Goal: Communication & Community: Answer question/provide support

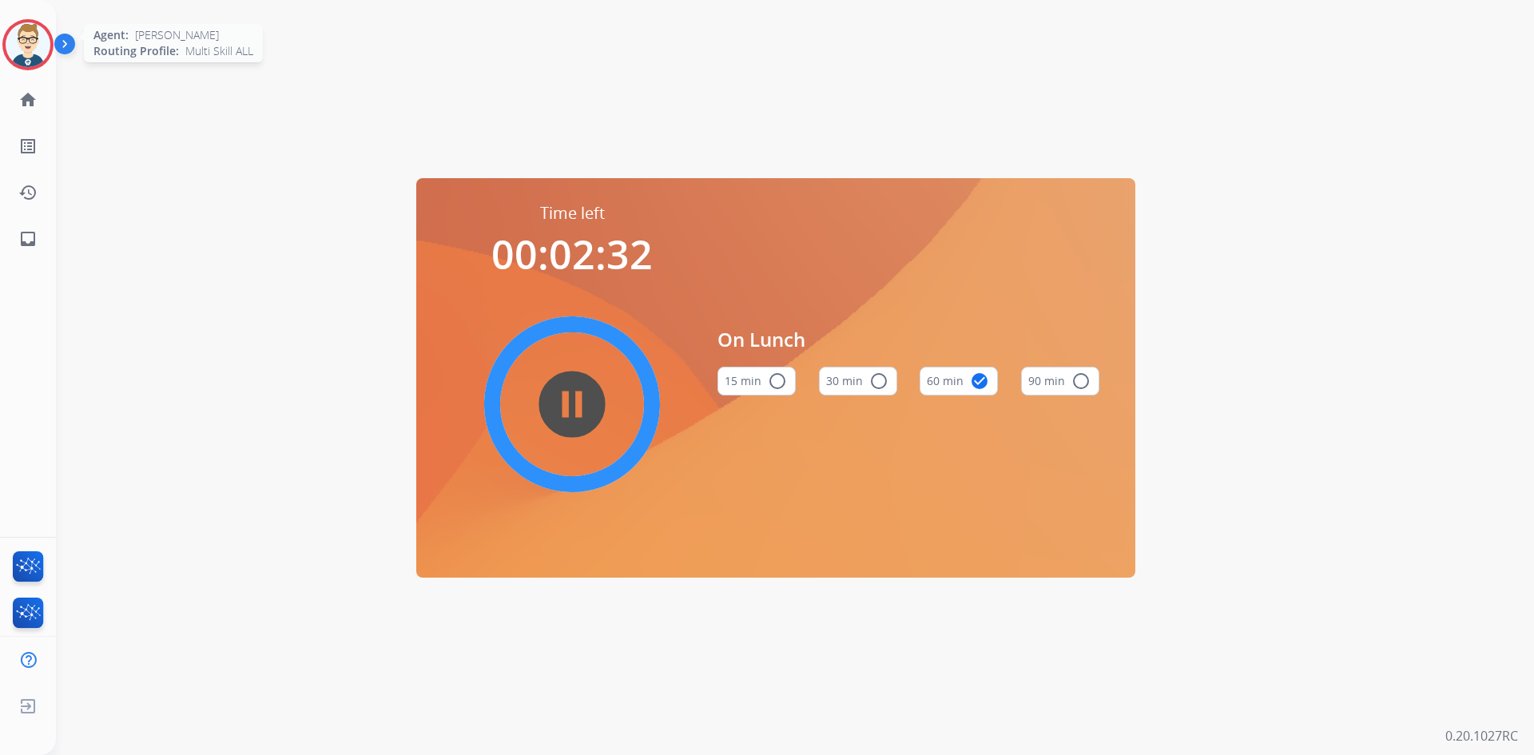
click at [29, 50] on img at bounding box center [28, 44] width 45 height 45
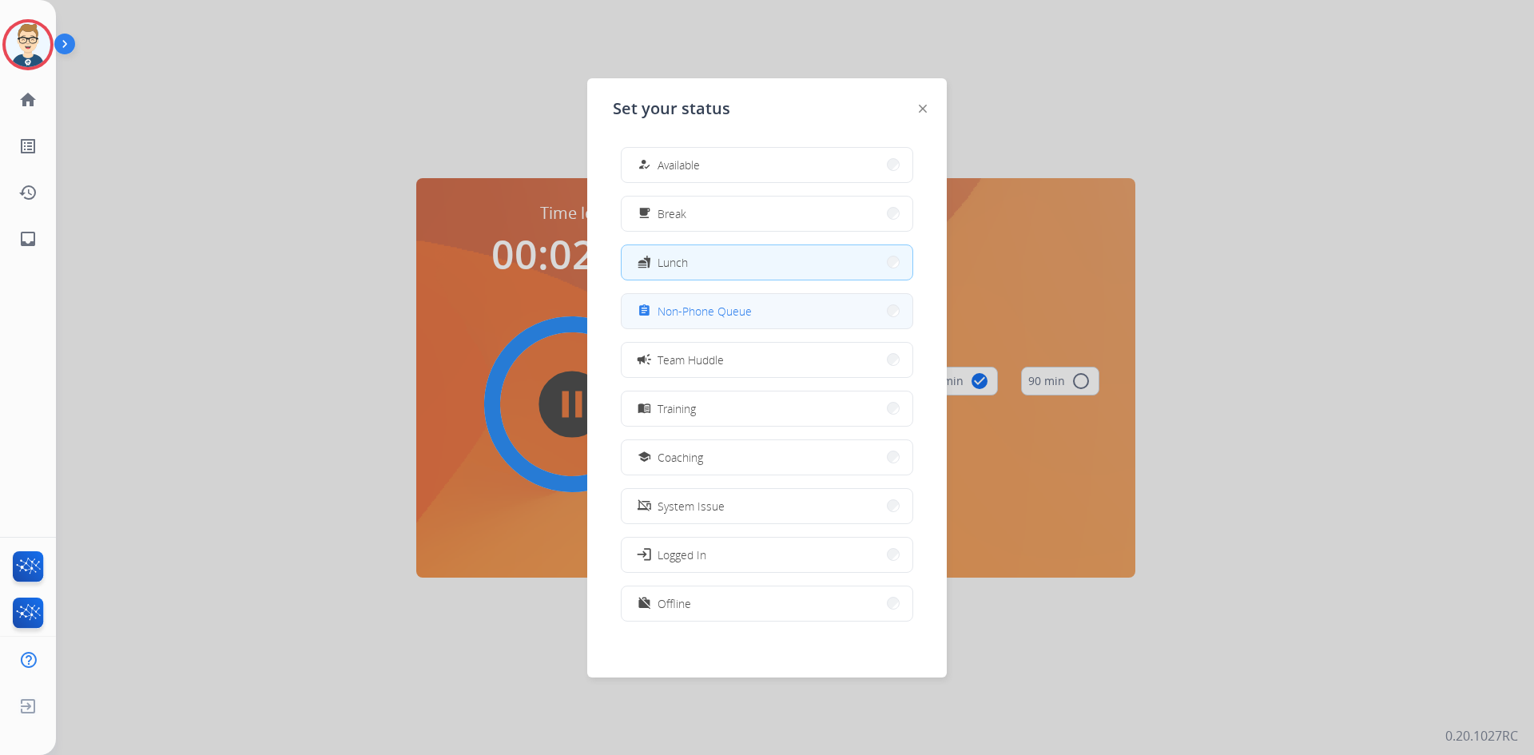
click at [739, 308] on span "Non-Phone Queue" at bounding box center [704, 311] width 94 height 17
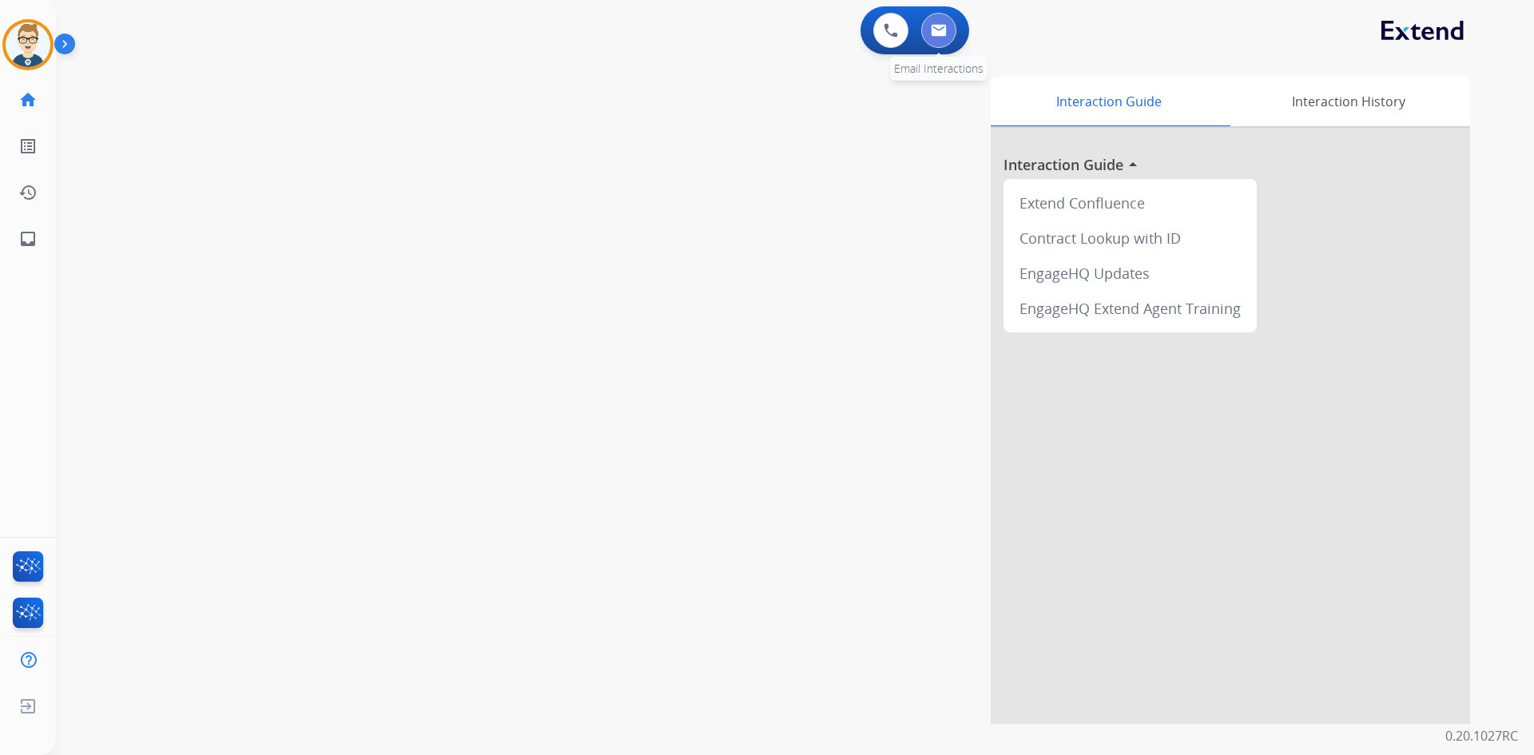
click at [931, 36] on img at bounding box center [939, 30] width 16 height 13
select select "**********"
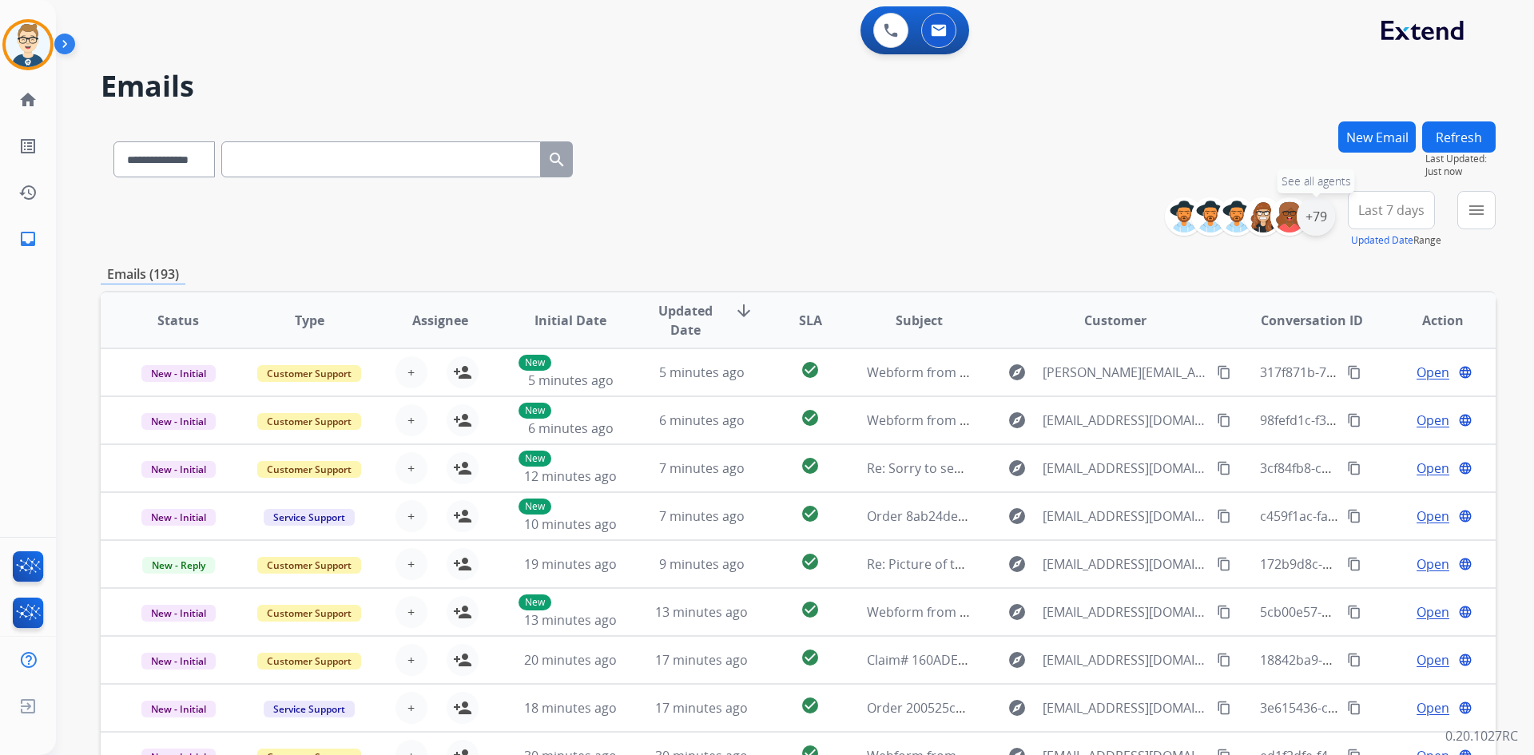
click at [1325, 208] on div "+79" at bounding box center [1315, 216] width 38 height 38
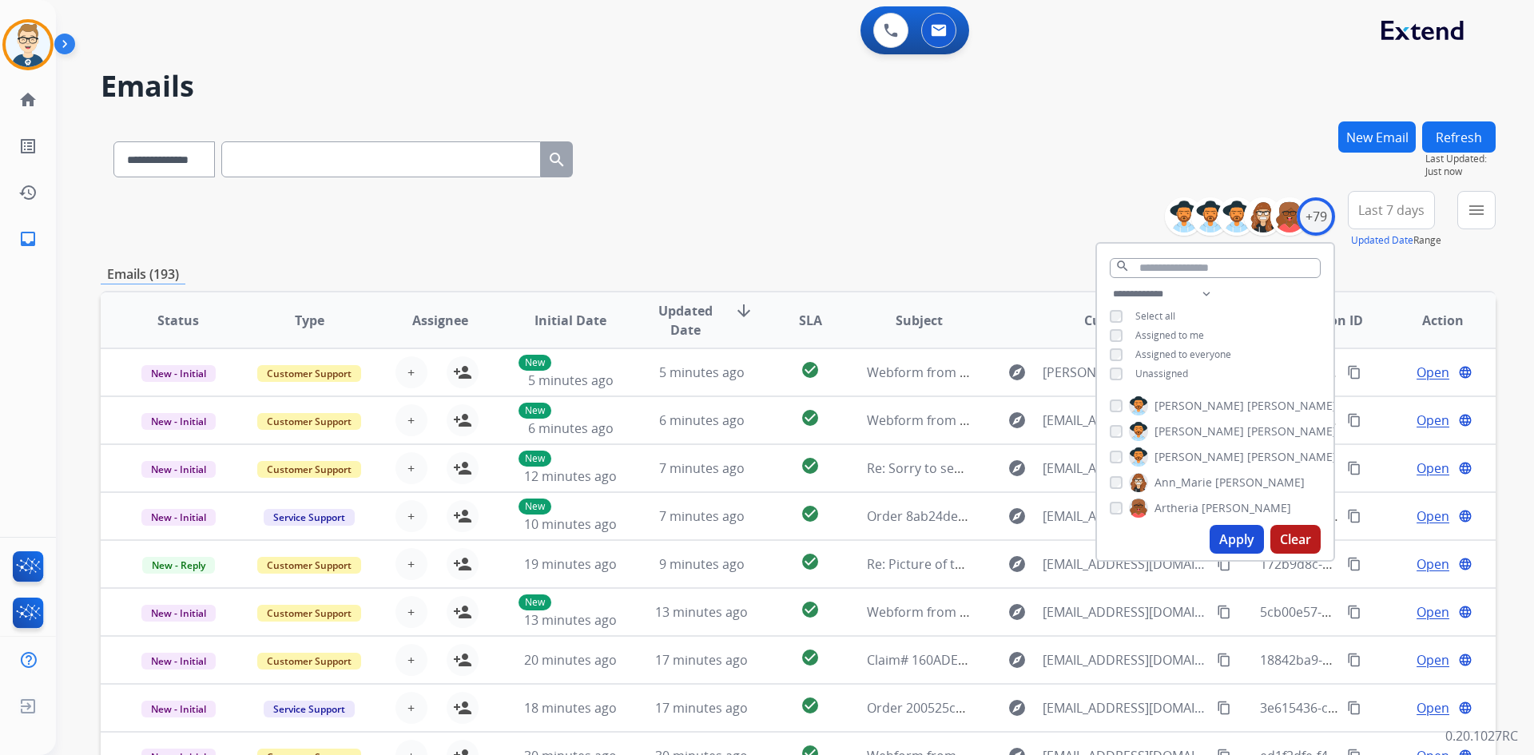
click at [1224, 537] on button "Apply" at bounding box center [1236, 539] width 54 height 29
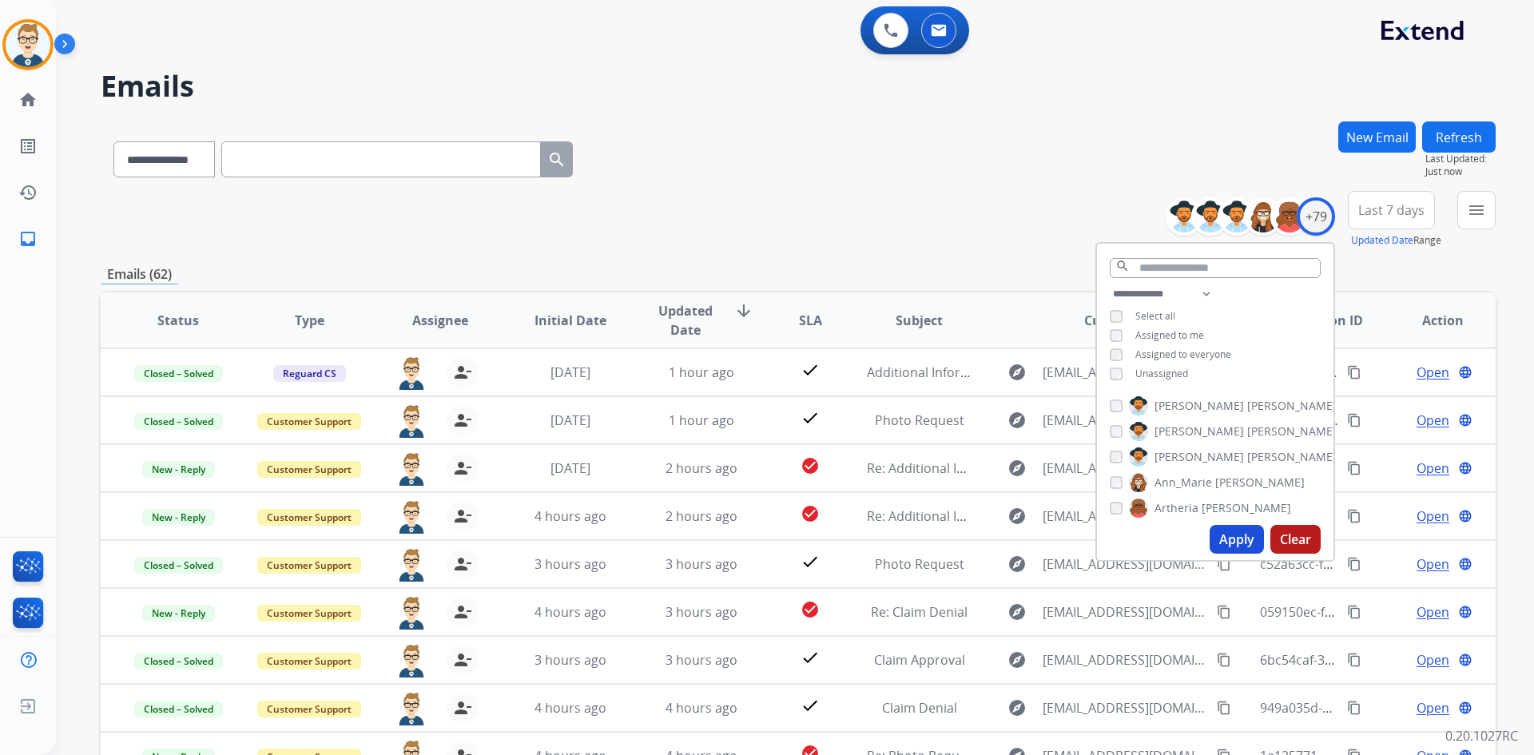
click at [848, 134] on div "**********" at bounding box center [798, 155] width 1395 height 69
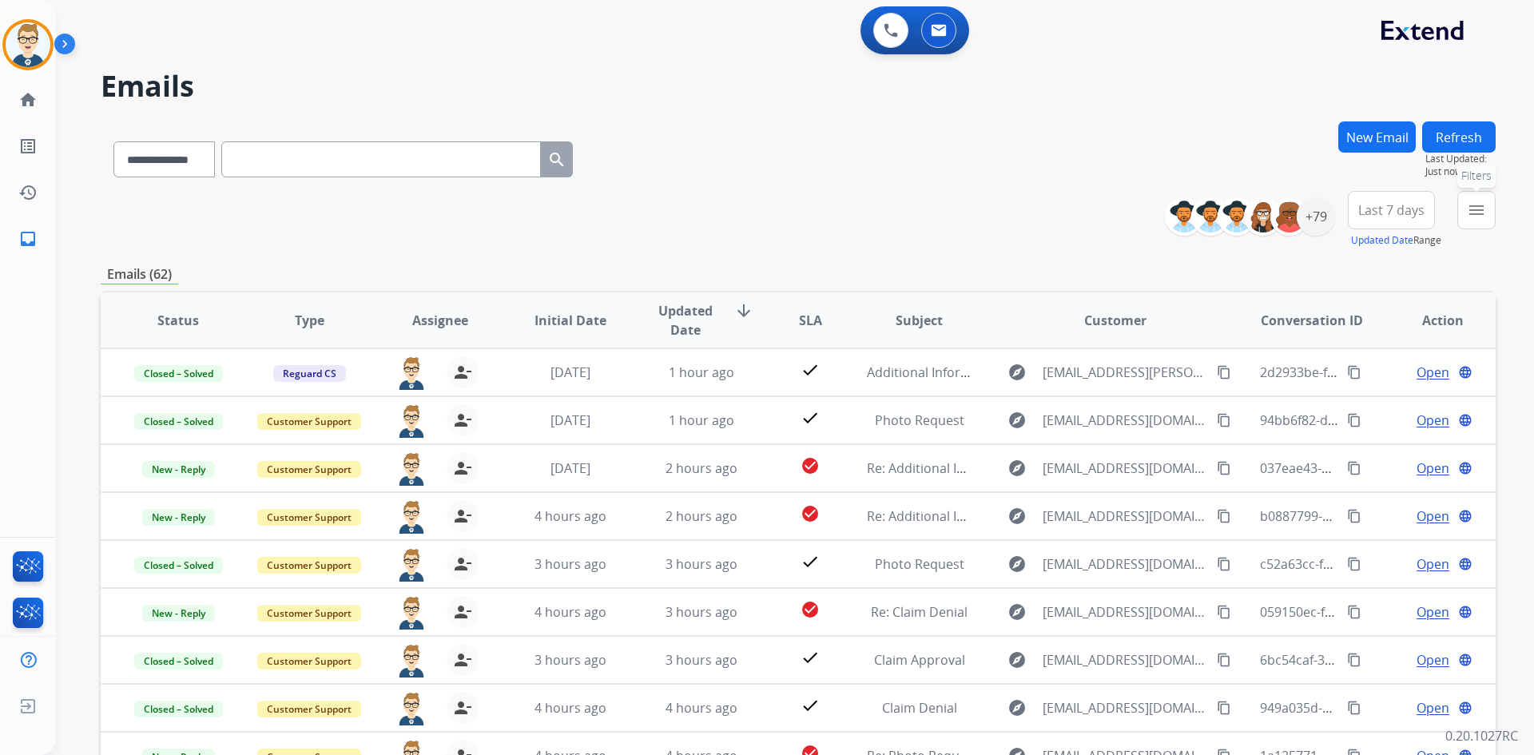
click at [1475, 208] on mat-icon "menu" at bounding box center [1475, 209] width 19 height 19
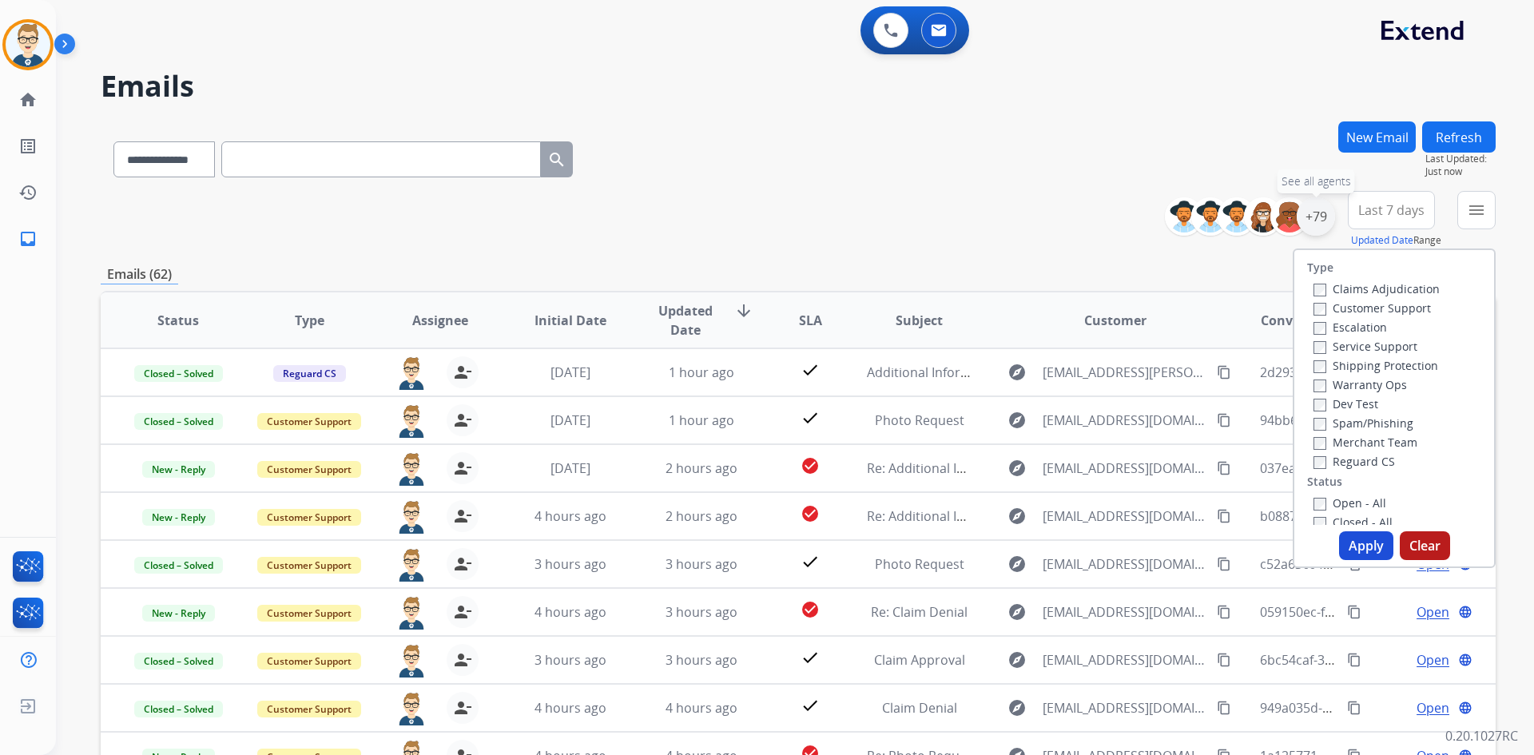
click at [1308, 217] on div "+79" at bounding box center [1315, 216] width 38 height 38
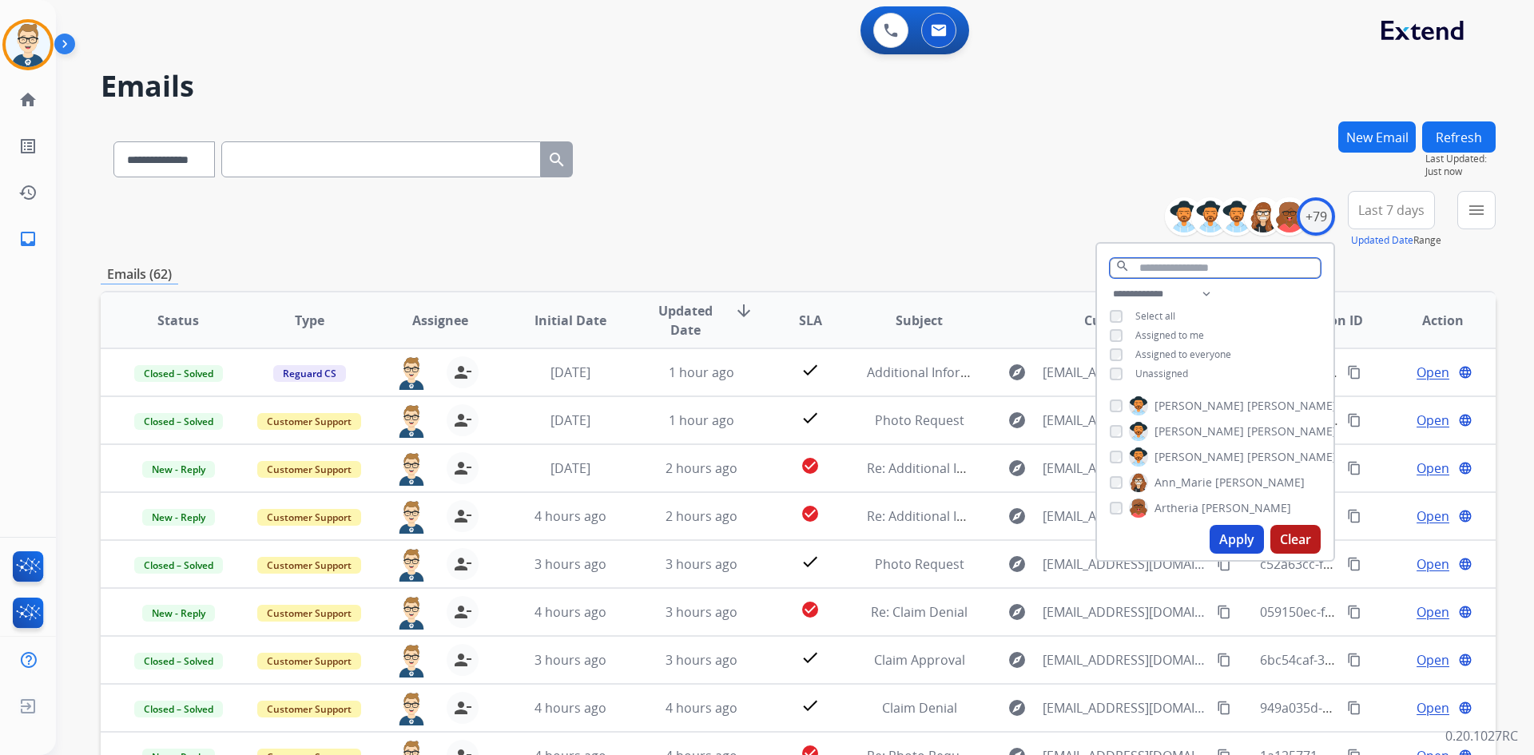
click at [1207, 266] on input "text" at bounding box center [1214, 268] width 211 height 20
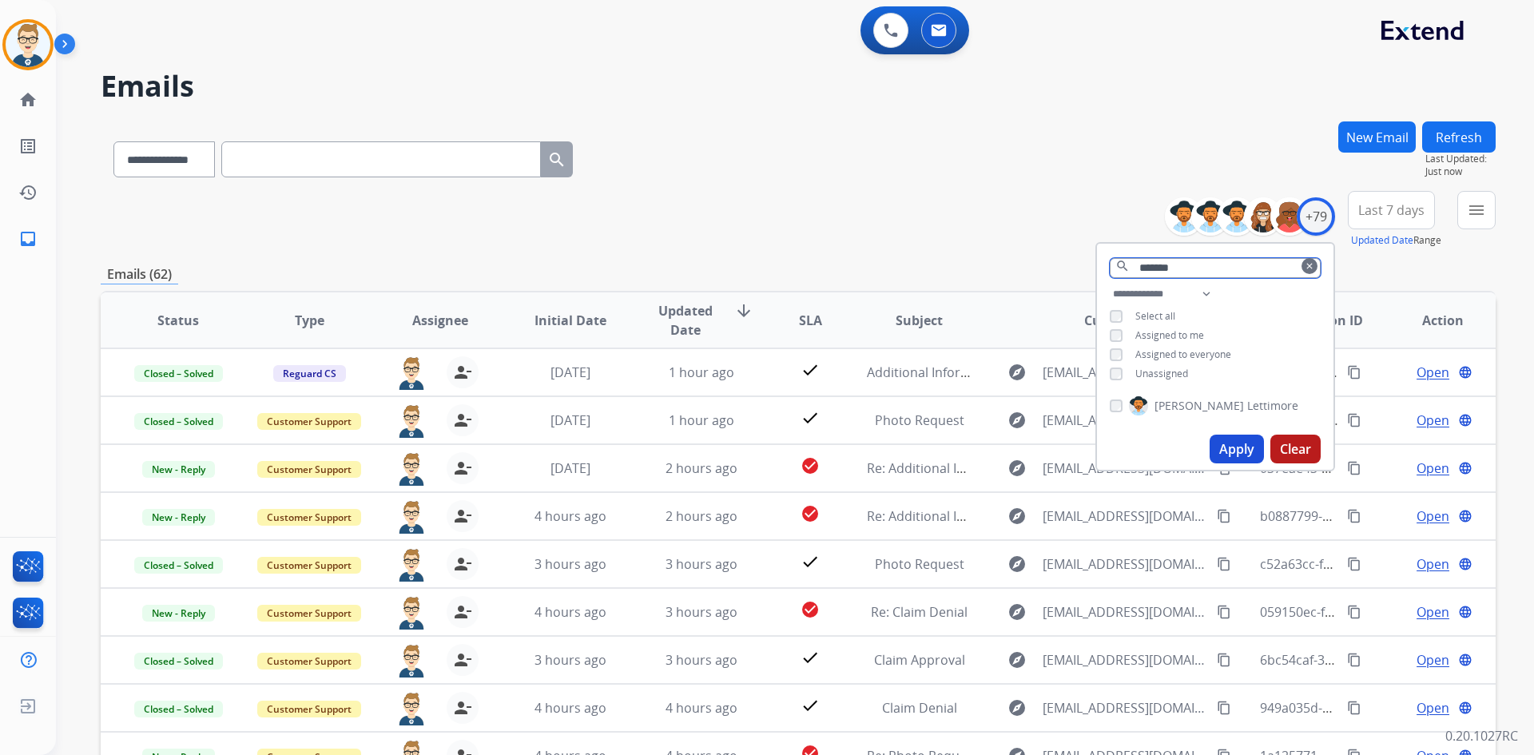
type input "*******"
click at [1224, 450] on button "Apply" at bounding box center [1236, 449] width 54 height 29
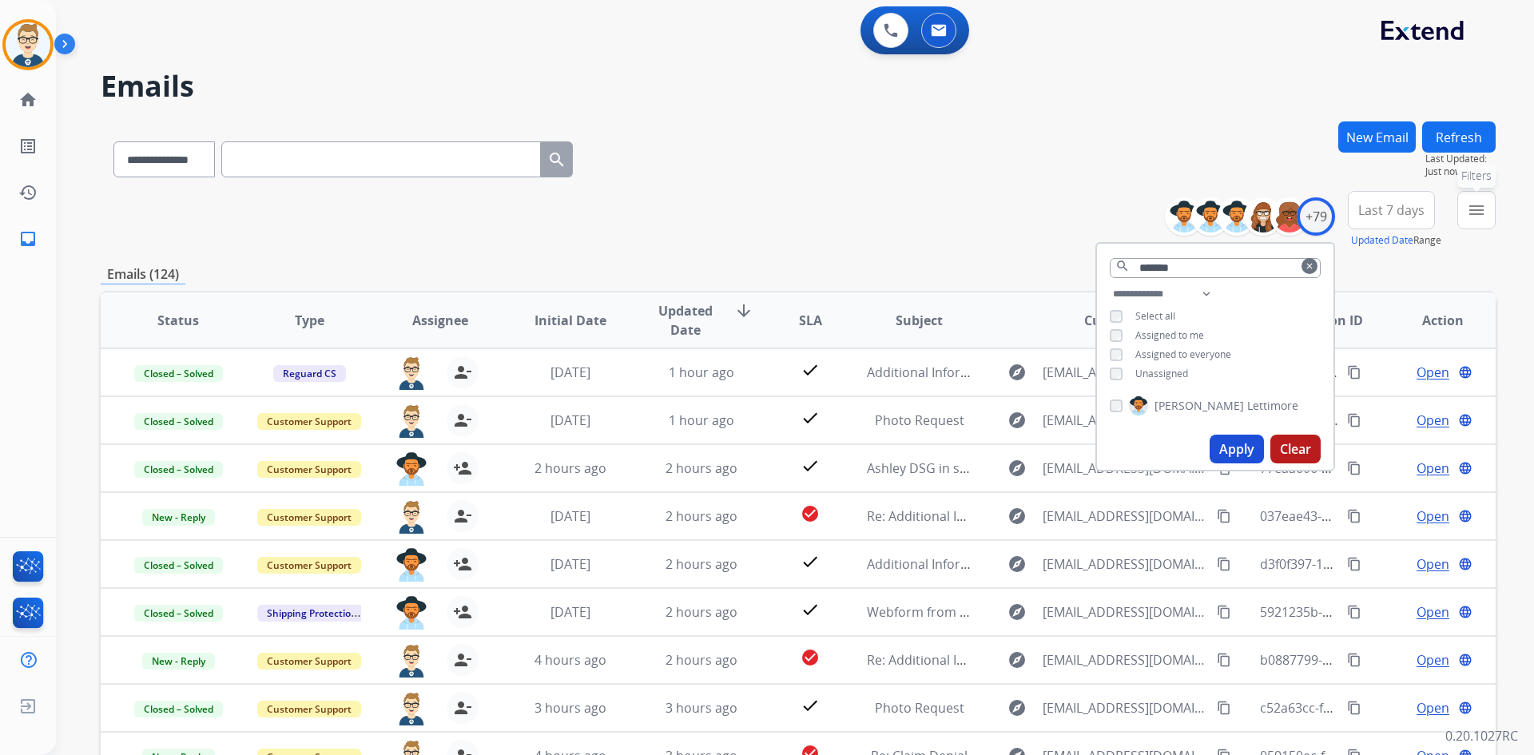
click at [1470, 218] on mat-icon "menu" at bounding box center [1475, 209] width 19 height 19
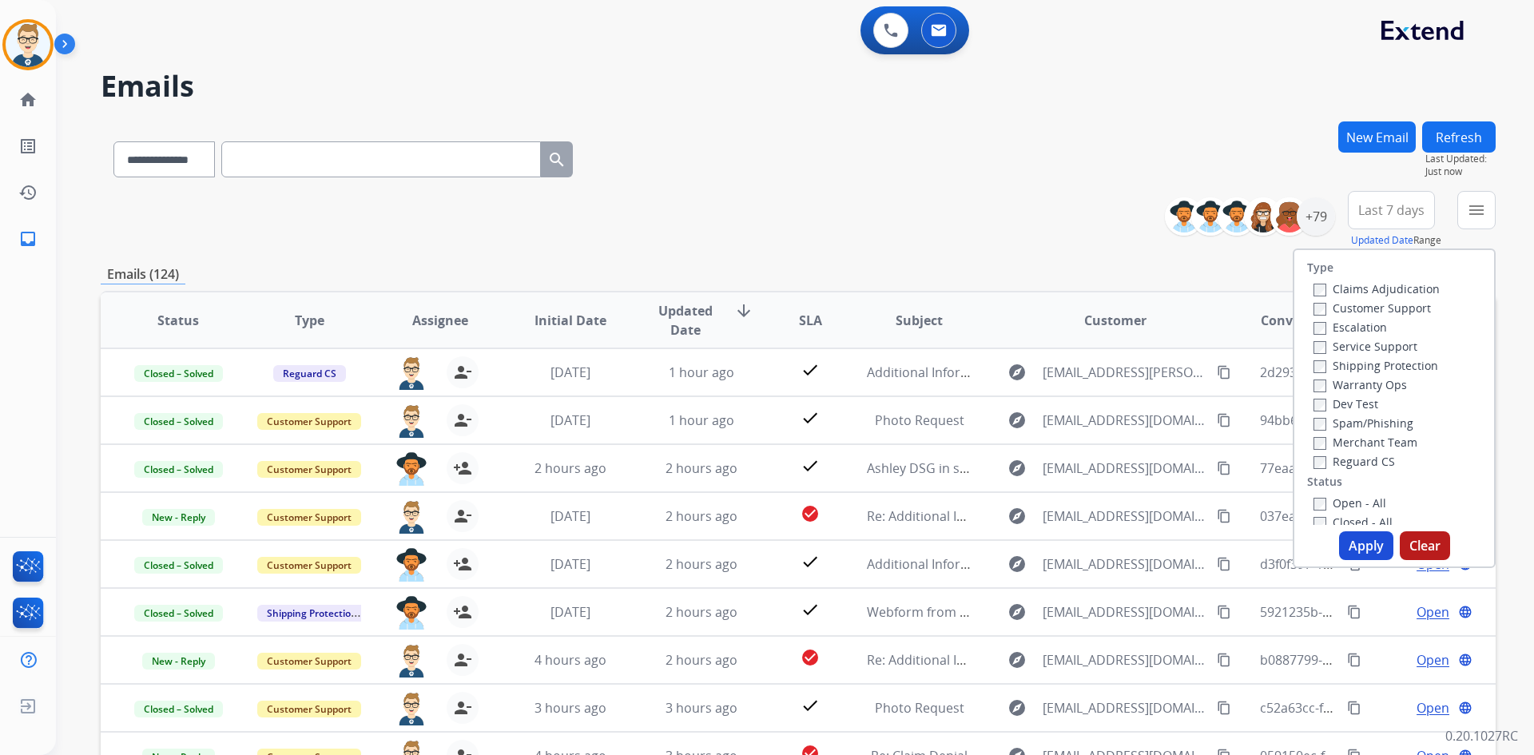
click at [1323, 502] on label "Open - All" at bounding box center [1349, 502] width 73 height 15
click at [1356, 538] on button "Apply" at bounding box center [1366, 545] width 54 height 29
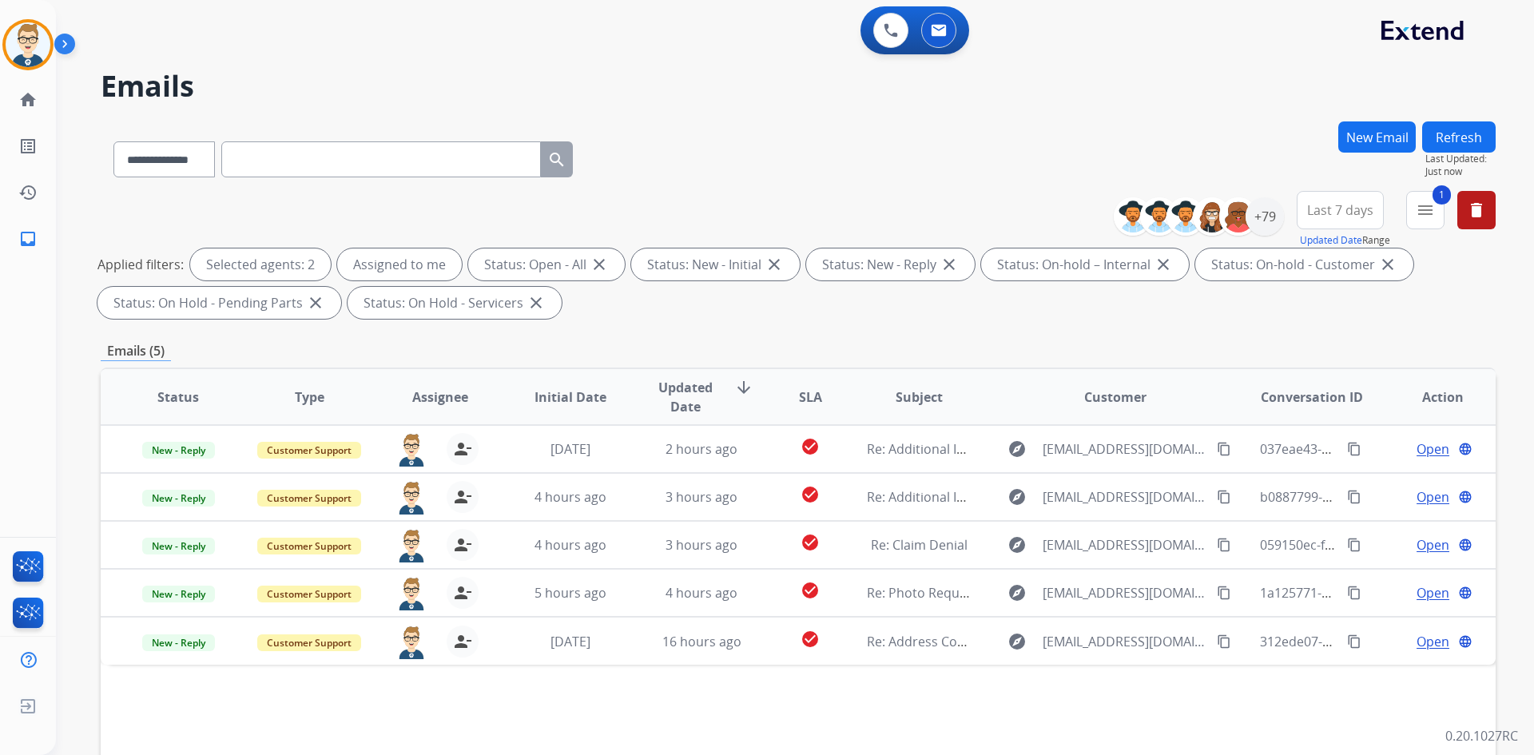
click at [1362, 126] on button "New Email" at bounding box center [1376, 136] width 77 height 31
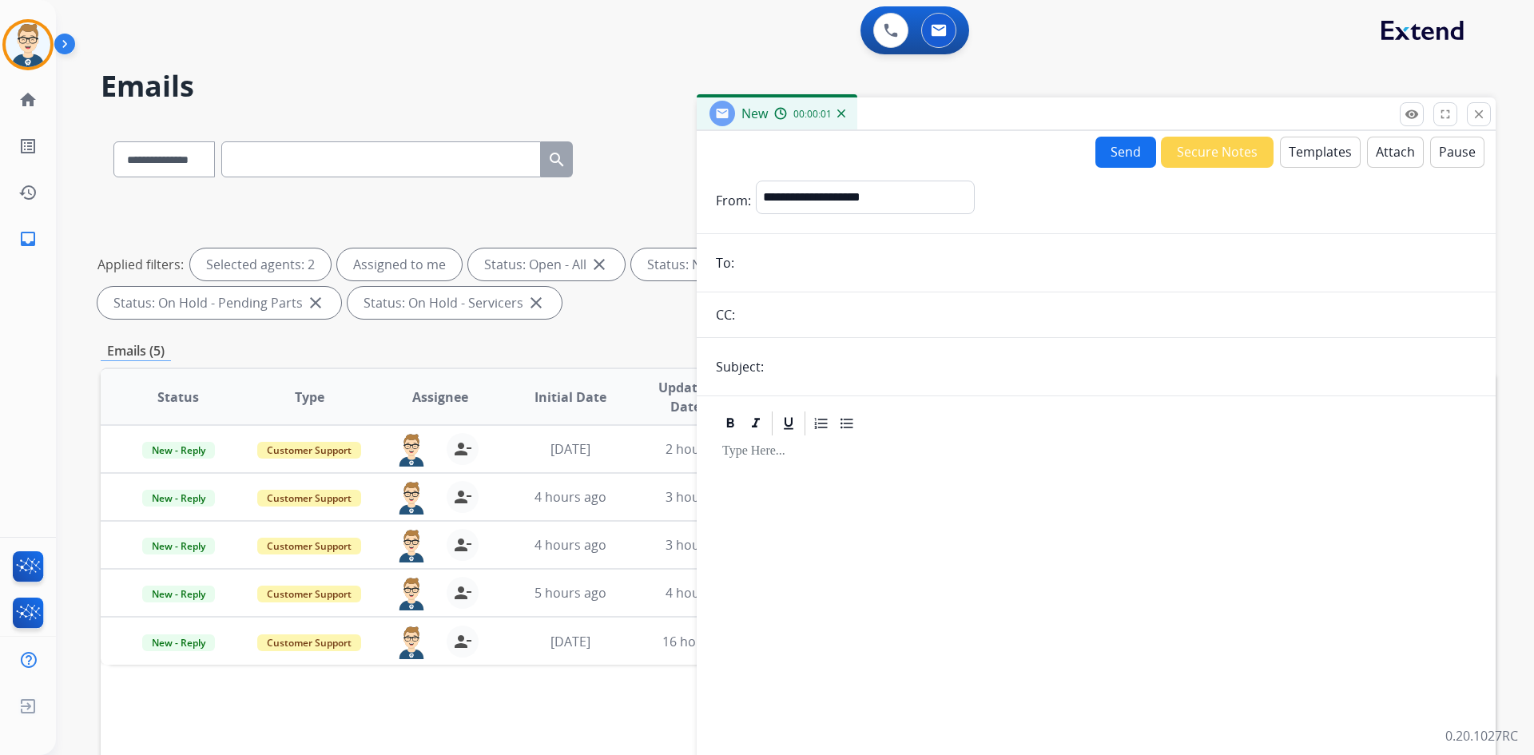
click at [1280, 148] on button "Templates" at bounding box center [1320, 152] width 81 height 31
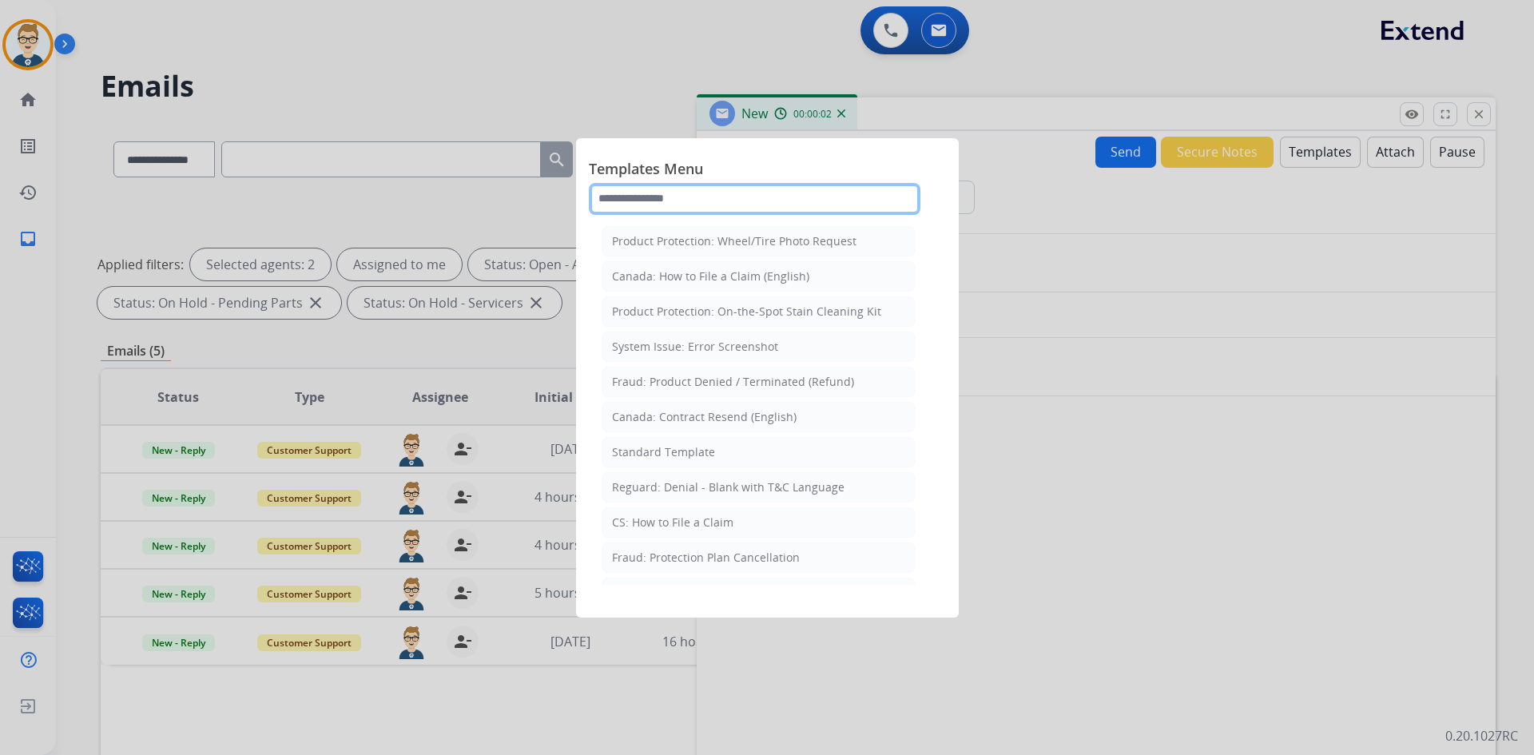
click at [854, 189] on input "text" at bounding box center [754, 199] width 331 height 32
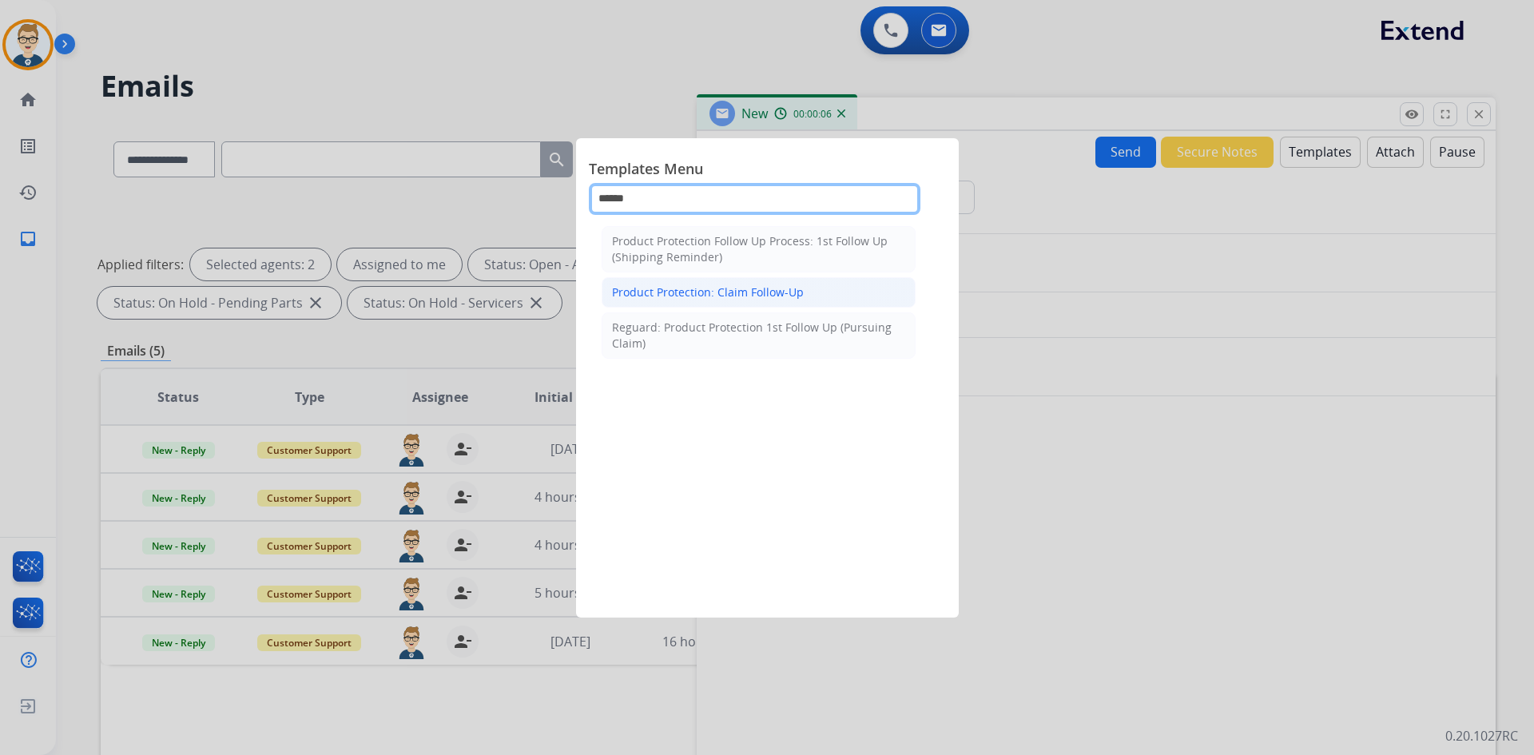
type input "******"
click at [764, 292] on div "Product Protection: Claim Follow-Up" at bounding box center [708, 292] width 192 height 16
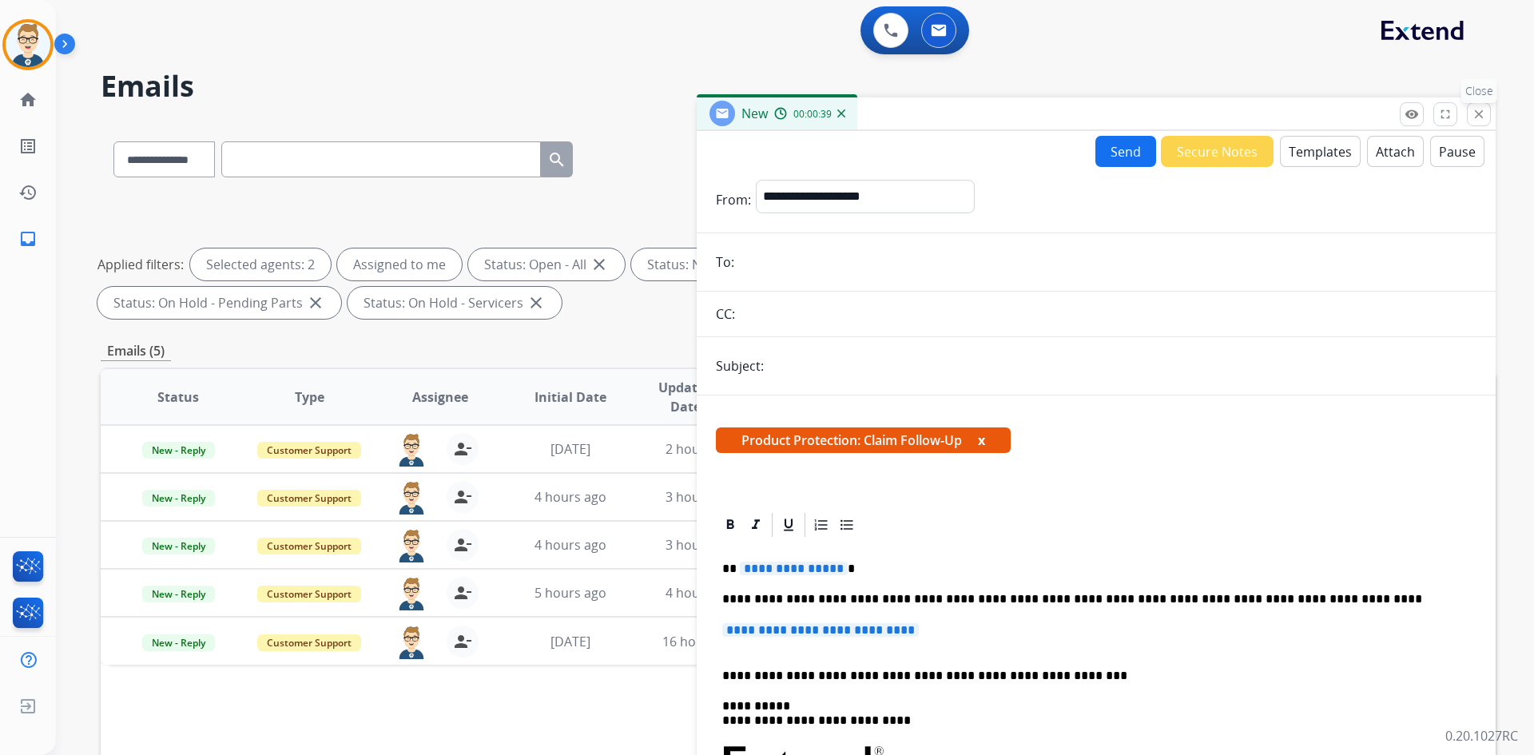
click at [1475, 108] on mat-icon "close" at bounding box center [1478, 114] width 14 height 14
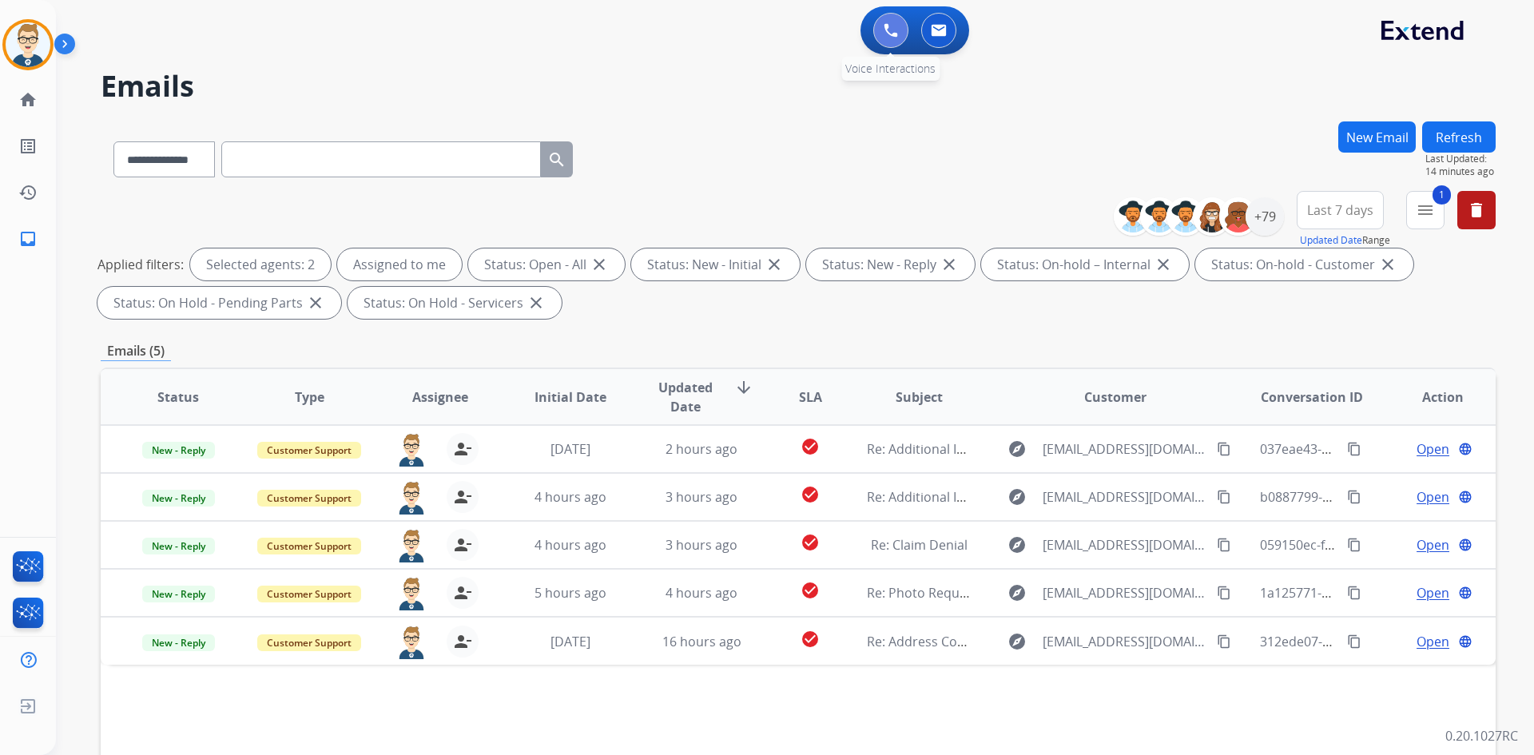
click at [893, 26] on img at bounding box center [890, 30] width 14 height 14
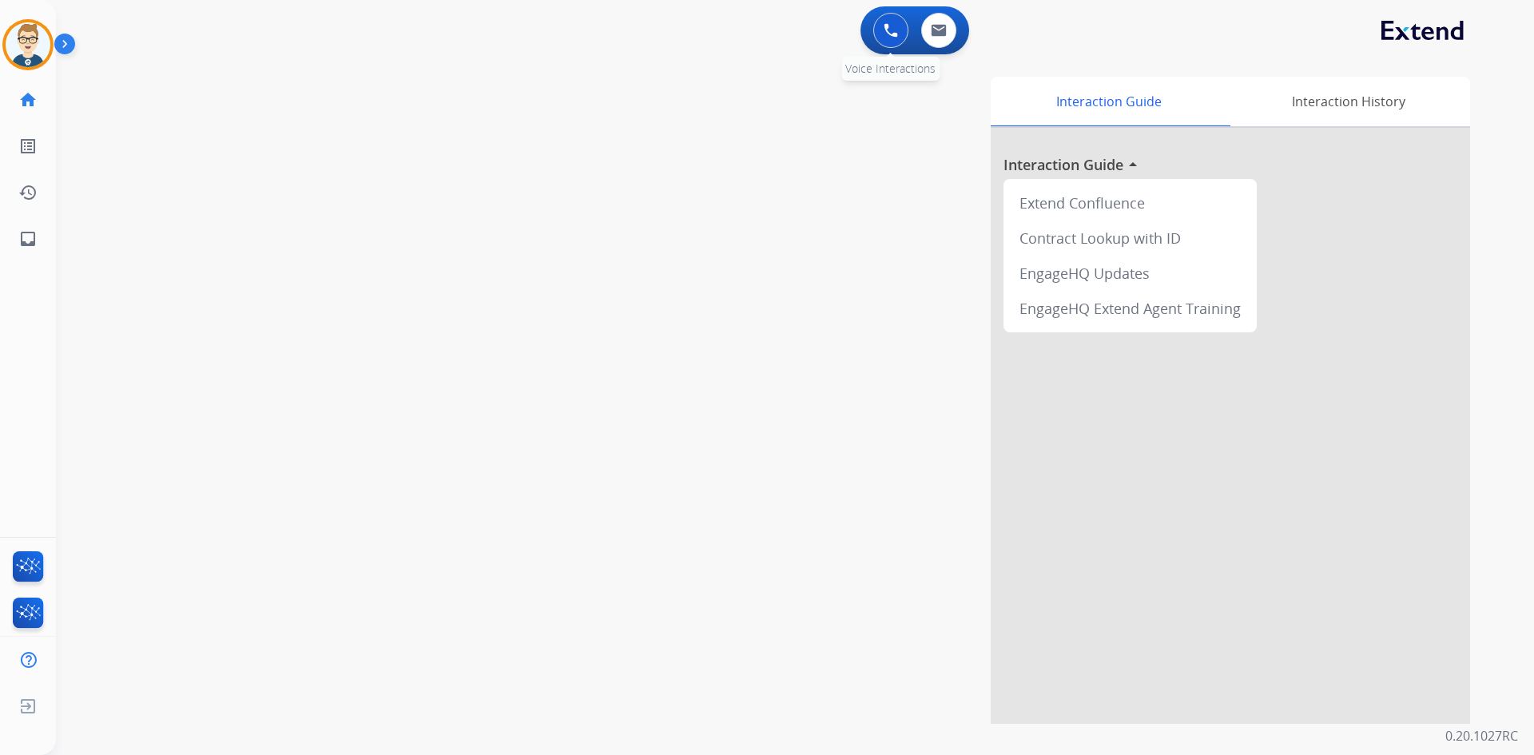
click at [889, 34] on img at bounding box center [890, 30] width 14 height 14
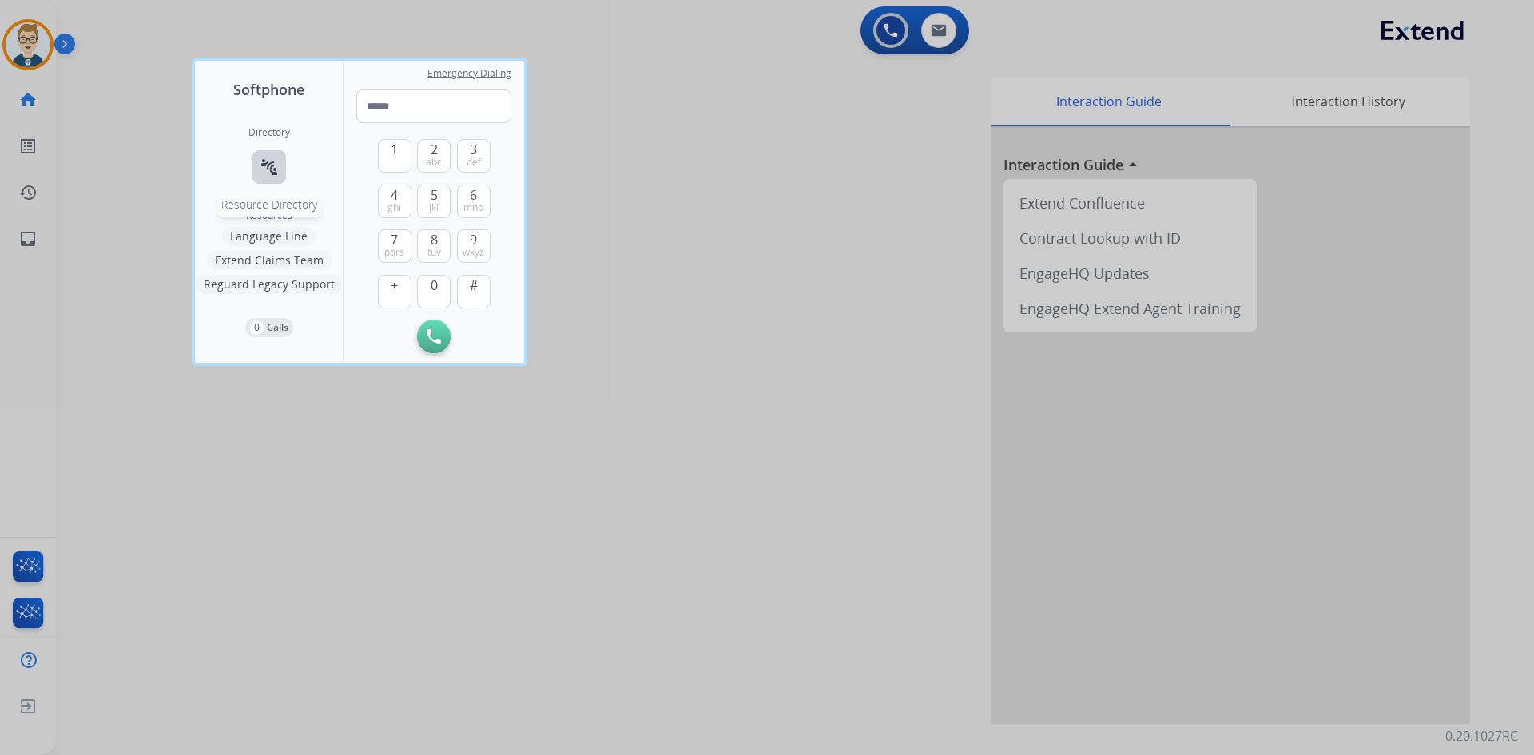
click at [264, 153] on button "connect_without_contact Resource Directory" at bounding box center [269, 167] width 34 height 34
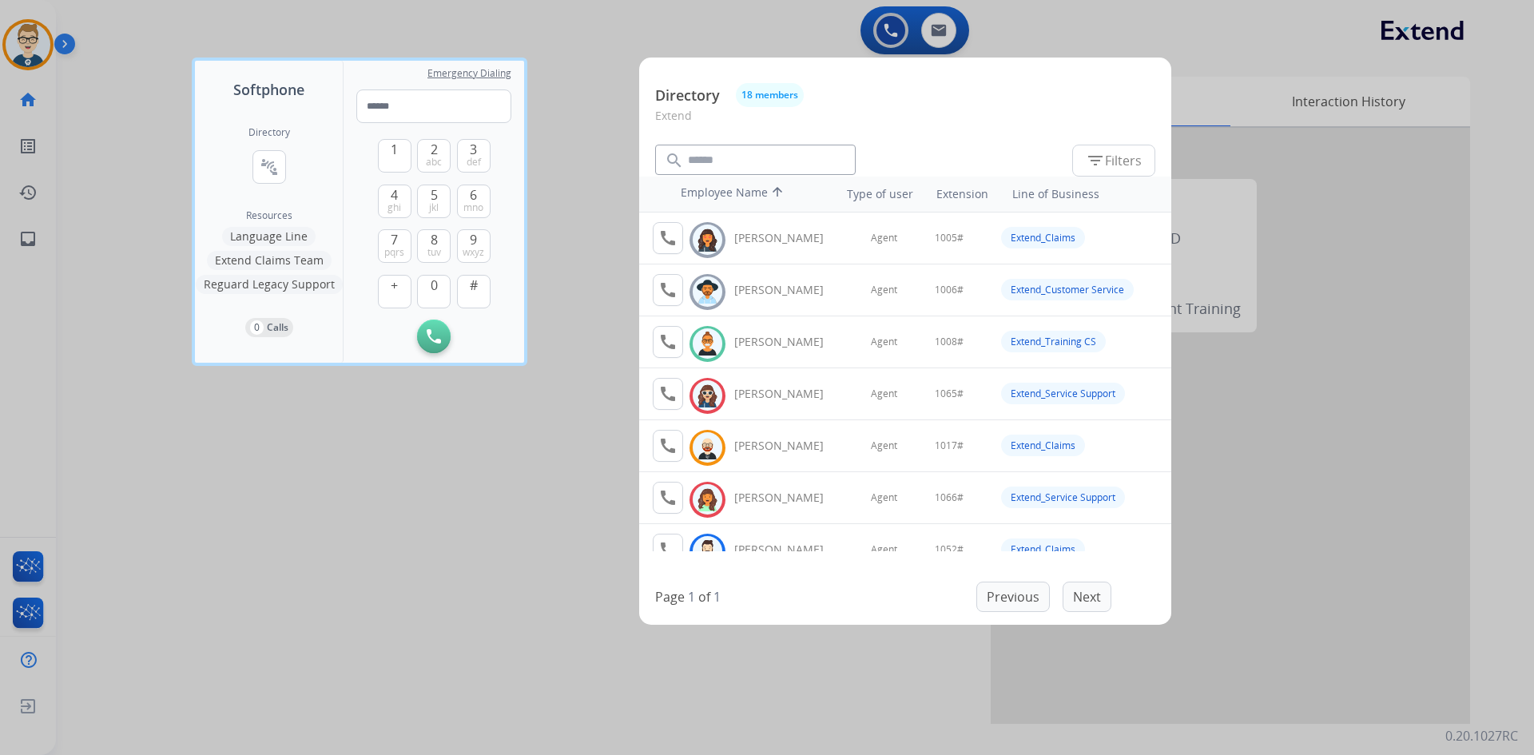
click at [348, 603] on div at bounding box center [767, 377] width 1534 height 755
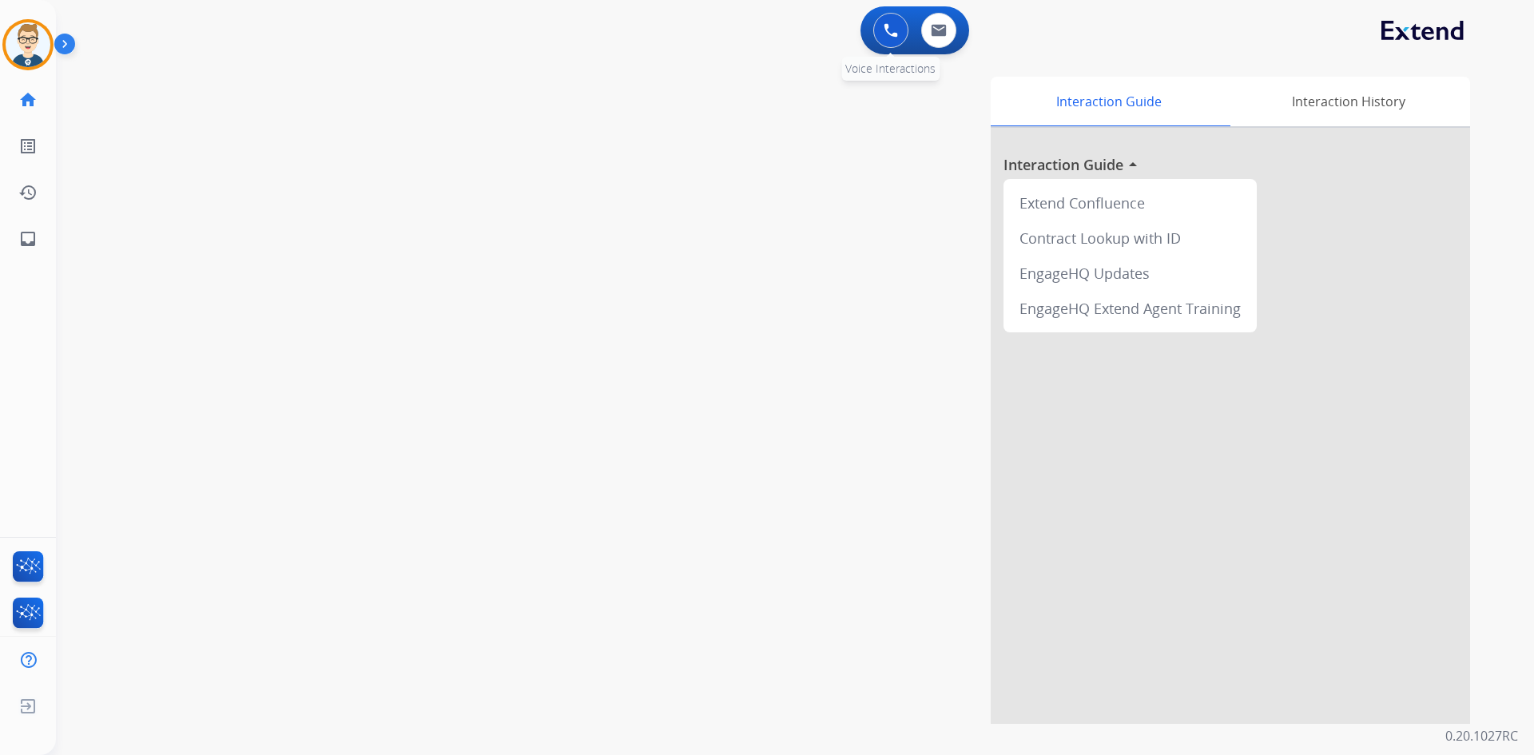
click at [880, 18] on button at bounding box center [890, 30] width 35 height 35
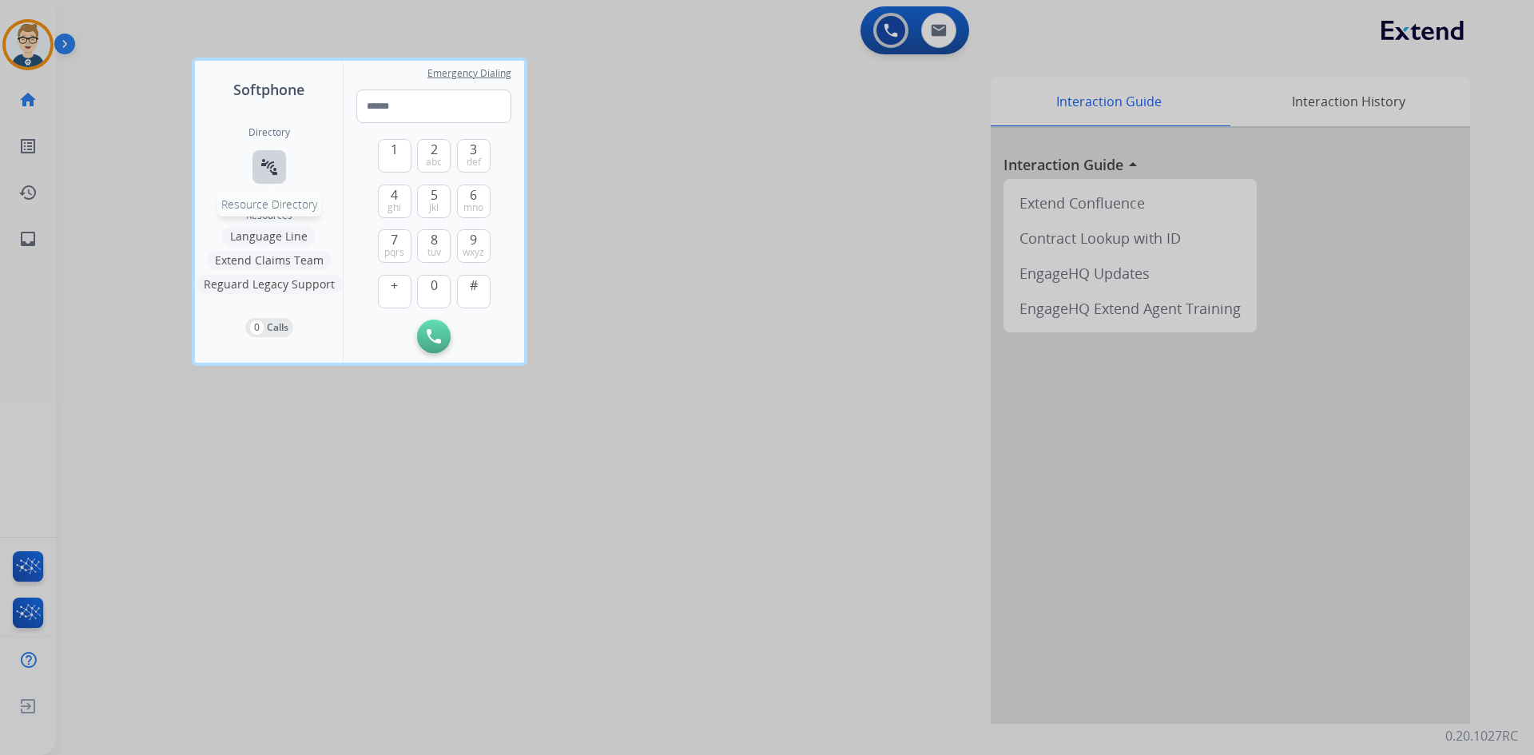
click at [272, 173] on mat-icon "connect_without_contact" at bounding box center [269, 166] width 19 height 19
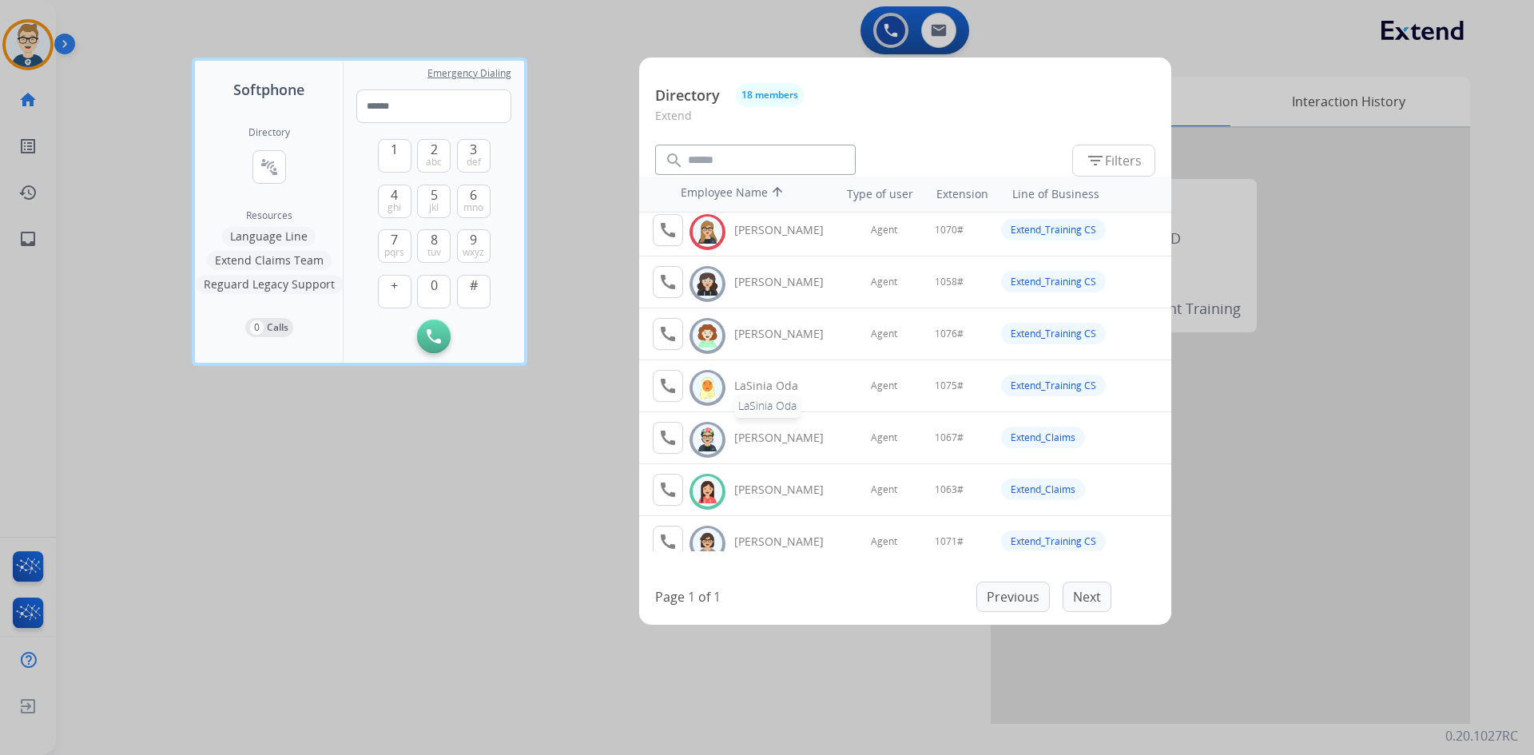
scroll to position [399, 0]
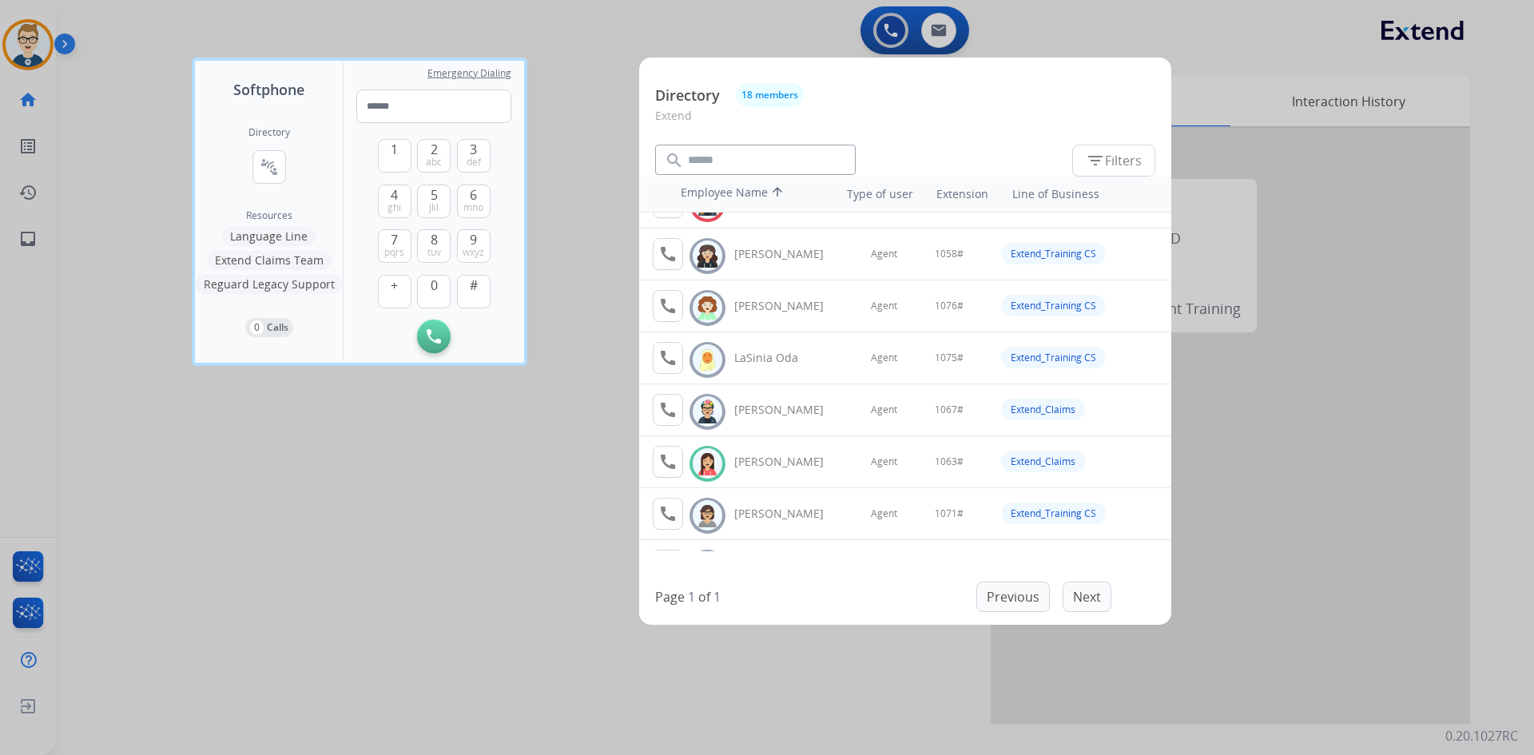
click at [398, 570] on div at bounding box center [767, 377] width 1534 height 755
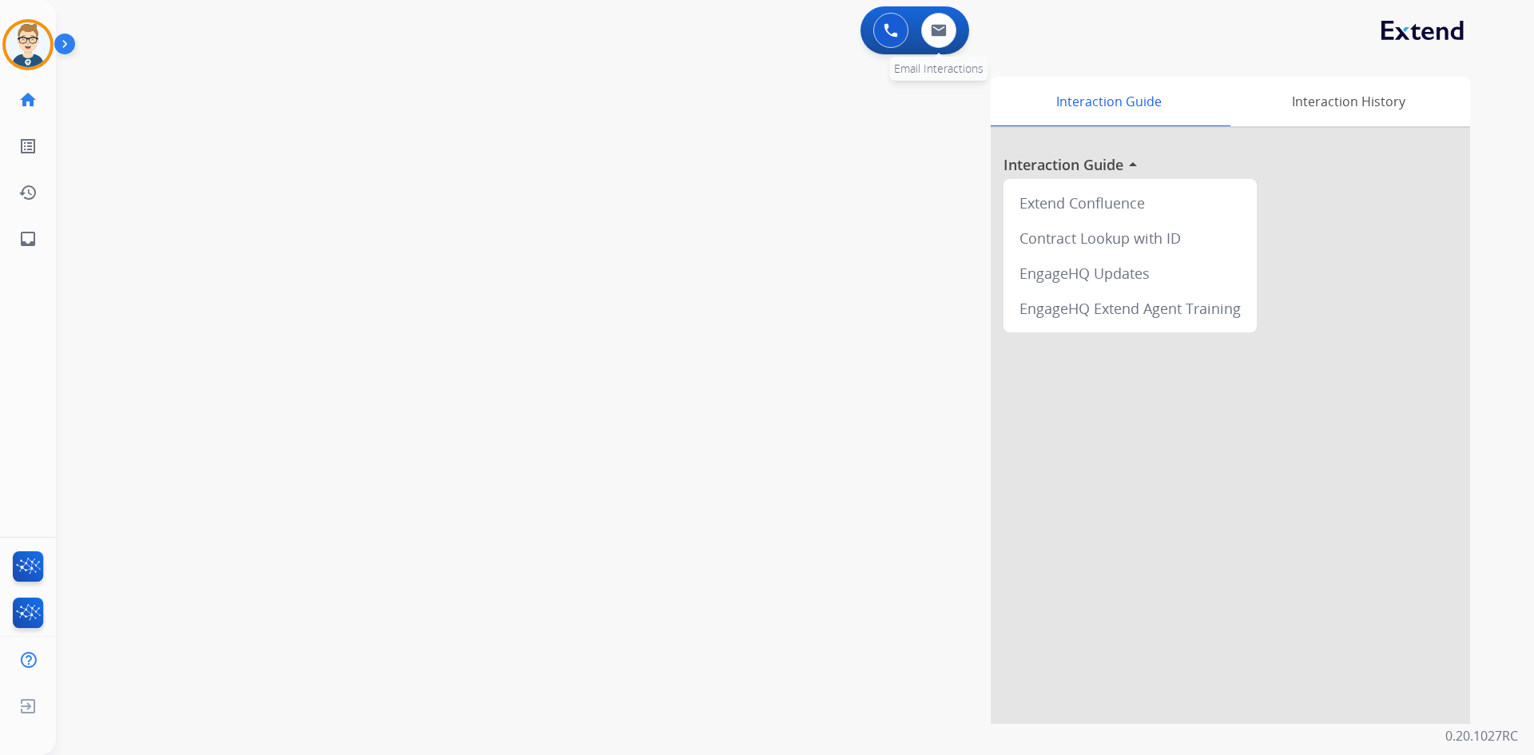
click at [954, 20] on div "0 Email Interactions" at bounding box center [939, 30] width 48 height 35
click at [942, 26] on img at bounding box center [939, 30] width 16 height 13
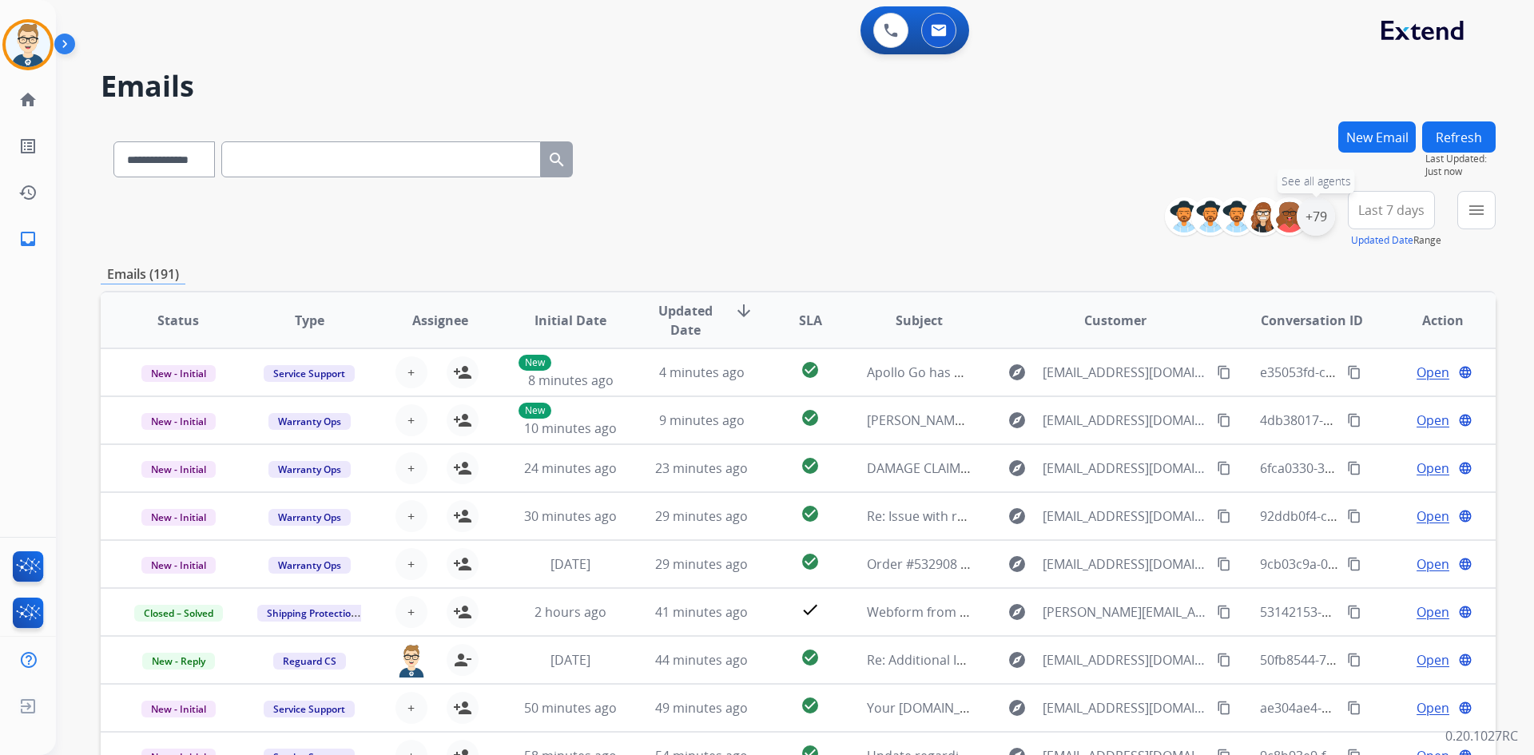
click at [1326, 212] on div "+79" at bounding box center [1315, 216] width 38 height 38
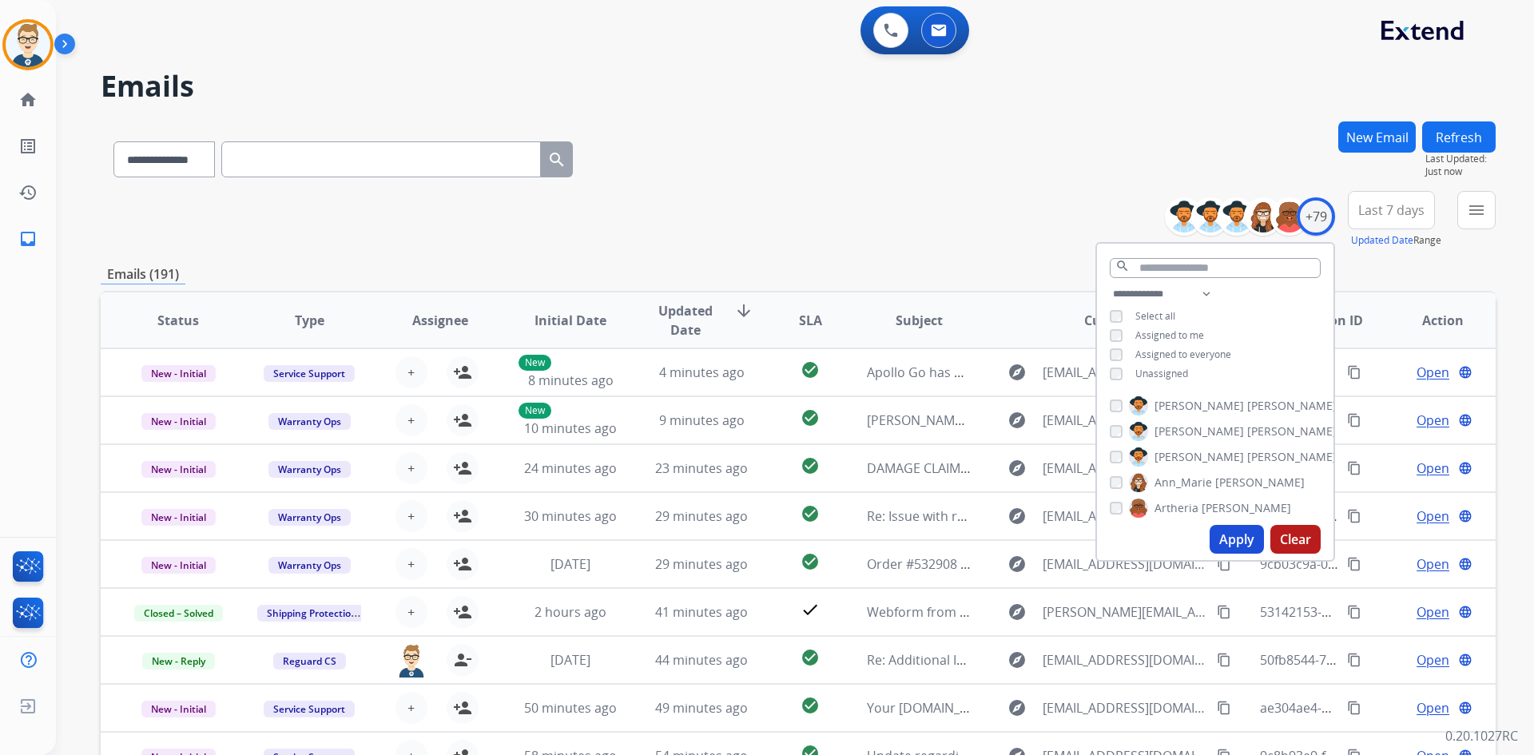
click at [1233, 546] on button "Apply" at bounding box center [1236, 539] width 54 height 29
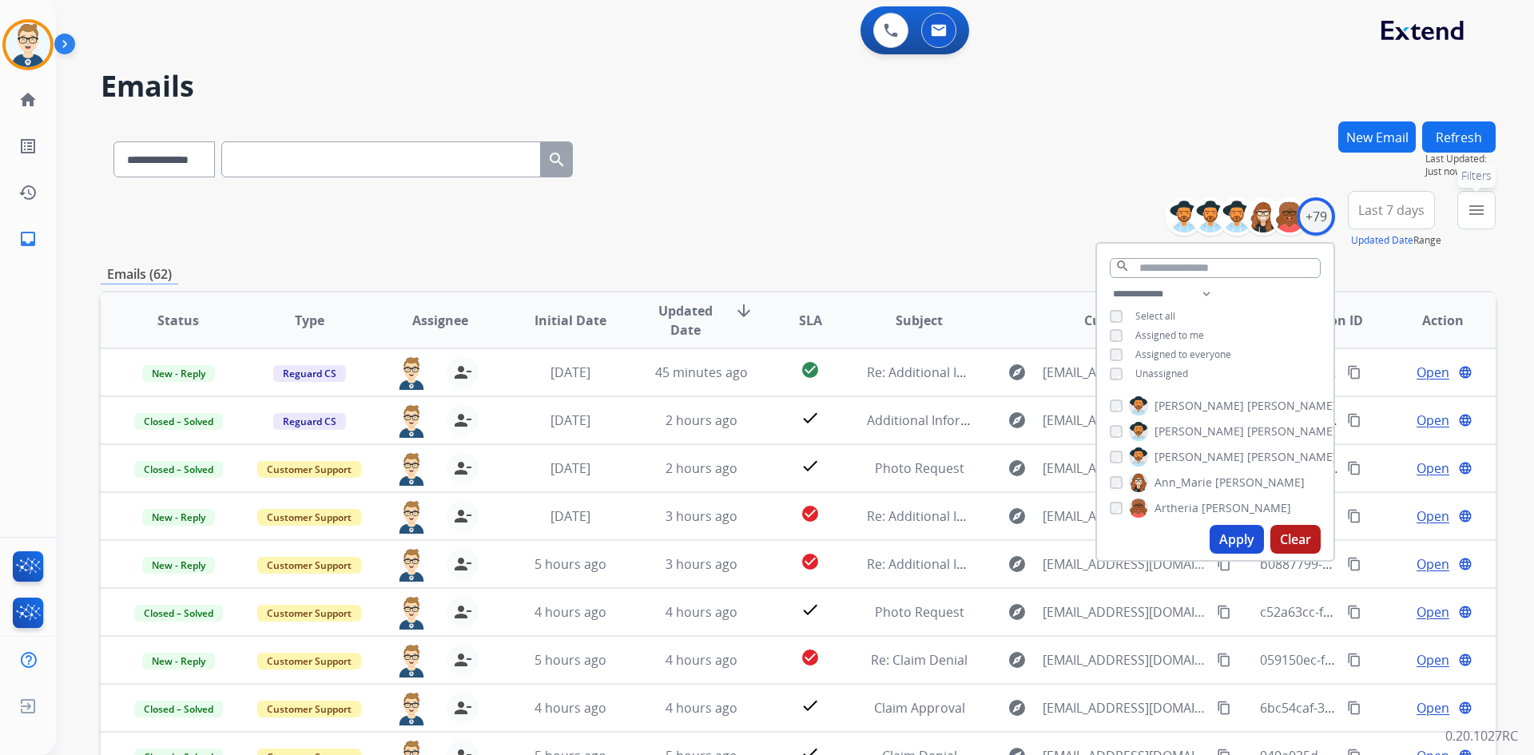
click at [1487, 196] on button "menu Filters" at bounding box center [1476, 210] width 38 height 38
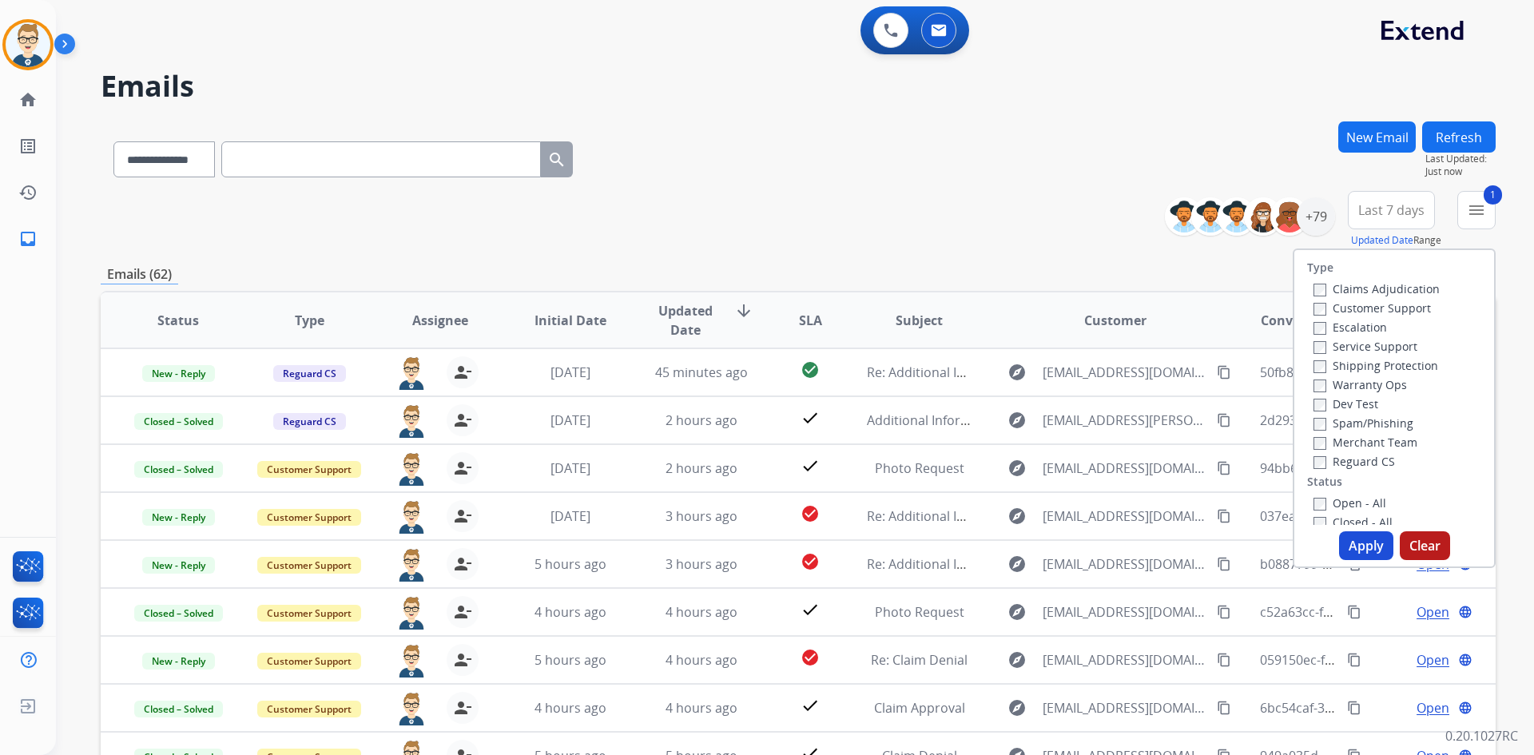
click at [1347, 542] on button "Apply" at bounding box center [1366, 545] width 54 height 29
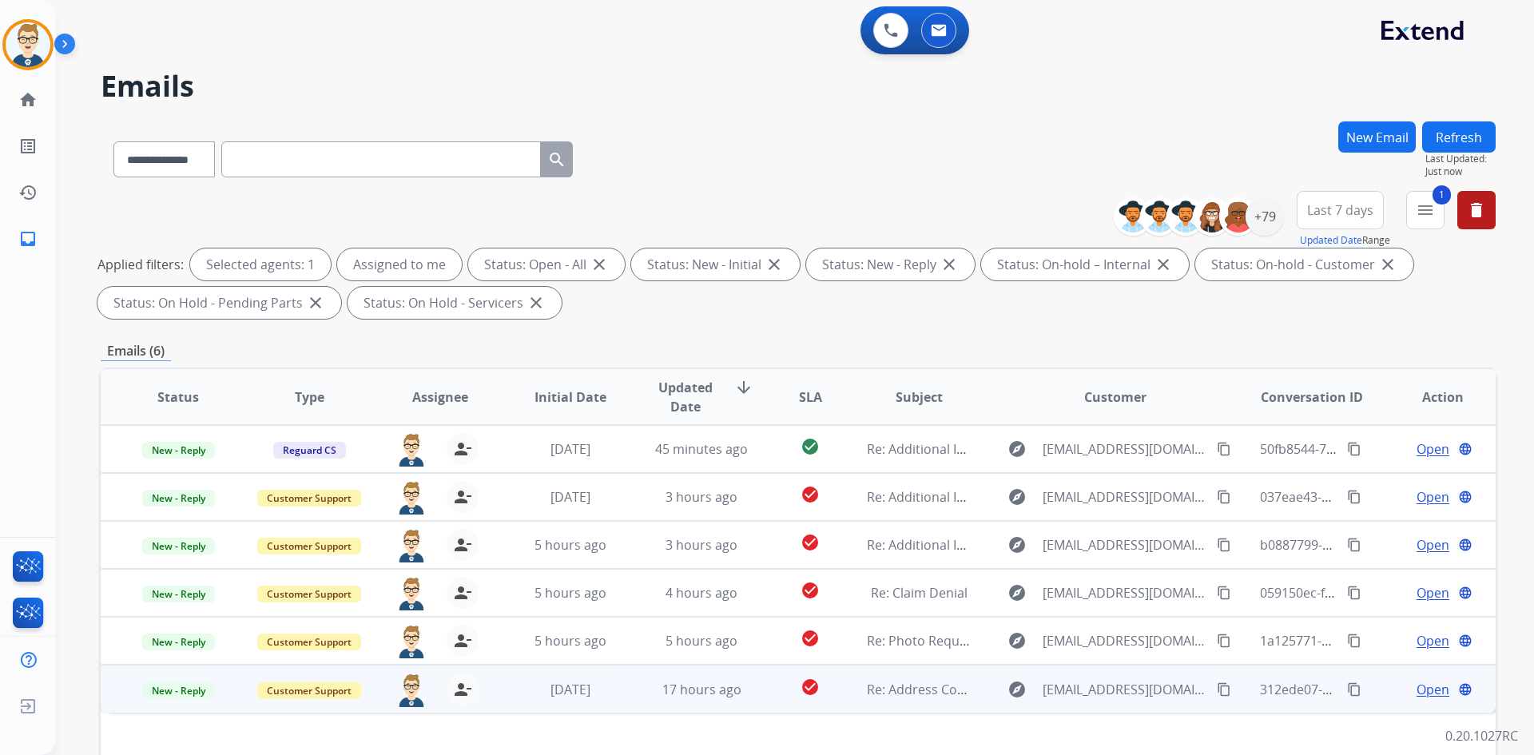
click at [1416, 695] on span "Open" at bounding box center [1432, 689] width 33 height 19
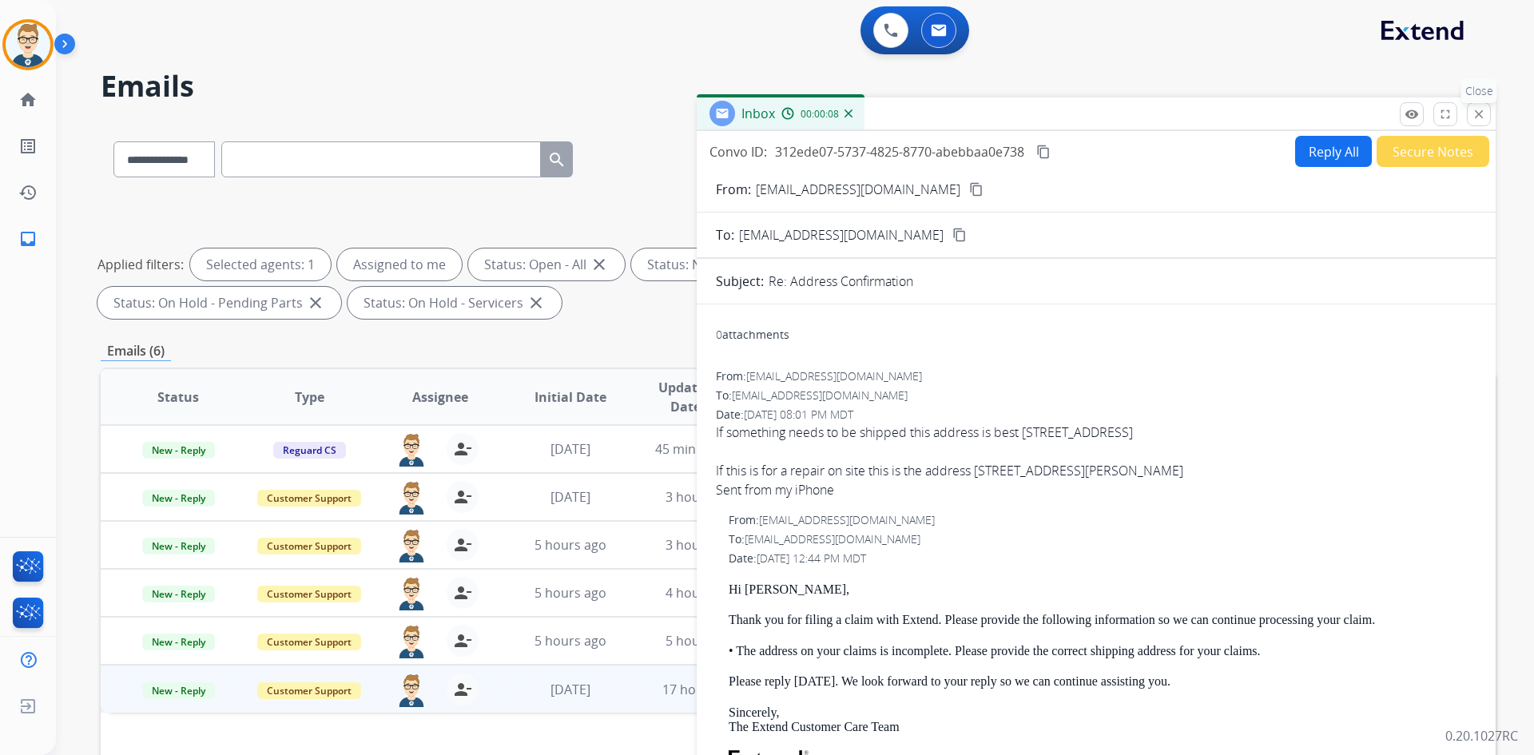
click at [1476, 107] on mat-icon "close" at bounding box center [1478, 114] width 14 height 14
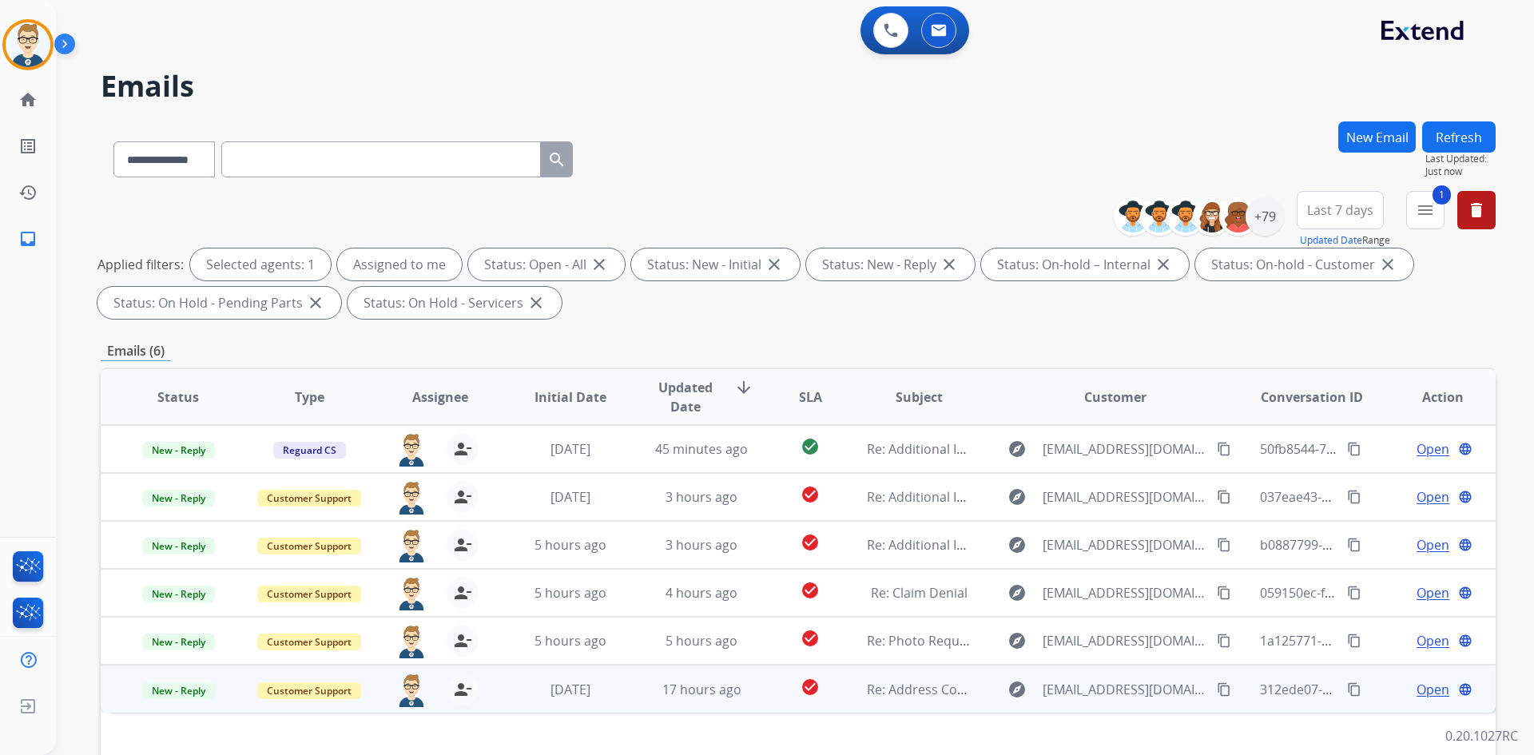
click at [1216, 686] on mat-icon "content_copy" at bounding box center [1223, 689] width 14 height 14
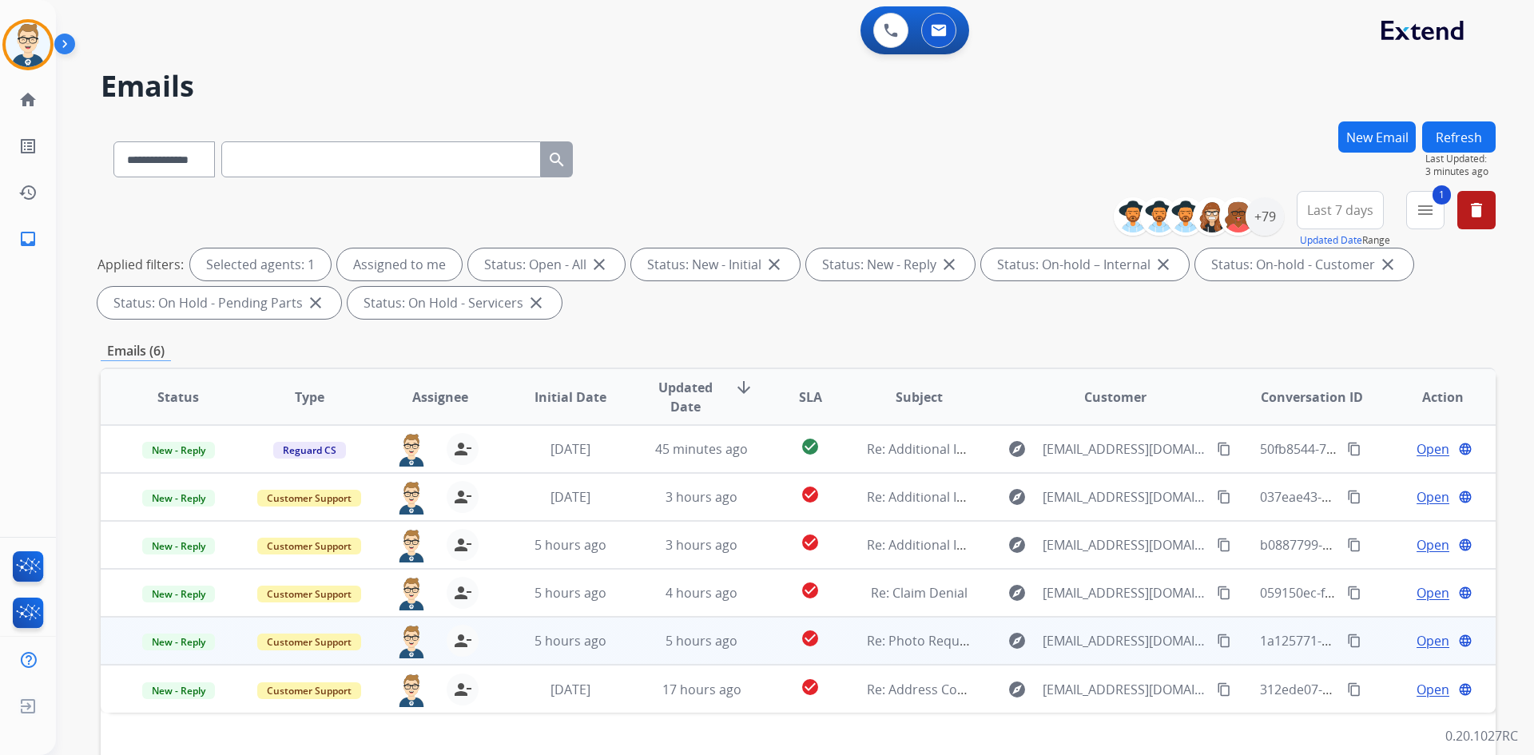
click at [1419, 638] on span "Open" at bounding box center [1432, 640] width 33 height 19
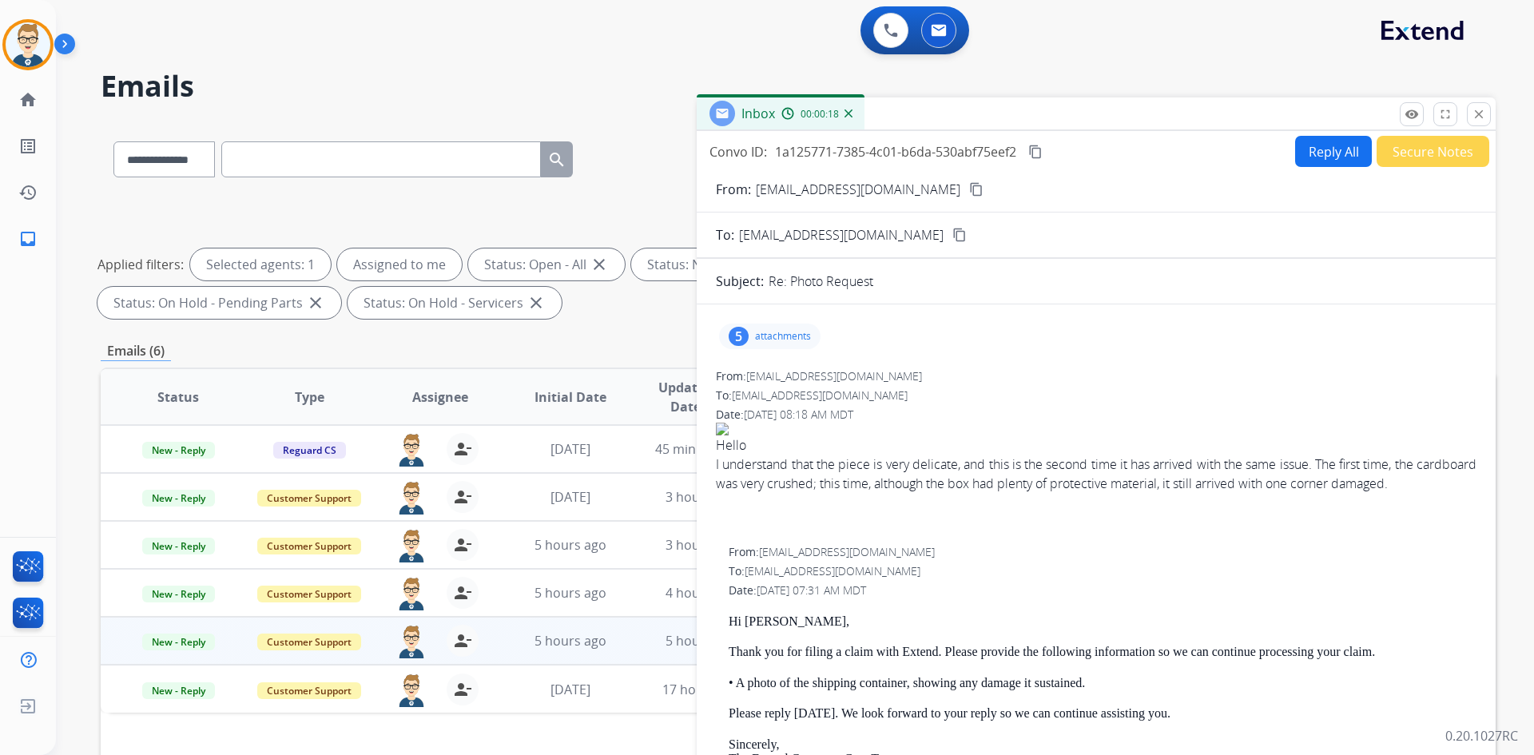
click at [969, 187] on mat-icon "content_copy" at bounding box center [976, 189] width 14 height 14
click at [1036, 153] on mat-icon "content_copy" at bounding box center [1035, 152] width 14 height 14
click at [776, 346] on div "5 attachments" at bounding box center [769, 336] width 101 height 26
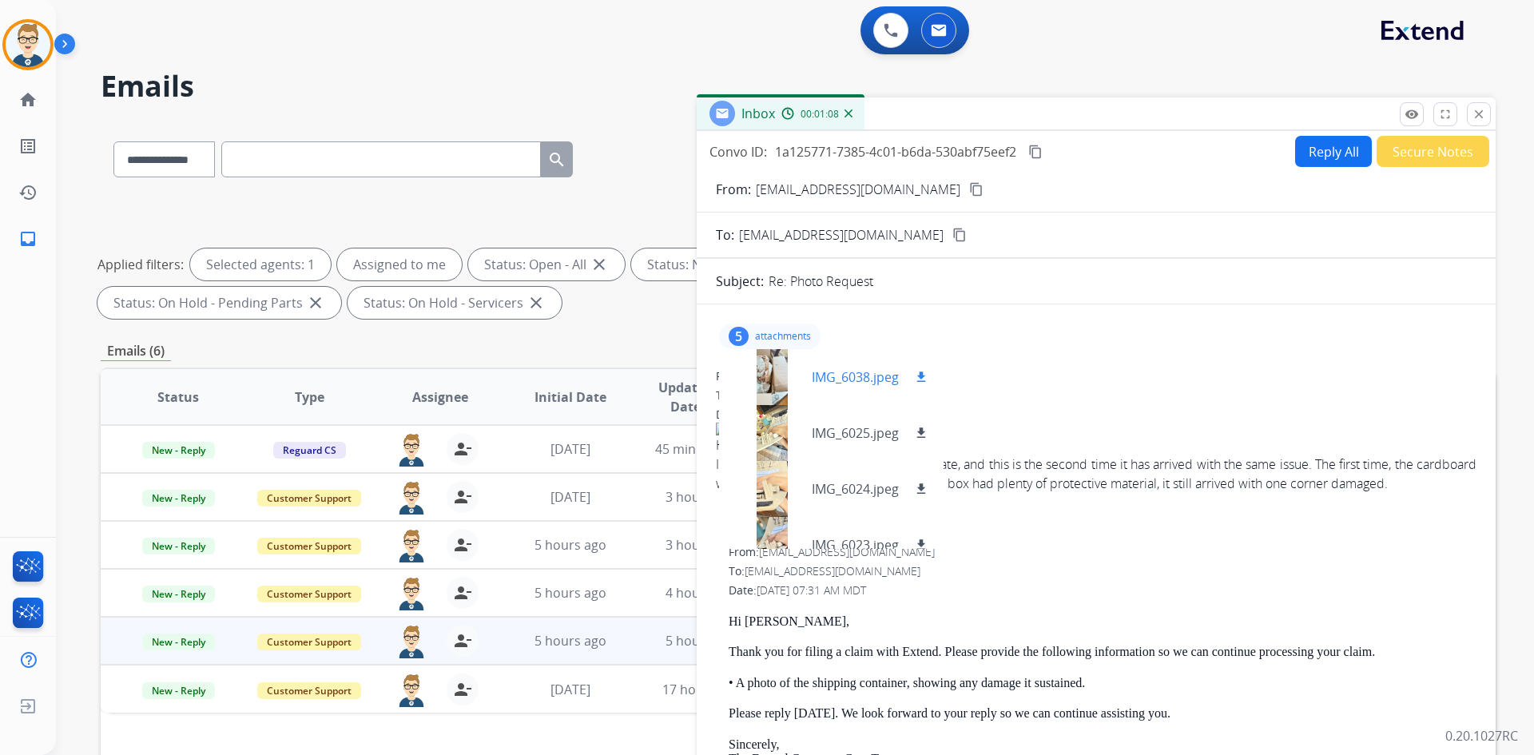
click at [851, 374] on p "IMG_6038.jpeg" at bounding box center [855, 376] width 87 height 19
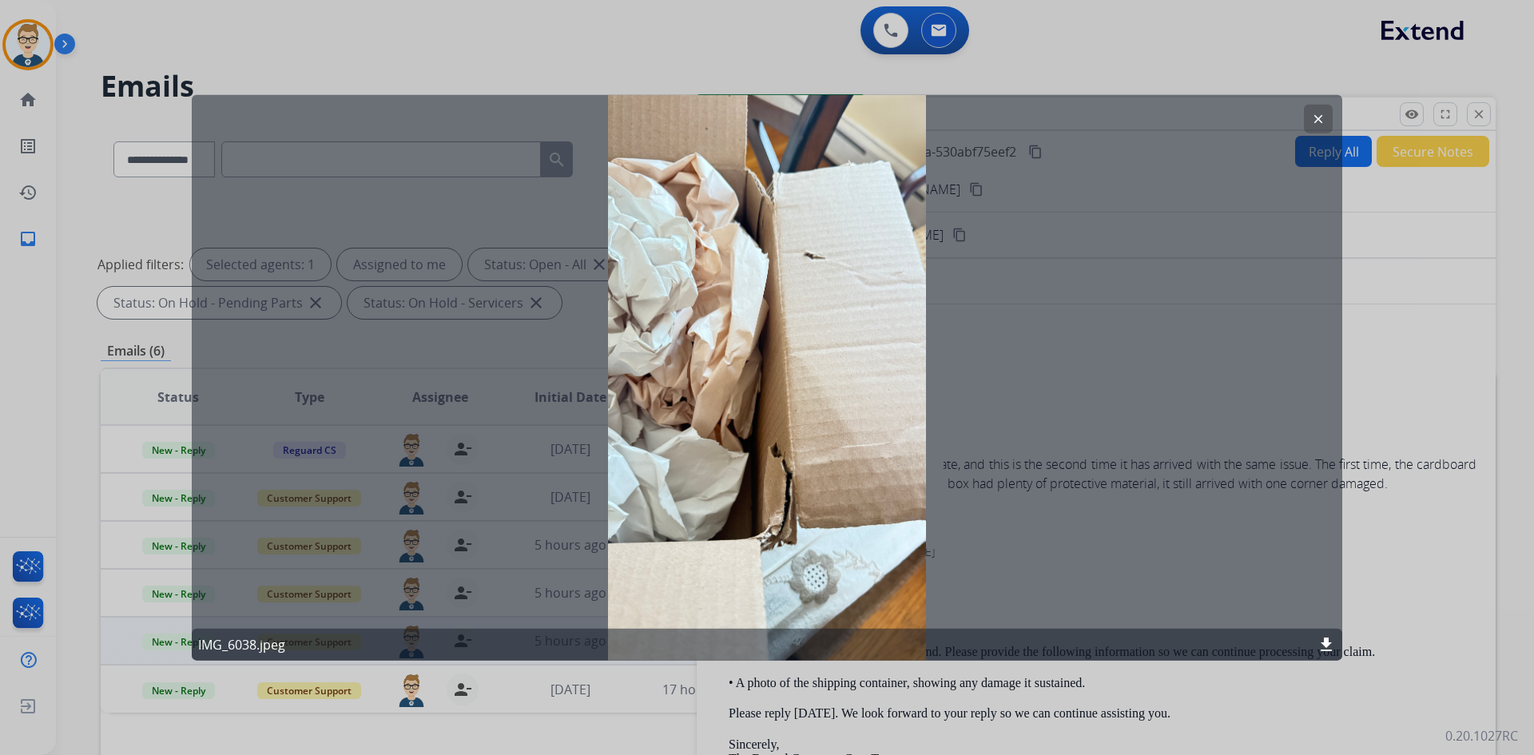
click at [1317, 113] on mat-icon "clear" at bounding box center [1318, 118] width 14 height 14
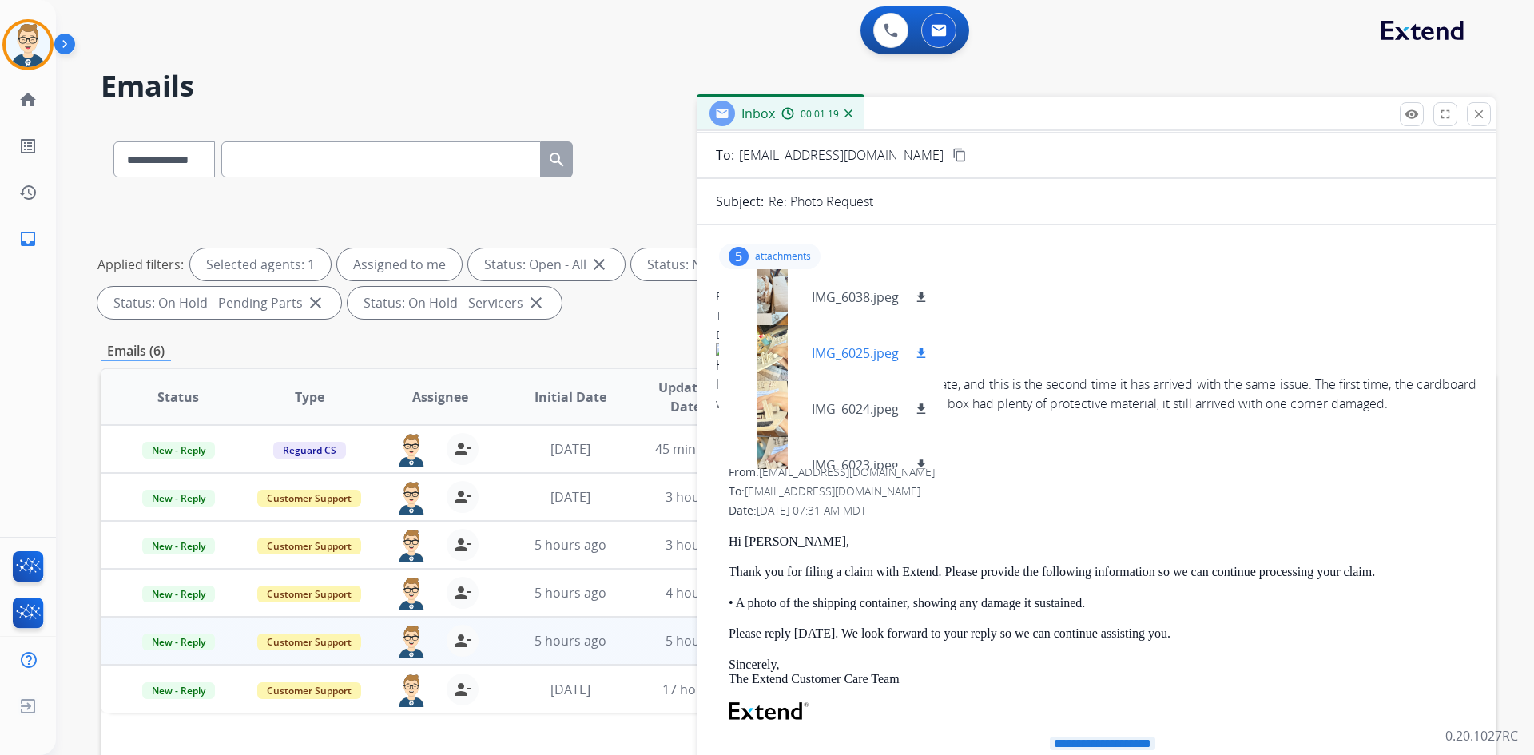
click at [854, 345] on p "IMG_6025.jpeg" at bounding box center [855, 352] width 87 height 19
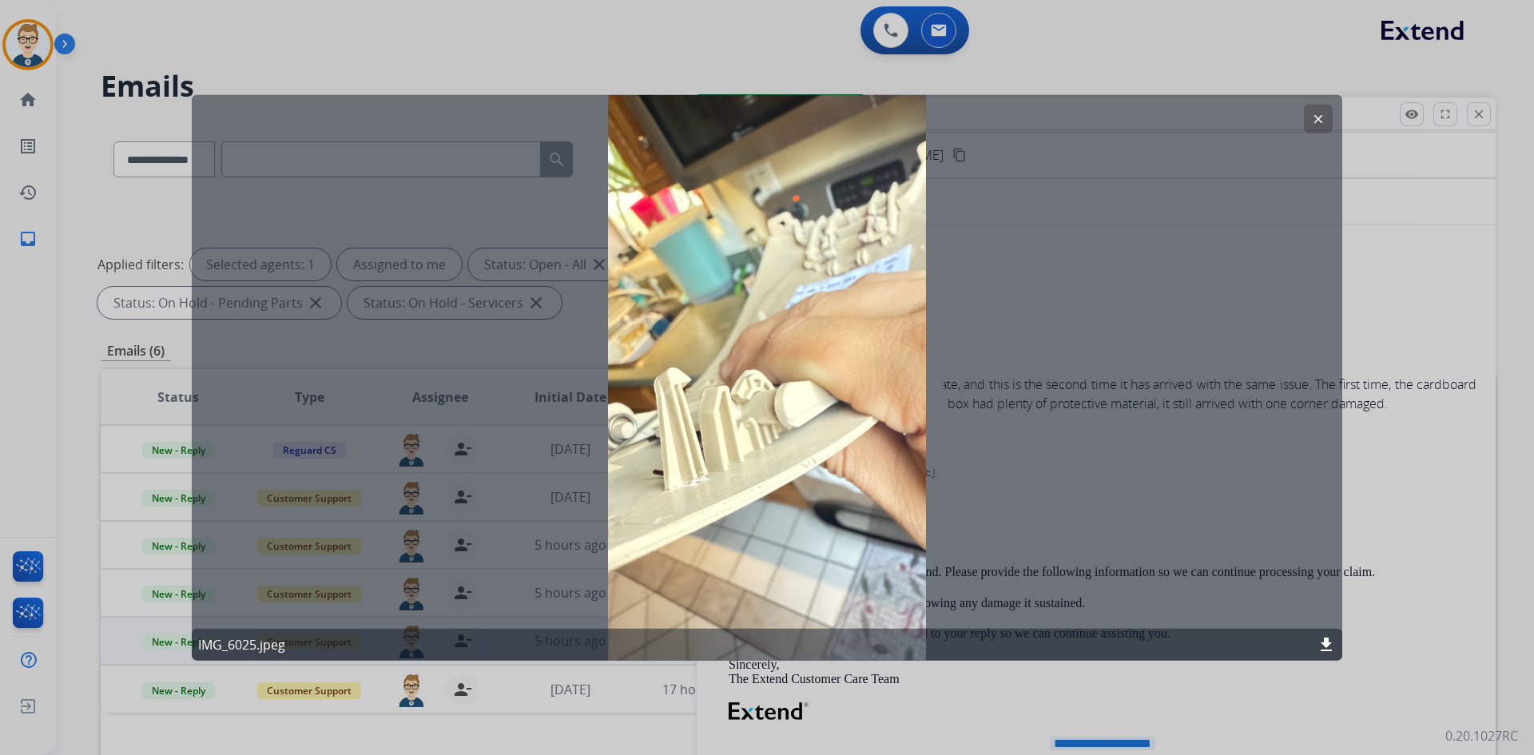
click at [1305, 118] on button "clear" at bounding box center [1318, 118] width 29 height 29
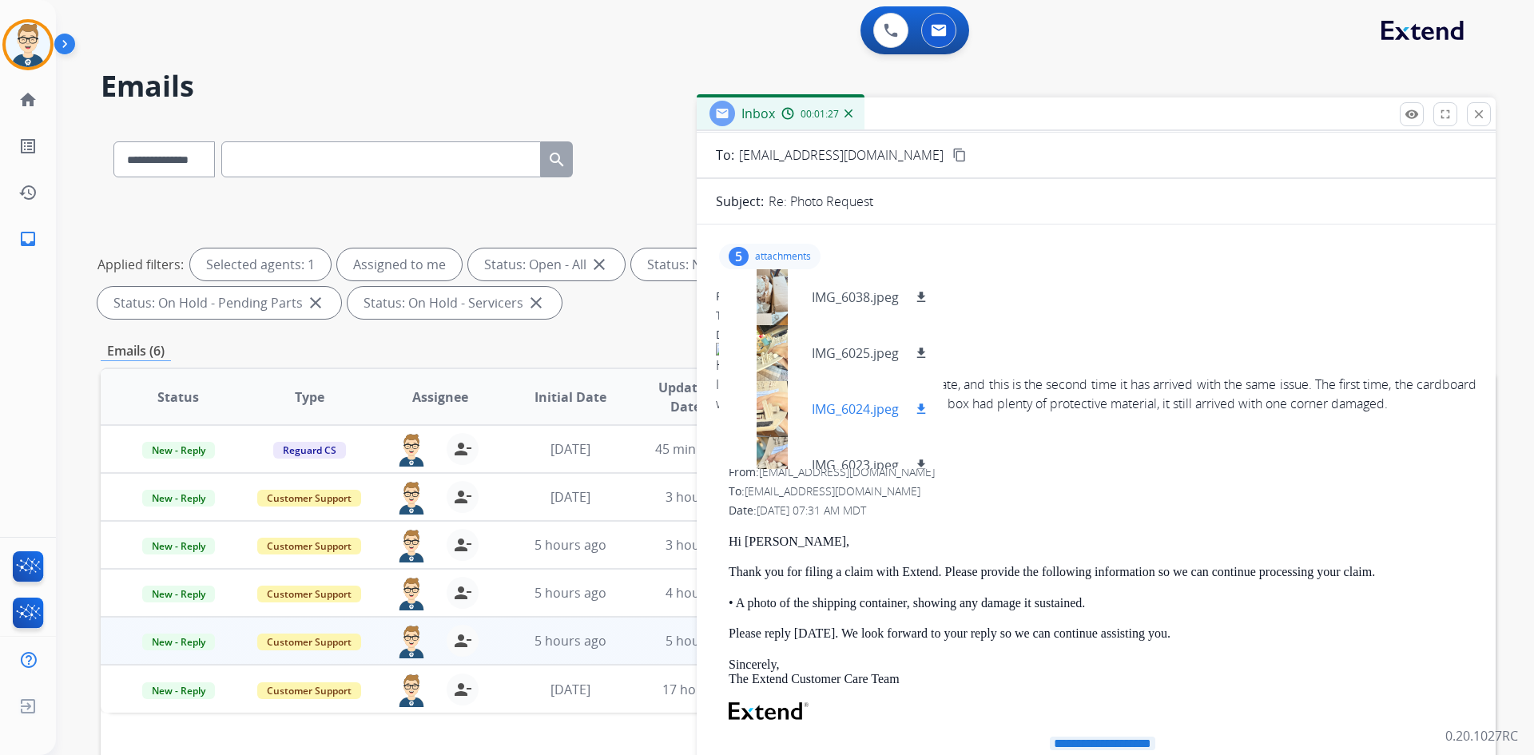
click at [867, 408] on p "IMG_6024.jpeg" at bounding box center [855, 408] width 87 height 19
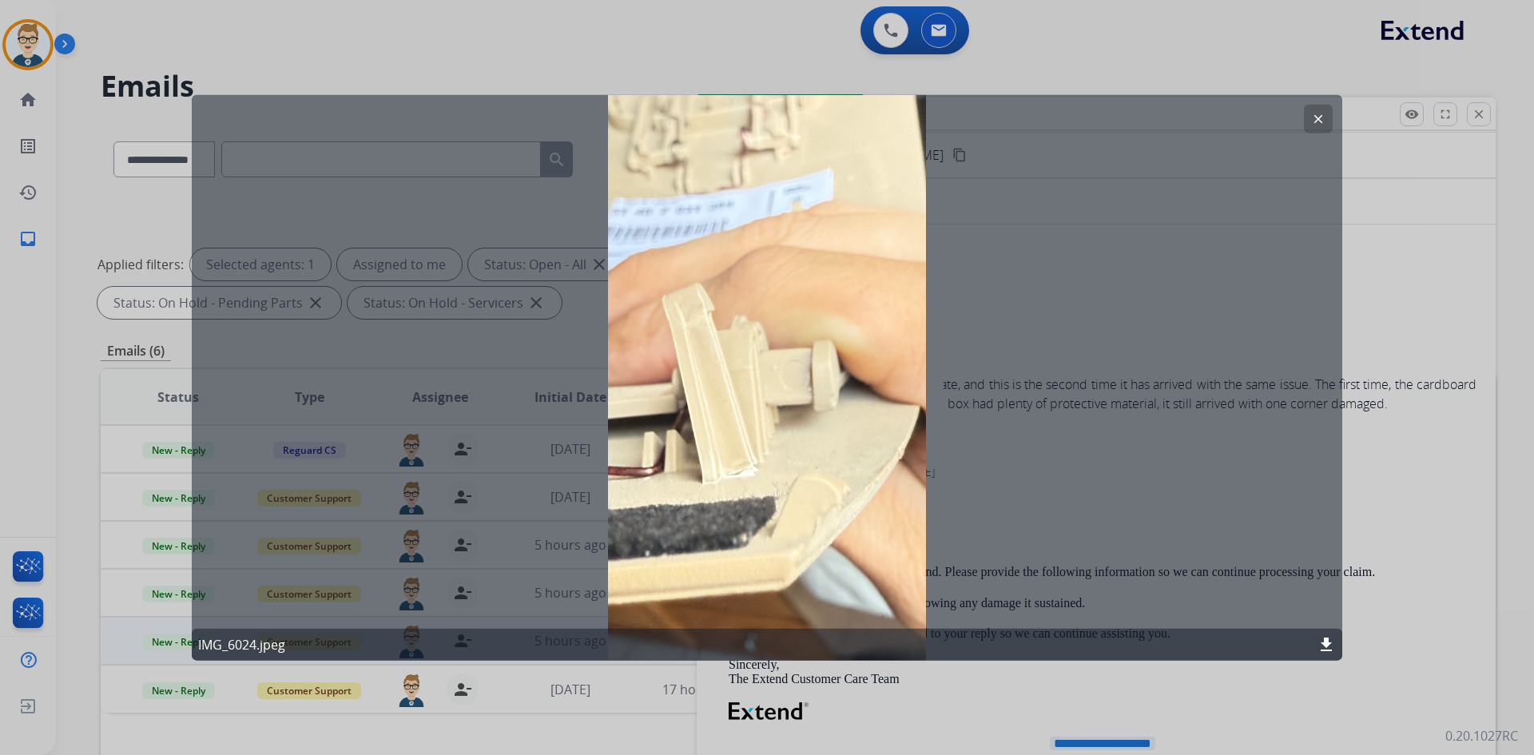
click at [1319, 113] on mat-icon "clear" at bounding box center [1318, 118] width 14 height 14
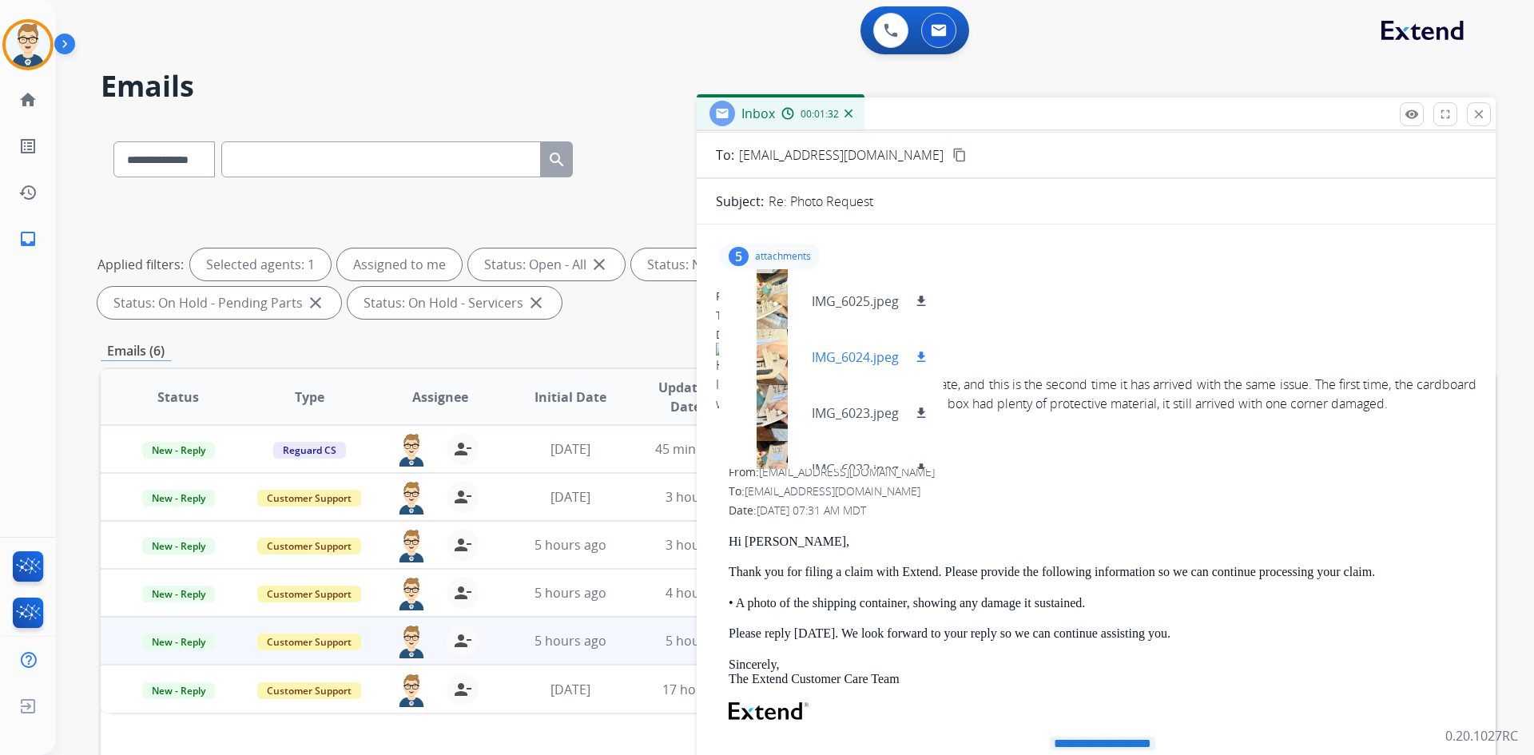
scroll to position [80, 0]
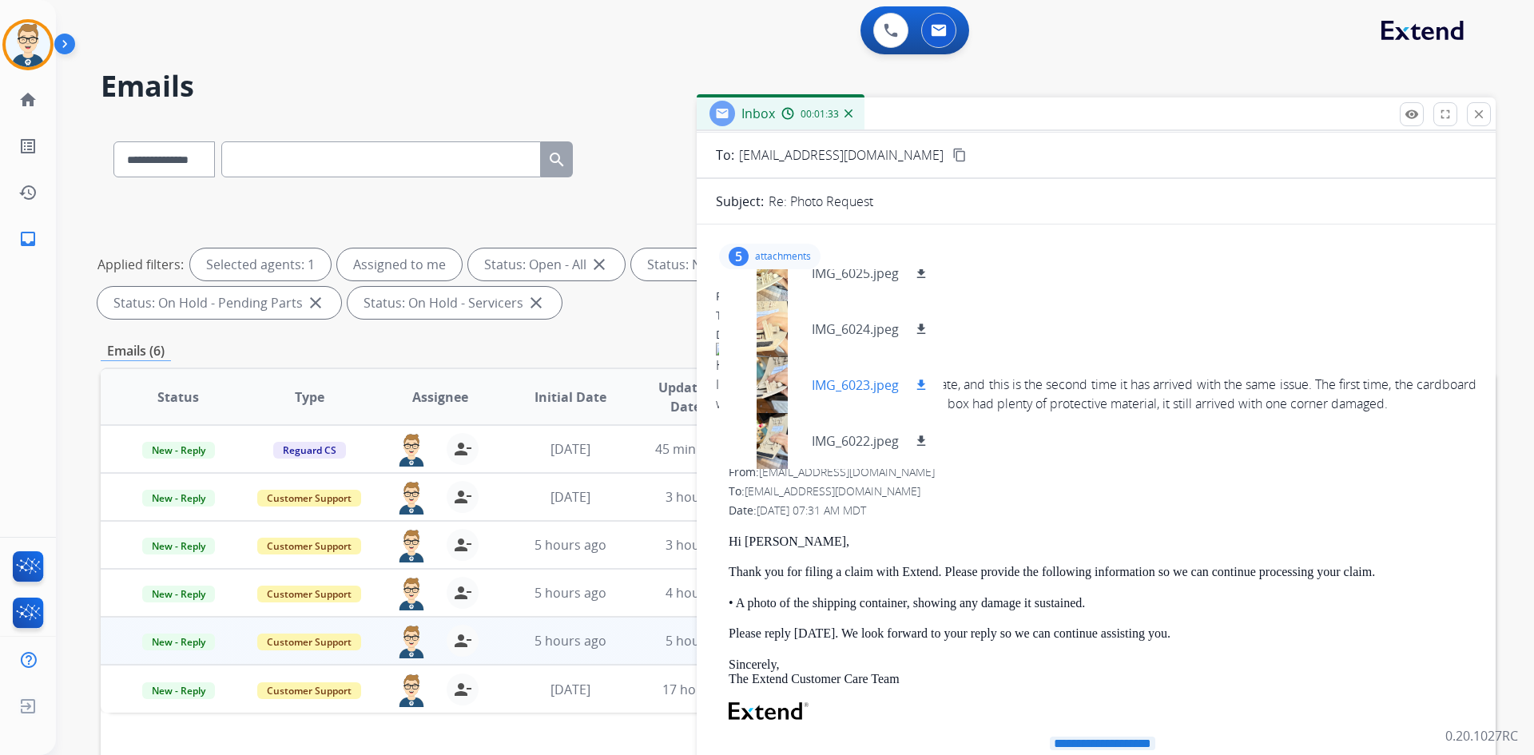
click at [866, 379] on p "IMG_6023.jpeg" at bounding box center [855, 384] width 87 height 19
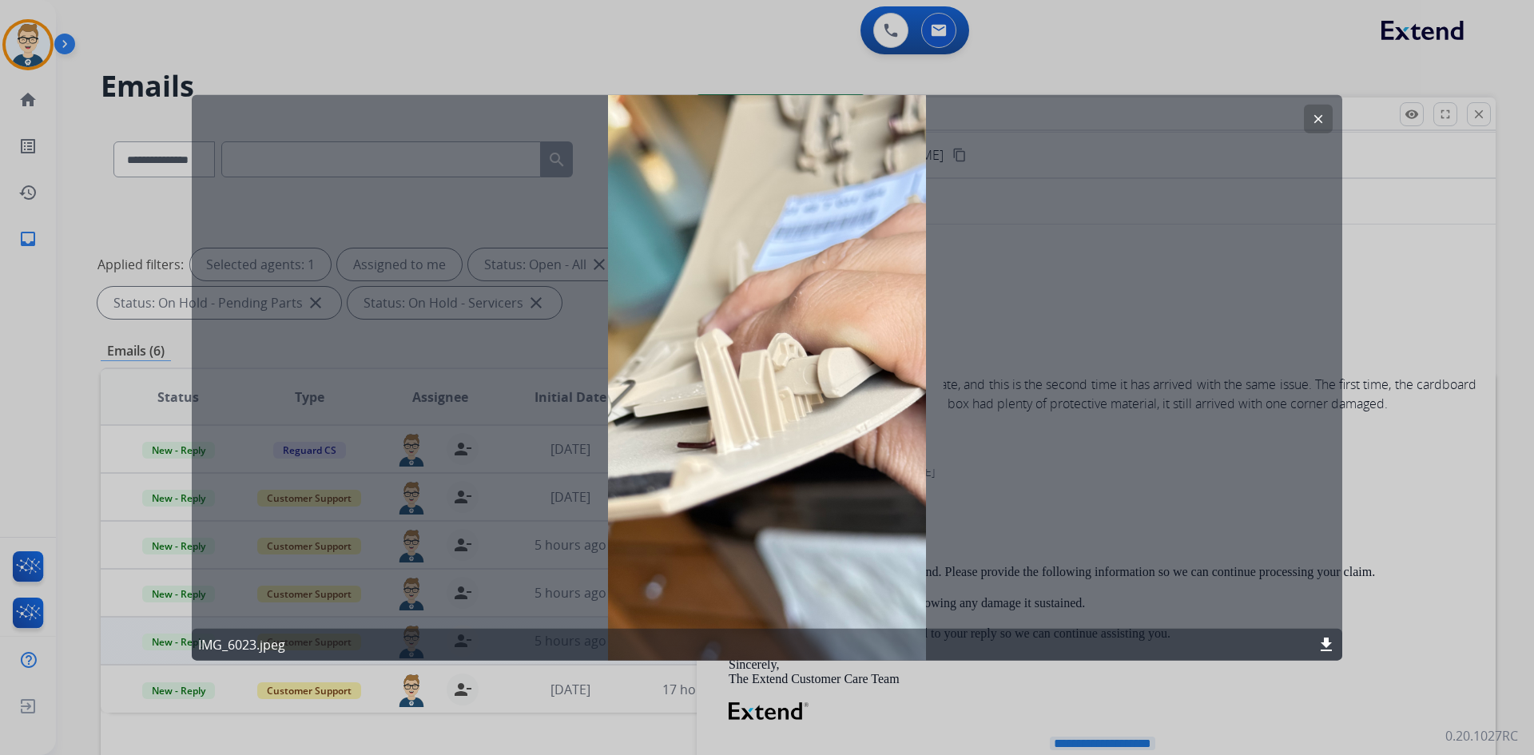
click at [1308, 120] on button "clear" at bounding box center [1318, 118] width 29 height 29
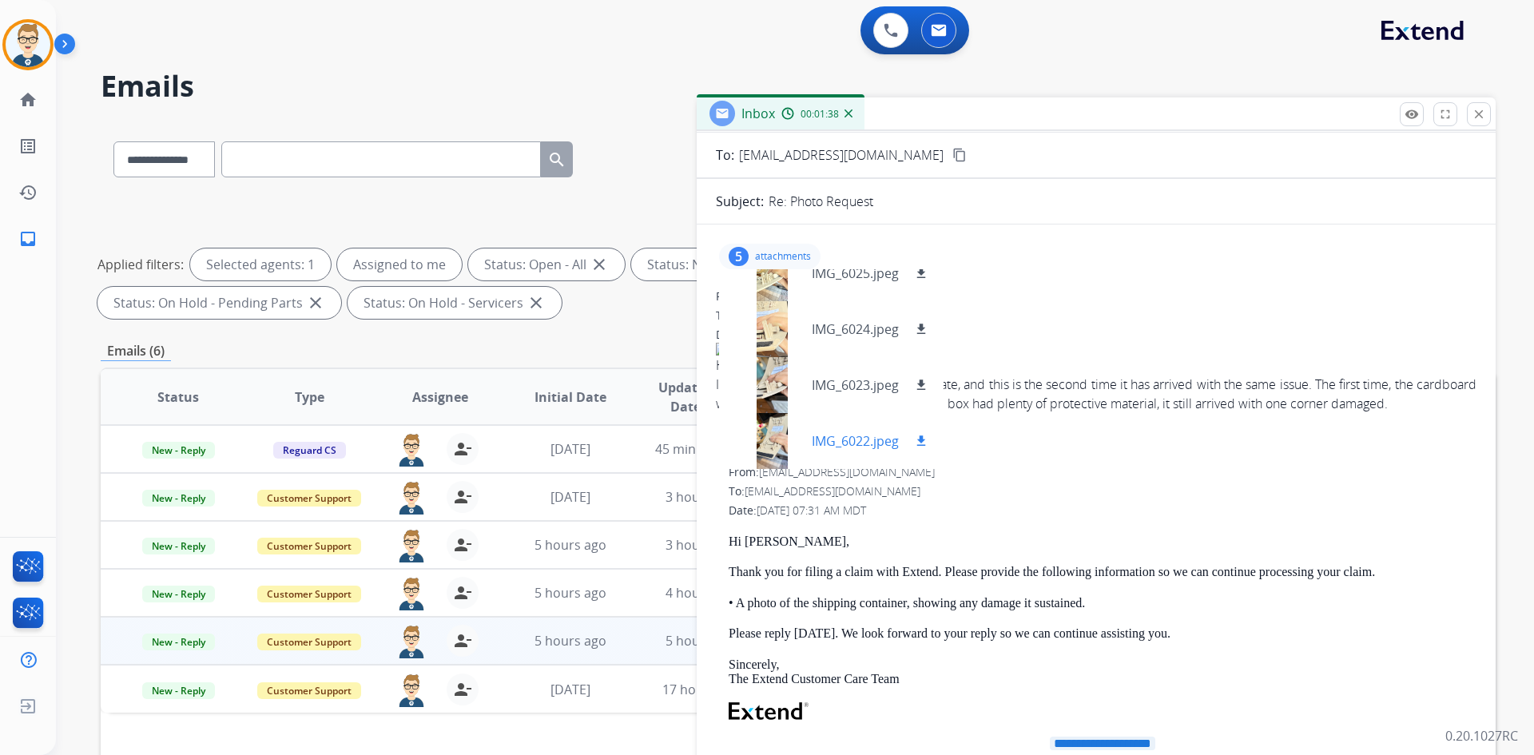
click at [844, 439] on p "IMG_6022.jpeg" at bounding box center [855, 440] width 87 height 19
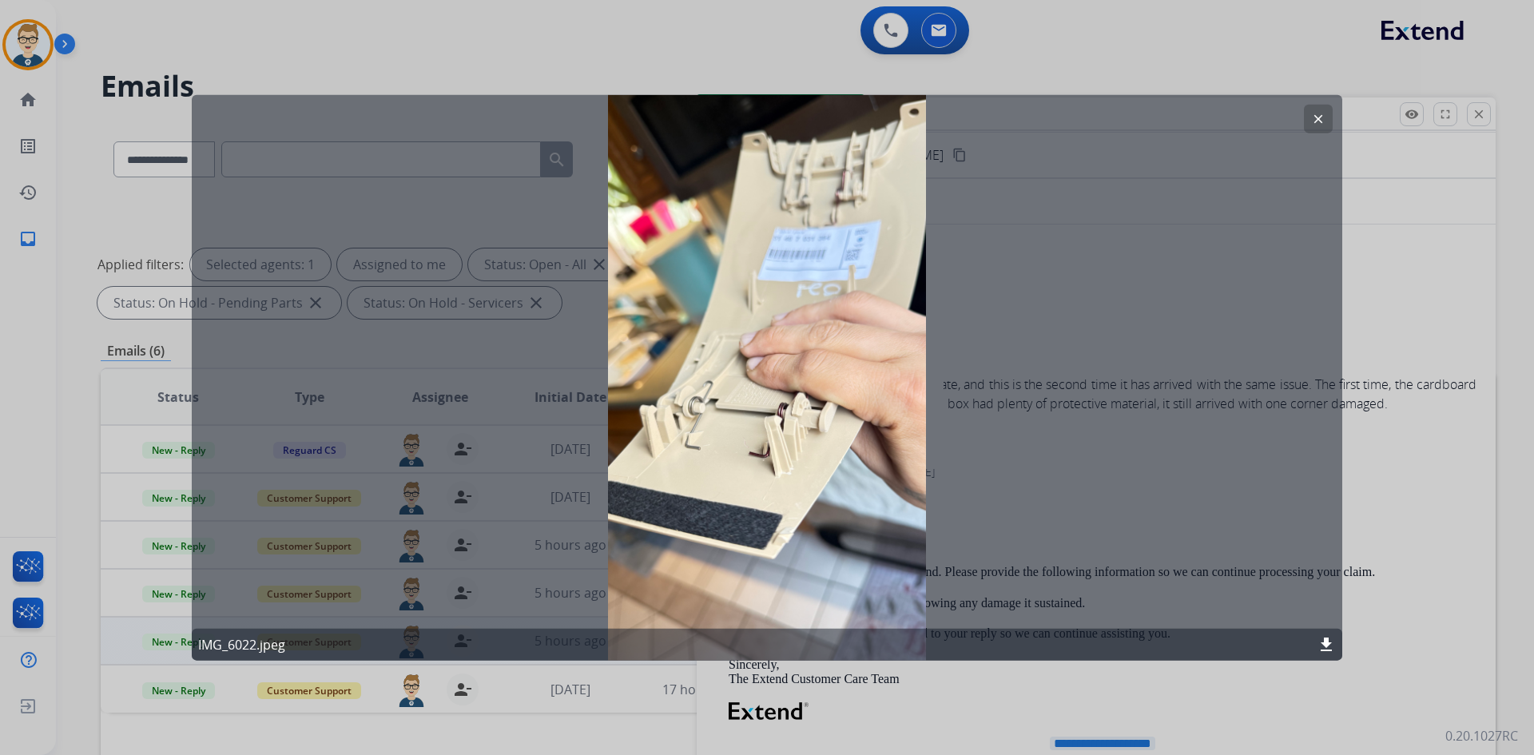
click at [1324, 114] on mat-icon "clear" at bounding box center [1318, 118] width 14 height 14
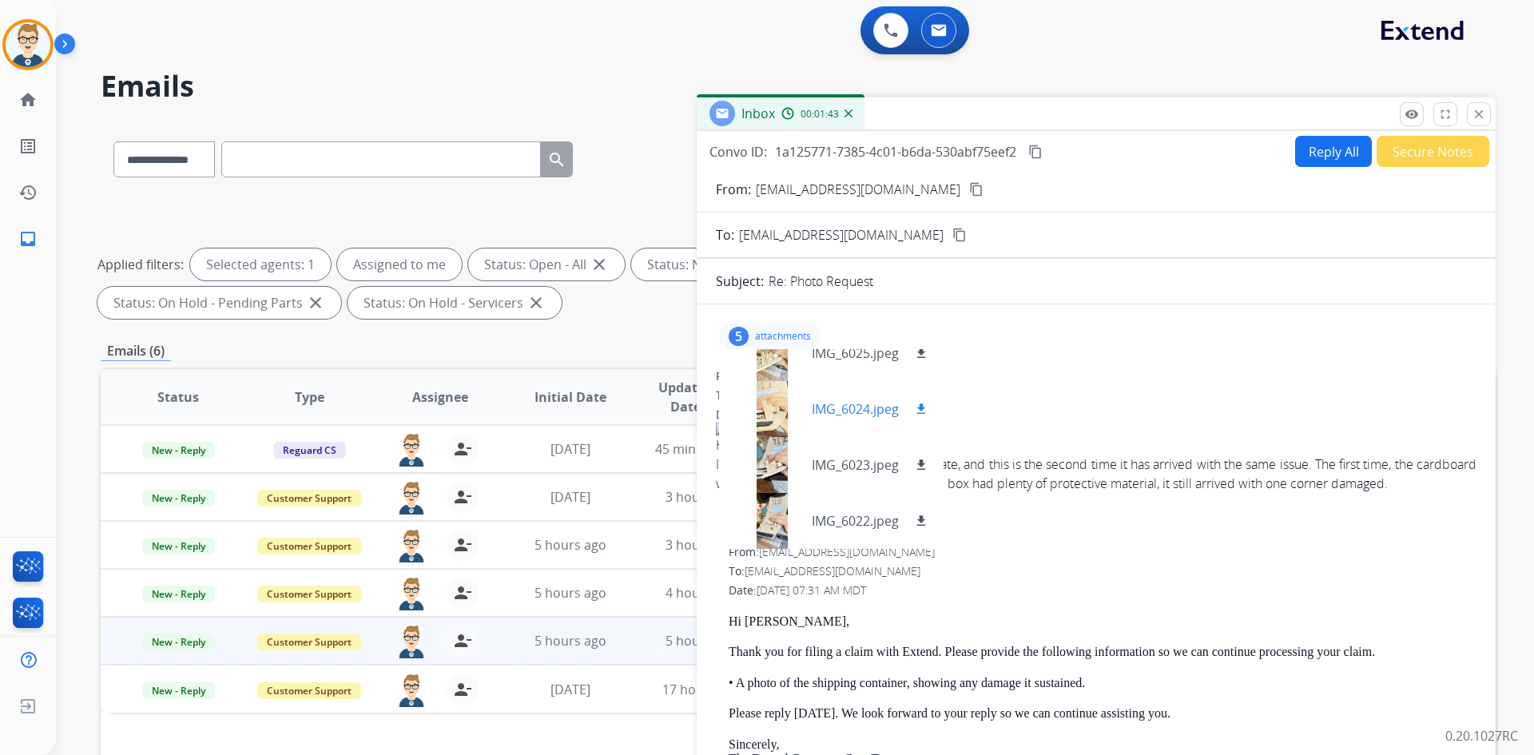
scroll to position [0, 0]
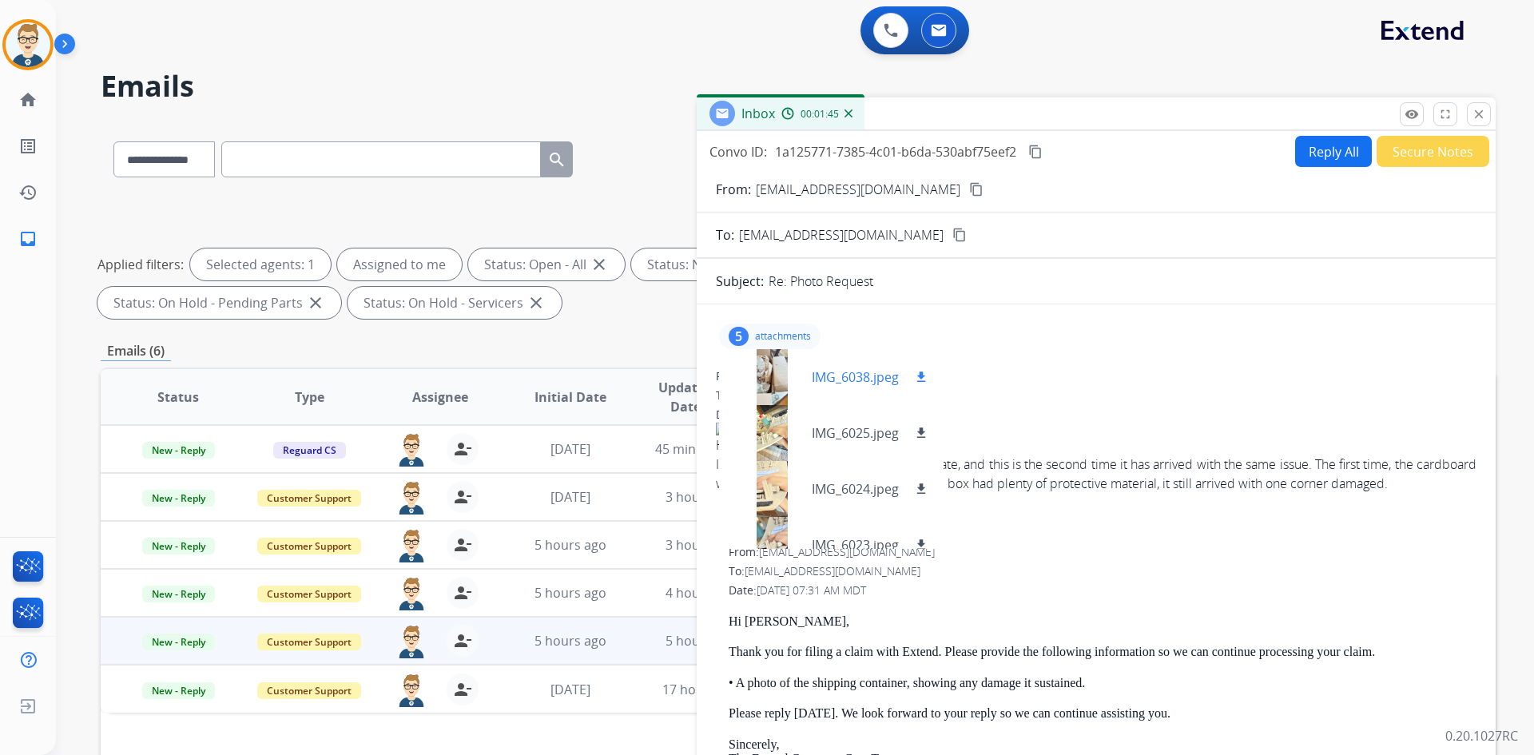
click at [922, 375] on mat-icon "download" at bounding box center [921, 377] width 14 height 14
click at [894, 35] on img at bounding box center [890, 30] width 14 height 14
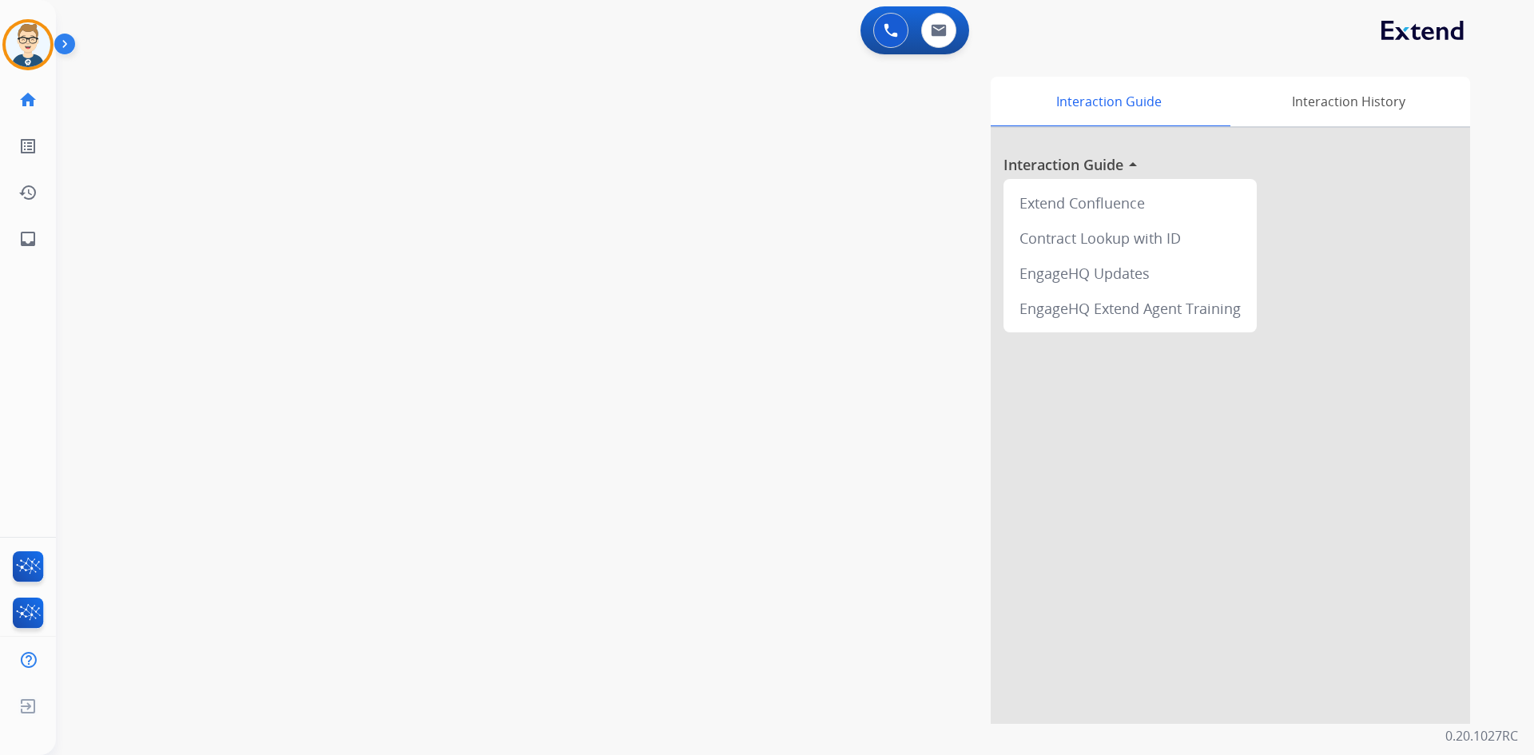
click at [894, 35] on img at bounding box center [890, 30] width 14 height 14
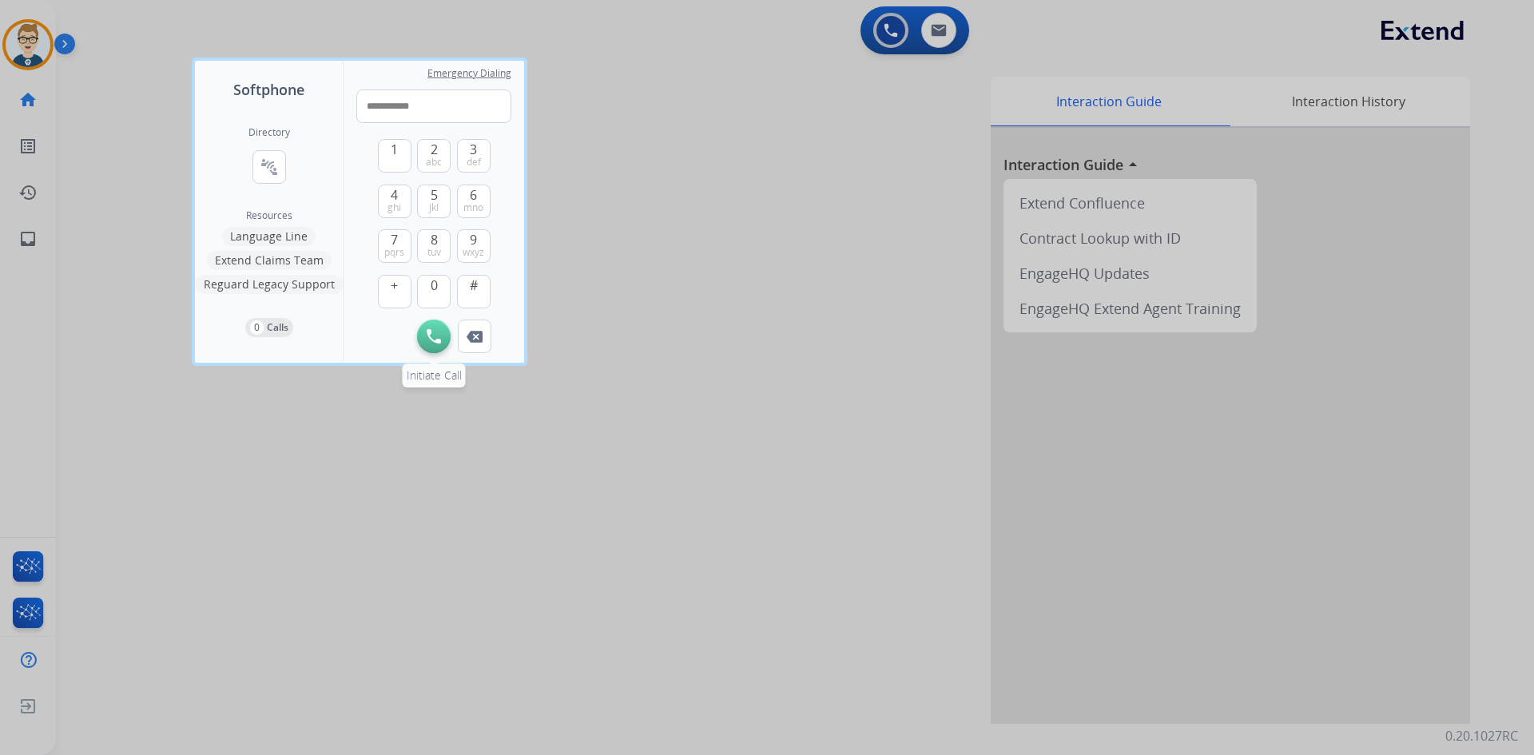
type input "**********"
click at [444, 327] on button "Initiate Call" at bounding box center [434, 336] width 34 height 34
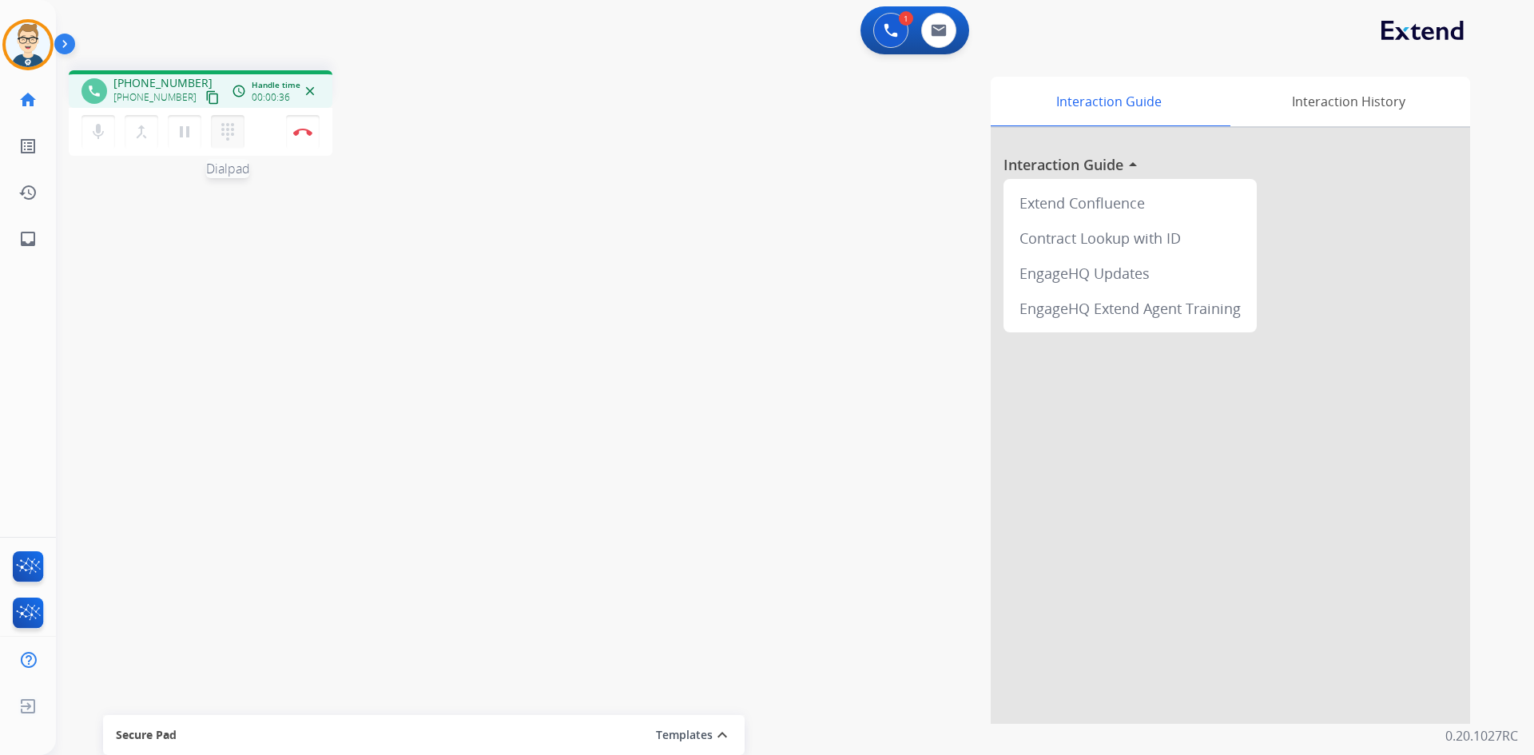
click at [235, 122] on mat-icon "dialpad" at bounding box center [227, 131] width 19 height 19
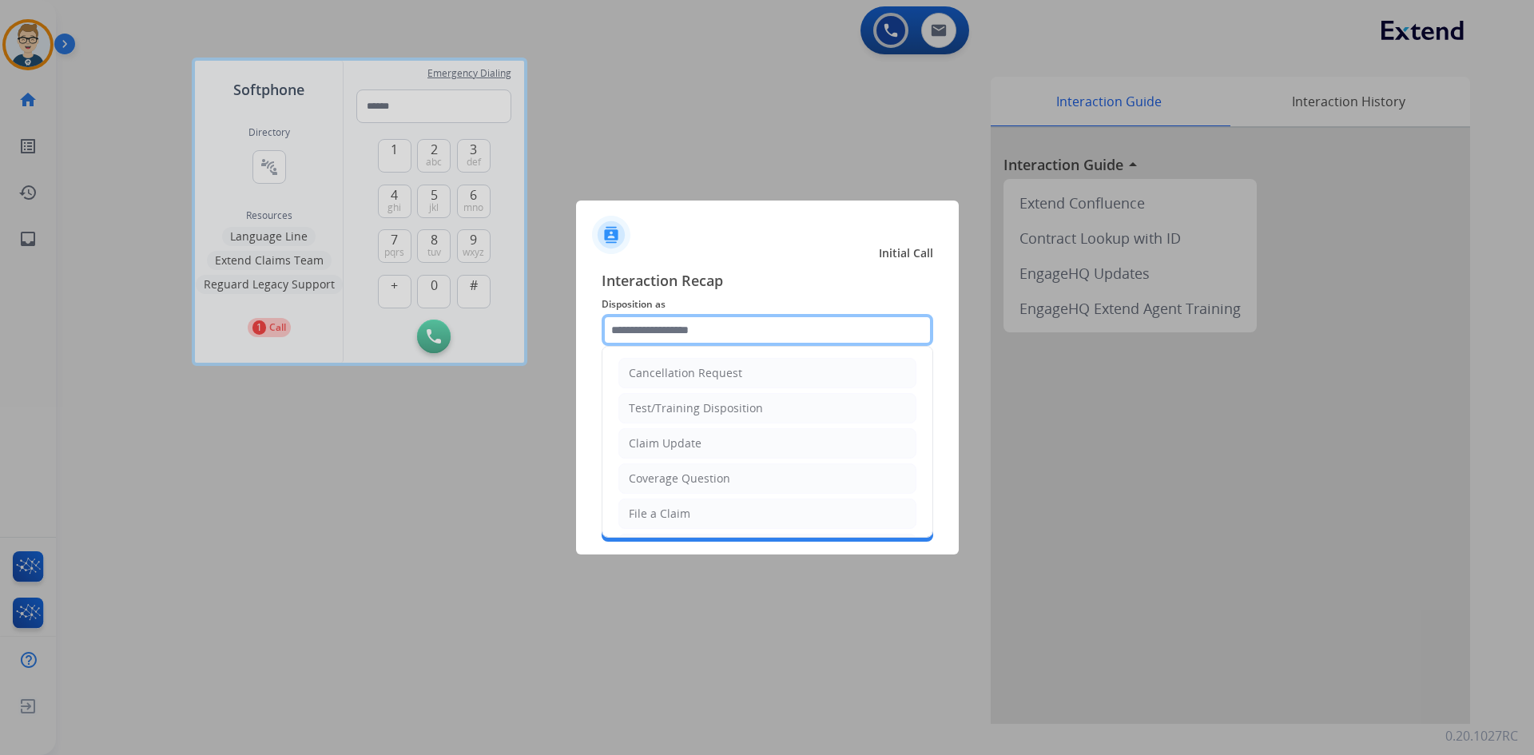
click at [731, 329] on input "text" at bounding box center [766, 330] width 331 height 32
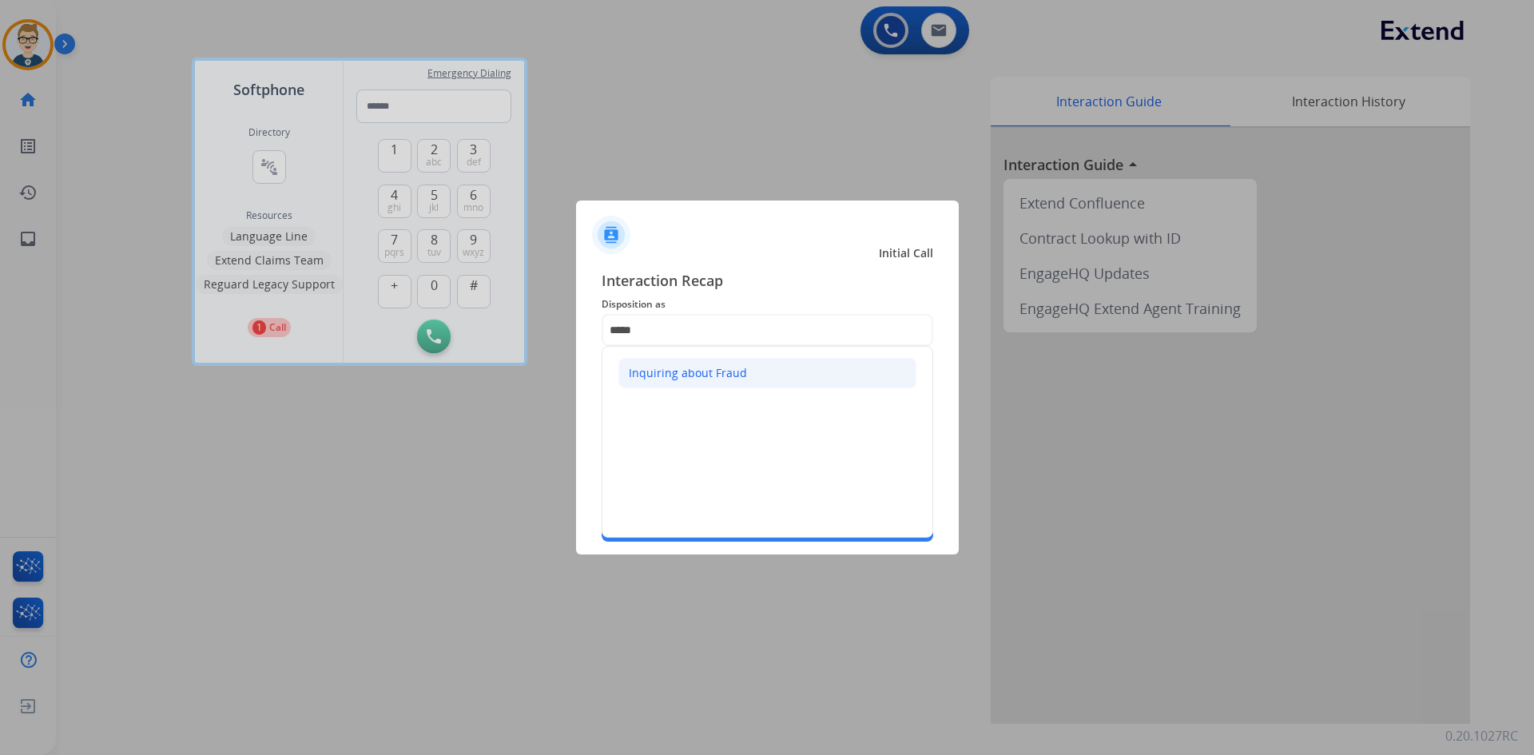
click at [720, 360] on li "Inquiring about Fraud" at bounding box center [767, 373] width 298 height 30
type input "**********"
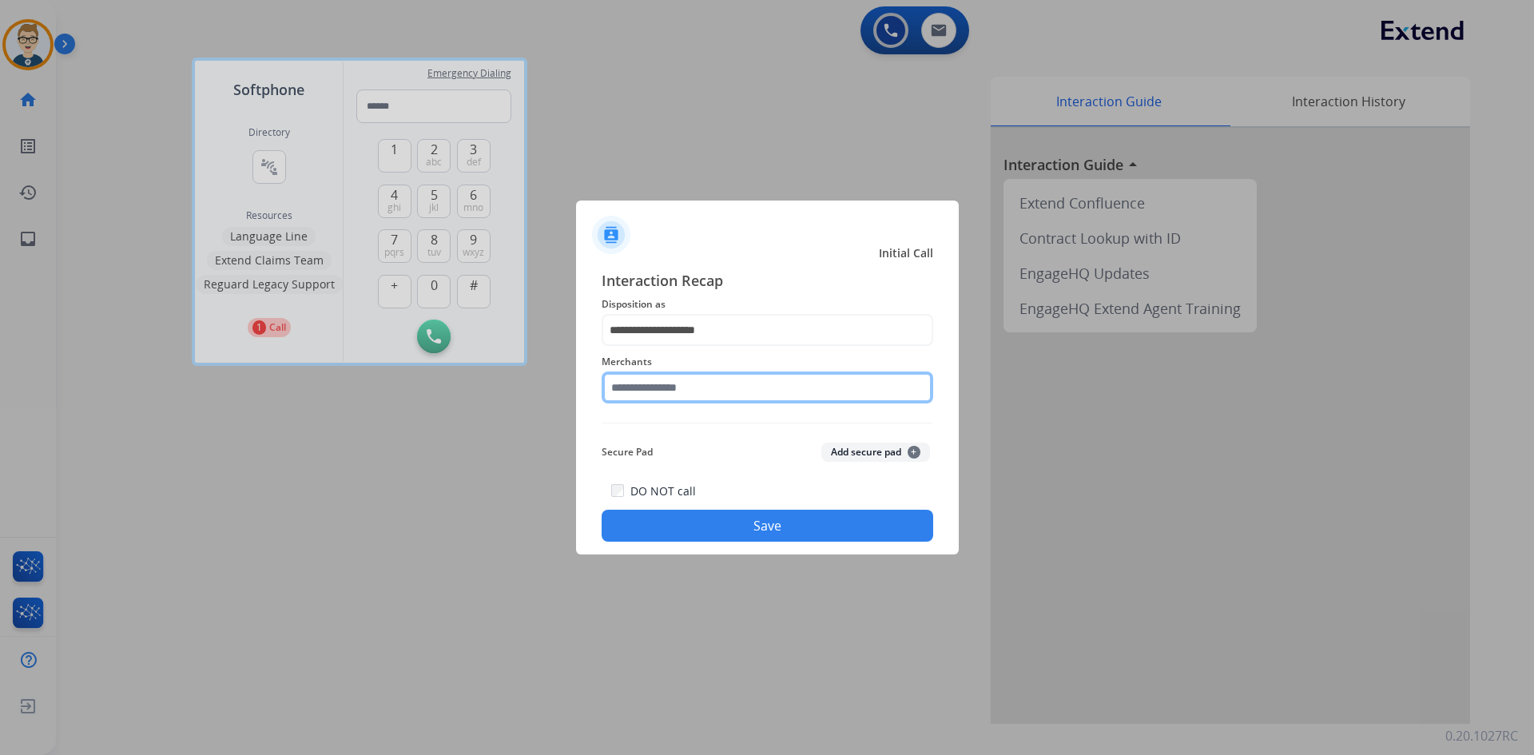
click at [613, 383] on input "text" at bounding box center [766, 387] width 331 height 32
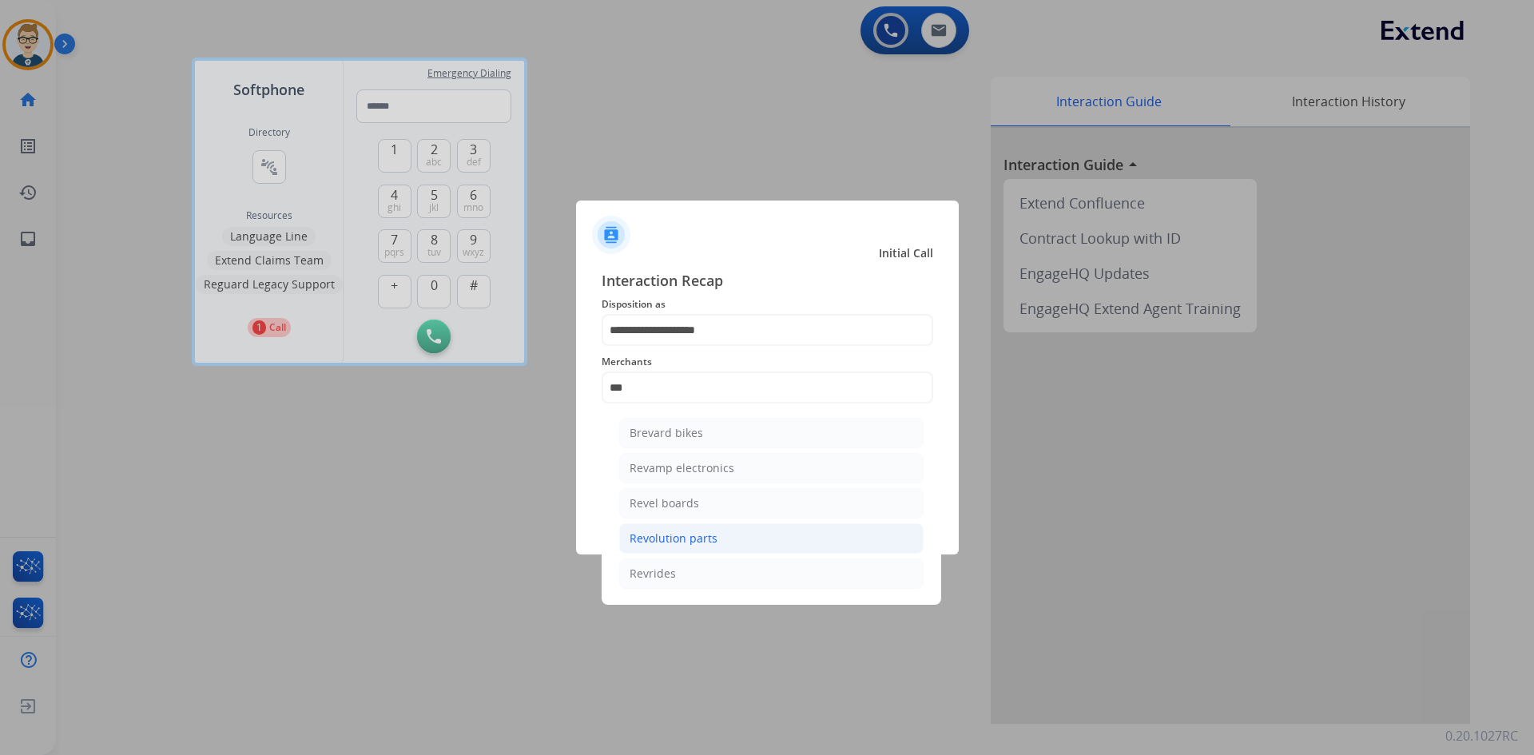
click at [686, 529] on li "Revolution parts" at bounding box center [771, 538] width 304 height 30
type input "**********"
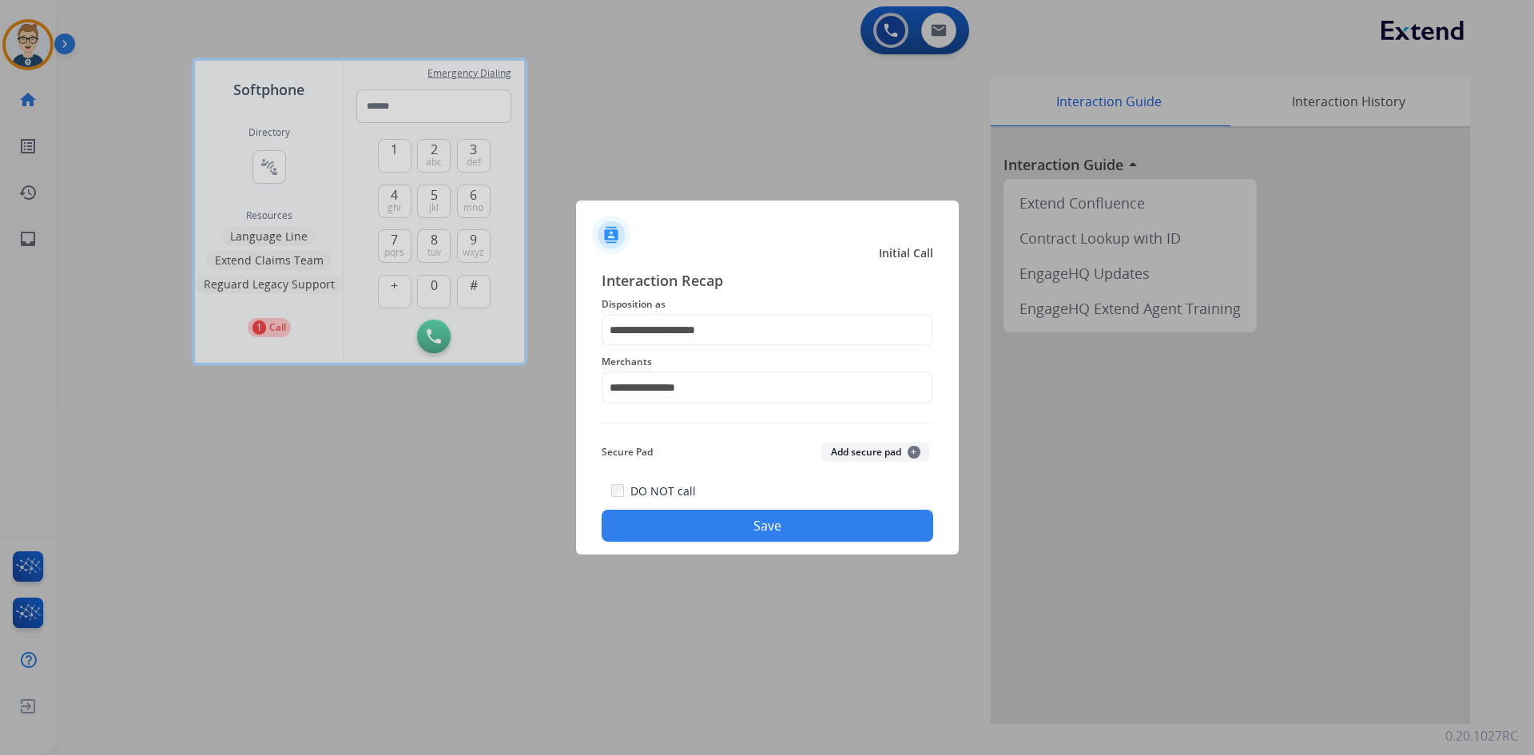
click at [685, 534] on button "Save" at bounding box center [766, 526] width 331 height 32
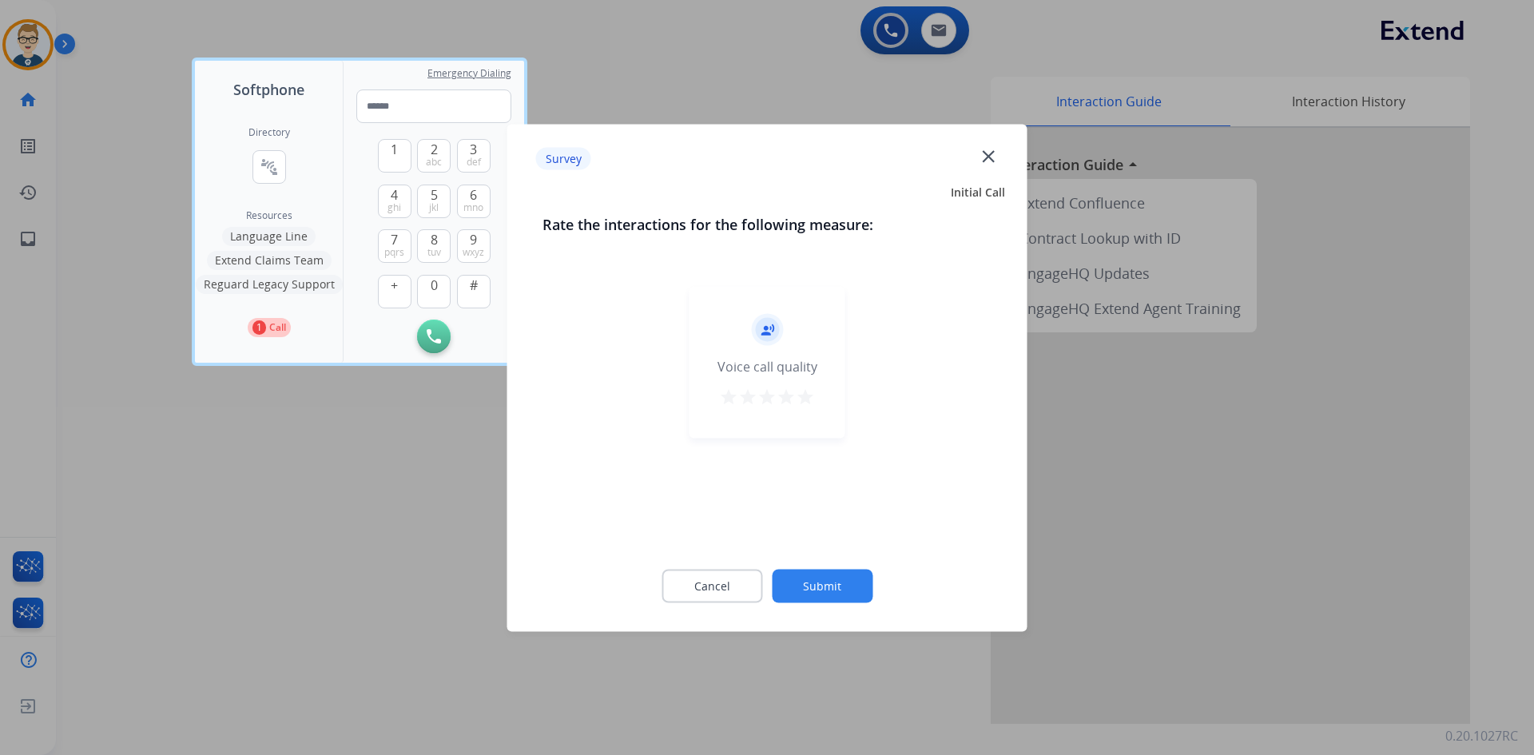
click at [805, 397] on mat-icon "star" at bounding box center [805, 396] width 19 height 19
click at [822, 579] on button "Submit" at bounding box center [822, 586] width 101 height 34
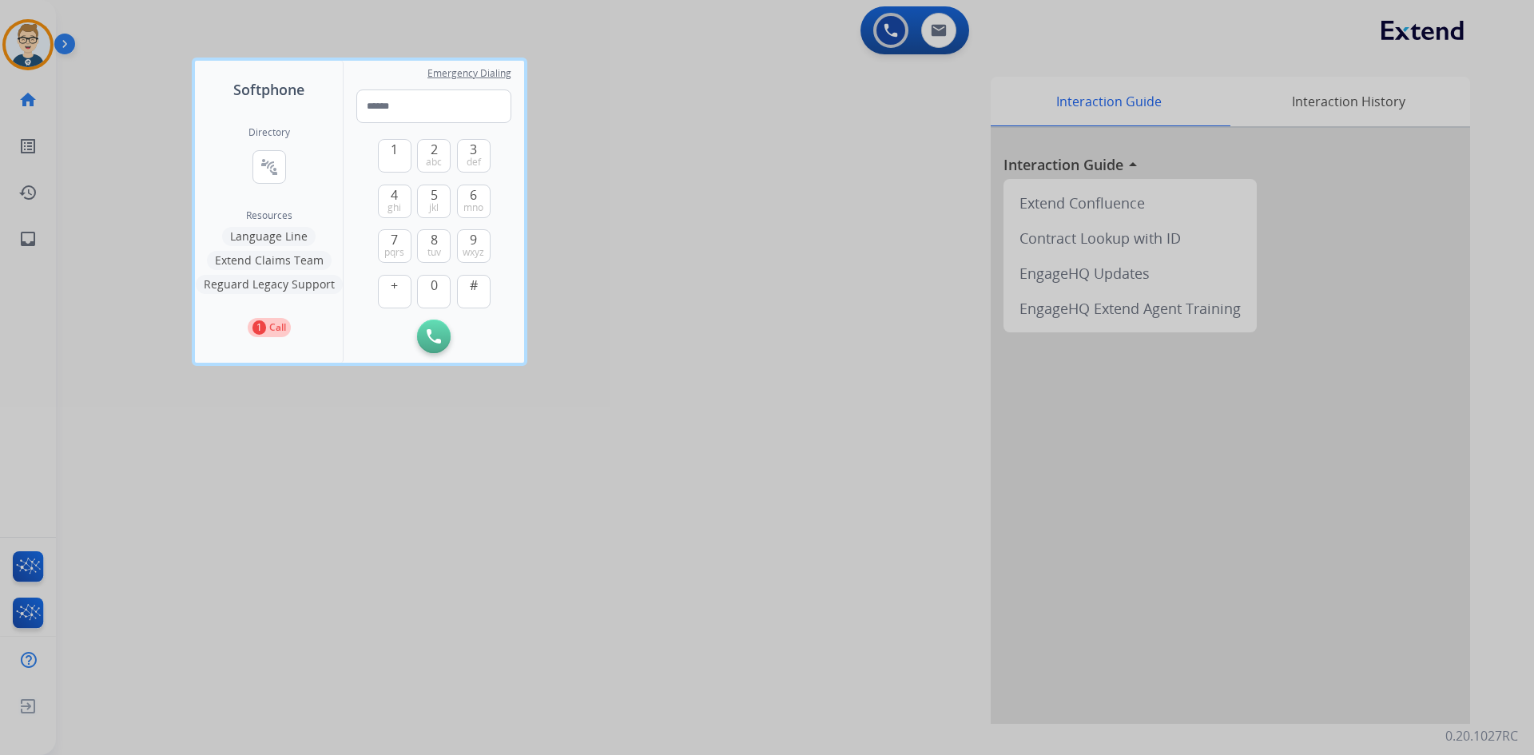
drag, startPoint x: 249, startPoint y: 510, endPoint x: 145, endPoint y: 256, distance: 274.7
click at [248, 510] on div at bounding box center [767, 377] width 1534 height 755
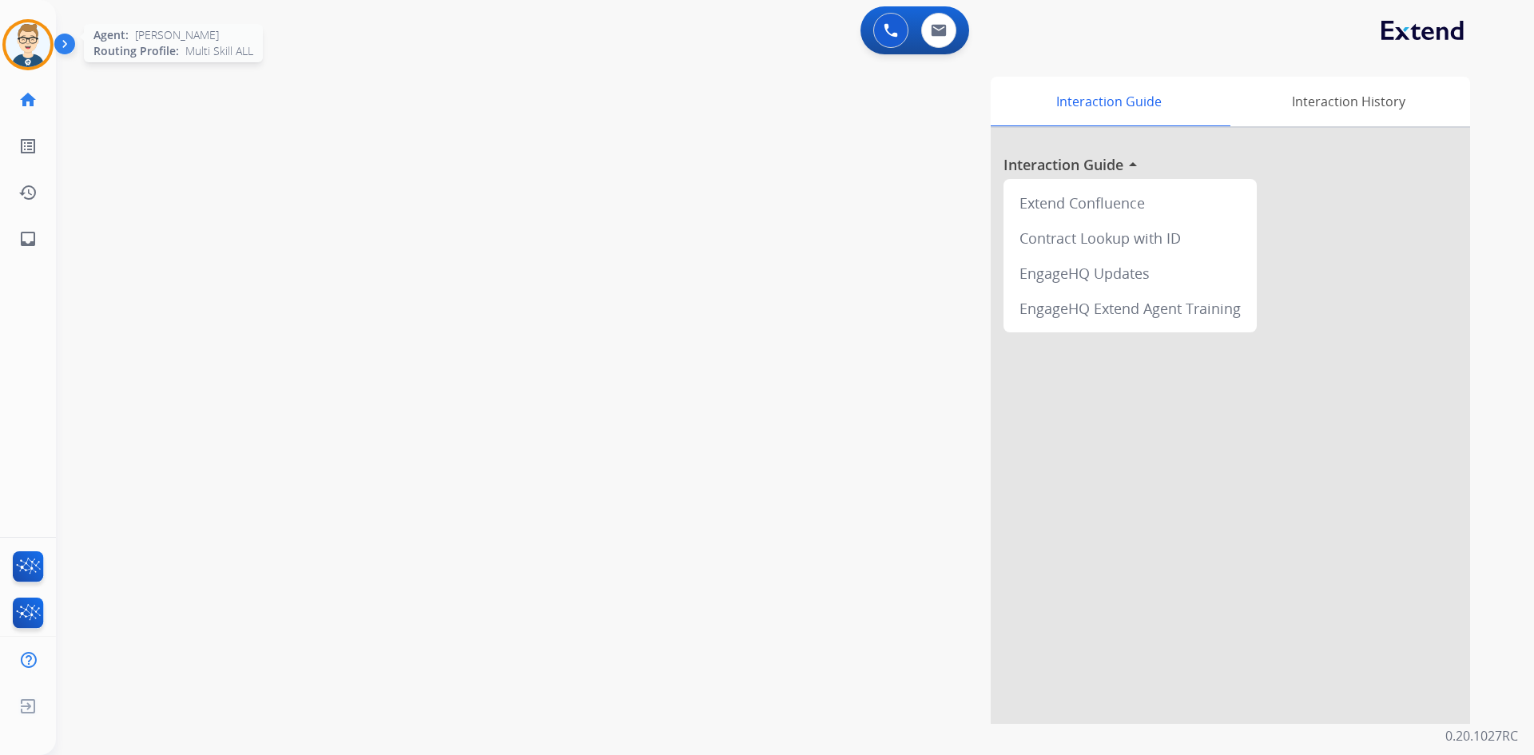
click at [35, 54] on img at bounding box center [28, 44] width 45 height 45
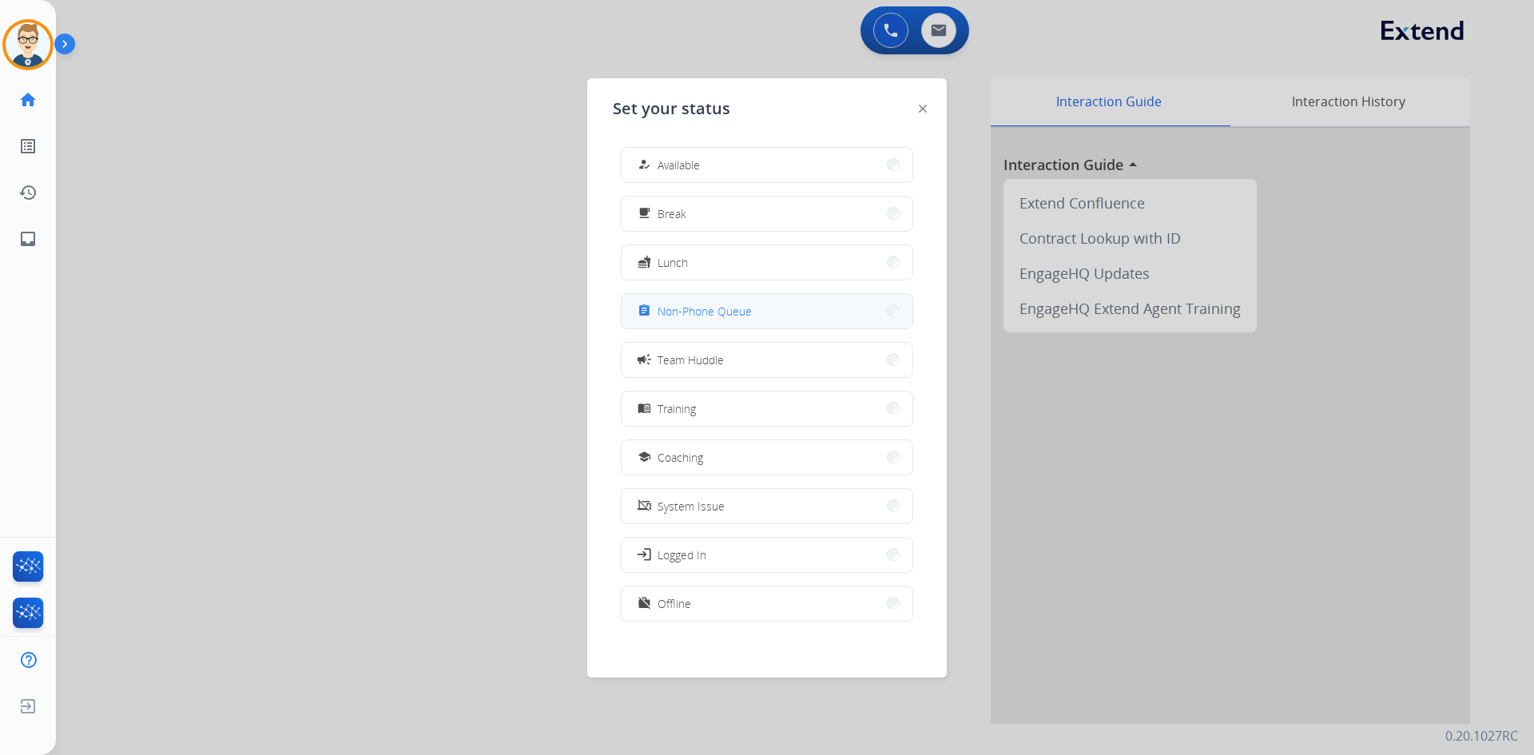
click at [744, 315] on span "Non-Phone Queue" at bounding box center [704, 311] width 94 height 17
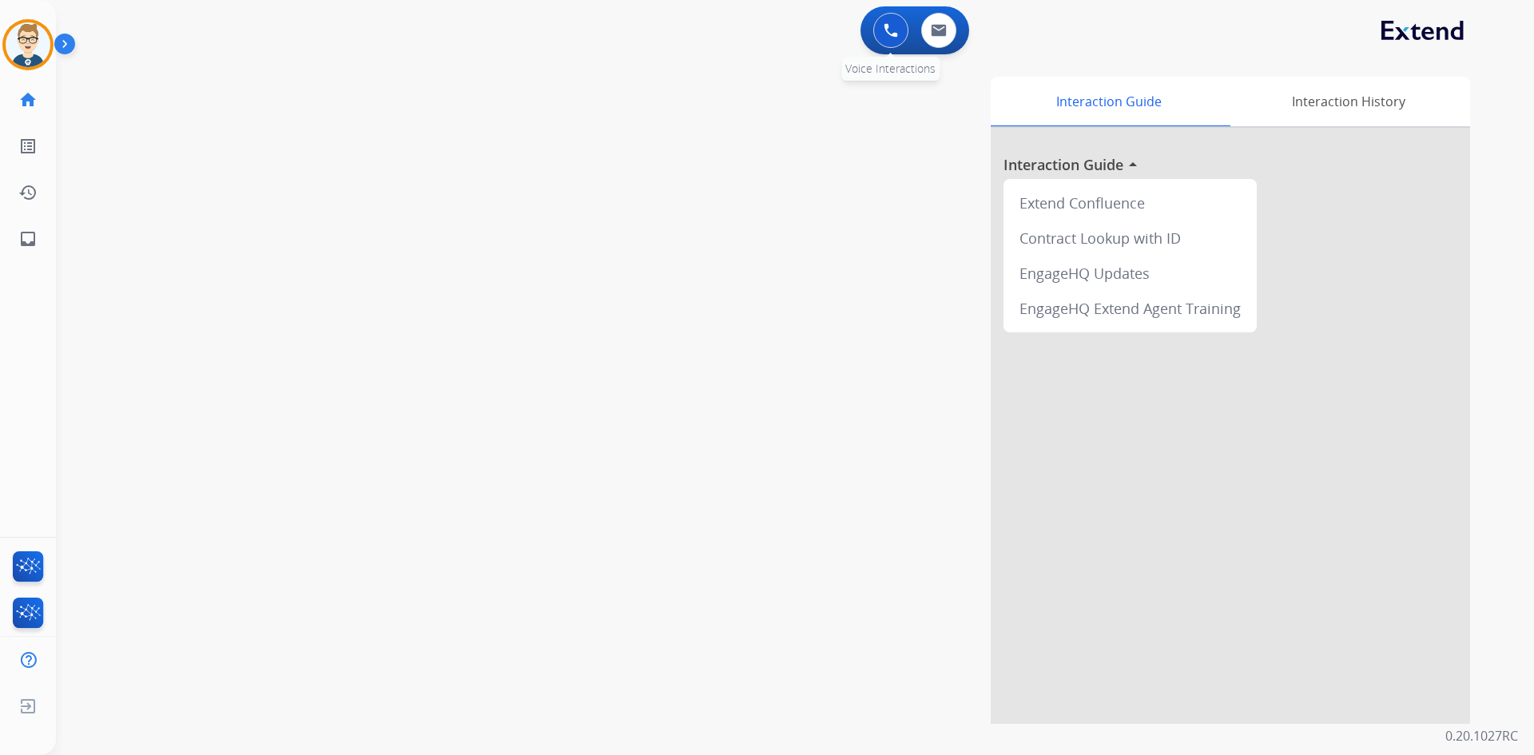
click at [883, 31] on button at bounding box center [890, 30] width 35 height 35
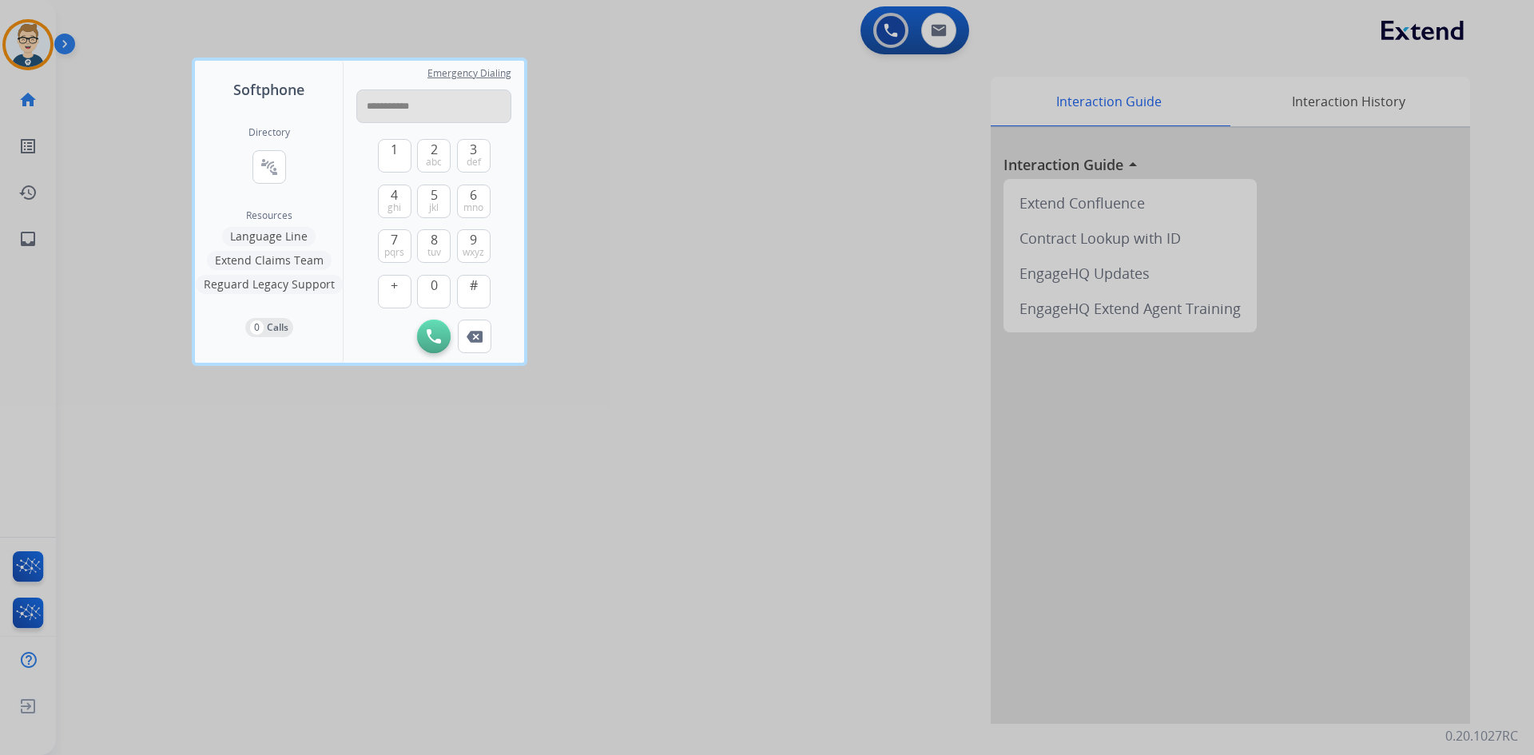
click at [405, 100] on input "**********" at bounding box center [433, 106] width 155 height 34
type input "**********"
click at [423, 343] on button "Initiate Call" at bounding box center [434, 336] width 34 height 34
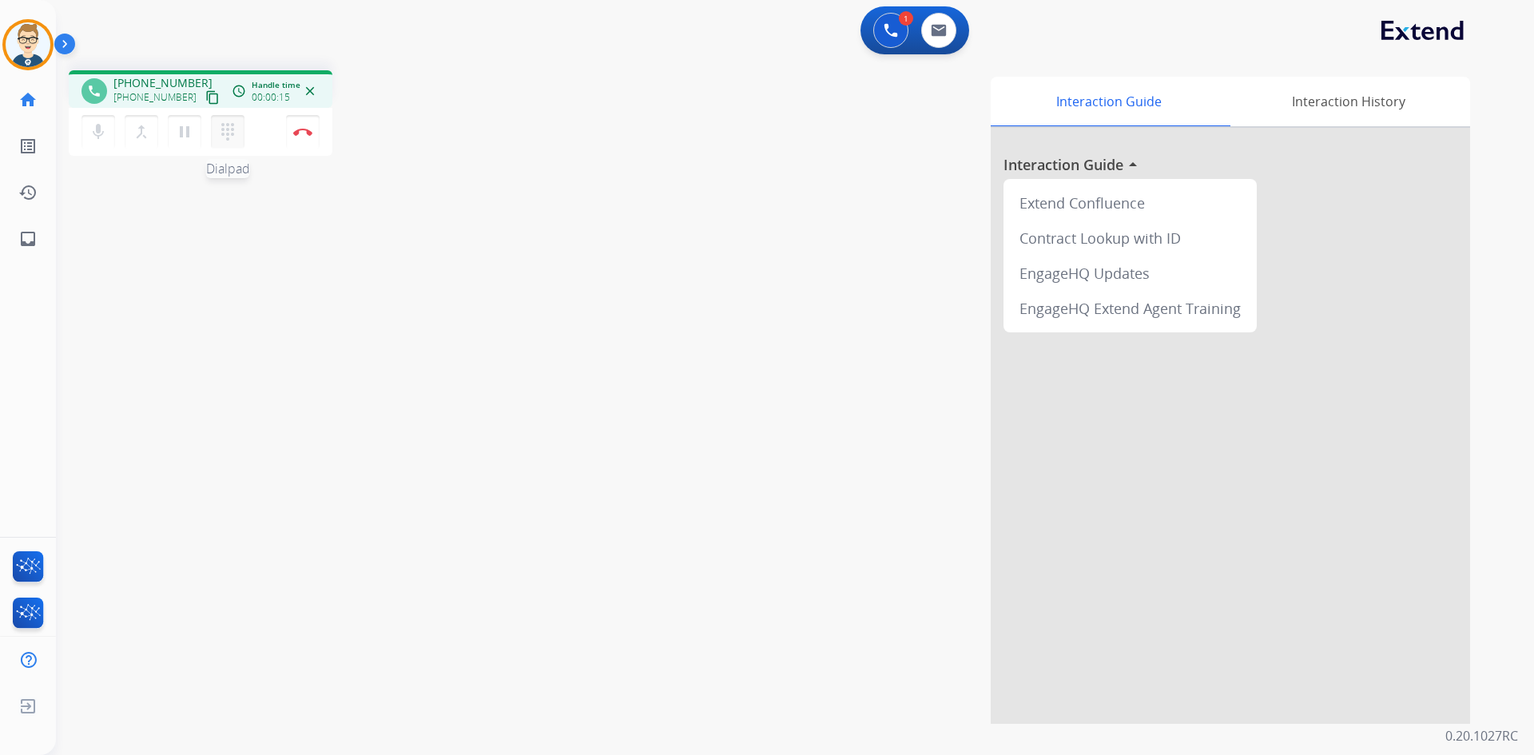
click at [221, 125] on mat-icon "dialpad" at bounding box center [227, 131] width 19 height 19
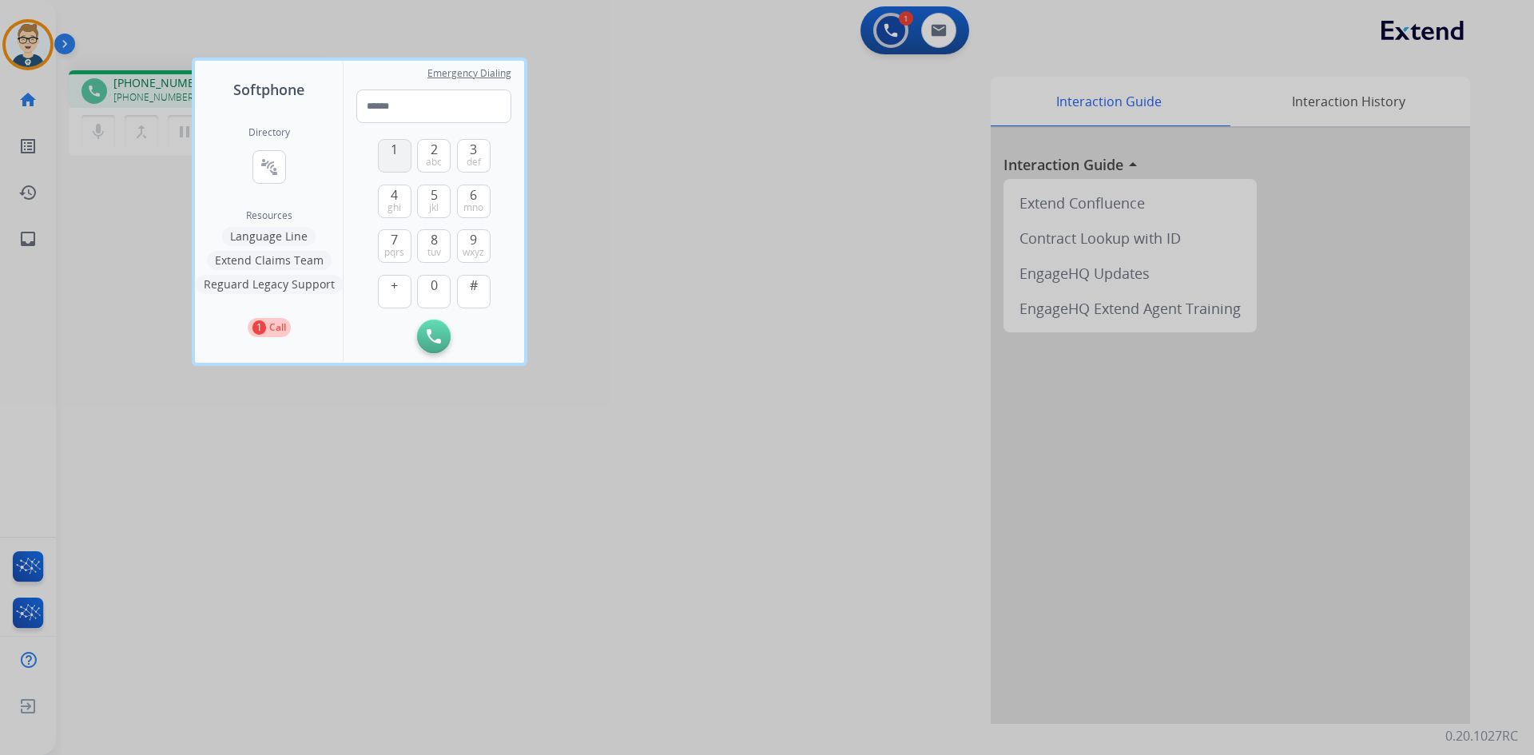
click at [399, 155] on button "1" at bounding box center [395, 156] width 34 height 34
click at [462, 252] on span "wxyz" at bounding box center [473, 252] width 22 height 13
click at [439, 251] on span "tuv" at bounding box center [434, 252] width 14 height 13
click at [431, 301] on button "0" at bounding box center [434, 292] width 34 height 34
click at [470, 151] on span "3" at bounding box center [473, 149] width 7 height 19
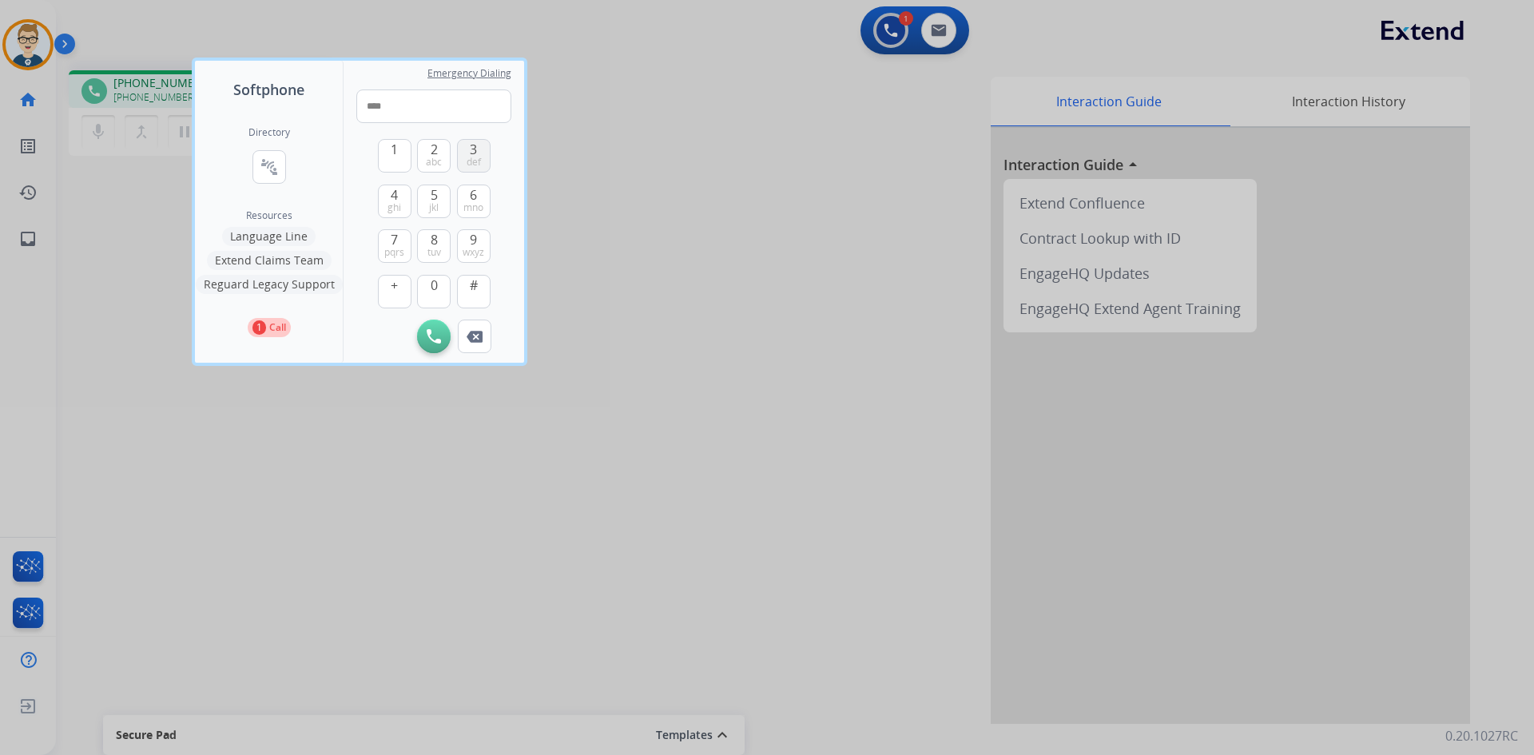
type input "*****"
click at [315, 422] on div at bounding box center [767, 377] width 1534 height 755
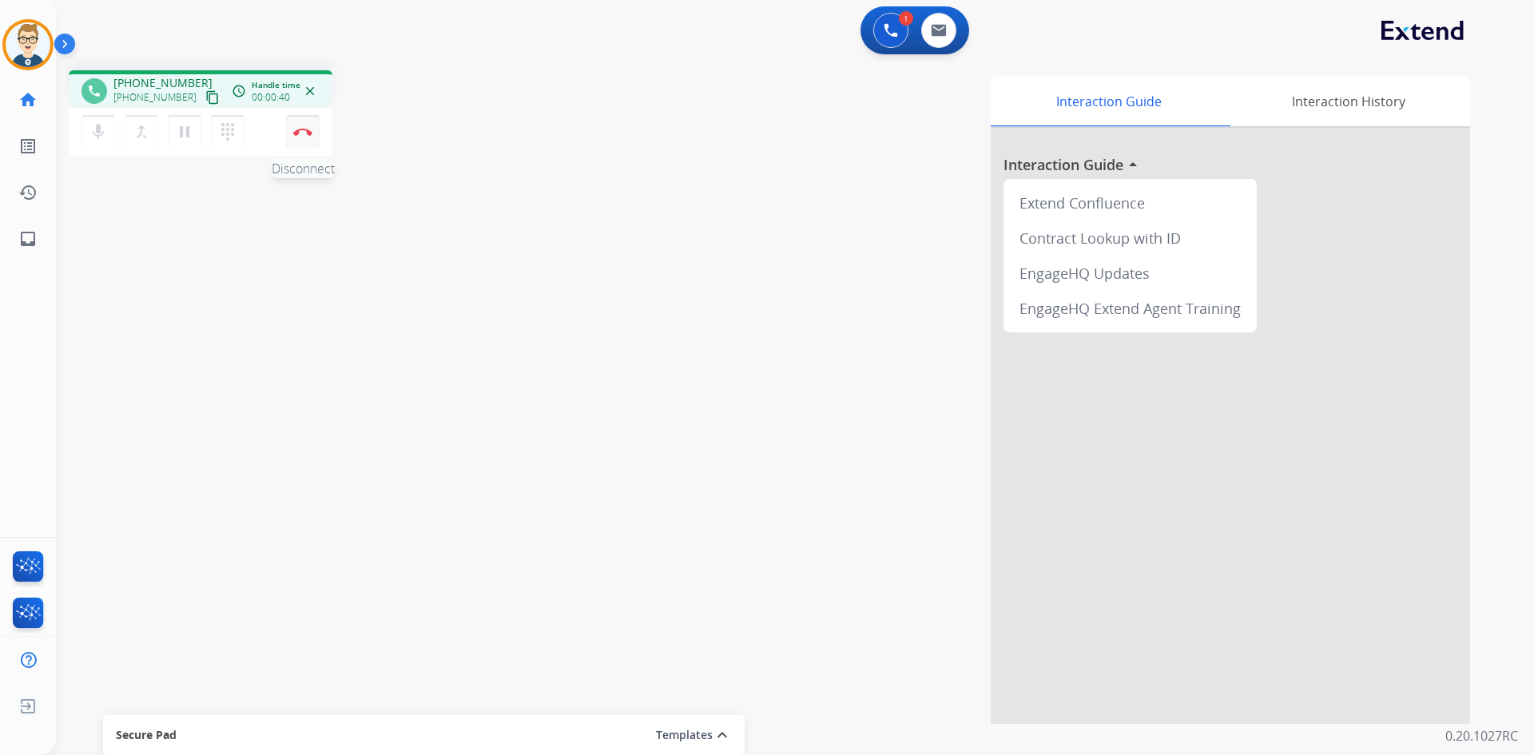
click at [304, 137] on button "Disconnect" at bounding box center [303, 132] width 34 height 34
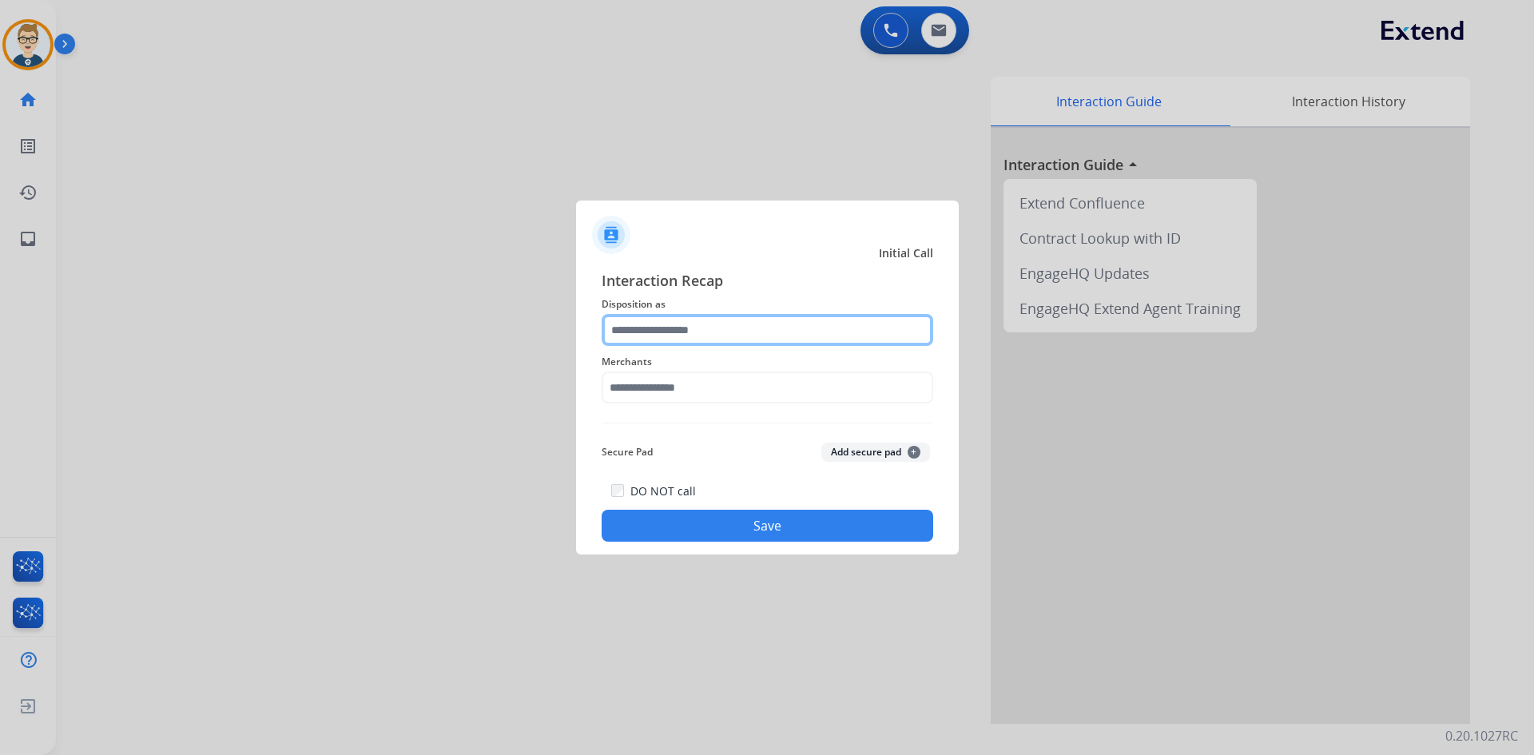
click at [671, 327] on input "text" at bounding box center [766, 330] width 331 height 32
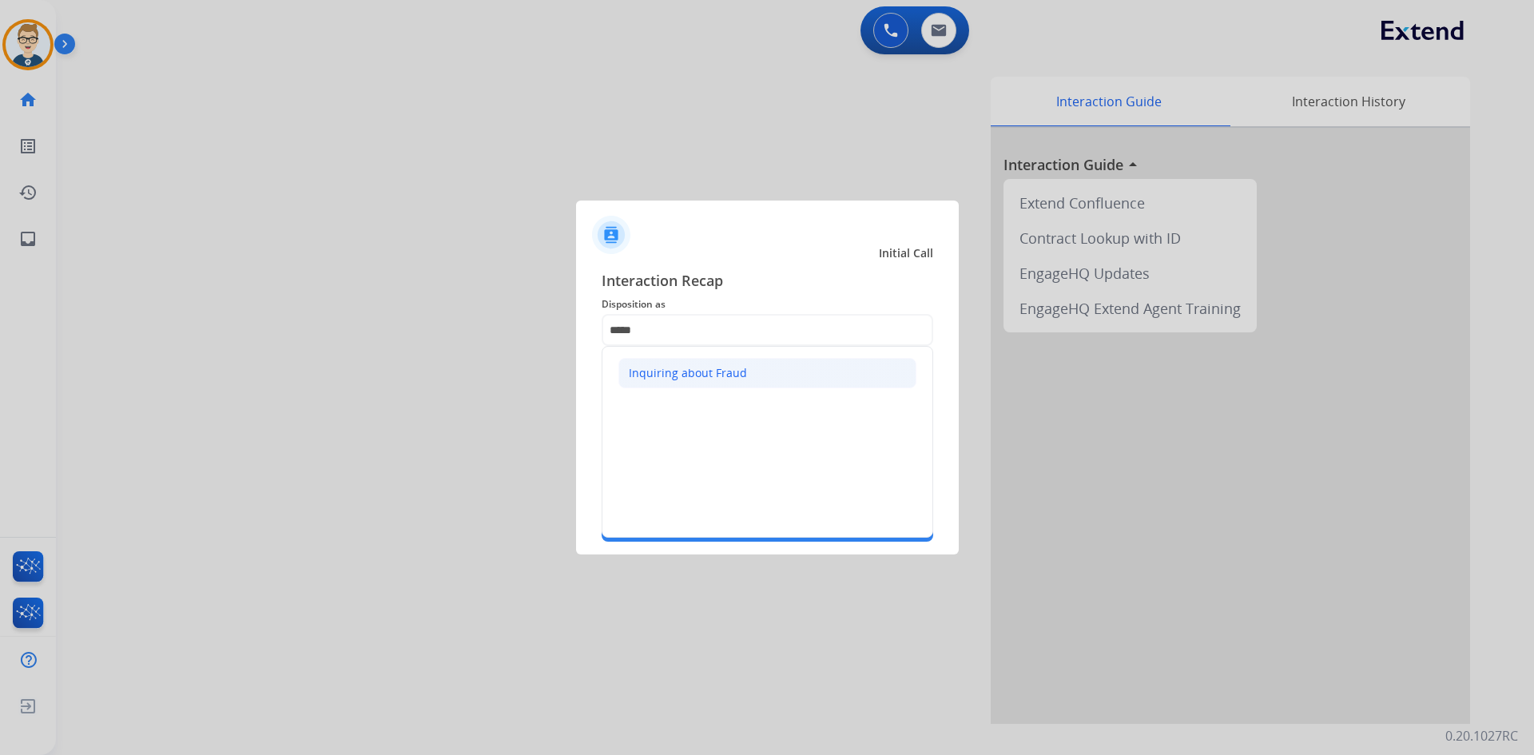
click at [689, 367] on div "Inquiring about Fraud" at bounding box center [688, 373] width 118 height 16
type input "**********"
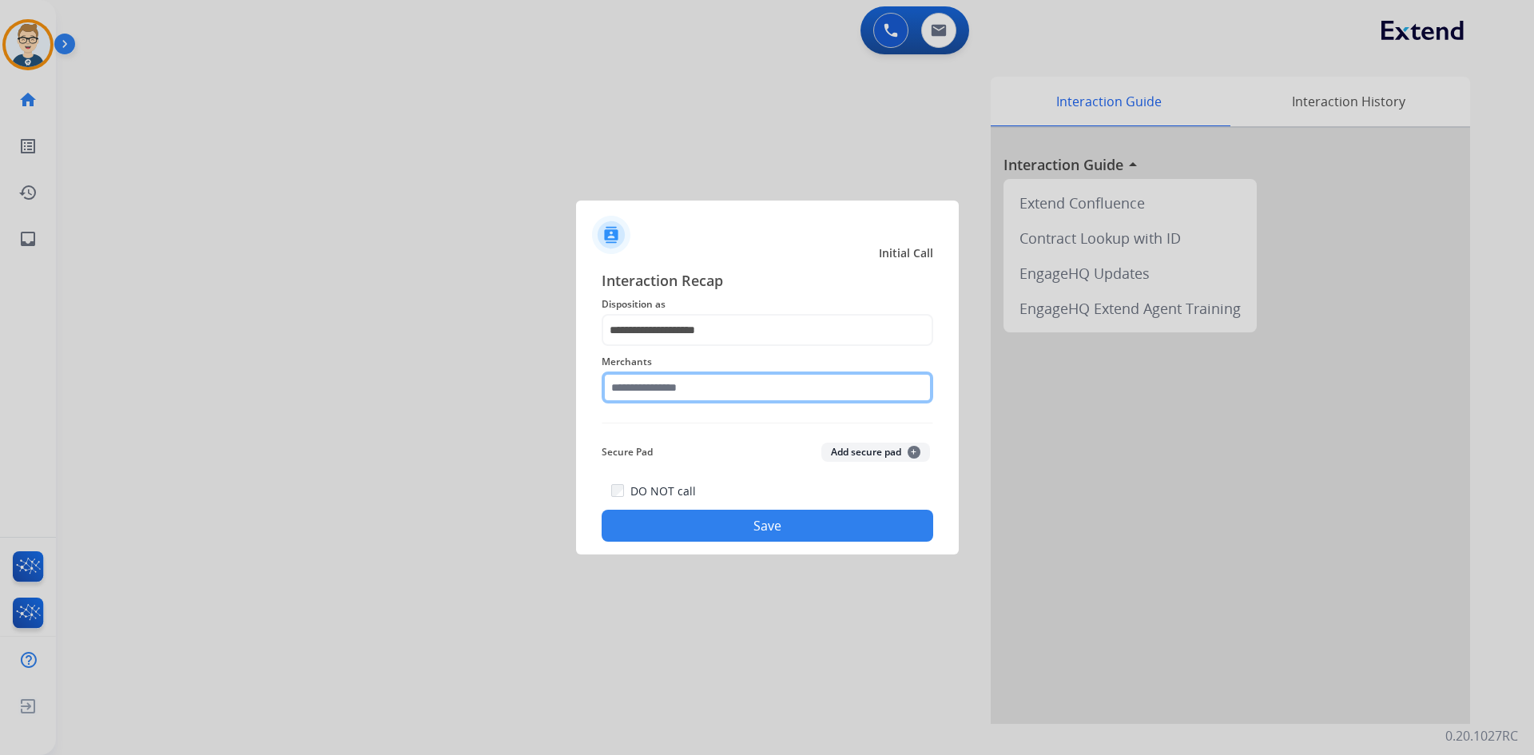
click at [693, 377] on input "text" at bounding box center [766, 387] width 331 height 32
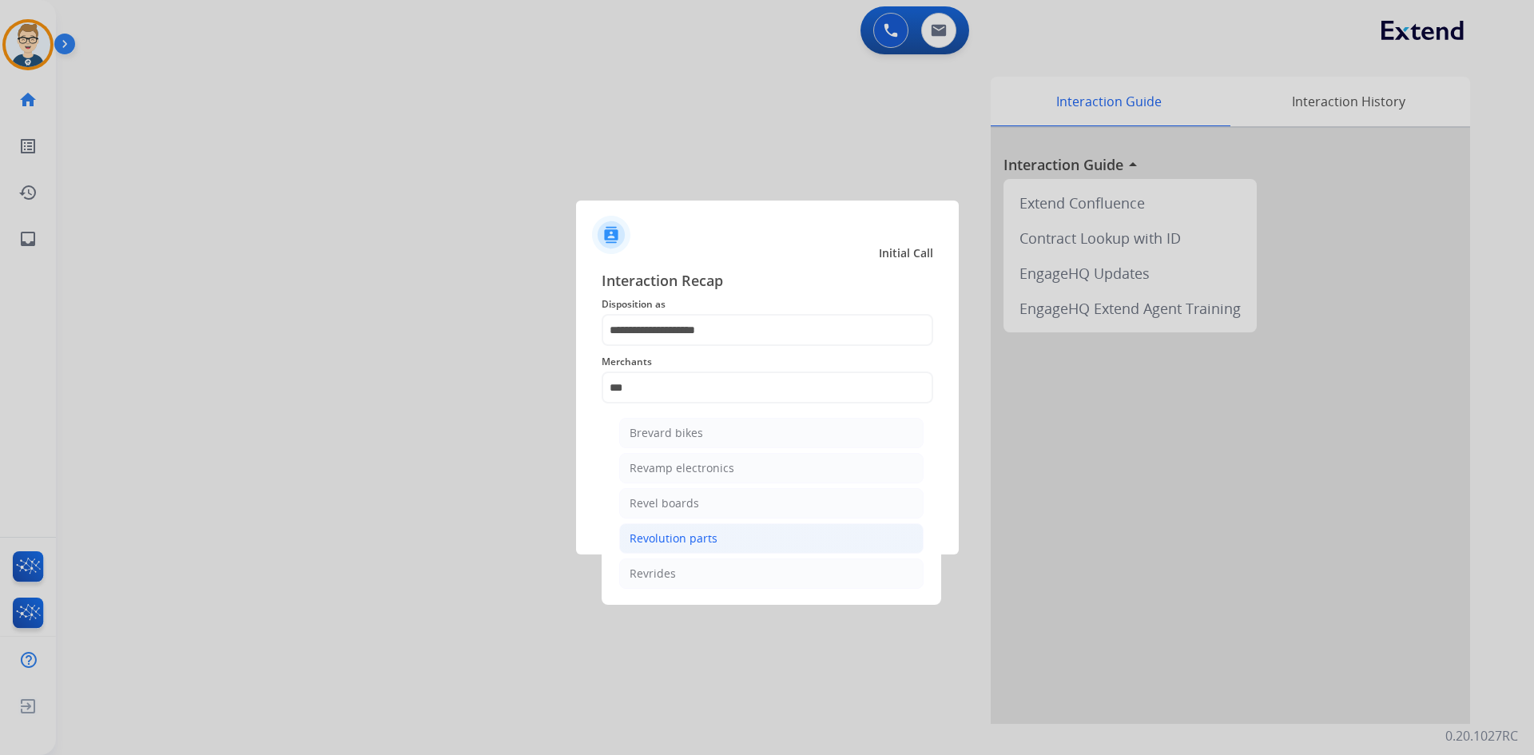
click at [672, 530] on div "Revolution parts" at bounding box center [673, 538] width 88 height 16
type input "**********"
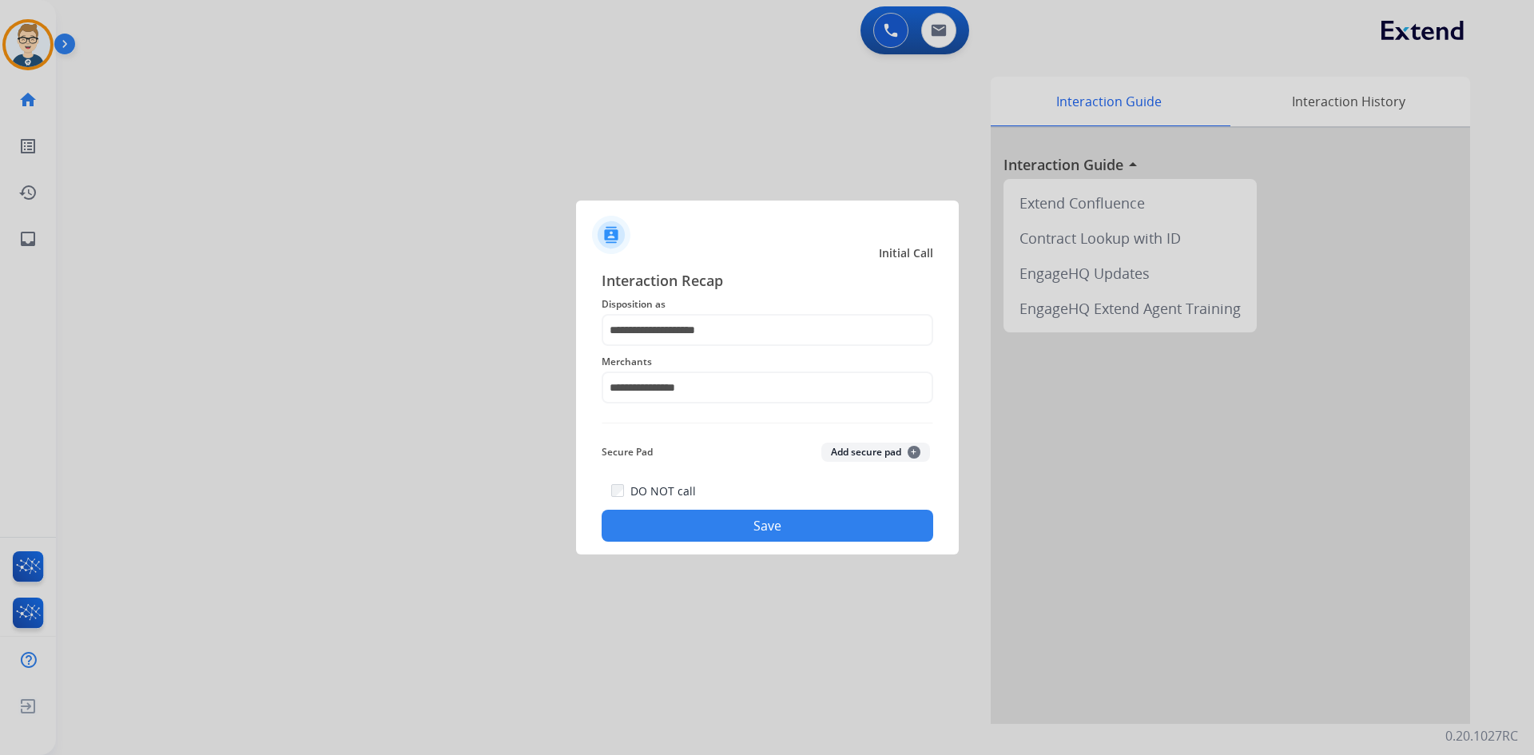
click at [677, 527] on button "Save" at bounding box center [766, 526] width 331 height 32
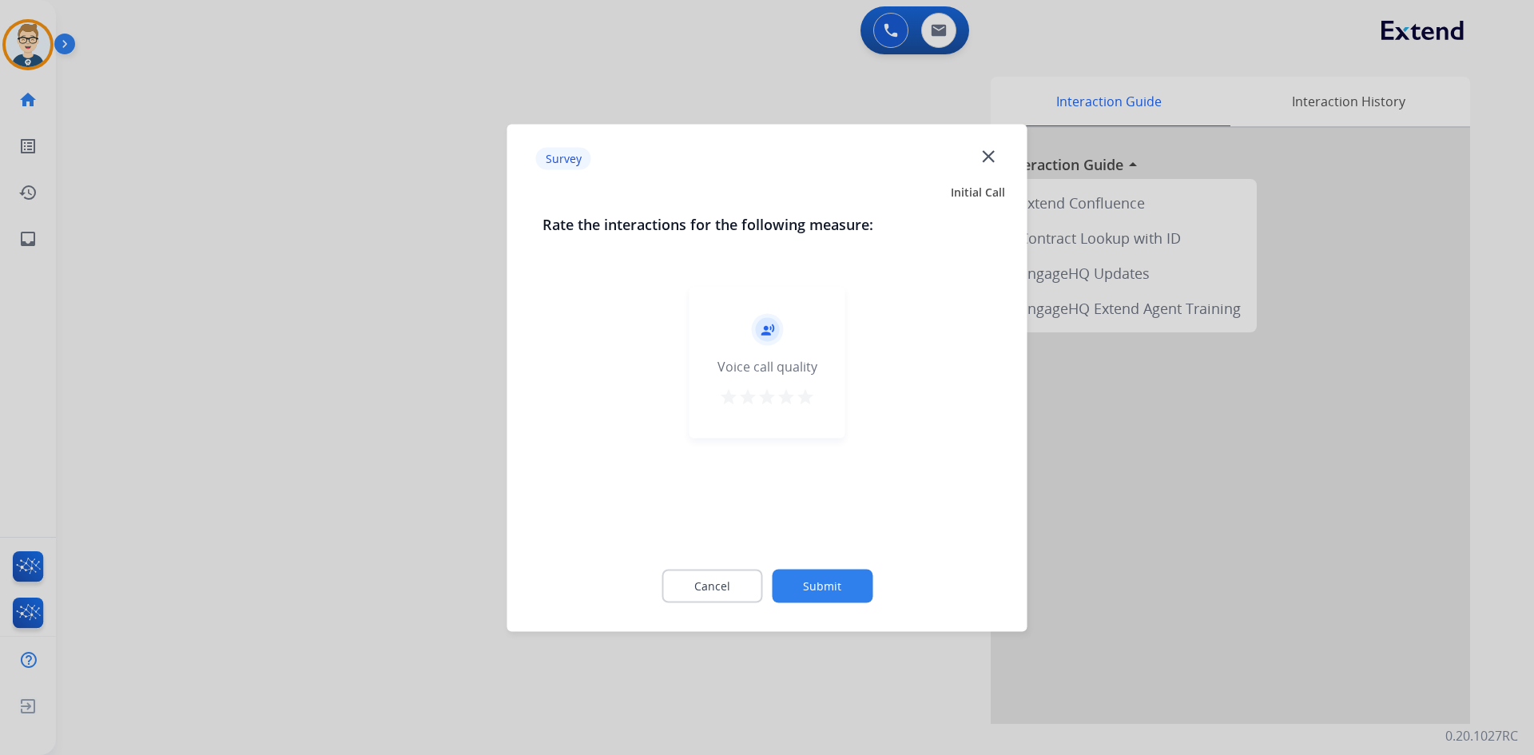
click at [765, 394] on mat-icon "star" at bounding box center [766, 396] width 19 height 19
click at [814, 591] on button "Submit" at bounding box center [822, 586] width 101 height 34
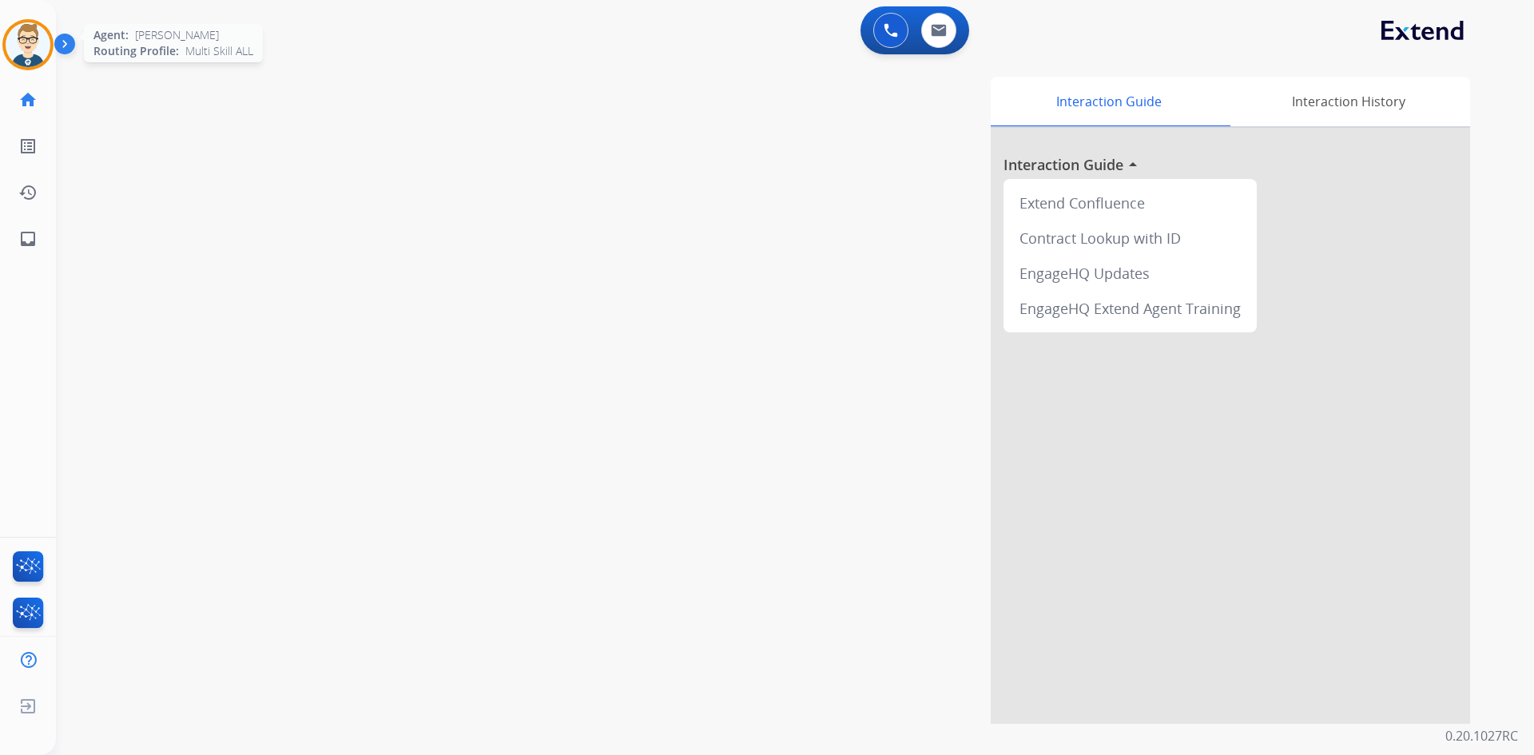
click at [16, 66] on div at bounding box center [27, 44] width 51 height 51
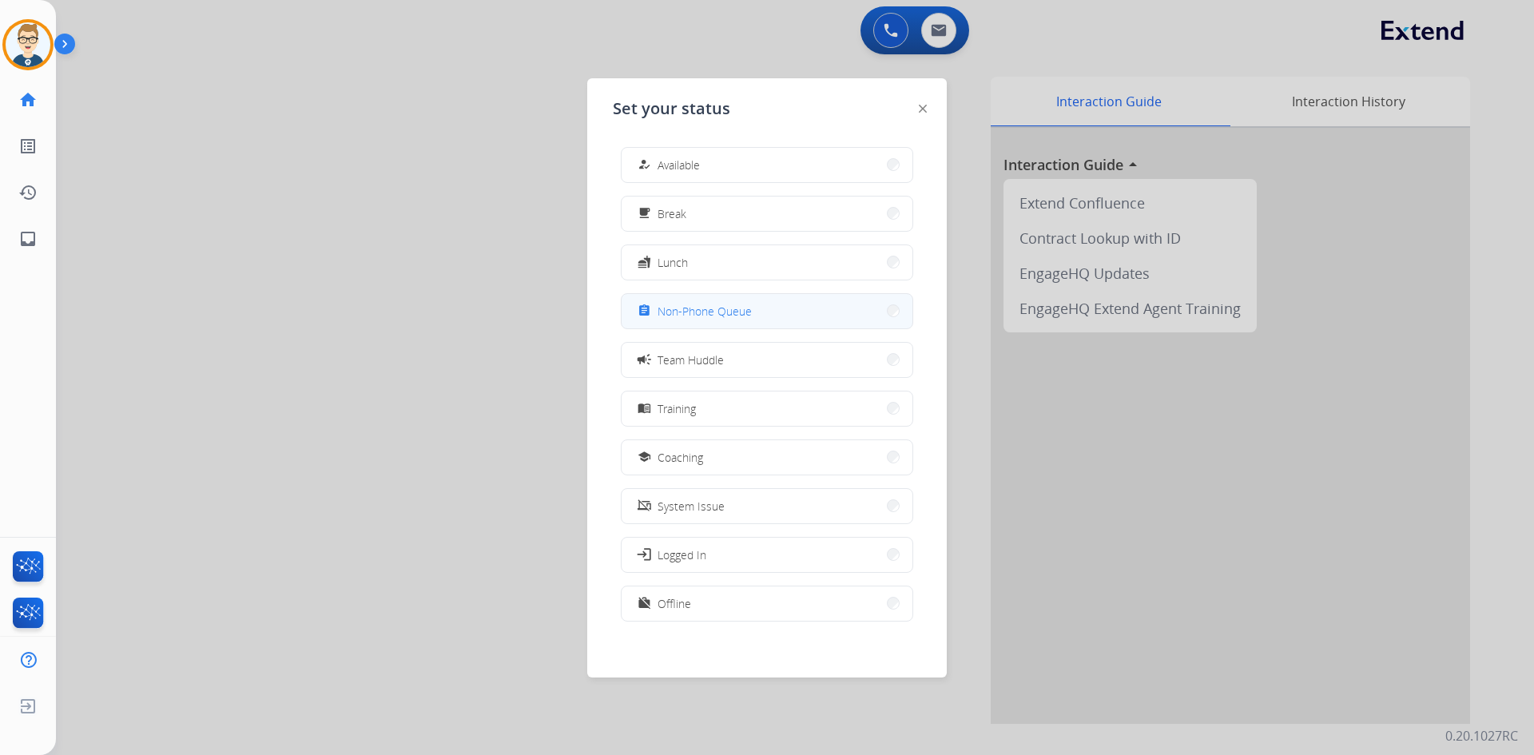
click at [672, 306] on span "Non-Phone Queue" at bounding box center [704, 311] width 94 height 17
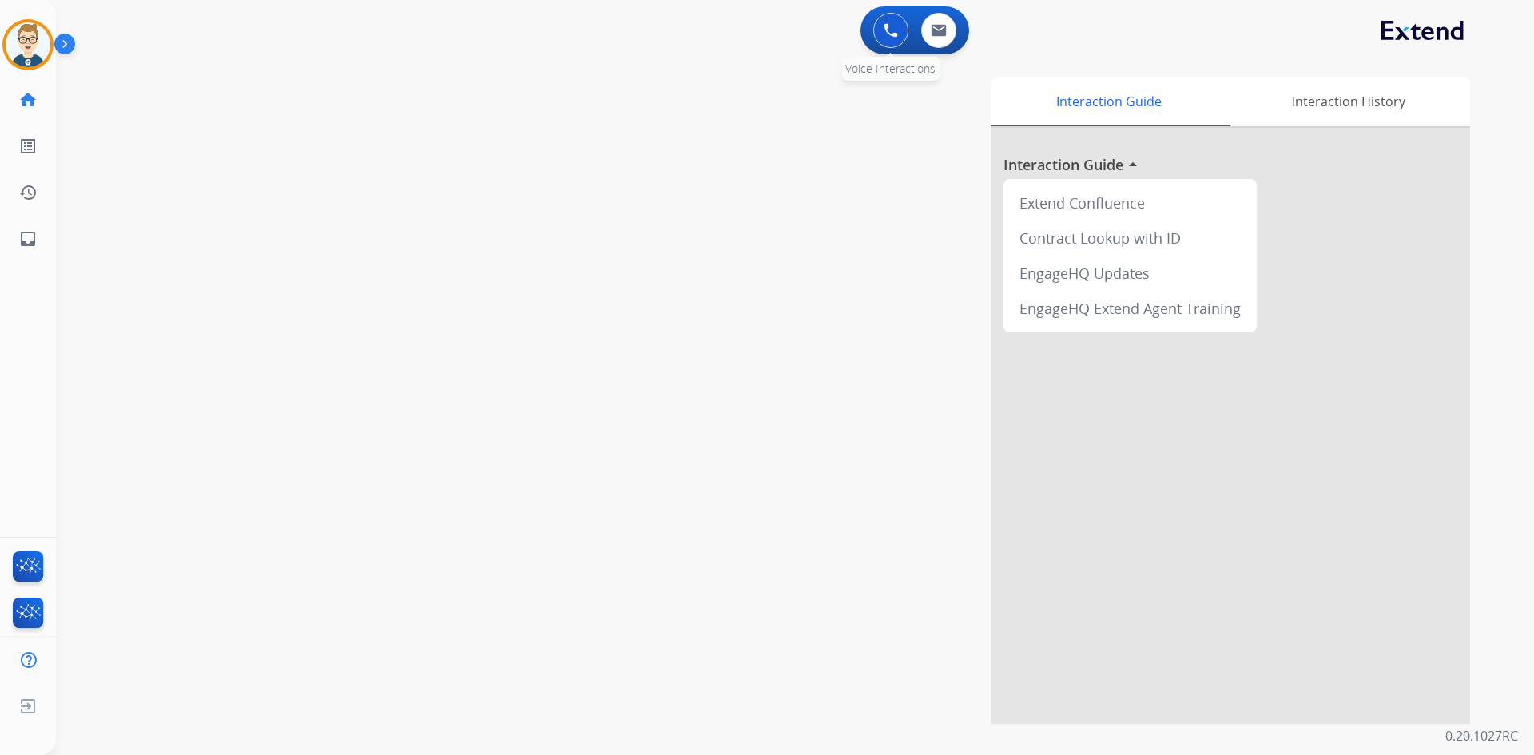
click at [891, 26] on img at bounding box center [890, 30] width 14 height 14
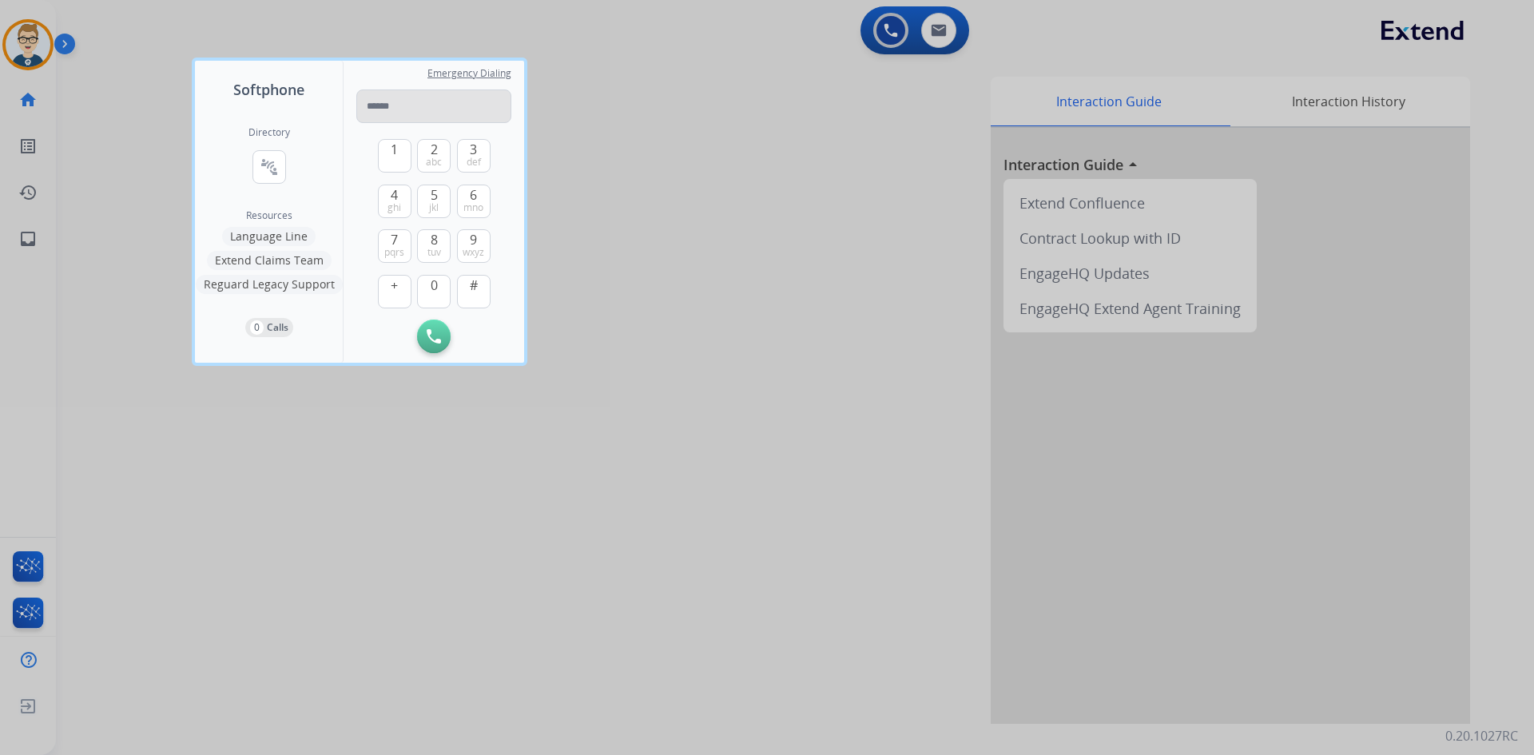
type input "**********"
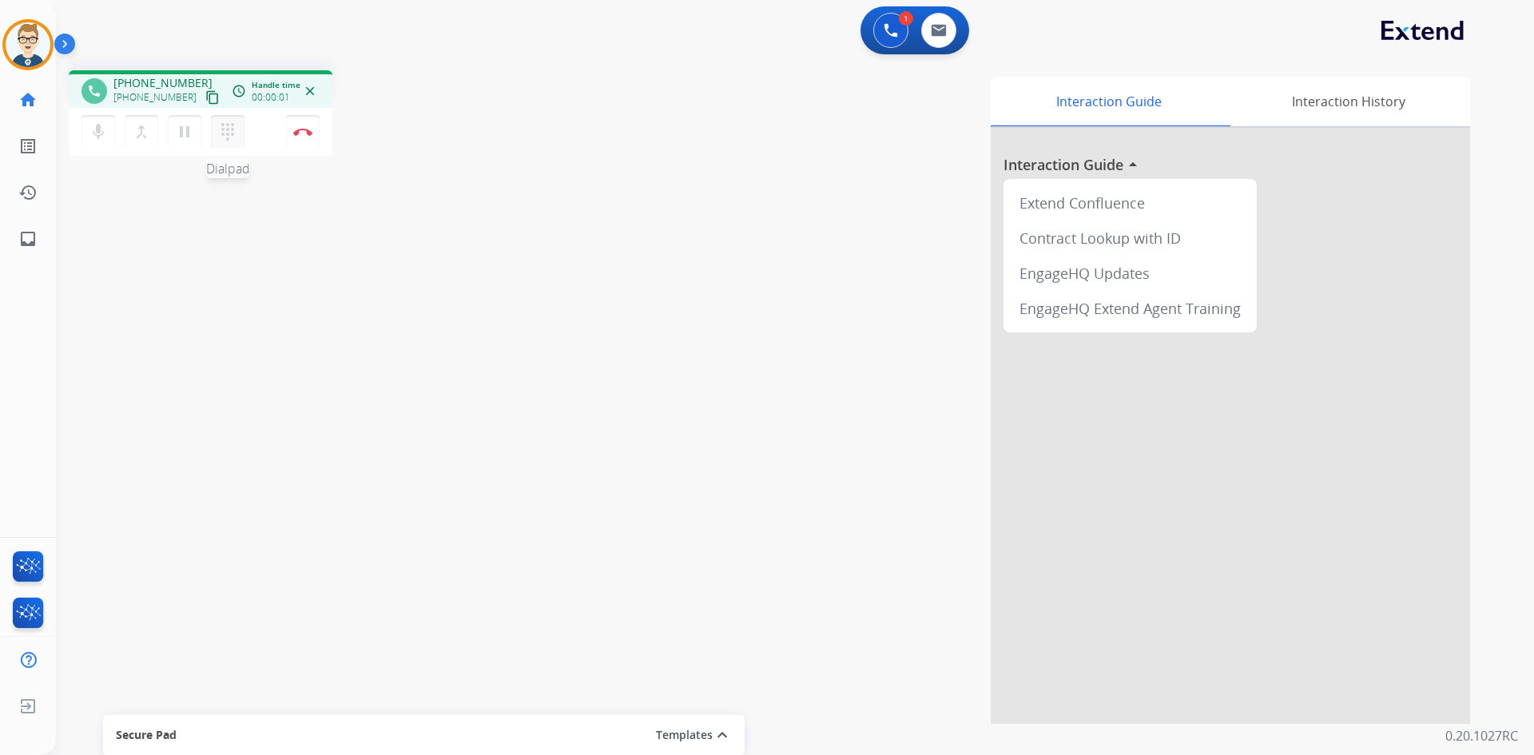
click at [226, 144] on button "dialpad Dialpad" at bounding box center [228, 132] width 34 height 34
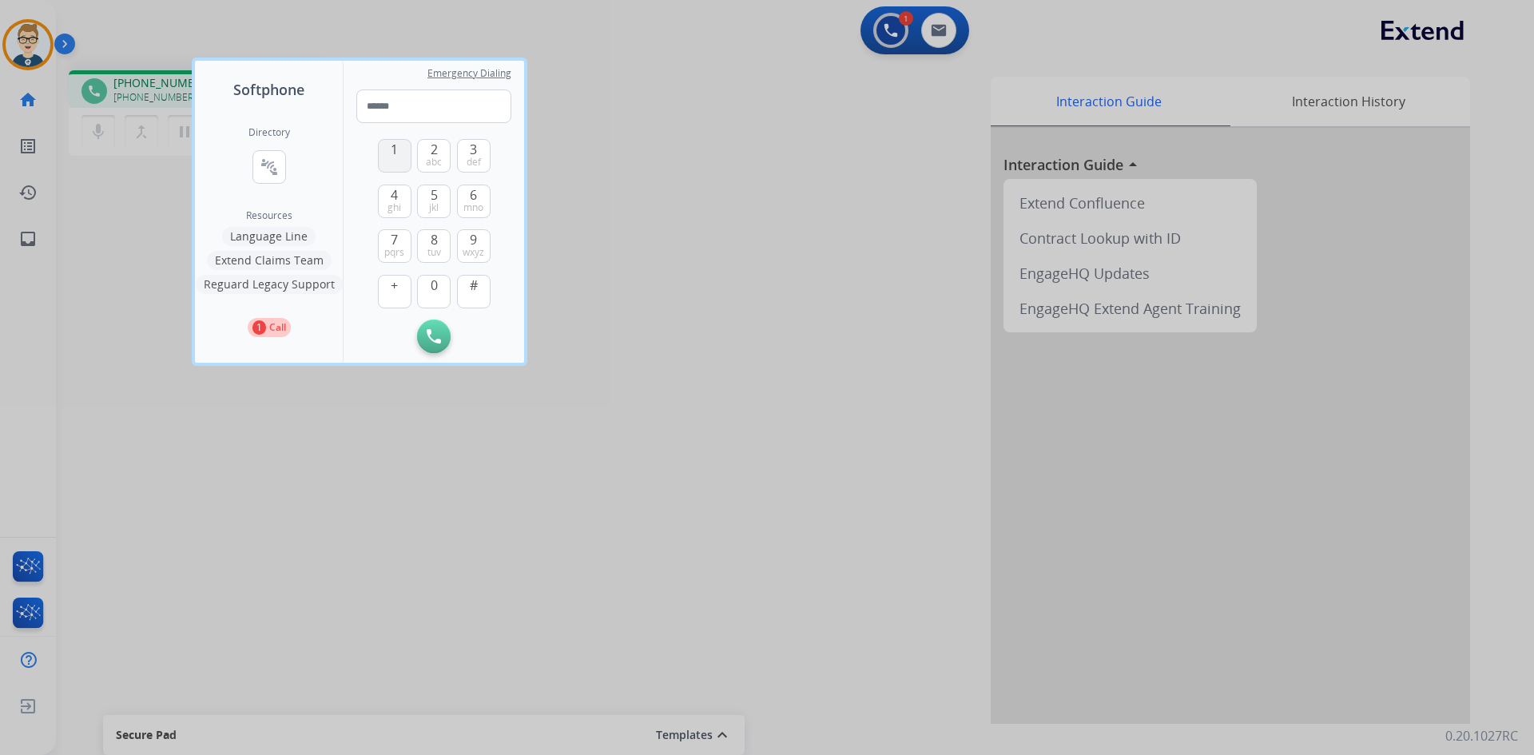
click at [390, 157] on button "1" at bounding box center [395, 156] width 34 height 34
click at [469, 243] on button "9 wxyz" at bounding box center [474, 246] width 34 height 34
click at [427, 244] on button "8 tuv" at bounding box center [434, 246] width 34 height 34
click at [428, 285] on button "0" at bounding box center [434, 292] width 34 height 34
click at [472, 150] on span "3" at bounding box center [473, 149] width 7 height 19
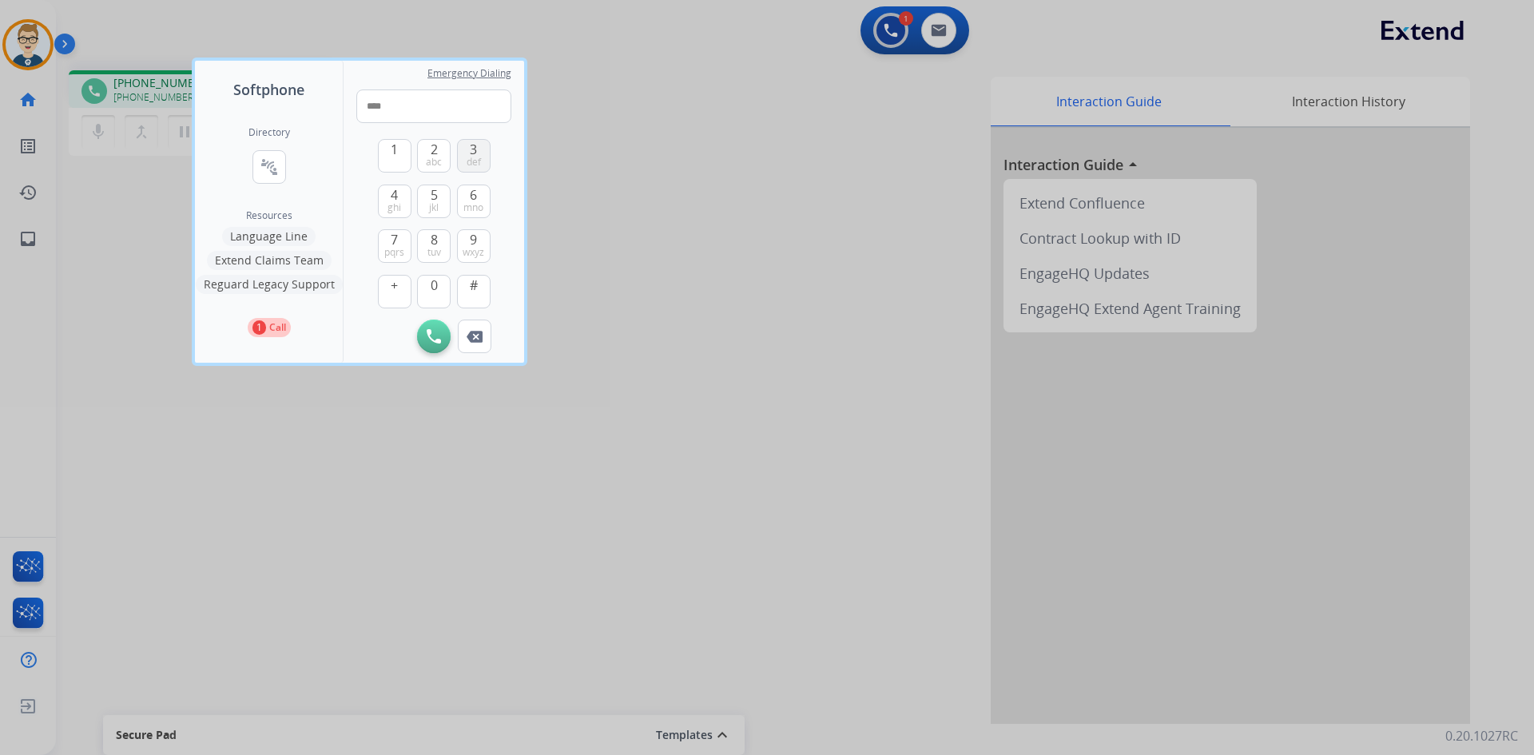
type input "*****"
click at [229, 557] on div at bounding box center [767, 377] width 1534 height 755
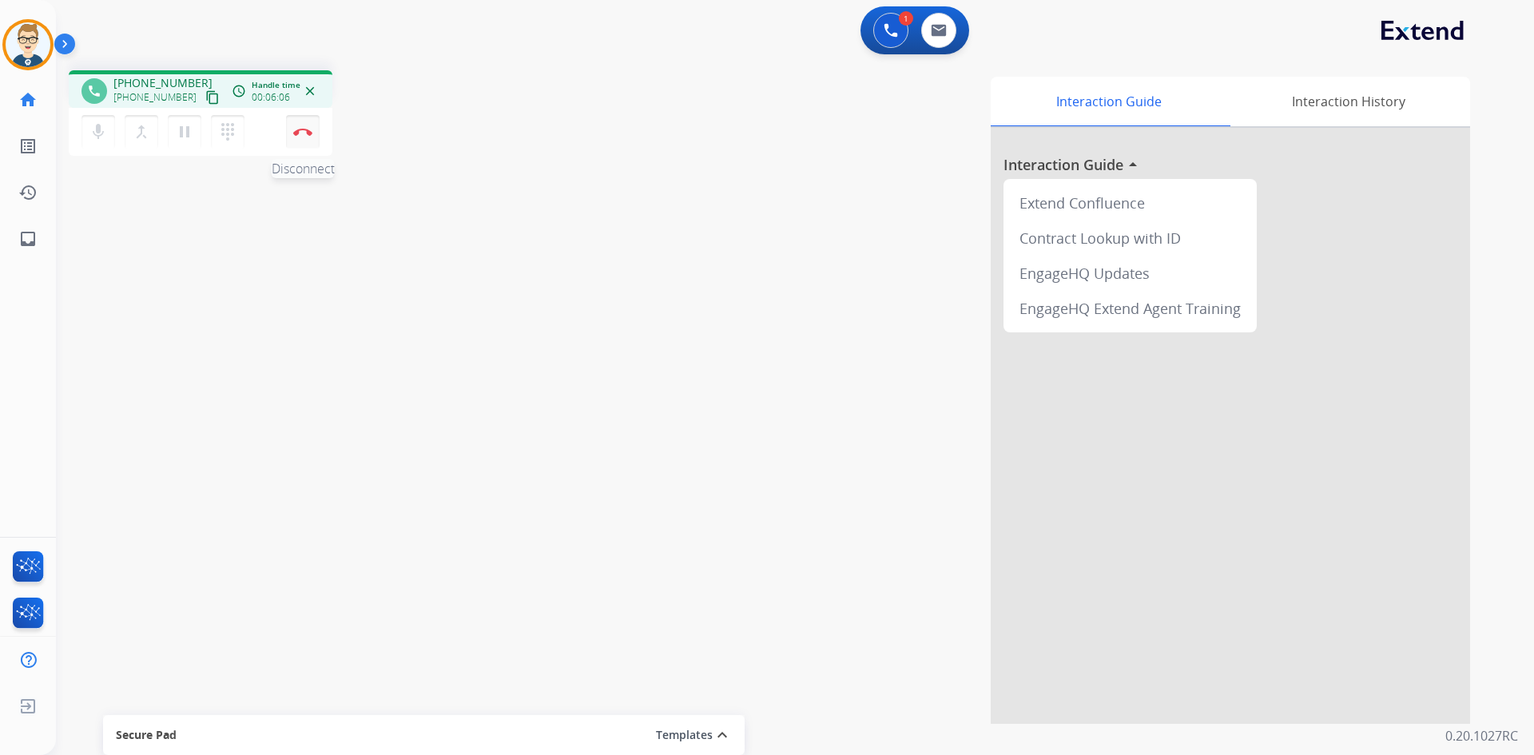
click at [313, 133] on button "Disconnect" at bounding box center [303, 132] width 34 height 34
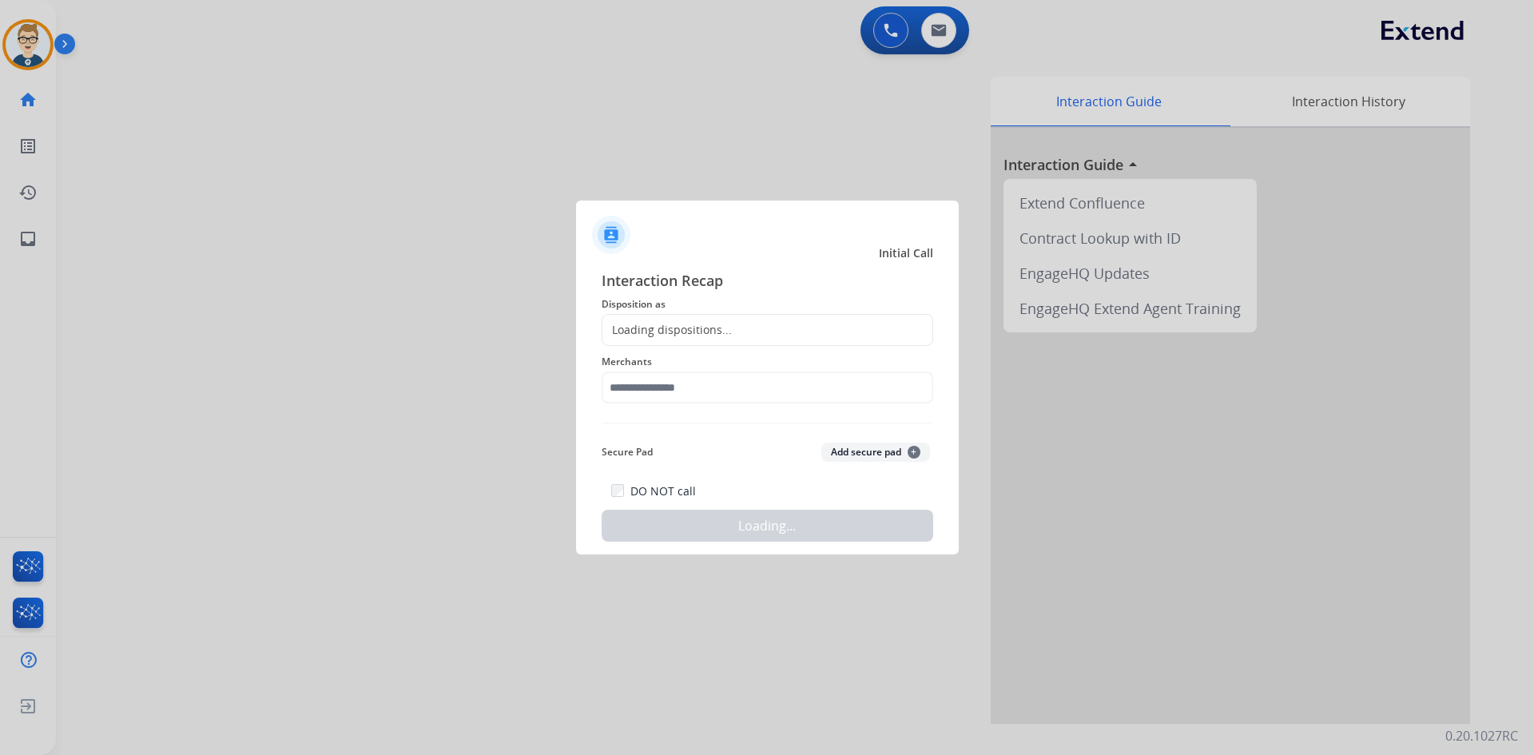
click at [664, 333] on div "Loading dispositions..." at bounding box center [666, 330] width 129 height 16
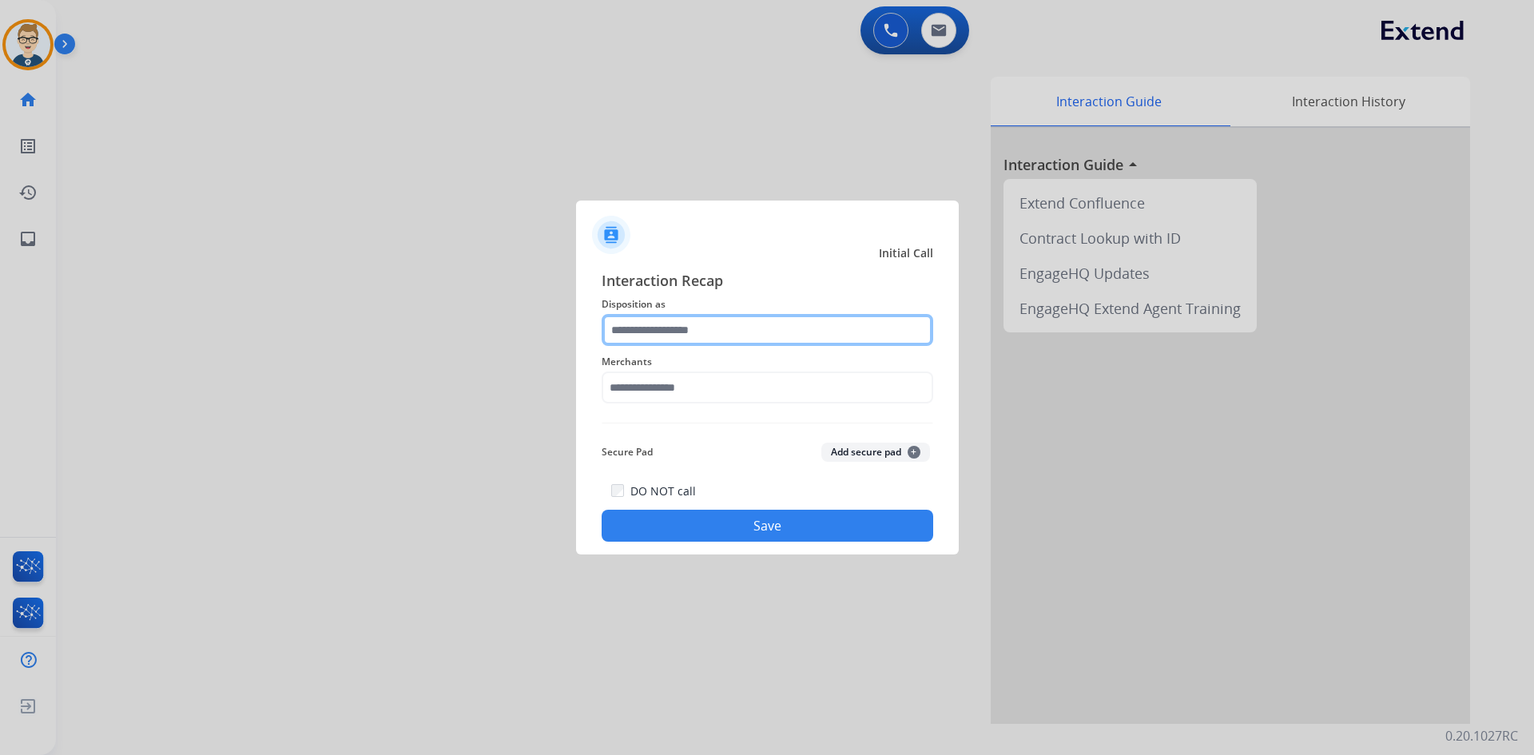
click at [657, 335] on input "text" at bounding box center [766, 330] width 331 height 32
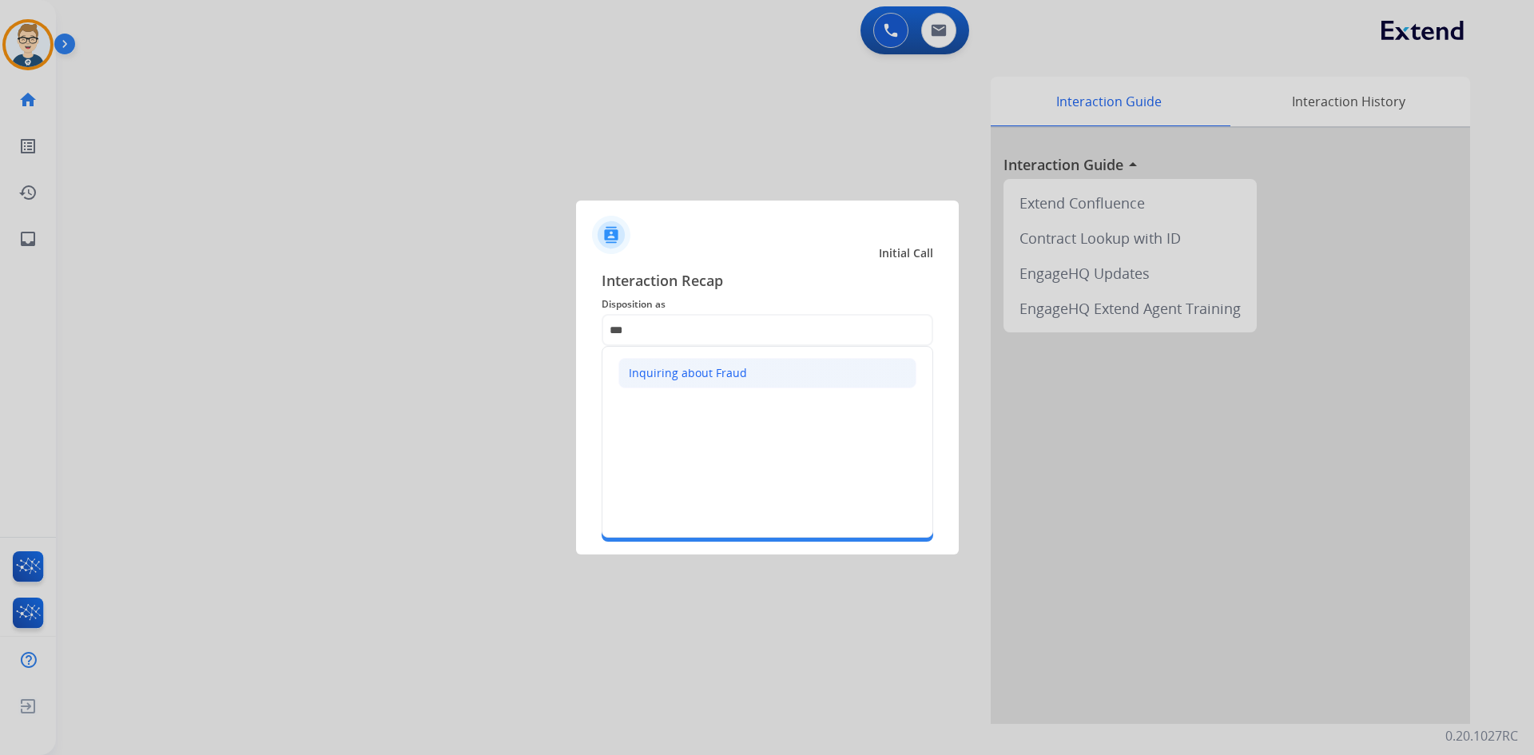
click at [682, 385] on li "Inquiring about Fraud" at bounding box center [767, 373] width 298 height 30
type input "**********"
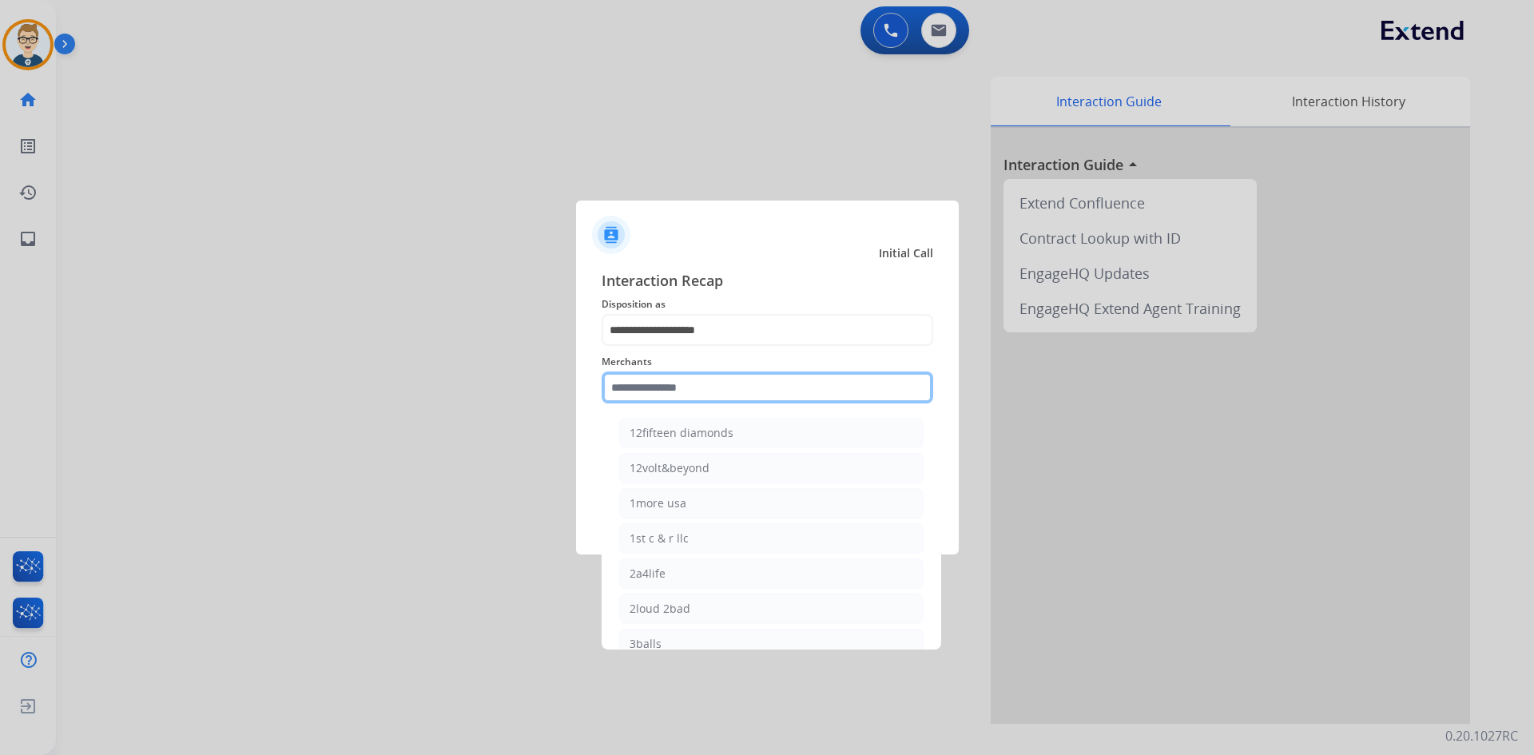
click at [669, 395] on input "text" at bounding box center [766, 387] width 331 height 32
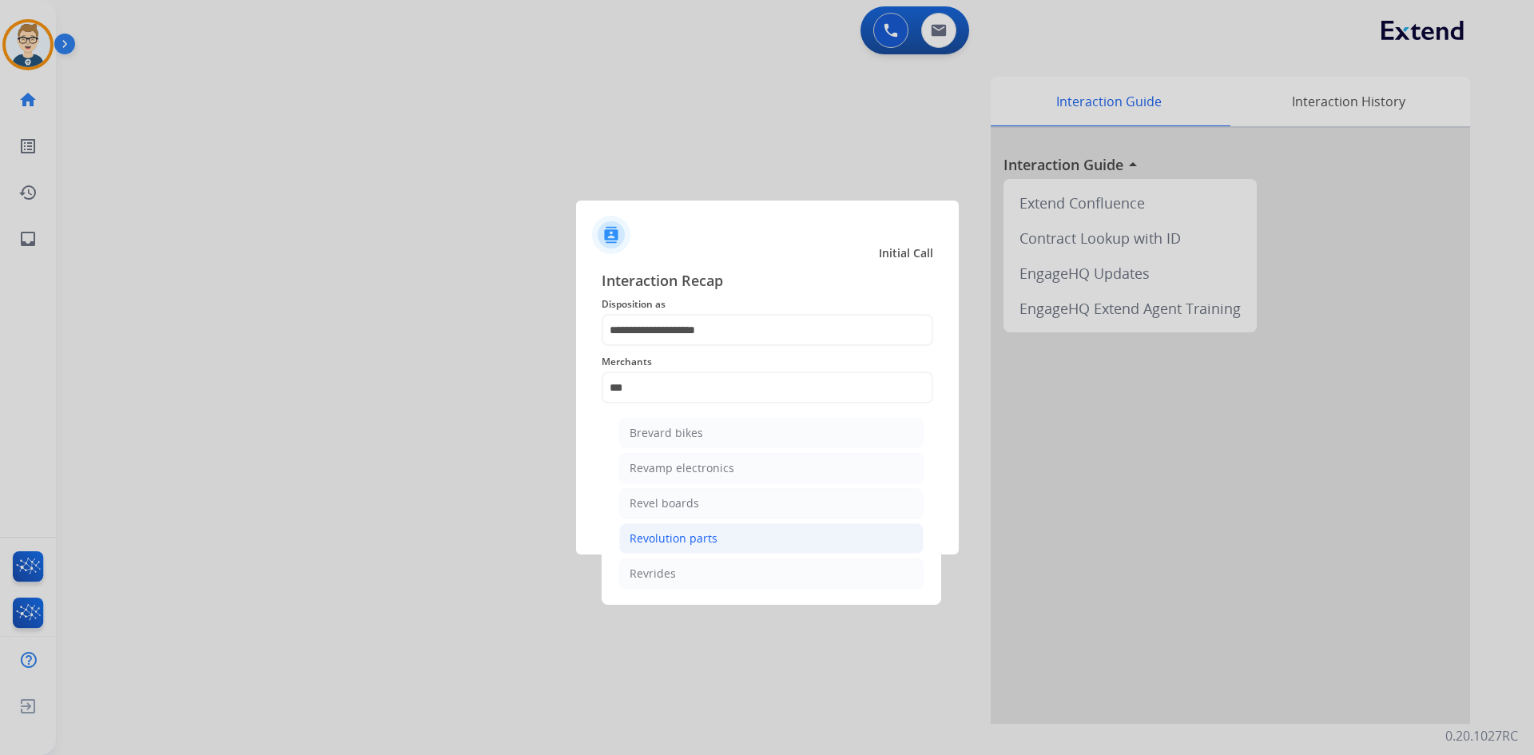
click at [668, 546] on div "Revolution parts" at bounding box center [673, 538] width 88 height 16
type input "**********"
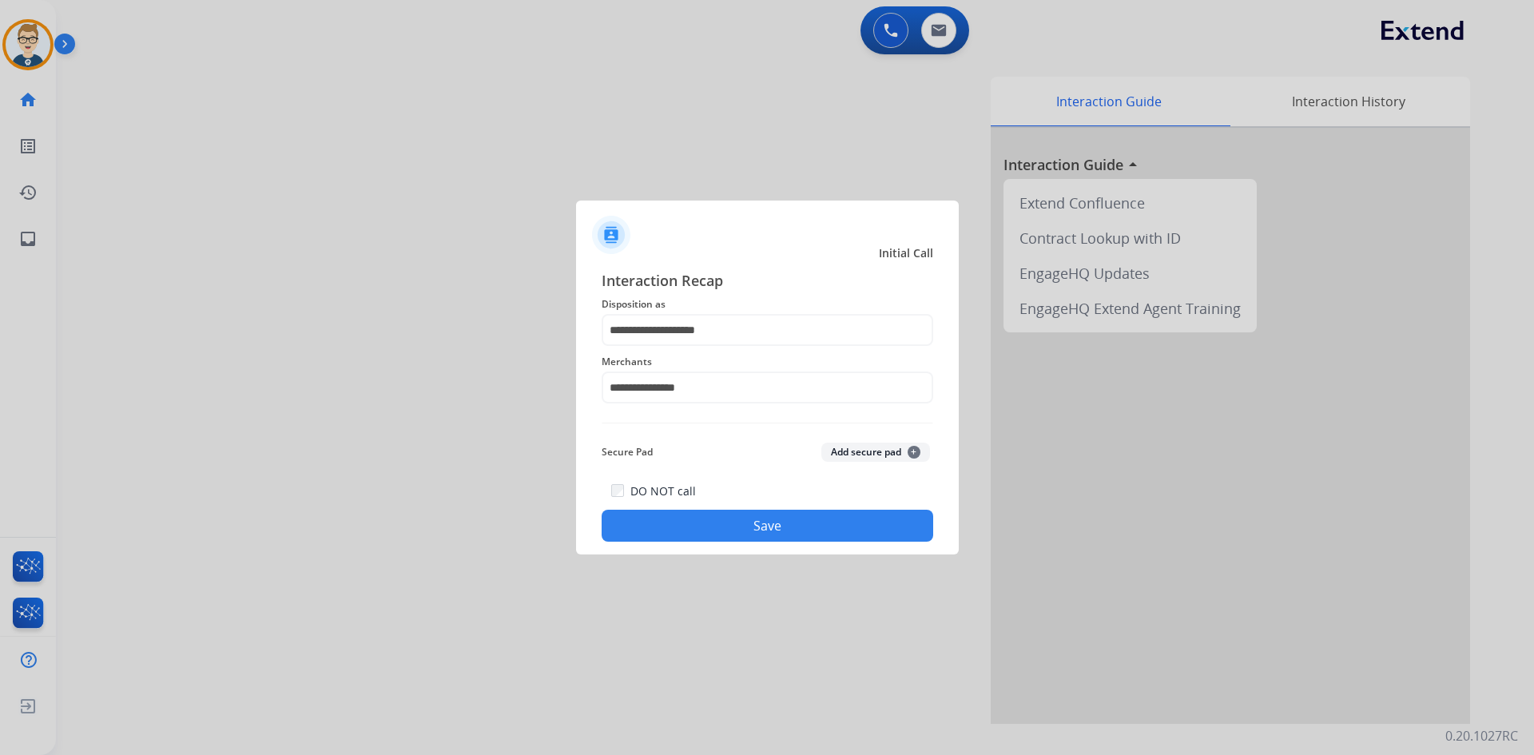
click at [673, 528] on button "Save" at bounding box center [766, 526] width 331 height 32
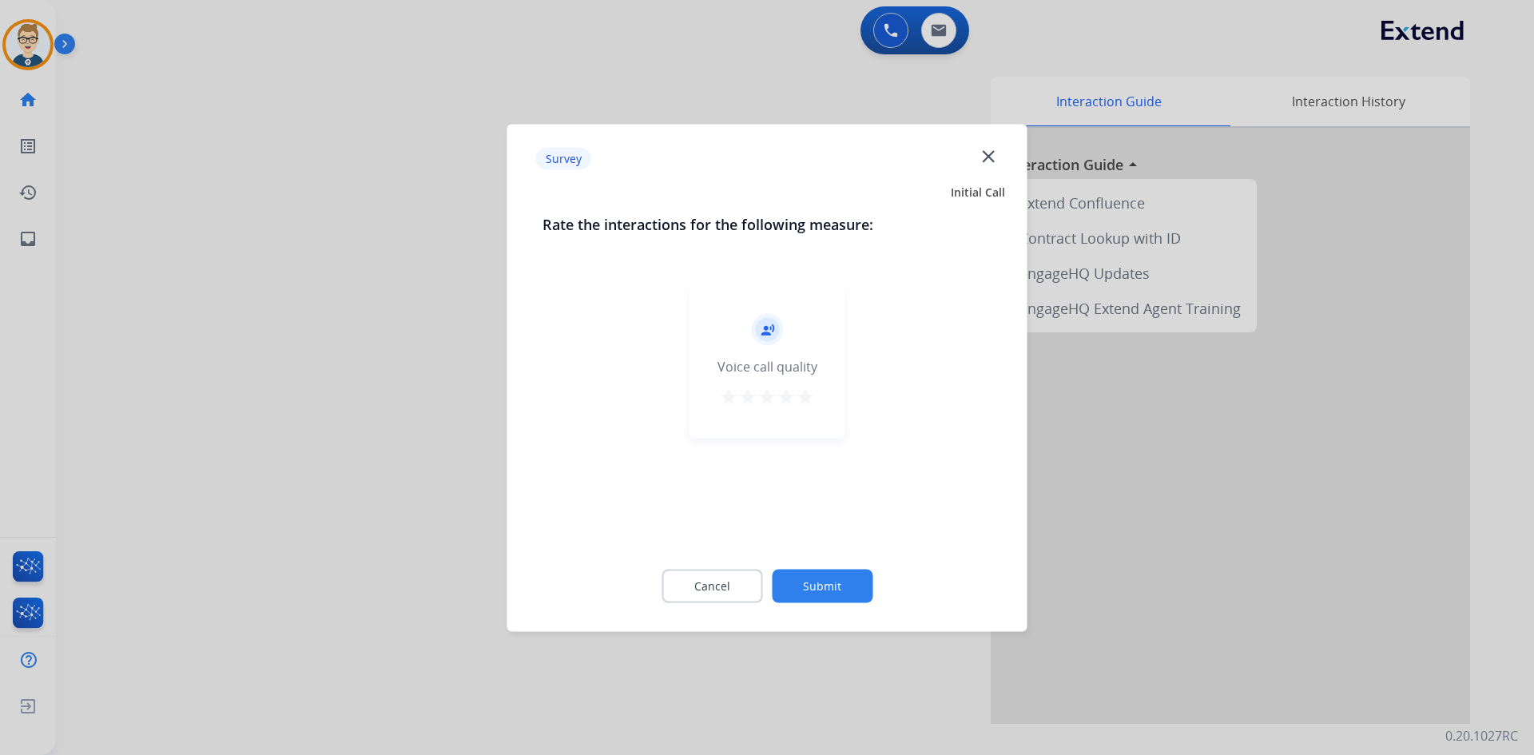
click at [806, 399] on mat-icon "star" at bounding box center [805, 396] width 19 height 19
click at [835, 594] on button "Submit" at bounding box center [822, 586] width 101 height 34
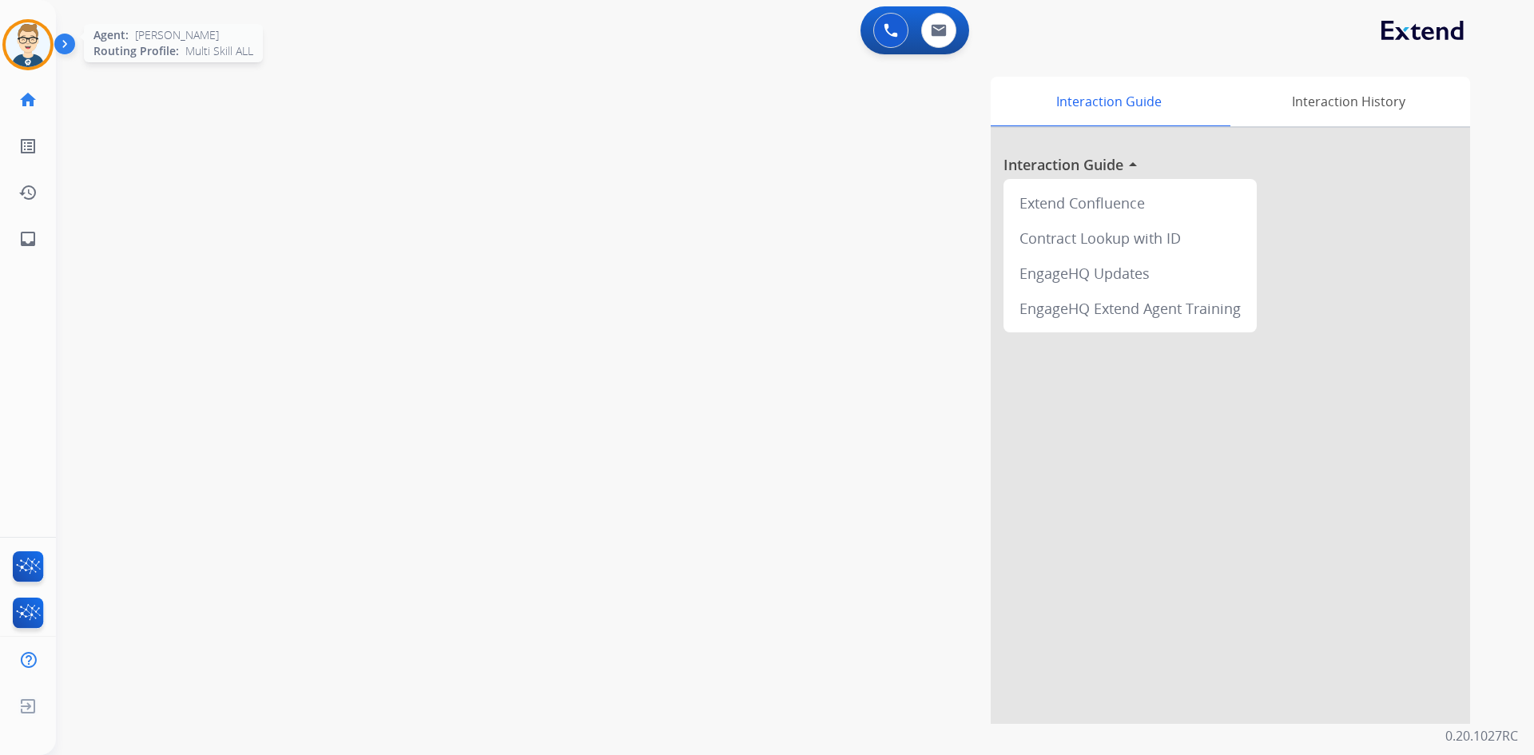
click at [21, 39] on img at bounding box center [28, 44] width 45 height 45
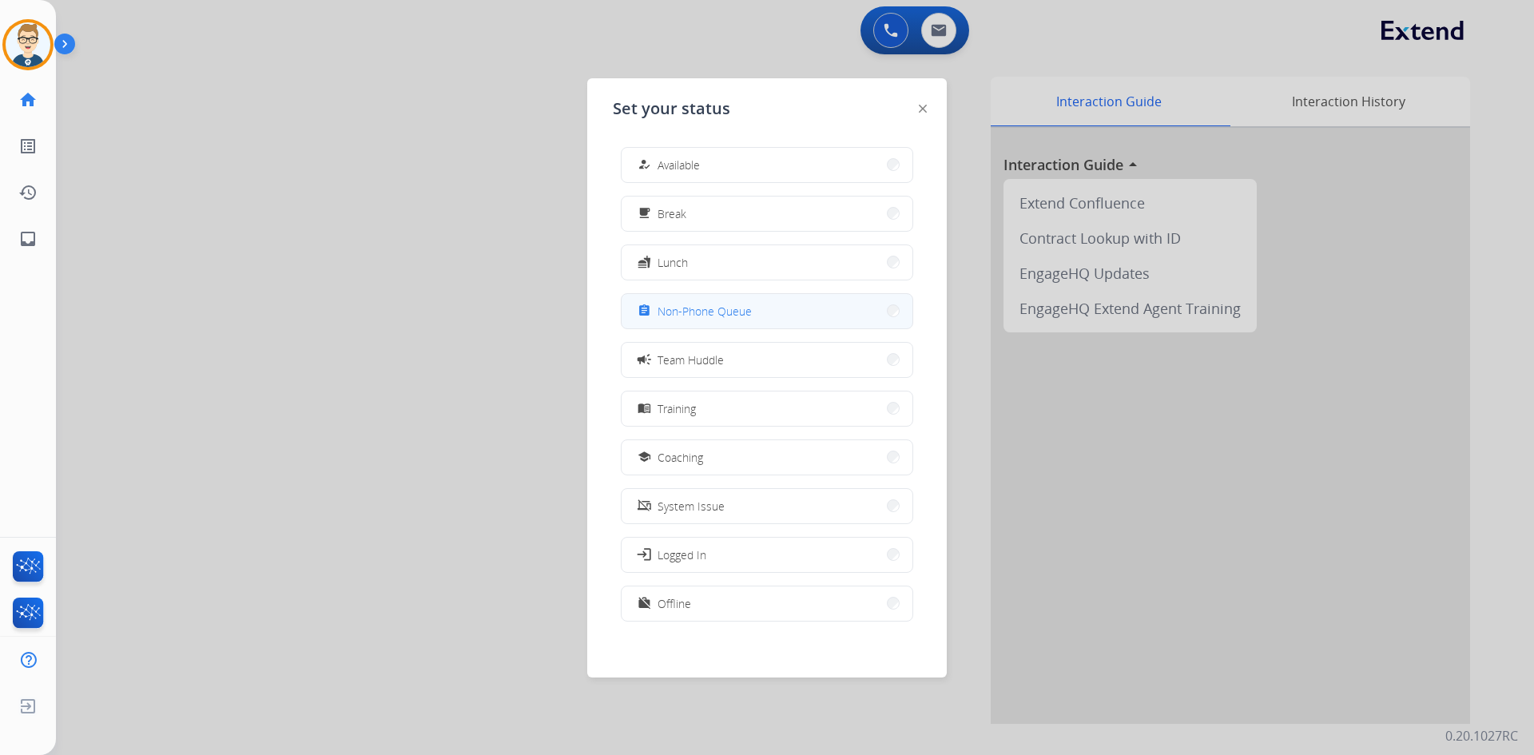
click at [697, 316] on span "Non-Phone Queue" at bounding box center [704, 311] width 94 height 17
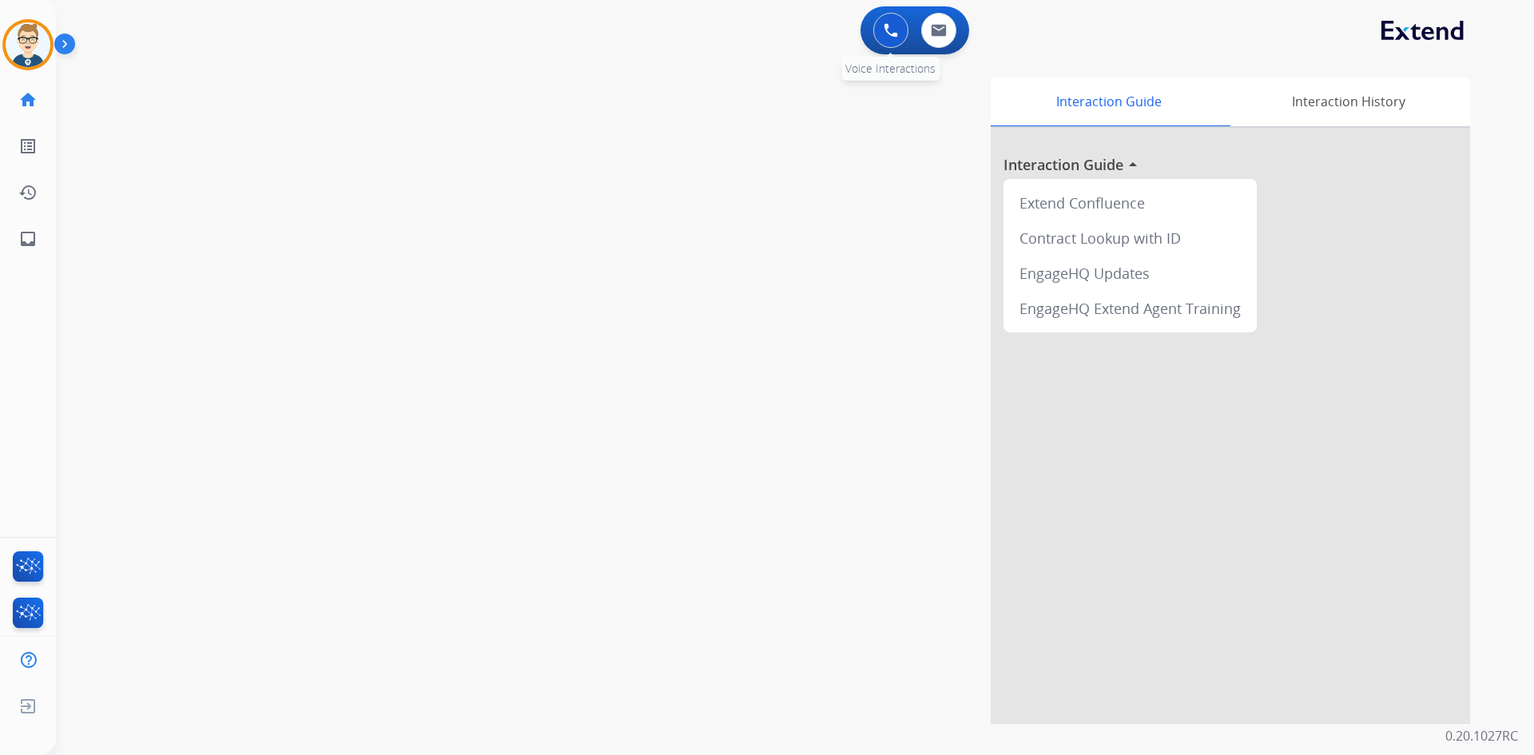
click at [903, 34] on button at bounding box center [890, 30] width 35 height 35
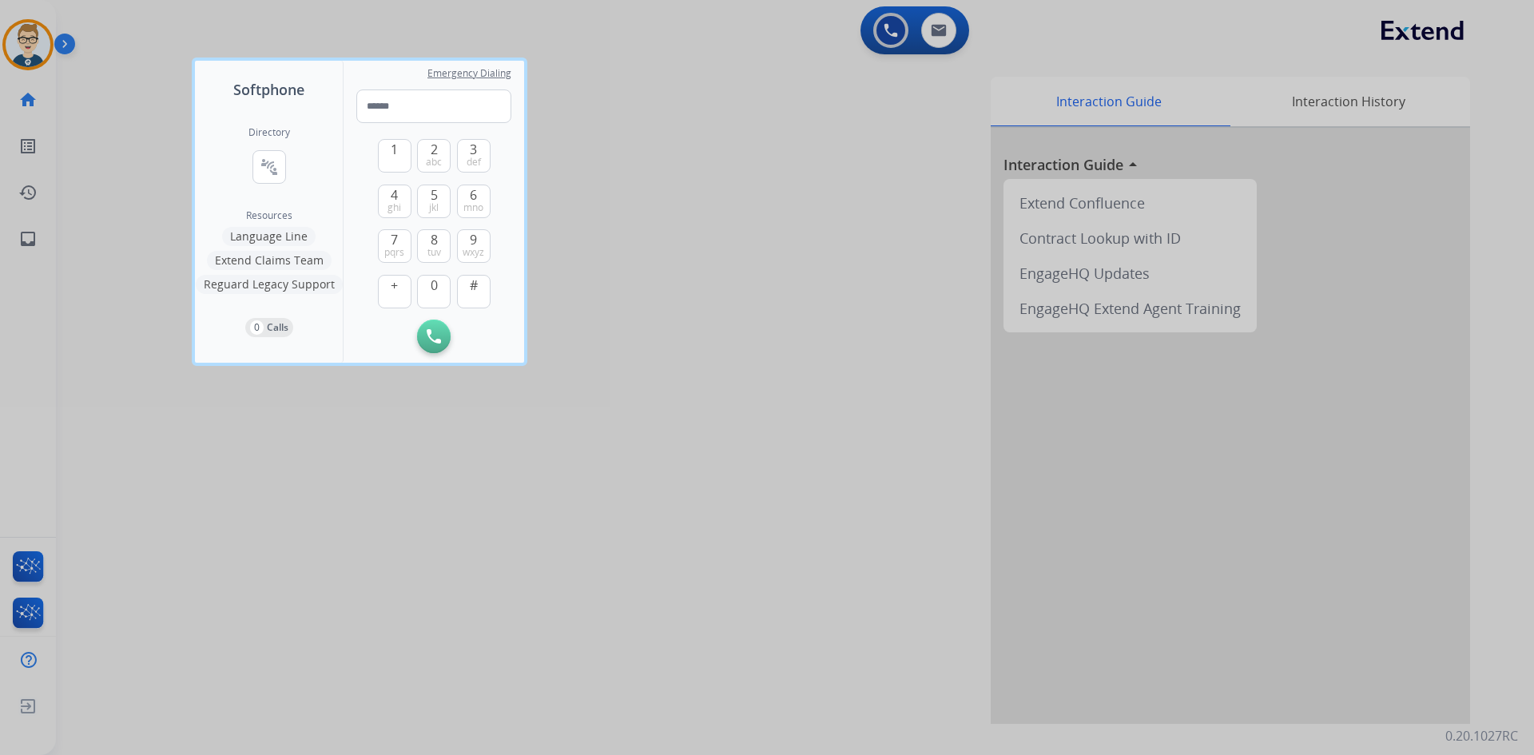
type input "**********"
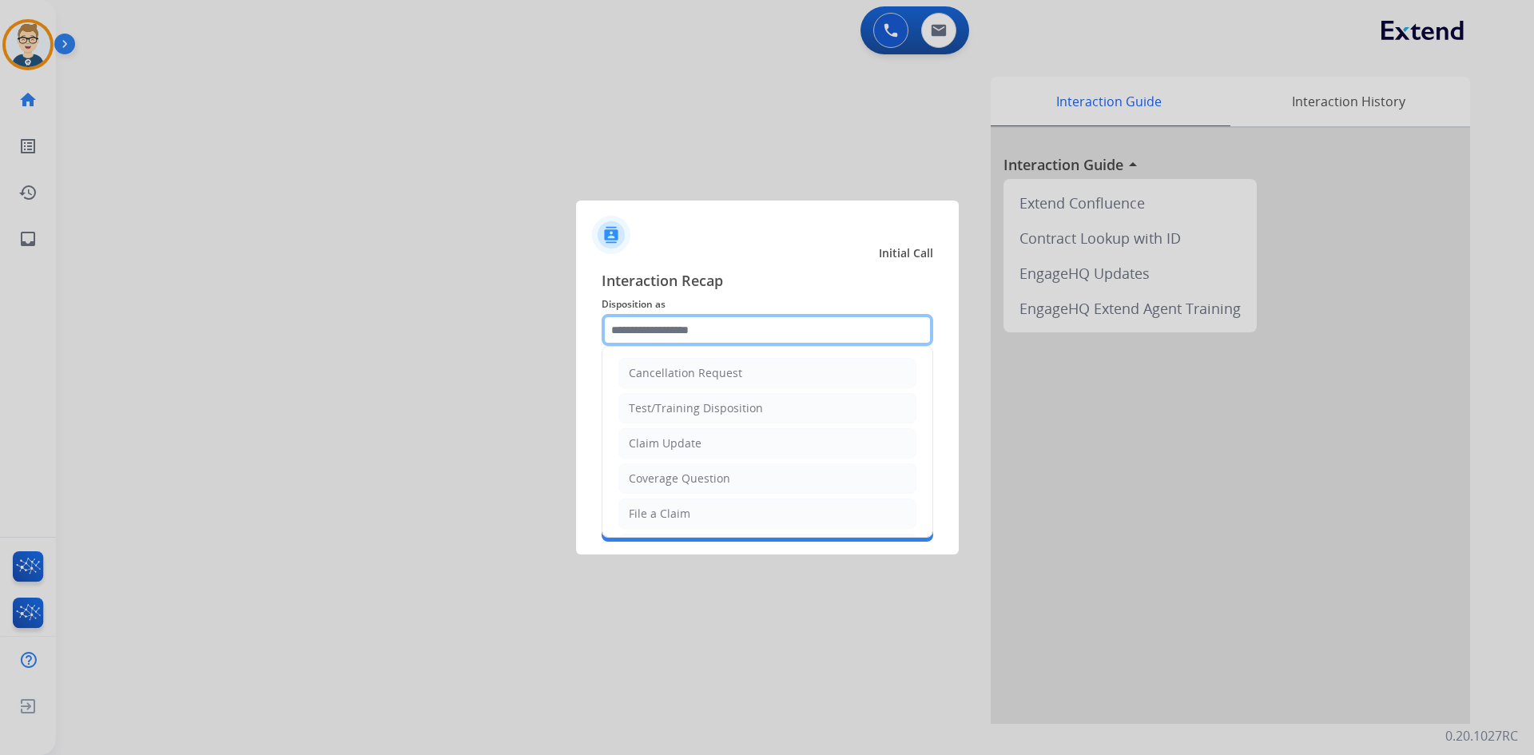
click at [693, 321] on input "text" at bounding box center [766, 330] width 331 height 32
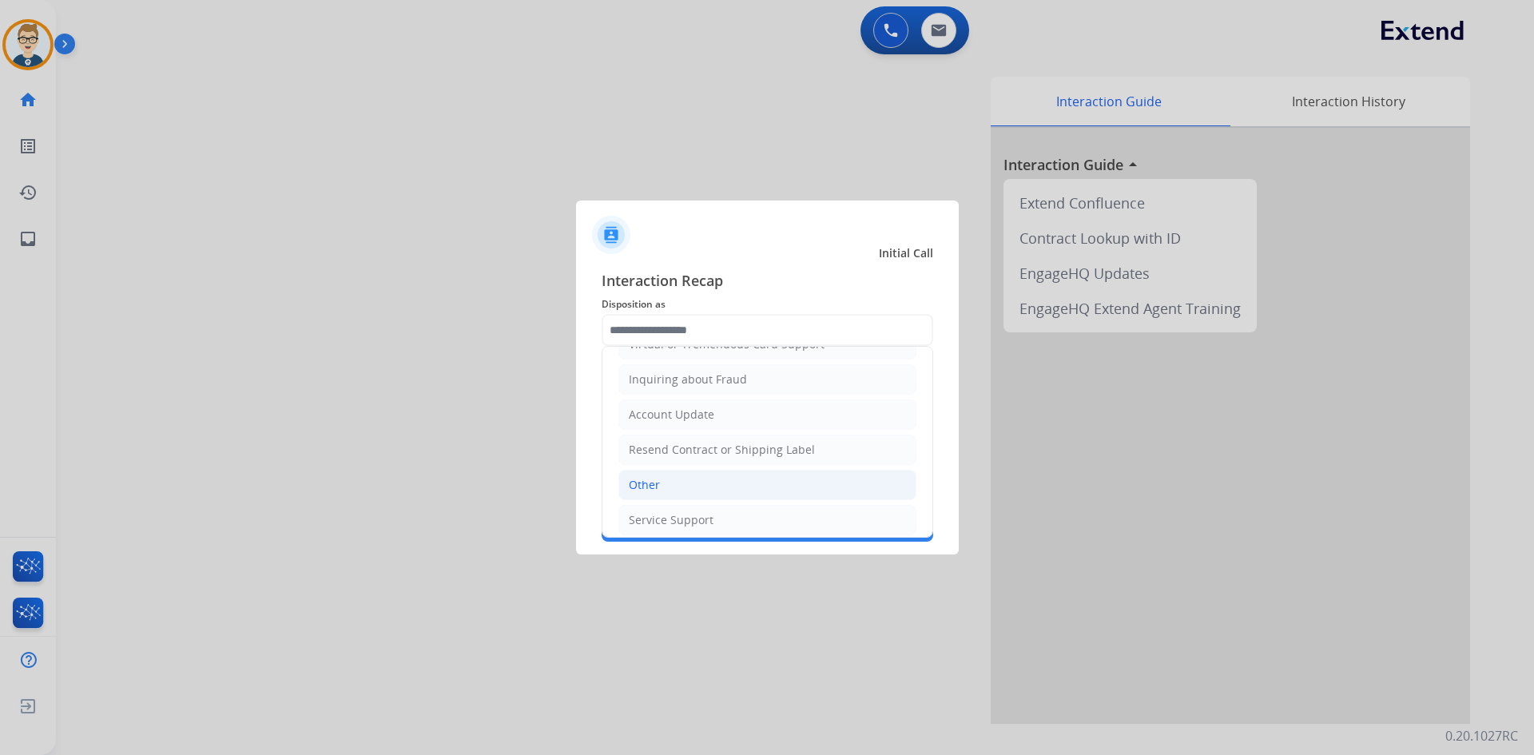
click at [676, 474] on li "Other" at bounding box center [767, 485] width 298 height 30
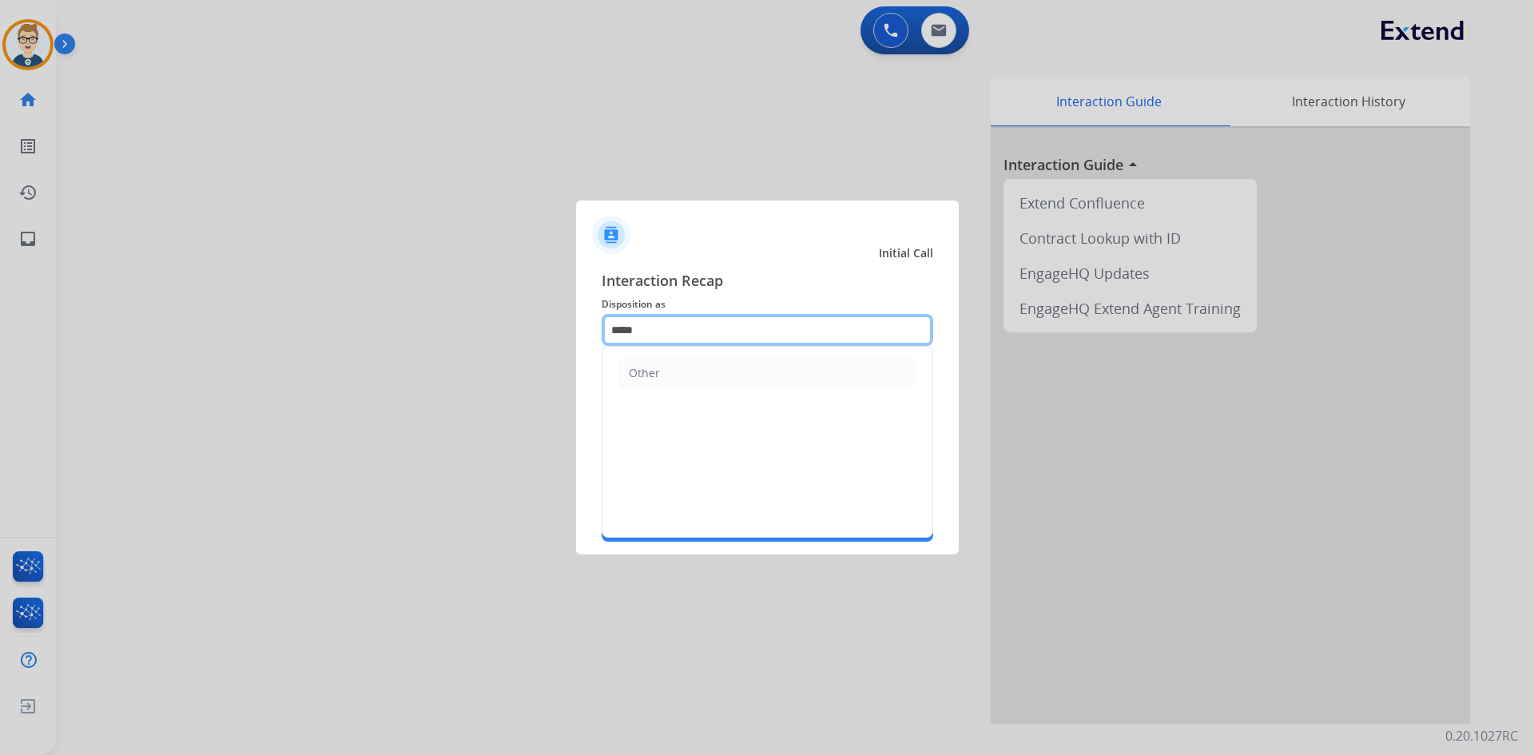
drag, startPoint x: 681, startPoint y: 331, endPoint x: 147, endPoint y: 325, distance: 533.6
click at [0, 325] on app-contact-recap-modal "Initial Call Interaction Recap Disposition as ***** Other Merchants Secure Pad …" at bounding box center [0, 377] width 0 height 755
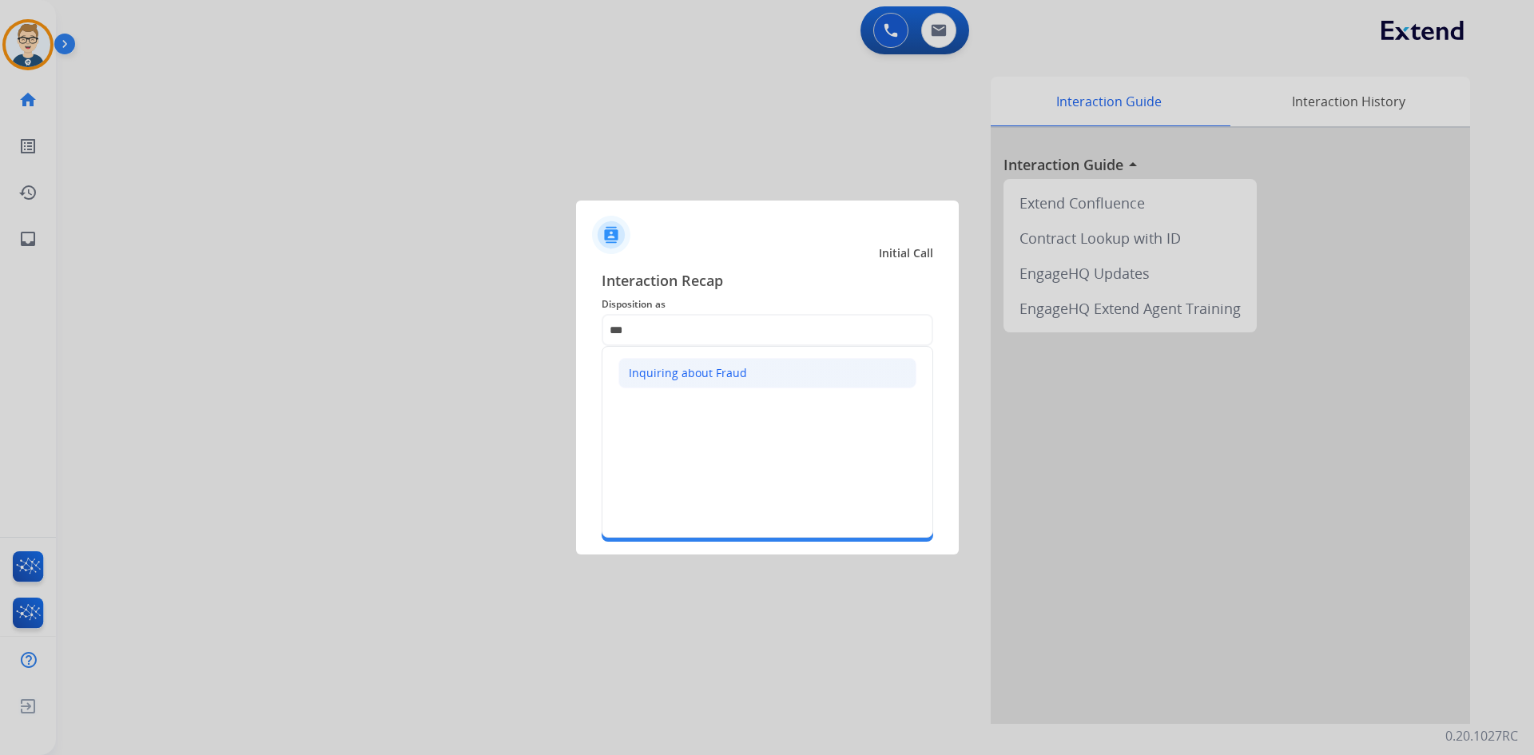
click at [742, 374] on li "Inquiring about Fraud" at bounding box center [767, 373] width 298 height 30
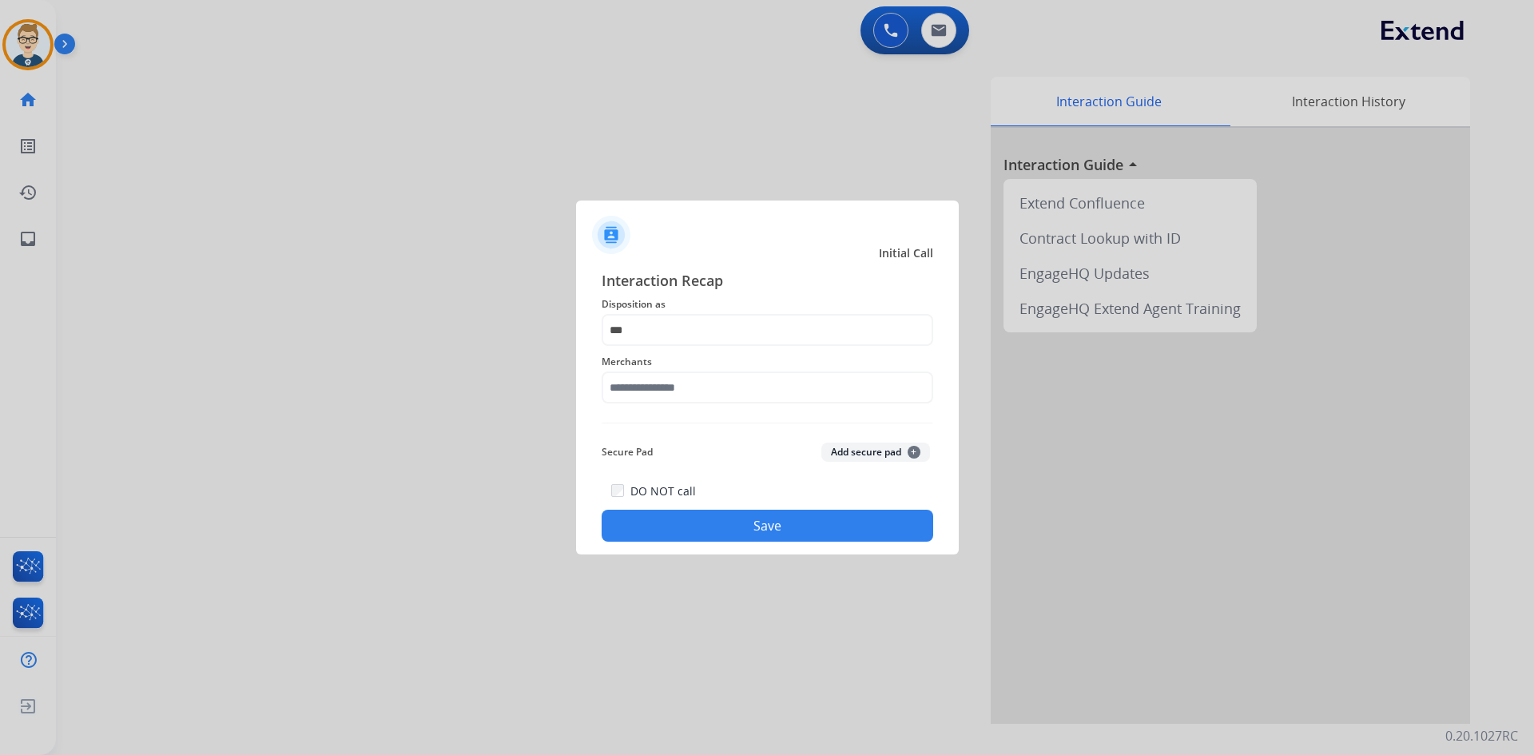
type input "**********"
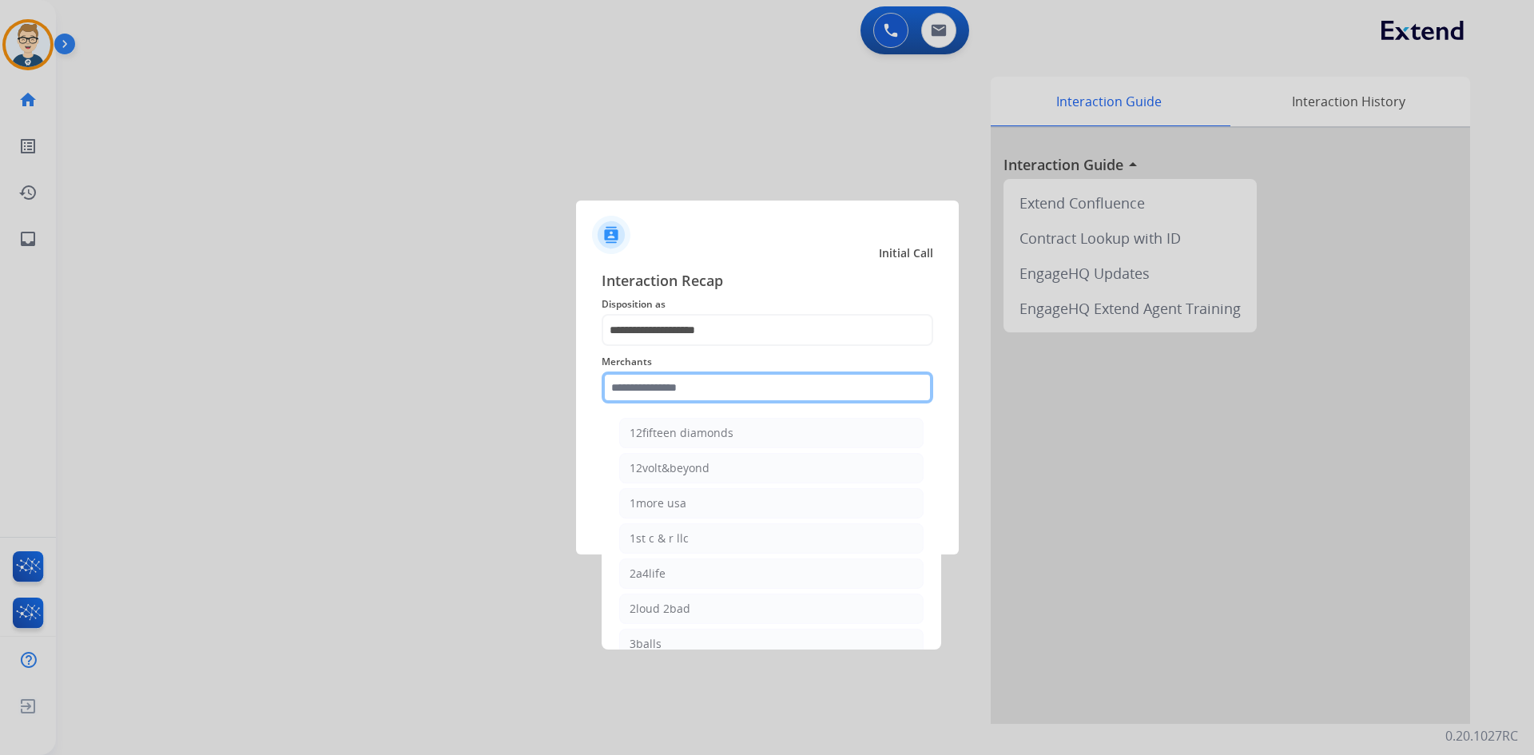
click at [720, 392] on input "text" at bounding box center [766, 387] width 331 height 32
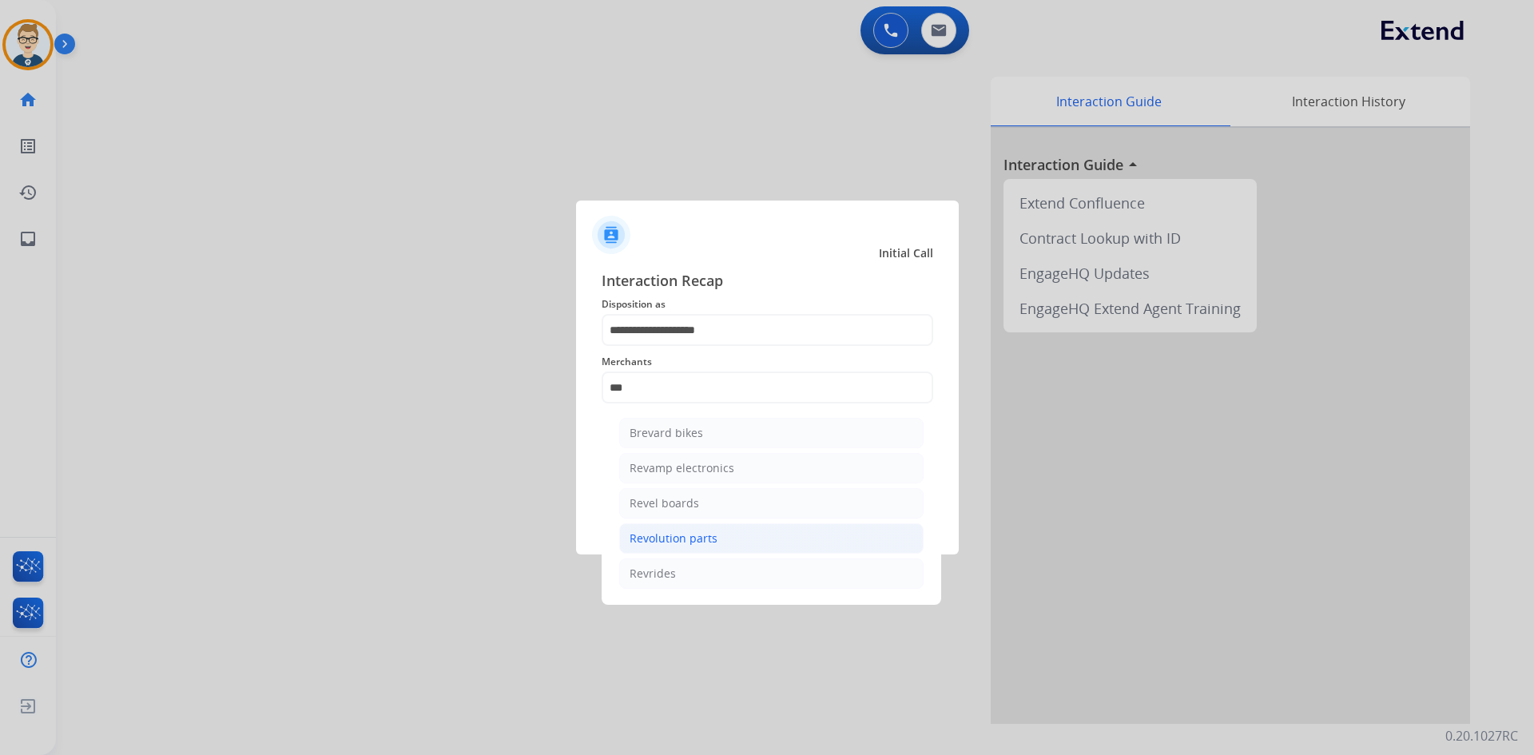
click at [705, 526] on li "Revolution parts" at bounding box center [771, 538] width 304 height 30
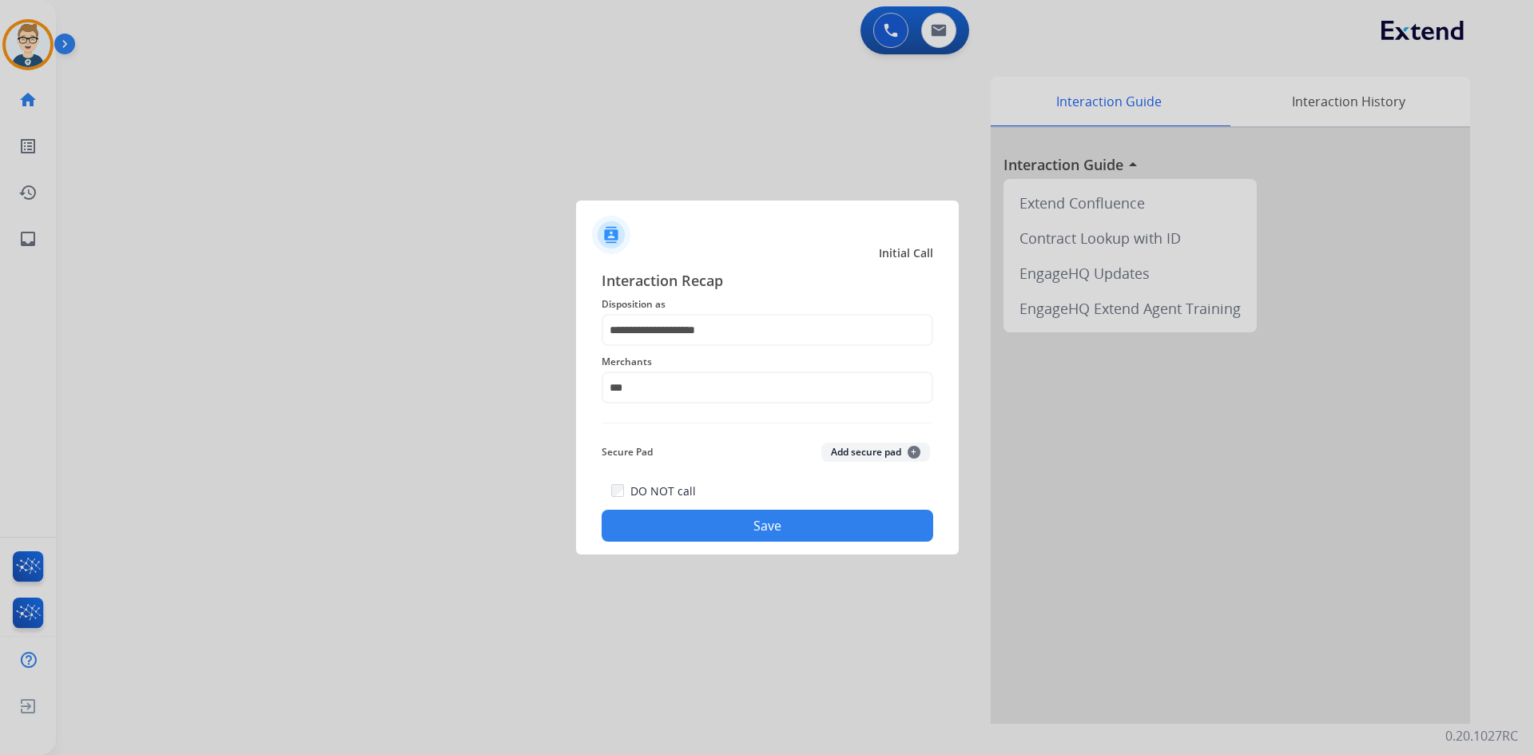
type input "**********"
click at [703, 526] on button "Save" at bounding box center [766, 526] width 331 height 32
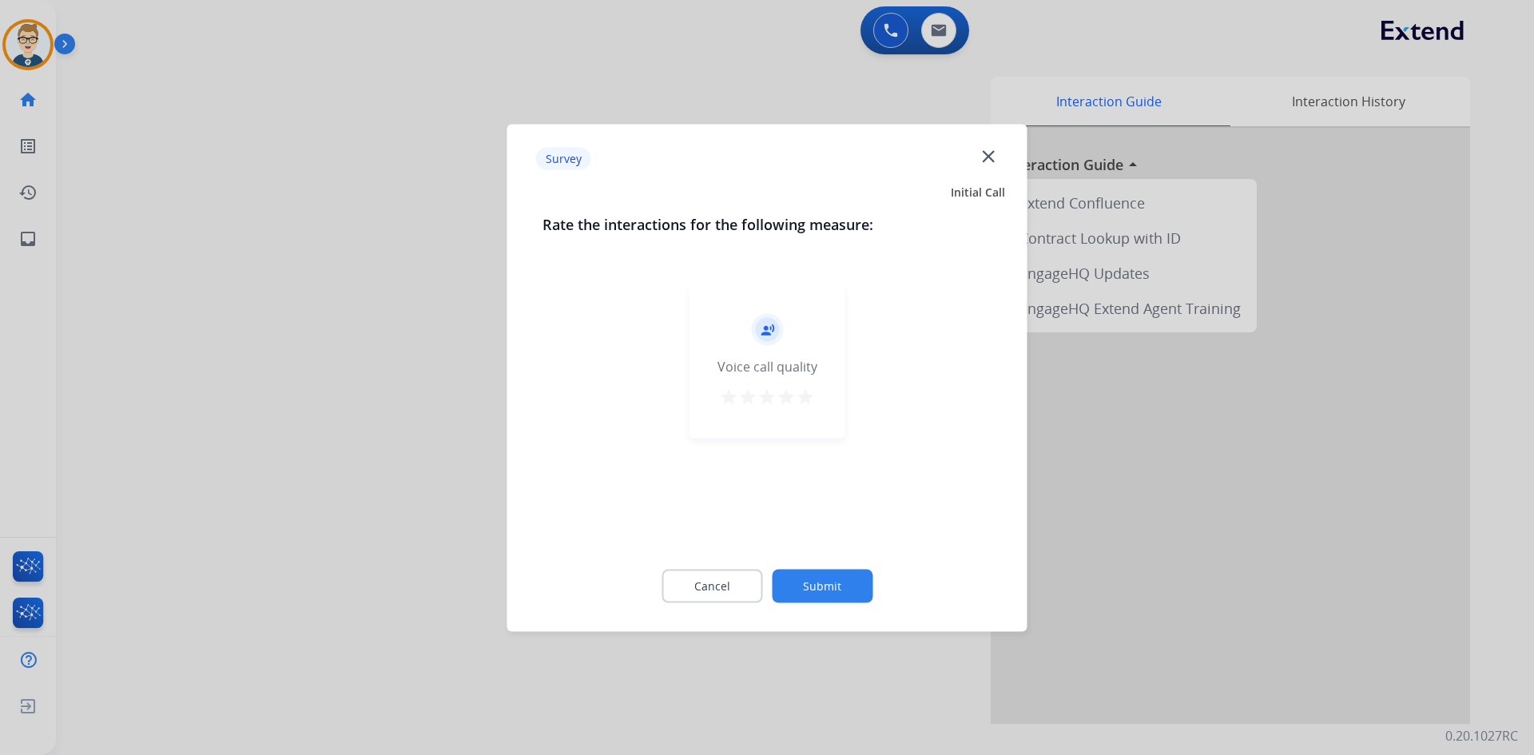
click at [775, 394] on mat-icon "star" at bounding box center [766, 396] width 19 height 19
click at [829, 579] on button "Submit" at bounding box center [822, 586] width 101 height 34
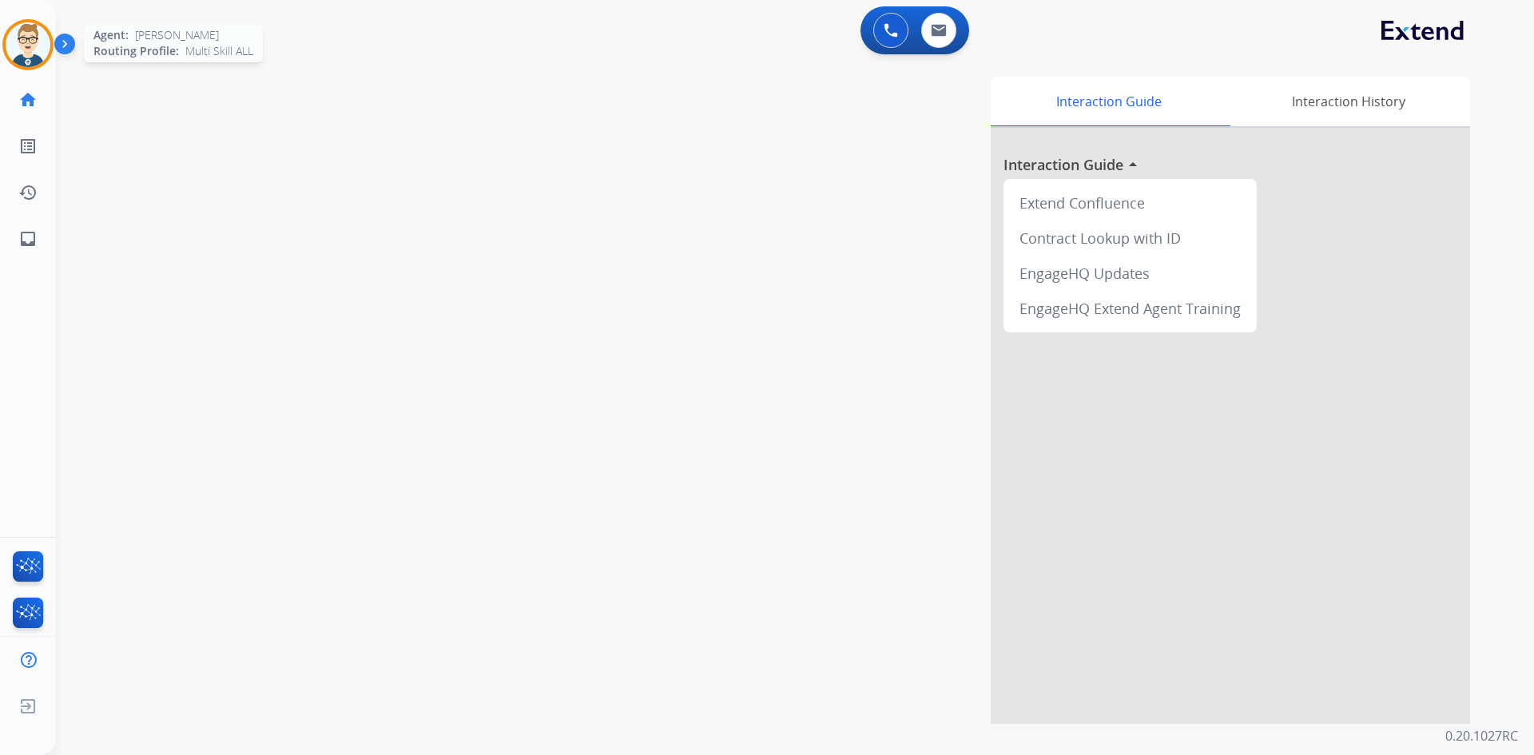
click at [31, 58] on img at bounding box center [28, 44] width 45 height 45
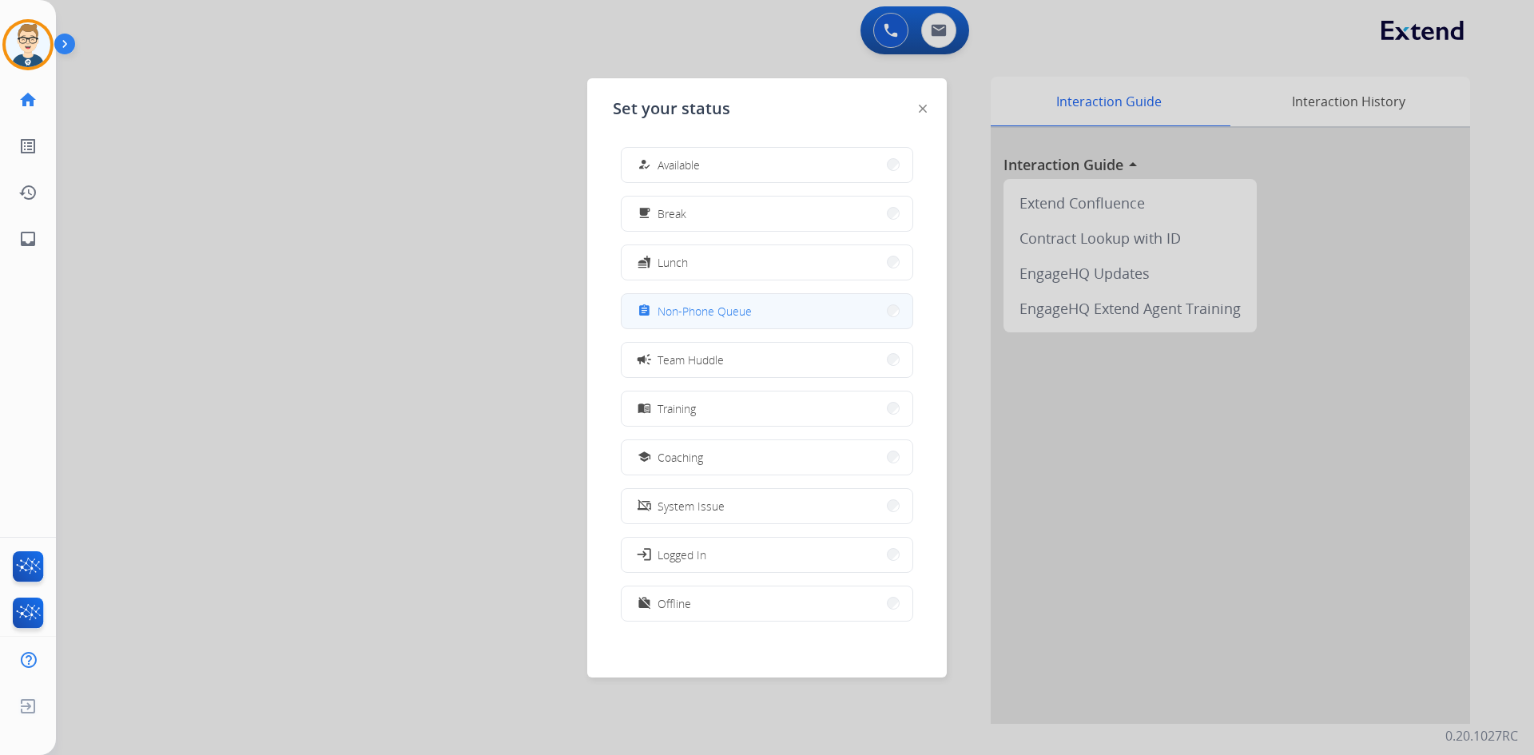
click at [706, 310] on span "Non-Phone Queue" at bounding box center [704, 311] width 94 height 17
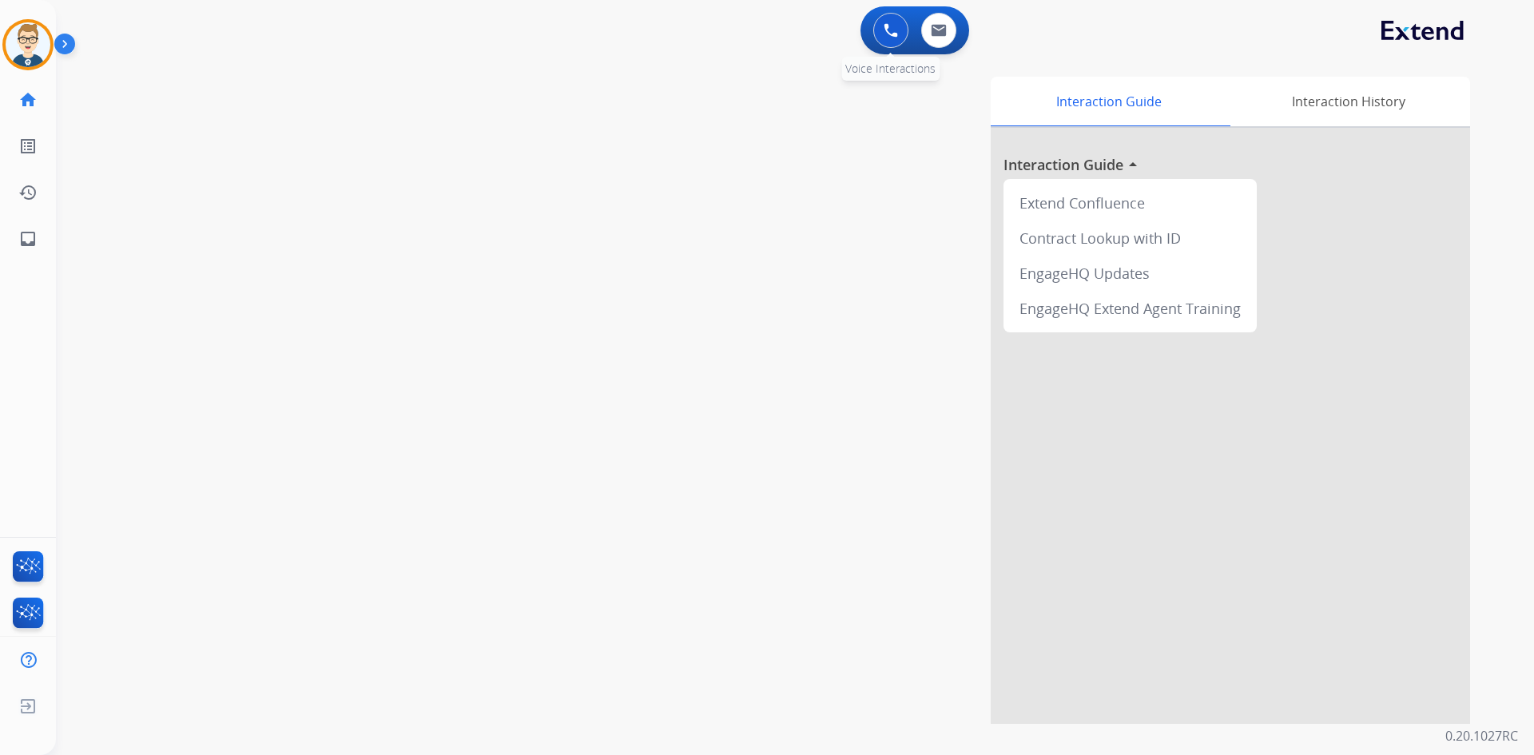
click at [899, 38] on button at bounding box center [890, 30] width 35 height 35
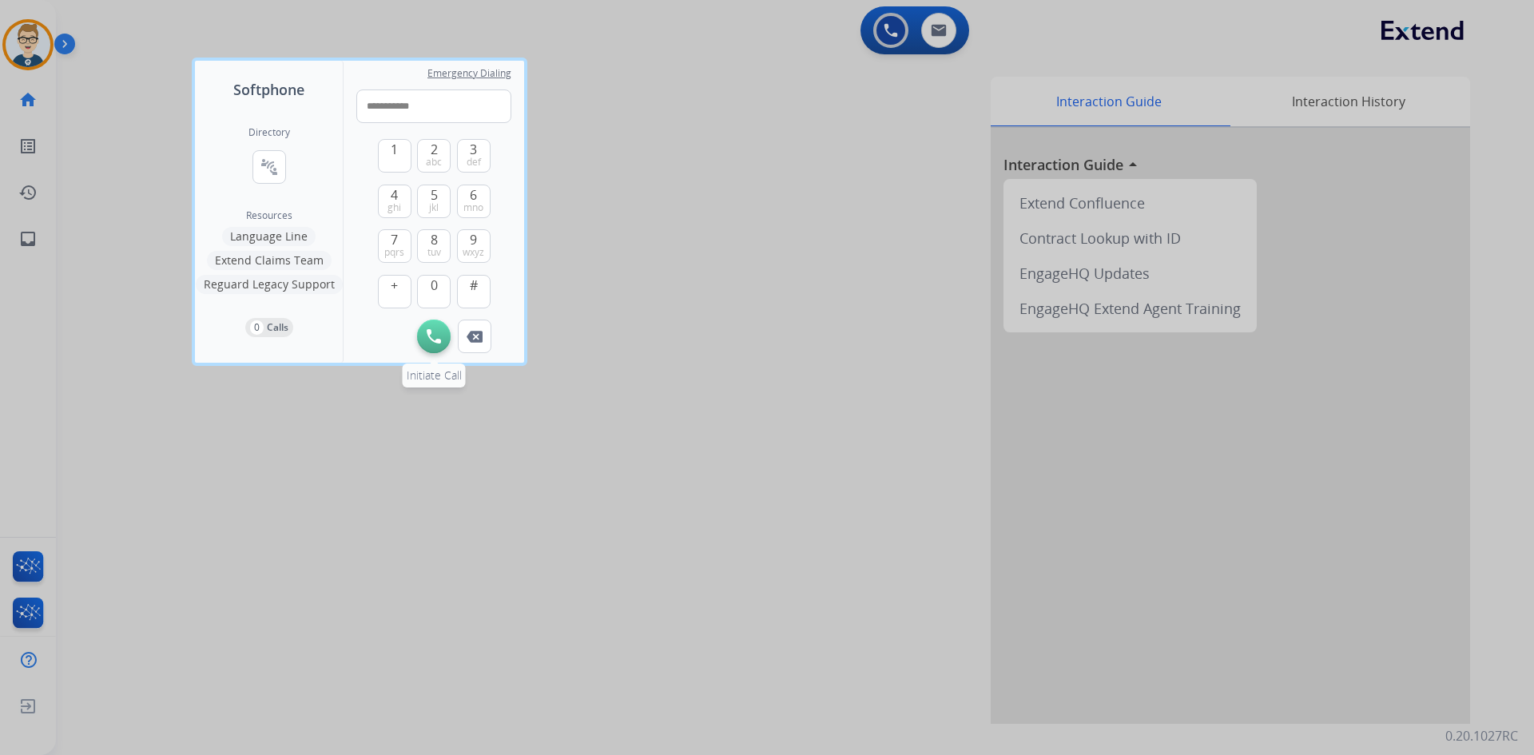
type input "**********"
click at [433, 338] on img at bounding box center [434, 336] width 14 height 14
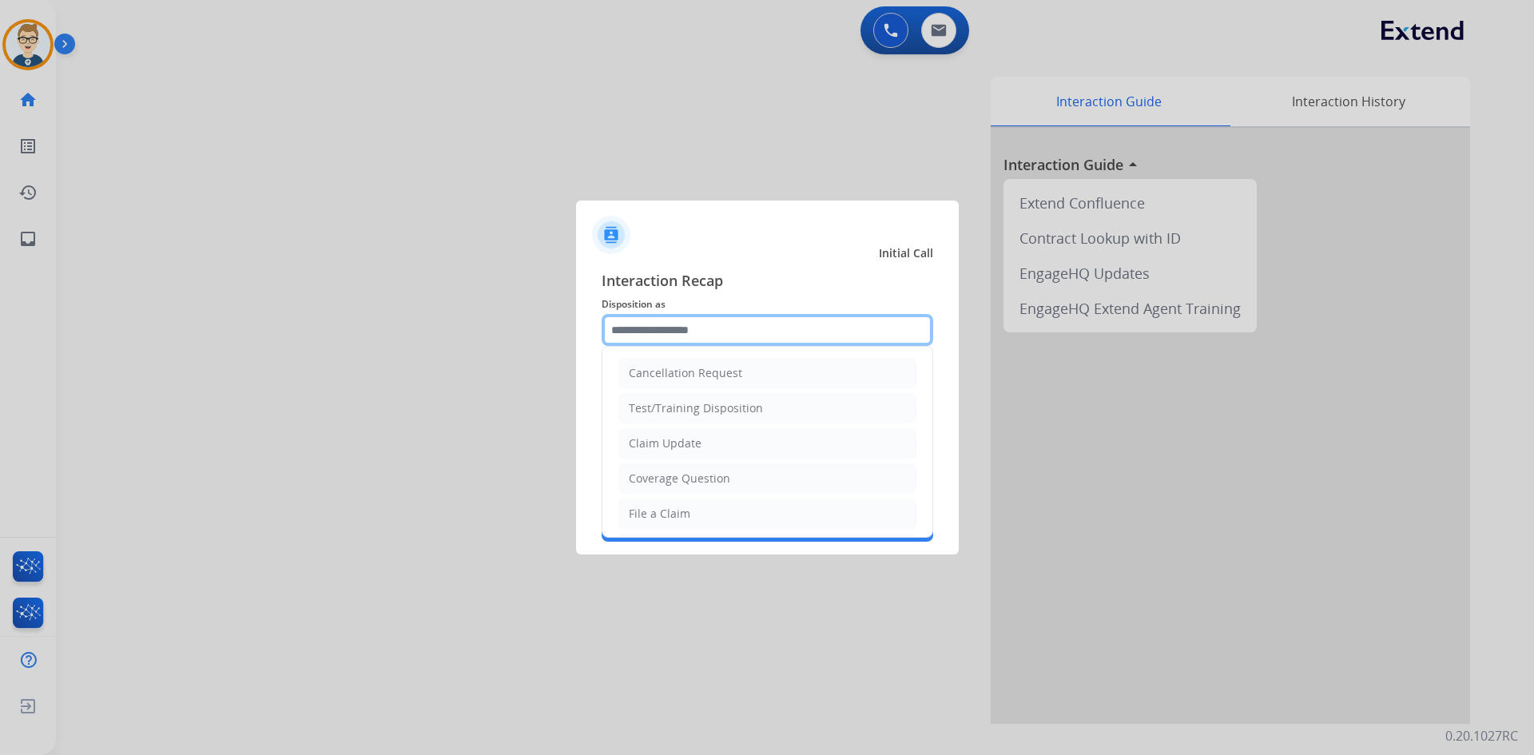
click at [796, 318] on input "text" at bounding box center [766, 330] width 331 height 32
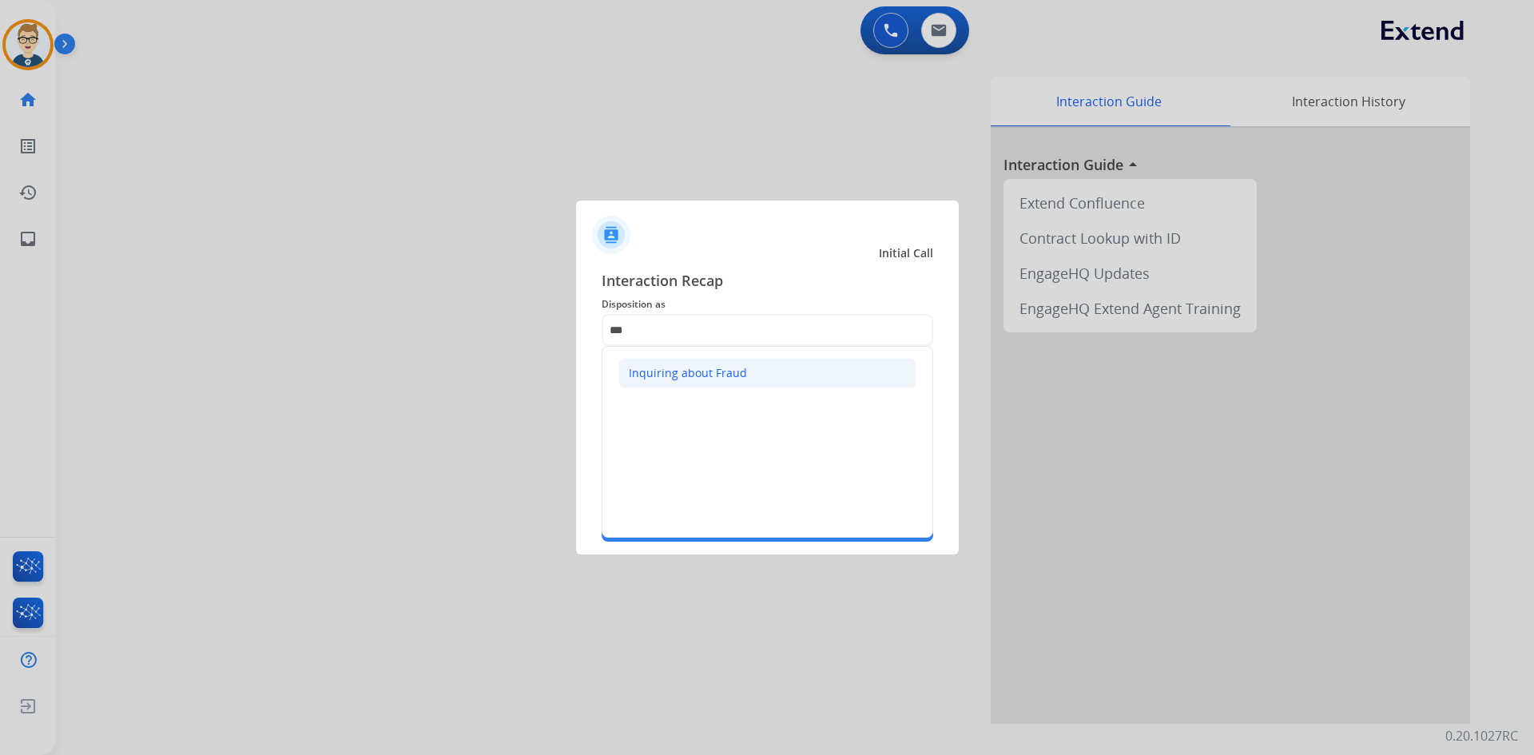
click at [703, 374] on div "Inquiring about Fraud" at bounding box center [688, 373] width 118 height 16
type input "**********"
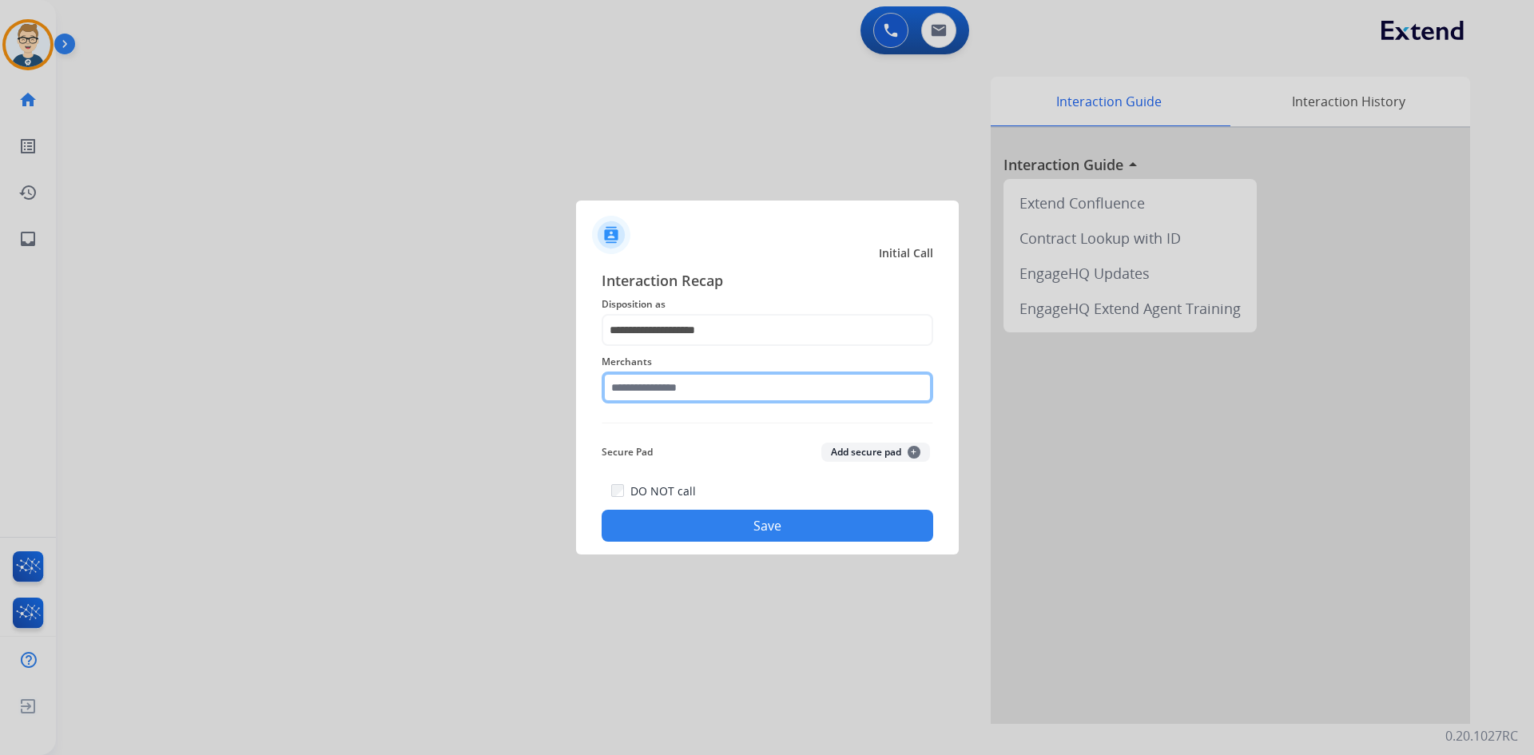
click at [697, 392] on input "text" at bounding box center [766, 387] width 331 height 32
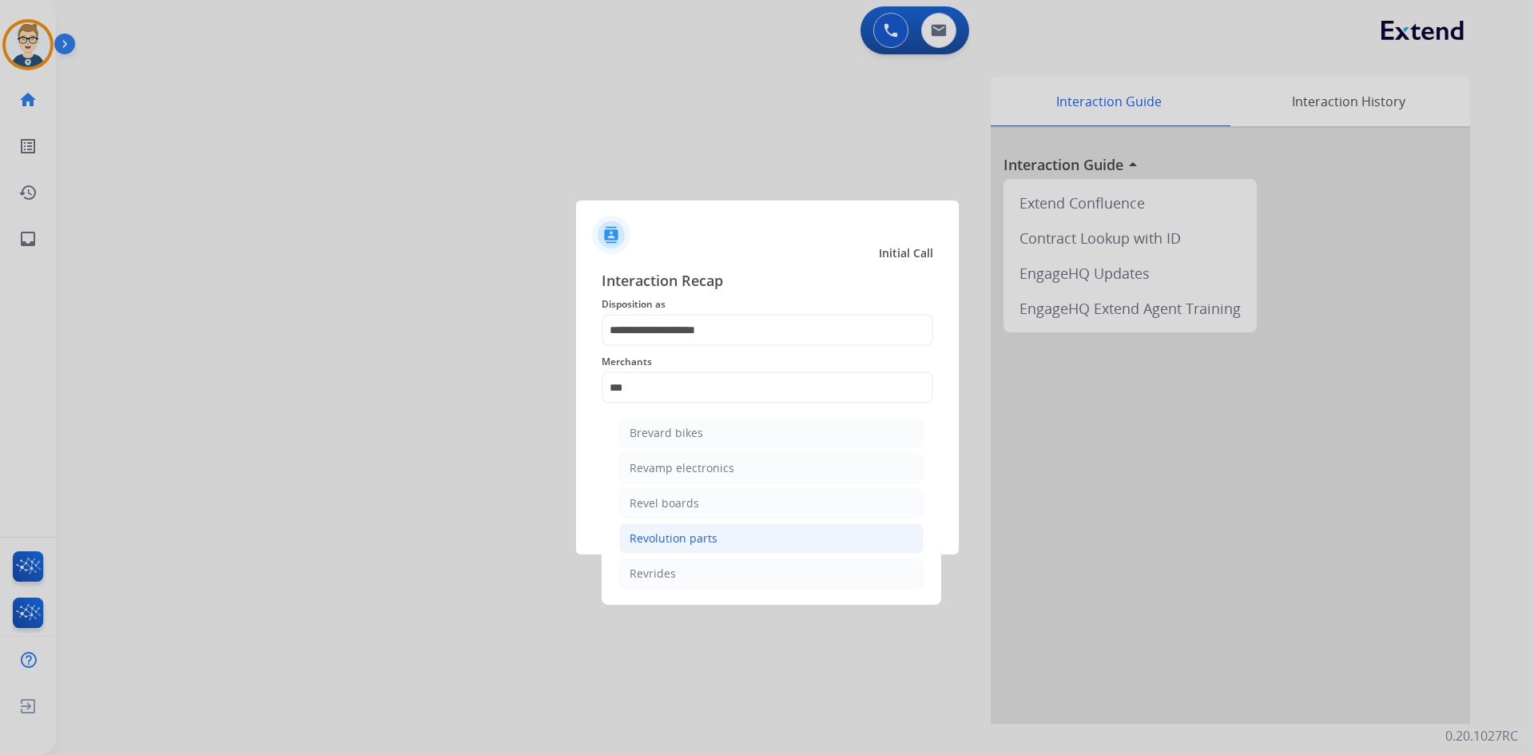
click at [679, 543] on div "Revolution parts" at bounding box center [673, 538] width 88 height 16
type input "**********"
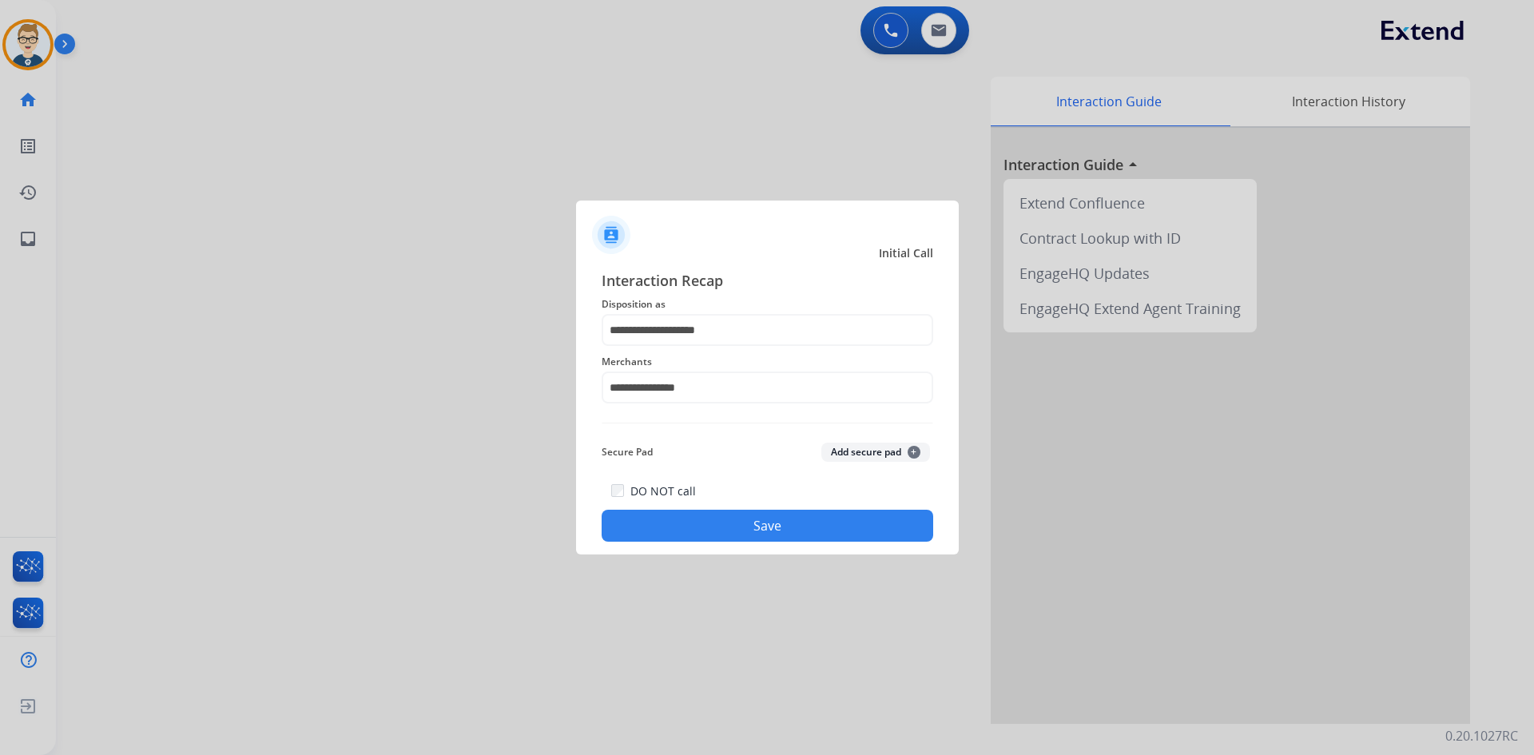
click at [681, 517] on button "Save" at bounding box center [766, 526] width 331 height 32
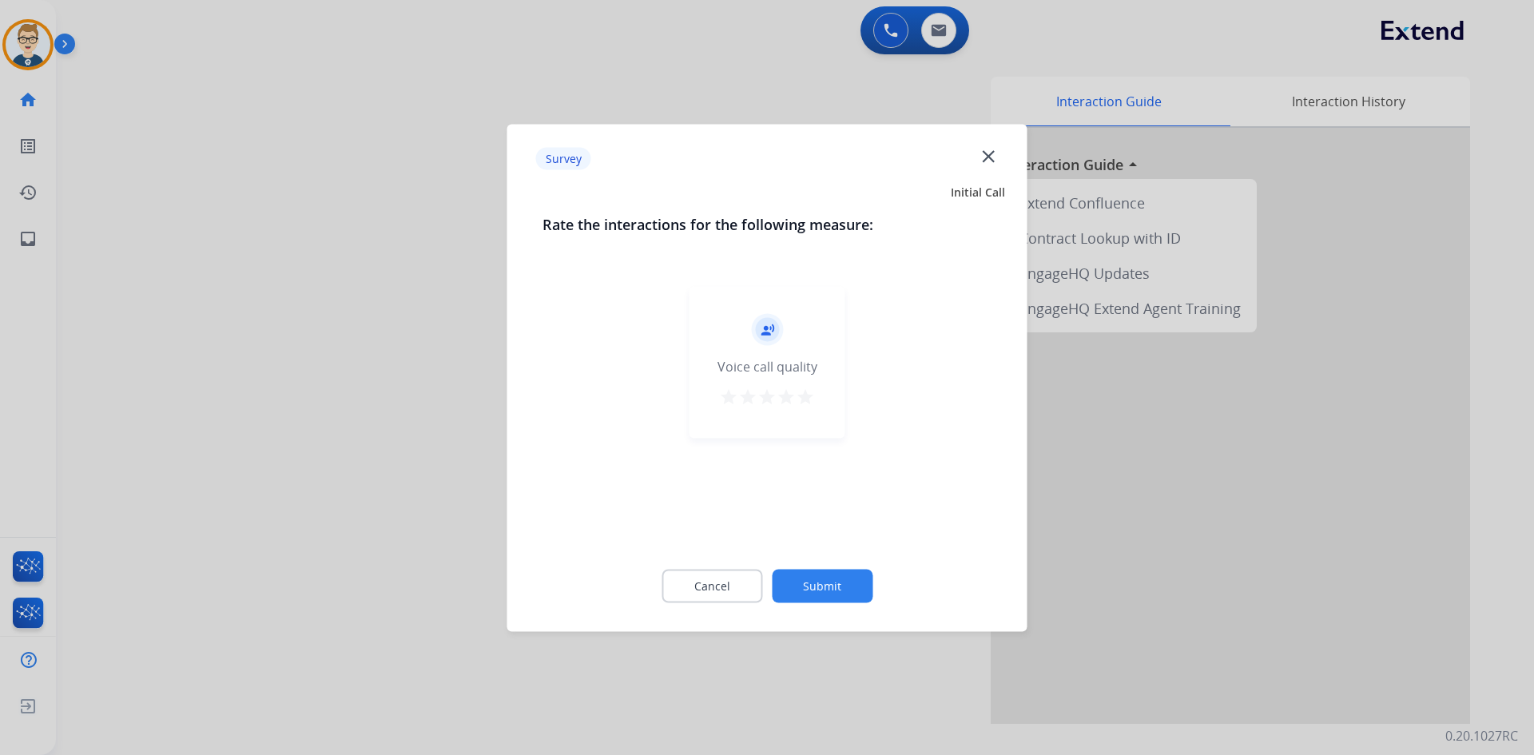
click at [771, 391] on mat-icon "star" at bounding box center [766, 396] width 19 height 19
click at [817, 572] on button "Submit" at bounding box center [822, 586] width 101 height 34
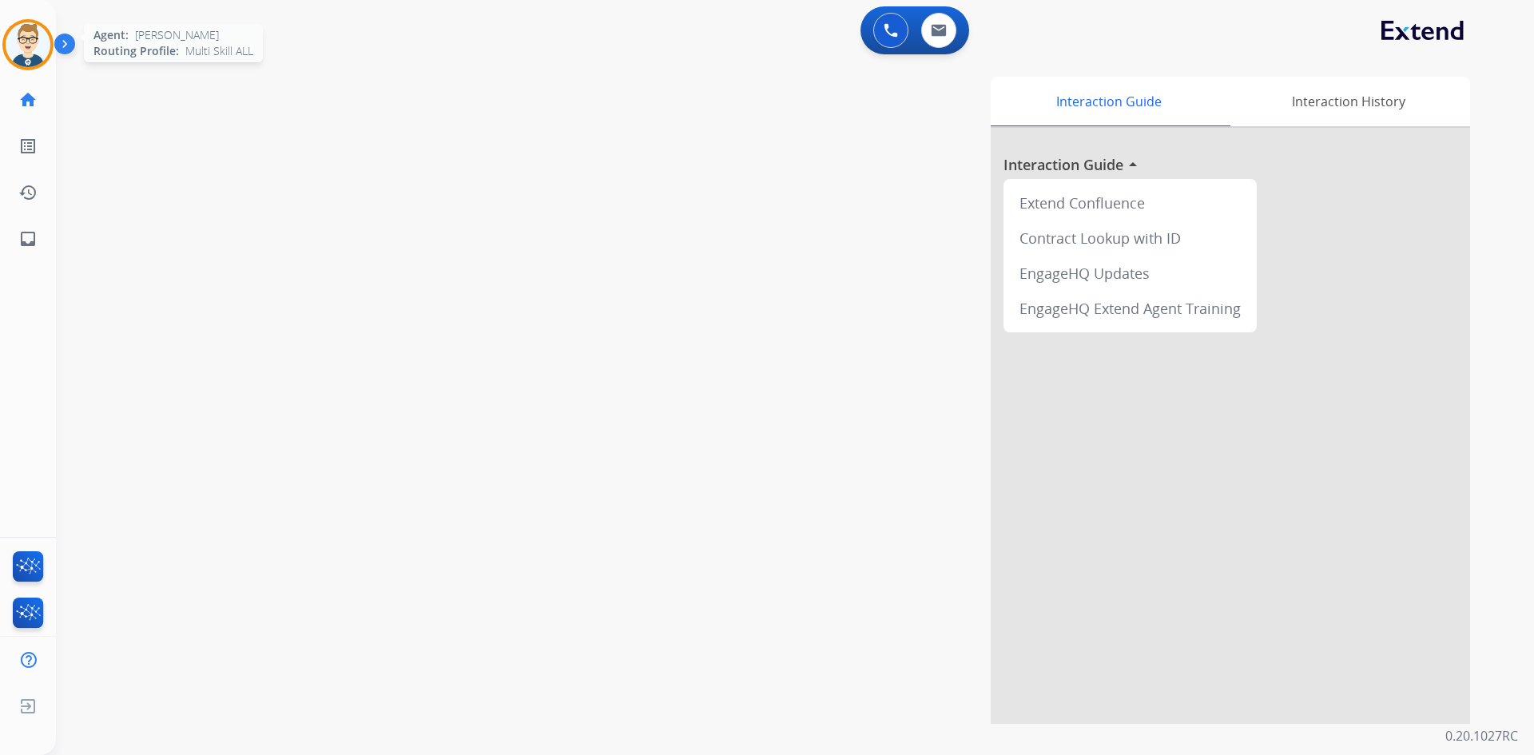
click at [21, 45] on img at bounding box center [28, 44] width 45 height 45
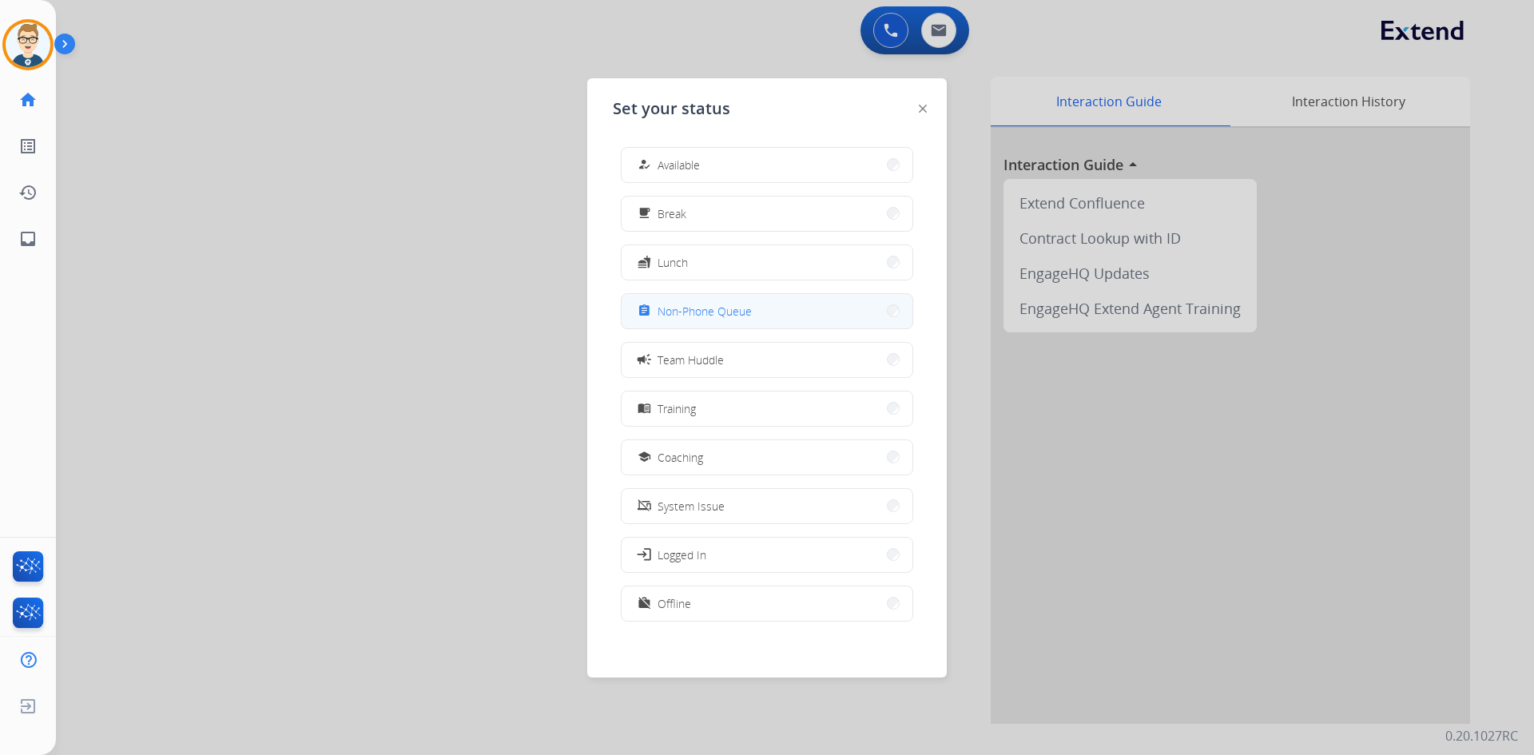
click at [728, 316] on span "Non-Phone Queue" at bounding box center [704, 311] width 94 height 17
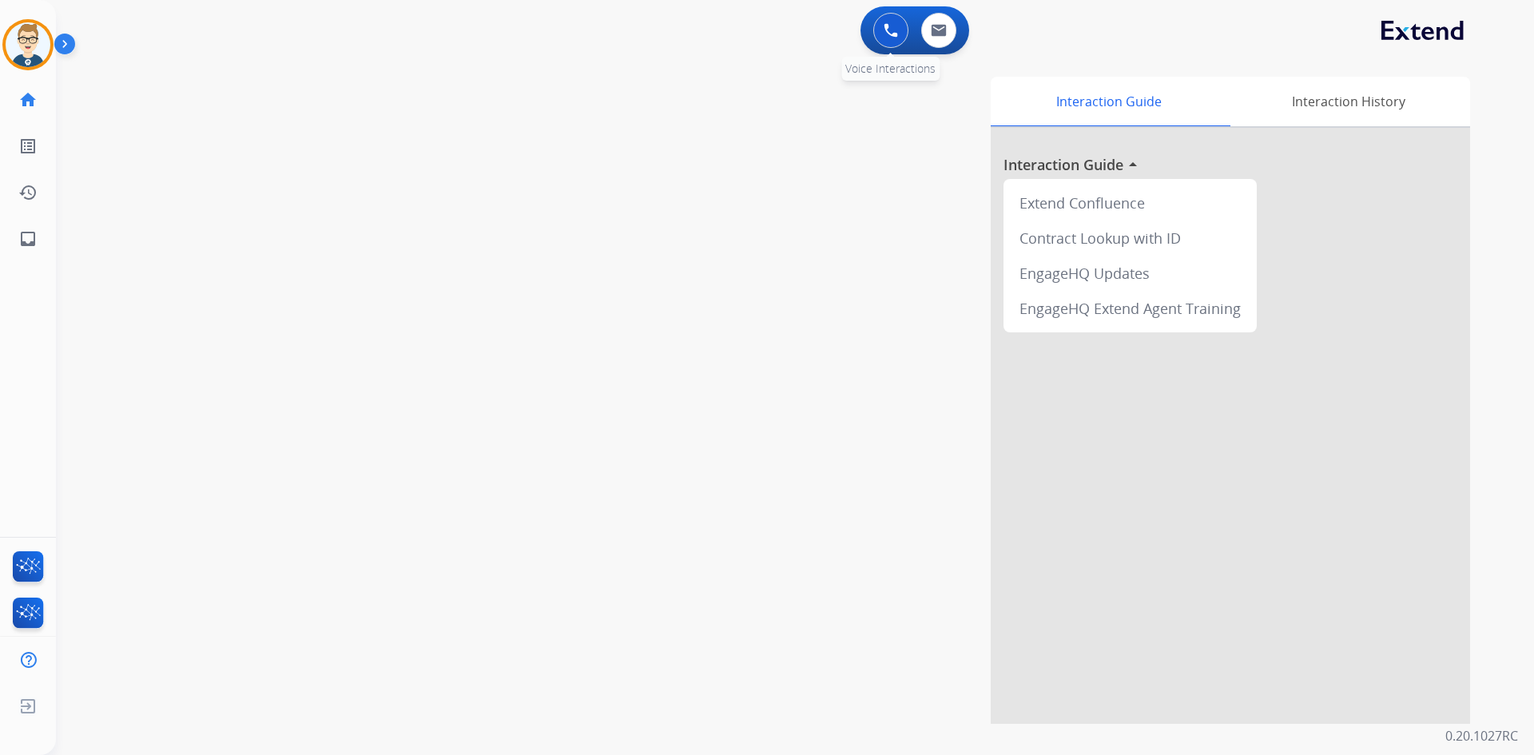
click at [899, 28] on button at bounding box center [890, 30] width 35 height 35
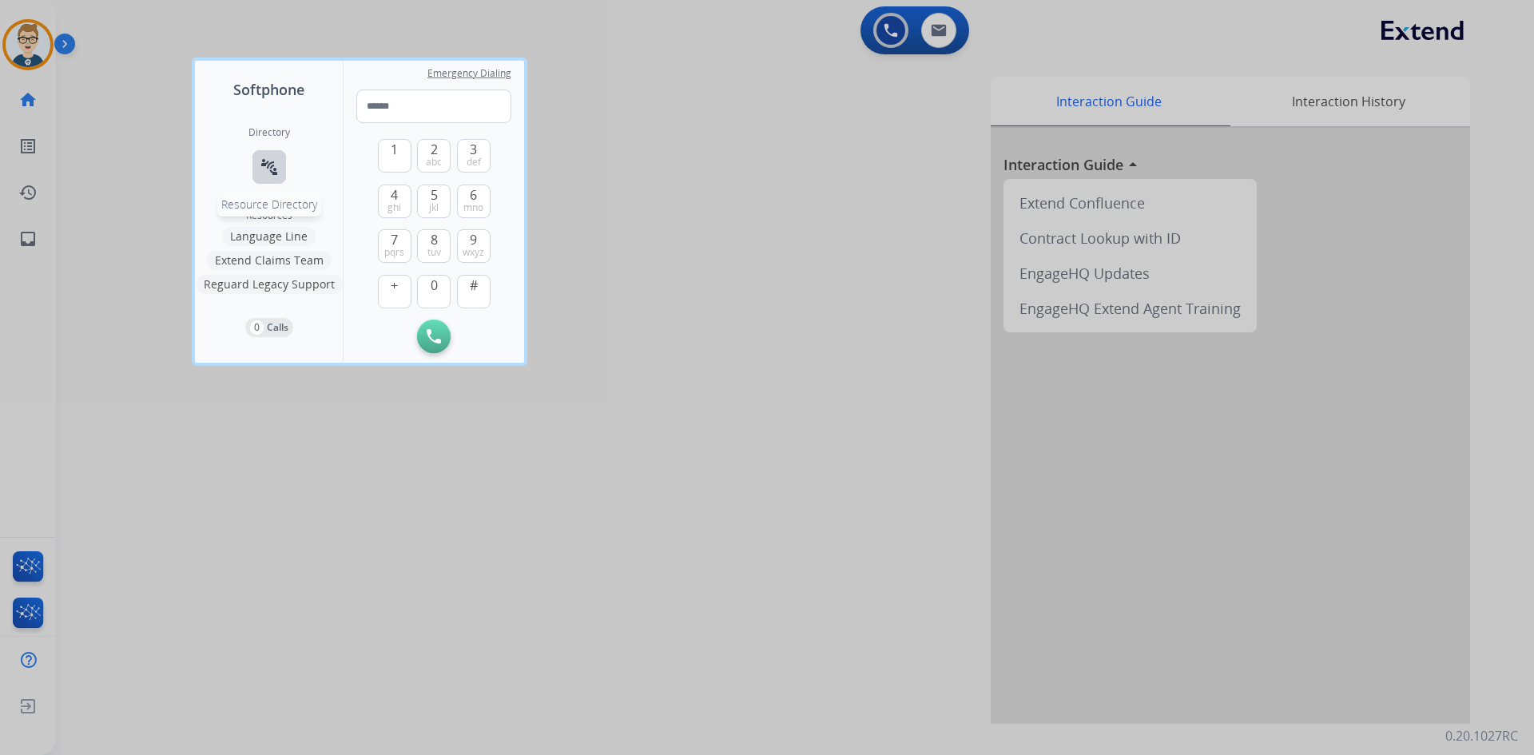
click at [264, 170] on mat-icon "connect_without_contact" at bounding box center [269, 166] width 19 height 19
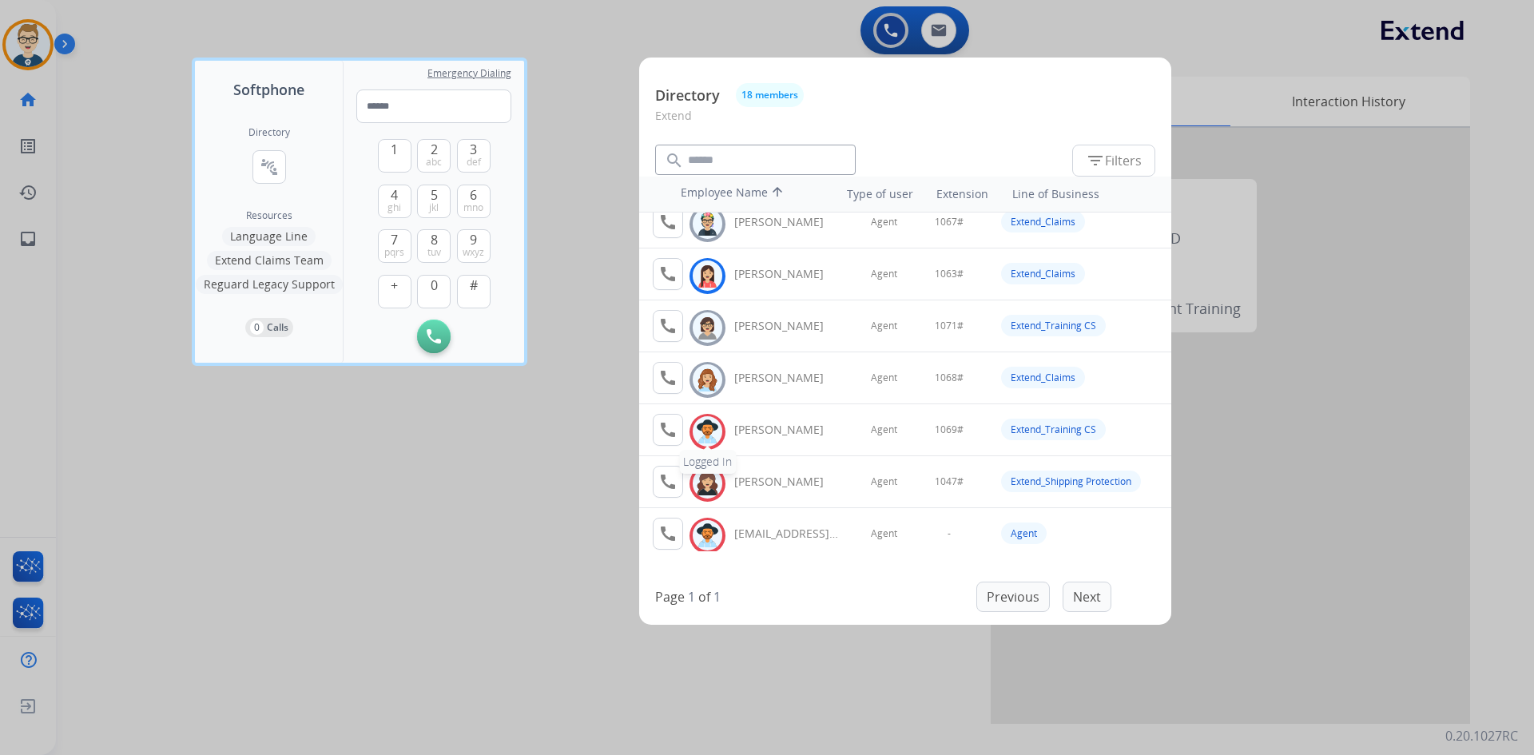
scroll to position [609, 0]
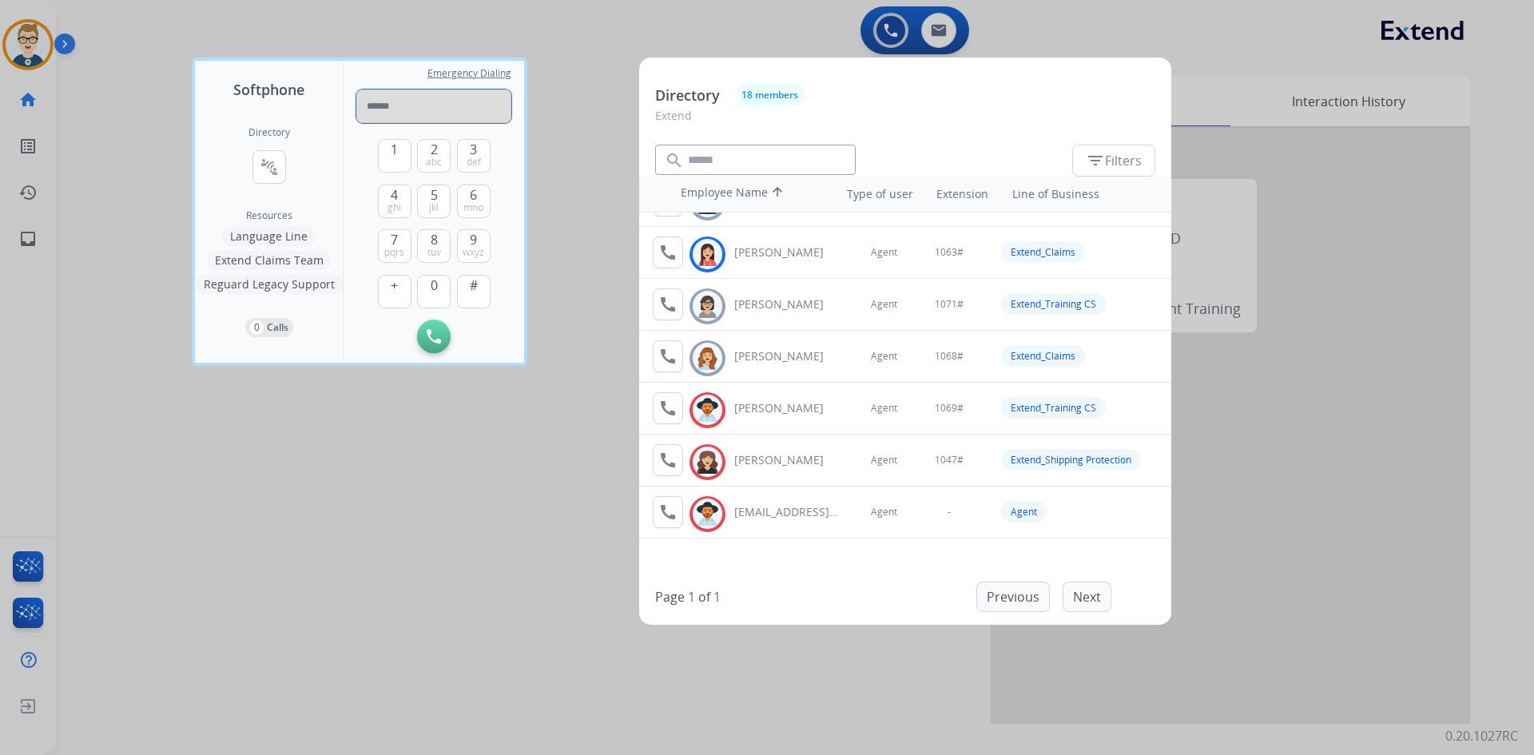
click at [403, 114] on input "tel" at bounding box center [433, 106] width 155 height 34
paste input "**********"
type input "**********"
click at [433, 329] on img at bounding box center [434, 336] width 14 height 14
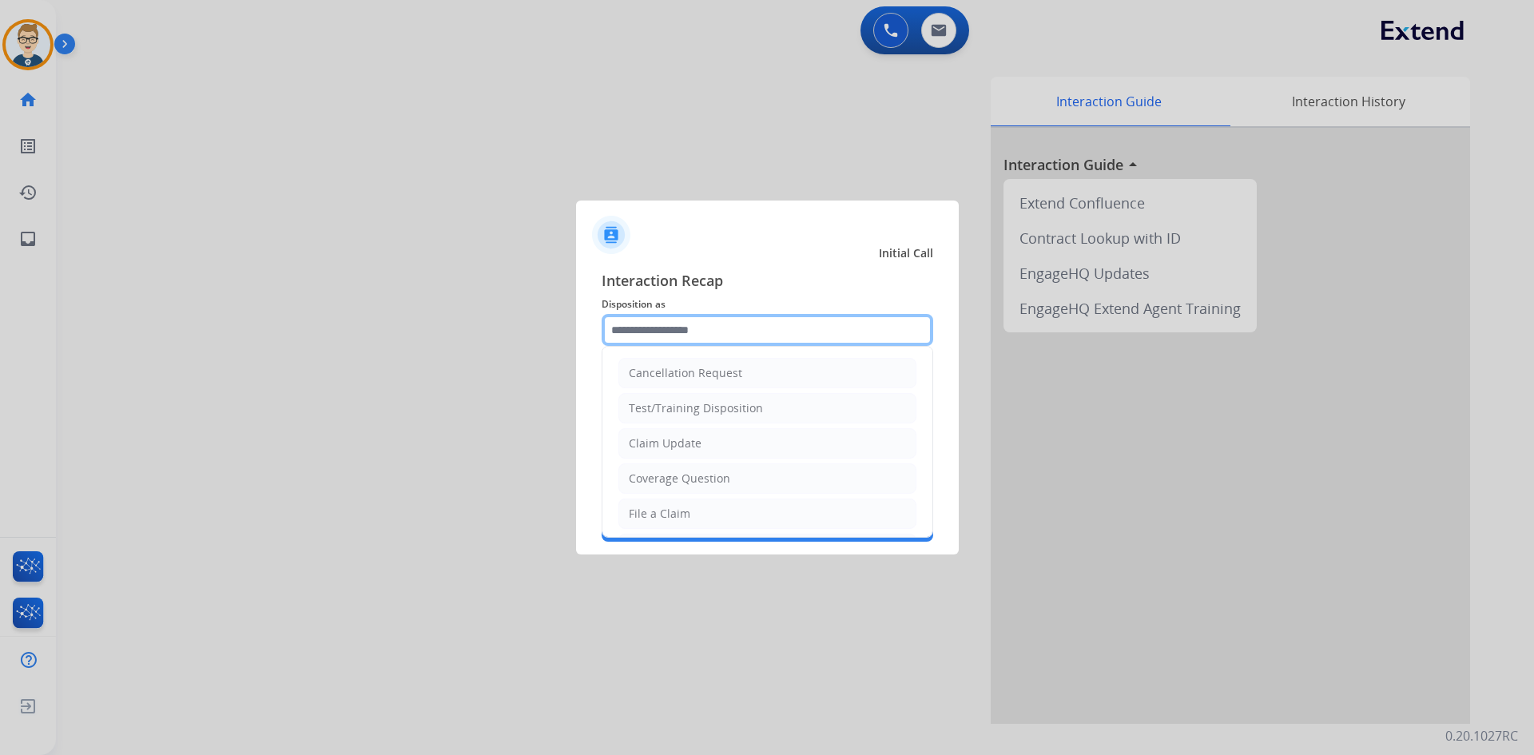
click at [652, 331] on input "text" at bounding box center [766, 330] width 331 height 32
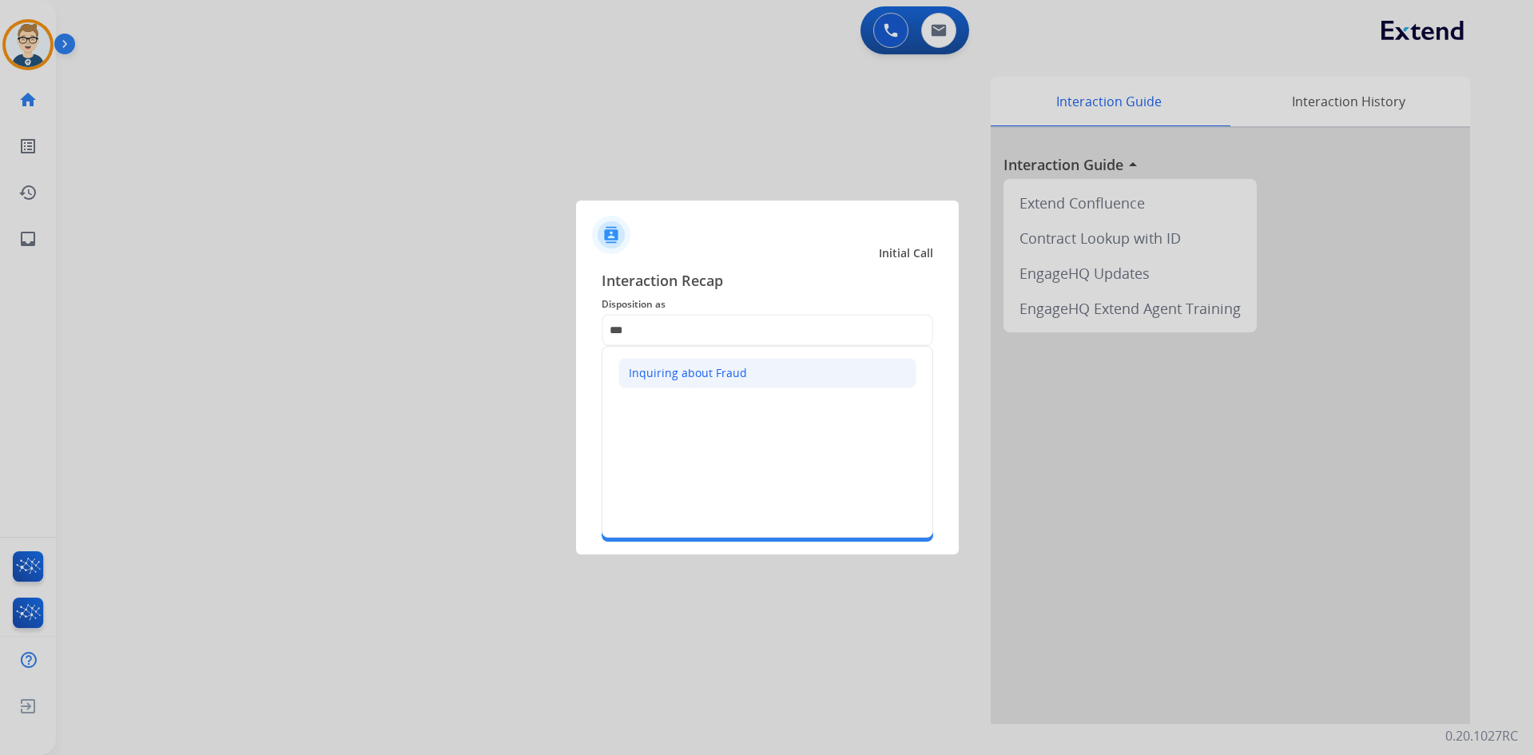
click at [736, 369] on div "Inquiring about Fraud" at bounding box center [688, 373] width 118 height 16
type input "**********"
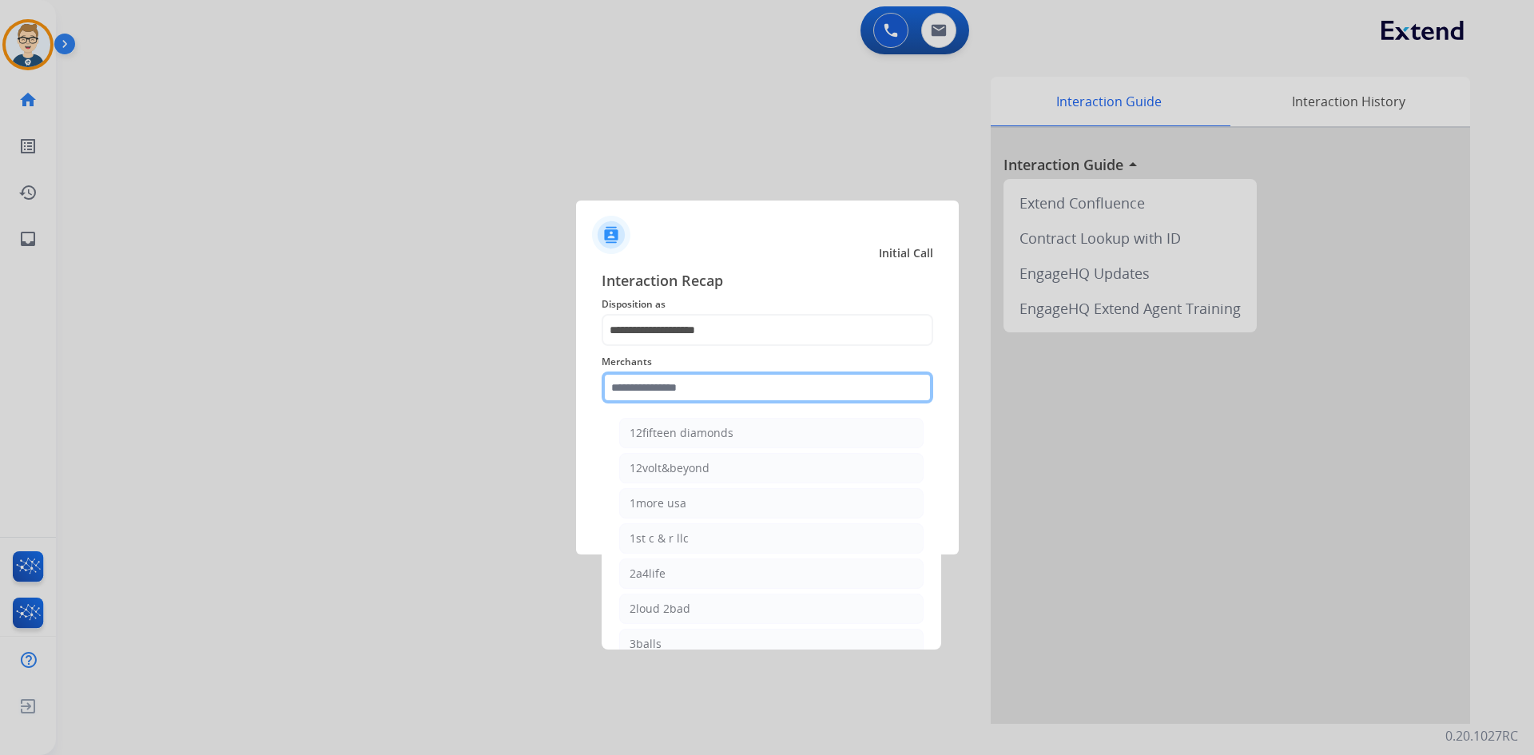
click at [740, 386] on input "text" at bounding box center [766, 387] width 331 height 32
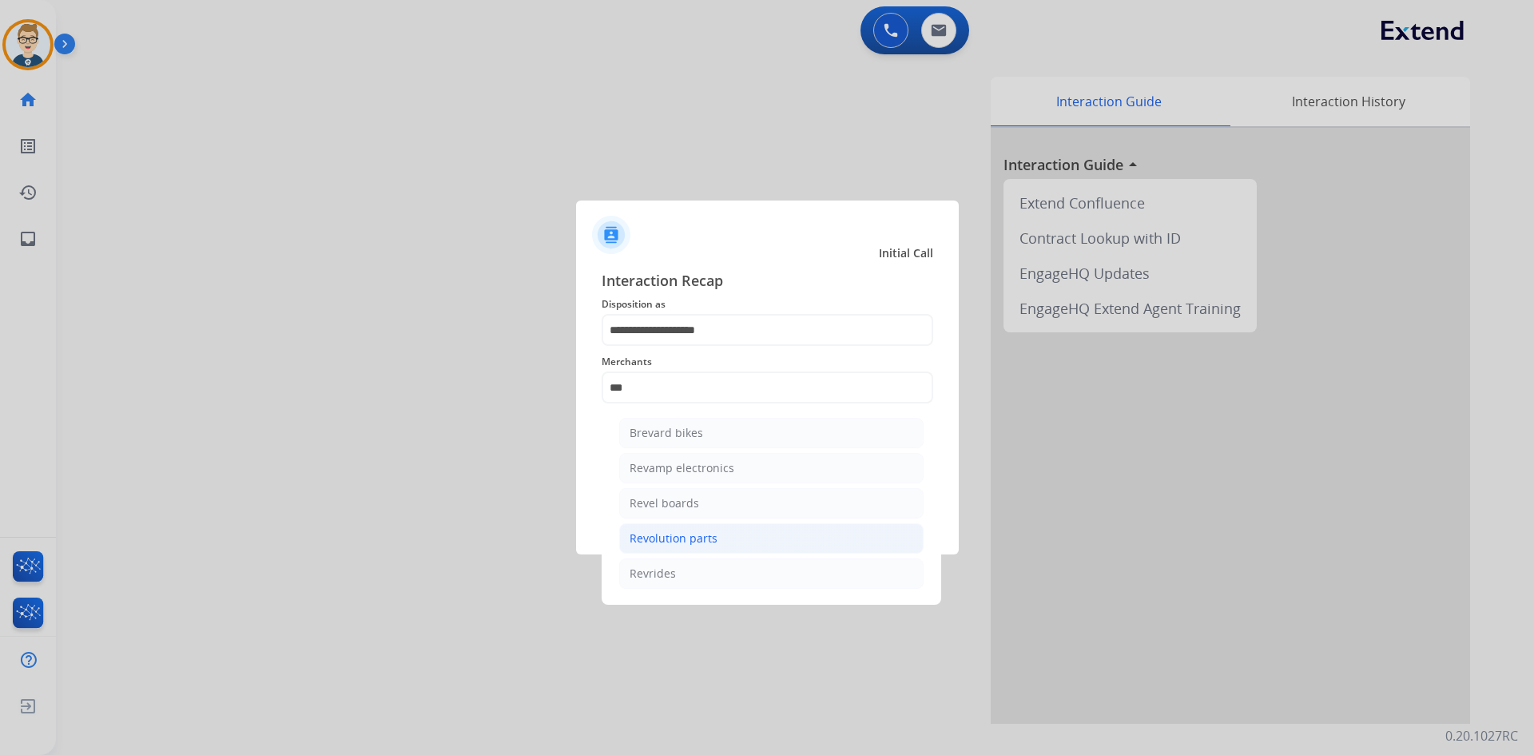
click at [693, 541] on div "Revolution parts" at bounding box center [673, 538] width 88 height 16
type input "**********"
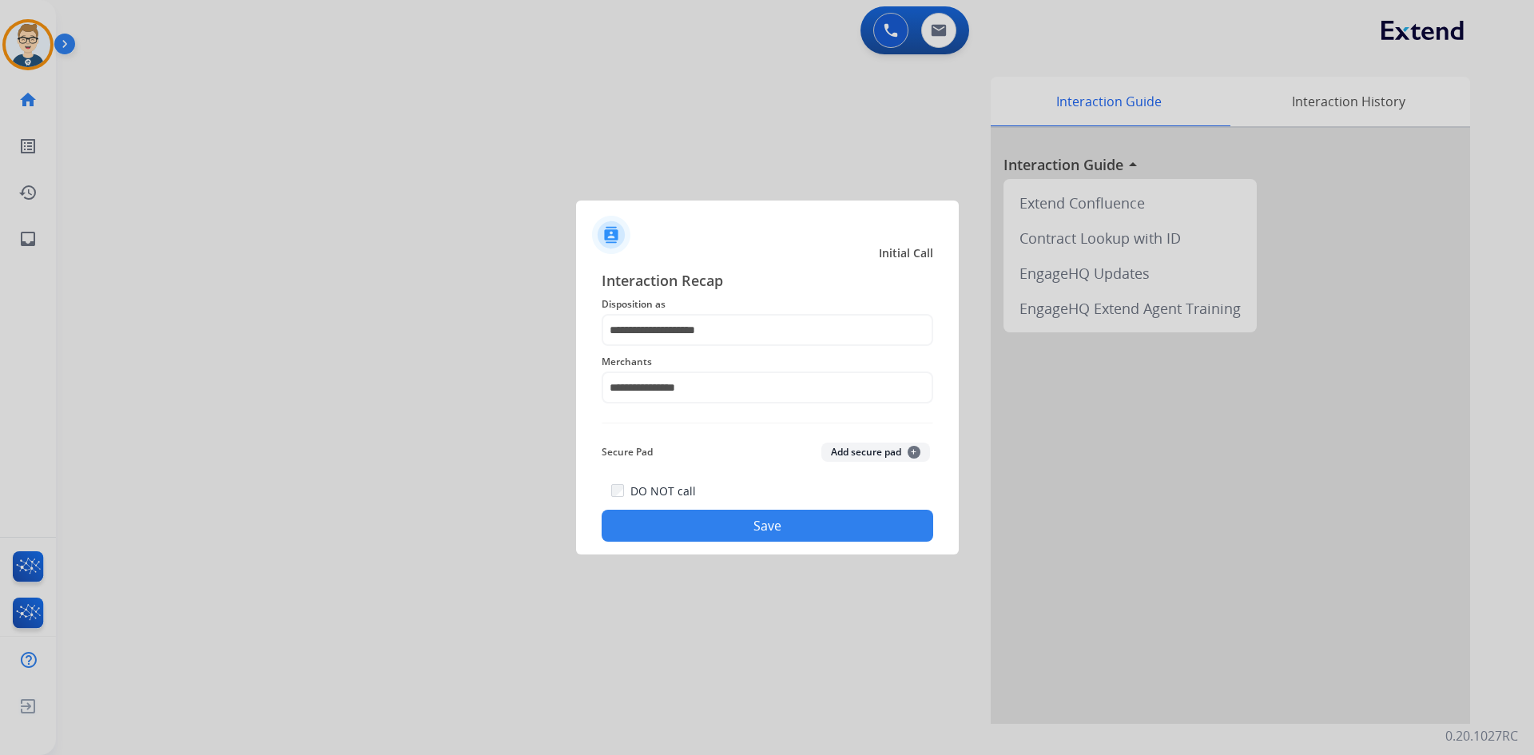
click at [704, 522] on button "Save" at bounding box center [766, 526] width 331 height 32
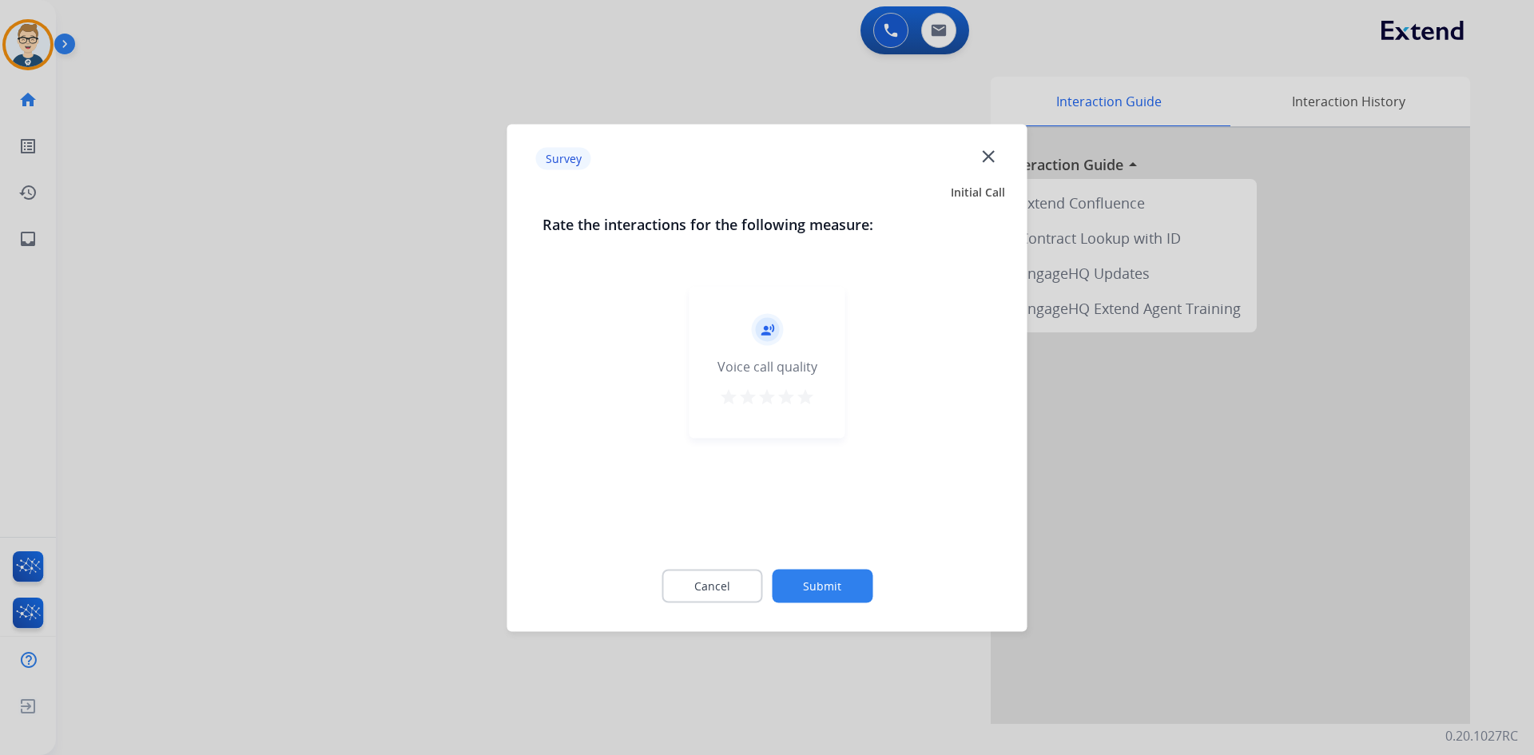
click at [760, 403] on mat-icon "star" at bounding box center [766, 396] width 19 height 19
click at [816, 583] on button "Submit" at bounding box center [822, 586] width 101 height 34
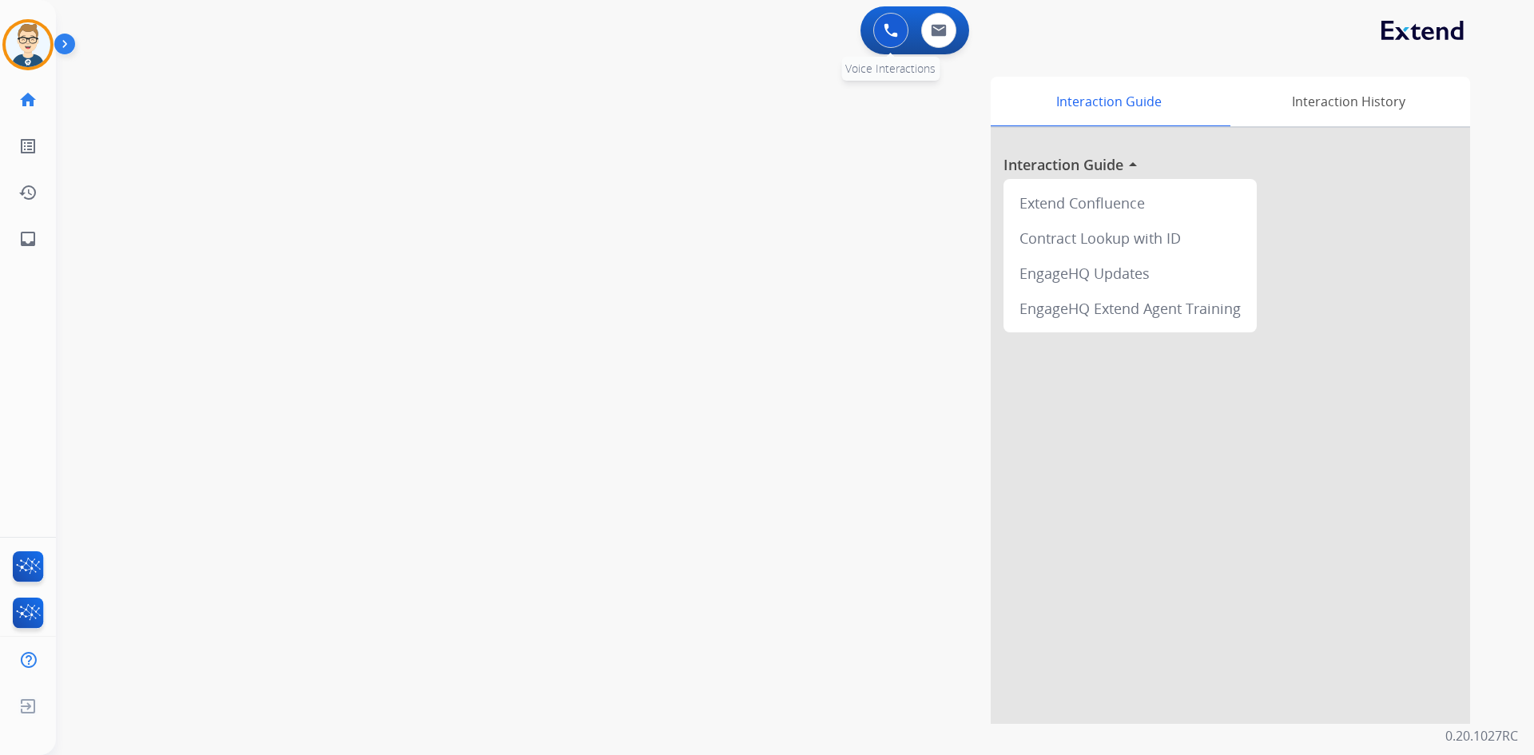
click at [898, 22] on button at bounding box center [890, 30] width 35 height 35
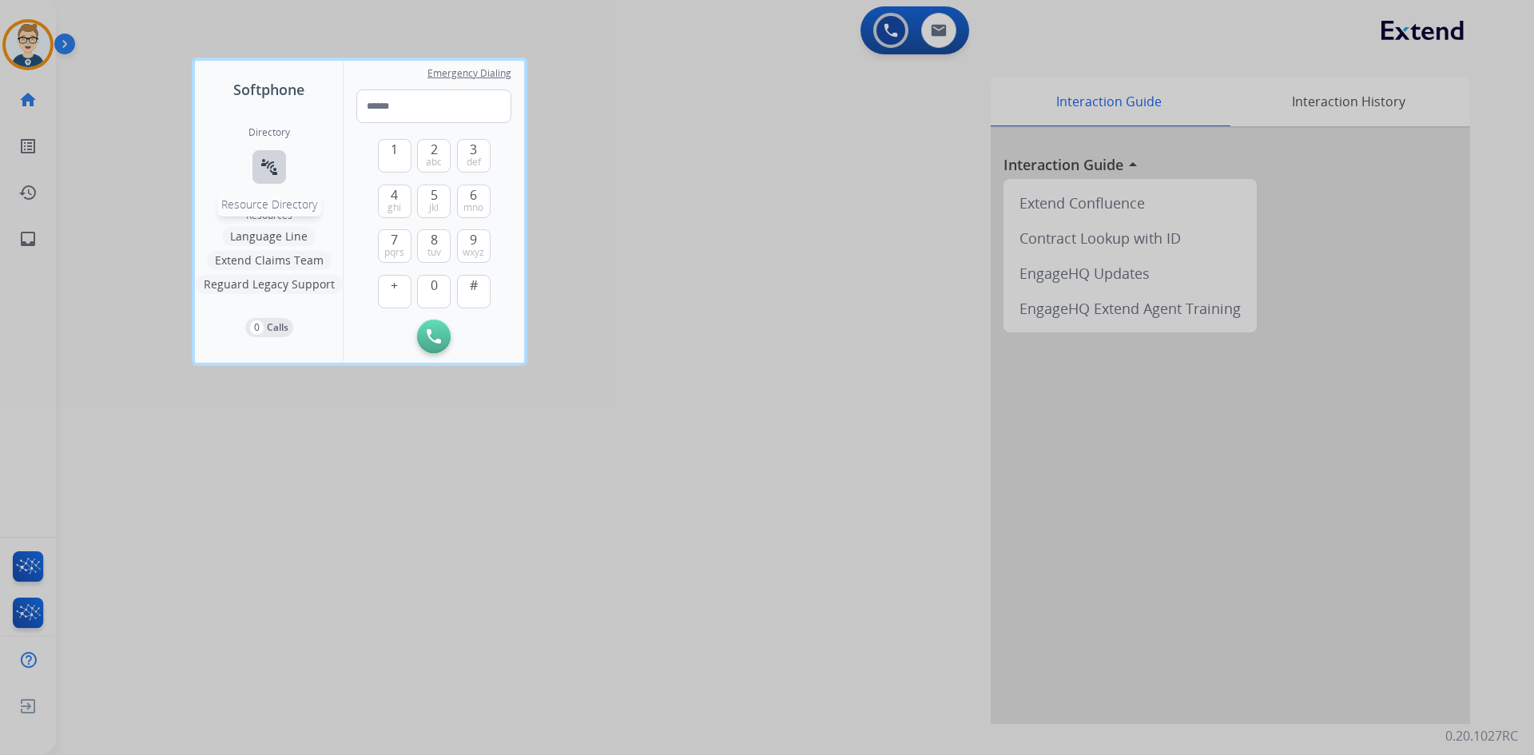
click at [259, 174] on button "connect_without_contact Resource Directory" at bounding box center [269, 167] width 34 height 34
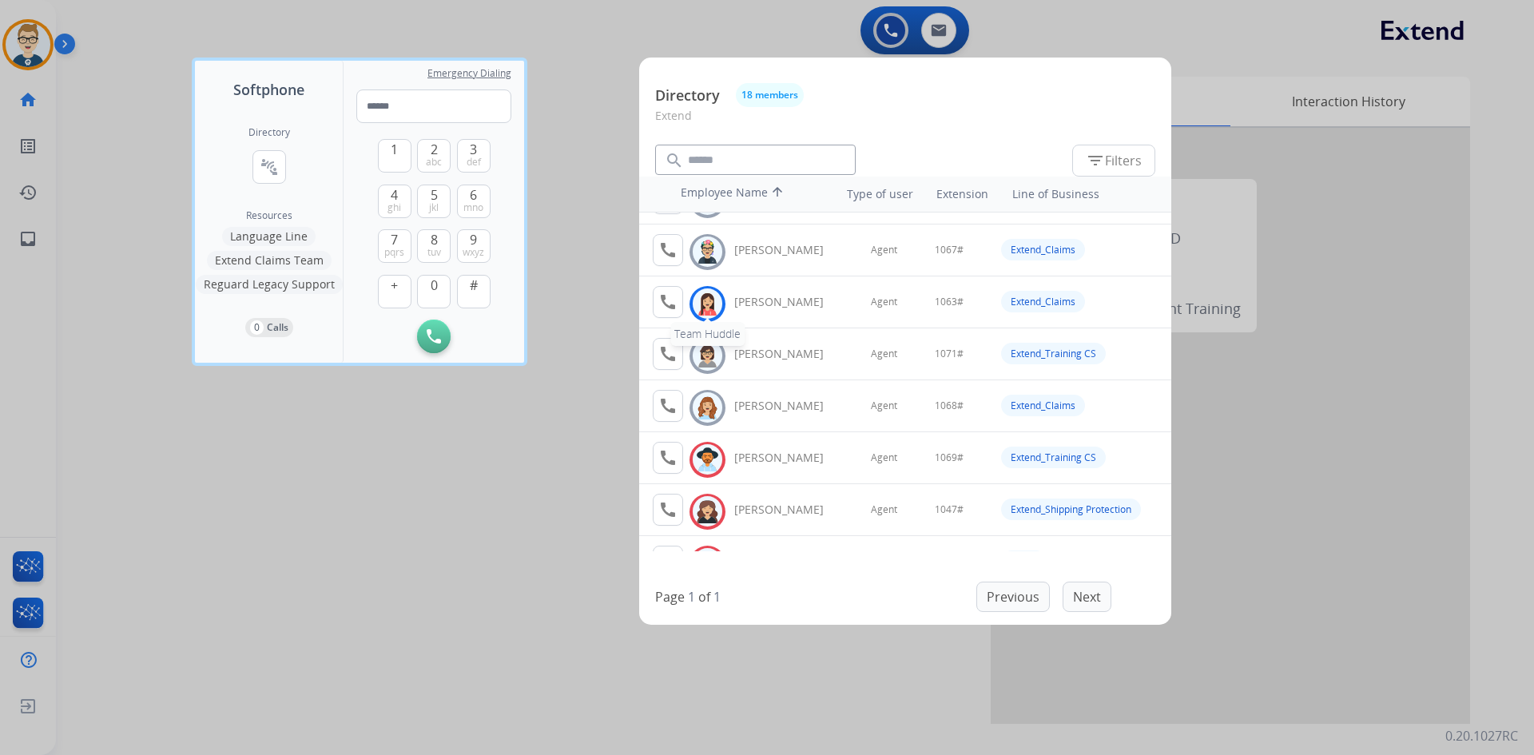
scroll to position [609, 0]
drag, startPoint x: 335, startPoint y: 474, endPoint x: 273, endPoint y: 424, distance: 79.5
click at [334, 473] on div at bounding box center [767, 377] width 1534 height 755
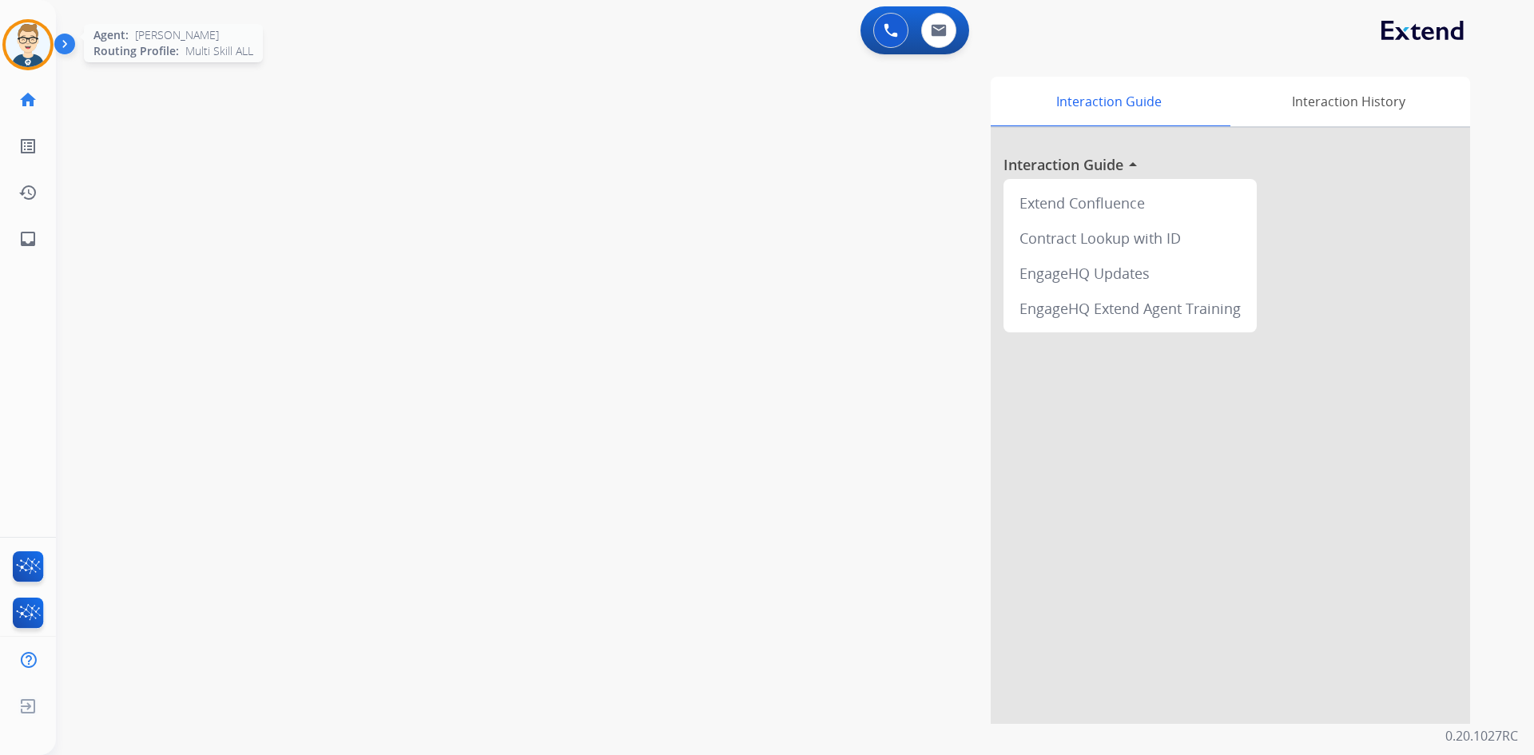
click at [40, 48] on img at bounding box center [28, 44] width 45 height 45
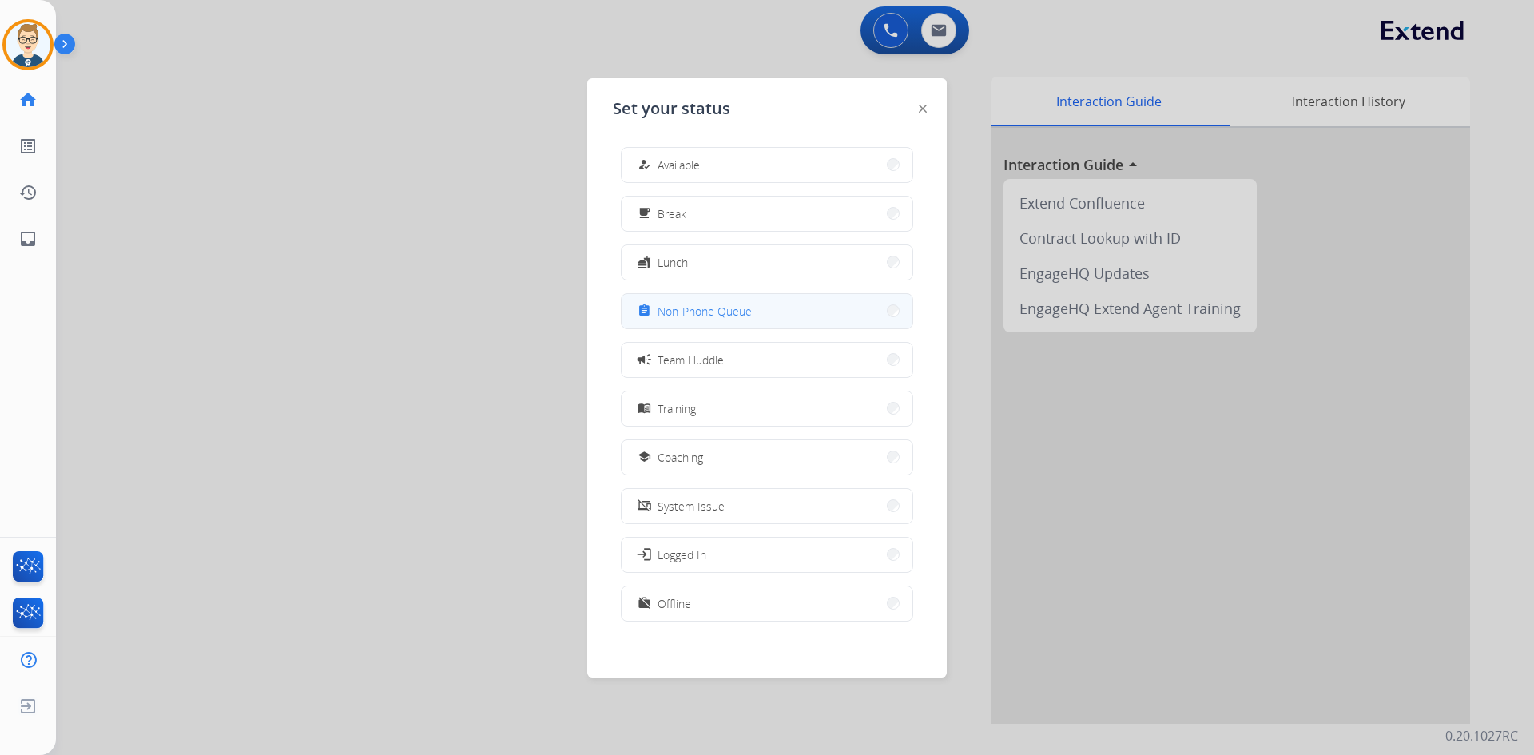
click at [778, 309] on button "assignment Non-Phone Queue" at bounding box center [766, 311] width 291 height 34
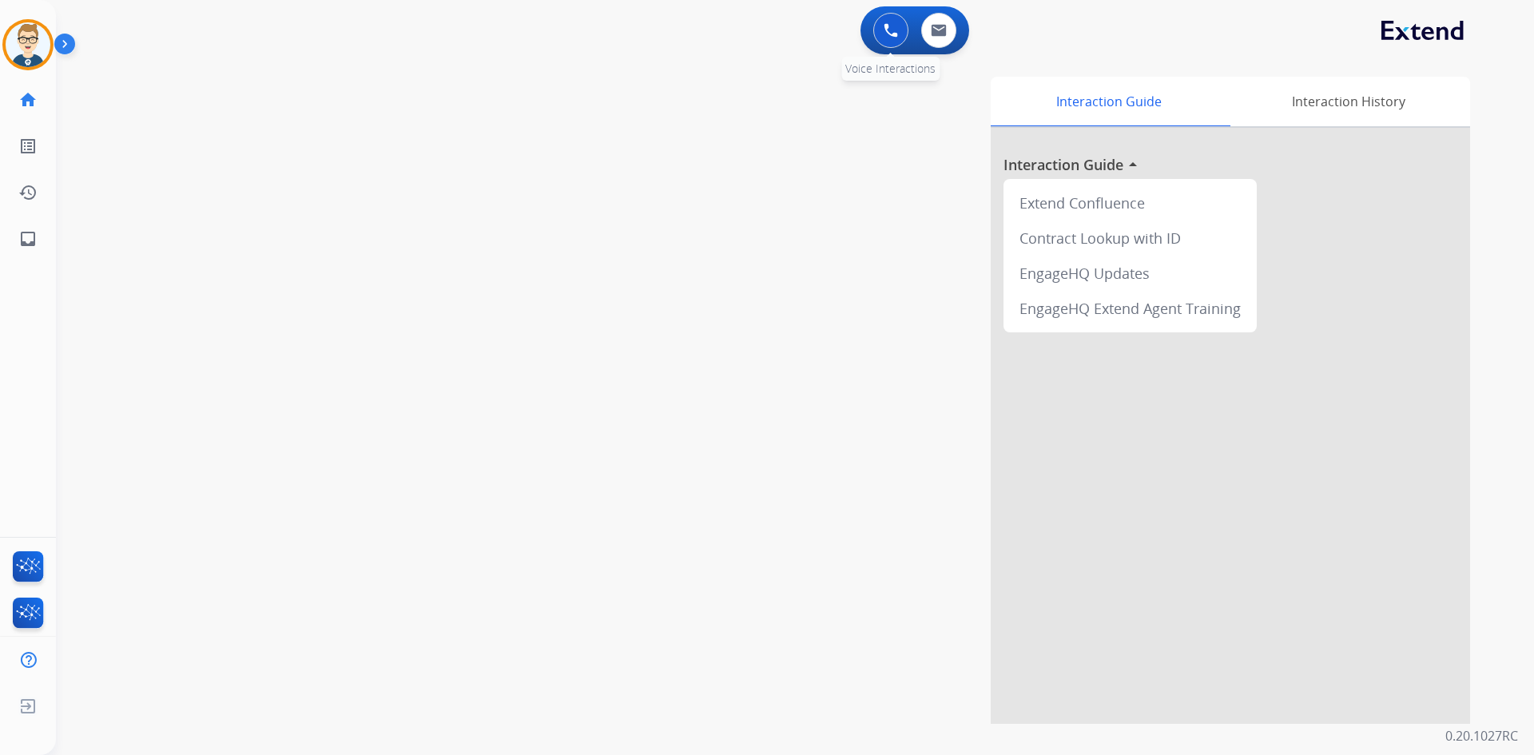
click at [891, 25] on img at bounding box center [890, 30] width 14 height 14
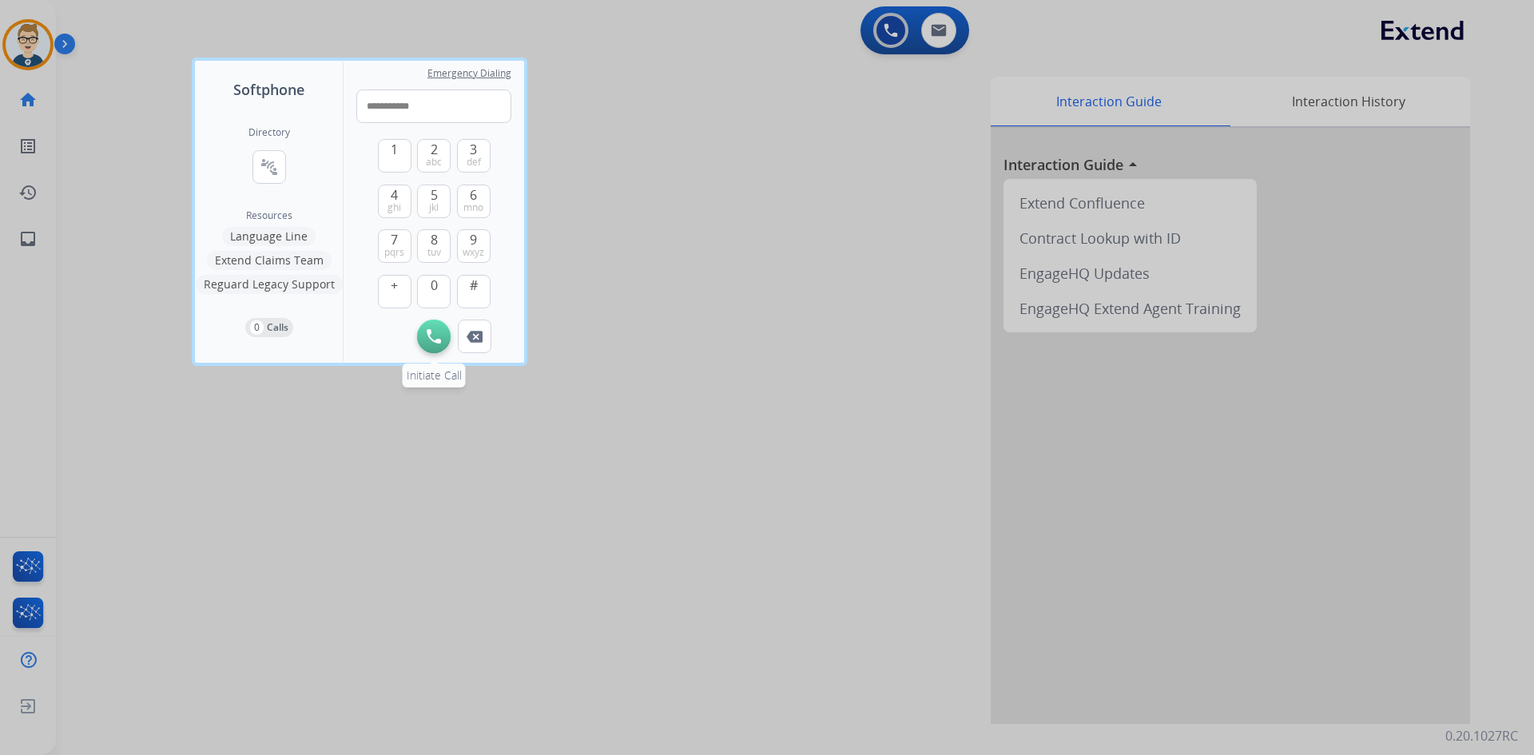
type input "**********"
click at [435, 331] on img at bounding box center [434, 336] width 14 height 14
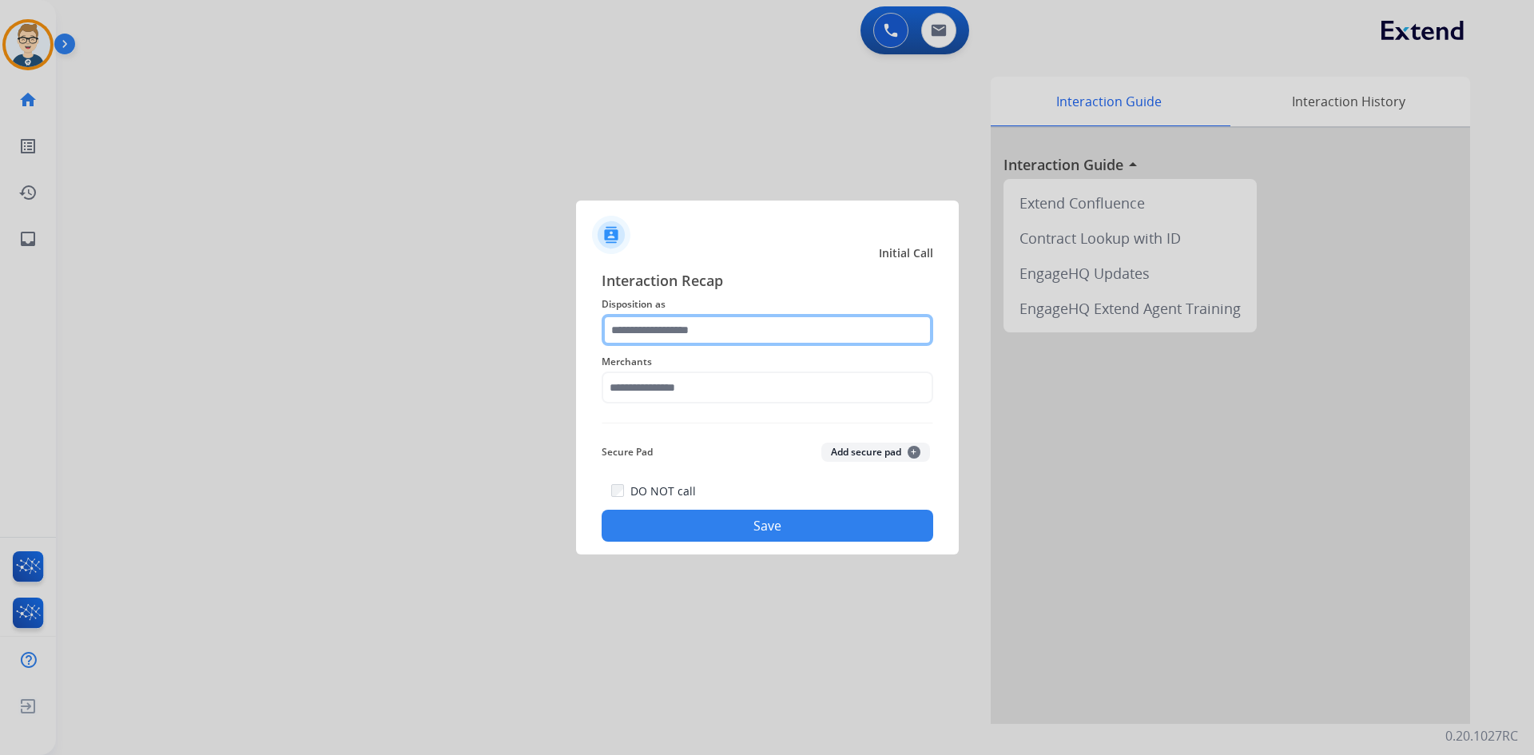
click at [657, 319] on input "text" at bounding box center [766, 330] width 331 height 32
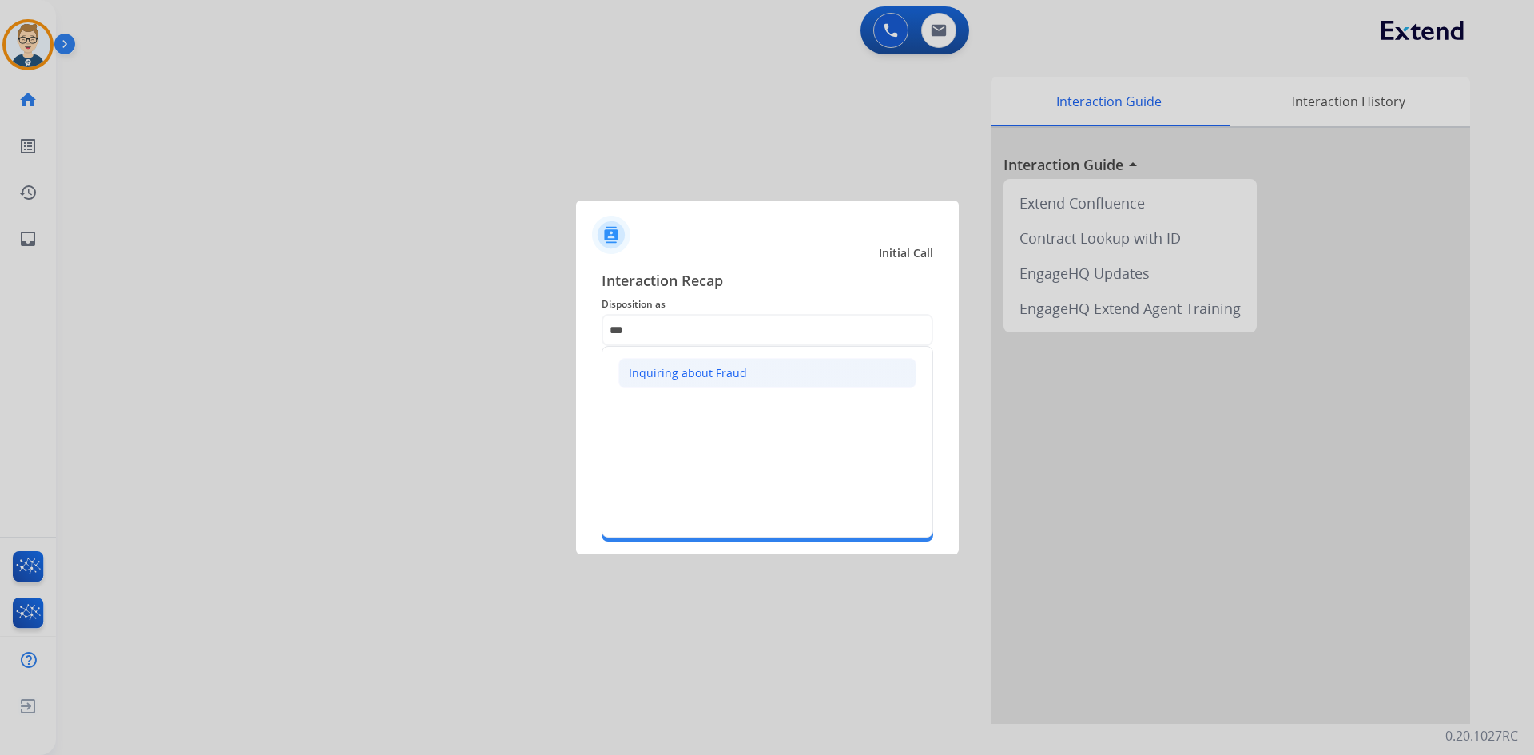
click at [706, 371] on div "Inquiring about Fraud" at bounding box center [688, 373] width 118 height 16
type input "**********"
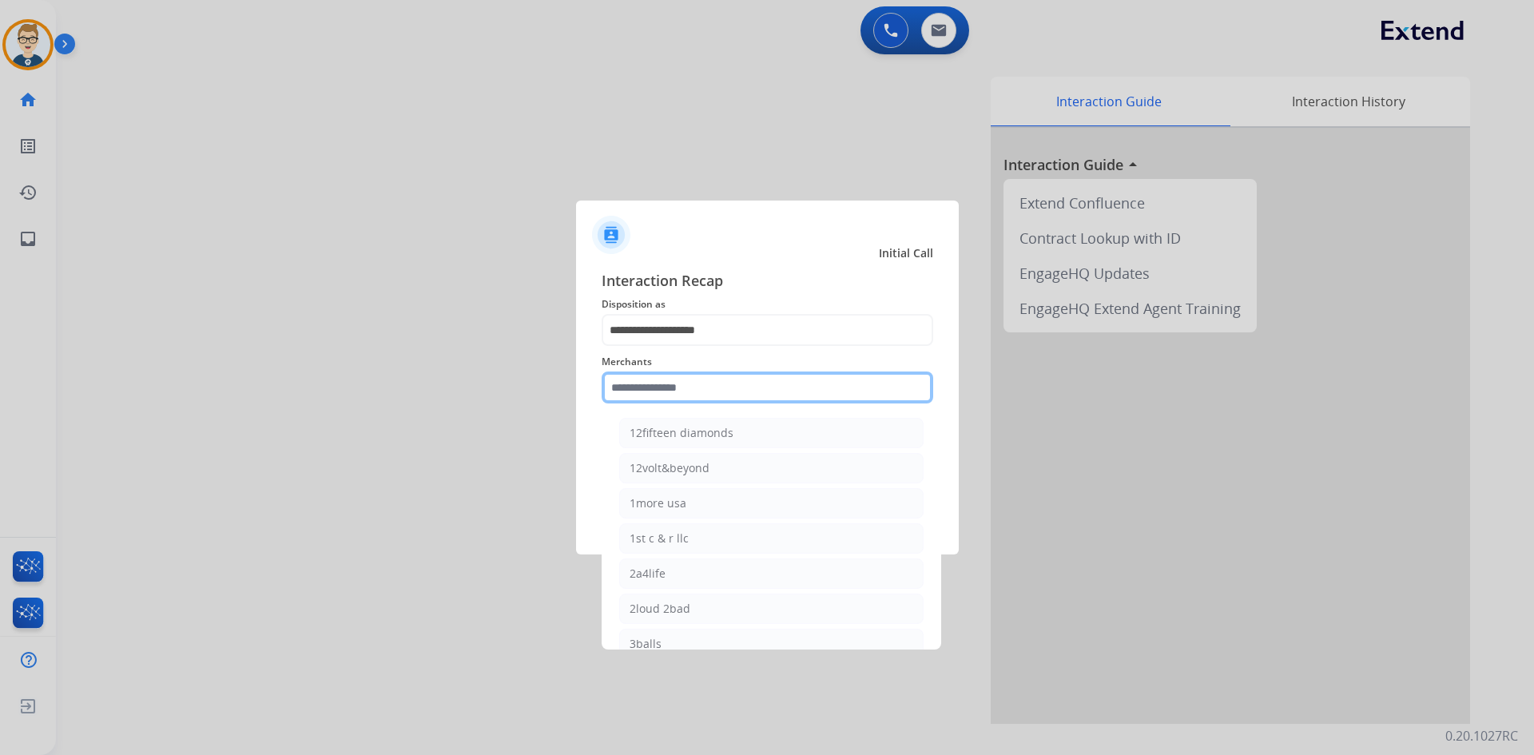
click at [700, 386] on input "text" at bounding box center [766, 387] width 331 height 32
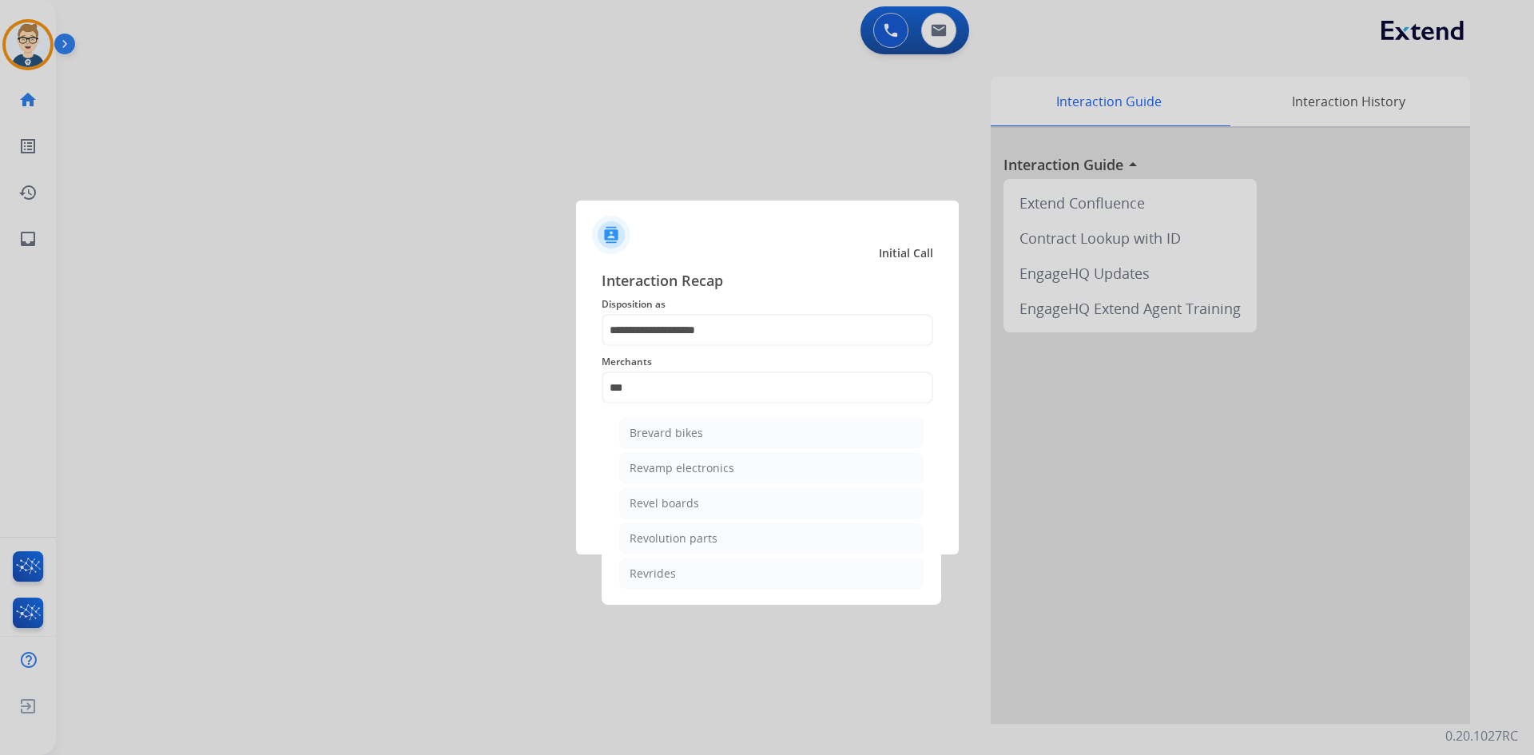
drag, startPoint x: 678, startPoint y: 542, endPoint x: 682, endPoint y: 509, distance: 33.0
click at [678, 541] on div "Revolution parts" at bounding box center [673, 538] width 88 height 16
type input "**********"
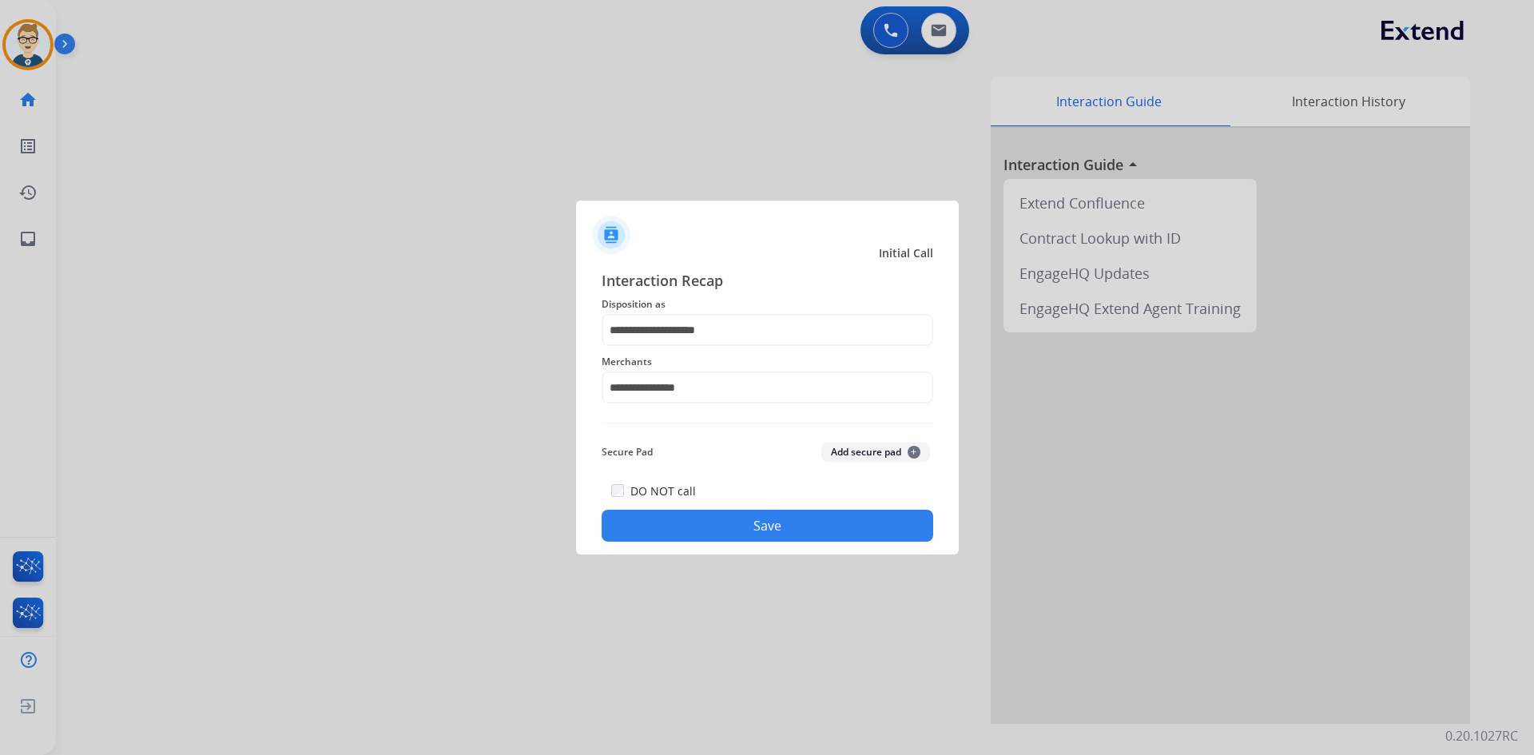
click at [679, 522] on button "Save" at bounding box center [766, 526] width 331 height 32
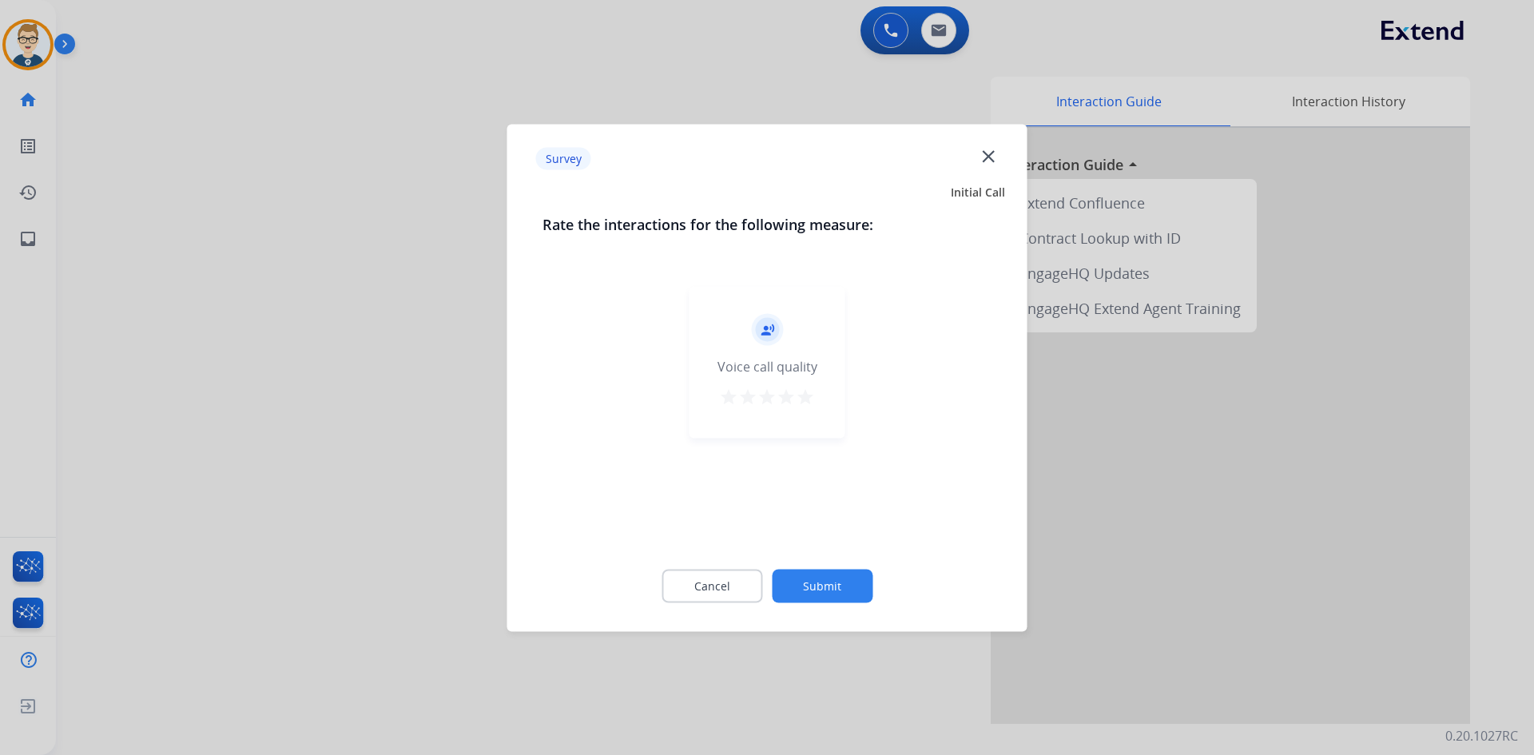
click at [807, 391] on mat-icon "star" at bounding box center [805, 396] width 19 height 19
click at [804, 581] on button "Submit" at bounding box center [822, 586] width 101 height 34
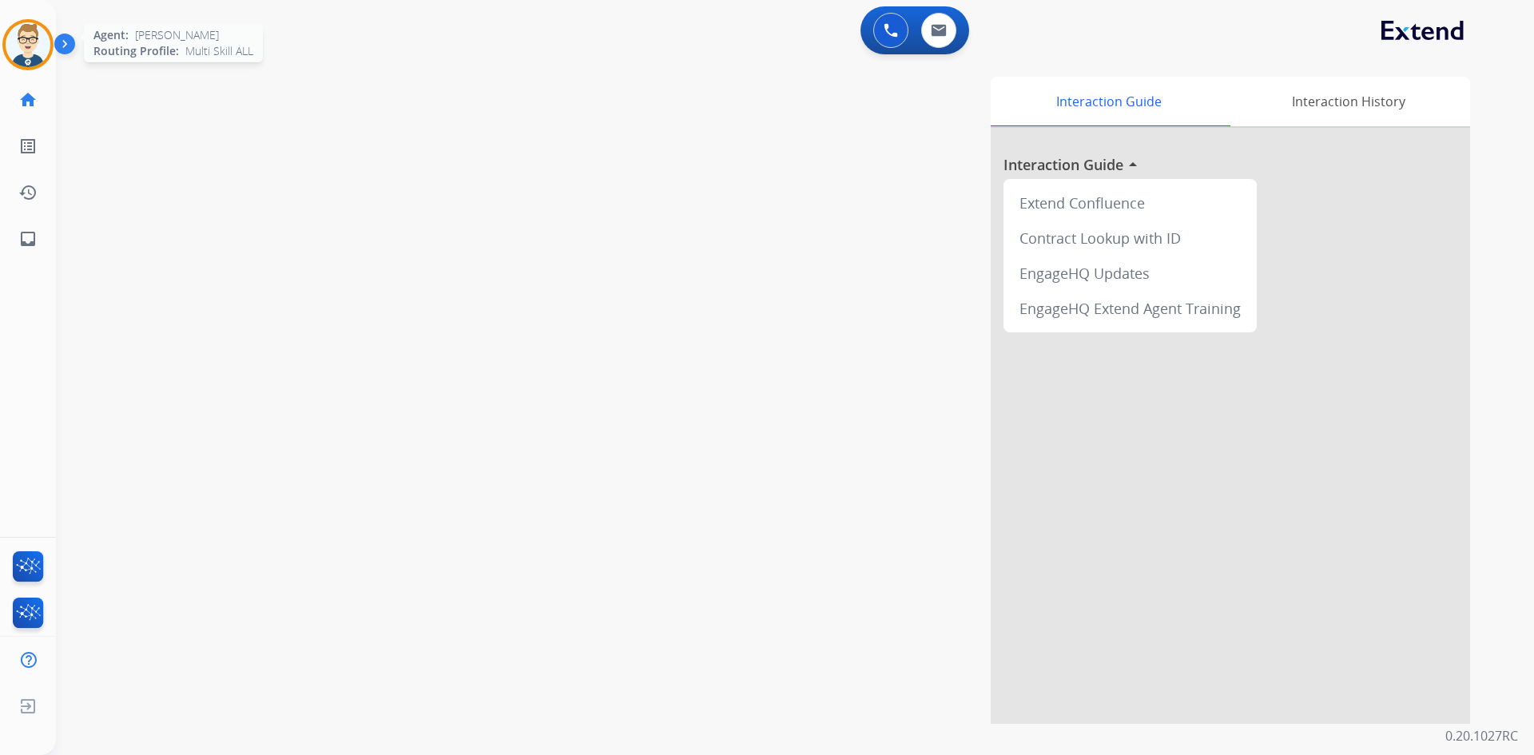
click at [34, 46] on img at bounding box center [28, 44] width 45 height 45
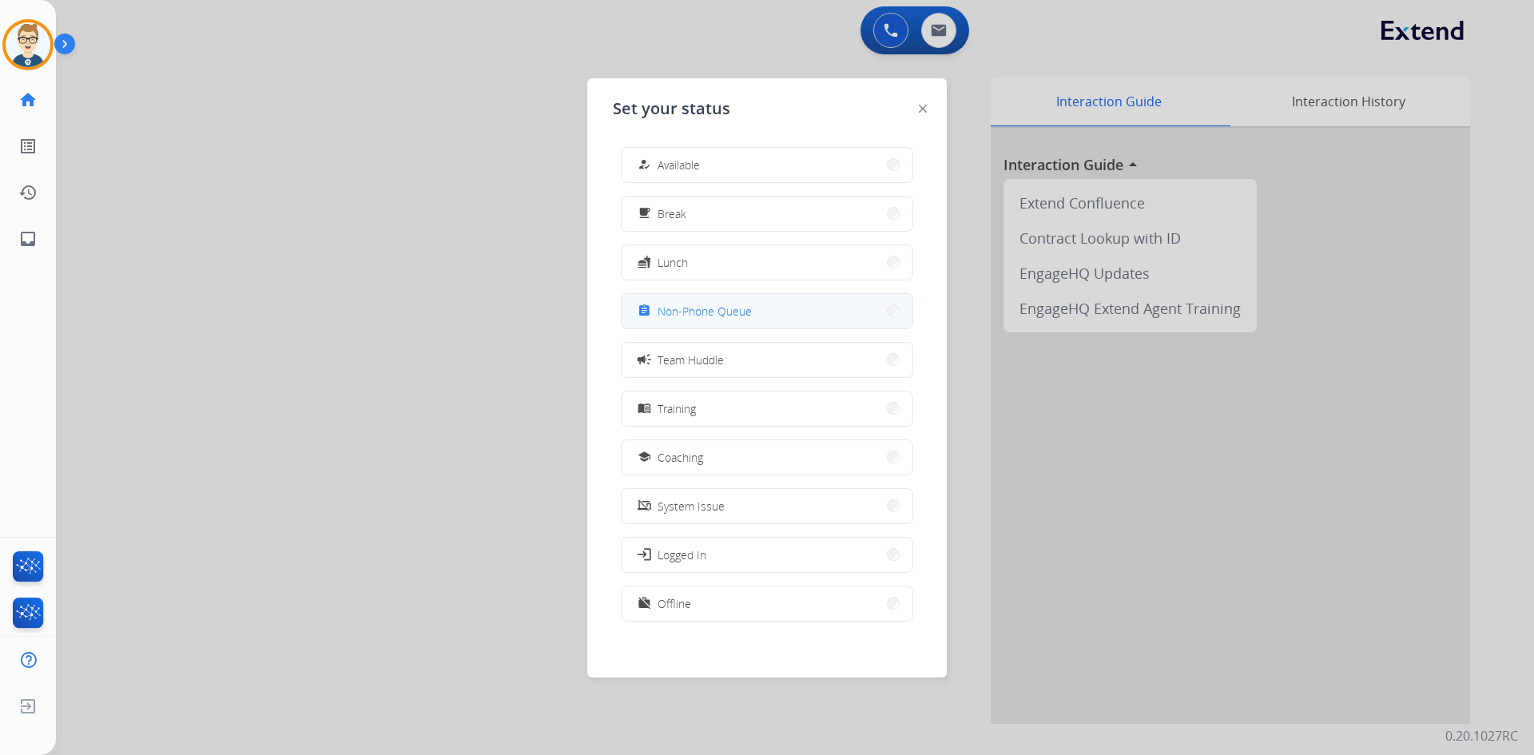
click at [687, 300] on button "assignment Non-Phone Queue" at bounding box center [766, 311] width 291 height 34
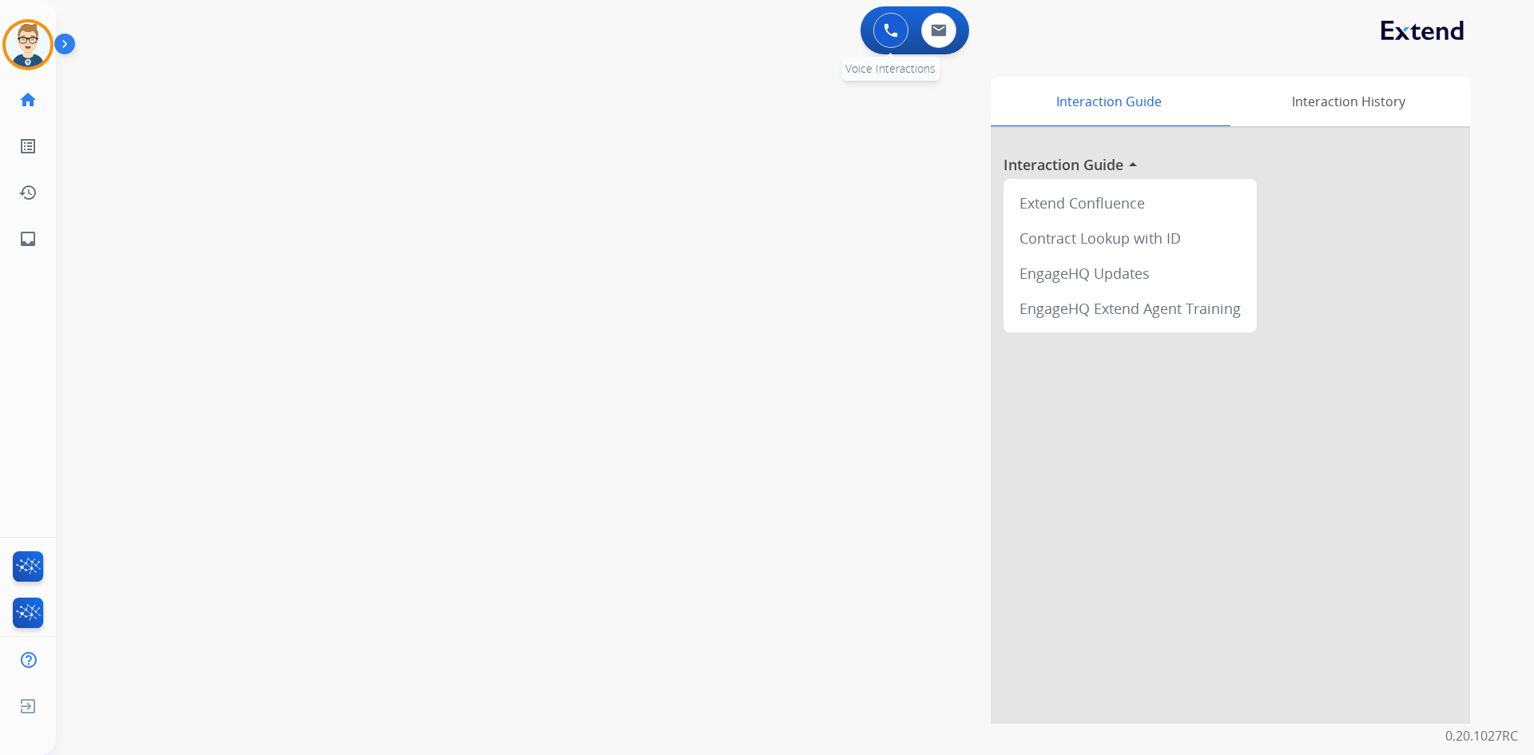
click at [879, 27] on button at bounding box center [890, 30] width 35 height 35
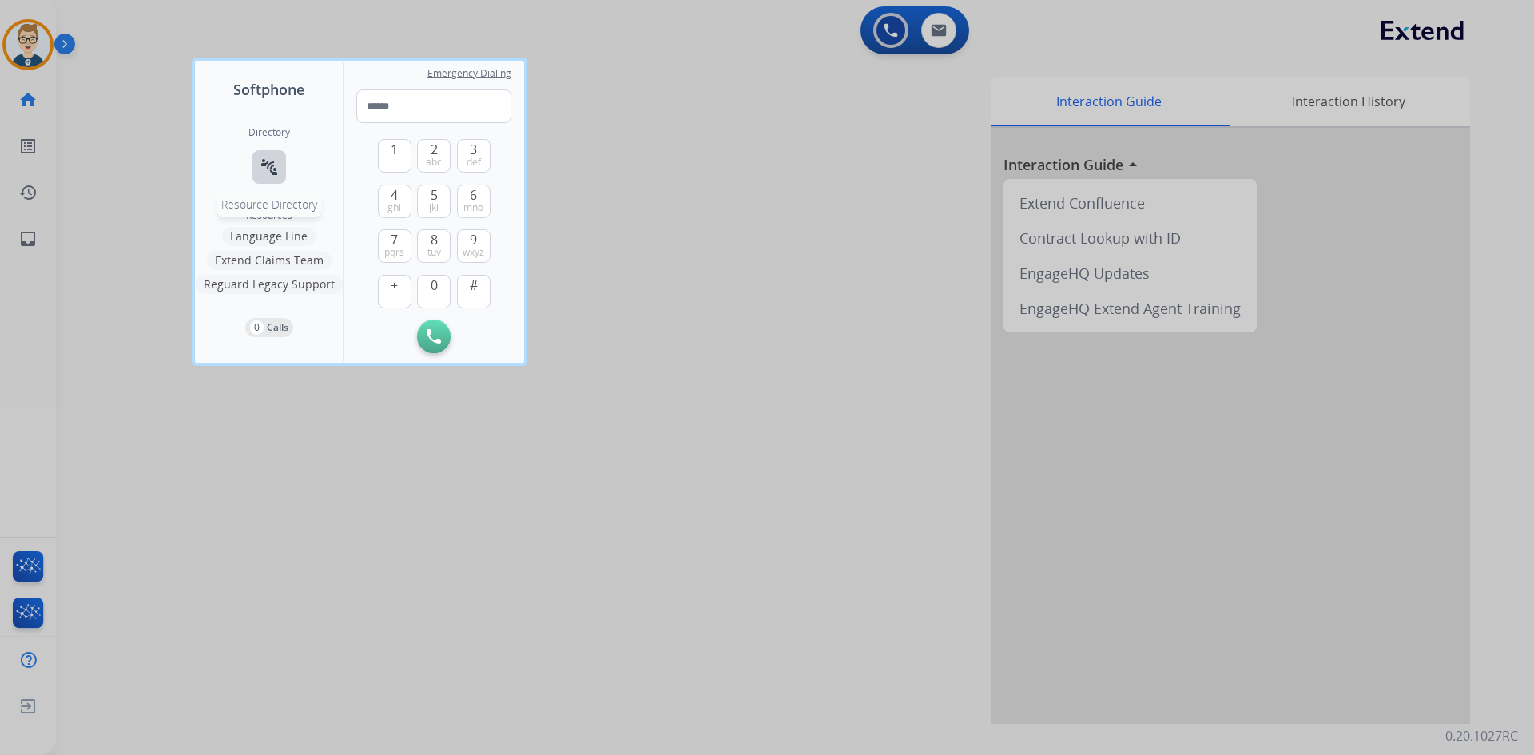
click at [270, 164] on mat-icon "connect_without_contact" at bounding box center [269, 166] width 19 height 19
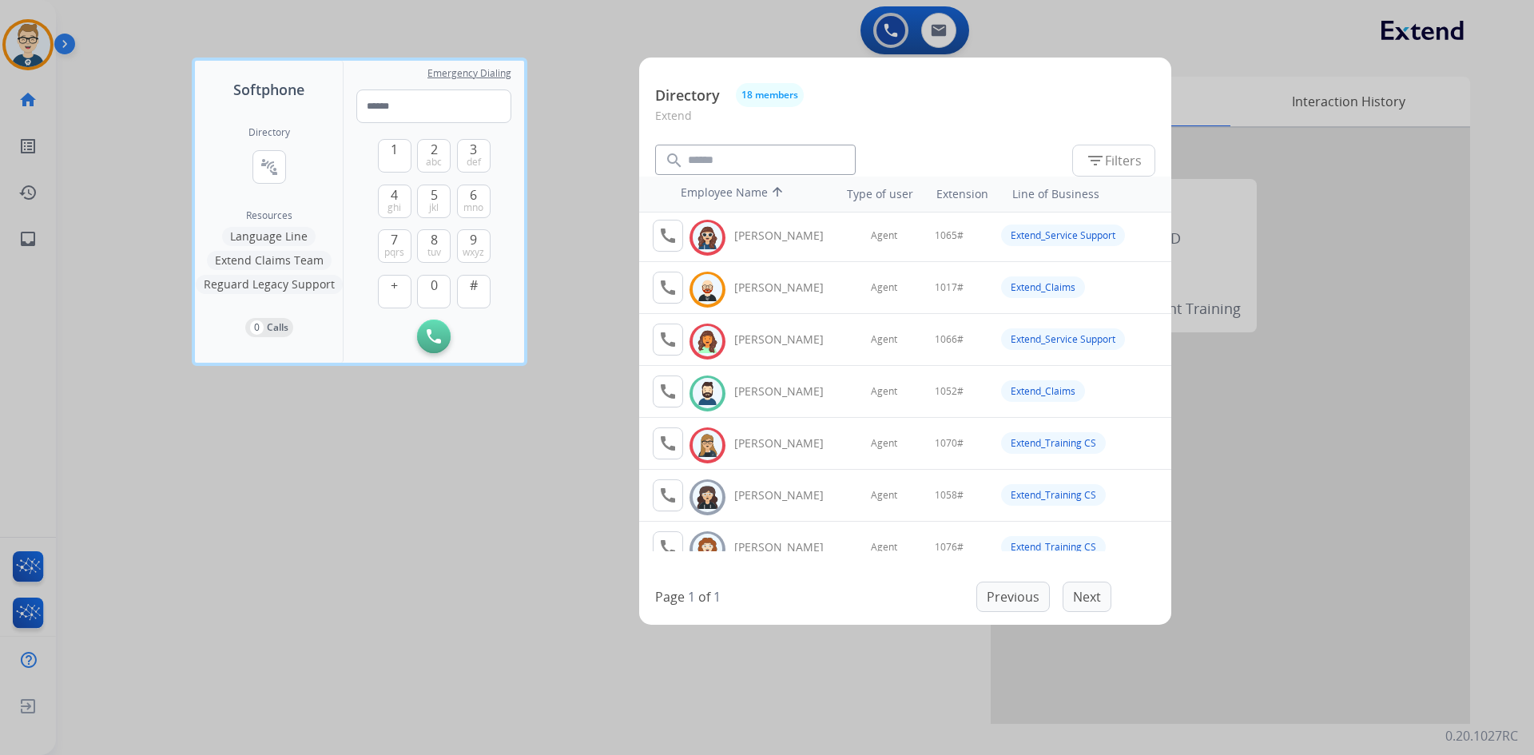
scroll to position [160, 0]
click at [671, 391] on mat-icon "call" at bounding box center [667, 389] width 19 height 19
click at [394, 142] on span "1" at bounding box center [394, 149] width 7 height 19
click at [431, 292] on span "0" at bounding box center [434, 285] width 7 height 19
click at [431, 196] on span "5" at bounding box center [434, 194] width 7 height 19
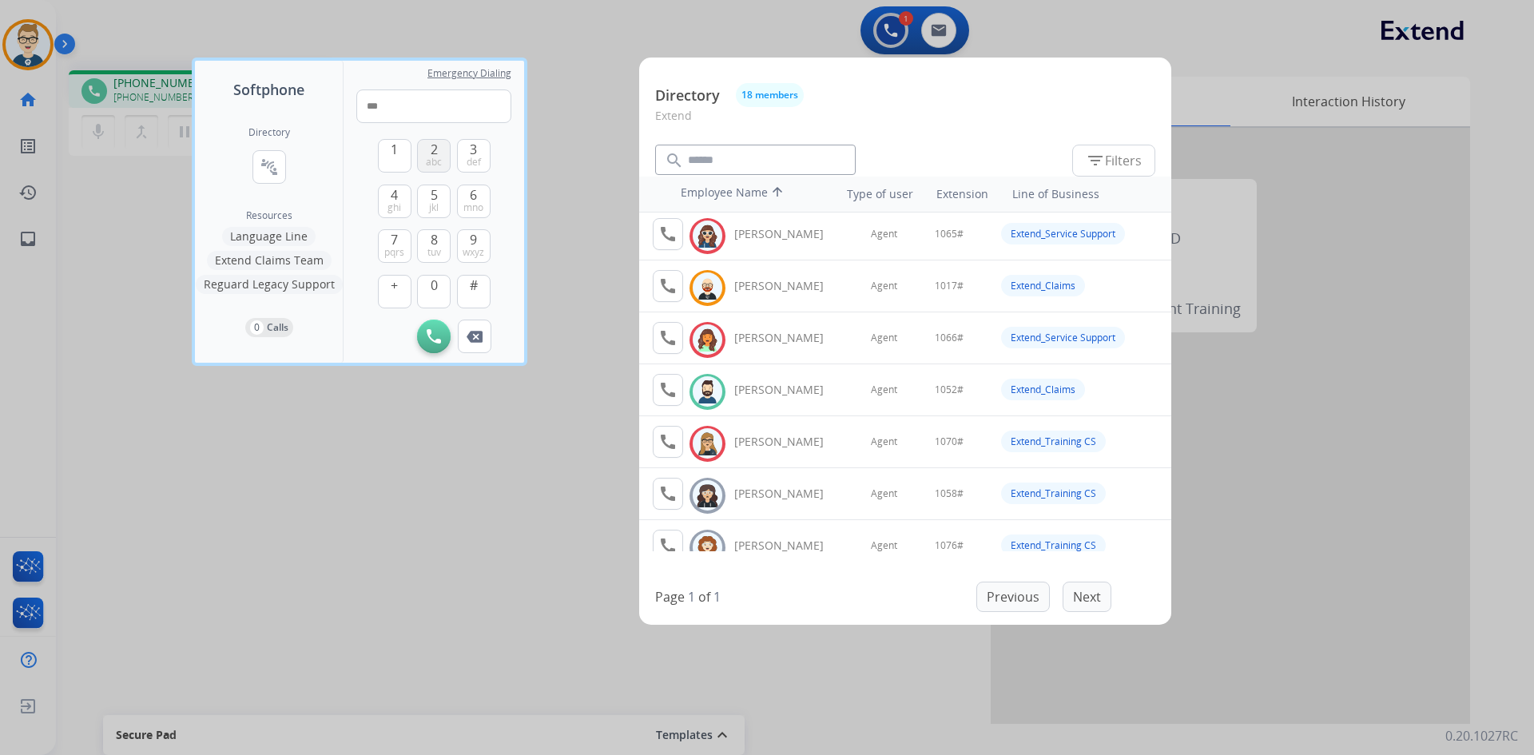
click at [432, 143] on span "2" at bounding box center [434, 149] width 7 height 19
click at [481, 290] on button "#" at bounding box center [474, 292] width 34 height 34
type input "*****"
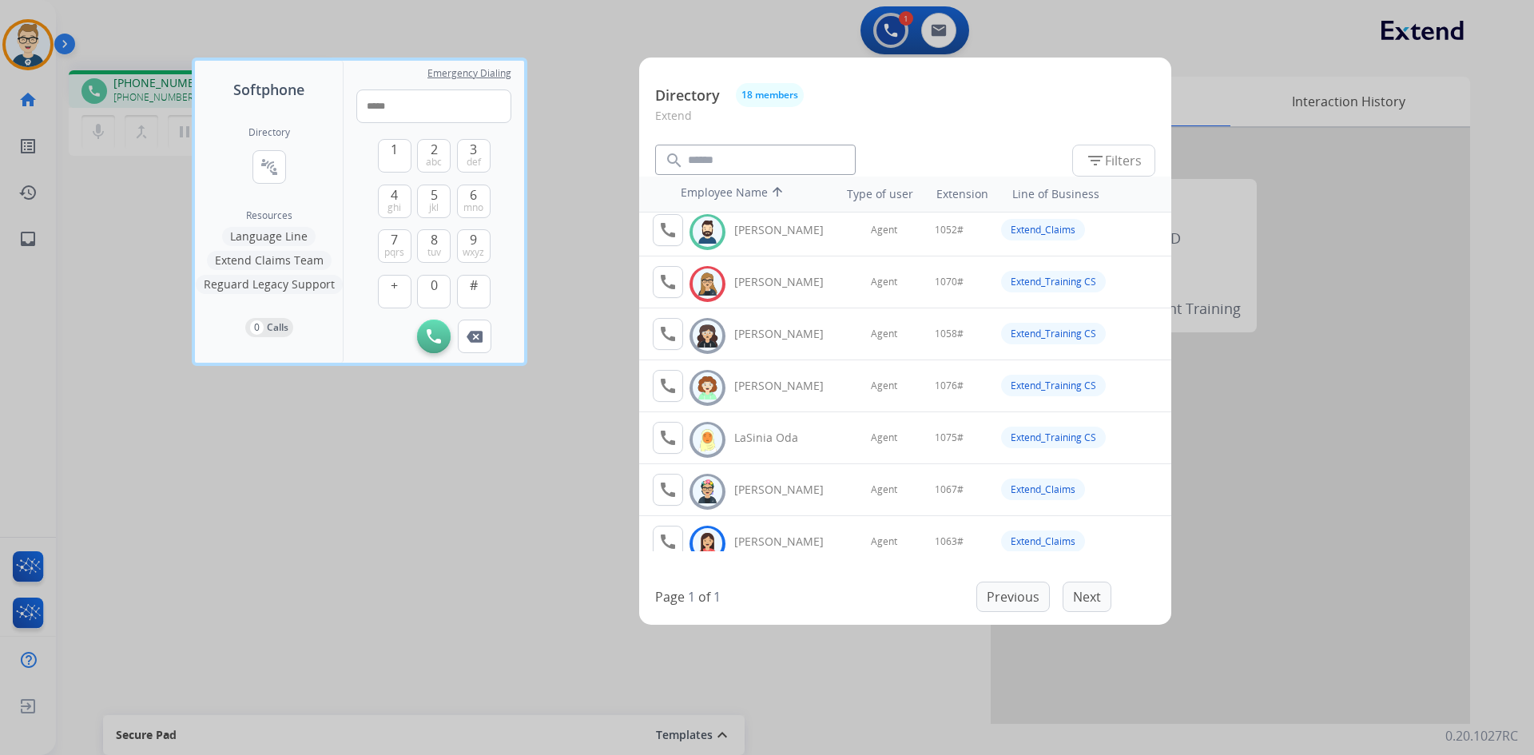
scroll to position [399, 0]
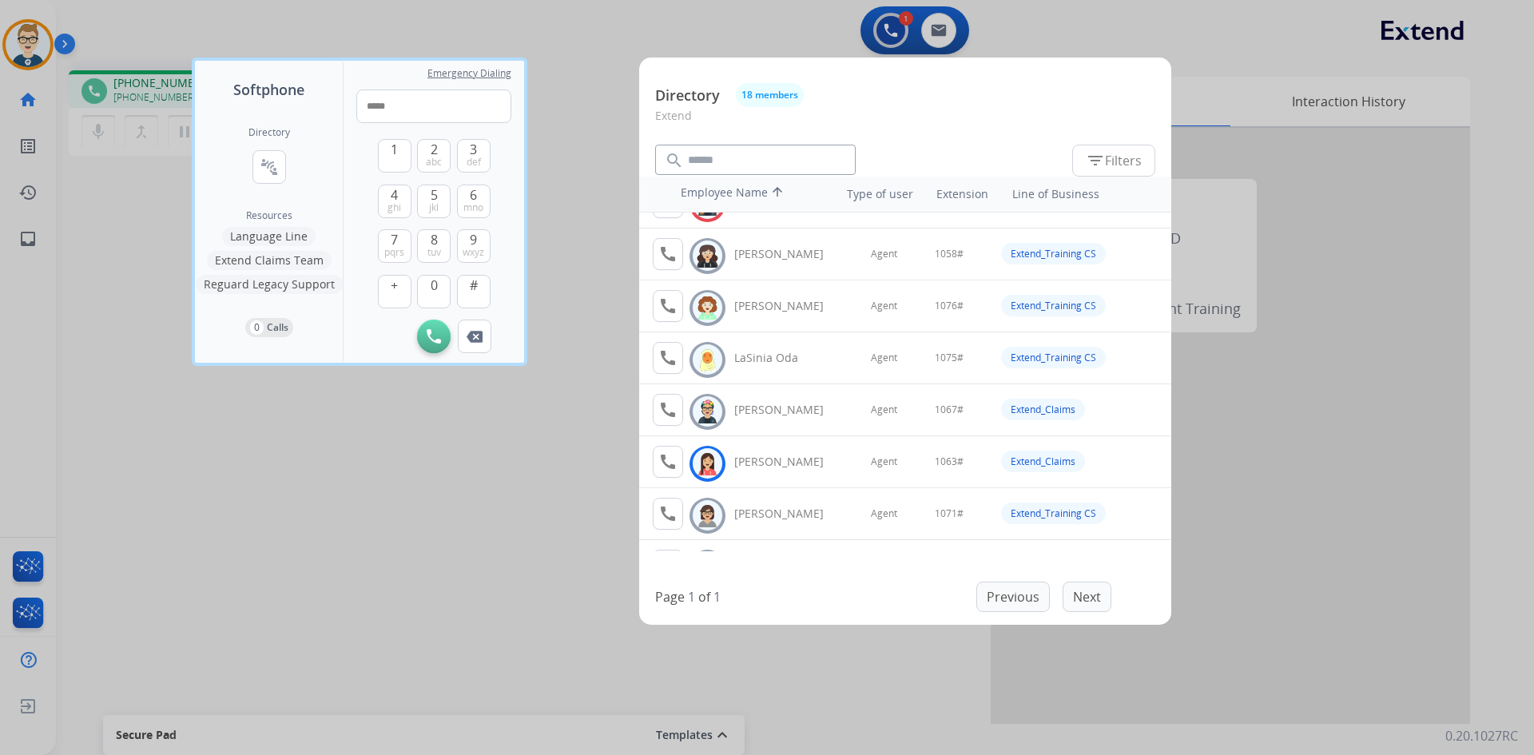
click at [469, 554] on div at bounding box center [767, 377] width 1534 height 755
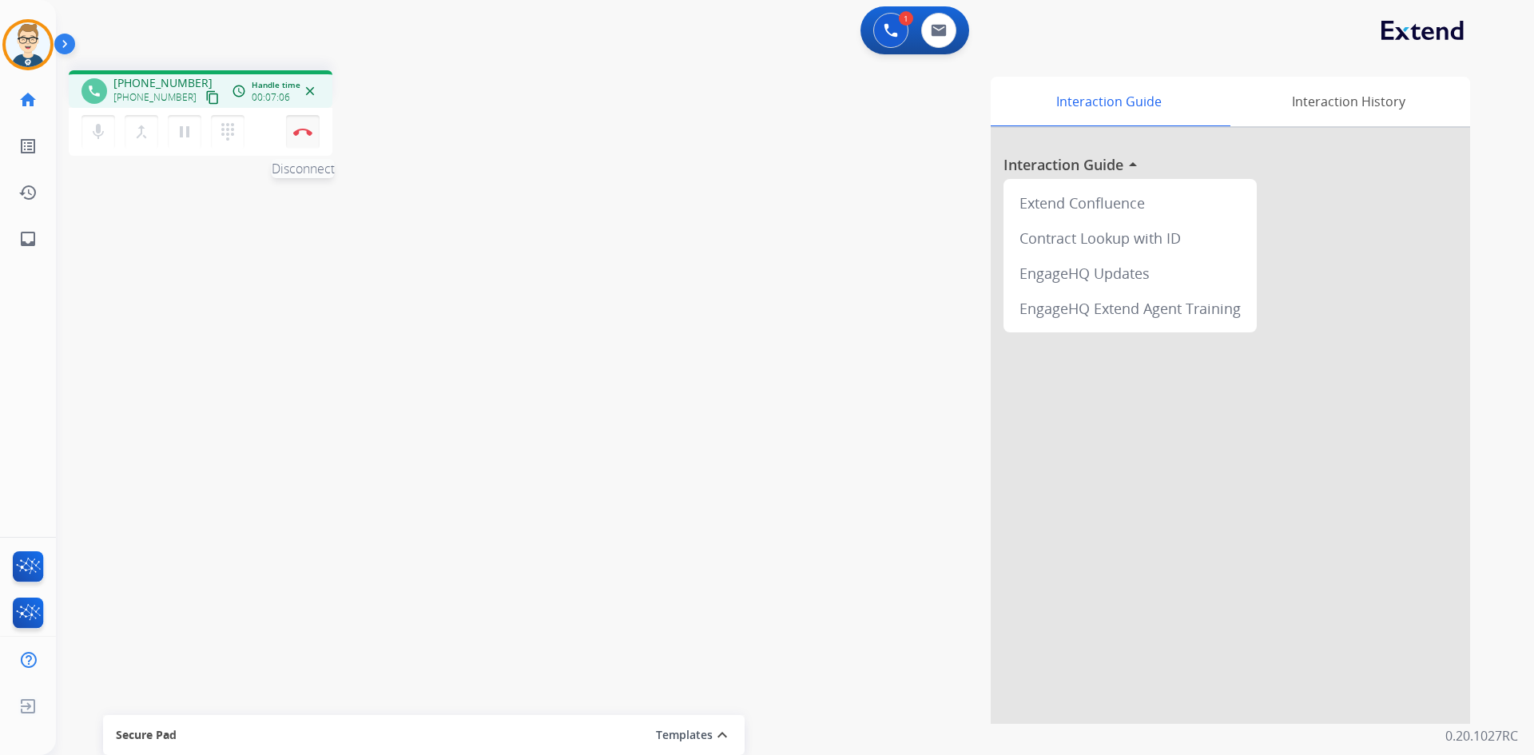
click at [299, 140] on button "Disconnect" at bounding box center [303, 132] width 34 height 34
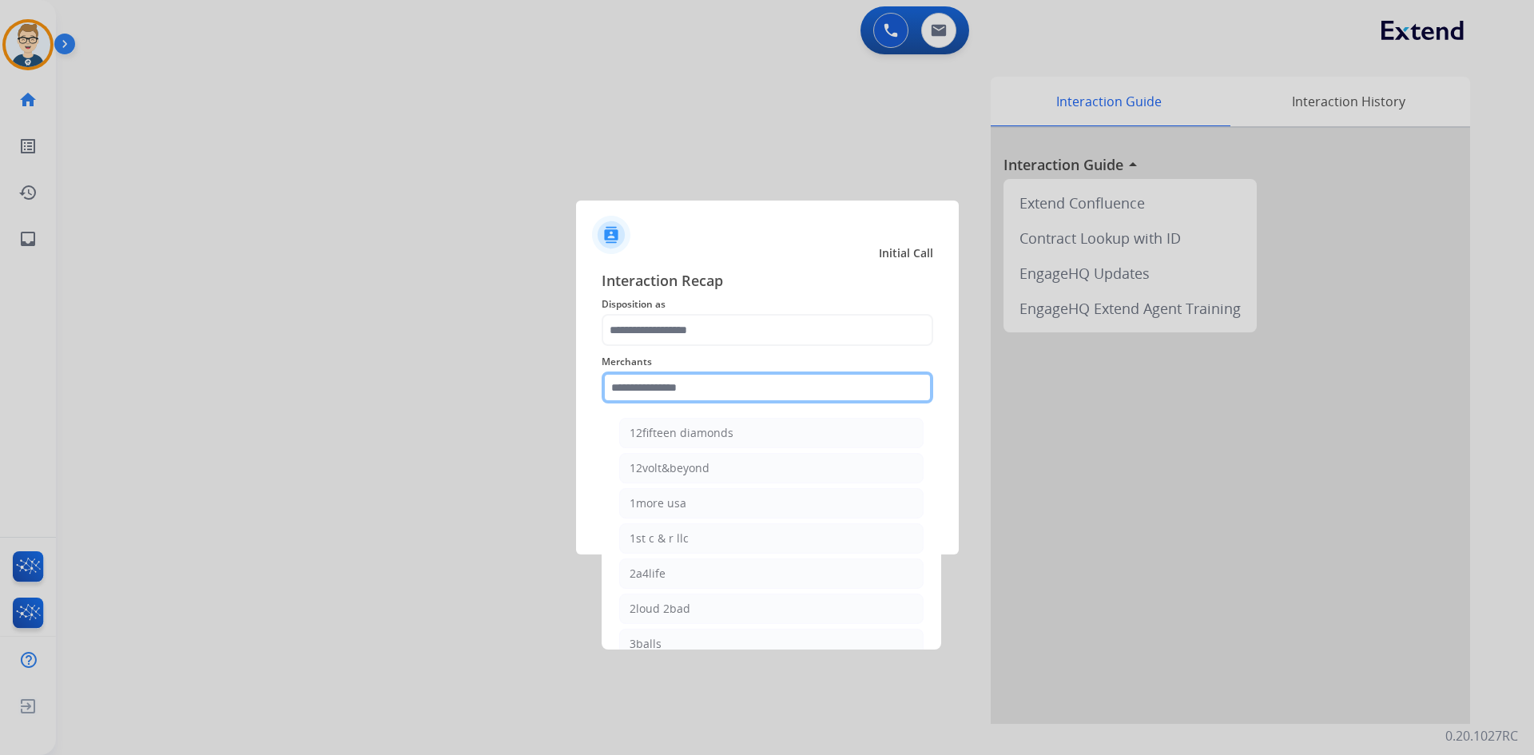
drag, startPoint x: 685, startPoint y: 383, endPoint x: 694, endPoint y: 383, distance: 9.6
click at [694, 383] on input "text" at bounding box center [766, 387] width 331 height 32
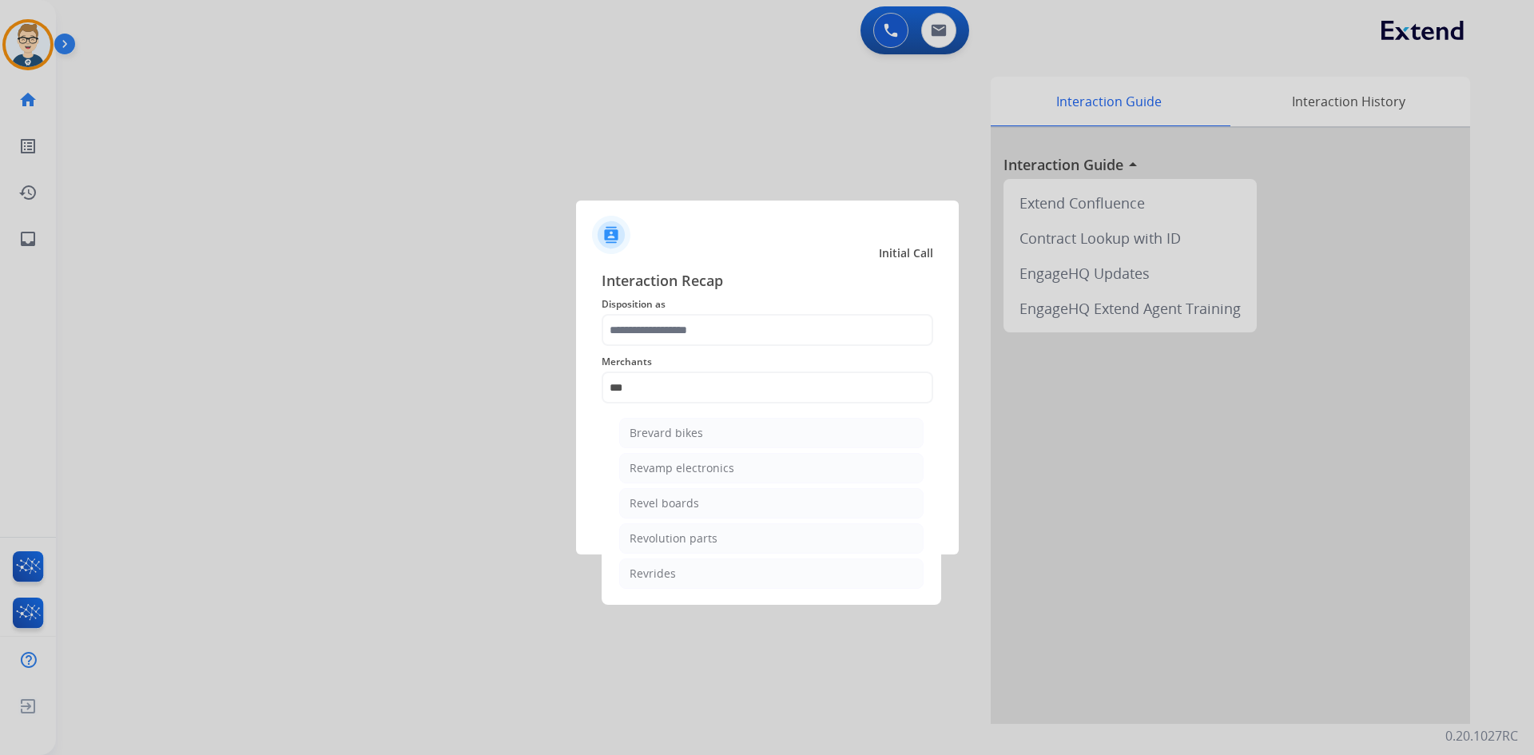
drag, startPoint x: 689, startPoint y: 544, endPoint x: 688, endPoint y: 506, distance: 38.3
click at [688, 542] on div "Revolution parts" at bounding box center [673, 538] width 88 height 16
type input "**********"
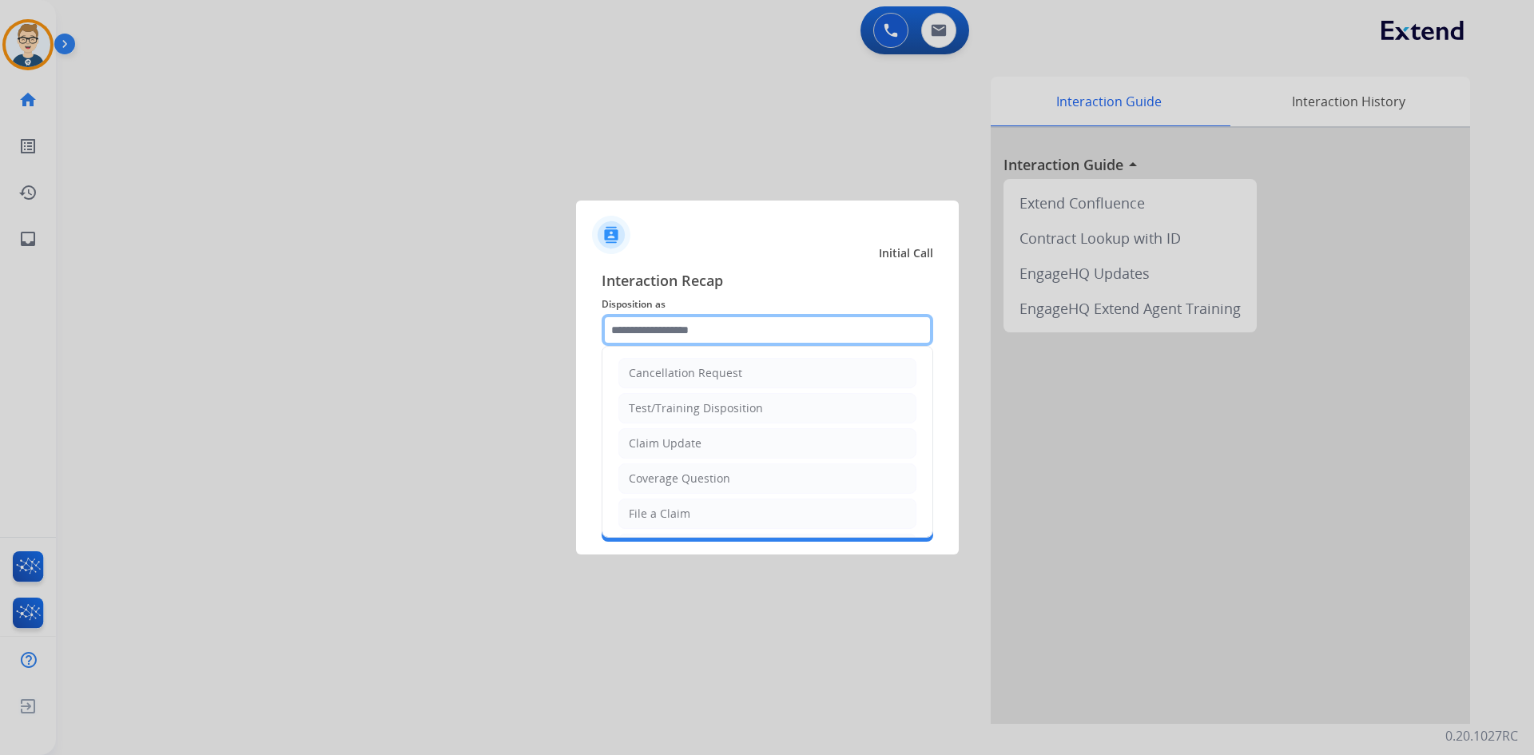
click at [691, 335] on input "text" at bounding box center [766, 330] width 331 height 32
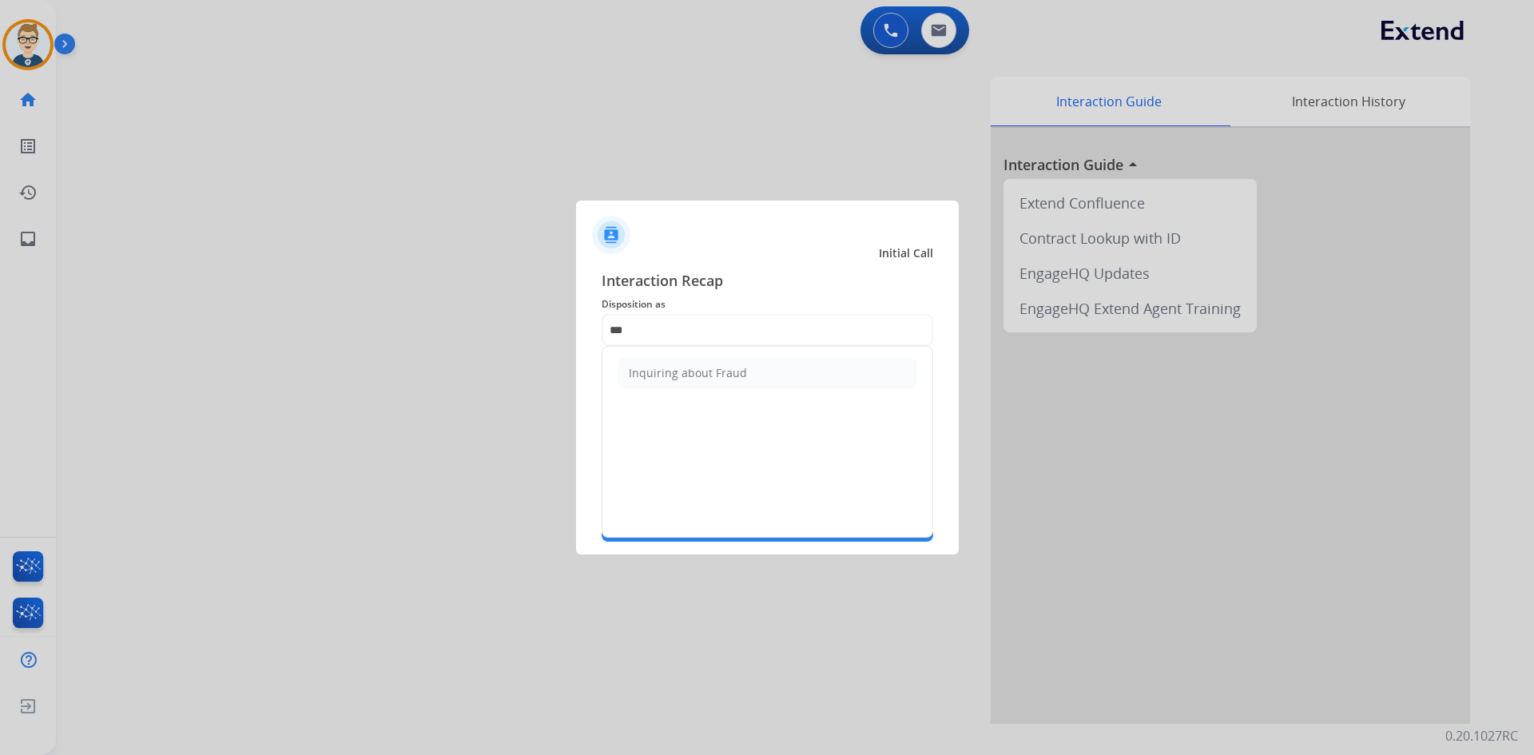
click at [698, 389] on ul "Inquiring about Fraud" at bounding box center [767, 373] width 330 height 53
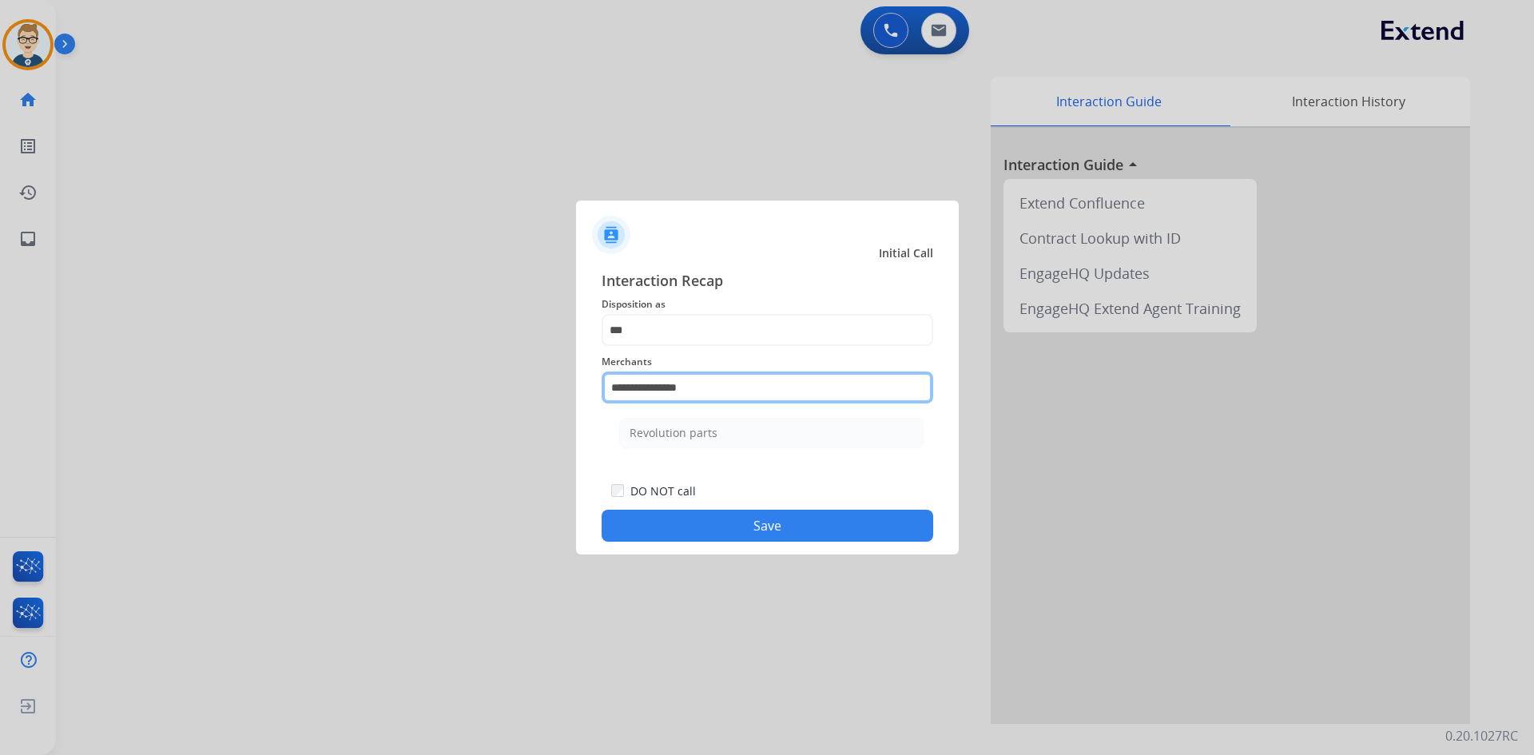
click at [708, 385] on input "**********" at bounding box center [766, 387] width 331 height 32
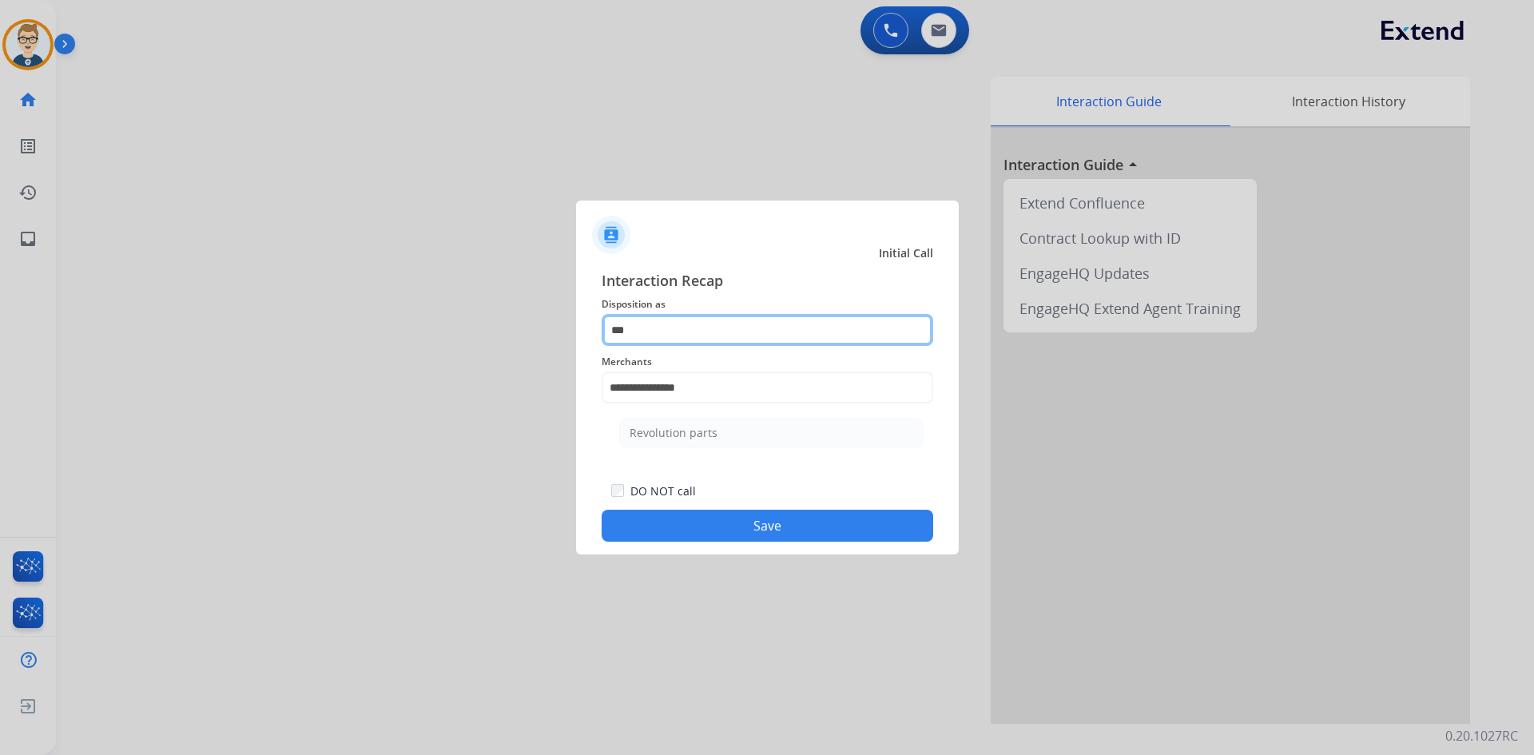
click at [708, 331] on input "***" at bounding box center [766, 330] width 331 height 32
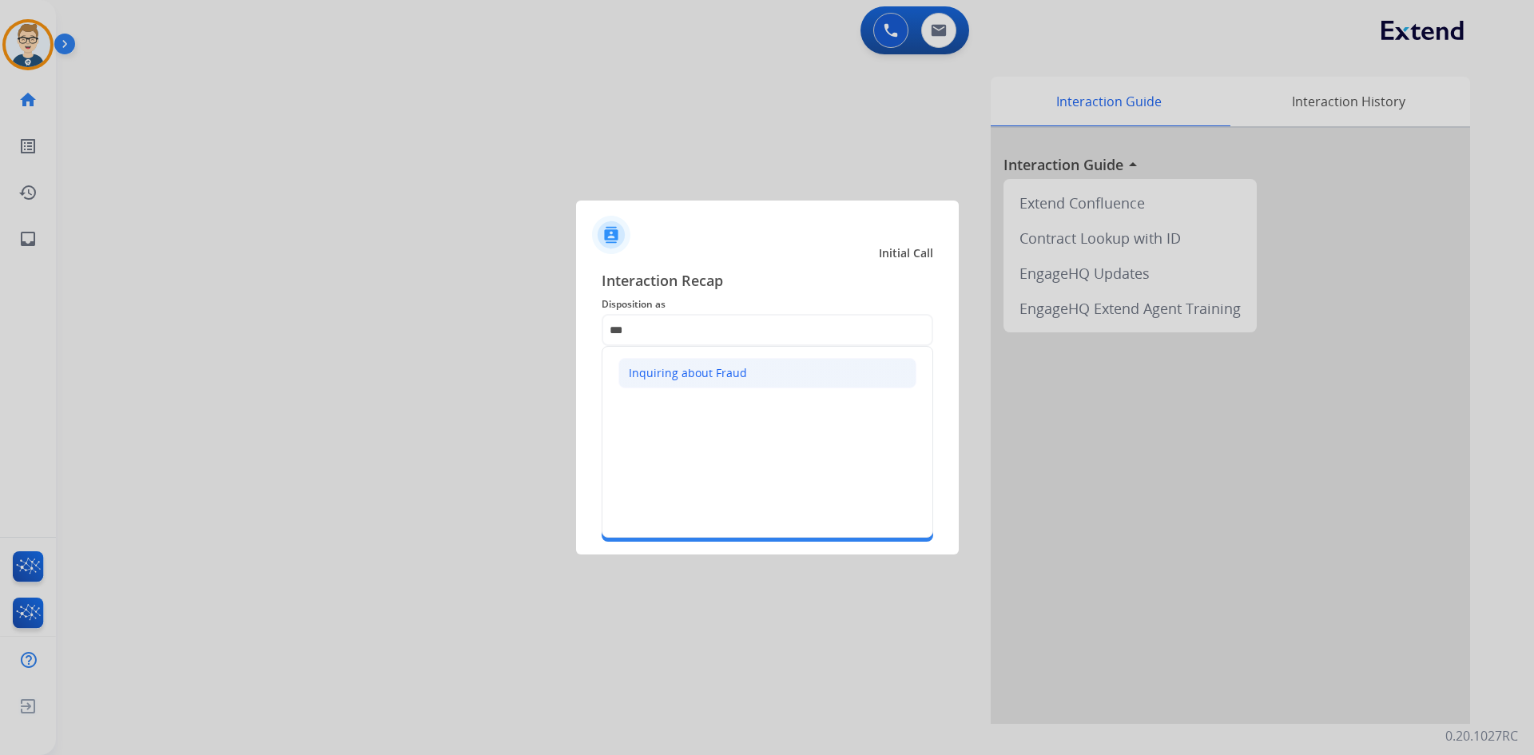
click at [707, 362] on li "Inquiring about Fraud" at bounding box center [767, 373] width 298 height 30
type input "**********"
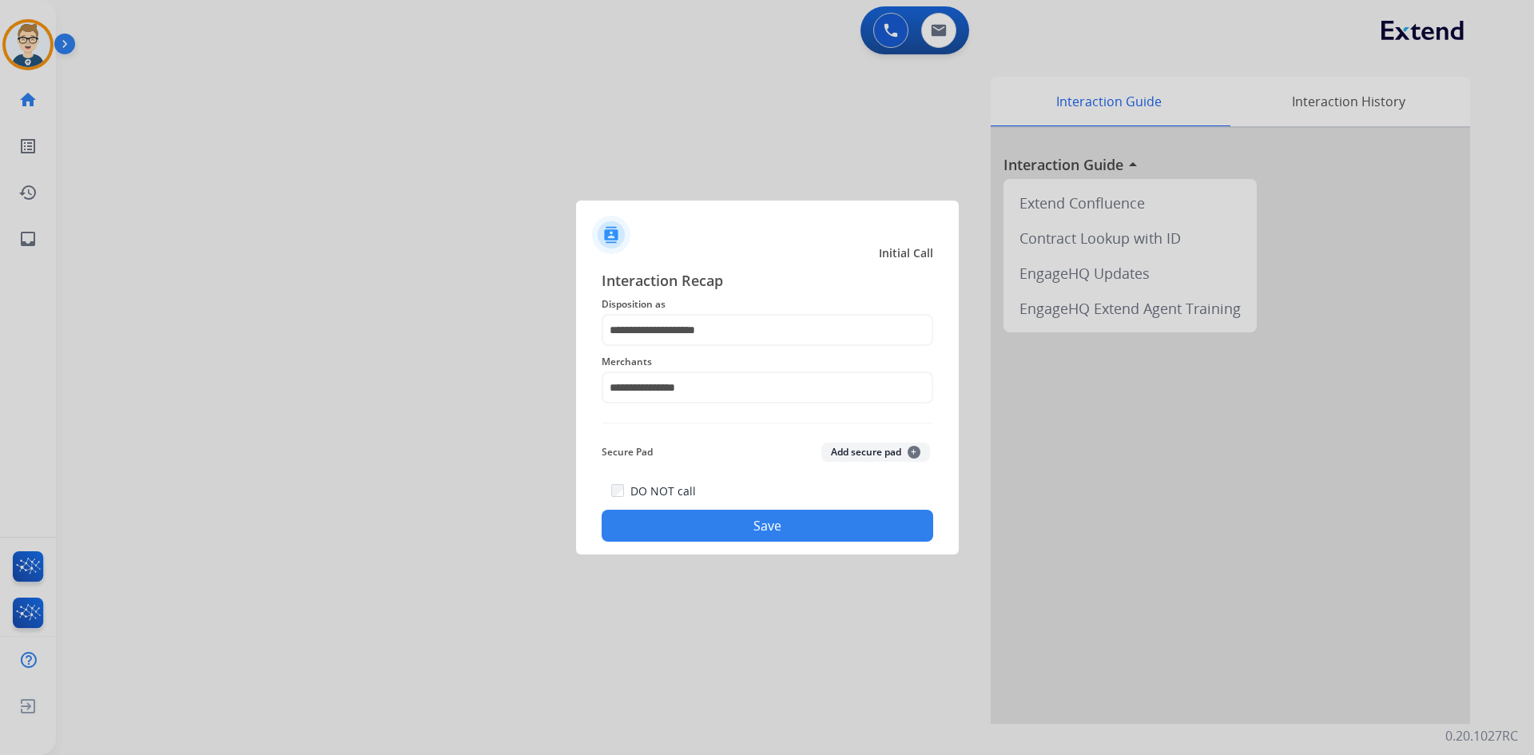
click at [727, 524] on button "Save" at bounding box center [766, 526] width 331 height 32
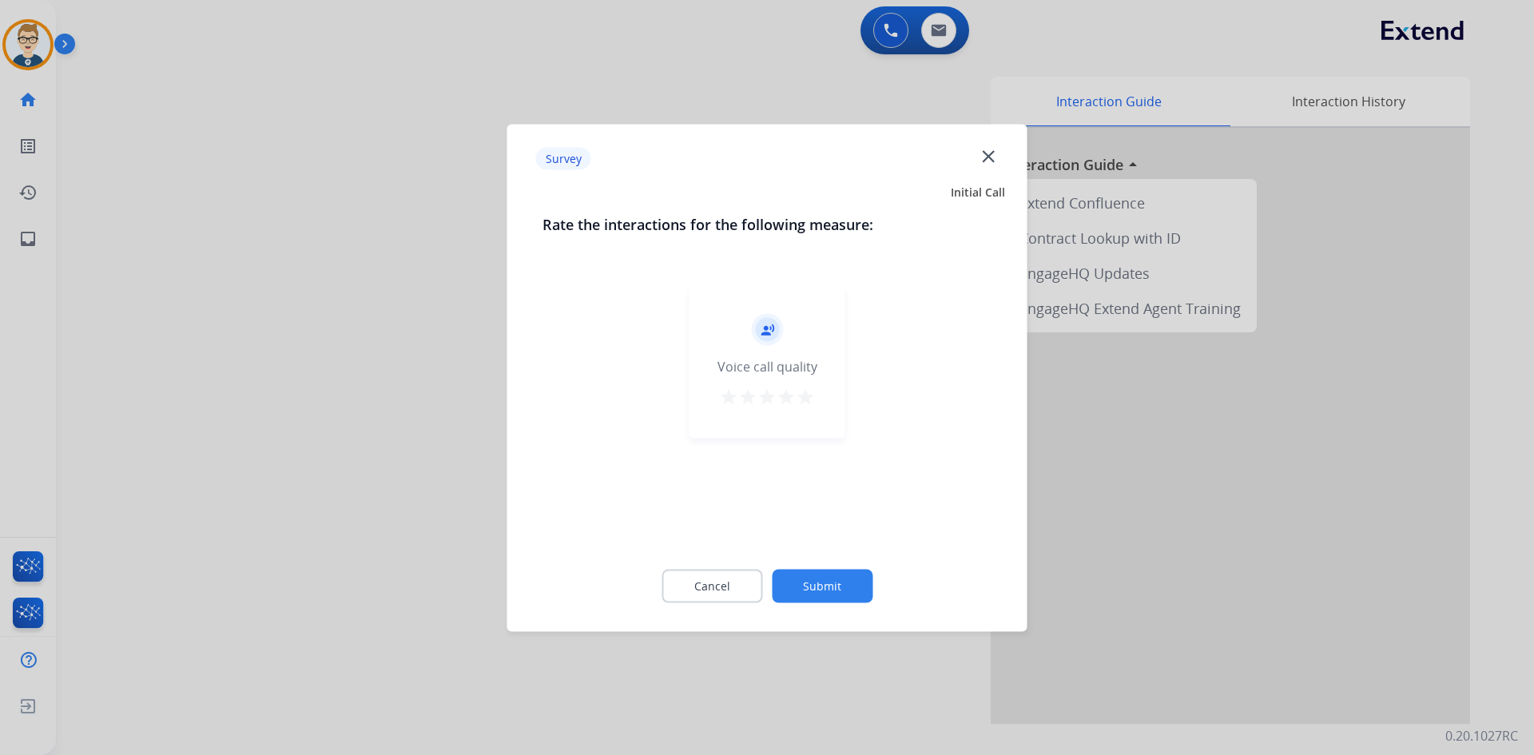
click at [812, 398] on mat-icon "star" at bounding box center [805, 396] width 19 height 19
click at [825, 582] on button "Submit" at bounding box center [822, 586] width 101 height 34
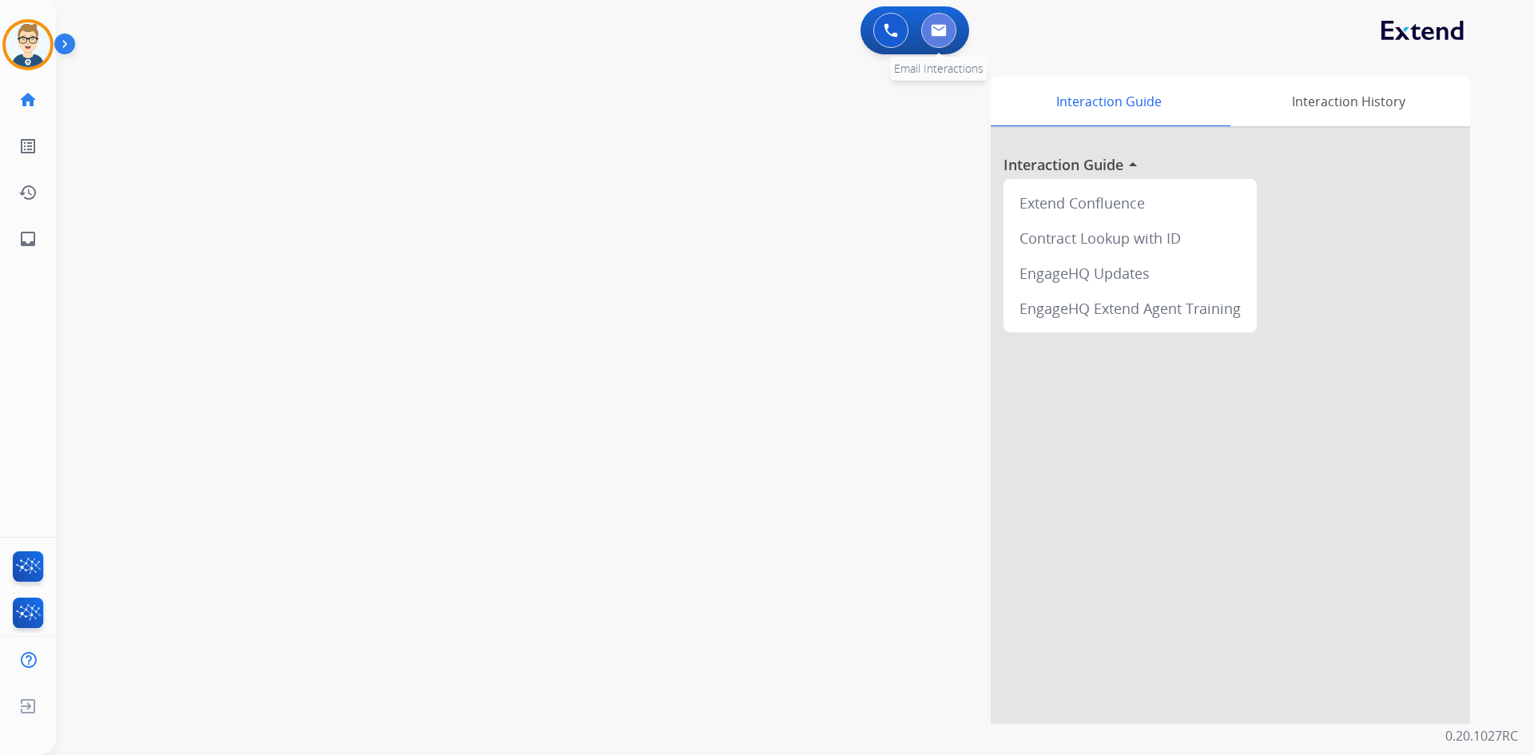
click at [944, 34] on img at bounding box center [939, 30] width 16 height 13
select select "**********"
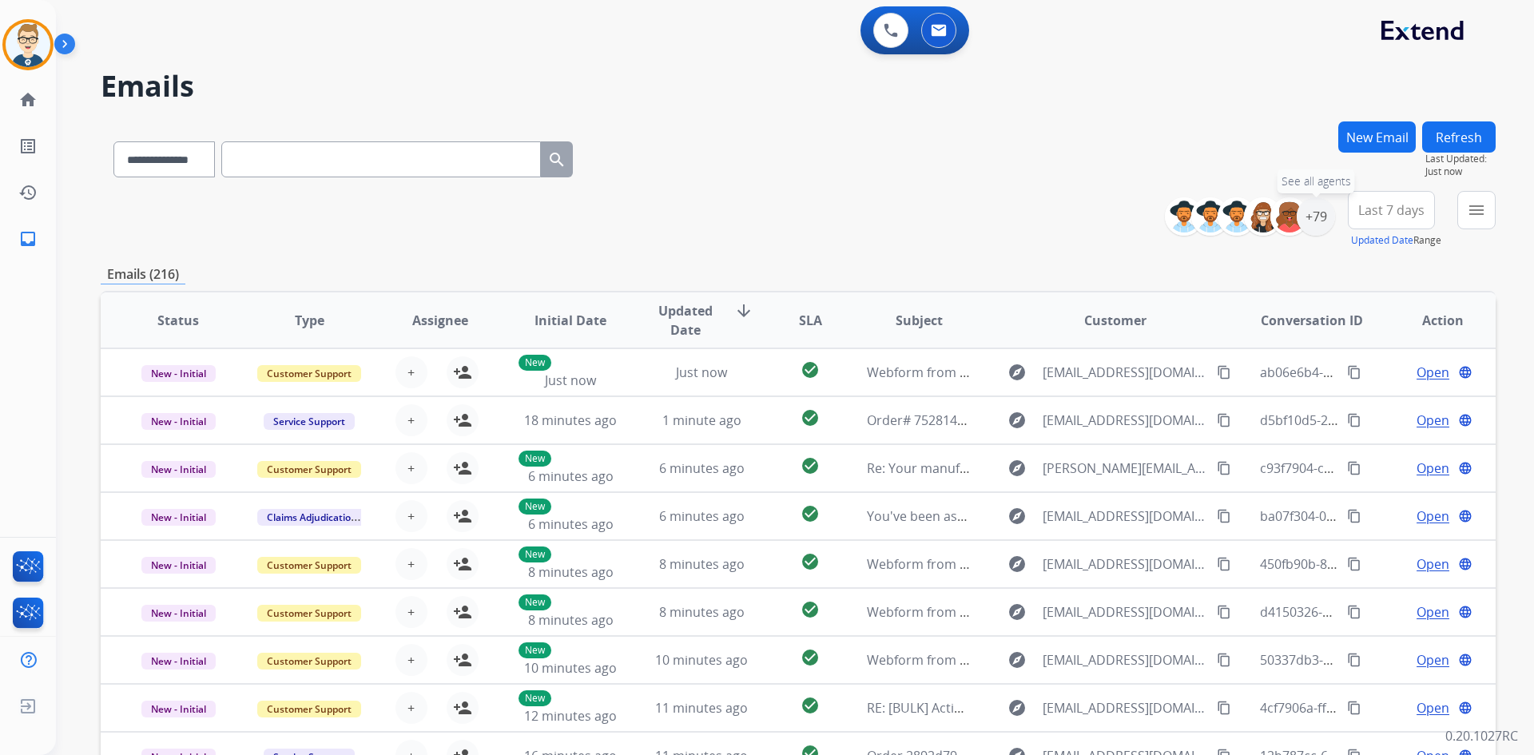
click at [1317, 215] on div "+79" at bounding box center [1315, 216] width 38 height 38
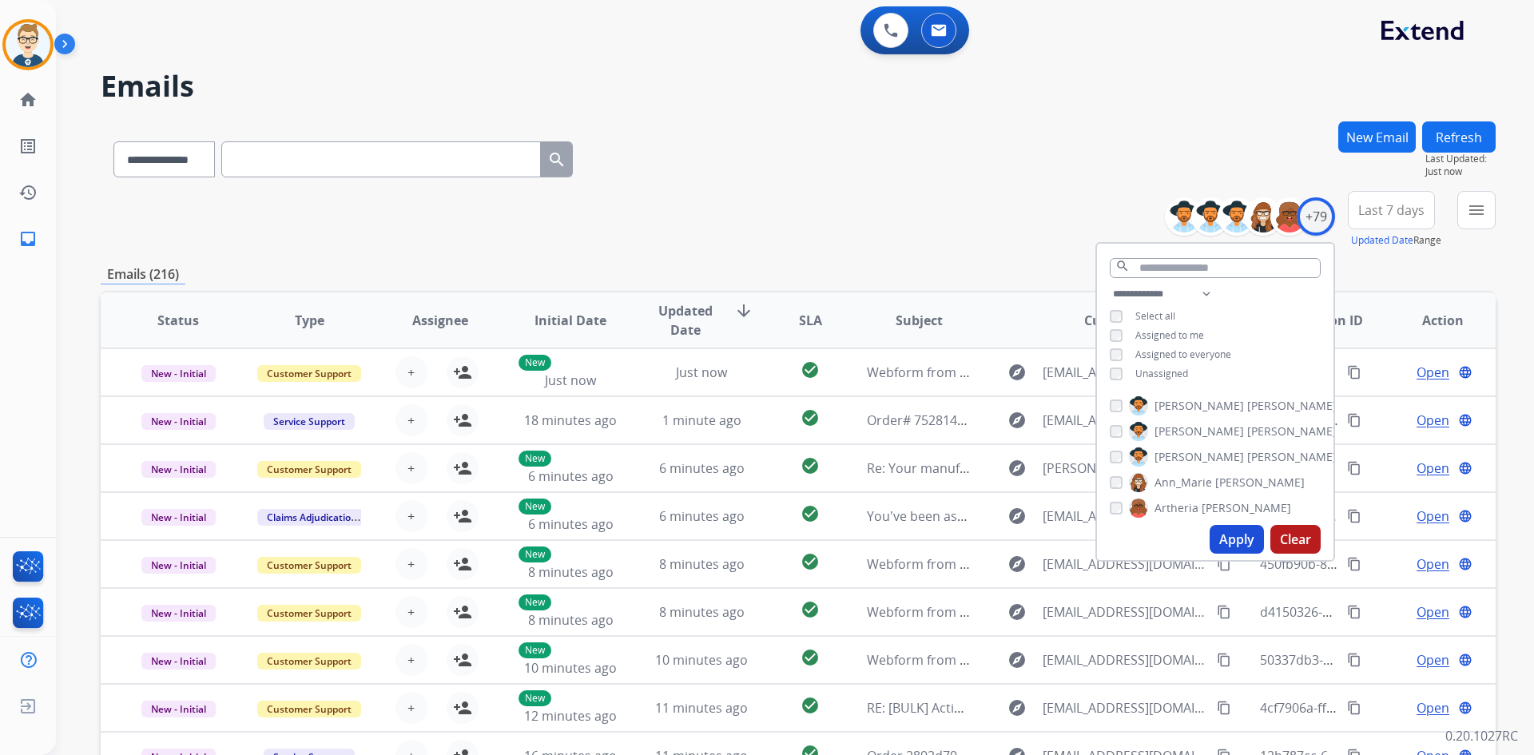
click at [1244, 540] on button "Apply" at bounding box center [1236, 539] width 54 height 29
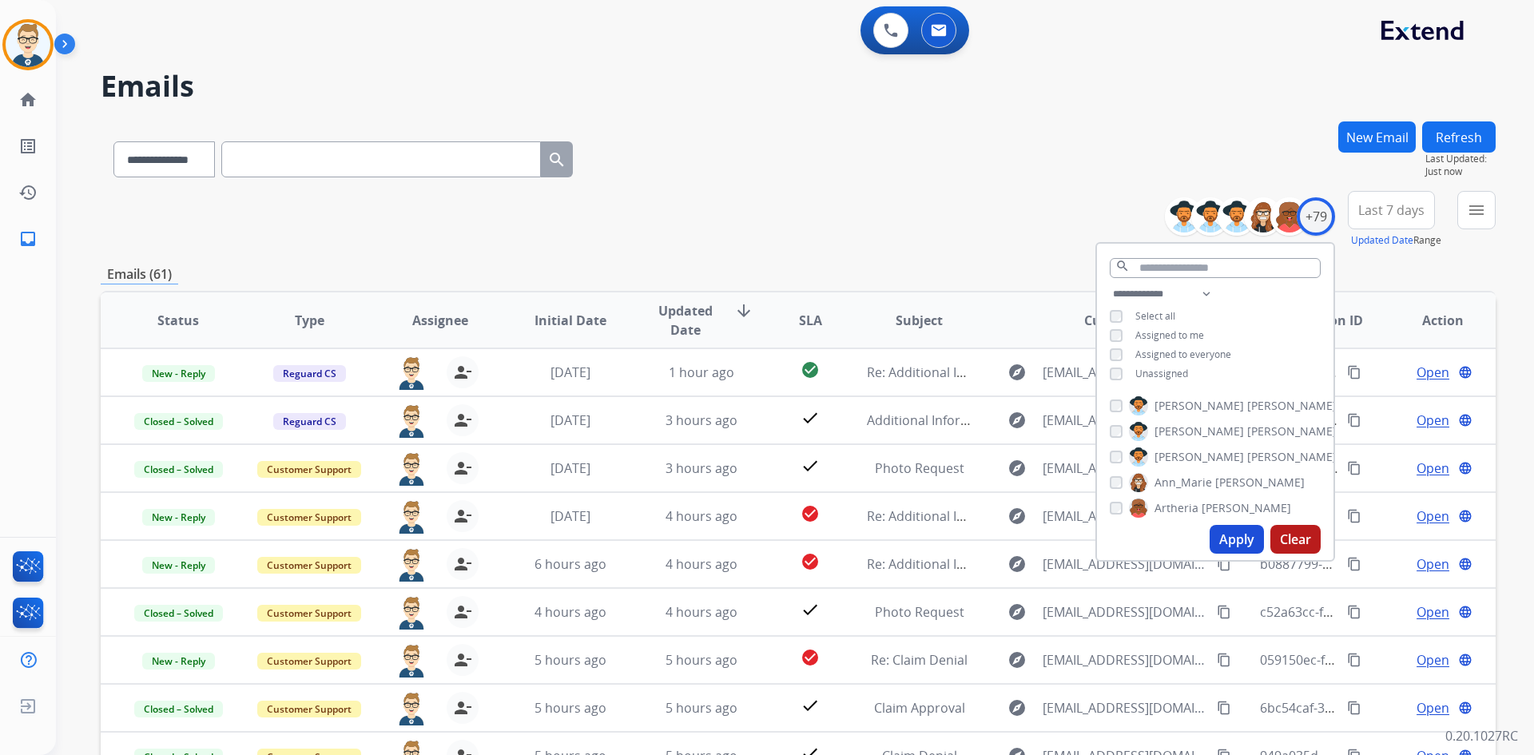
click at [766, 240] on div "**********" at bounding box center [798, 220] width 1395 height 58
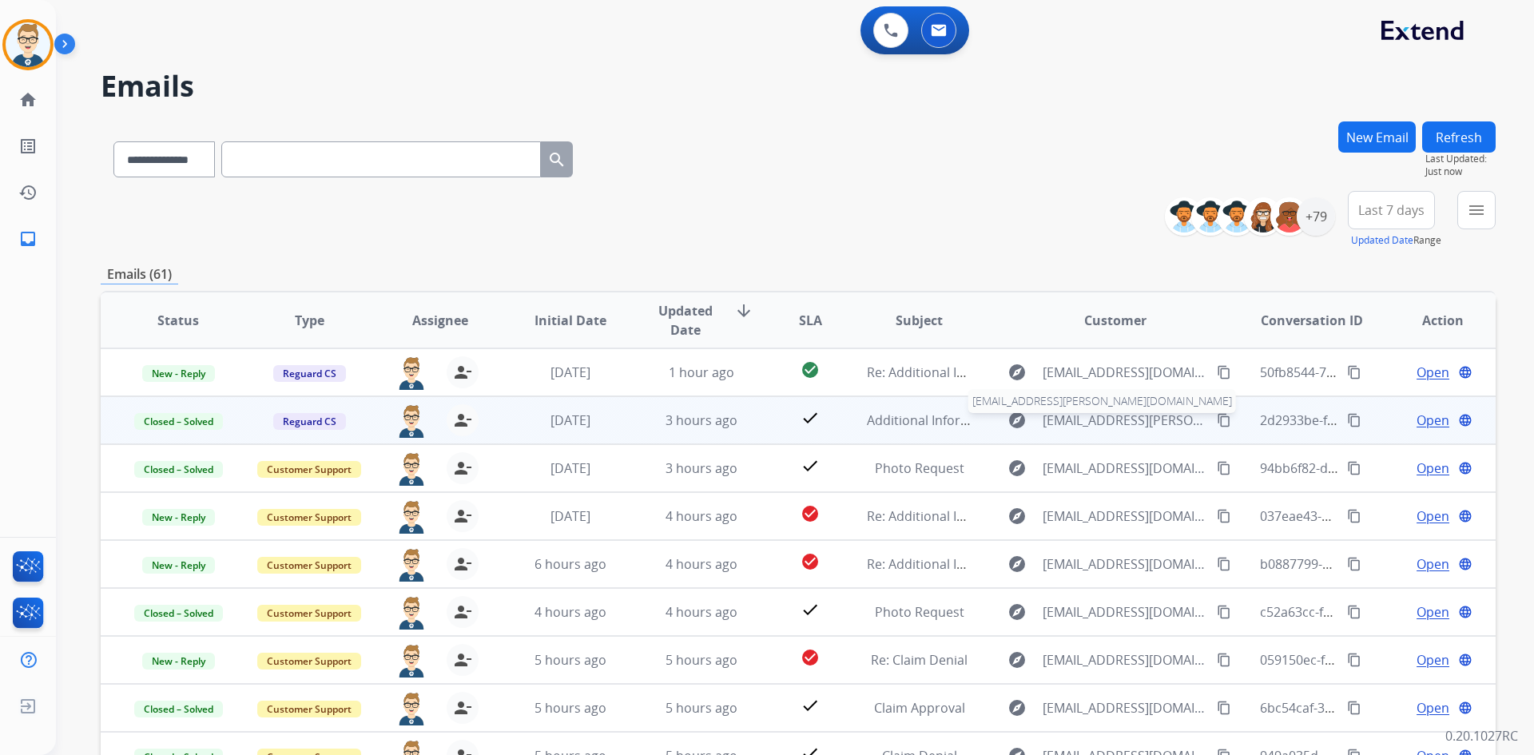
scroll to position [2, 0]
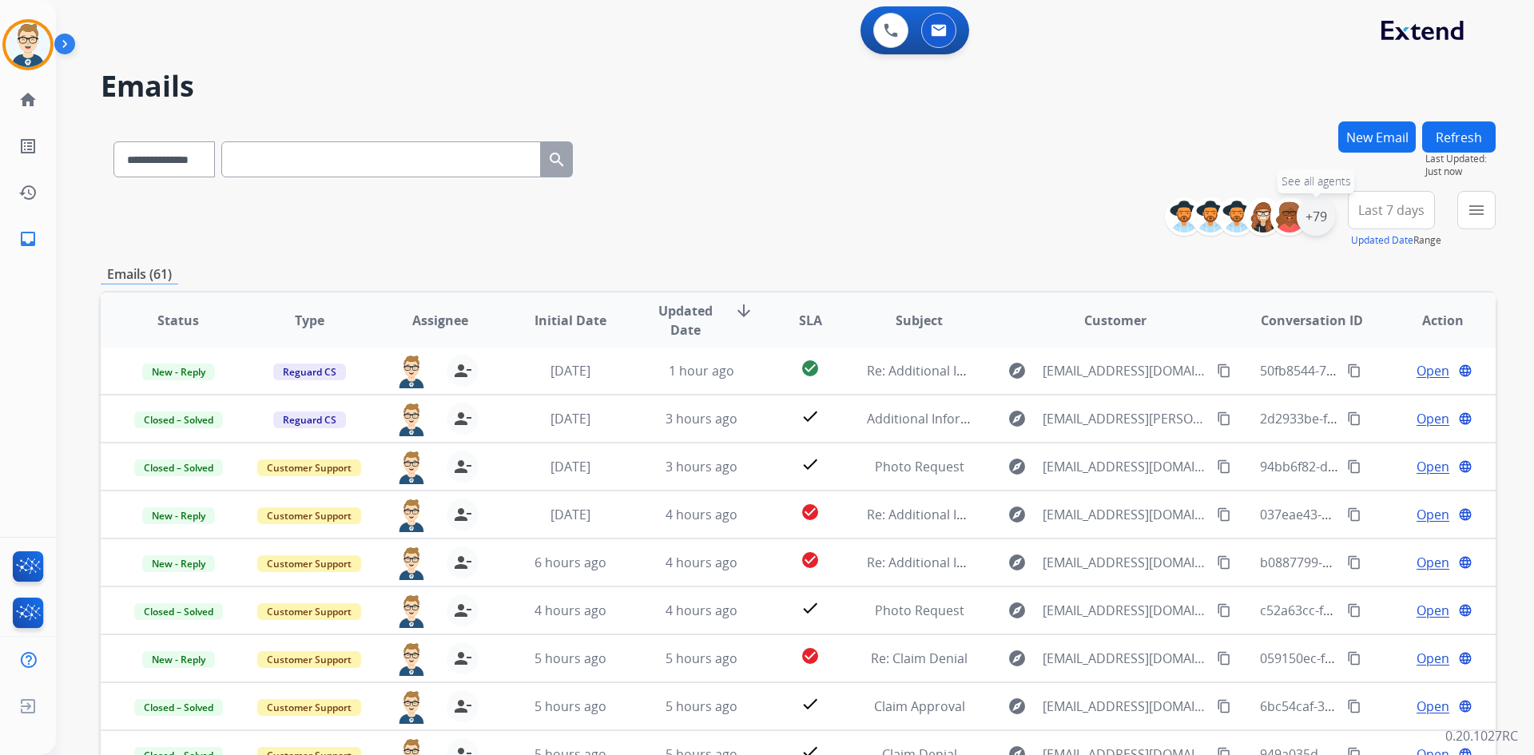
click at [1324, 220] on div "+79" at bounding box center [1315, 216] width 38 height 38
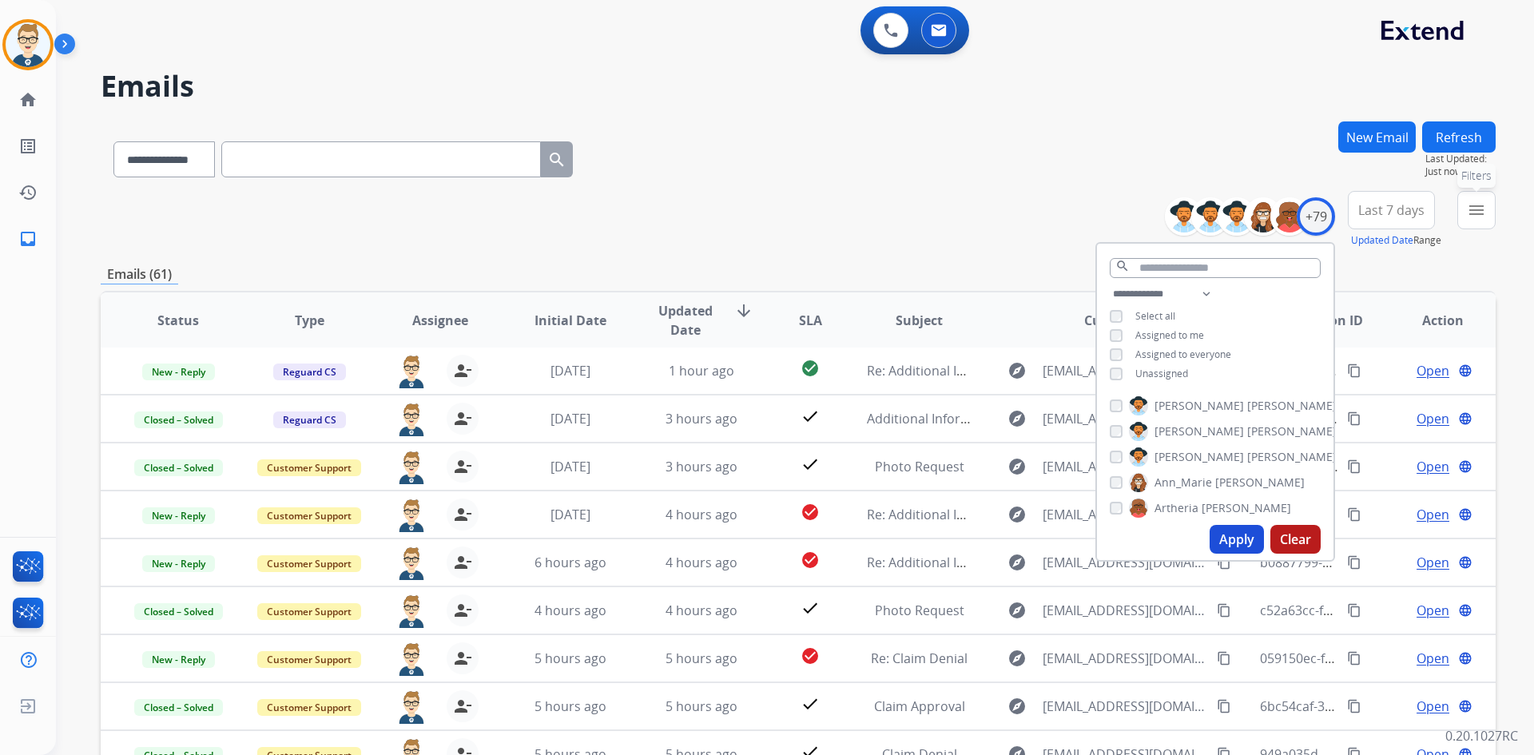
click at [1473, 212] on mat-icon "menu" at bounding box center [1475, 209] width 19 height 19
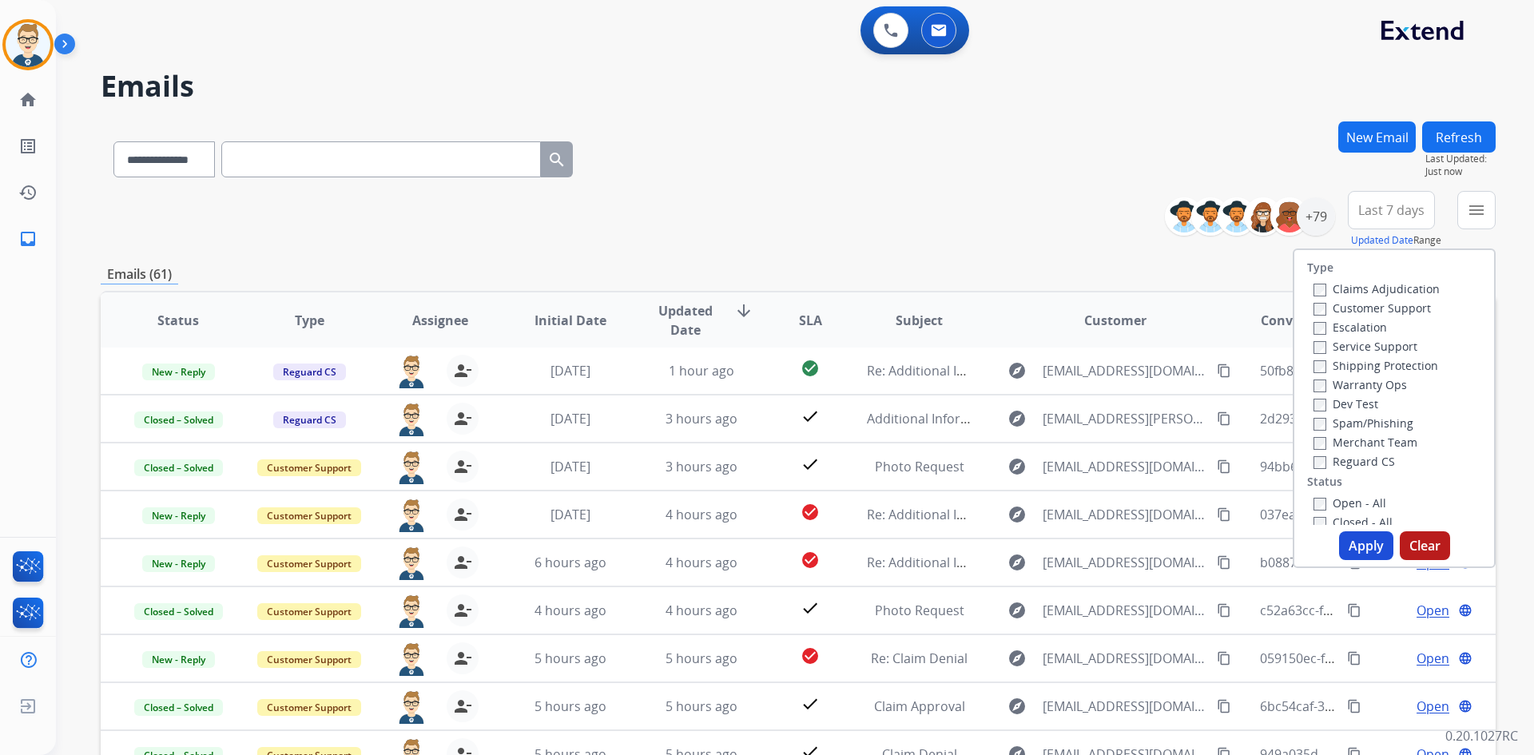
click at [1320, 502] on label "Open - All" at bounding box center [1349, 502] width 73 height 15
click at [1345, 549] on button "Apply" at bounding box center [1366, 545] width 54 height 29
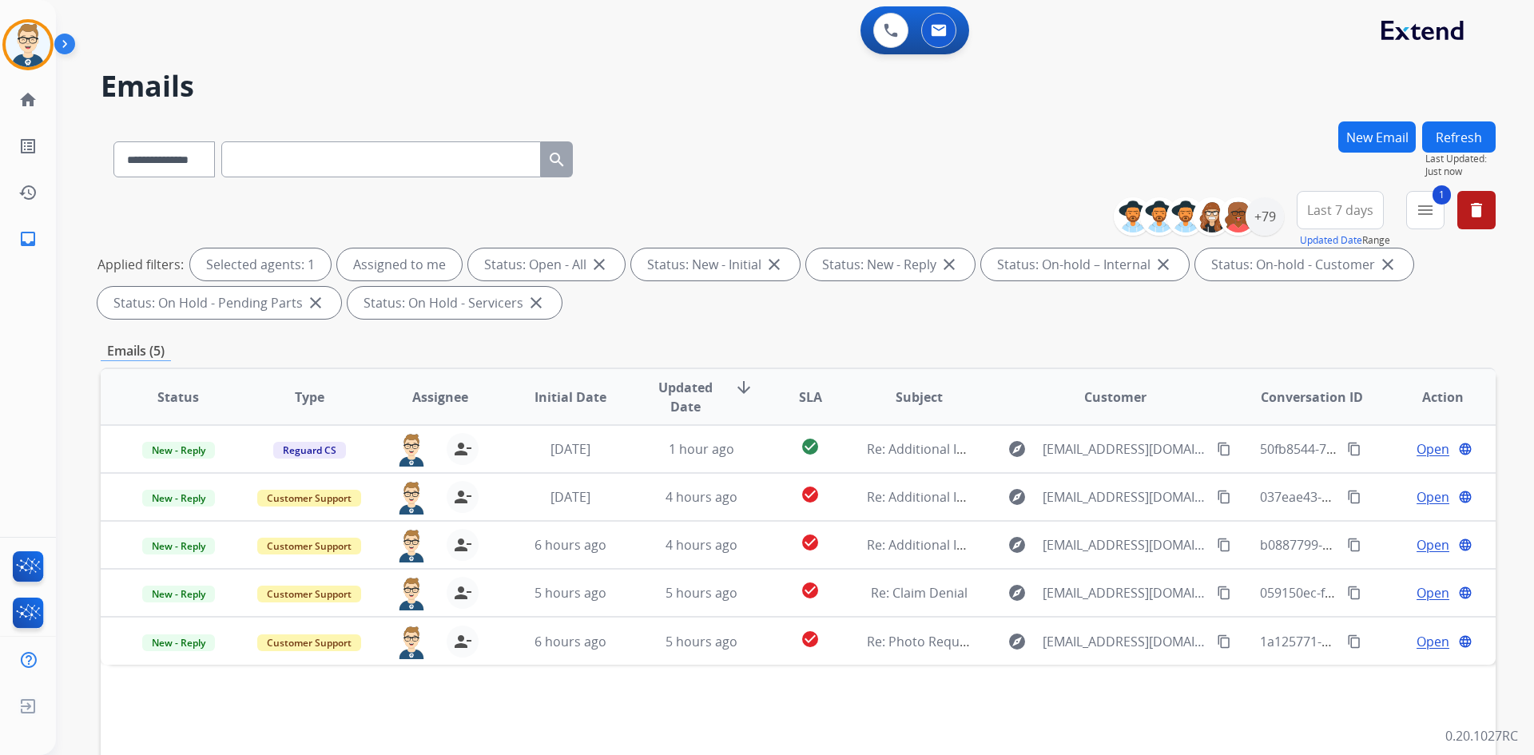
scroll to position [0, 0]
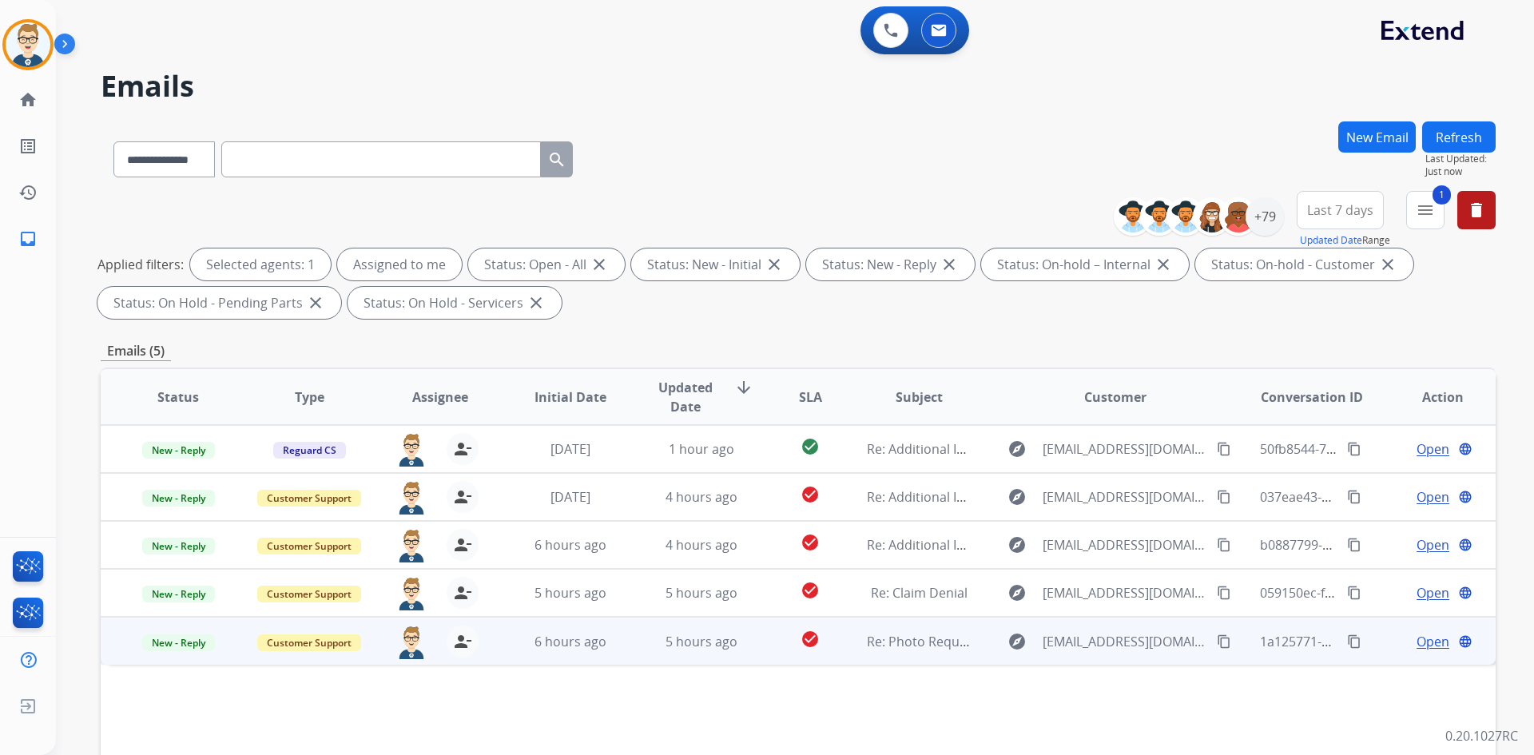
click at [1417, 639] on span "Open" at bounding box center [1432, 641] width 33 height 19
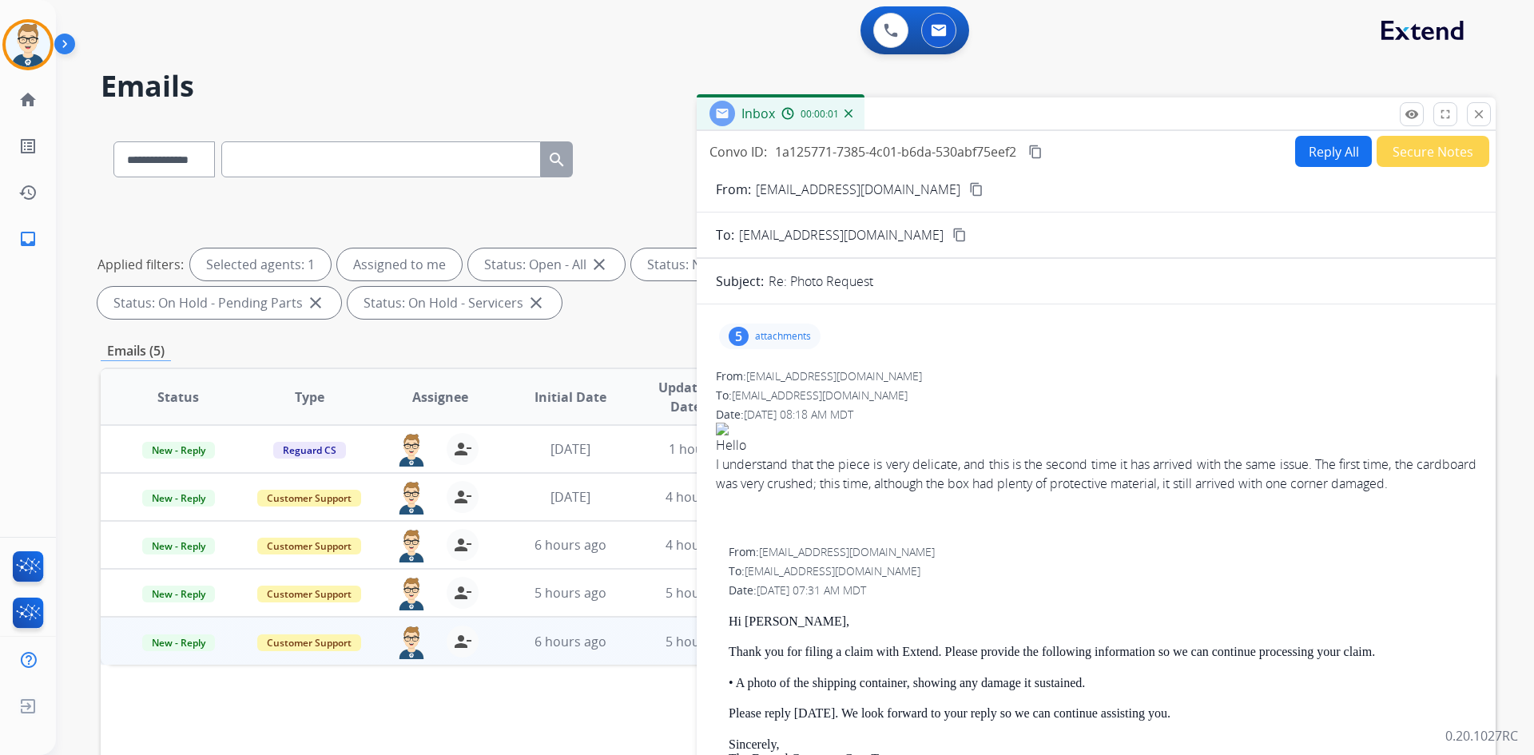
click at [1042, 151] on mat-icon "content_copy" at bounding box center [1035, 152] width 14 height 14
click at [1342, 145] on button "Reply All" at bounding box center [1333, 151] width 77 height 31
select select "**********"
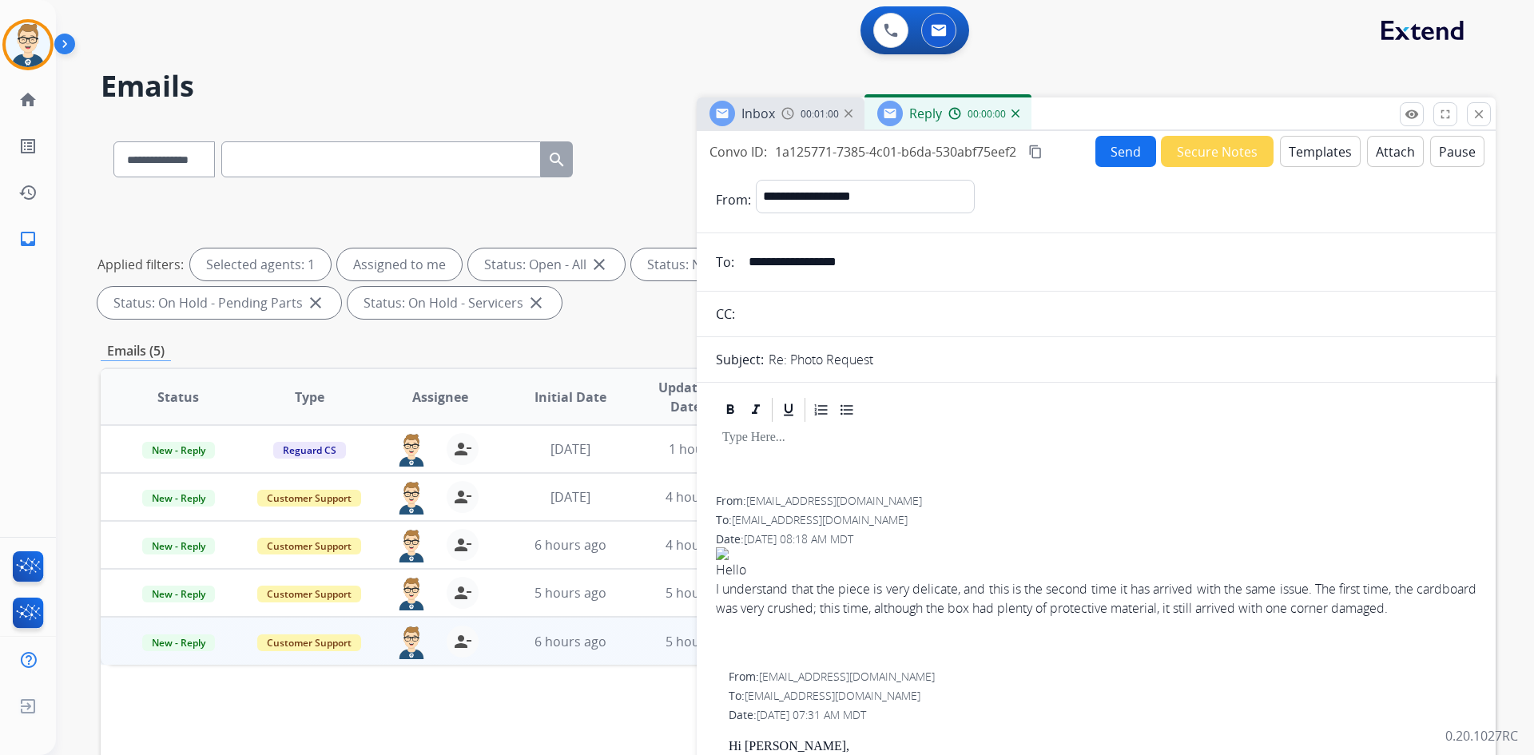
click at [1342, 145] on button "Templates" at bounding box center [1320, 151] width 81 height 31
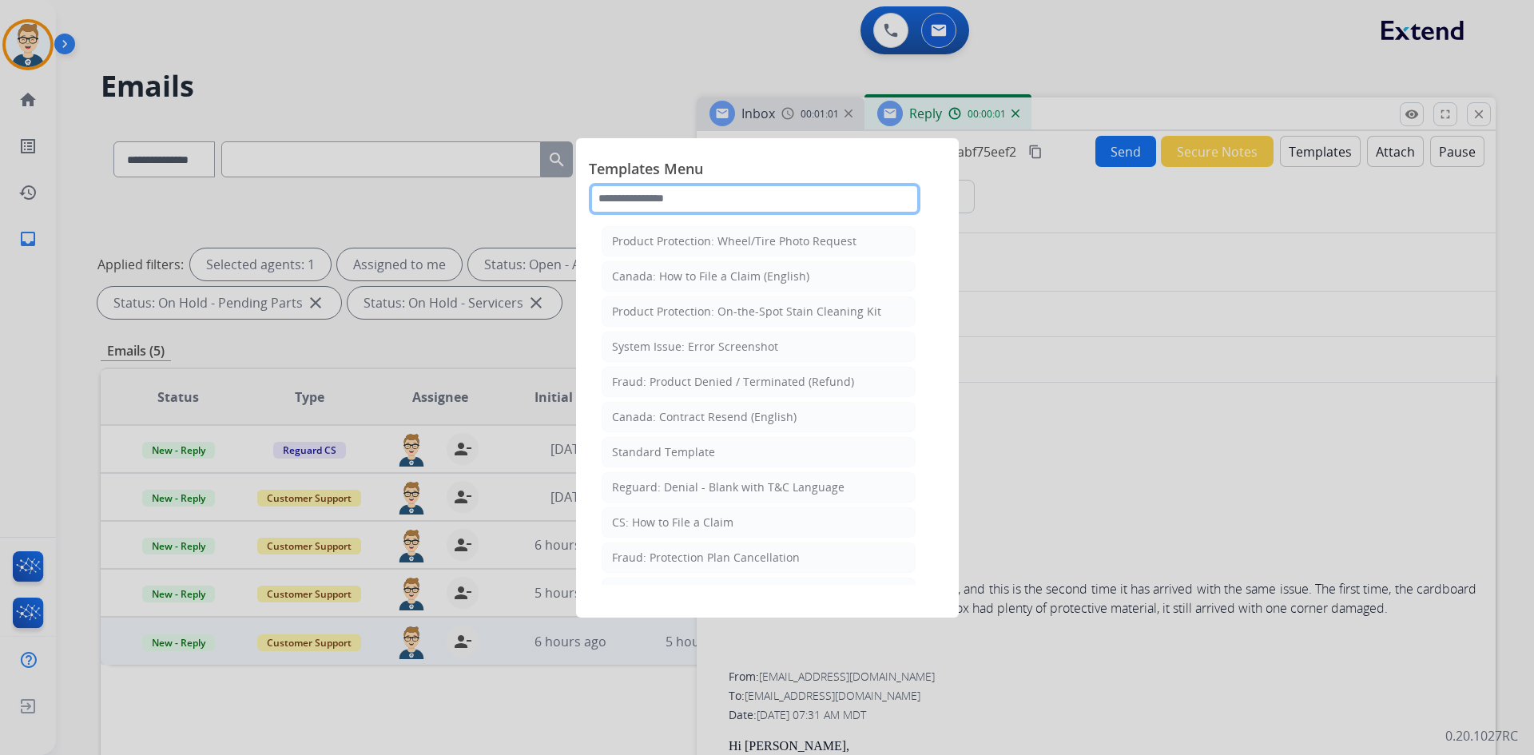
click at [736, 200] on input "text" at bounding box center [754, 199] width 331 height 32
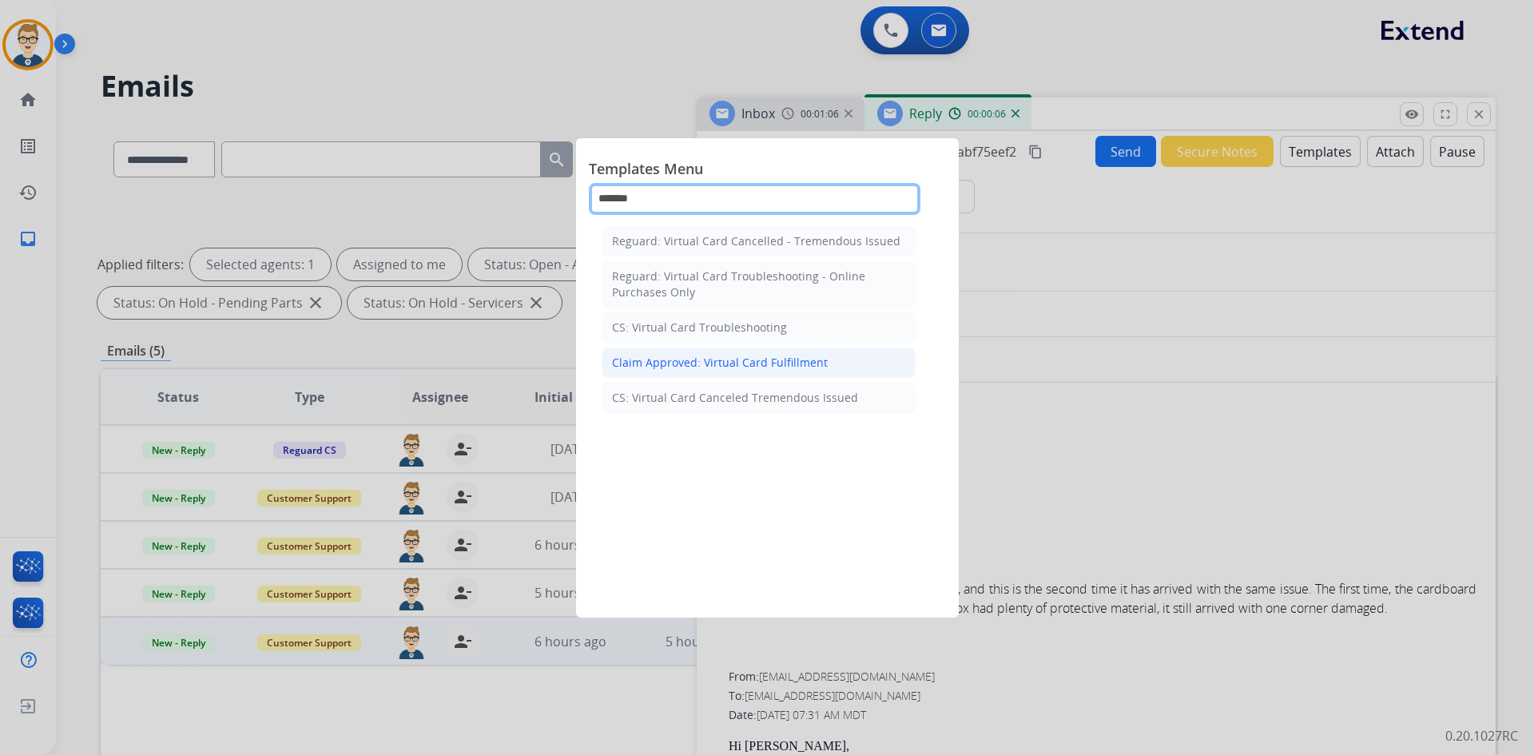
type input "*******"
click at [732, 367] on div "Claim Approved: Virtual Card Fulfillment" at bounding box center [720, 363] width 216 height 16
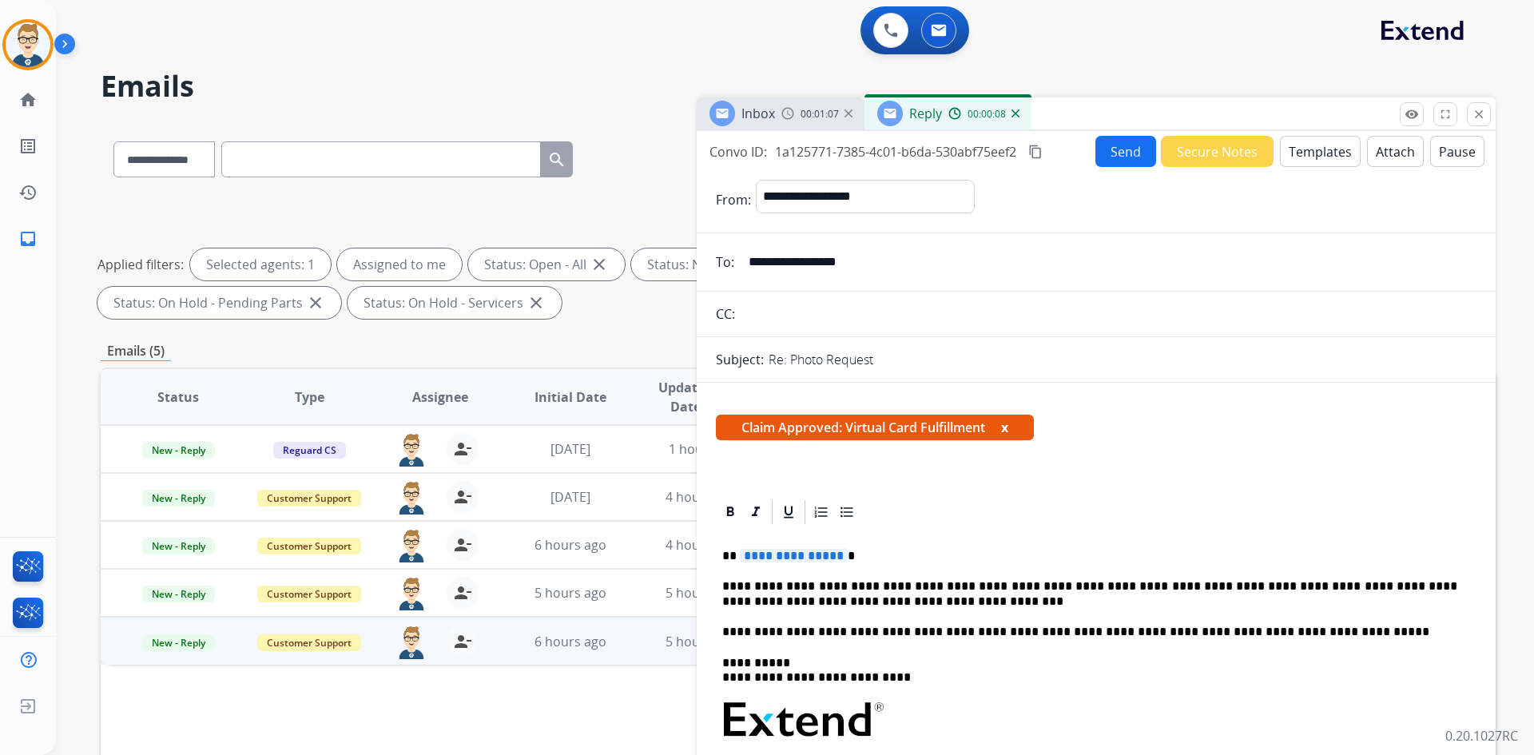
click at [781, 556] on span "**********" at bounding box center [794, 556] width 108 height 14
click at [1132, 145] on button "Send" at bounding box center [1125, 151] width 61 height 31
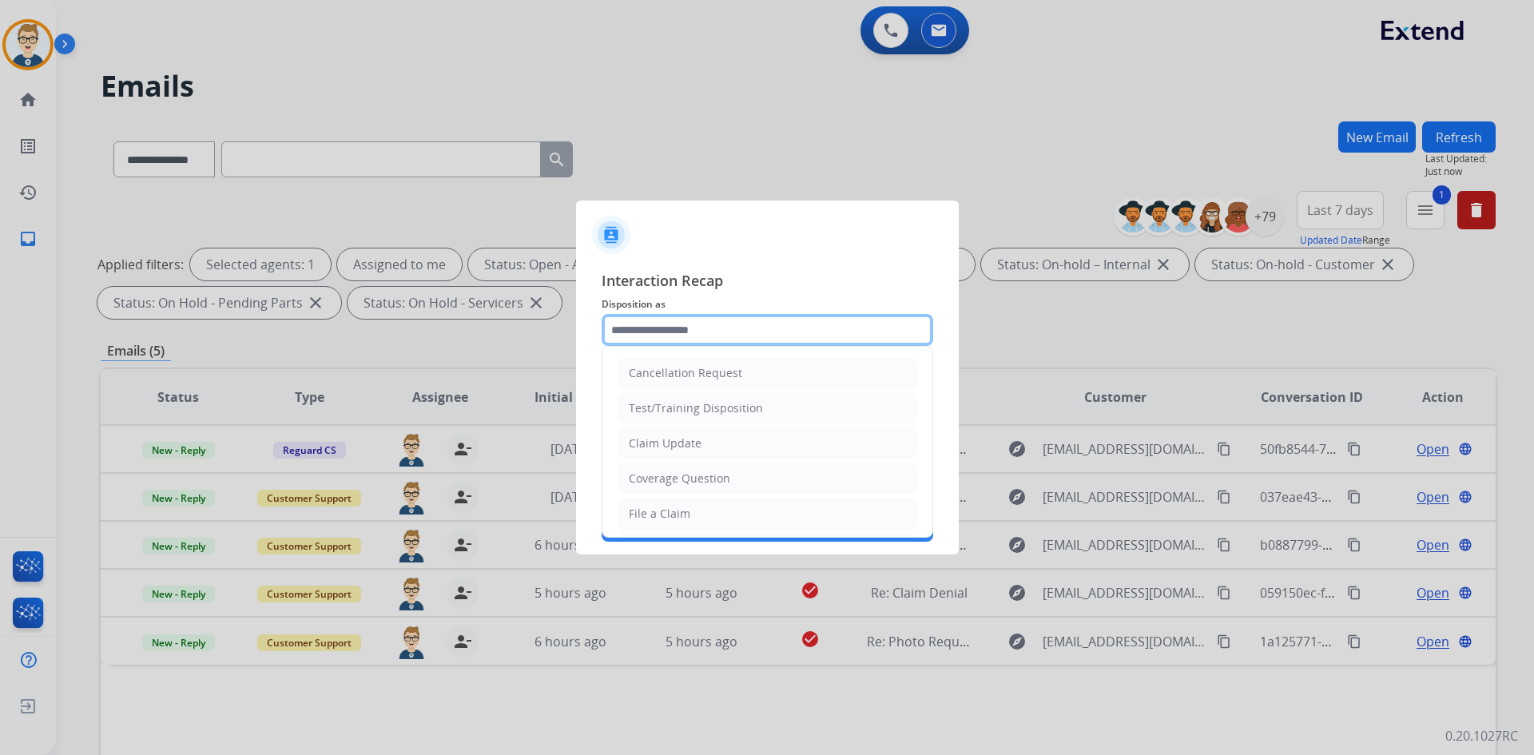
click at [689, 328] on input "text" at bounding box center [766, 330] width 331 height 32
click at [674, 439] on div "Claim Update" at bounding box center [665, 443] width 73 height 16
type input "**********"
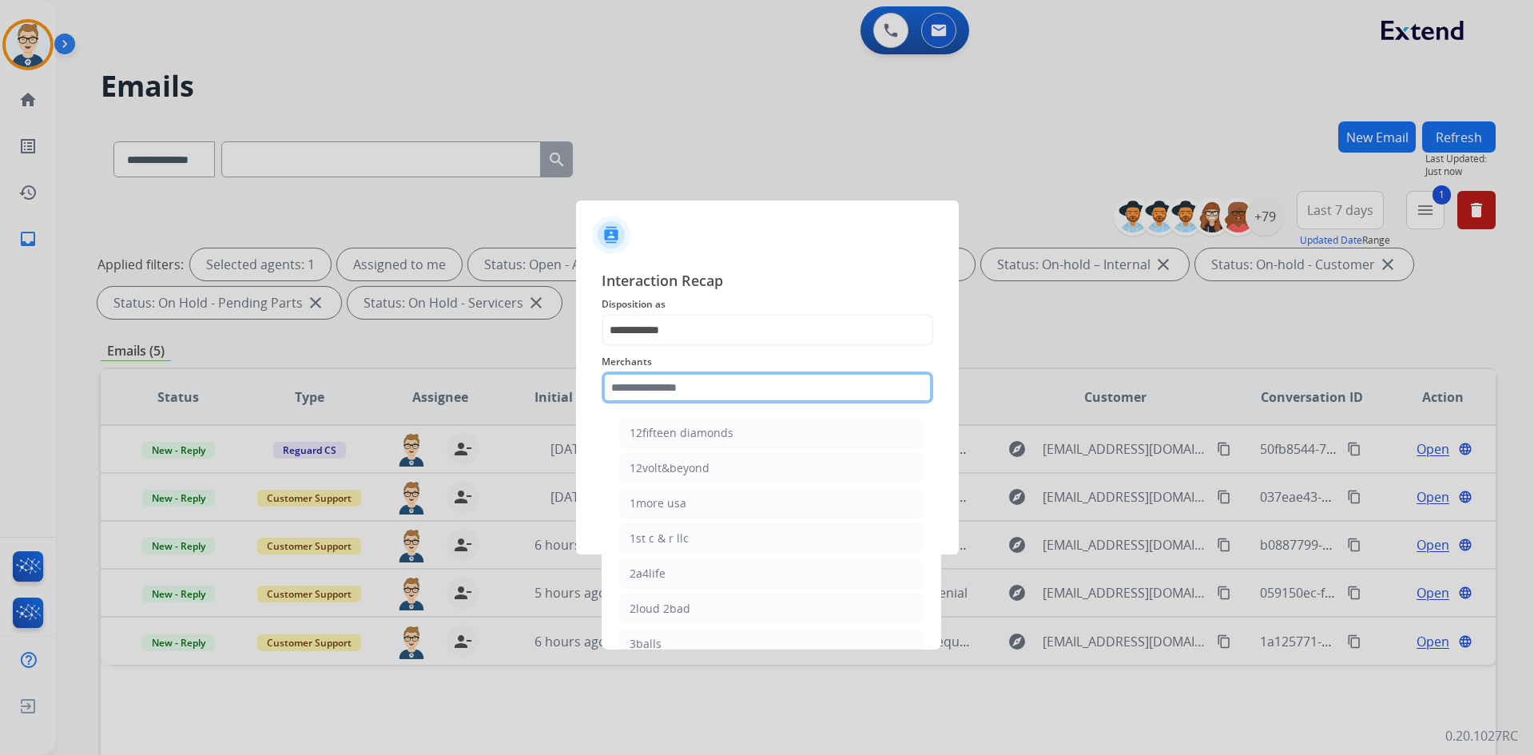
click at [676, 382] on input "text" at bounding box center [766, 387] width 331 height 32
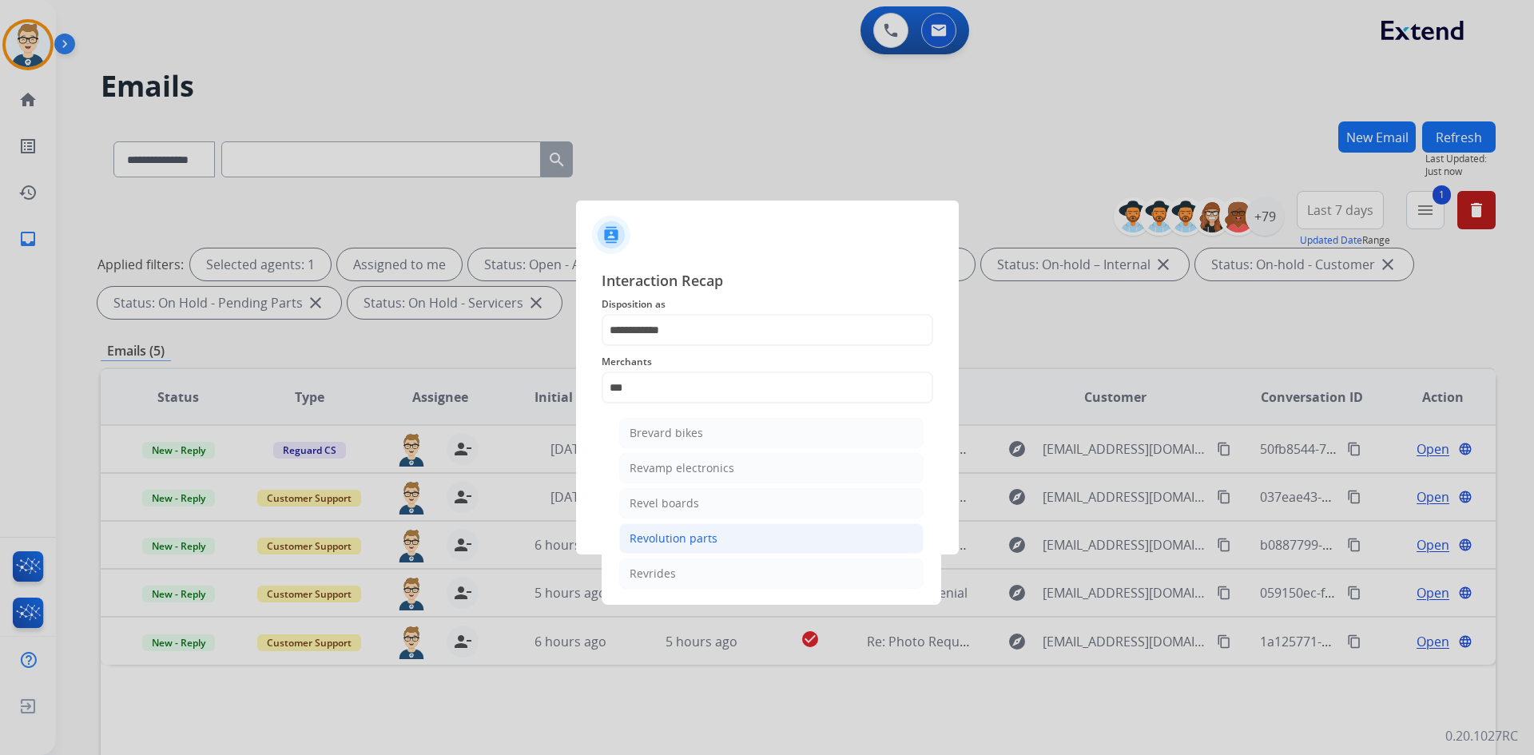
click at [685, 545] on div "Revolution parts" at bounding box center [673, 538] width 88 height 16
type input "**********"
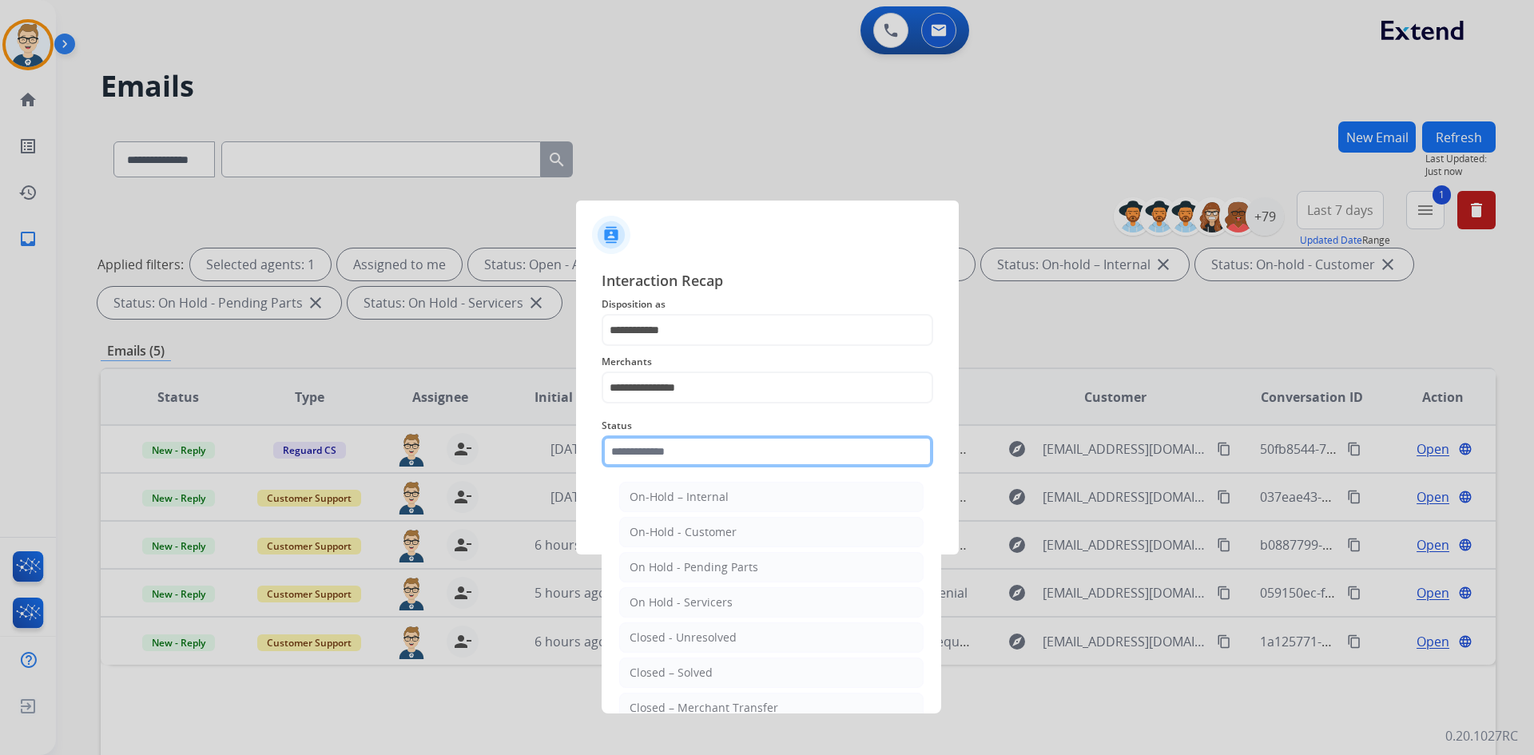
click at [684, 442] on input "text" at bounding box center [766, 451] width 331 height 32
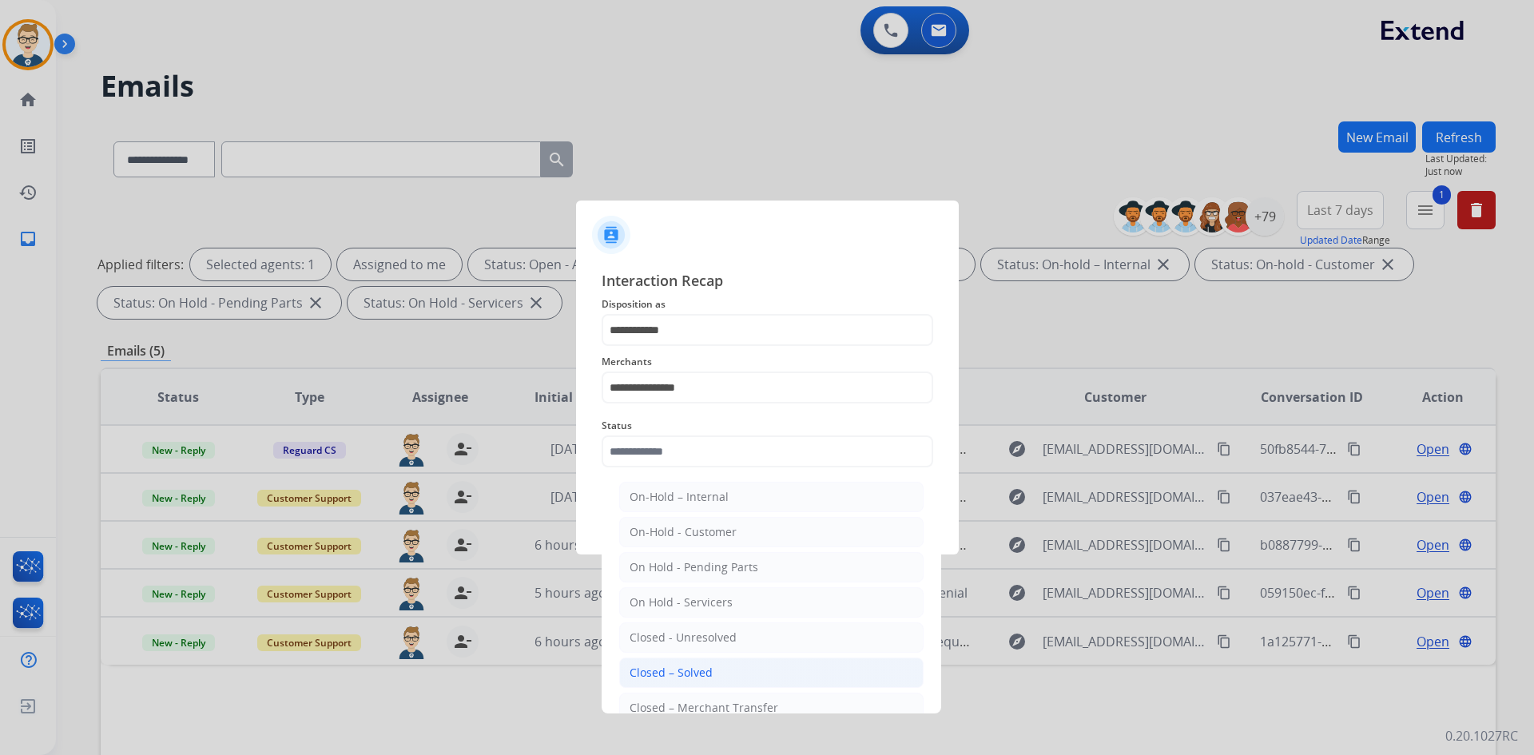
click at [677, 669] on div "Closed – Solved" at bounding box center [670, 673] width 83 height 16
type input "**********"
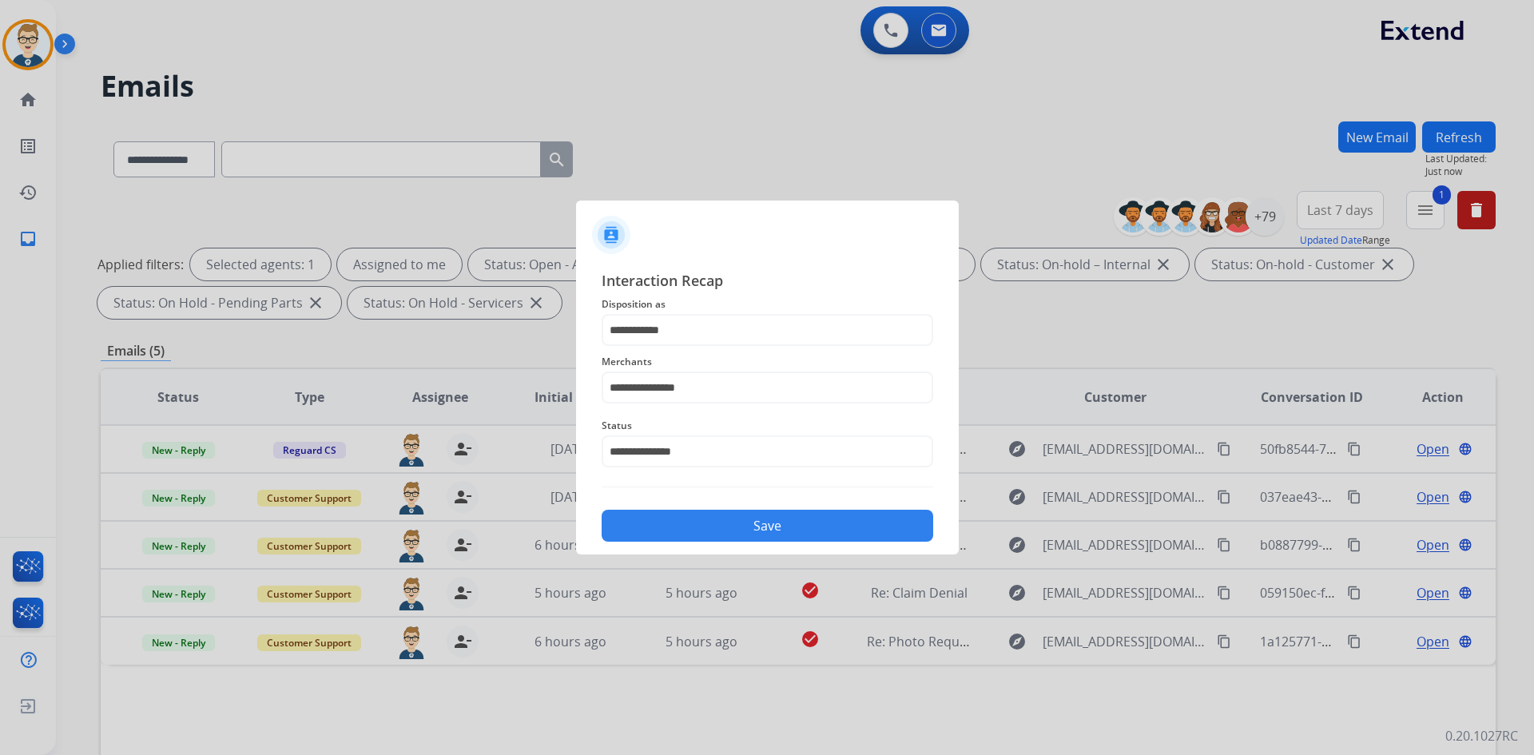
click at [723, 510] on button "Save" at bounding box center [766, 526] width 331 height 32
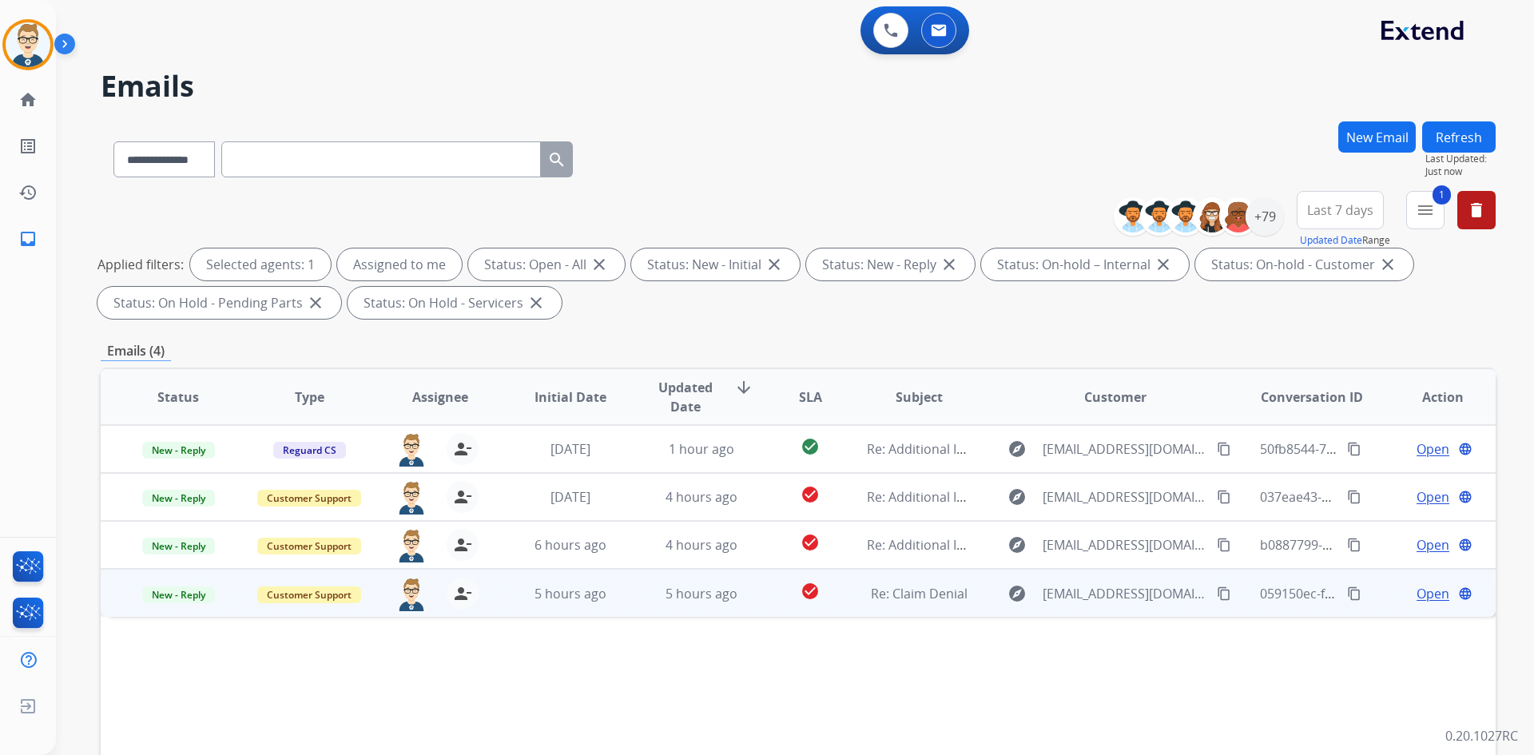
click at [1429, 586] on span "Open" at bounding box center [1432, 593] width 33 height 19
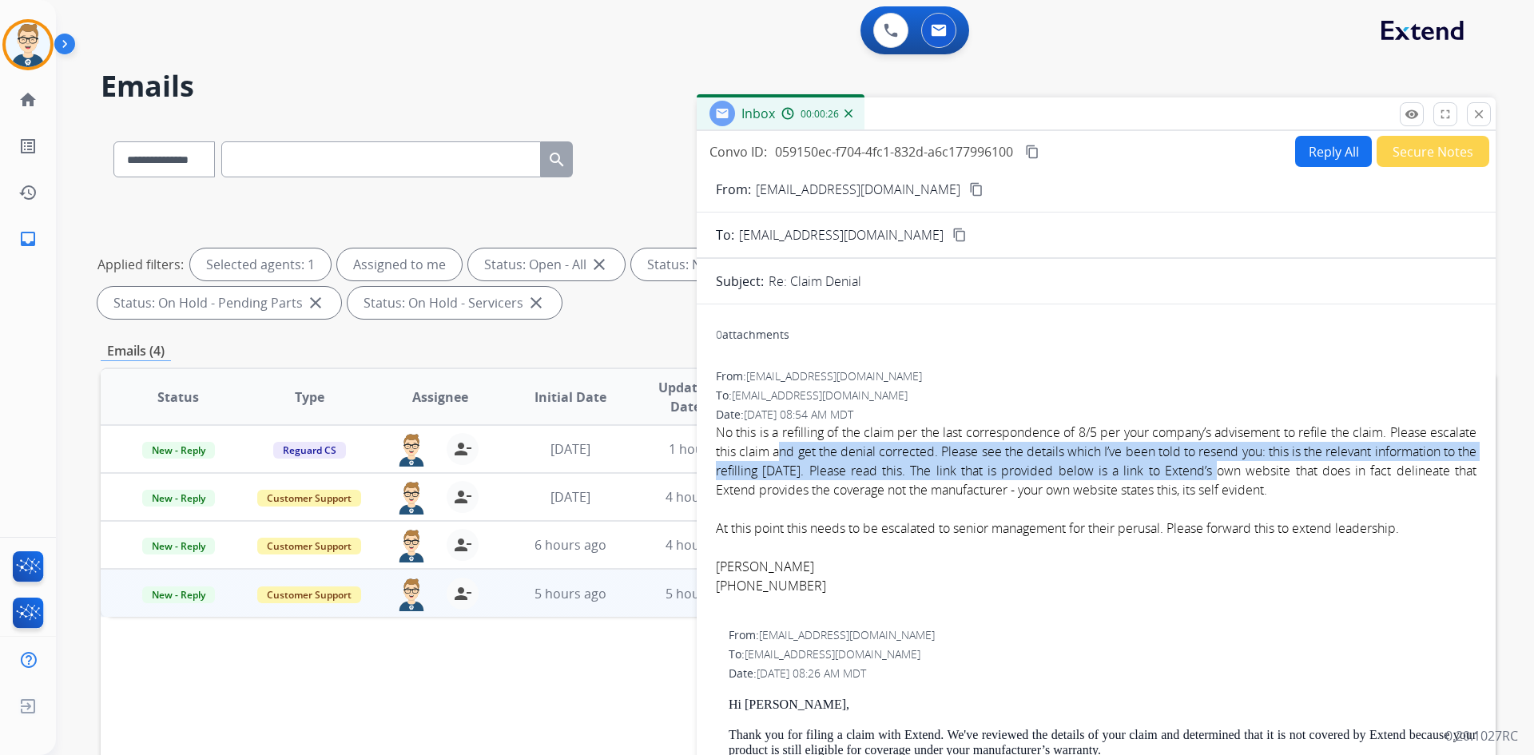
drag, startPoint x: 832, startPoint y: 447, endPoint x: 1305, endPoint y: 469, distance: 473.3
click at [1305, 469] on div "No this is a refilling of the claim per the last correspondence of 8/5 per your…" at bounding box center [1096, 461] width 760 height 77
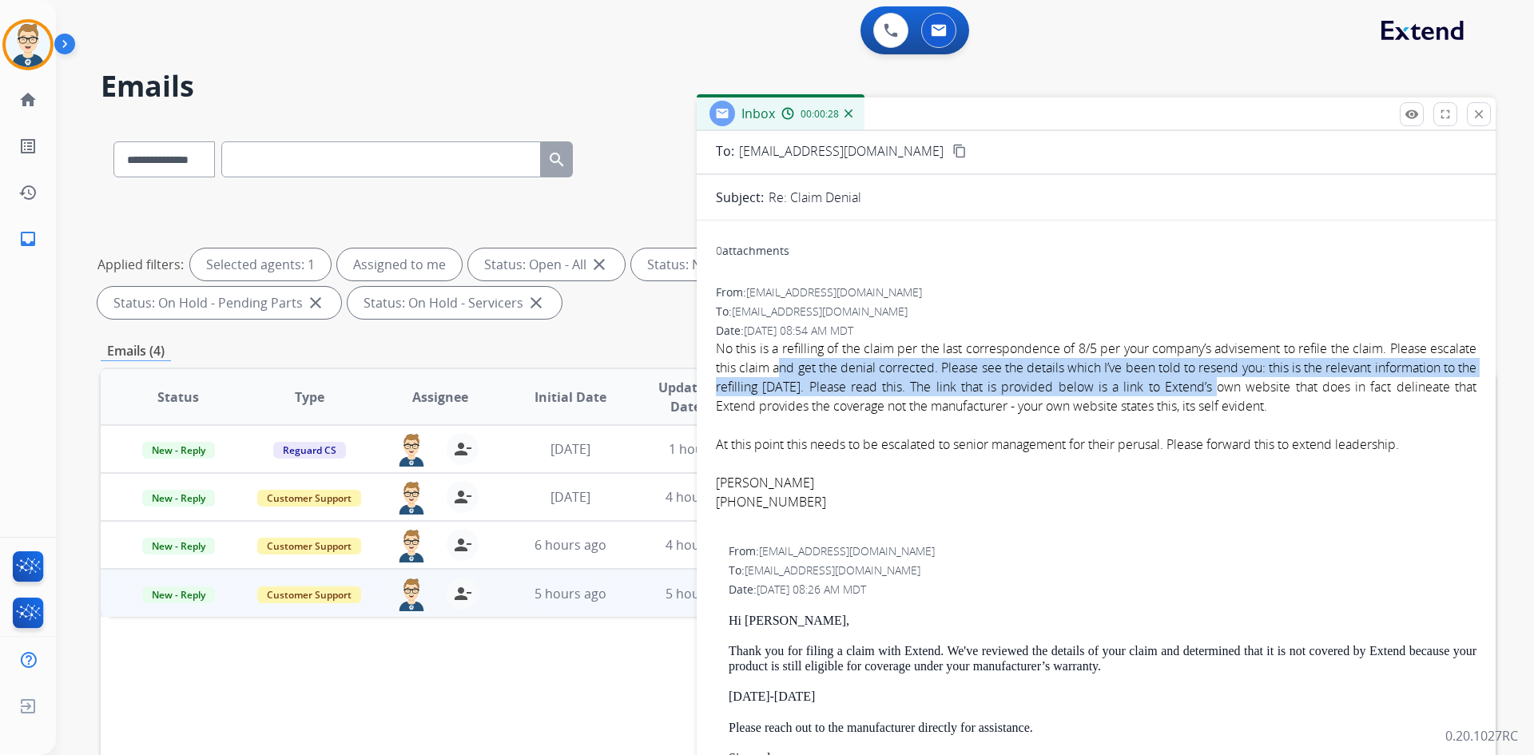
scroll to position [20, 0]
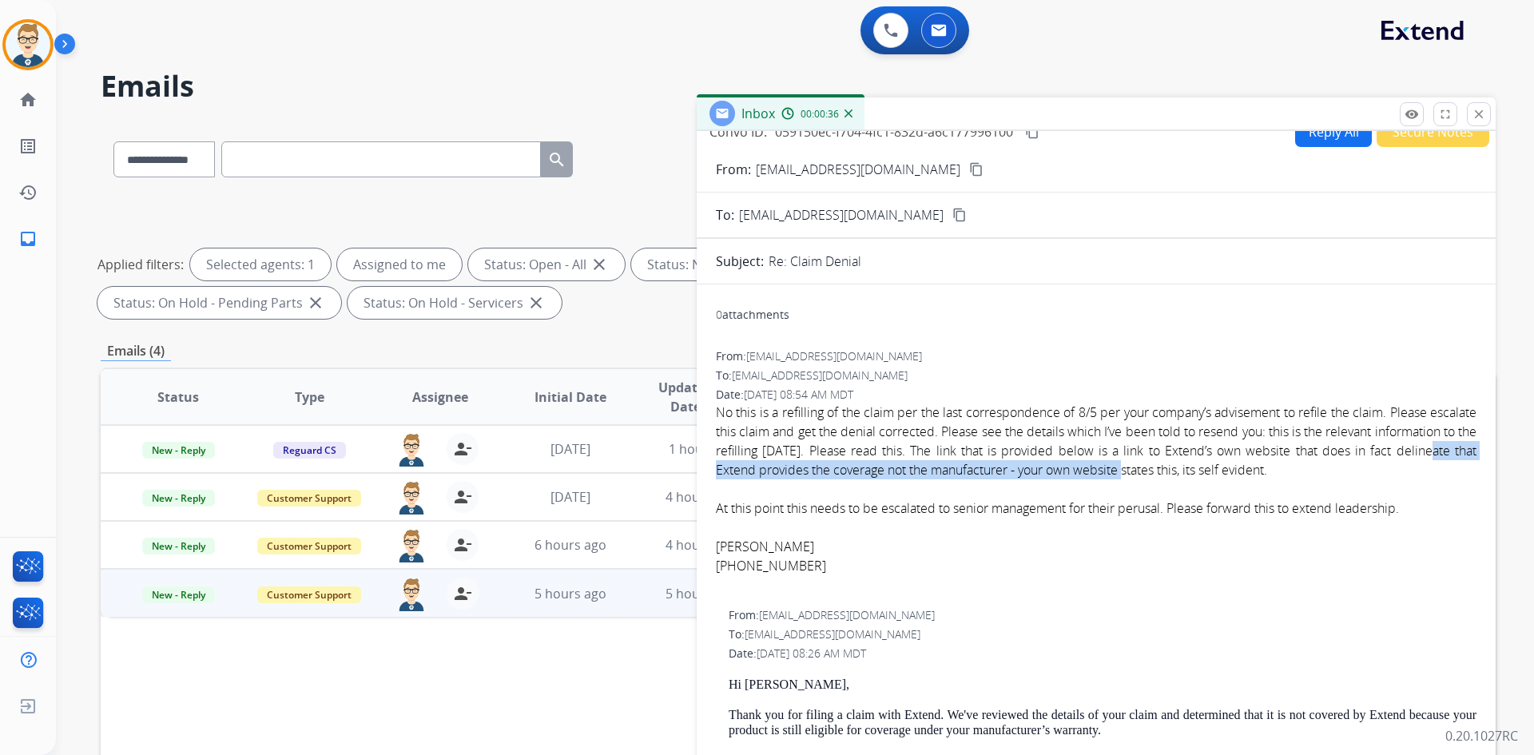
drag, startPoint x: 754, startPoint y: 470, endPoint x: 1216, endPoint y: 466, distance: 461.7
click at [1216, 466] on div "No this is a refilling of the claim per the last correspondence of 8/5 per your…" at bounding box center [1096, 441] width 760 height 77
click at [1267, 466] on div "No this is a refilling of the claim per the last correspondence of 8/5 per your…" at bounding box center [1096, 441] width 760 height 77
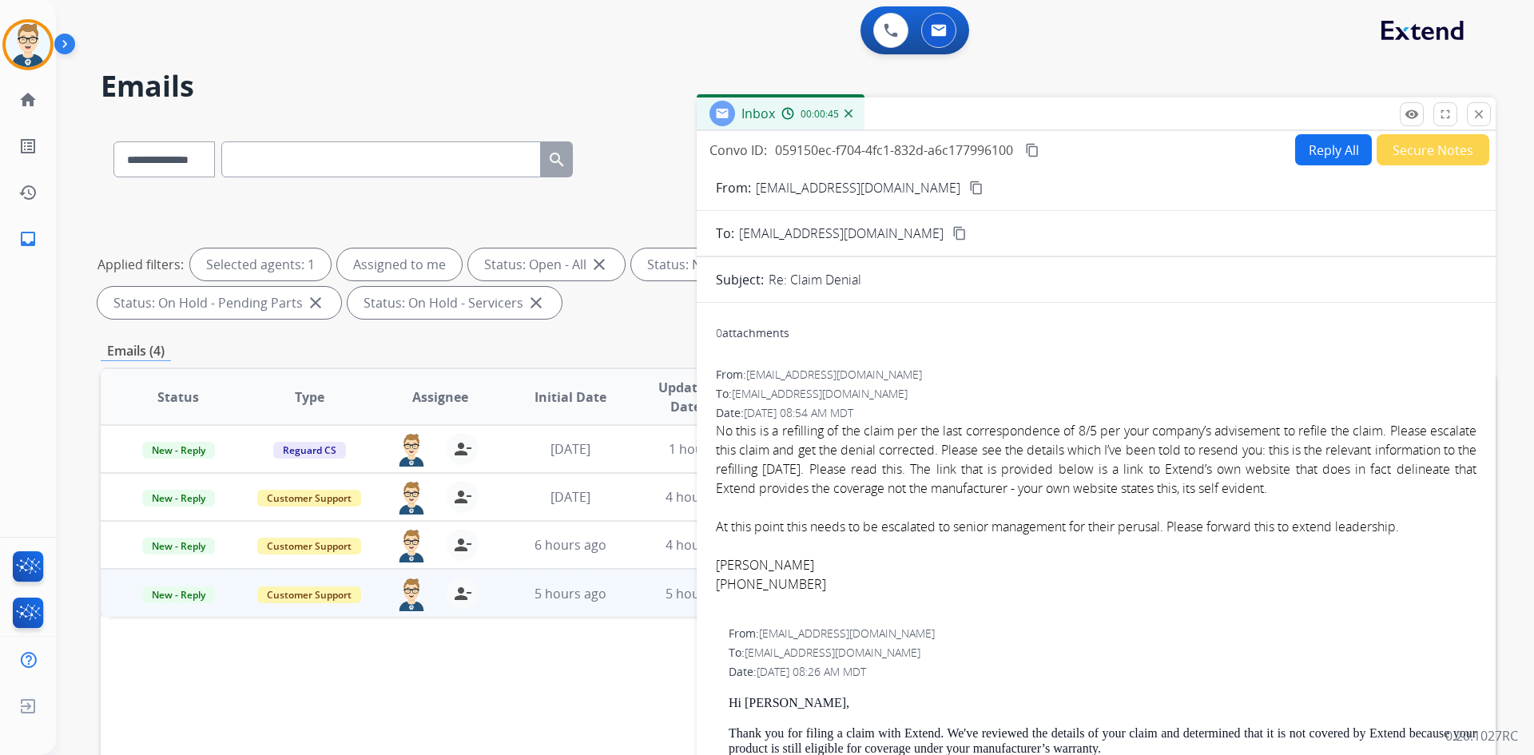
scroll to position [0, 0]
click at [969, 190] on mat-icon "content_copy" at bounding box center [976, 189] width 14 height 14
click at [154, 167] on select "**********" at bounding box center [163, 159] width 100 height 36
select select "**********"
click at [113, 141] on select "**********" at bounding box center [163, 159] width 100 height 36
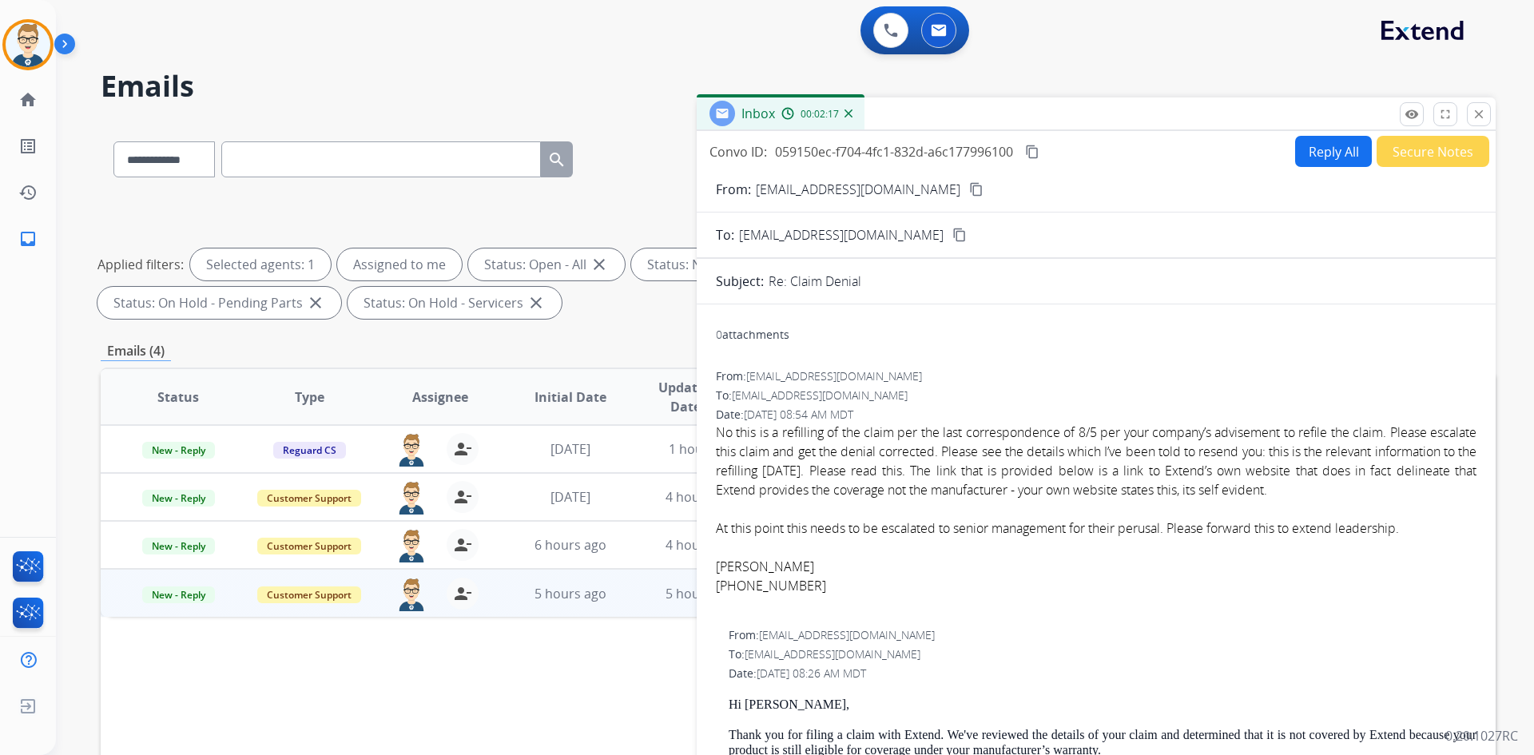
click at [380, 161] on input "text" at bounding box center [380, 159] width 319 height 36
paste input "**********"
type input "**********"
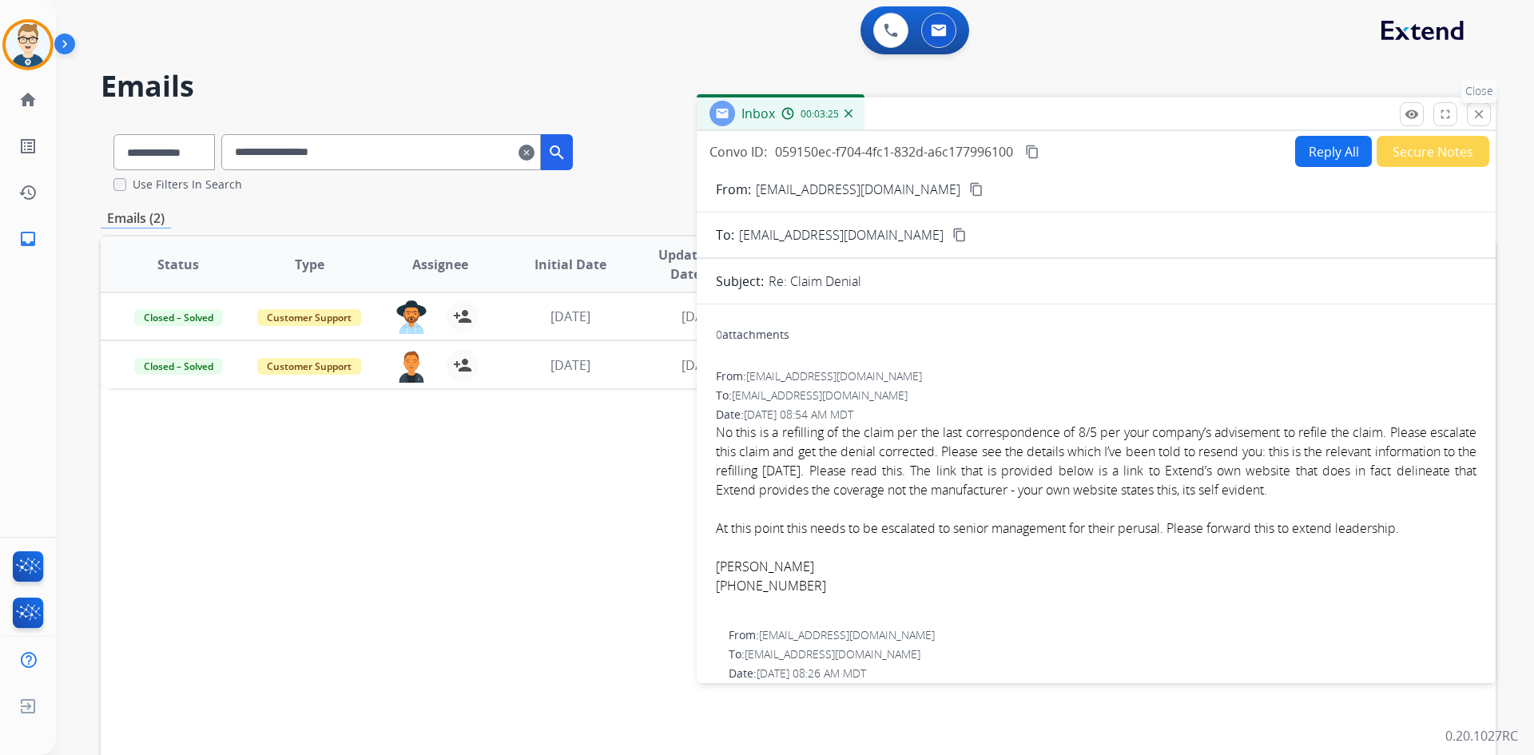
click at [1475, 110] on mat-icon "close" at bounding box center [1478, 114] width 14 height 14
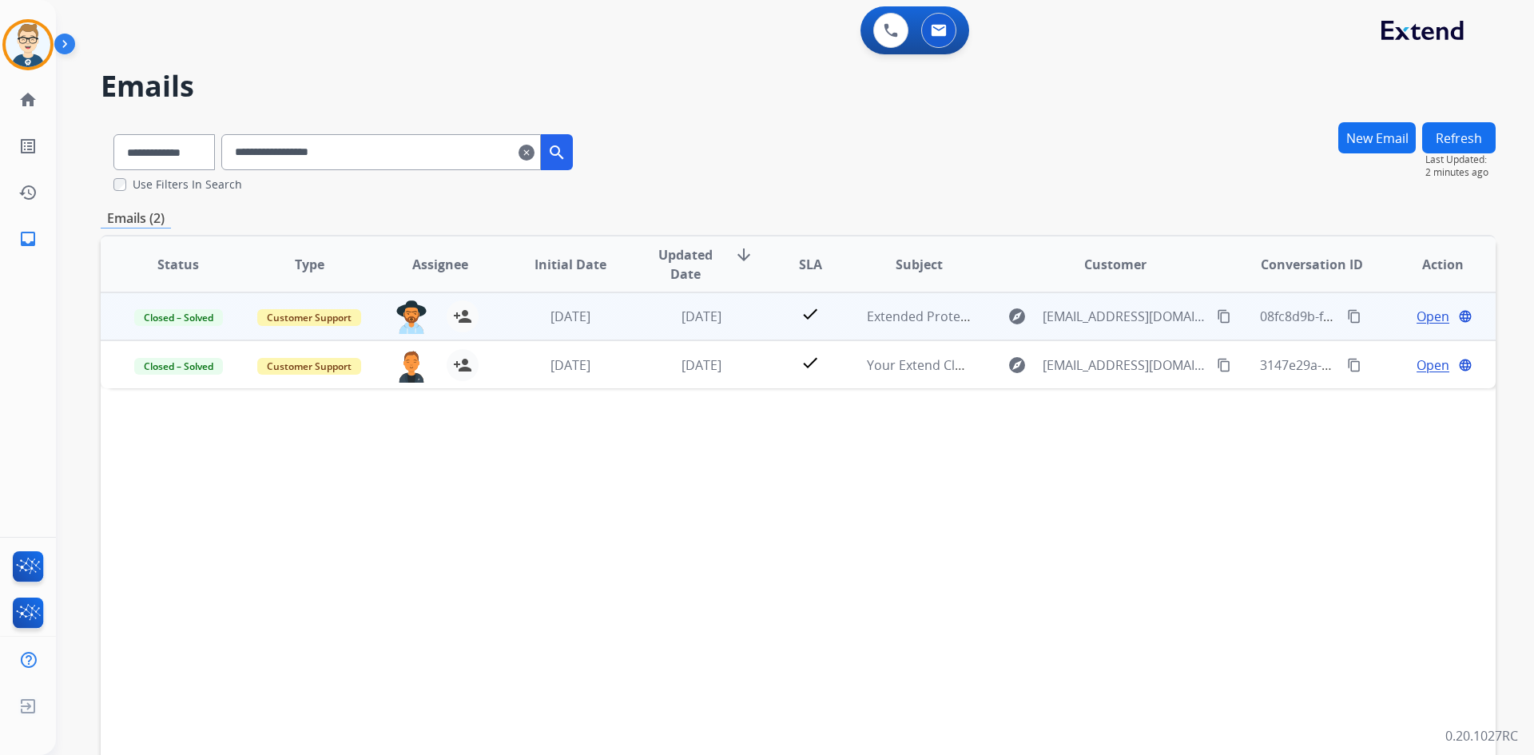
click at [761, 332] on td "check" at bounding box center [797, 316] width 87 height 48
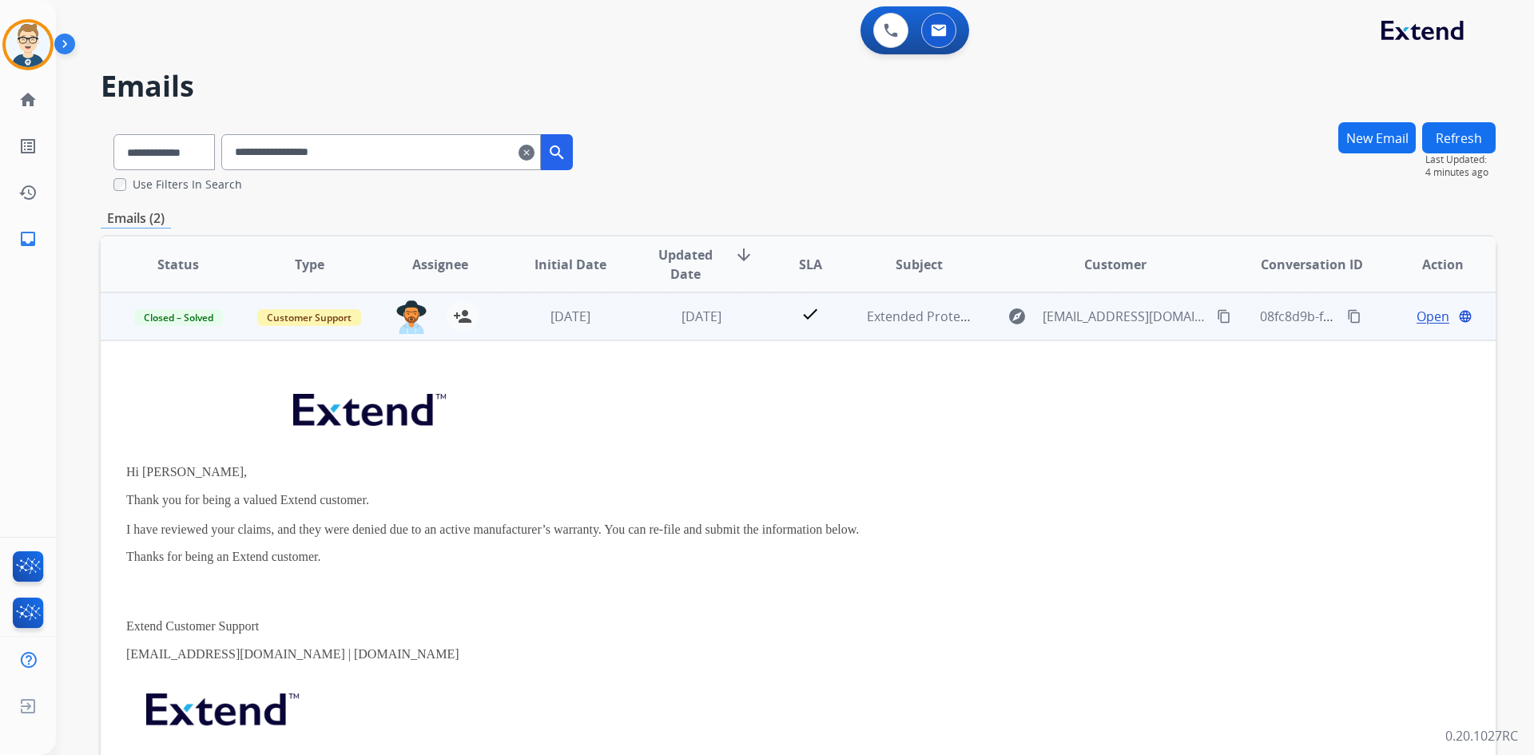
click at [1418, 316] on span "Open" at bounding box center [1432, 316] width 33 height 19
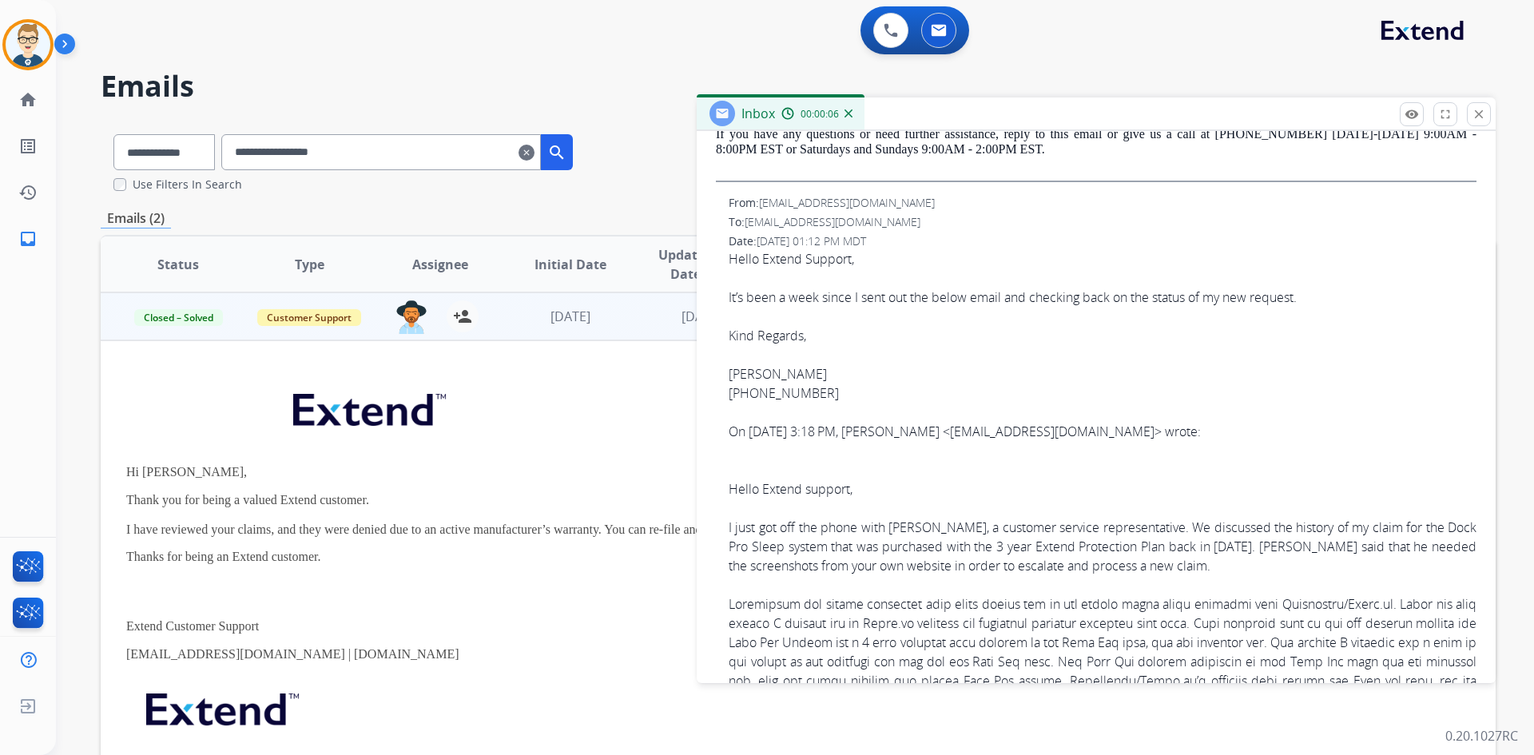
scroll to position [799, 0]
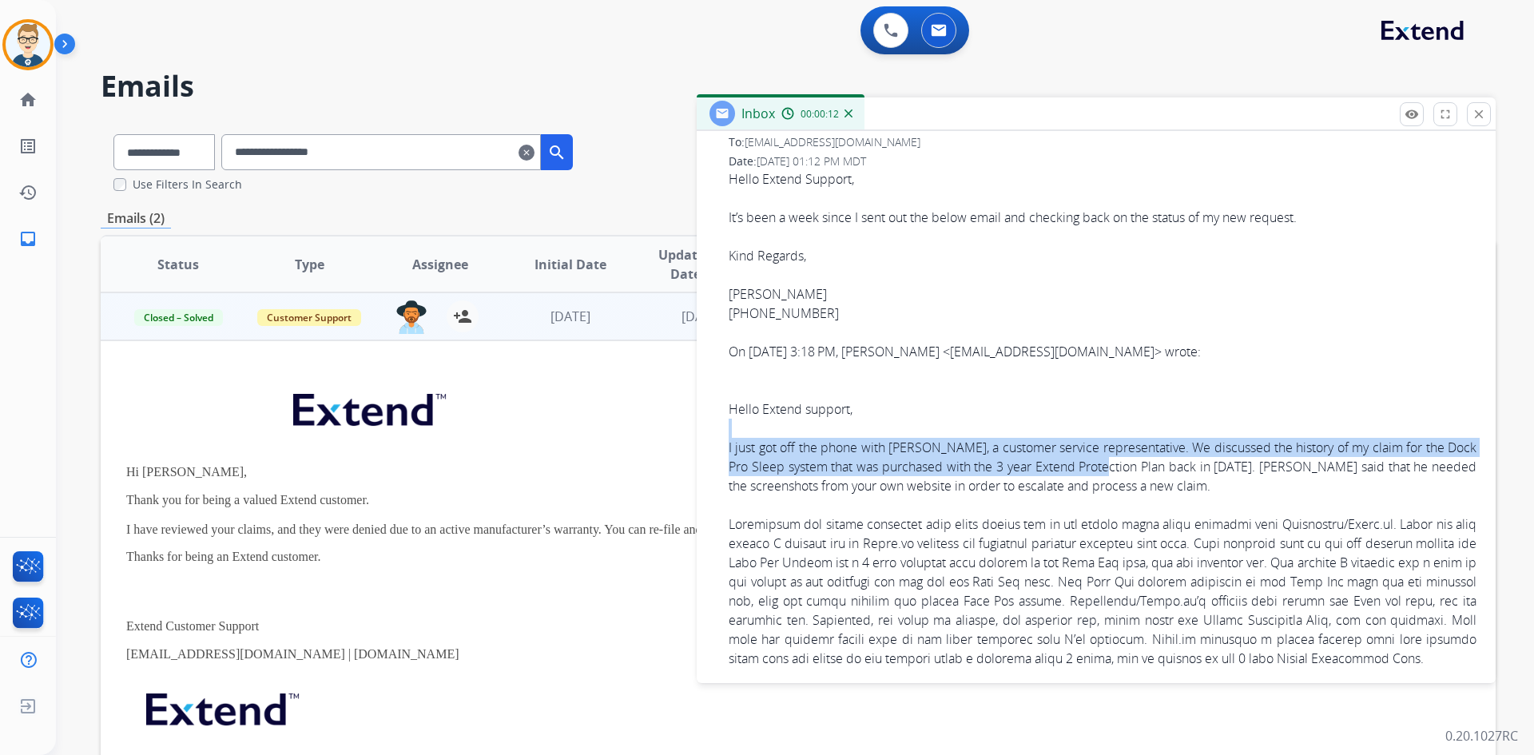
drag, startPoint x: 878, startPoint y: 436, endPoint x: 1129, endPoint y: 471, distance: 253.3
click at [1076, 471] on div "I just got off the phone with [PERSON_NAME], a customer service representative.…" at bounding box center [1102, 467] width 748 height 58
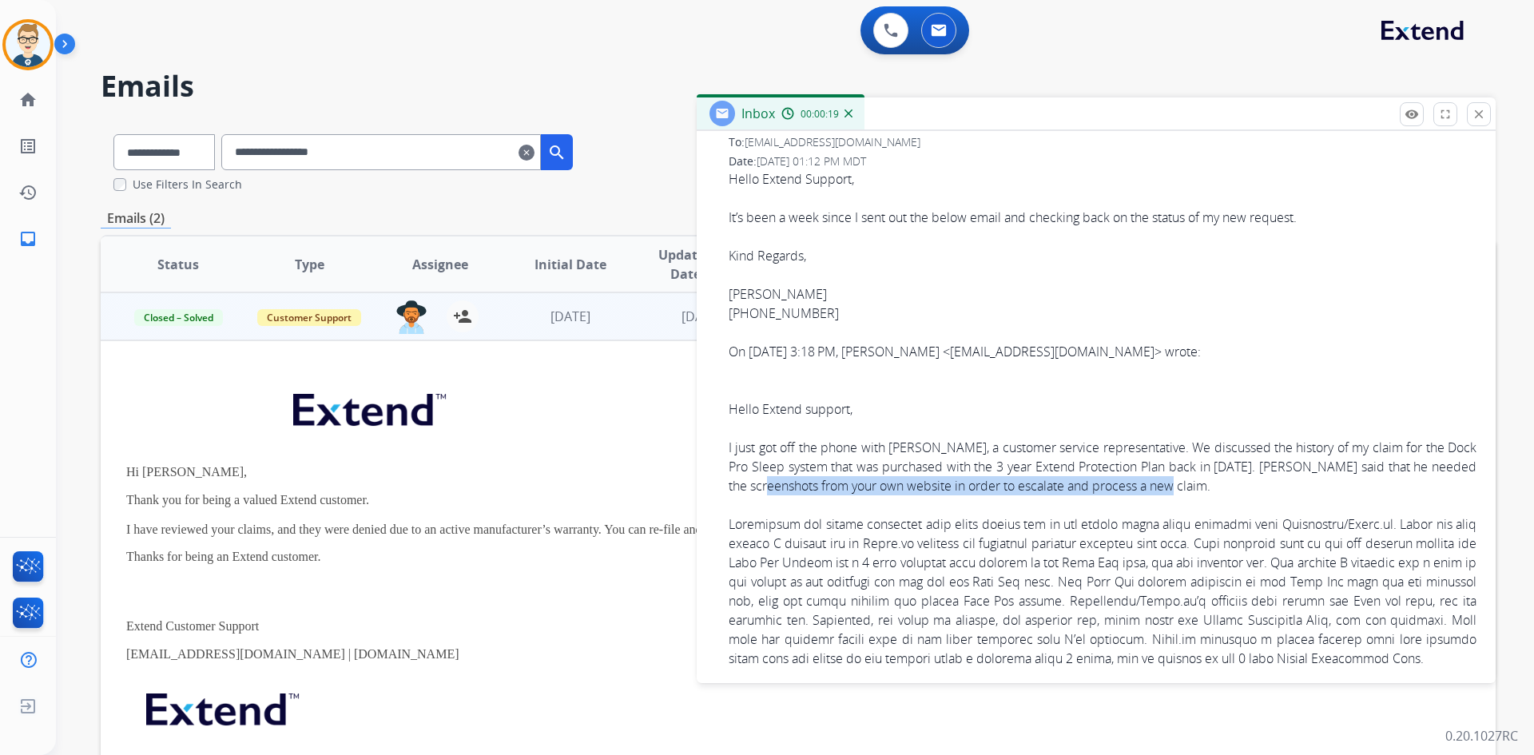
drag, startPoint x: 798, startPoint y: 487, endPoint x: 1199, endPoint y: 485, distance: 401.0
click at [1199, 485] on div "I just got off the phone with [PERSON_NAME], a customer service representative.…" at bounding box center [1102, 467] width 748 height 58
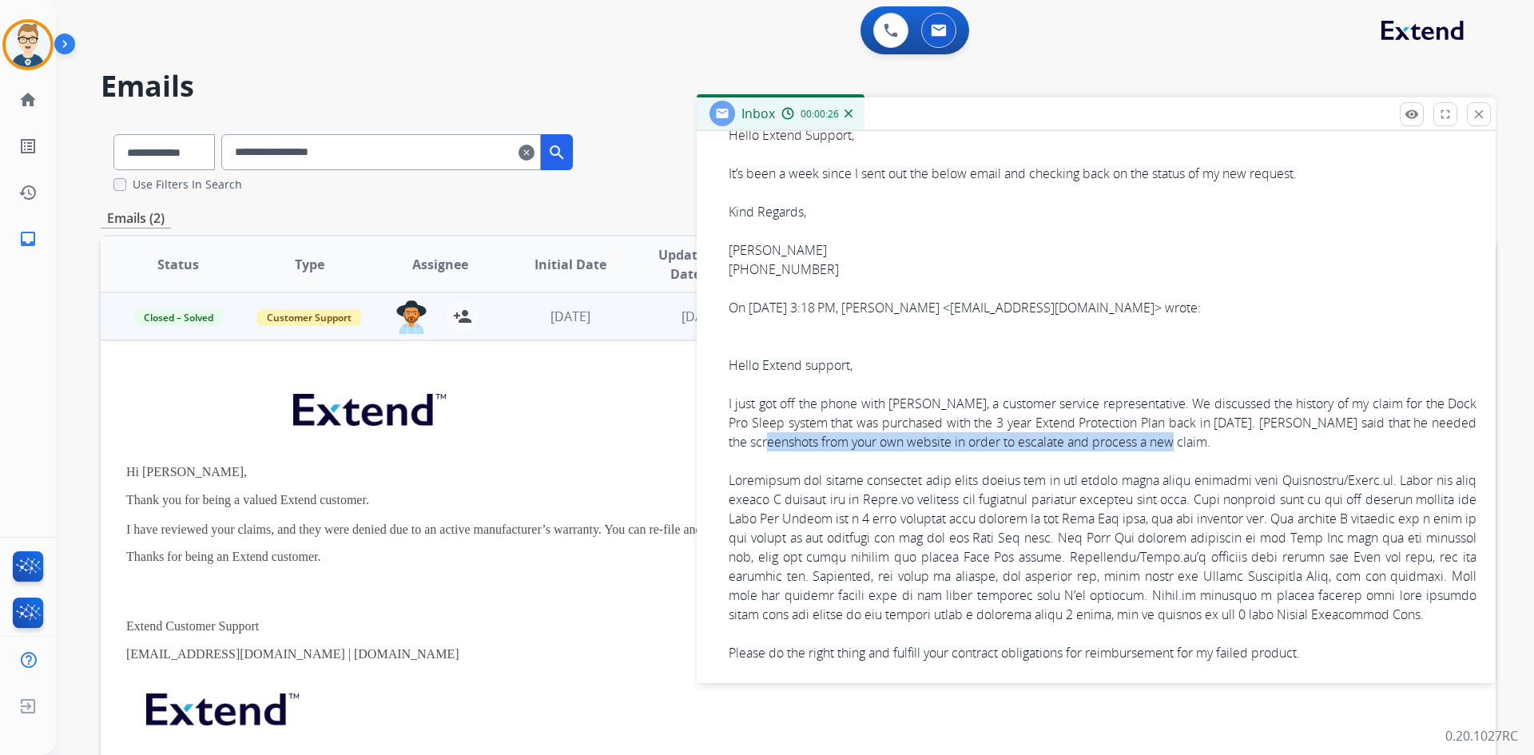
scroll to position [879, 0]
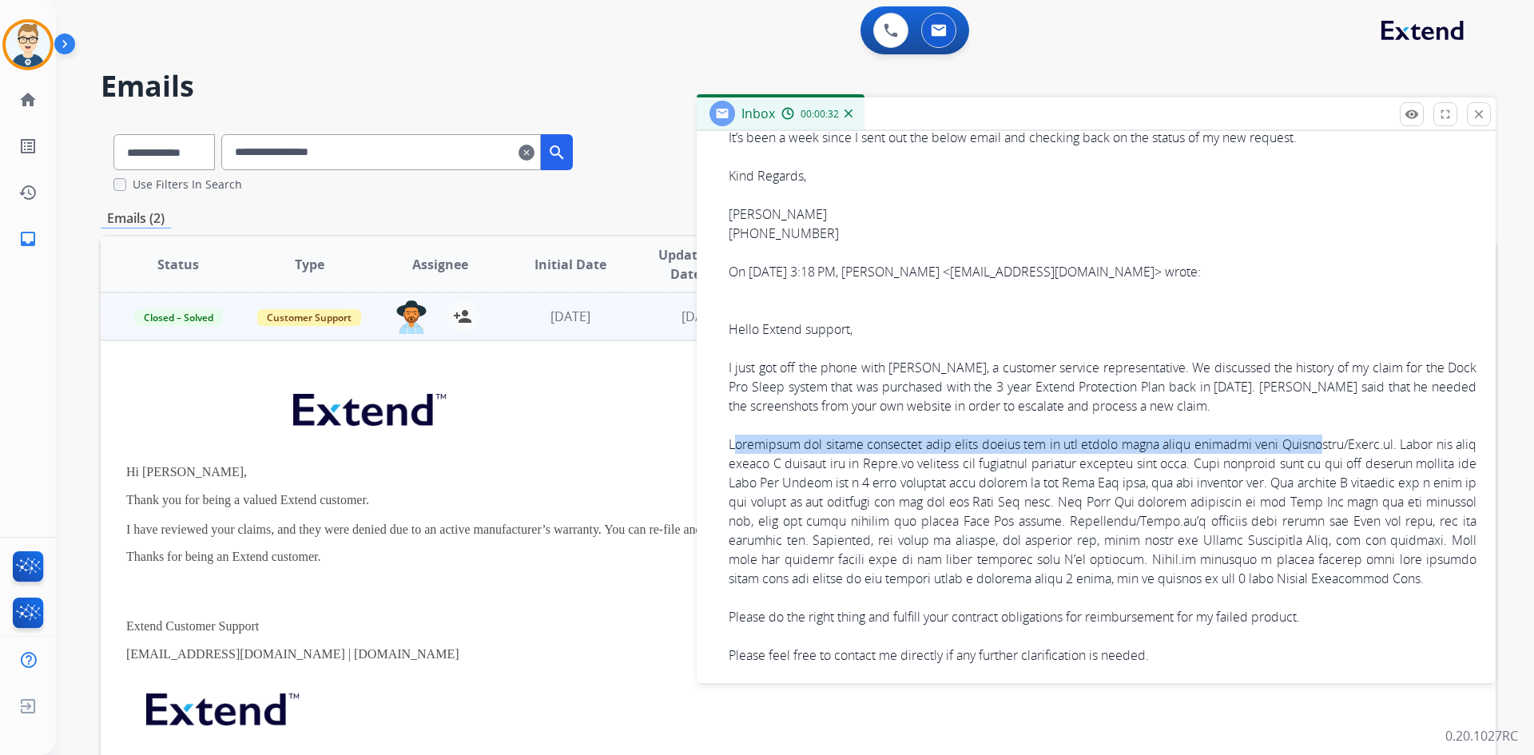
drag, startPoint x: 733, startPoint y: 445, endPoint x: 1325, endPoint y: 443, distance: 591.9
click at [1325, 443] on div at bounding box center [1102, 511] width 748 height 153
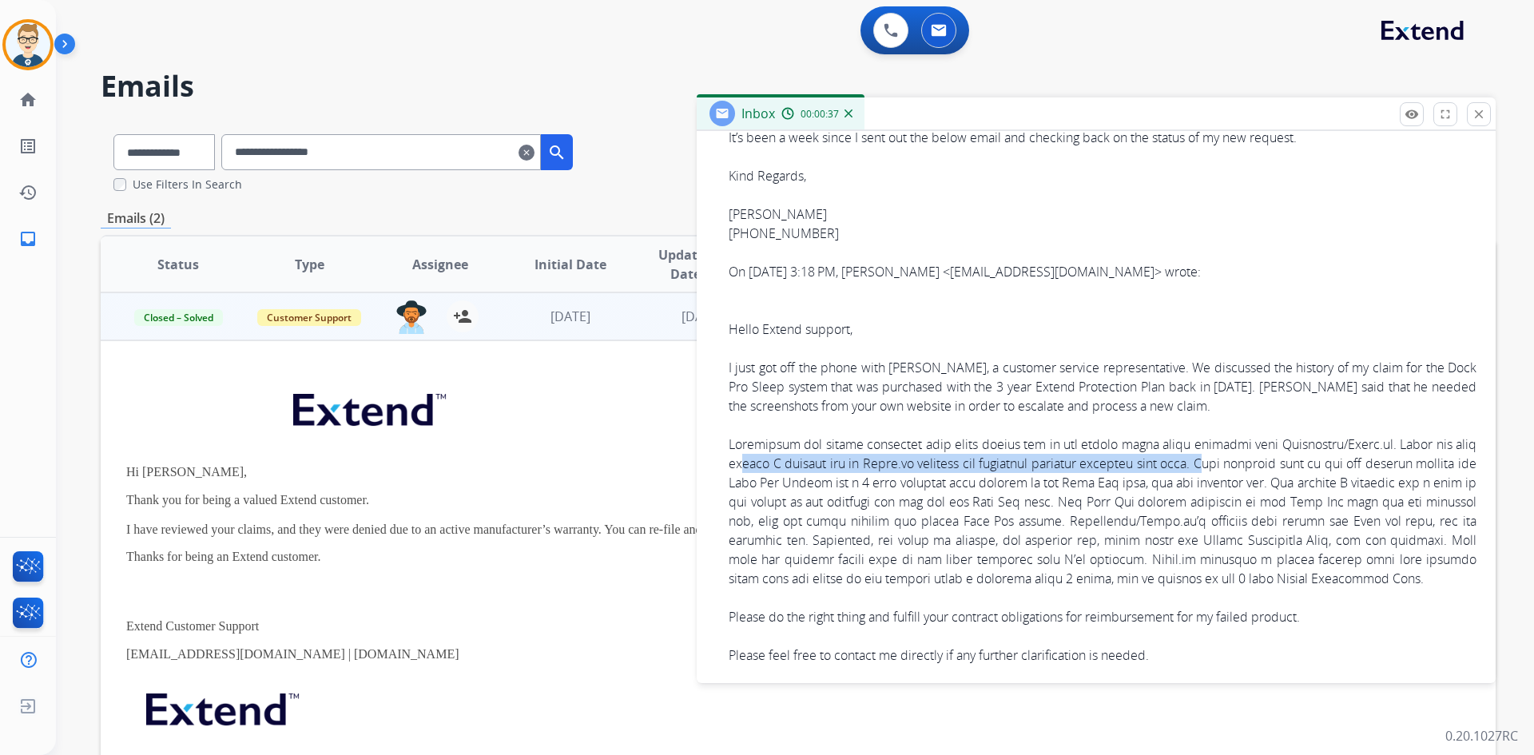
drag, startPoint x: 765, startPoint y: 459, endPoint x: 1260, endPoint y: 464, distance: 495.2
click at [1260, 464] on div at bounding box center [1102, 511] width 748 height 153
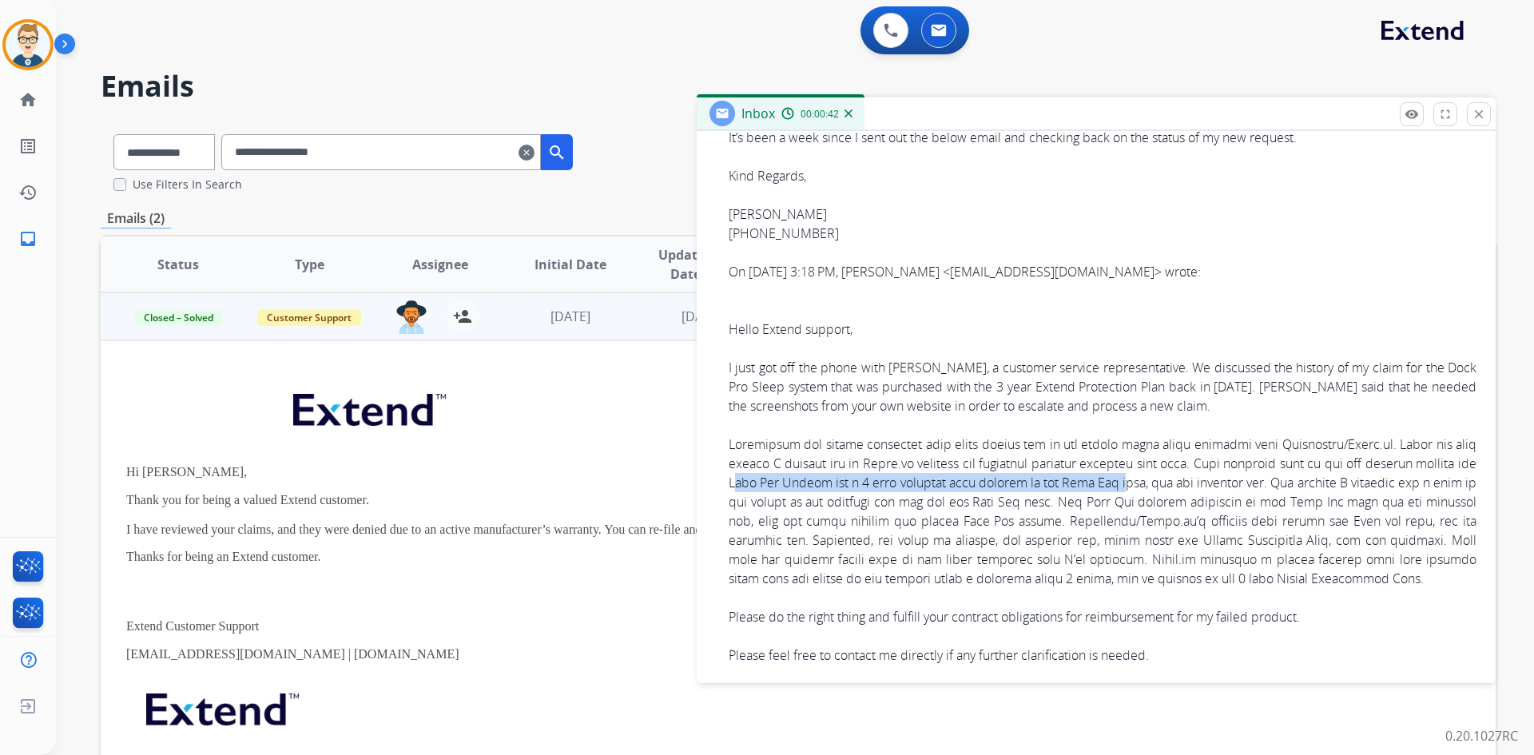
drag, startPoint x: 816, startPoint y: 481, endPoint x: 1229, endPoint y: 480, distance: 413.0
click at [1229, 480] on div at bounding box center [1102, 511] width 748 height 153
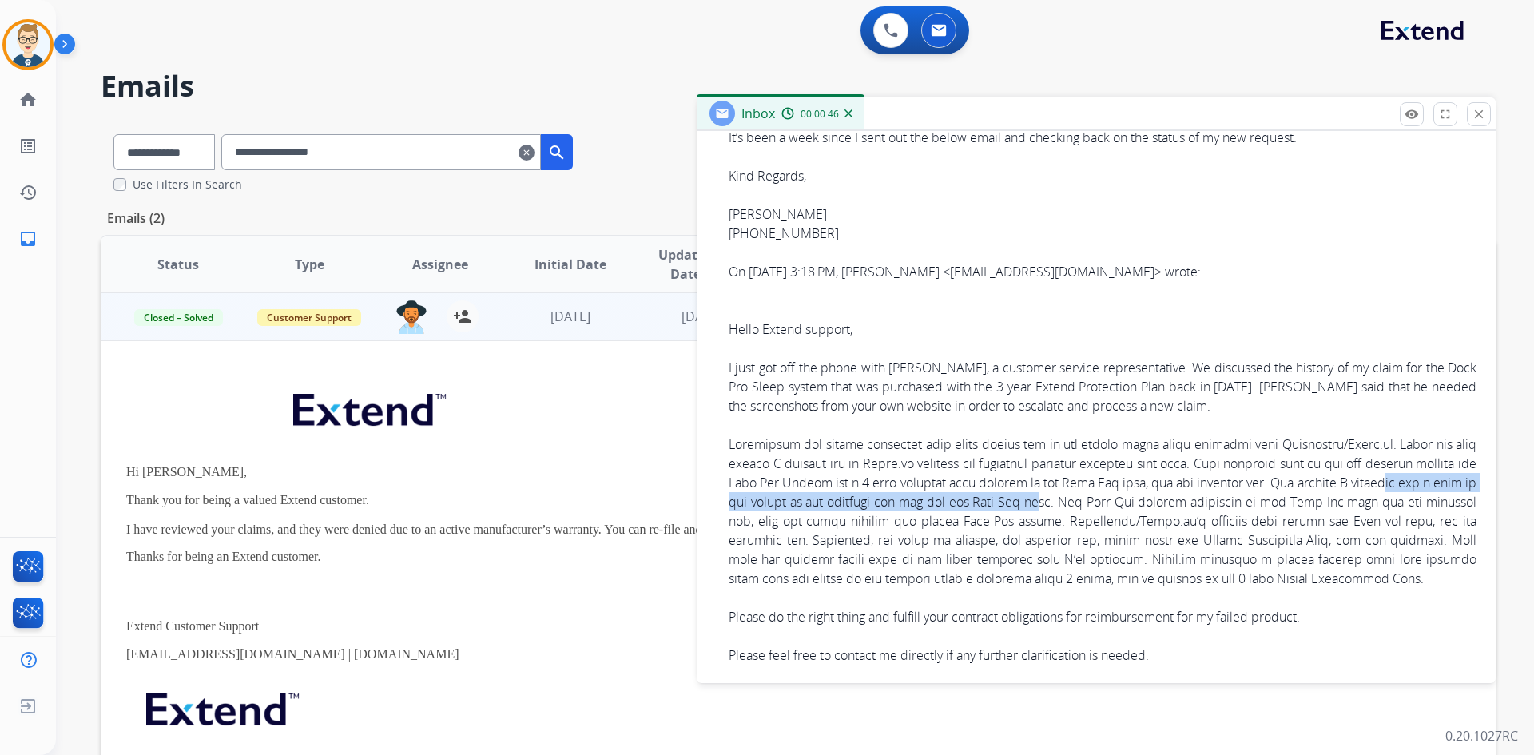
drag, startPoint x: 764, startPoint y: 499, endPoint x: 1177, endPoint y: 499, distance: 412.2
click at [1177, 499] on div at bounding box center [1102, 511] width 748 height 153
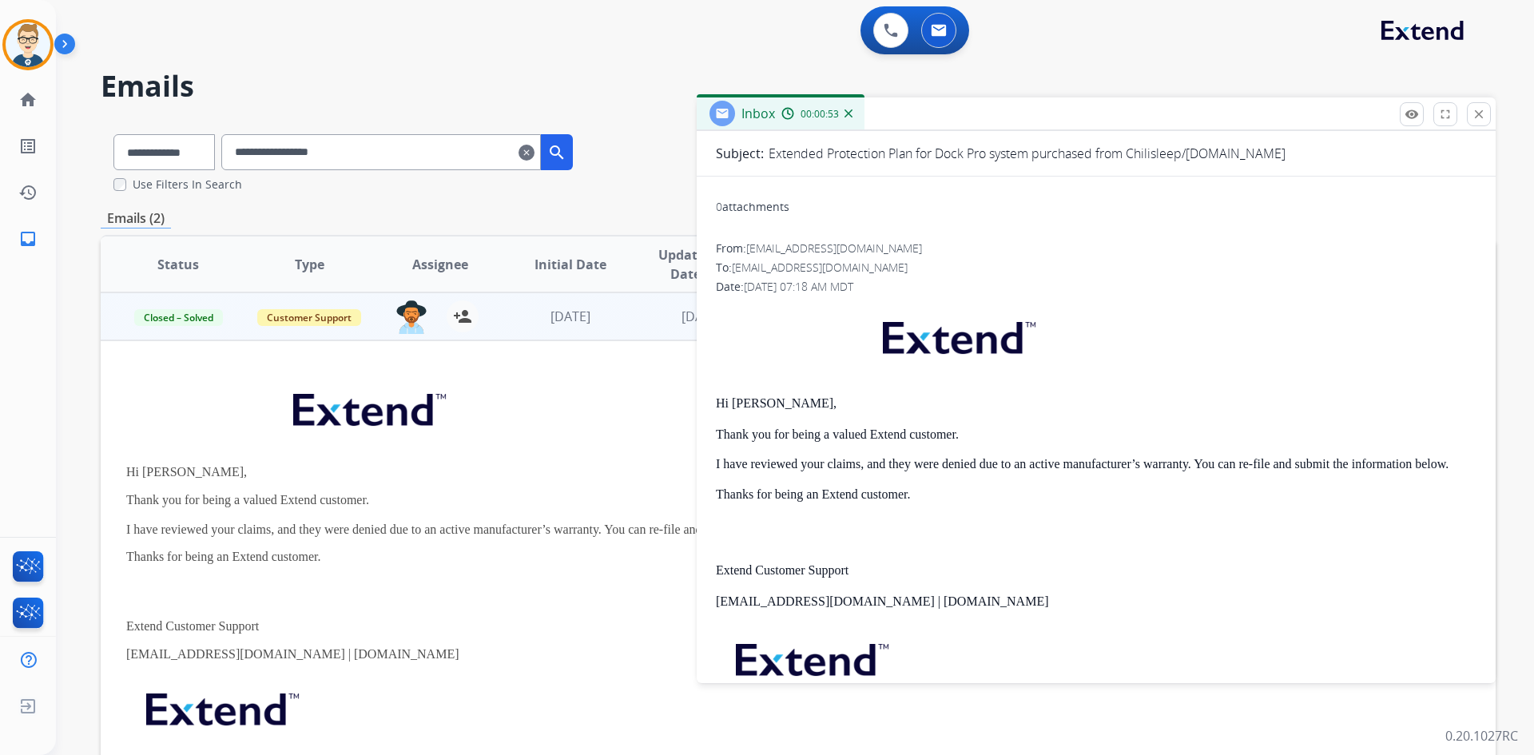
scroll to position [0, 0]
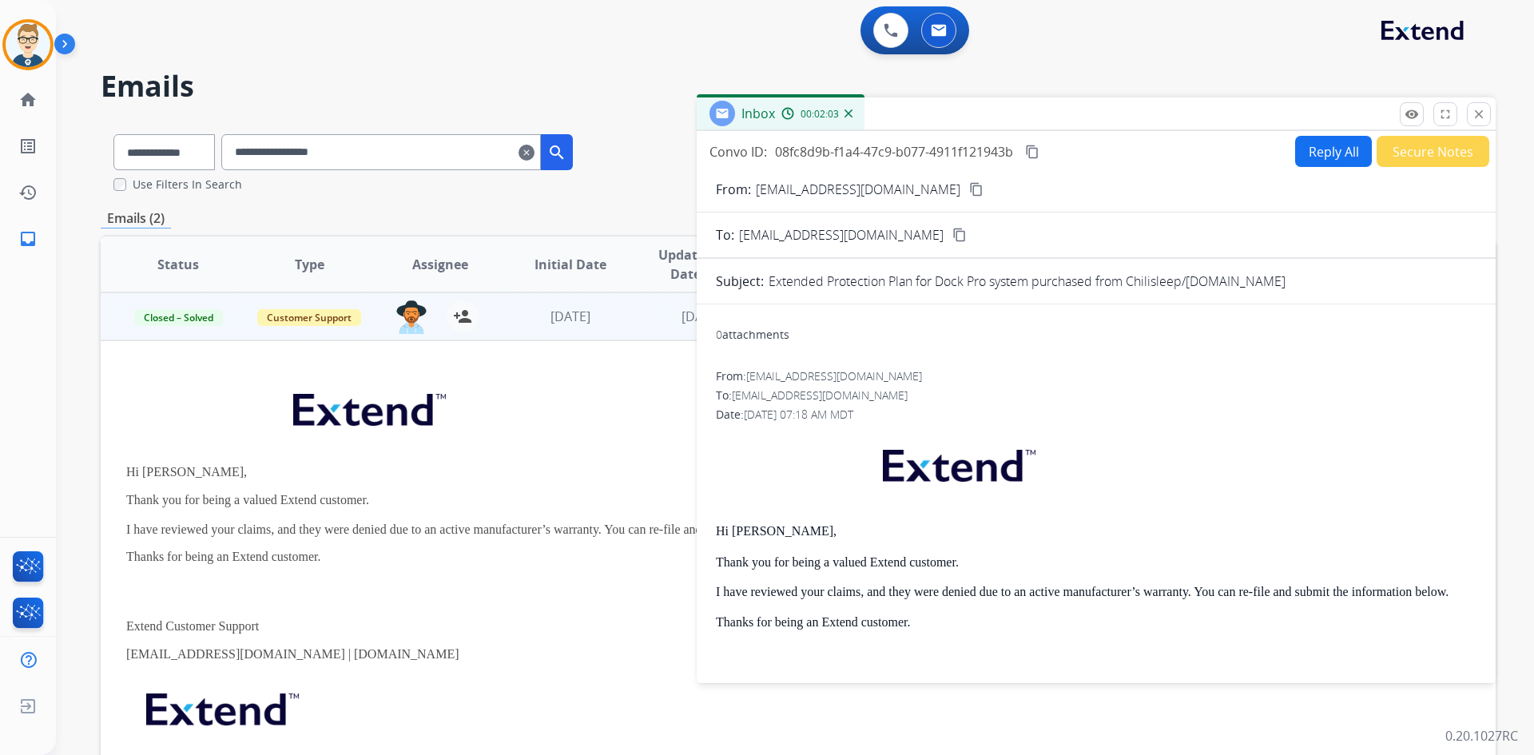
click at [1038, 151] on mat-icon "content_copy" at bounding box center [1032, 152] width 14 height 14
click at [952, 231] on mat-icon "content_copy" at bounding box center [959, 235] width 14 height 14
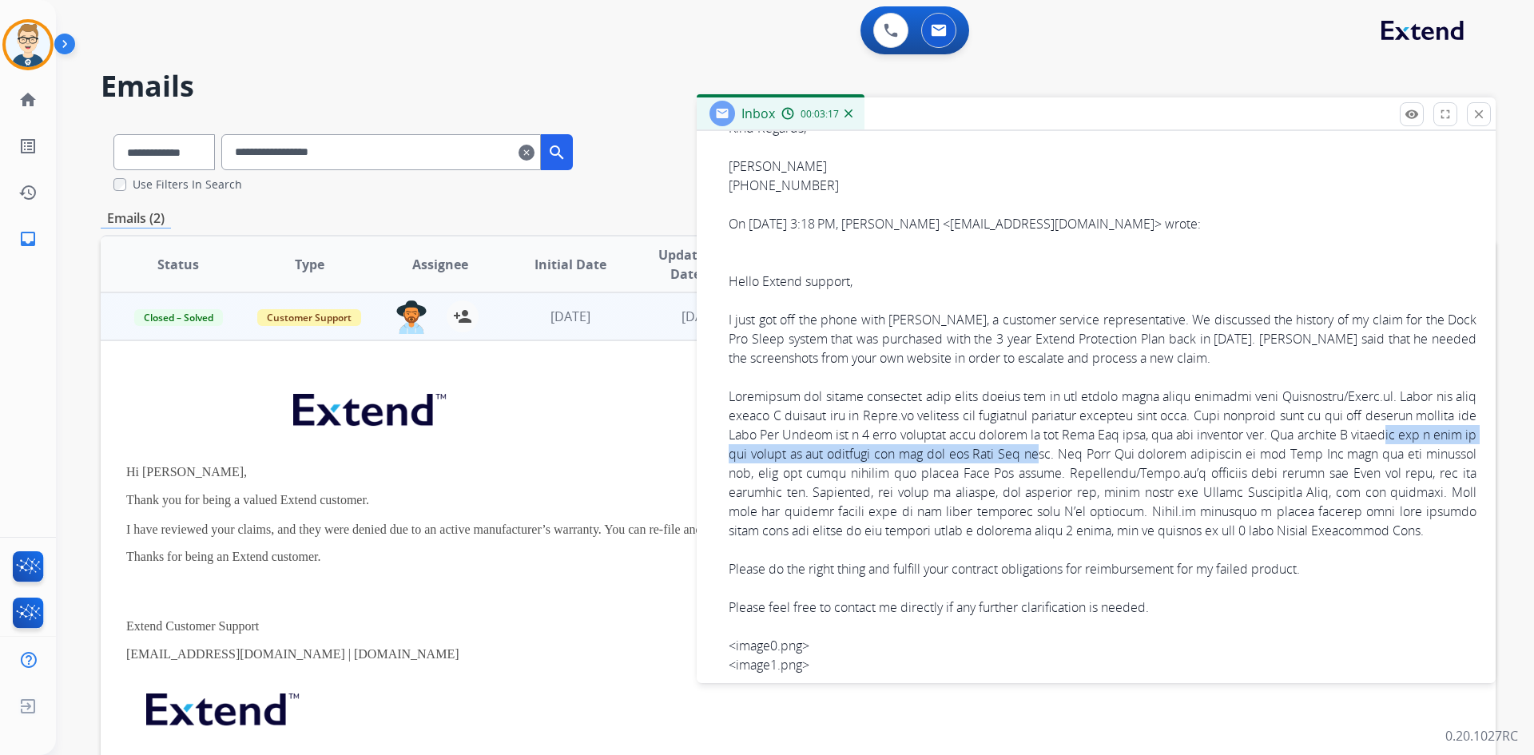
scroll to position [958, 0]
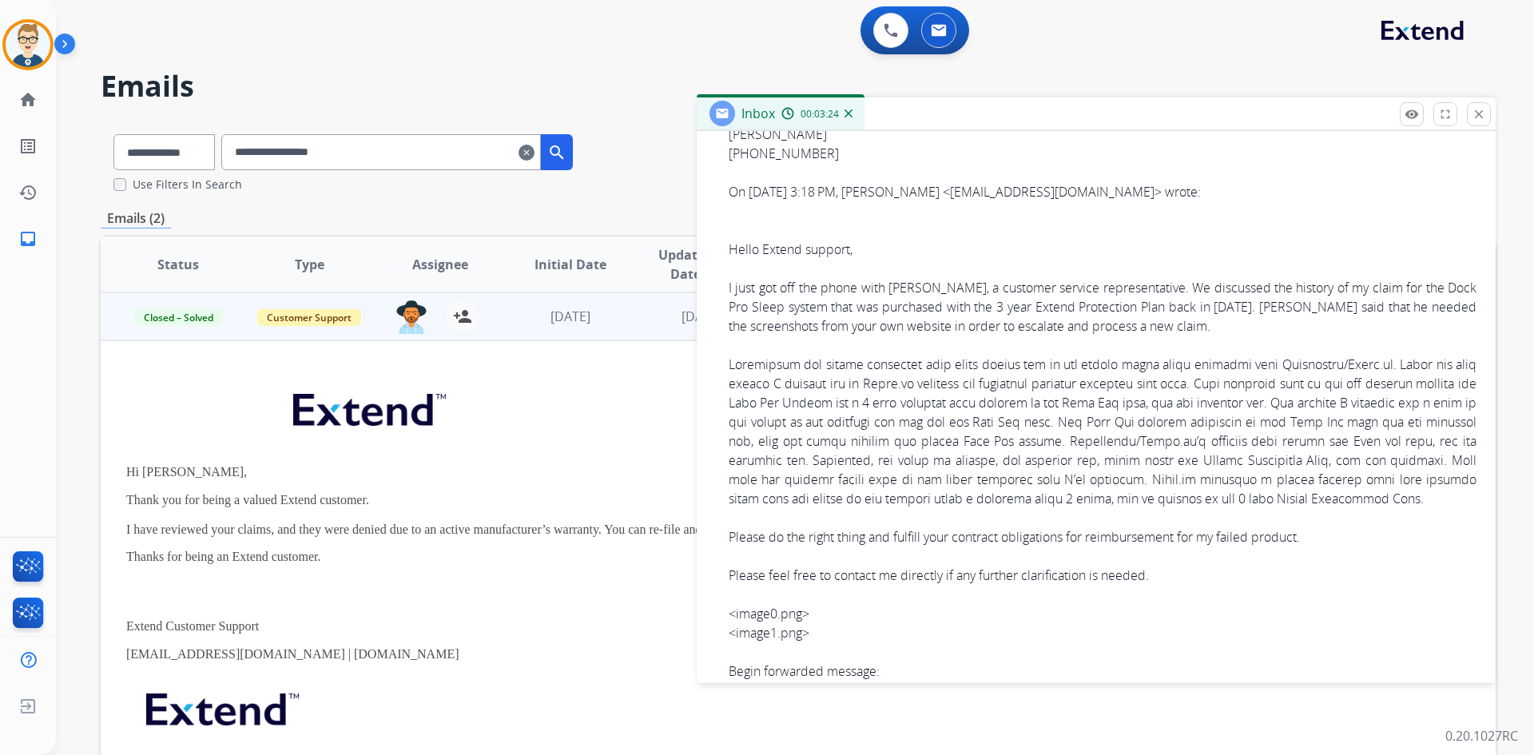
click at [846, 498] on div at bounding box center [1102, 431] width 748 height 153
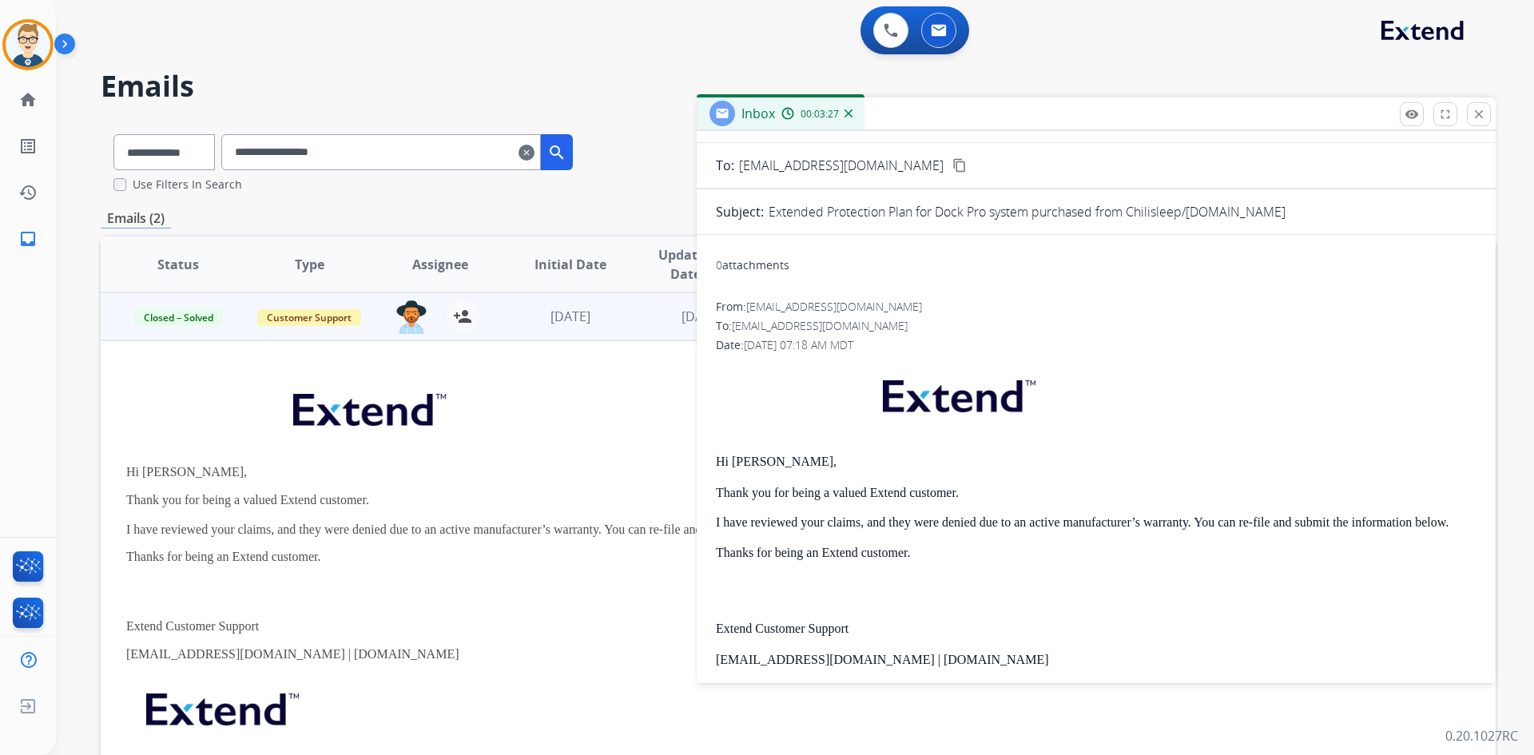
scroll to position [0, 0]
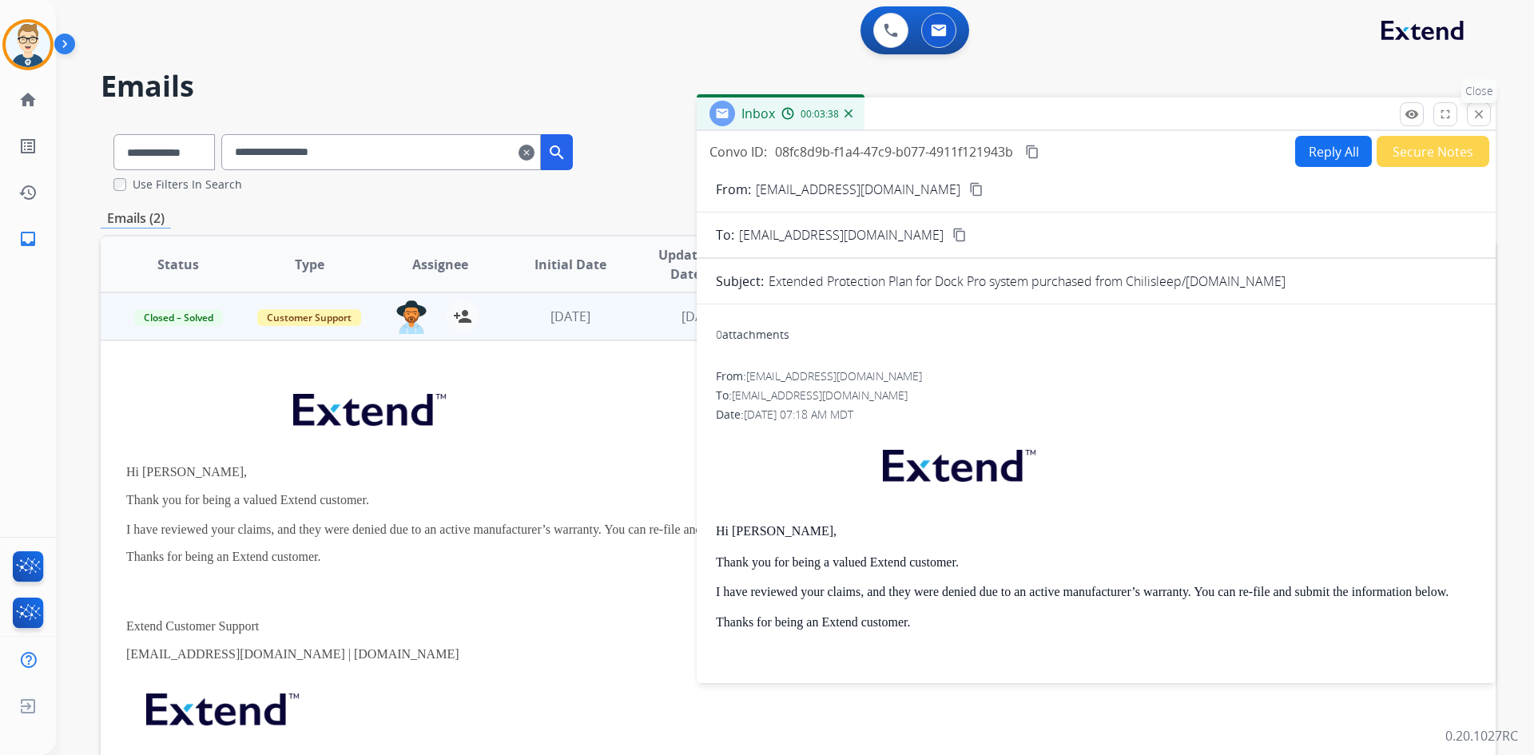
click at [1484, 113] on mat-icon "close" at bounding box center [1478, 114] width 14 height 14
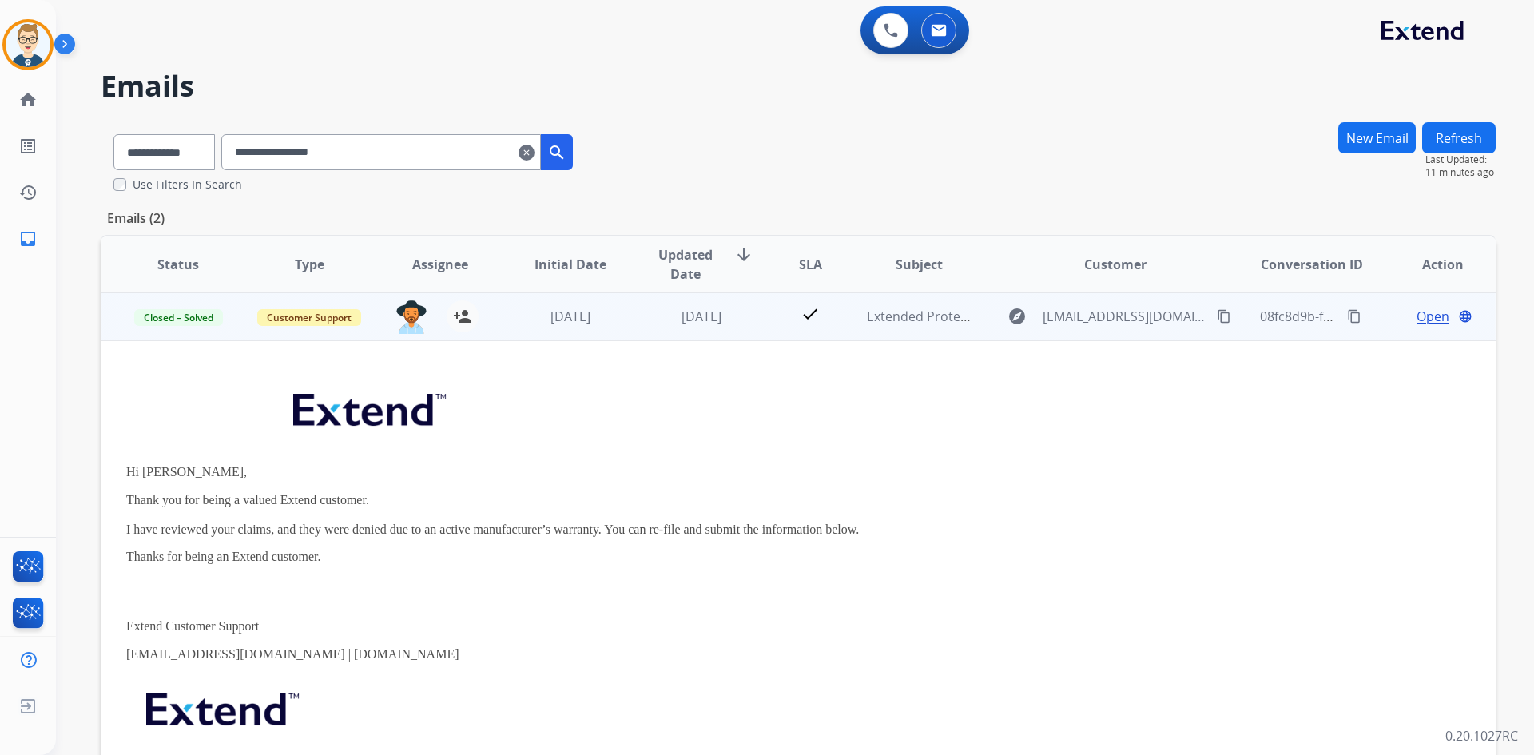
click at [1416, 313] on span "Open" at bounding box center [1432, 316] width 33 height 19
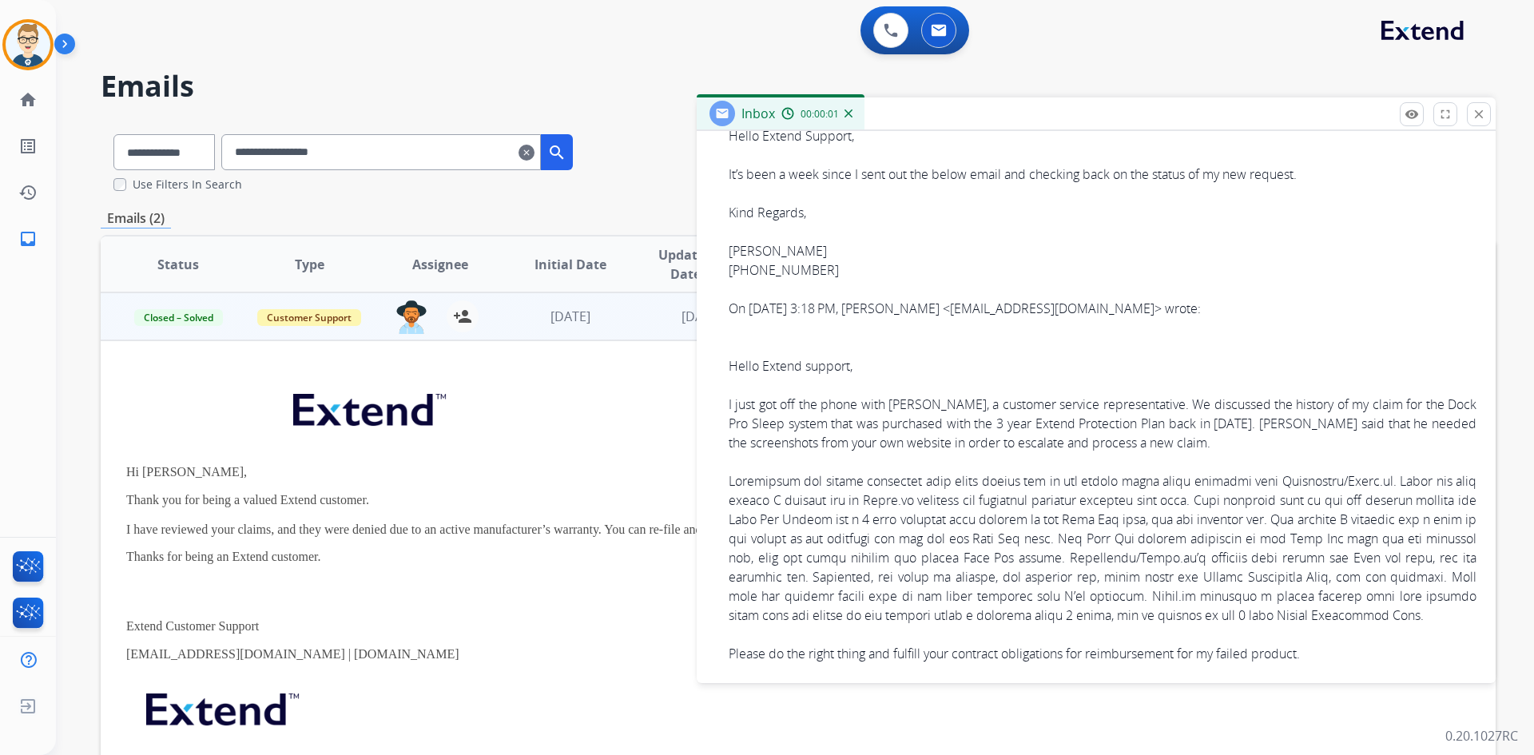
scroll to position [879, 0]
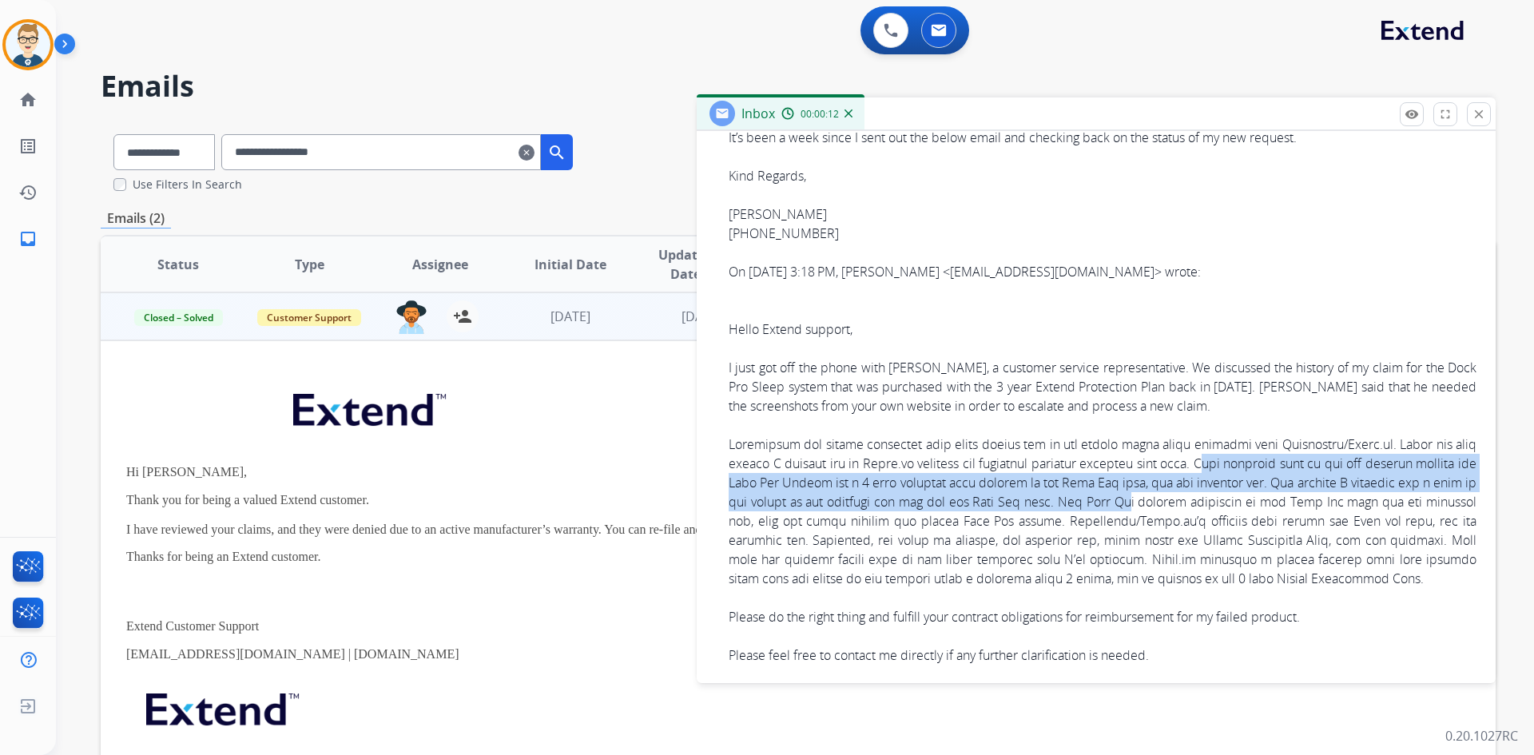
drag, startPoint x: 1256, startPoint y: 463, endPoint x: 1272, endPoint y: 509, distance: 48.2
click at [1272, 509] on div at bounding box center [1102, 511] width 748 height 153
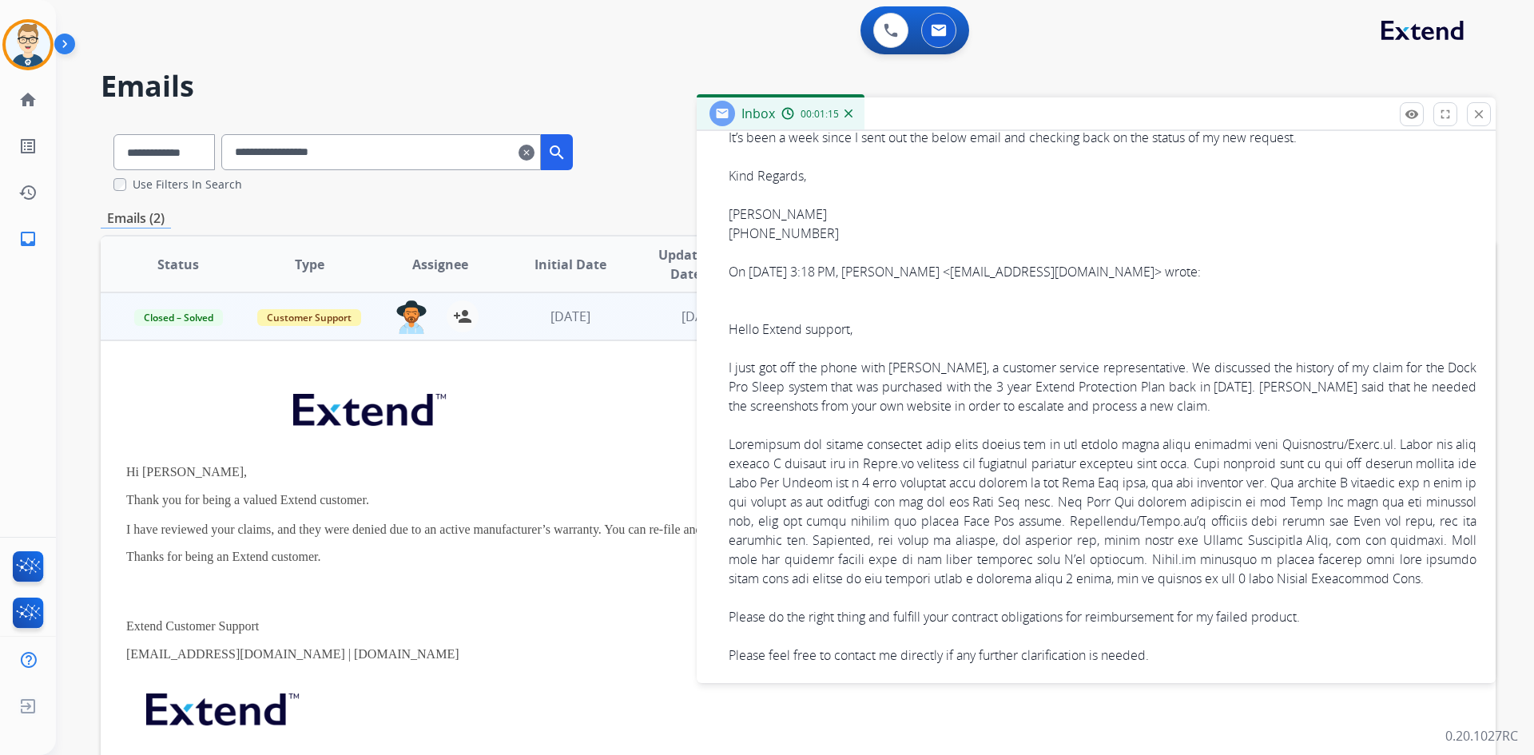
click at [1133, 546] on div at bounding box center [1102, 511] width 748 height 153
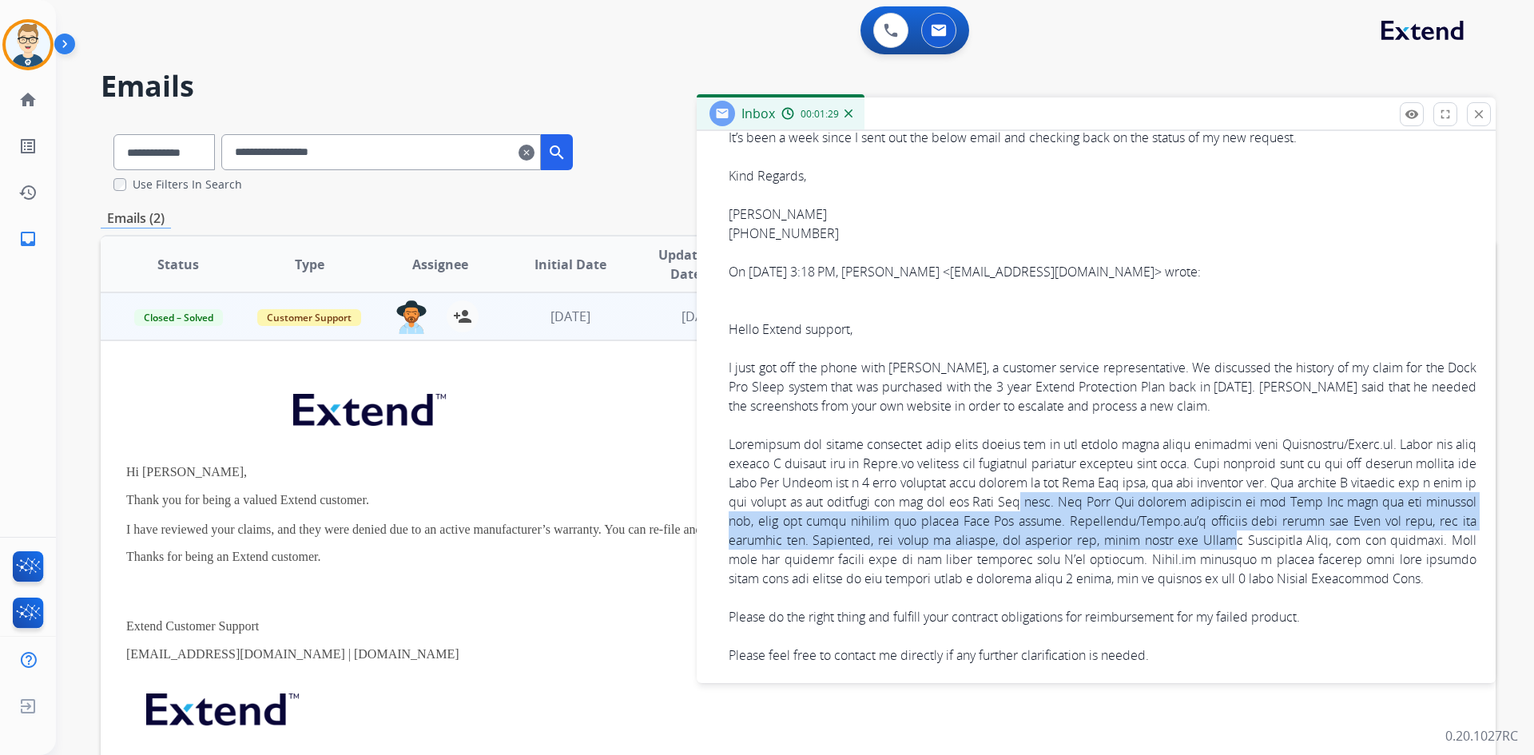
drag, startPoint x: 1162, startPoint y: 498, endPoint x: 1319, endPoint y: 531, distance: 159.9
click at [1319, 531] on div at bounding box center [1102, 511] width 748 height 153
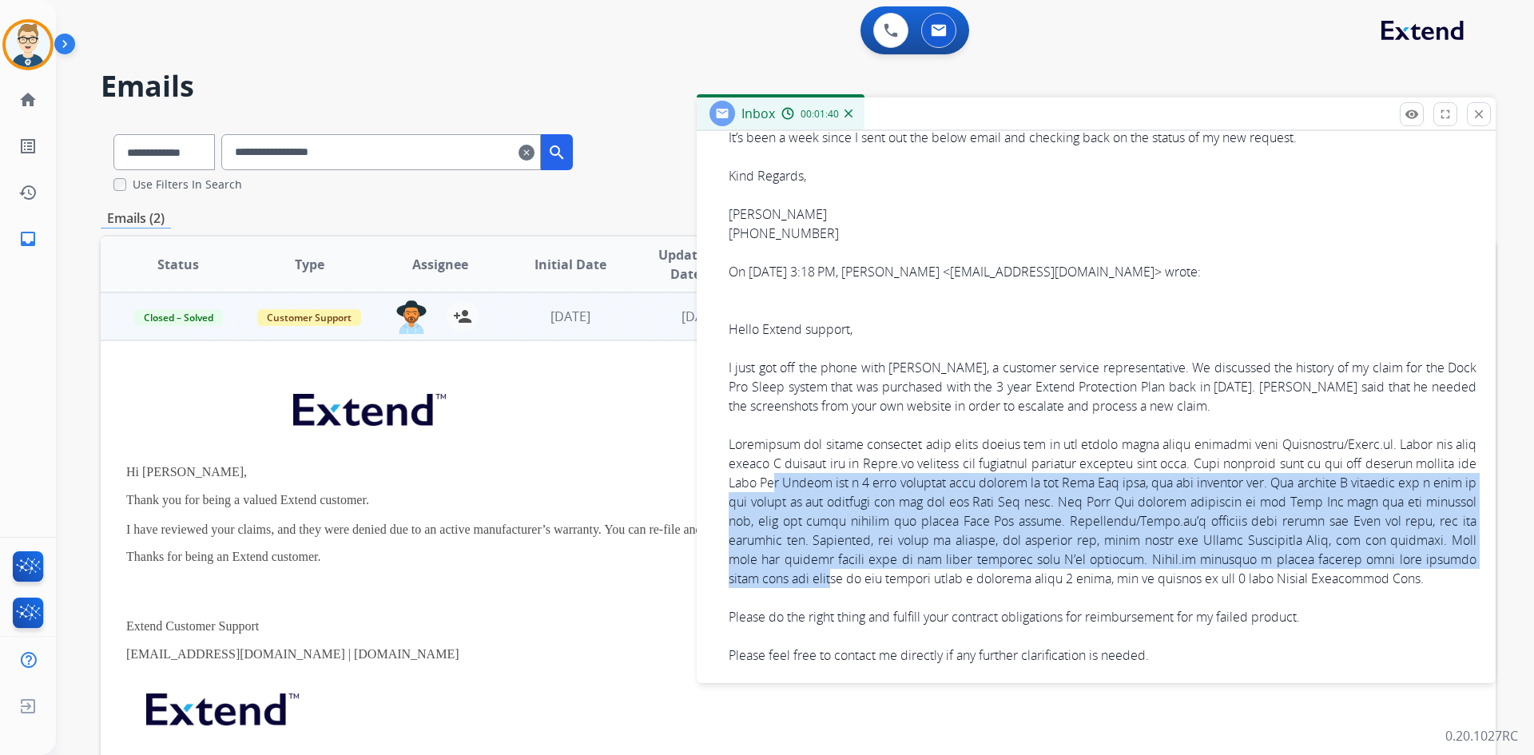
drag, startPoint x: 851, startPoint y: 484, endPoint x: 909, endPoint y: 577, distance: 110.2
click at [909, 577] on div at bounding box center [1102, 511] width 748 height 153
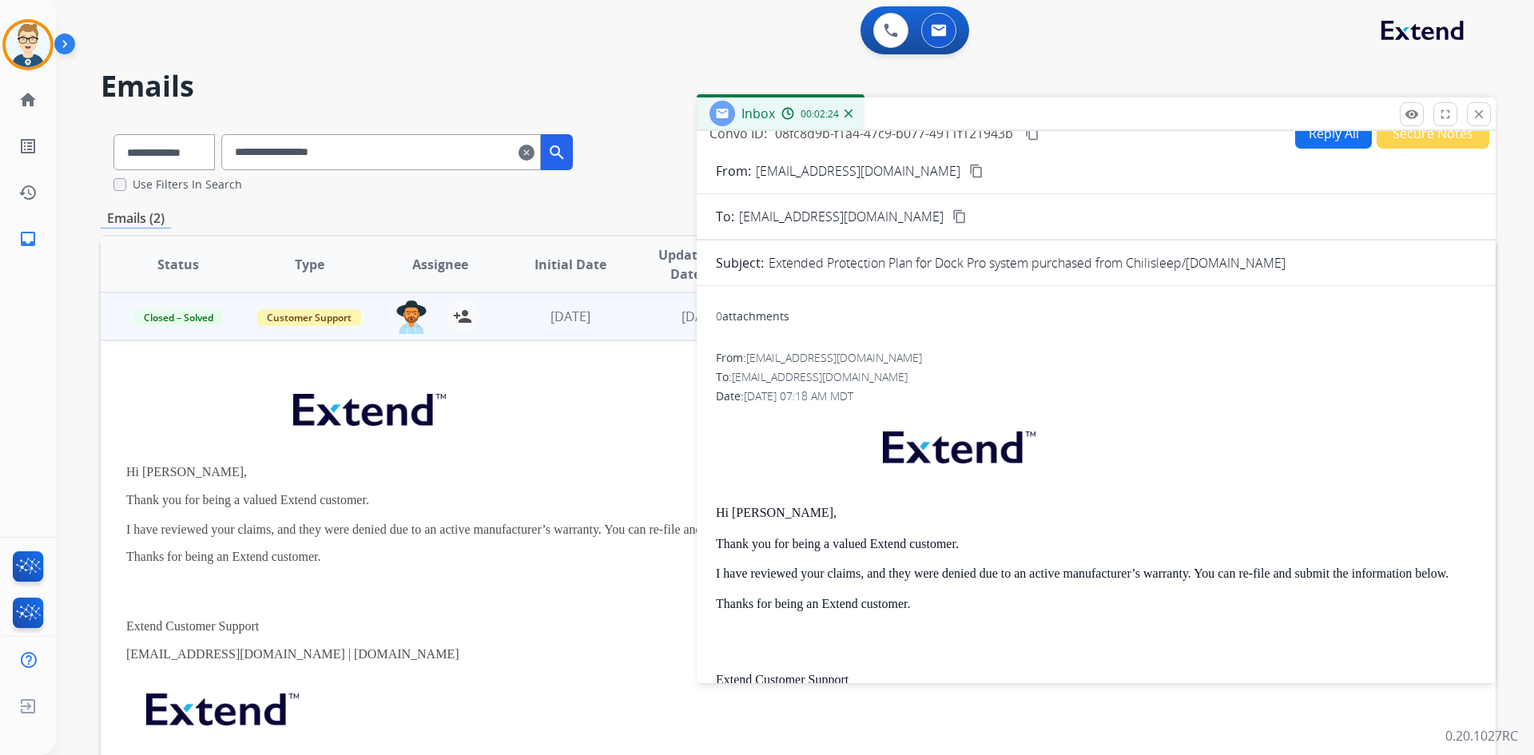
scroll to position [0, 0]
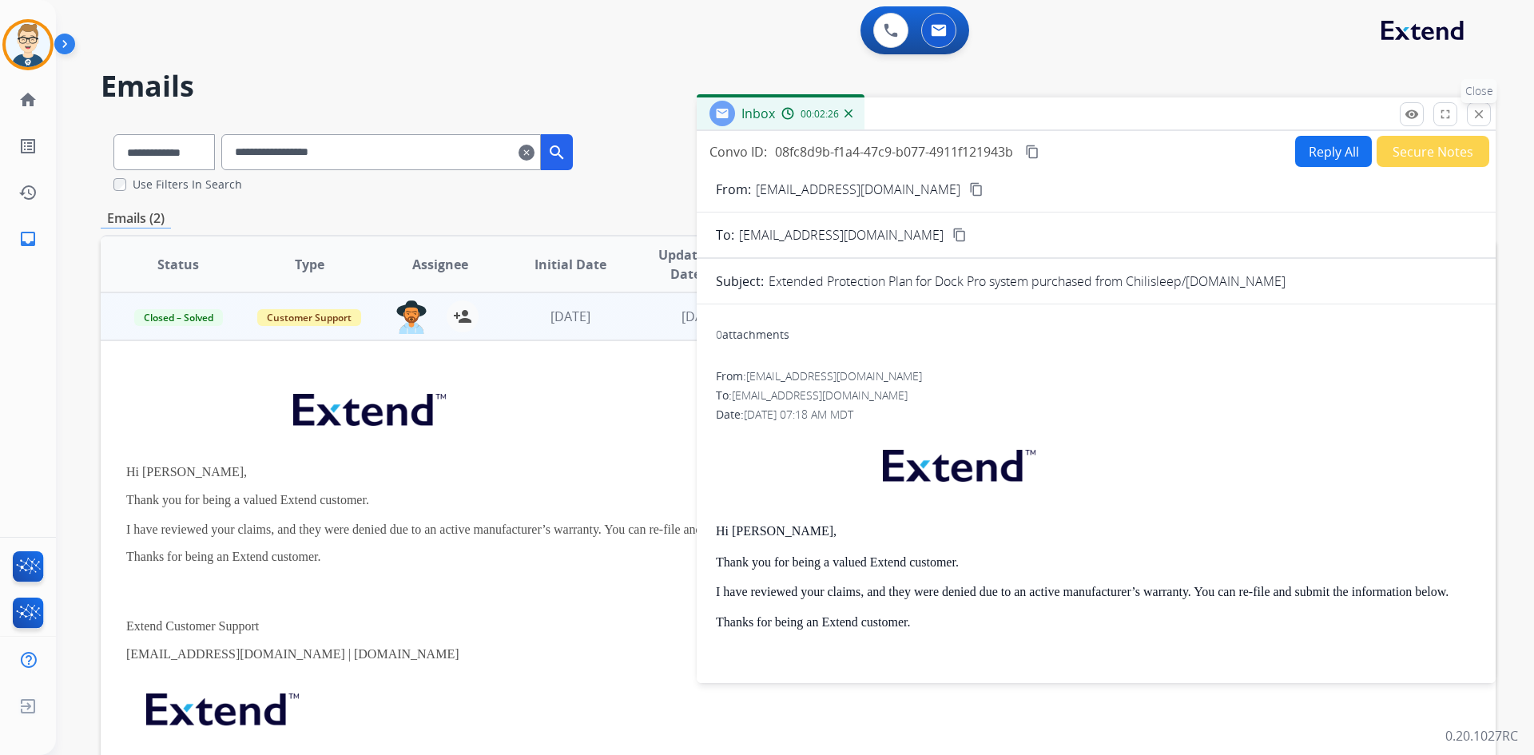
click at [1474, 117] on mat-icon "close" at bounding box center [1478, 114] width 14 height 14
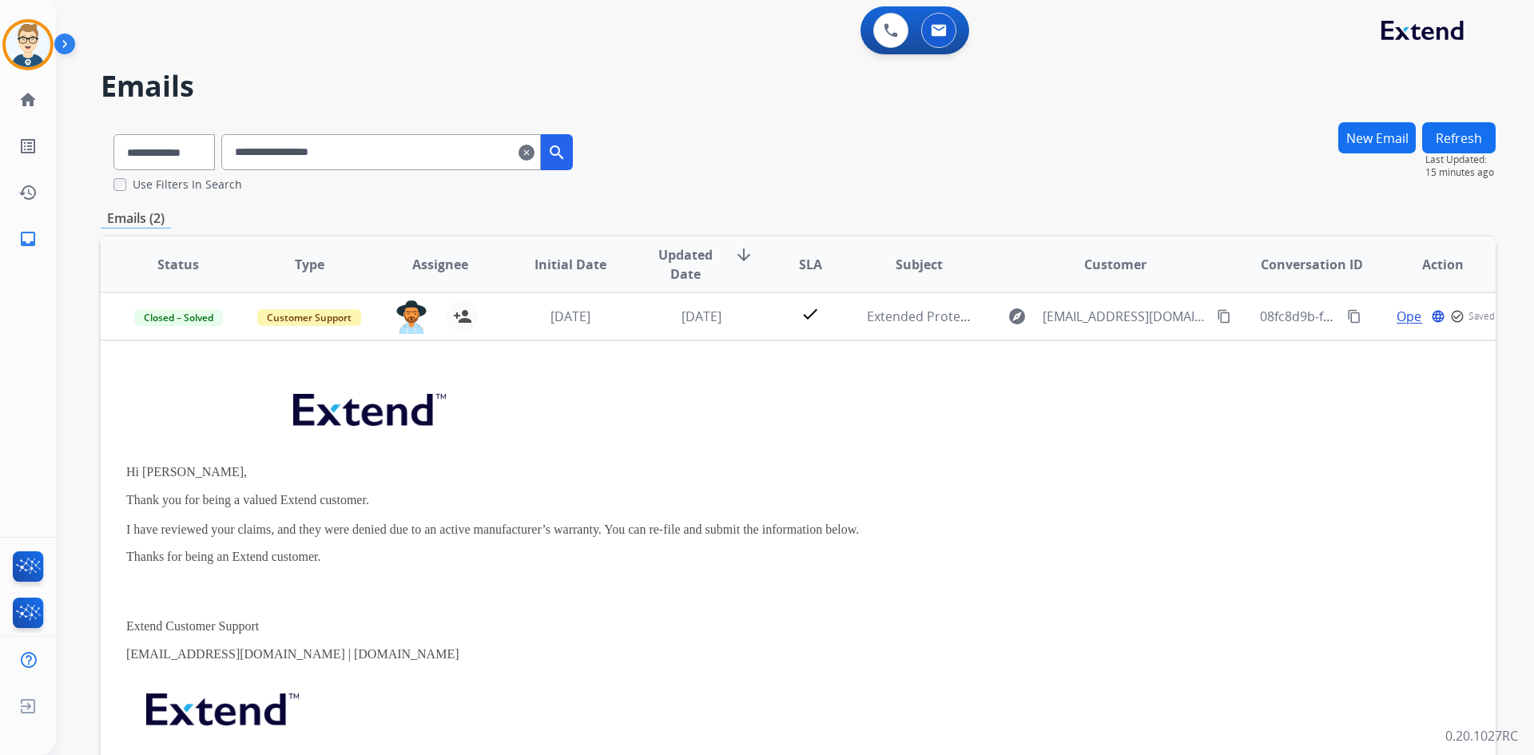
click at [534, 152] on mat-icon "clear" at bounding box center [526, 152] width 16 height 19
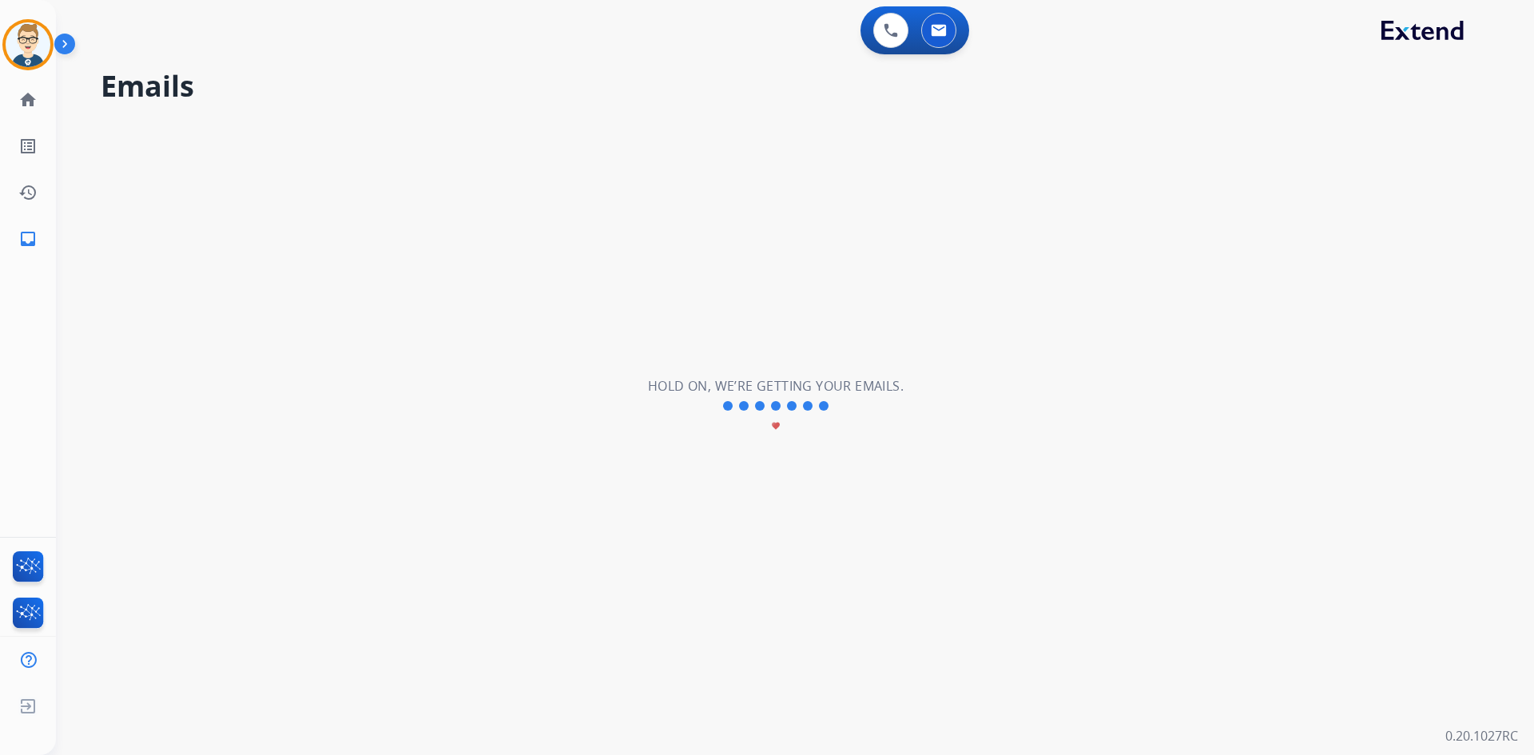
select select "**********"
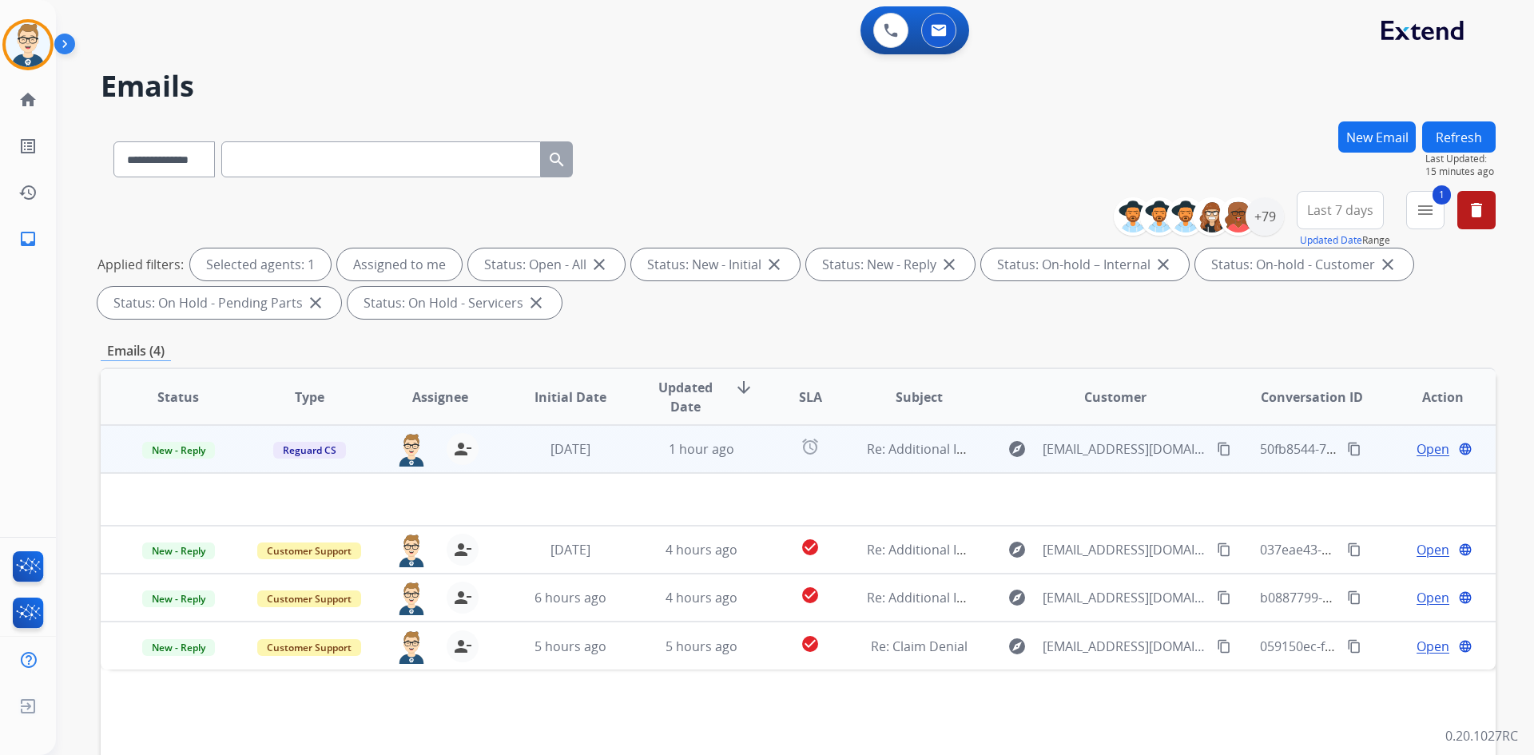
click at [855, 453] on td "Re: Additional Information Needed" at bounding box center [906, 449] width 131 height 48
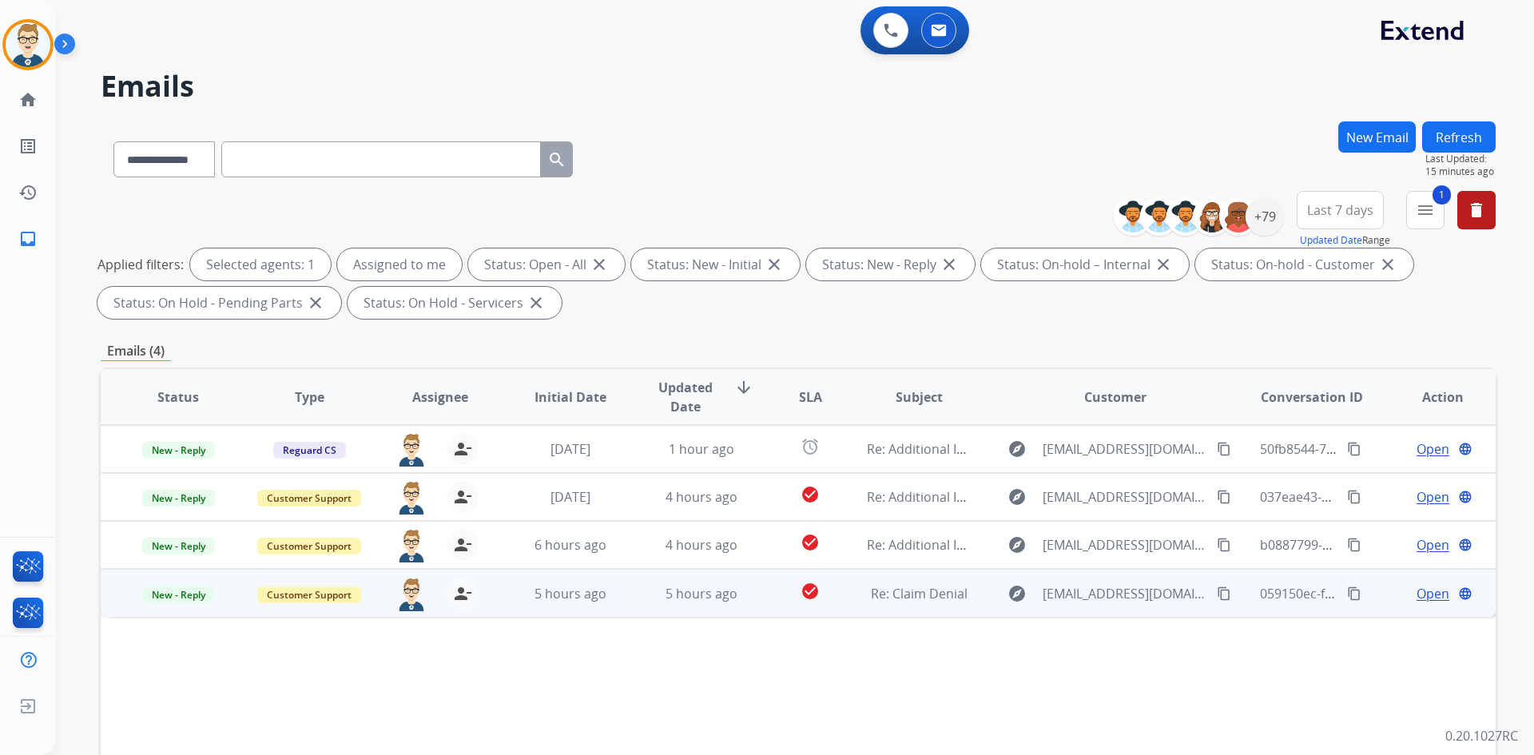
click at [1423, 592] on span "Open" at bounding box center [1432, 593] width 33 height 19
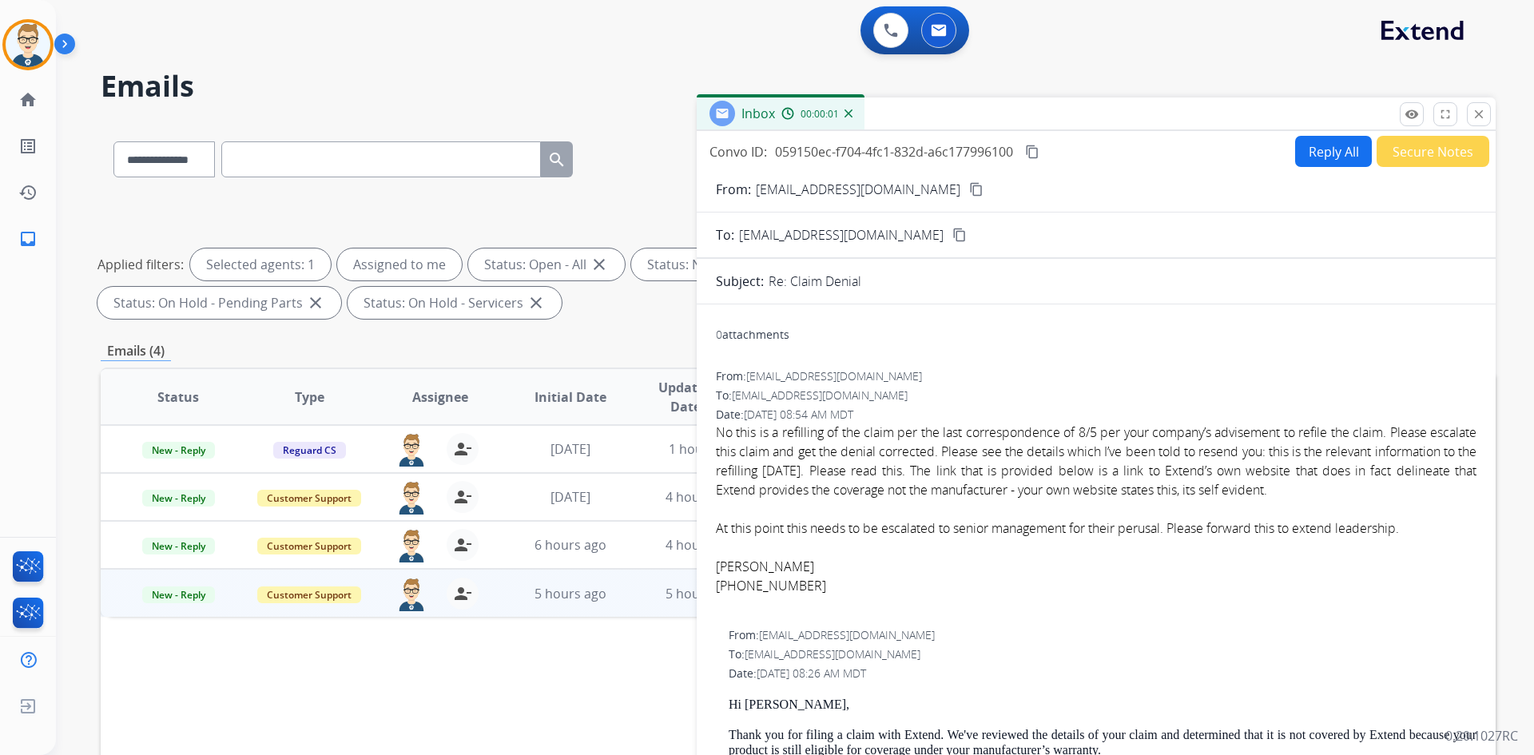
click at [1320, 149] on button "Reply All" at bounding box center [1333, 151] width 77 height 31
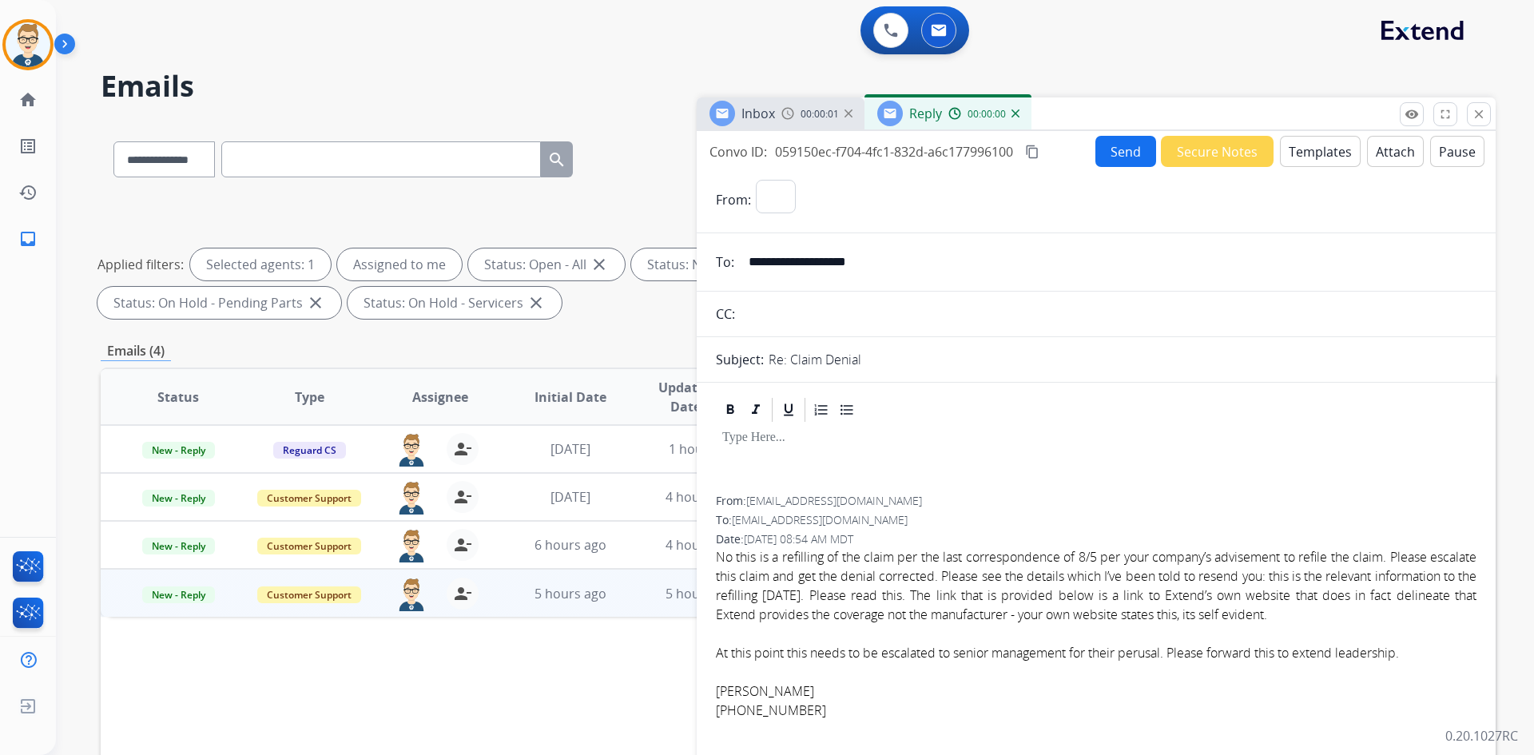
select select "**********"
click at [1320, 149] on button "Templates" at bounding box center [1320, 151] width 81 height 31
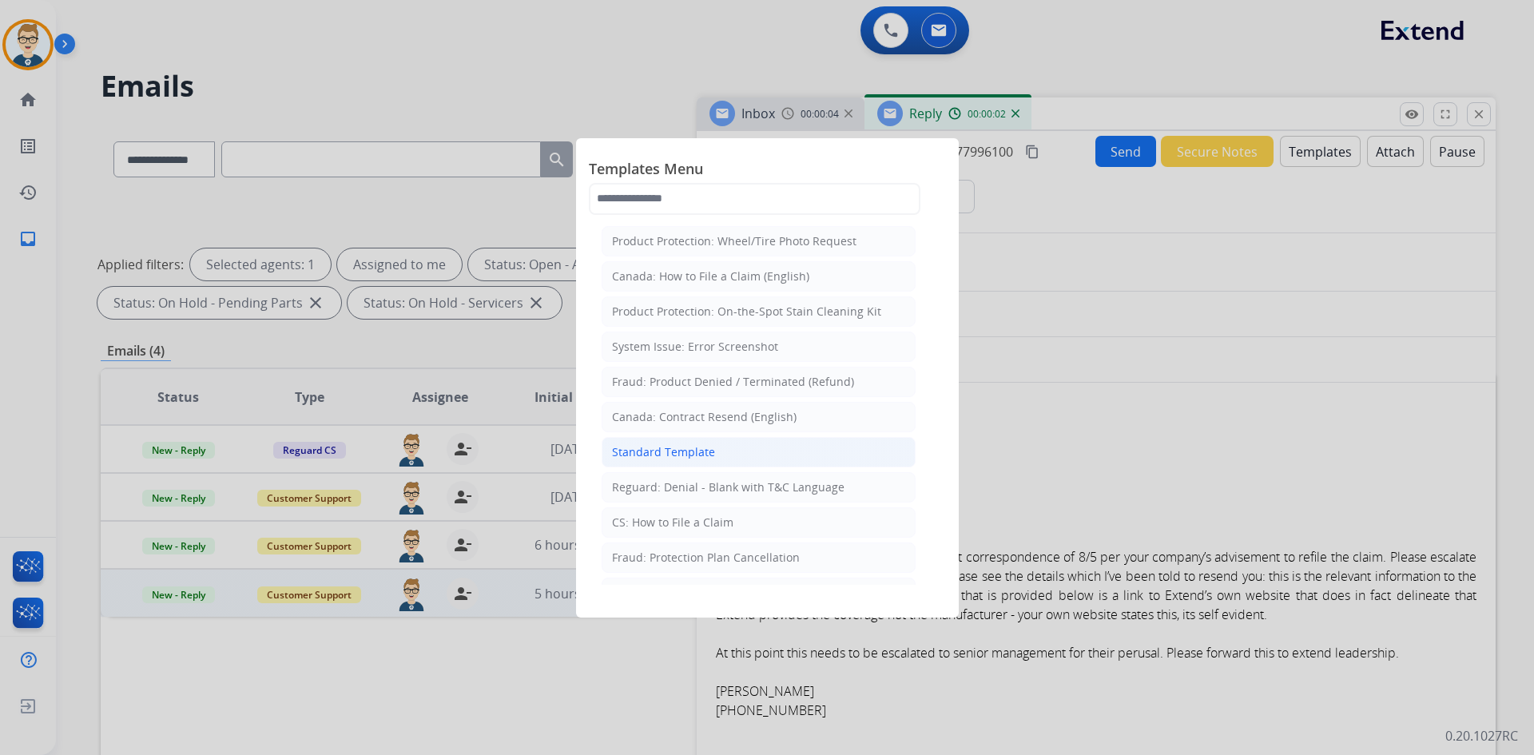
click at [655, 450] on div "Standard Template" at bounding box center [663, 452] width 103 height 16
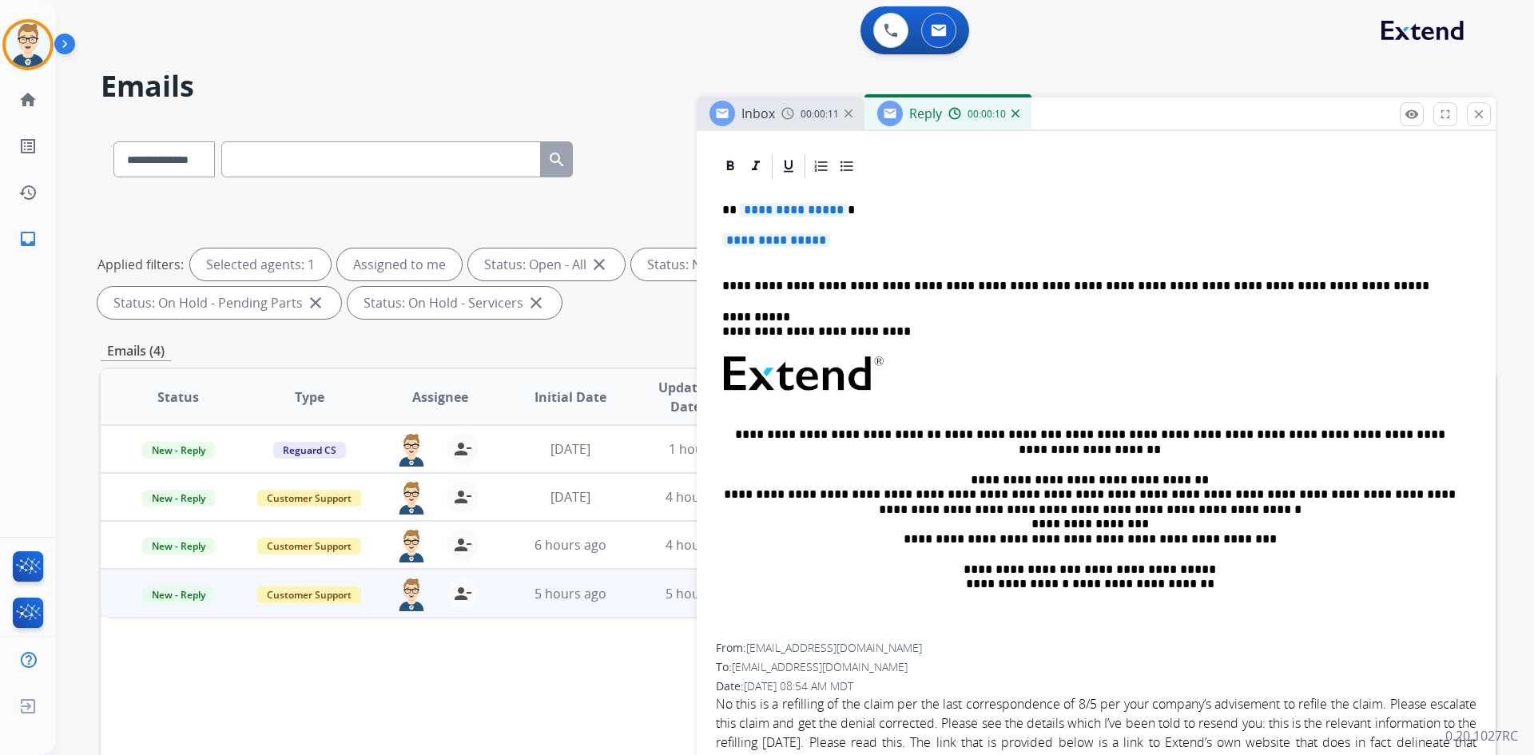
scroll to position [240, 0]
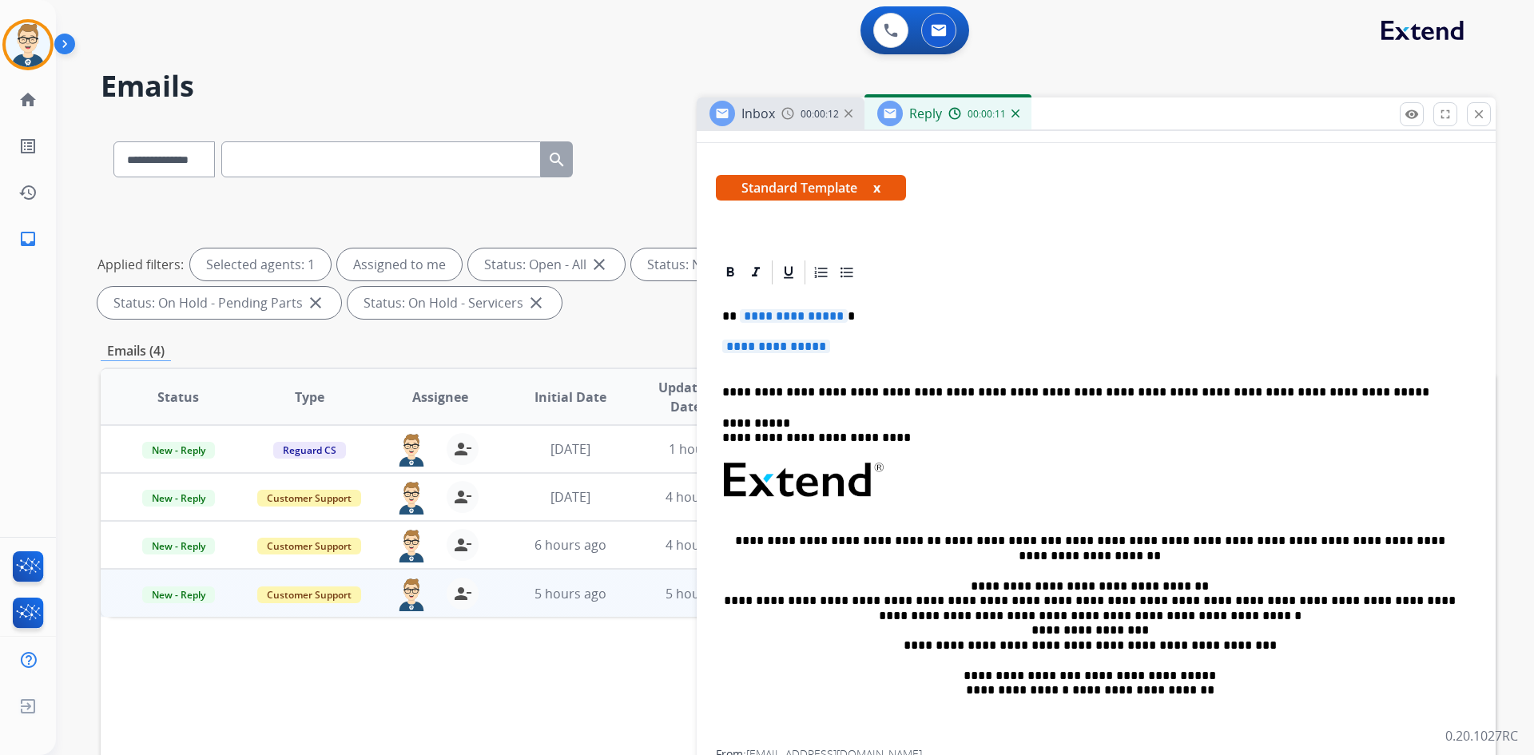
click at [776, 350] on span "**********" at bounding box center [776, 346] width 108 height 14
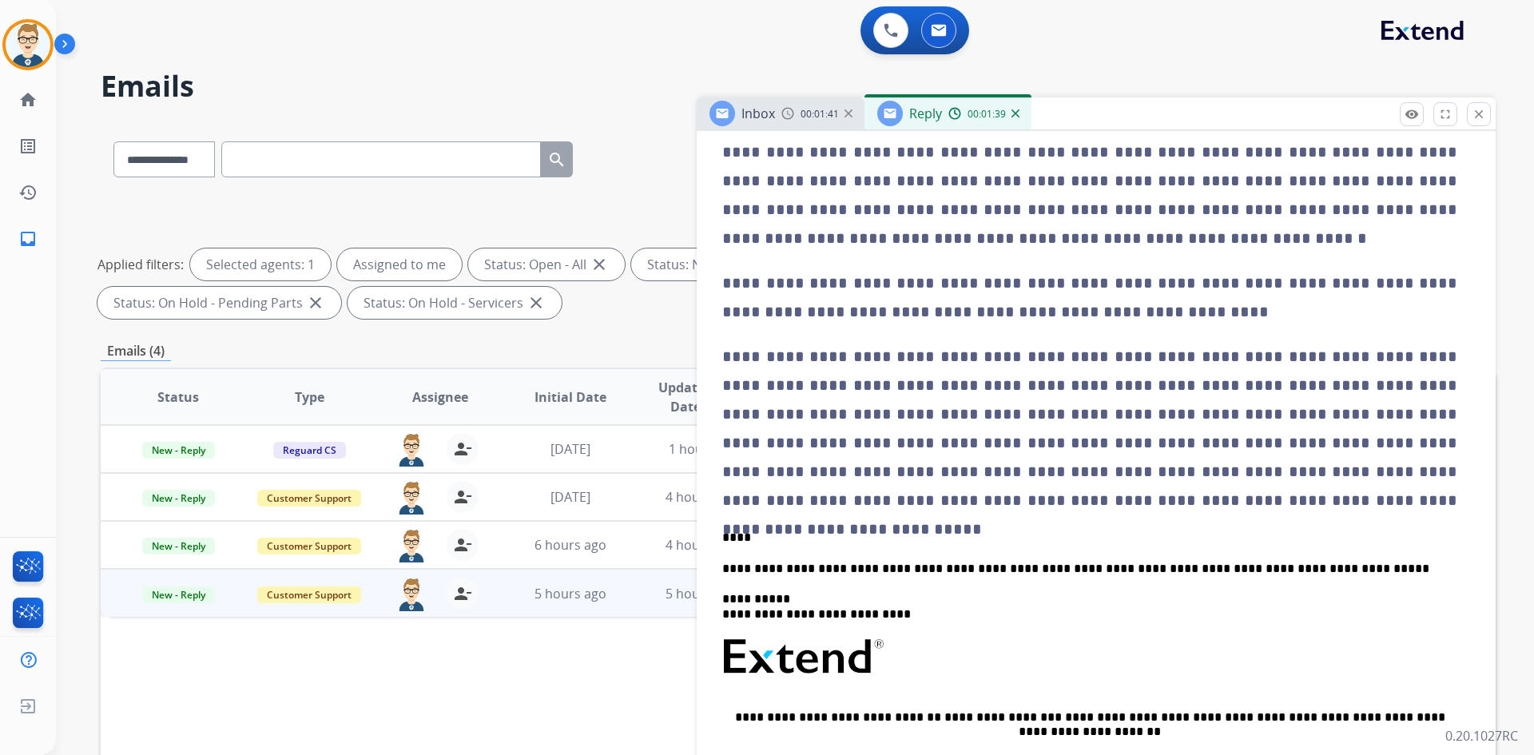
scroll to position [639, 0]
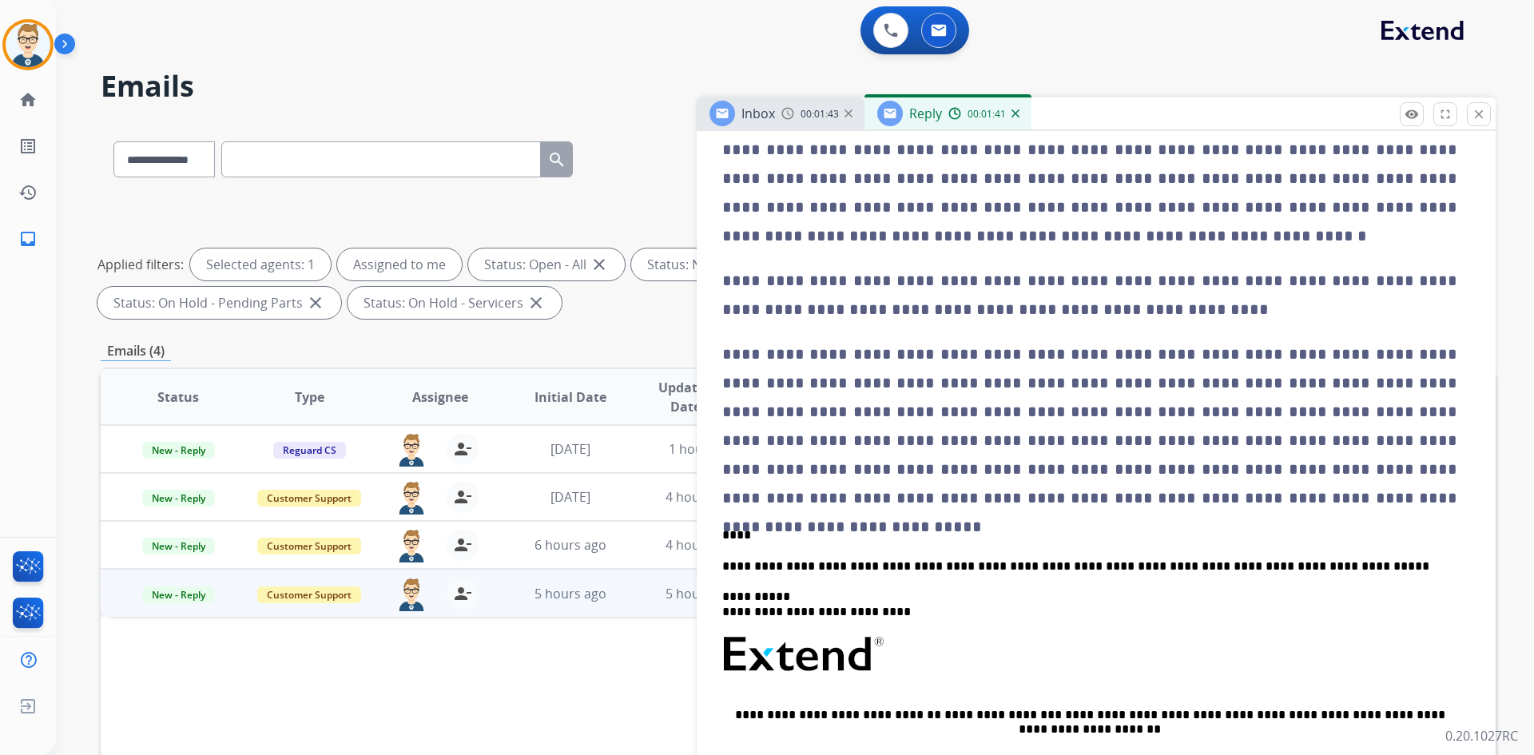
click at [734, 538] on p "****" at bounding box center [1089, 535] width 735 height 14
click at [720, 534] on div "**********" at bounding box center [1096, 404] width 760 height 1035
click at [1121, 534] on p "**********" at bounding box center [1089, 535] width 735 height 14
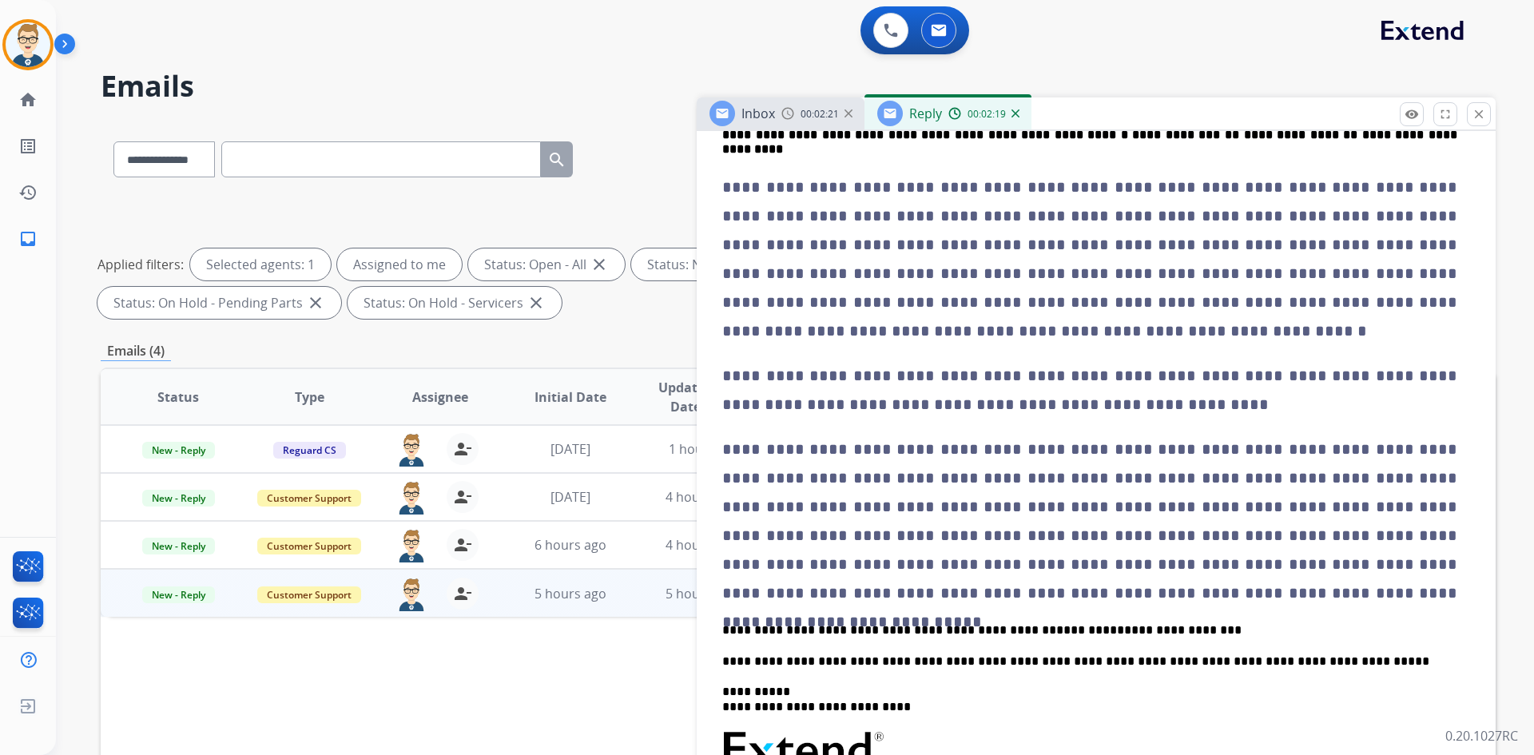
scroll to position [479, 0]
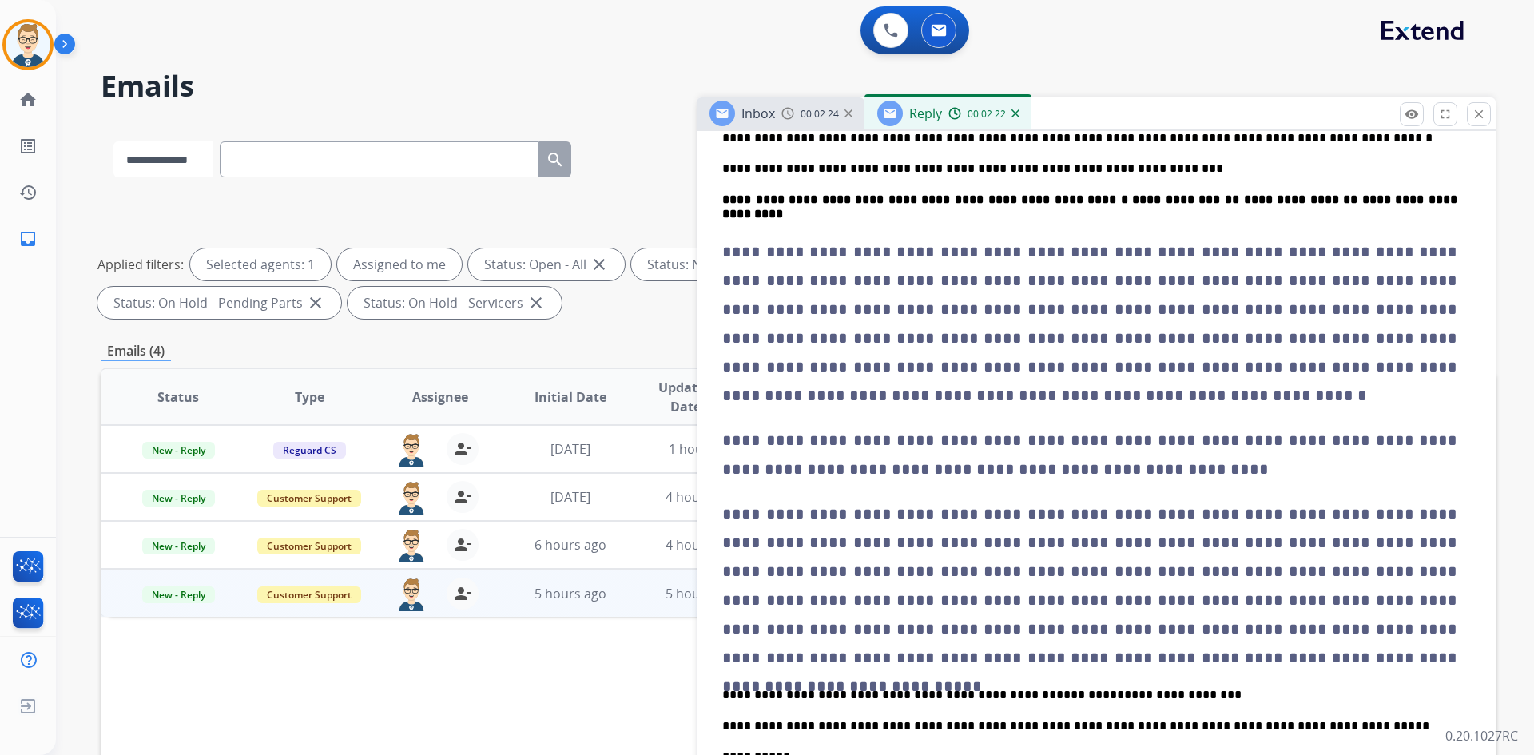
click at [192, 159] on select "**********" at bounding box center [163, 159] width 100 height 36
select select "**********"
click at [113, 141] on select "**********" at bounding box center [163, 159] width 100 height 36
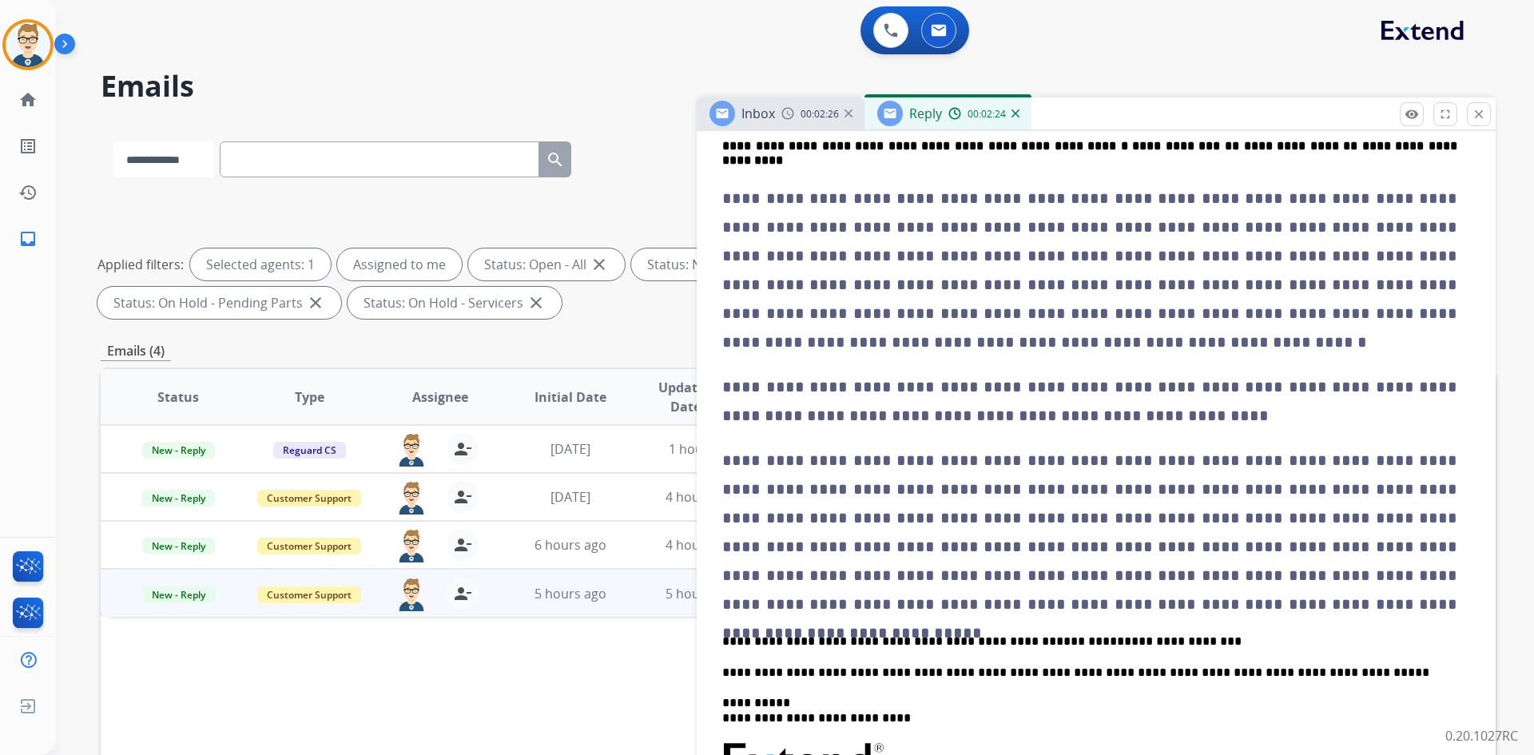
scroll to position [639, 0]
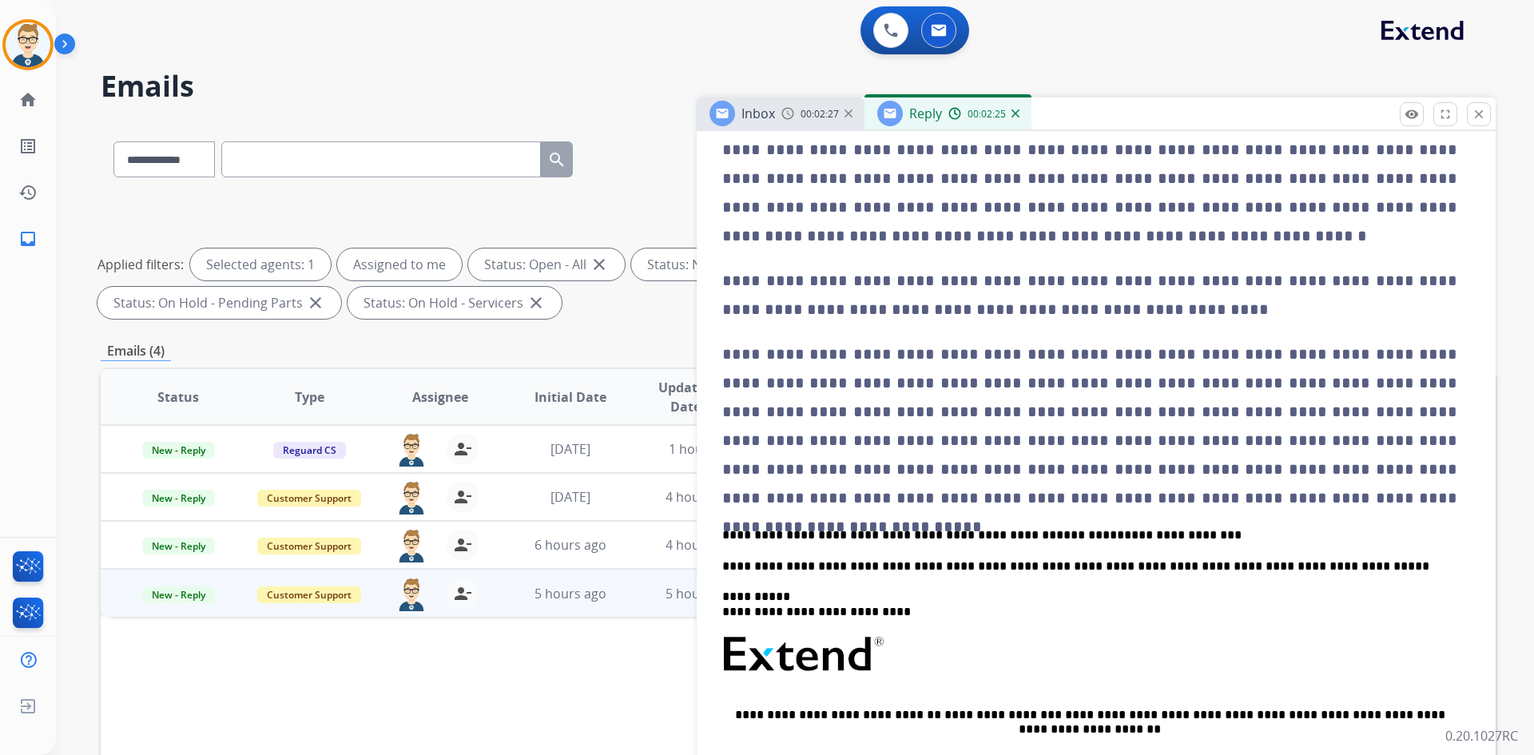
click at [375, 150] on input "text" at bounding box center [380, 159] width 319 height 36
paste input "**********"
type input "**********"
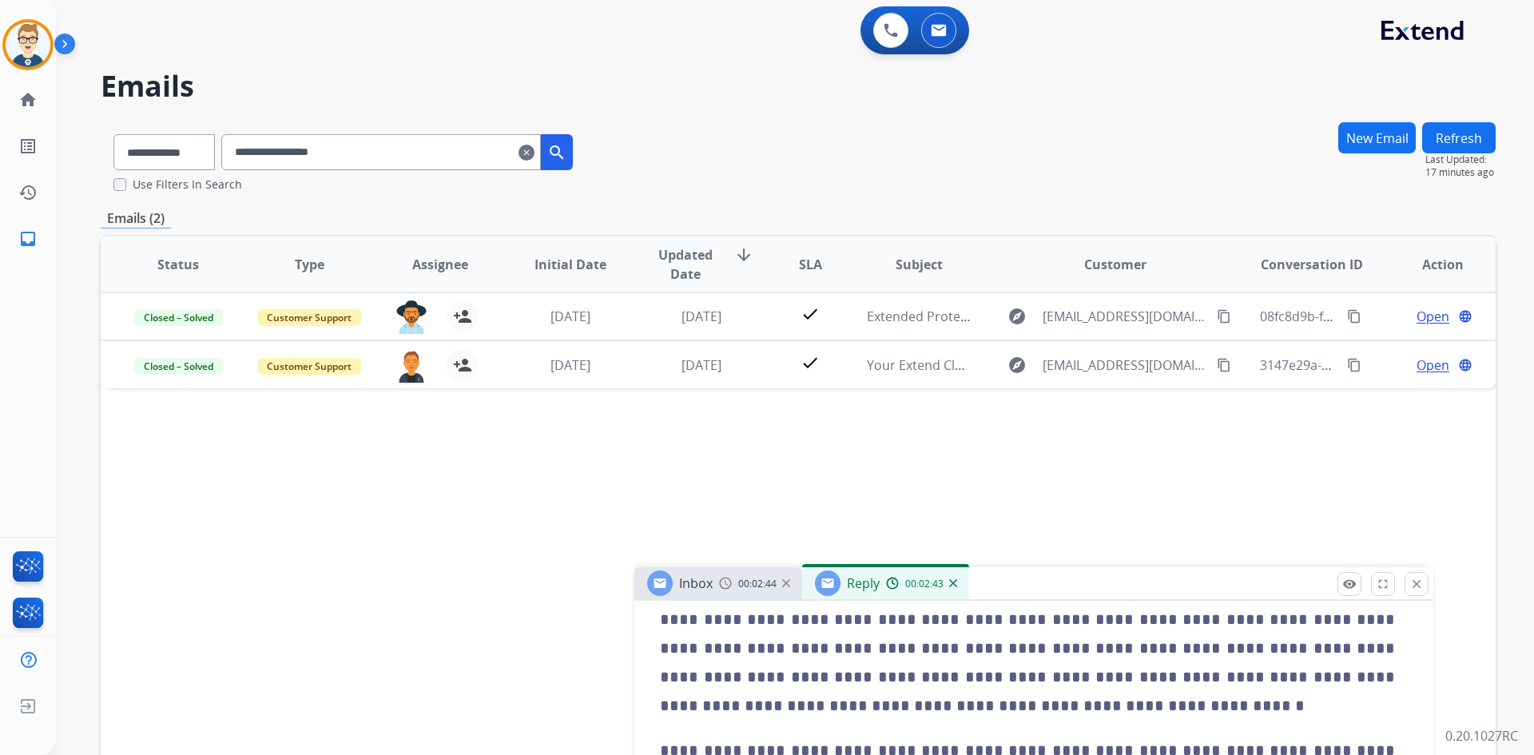
drag, startPoint x: 1105, startPoint y: 104, endPoint x: 1029, endPoint y: 526, distance: 429.3
click at [1042, 567] on div "Inbox 00:02:44 Reply 00:02:43" at bounding box center [1033, 584] width 799 height 34
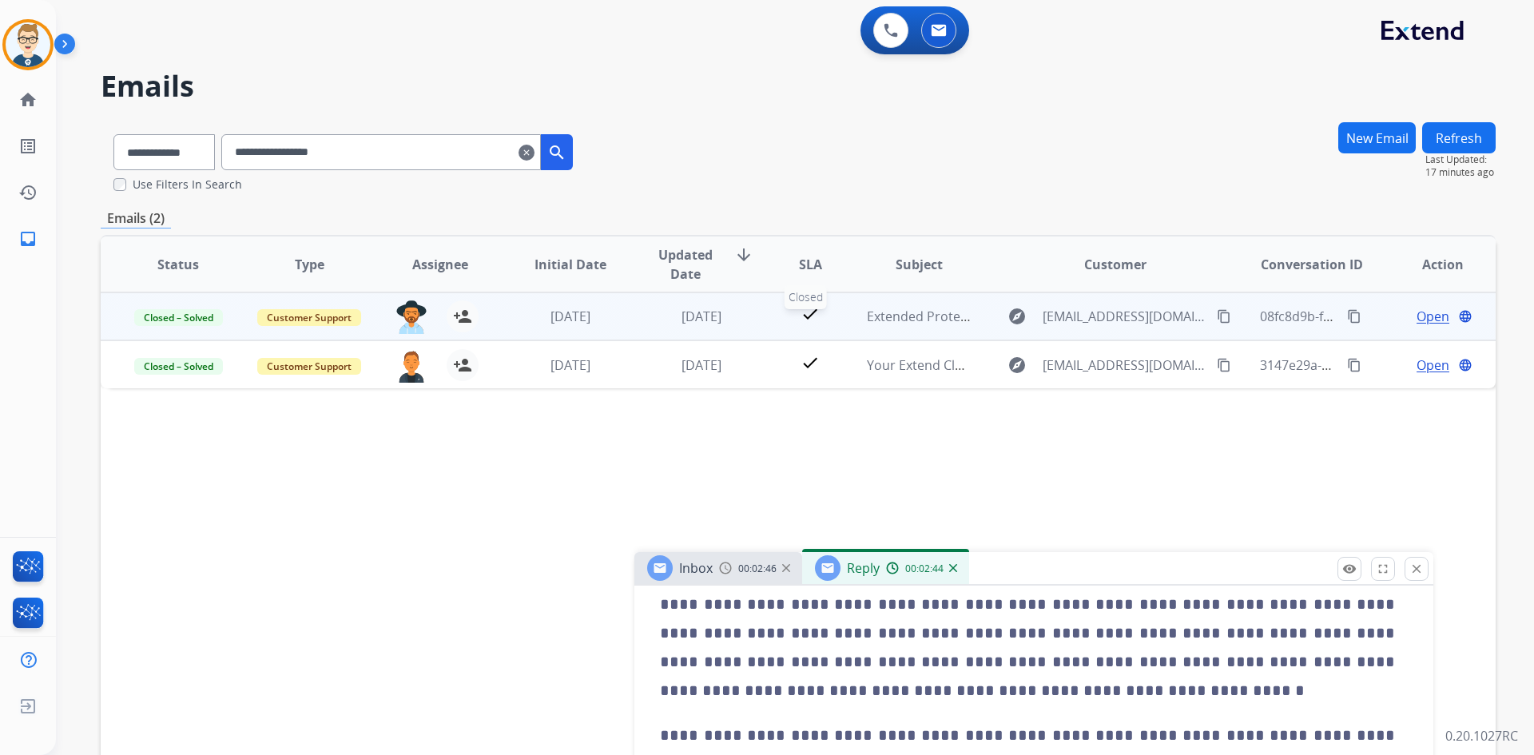
click at [780, 319] on div "check" at bounding box center [810, 316] width 61 height 24
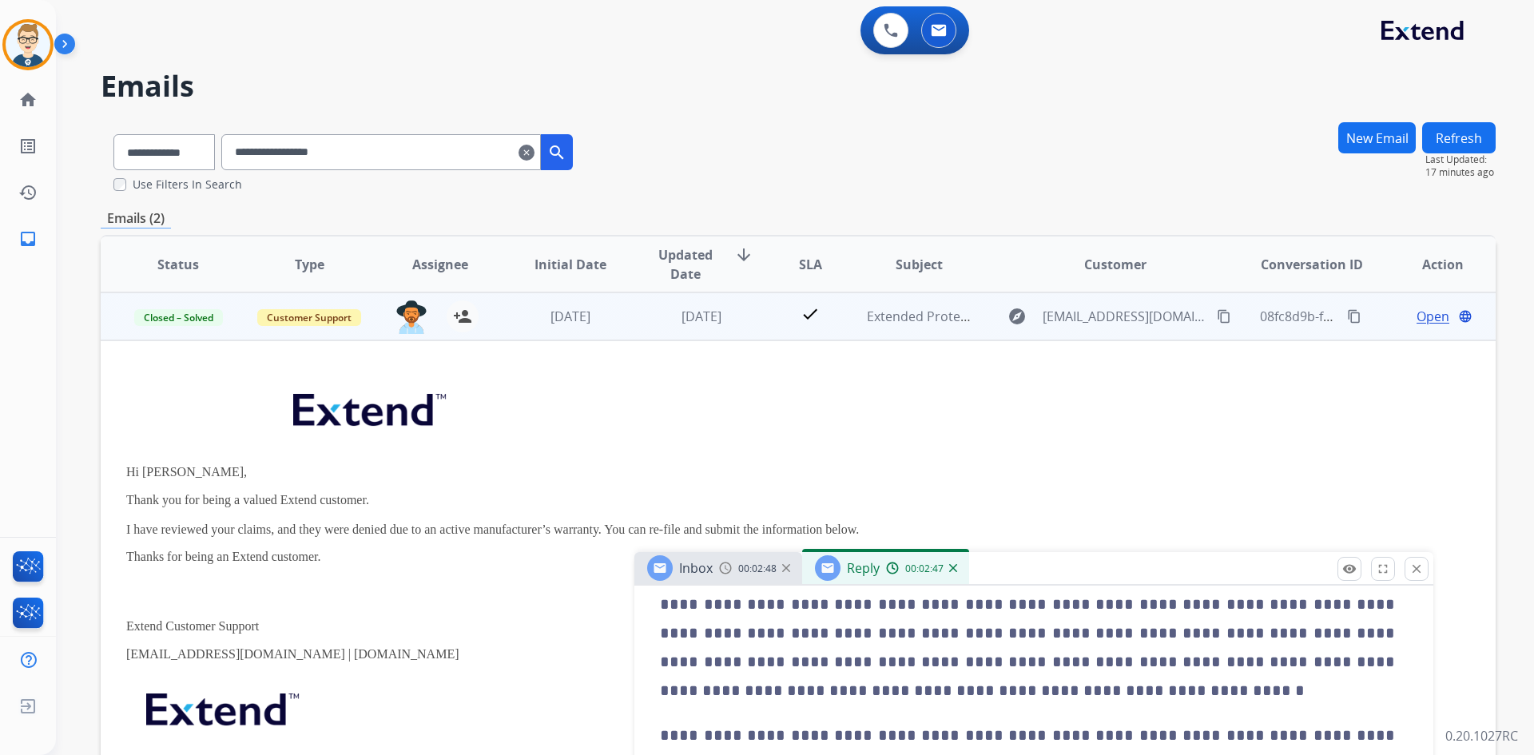
click at [877, 334] on td "Extended Protection Plan for Dock Pro system purchased from Chilisleep/[DOMAIN_…" at bounding box center [906, 316] width 131 height 48
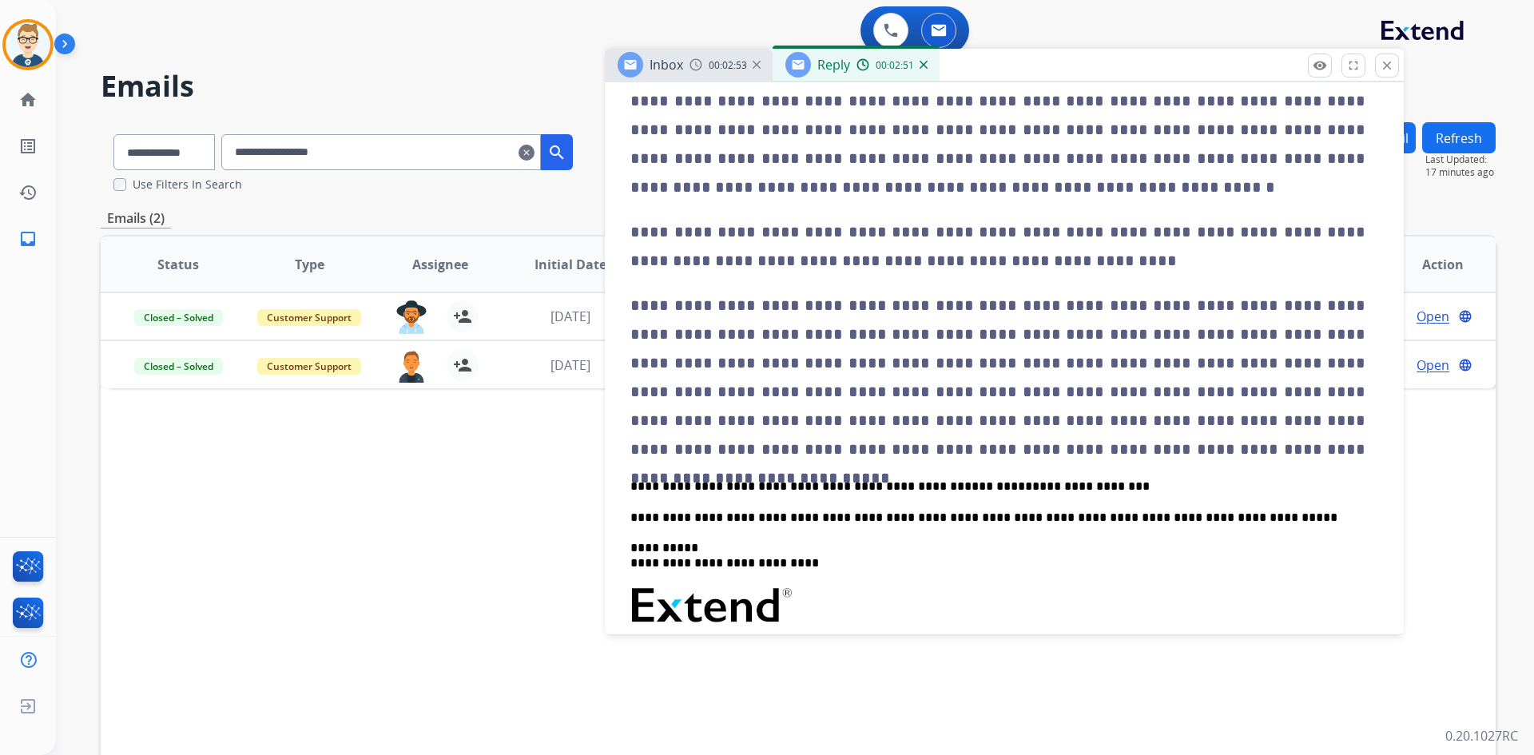
drag, startPoint x: 1022, startPoint y: 579, endPoint x: 995, endPoint y: 84, distance: 495.9
click at [995, 82] on div "Inbox 00:02:53 Reply 00:02:51" at bounding box center [1004, 66] width 799 height 34
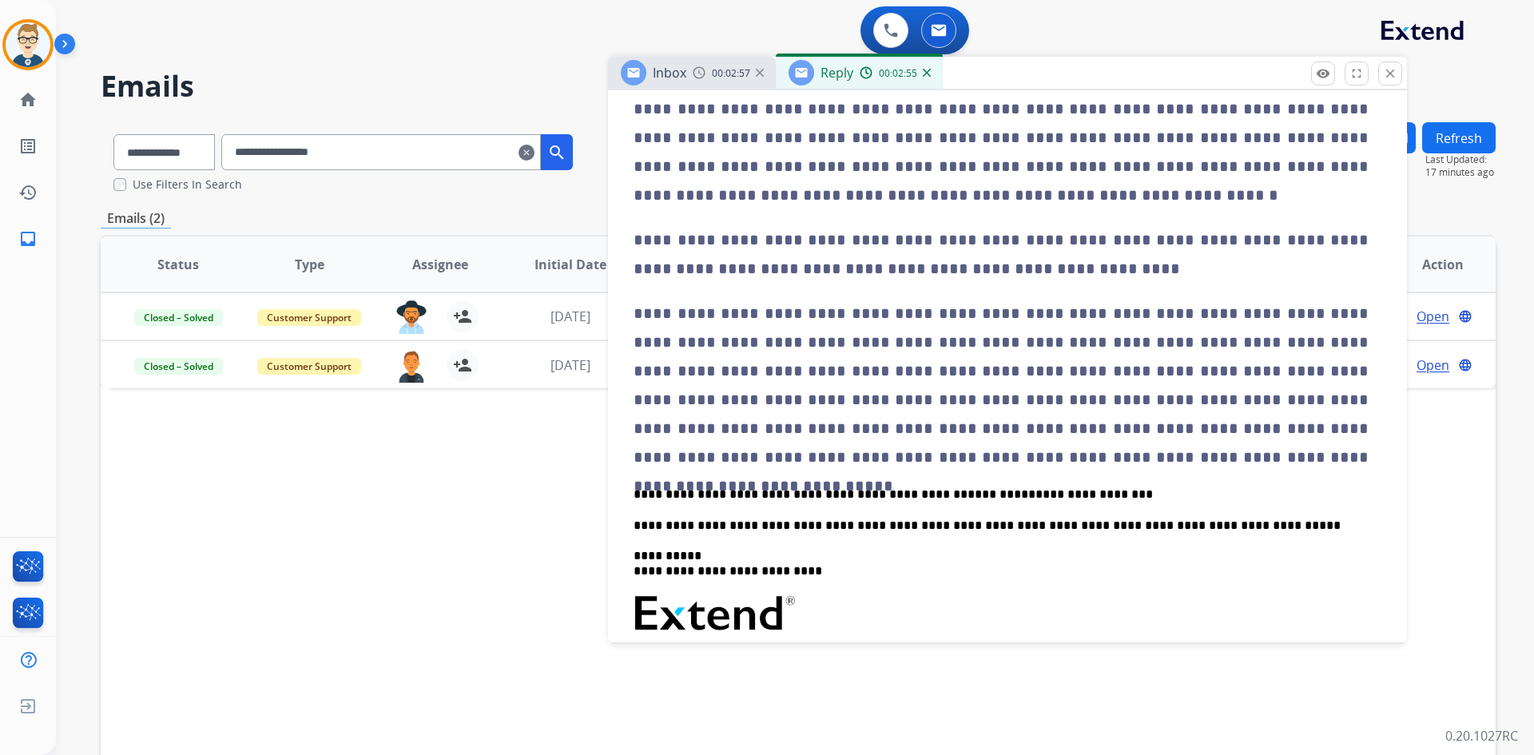
click at [1133, 498] on p "**********" at bounding box center [1000, 494] width 735 height 14
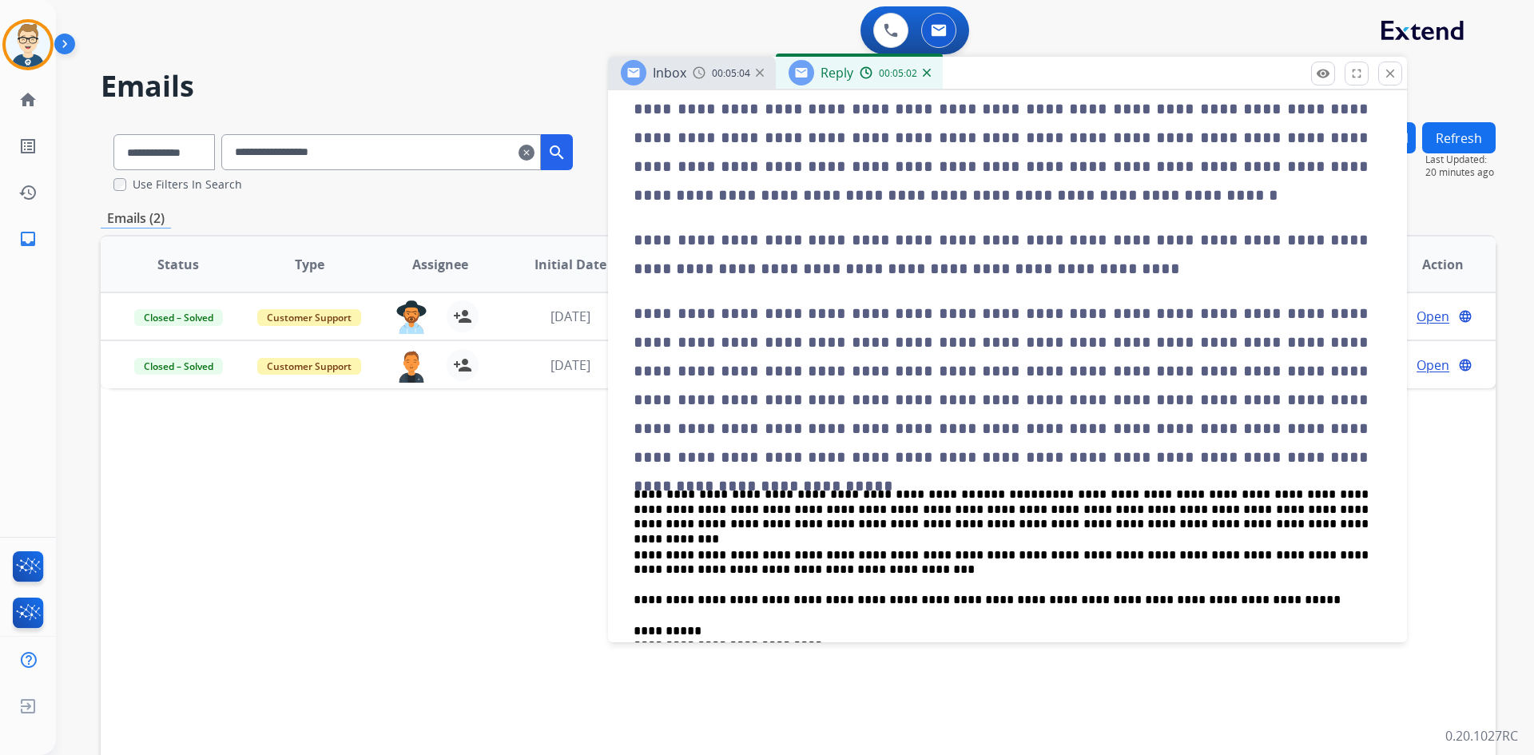
click at [1238, 554] on p "**********" at bounding box center [1000, 563] width 735 height 30
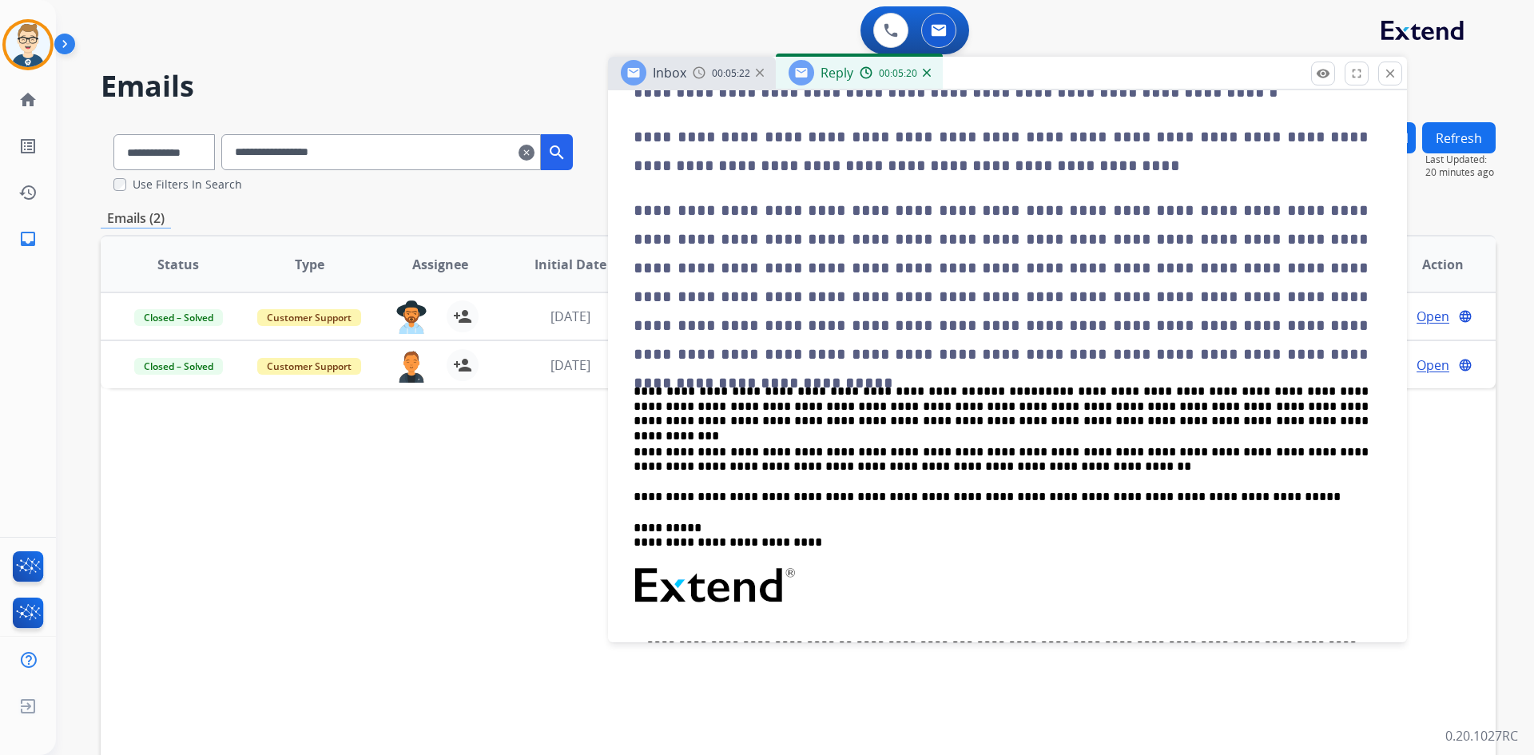
scroll to position [719, 0]
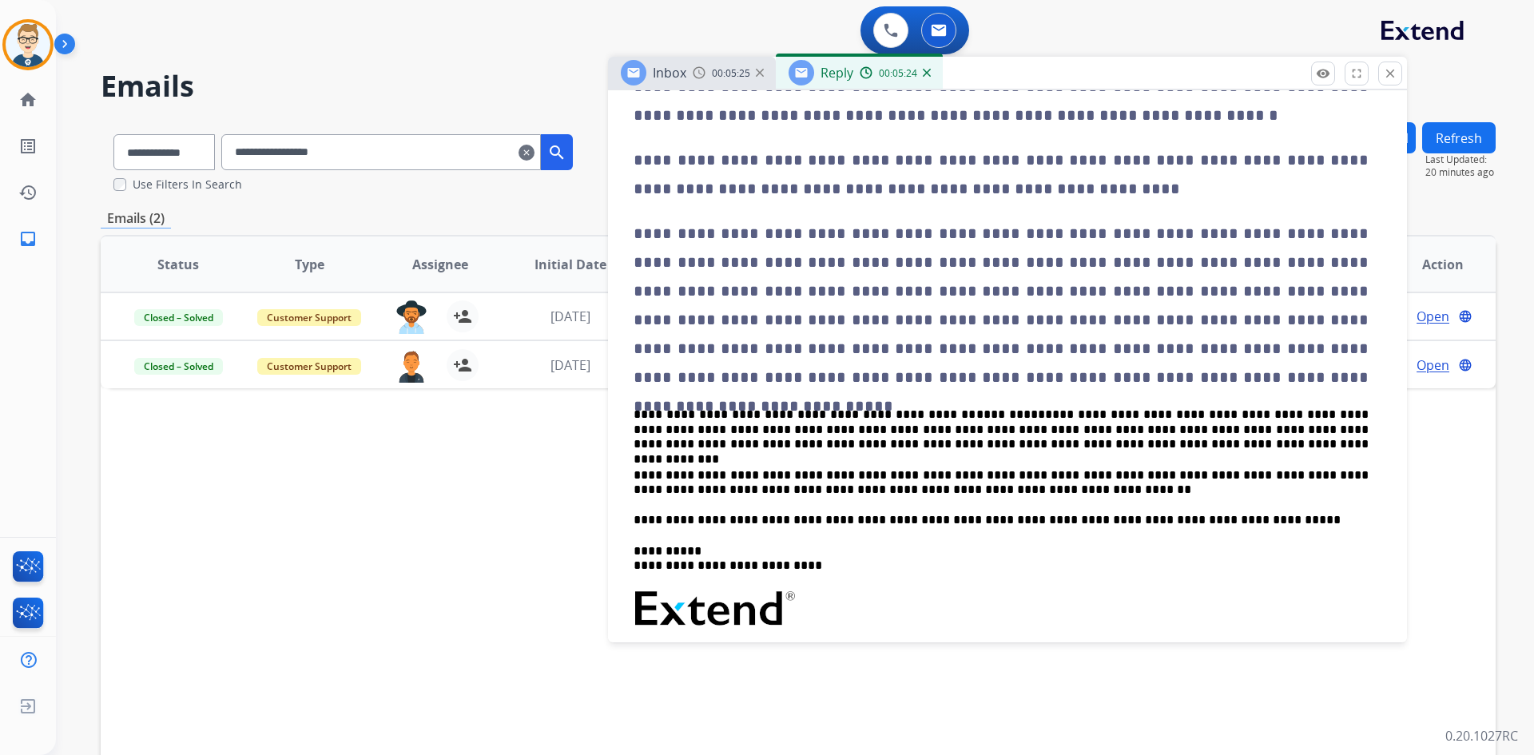
click at [937, 493] on p "**********" at bounding box center [1000, 483] width 735 height 30
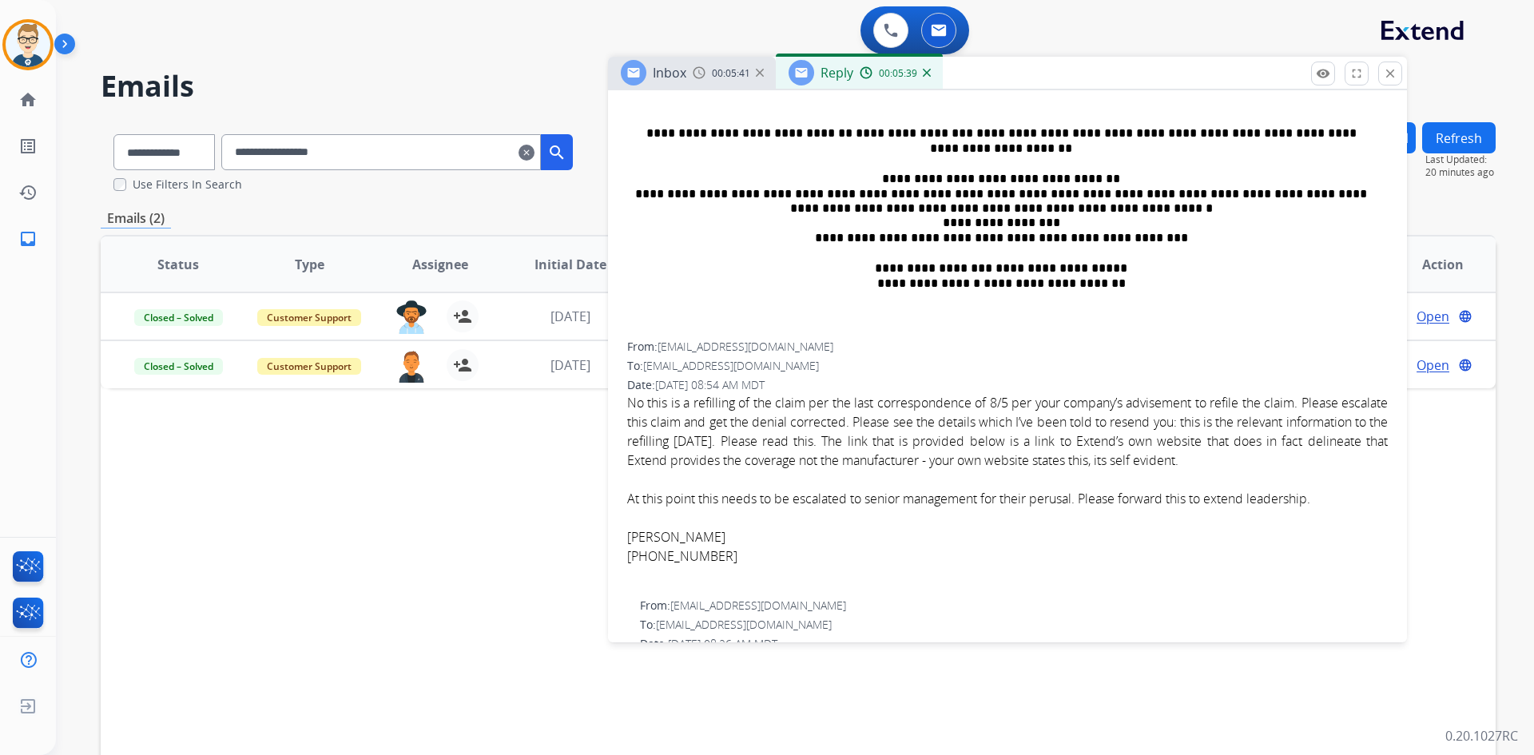
scroll to position [1278, 0]
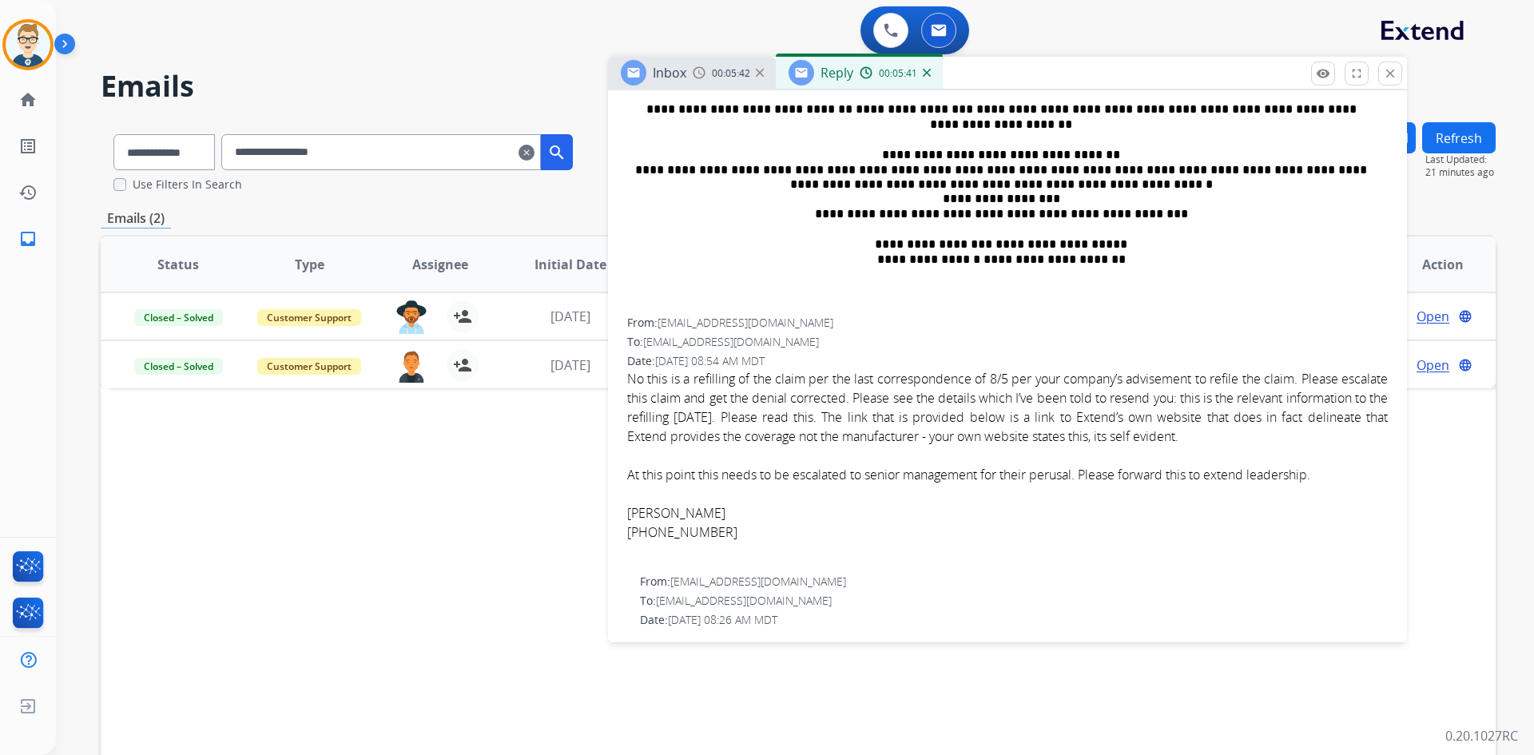
click at [647, 512] on div "[PERSON_NAME]" at bounding box center [1007, 512] width 760 height 19
copy div "[PERSON_NAME]"
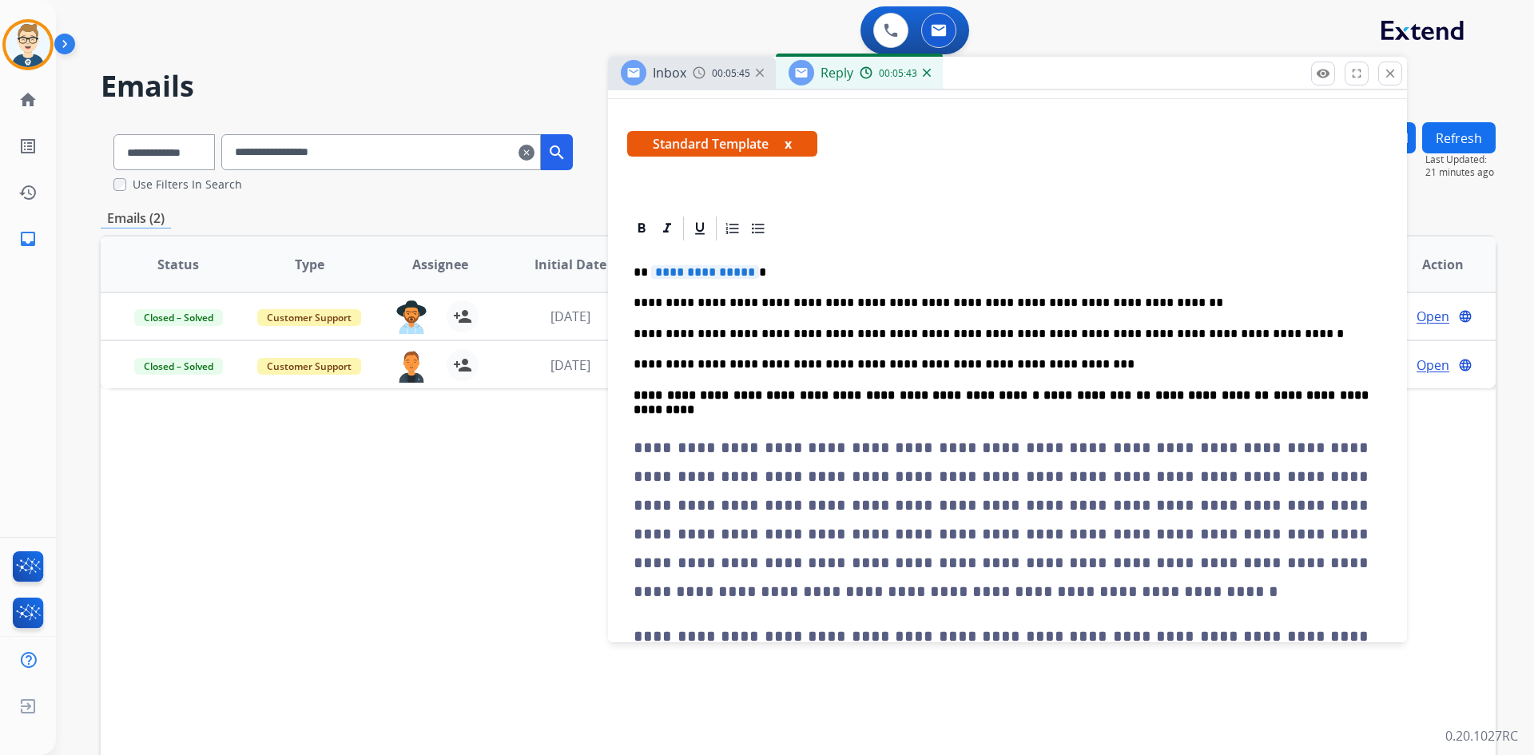
scroll to position [240, 0]
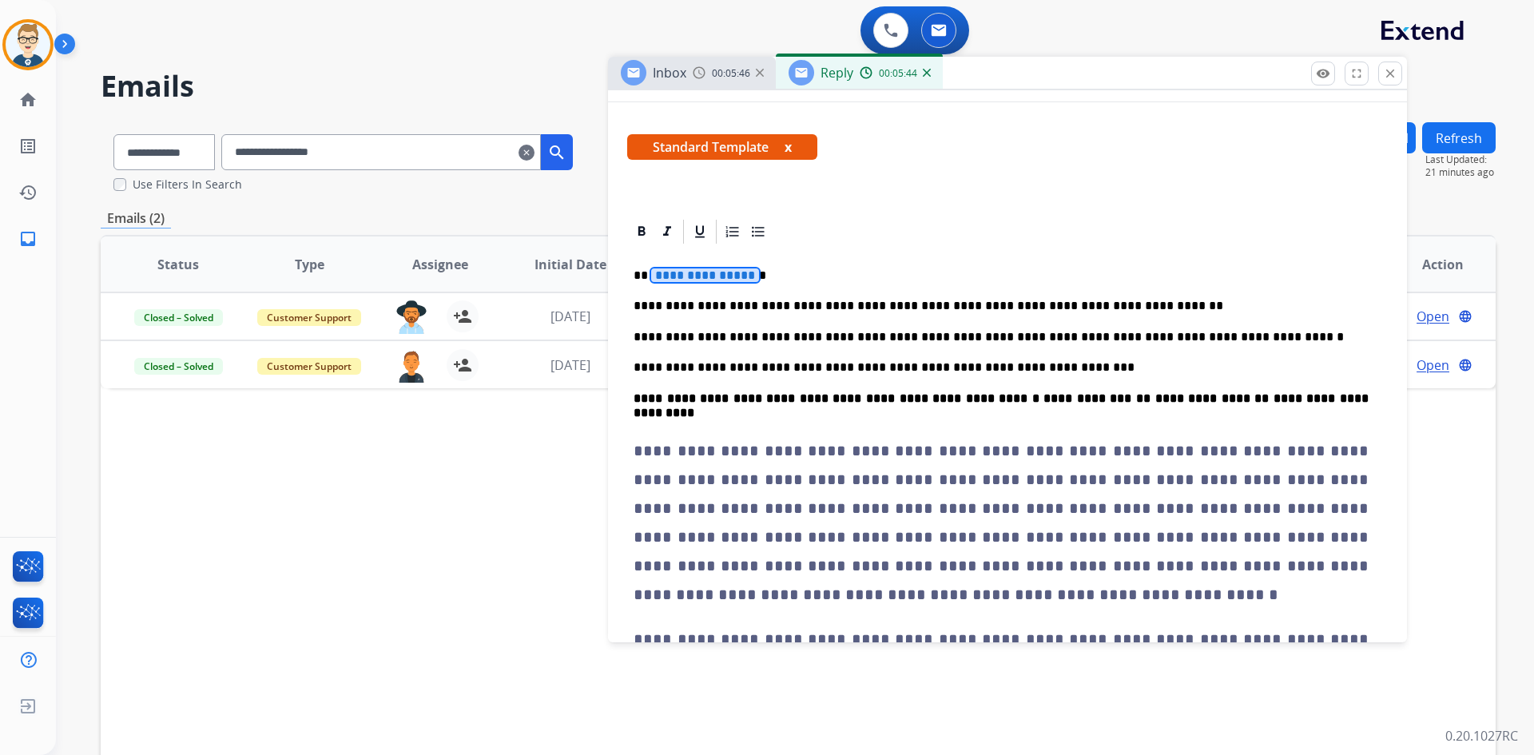
click at [694, 280] on span "**********" at bounding box center [705, 275] width 108 height 14
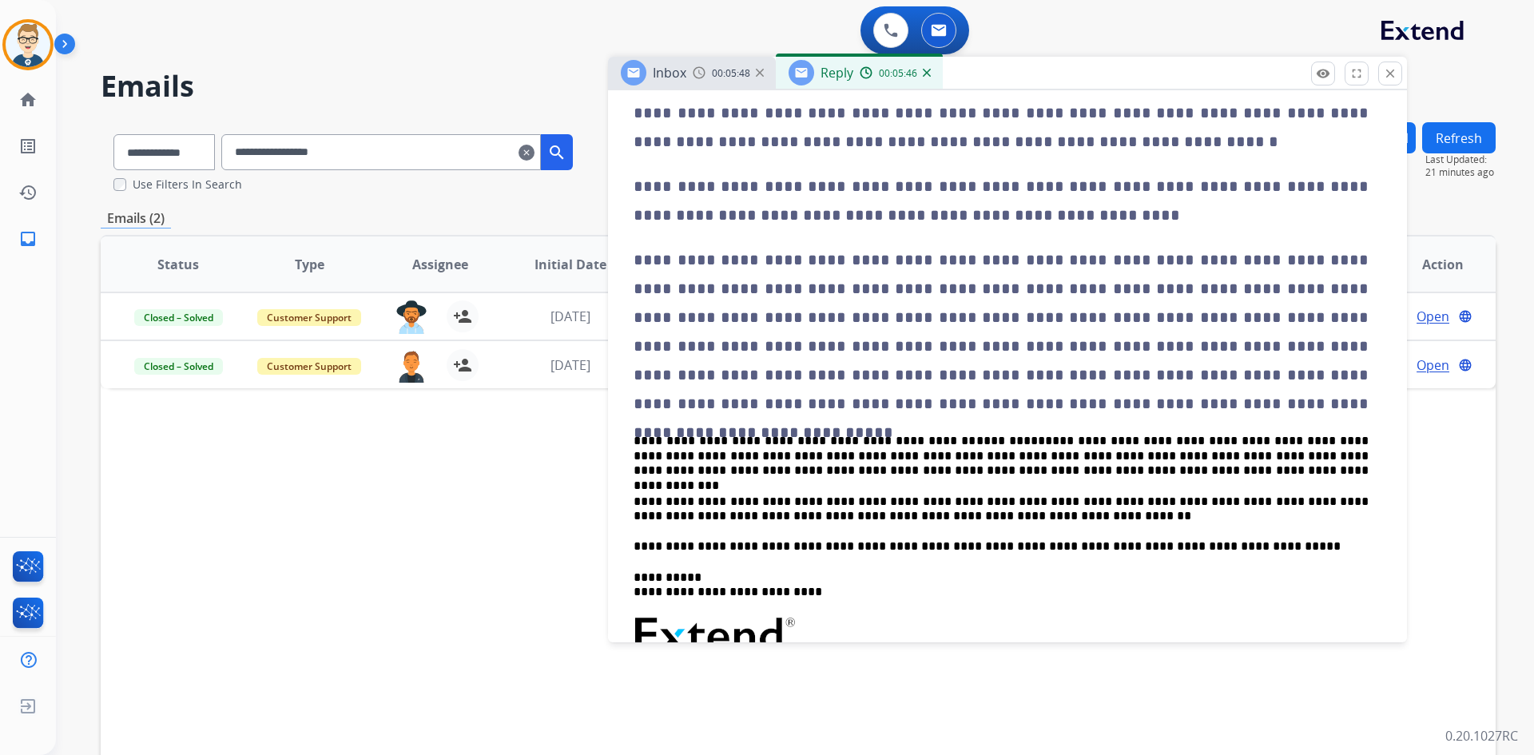
scroll to position [879, 0]
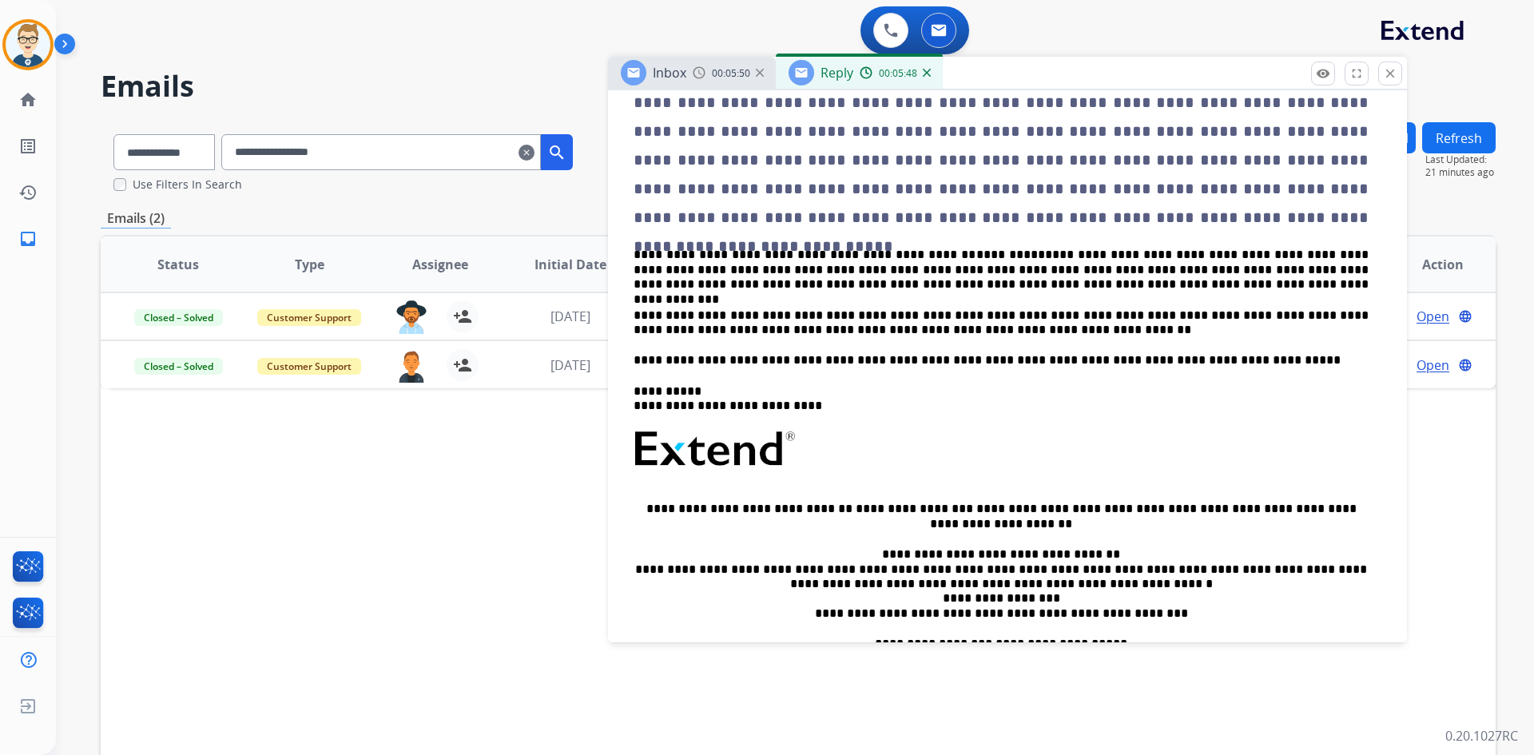
click at [971, 334] on p "**********" at bounding box center [1000, 323] width 735 height 30
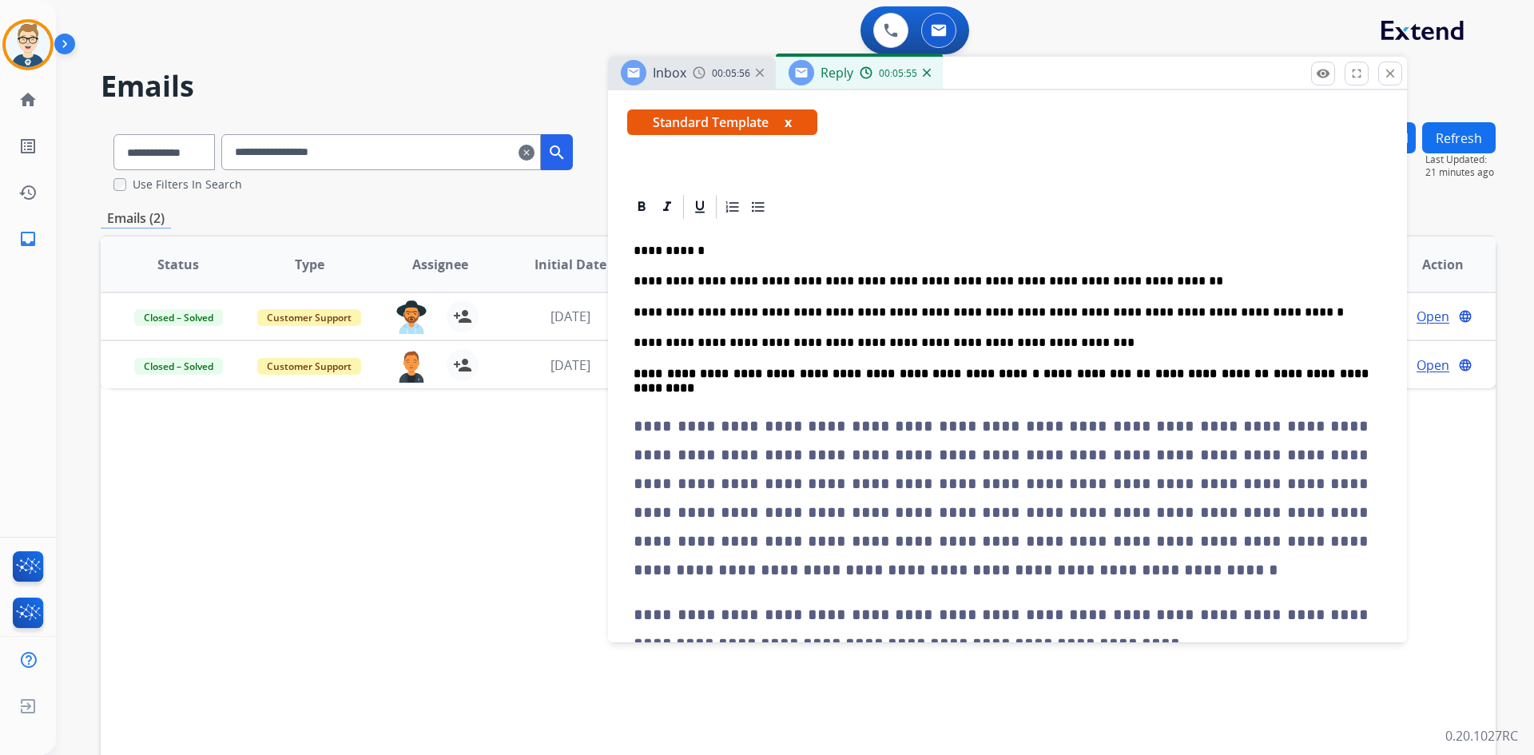
scroll to position [0, 0]
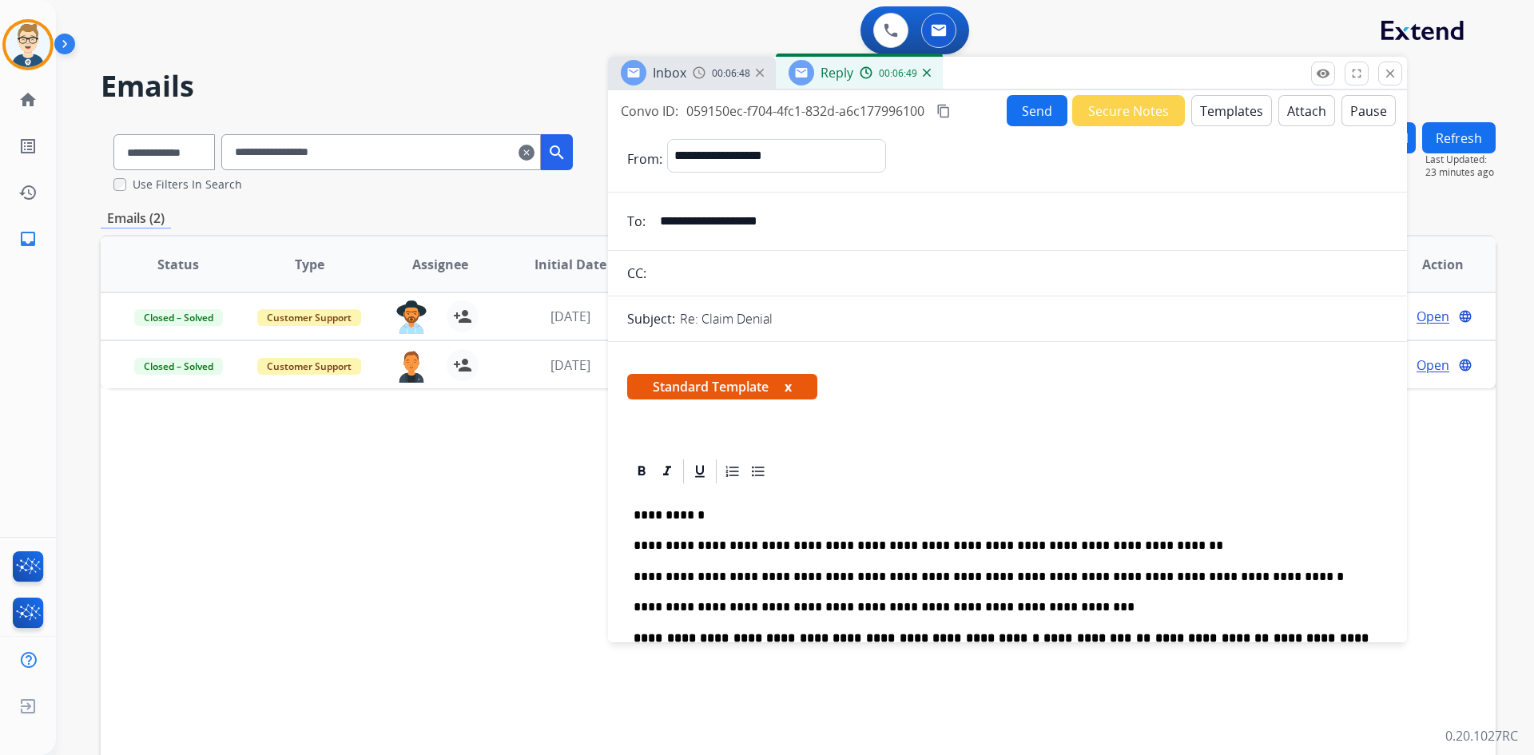
click at [950, 112] on mat-icon "content_copy" at bounding box center [943, 111] width 14 height 14
click at [1030, 108] on button "Send" at bounding box center [1036, 110] width 61 height 31
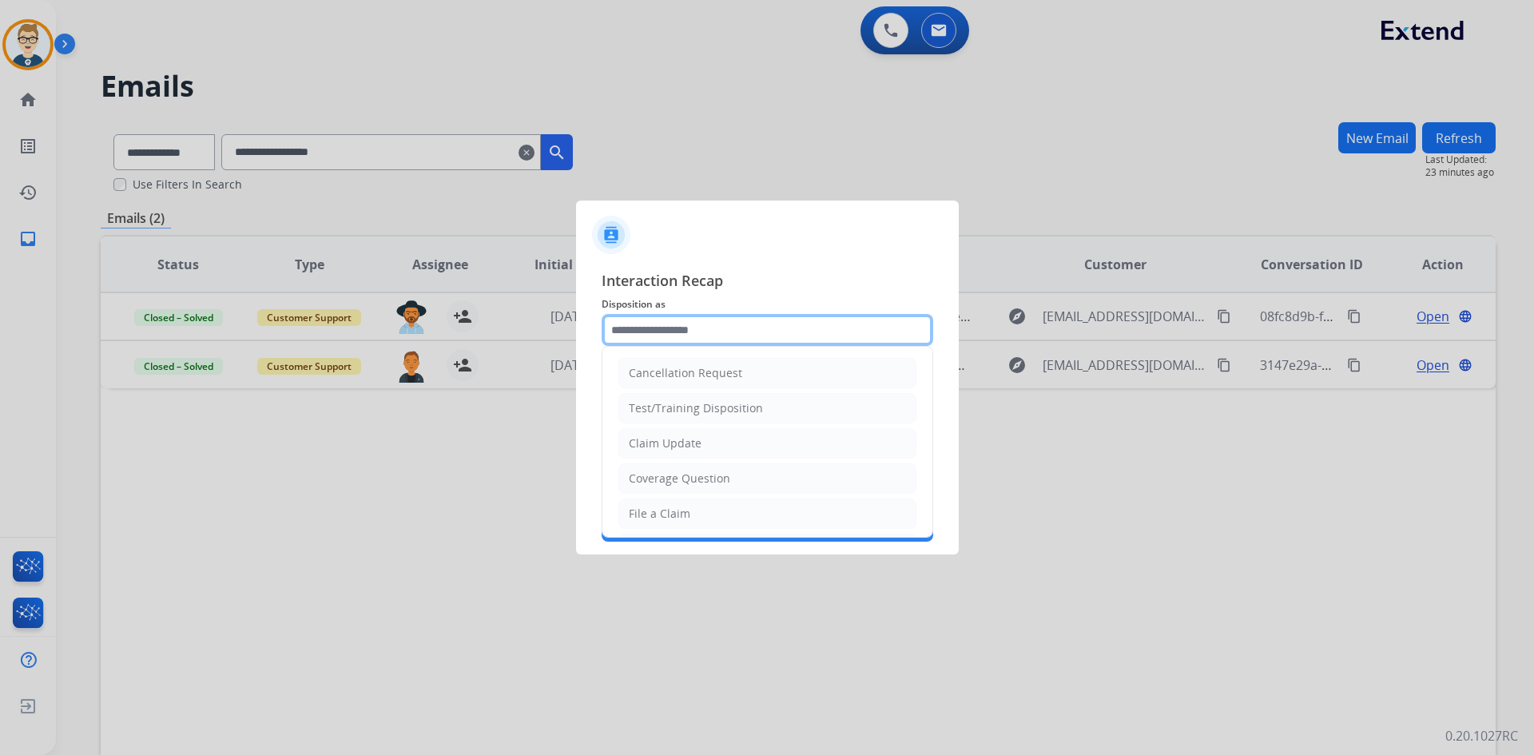
click at [661, 327] on input "text" at bounding box center [766, 330] width 331 height 32
click at [687, 440] on div "Claim Update" at bounding box center [665, 443] width 73 height 16
type input "**********"
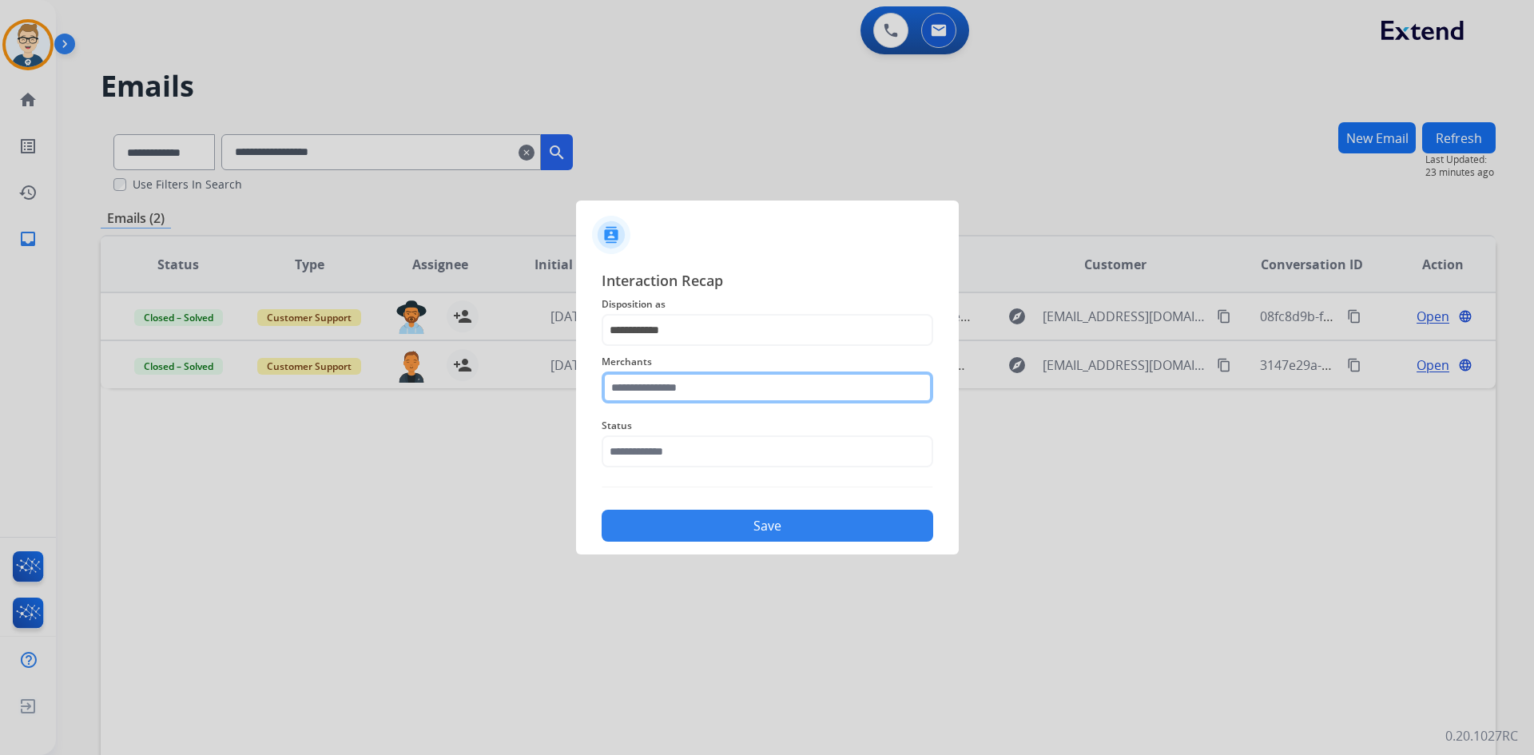
click at [689, 377] on input "text" at bounding box center [766, 387] width 331 height 32
drag, startPoint x: 679, startPoint y: 389, endPoint x: 204, endPoint y: 379, distance: 474.6
click at [0, 382] on app-contact-recap-modal "**********" at bounding box center [0, 377] width 0 height 755
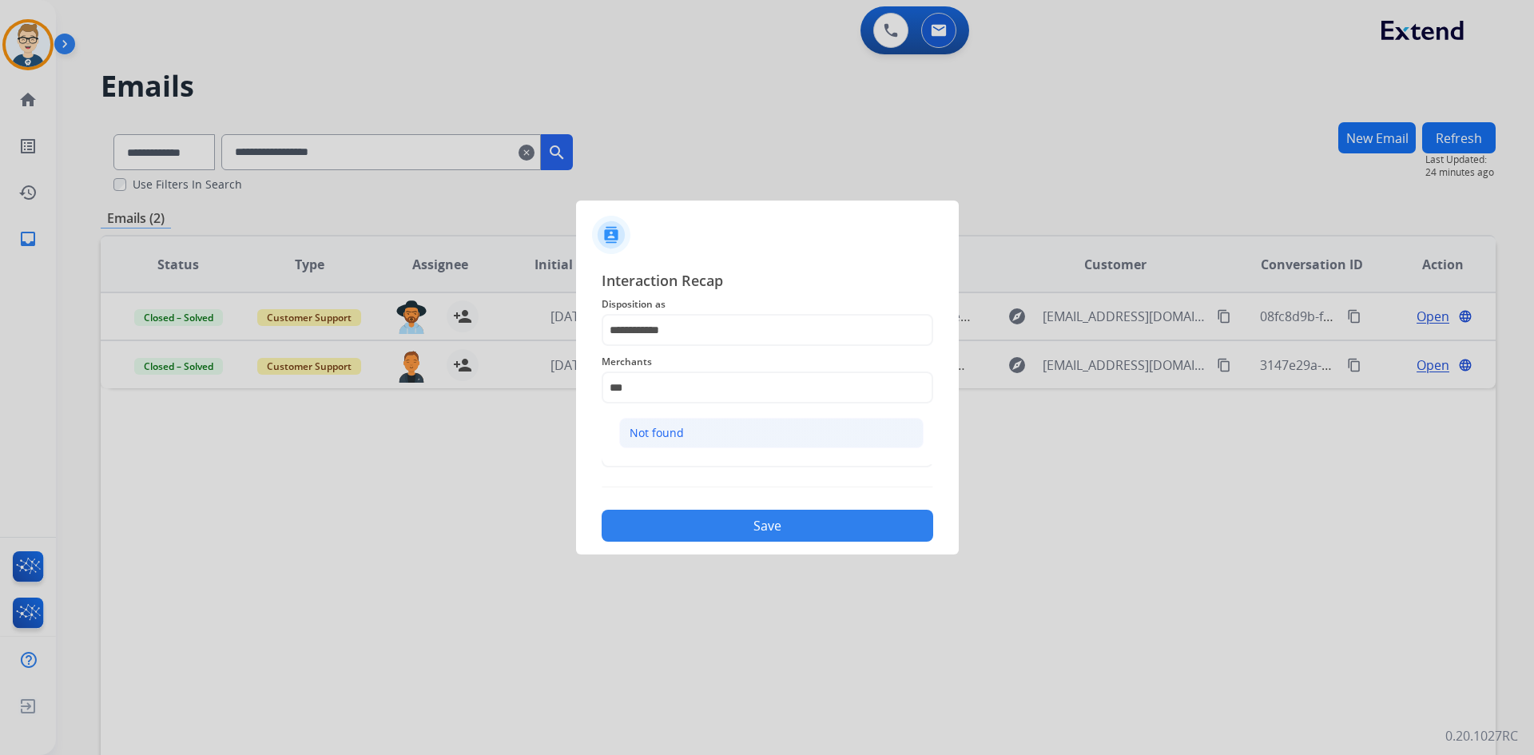
click at [632, 444] on li "Not found" at bounding box center [771, 433] width 304 height 30
type input "*********"
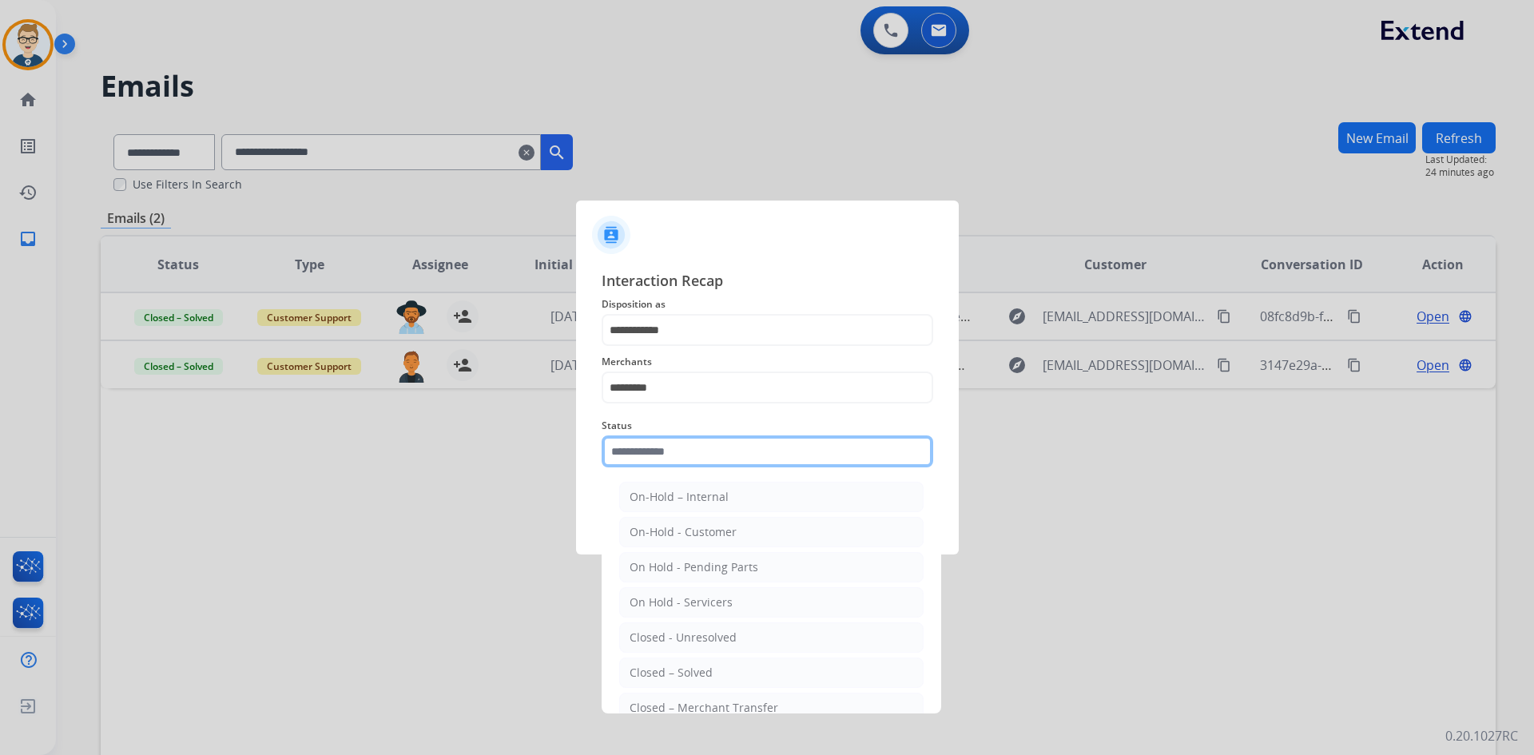
drag, startPoint x: 637, startPoint y: 450, endPoint x: 647, endPoint y: 451, distance: 9.6
click at [638, 450] on input "text" at bounding box center [766, 451] width 331 height 32
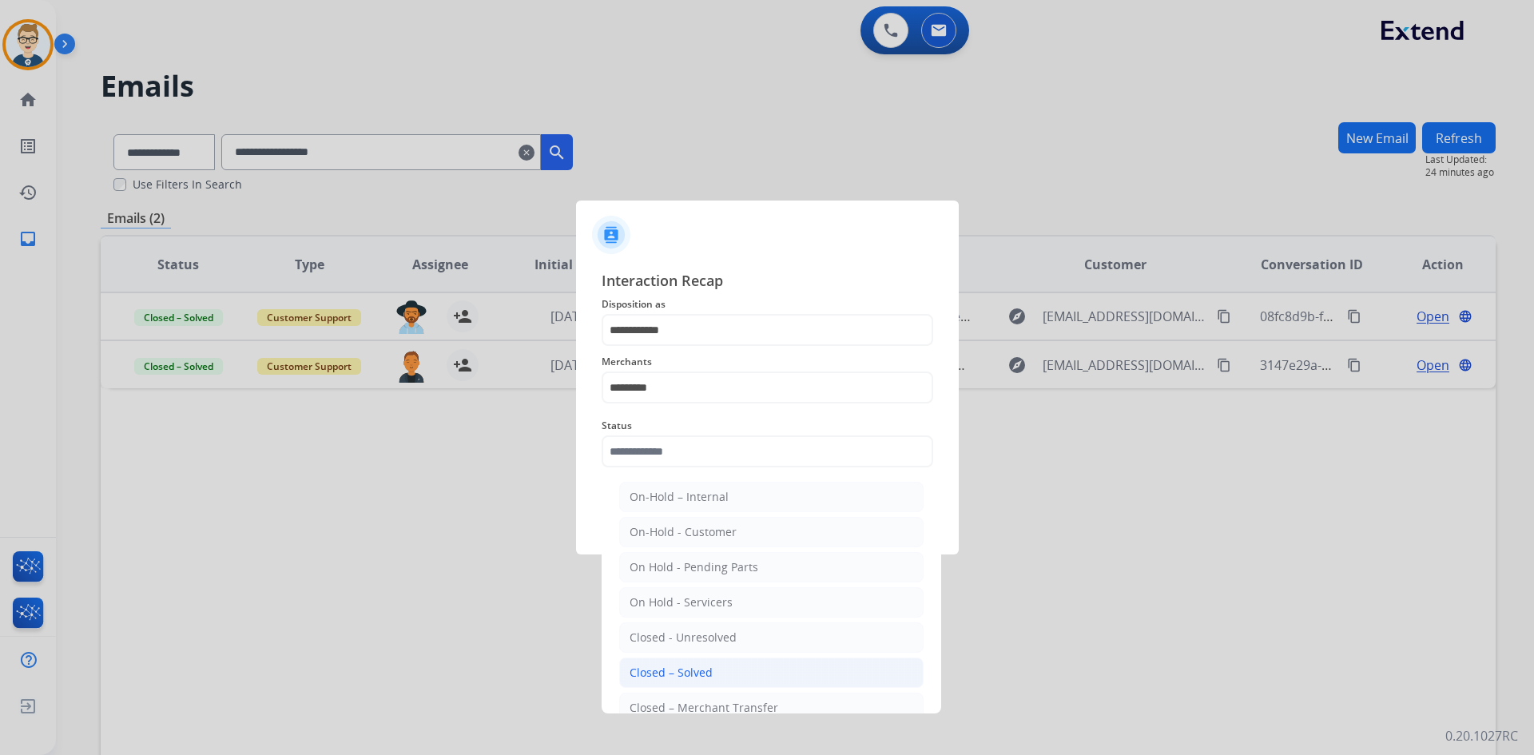
click at [716, 661] on li "Closed – Solved" at bounding box center [771, 672] width 304 height 30
type input "**********"
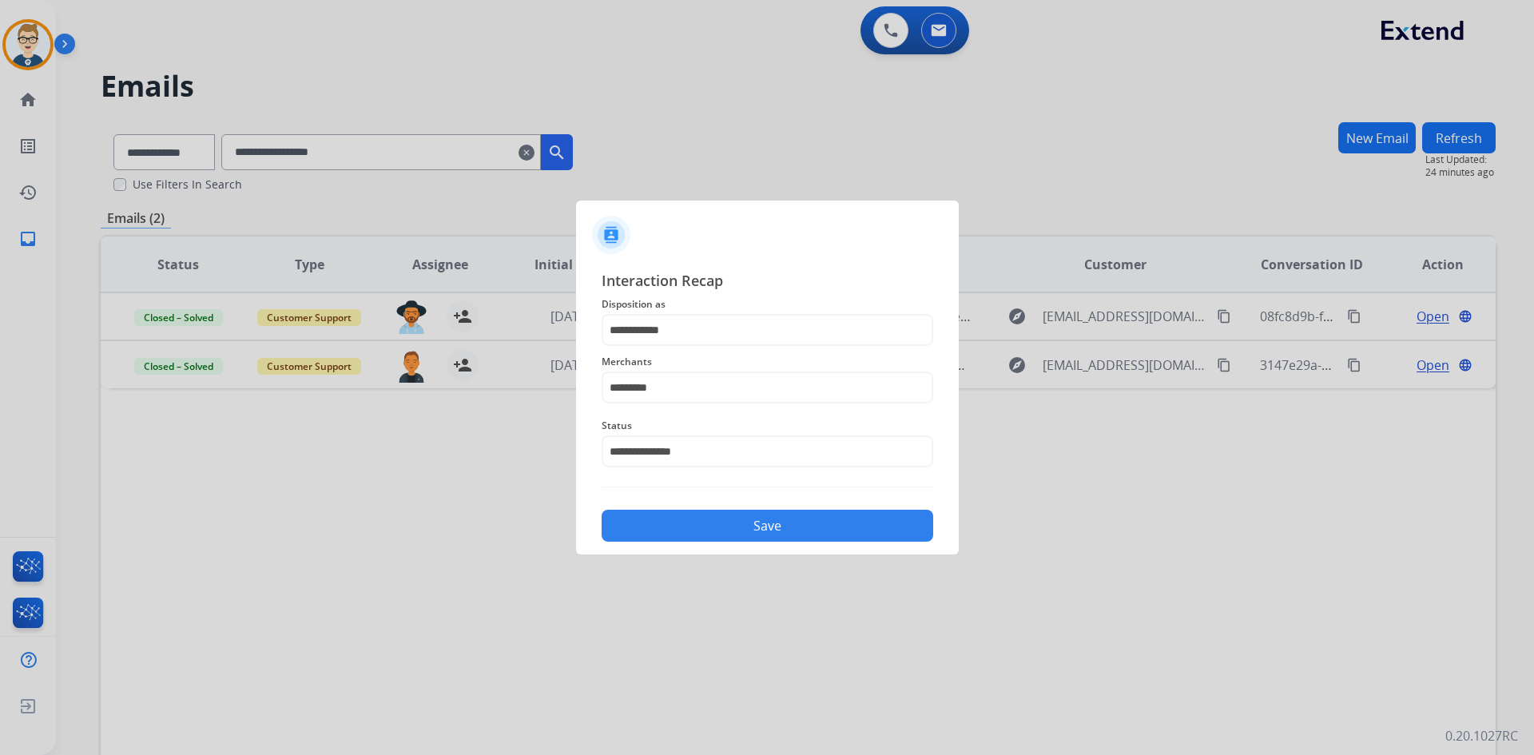
click at [778, 519] on button "Save" at bounding box center [766, 526] width 331 height 32
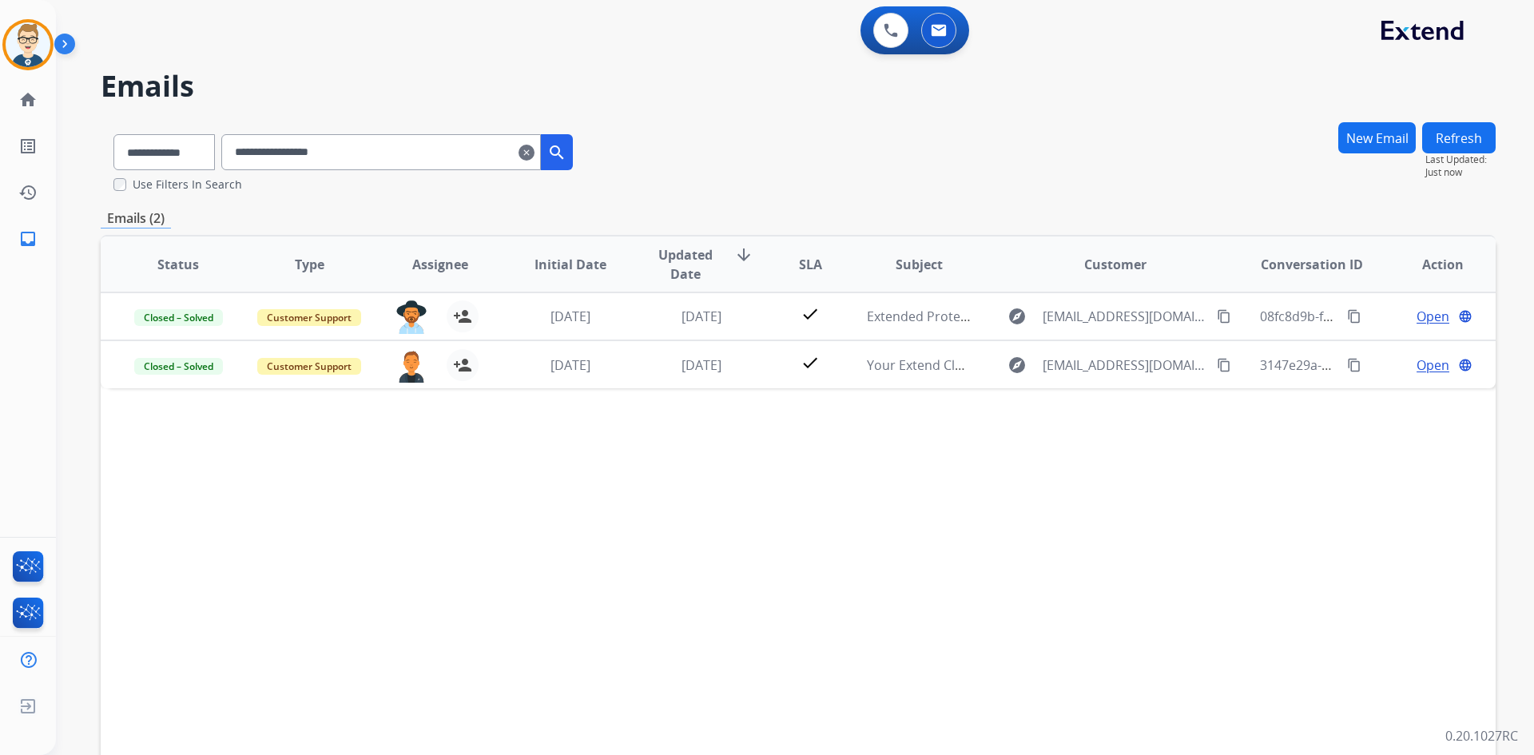
click at [534, 155] on mat-icon "clear" at bounding box center [526, 152] width 16 height 19
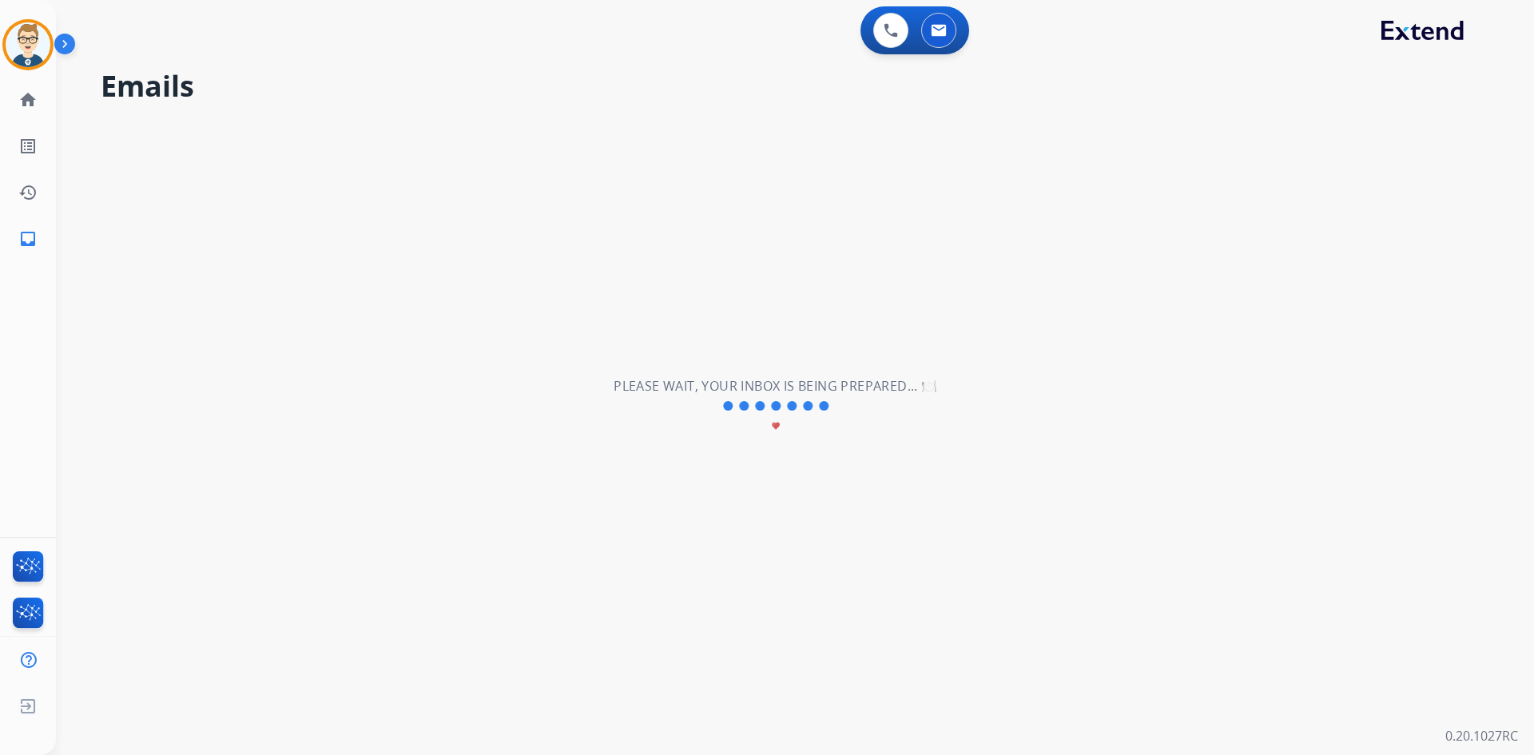
select select "**********"
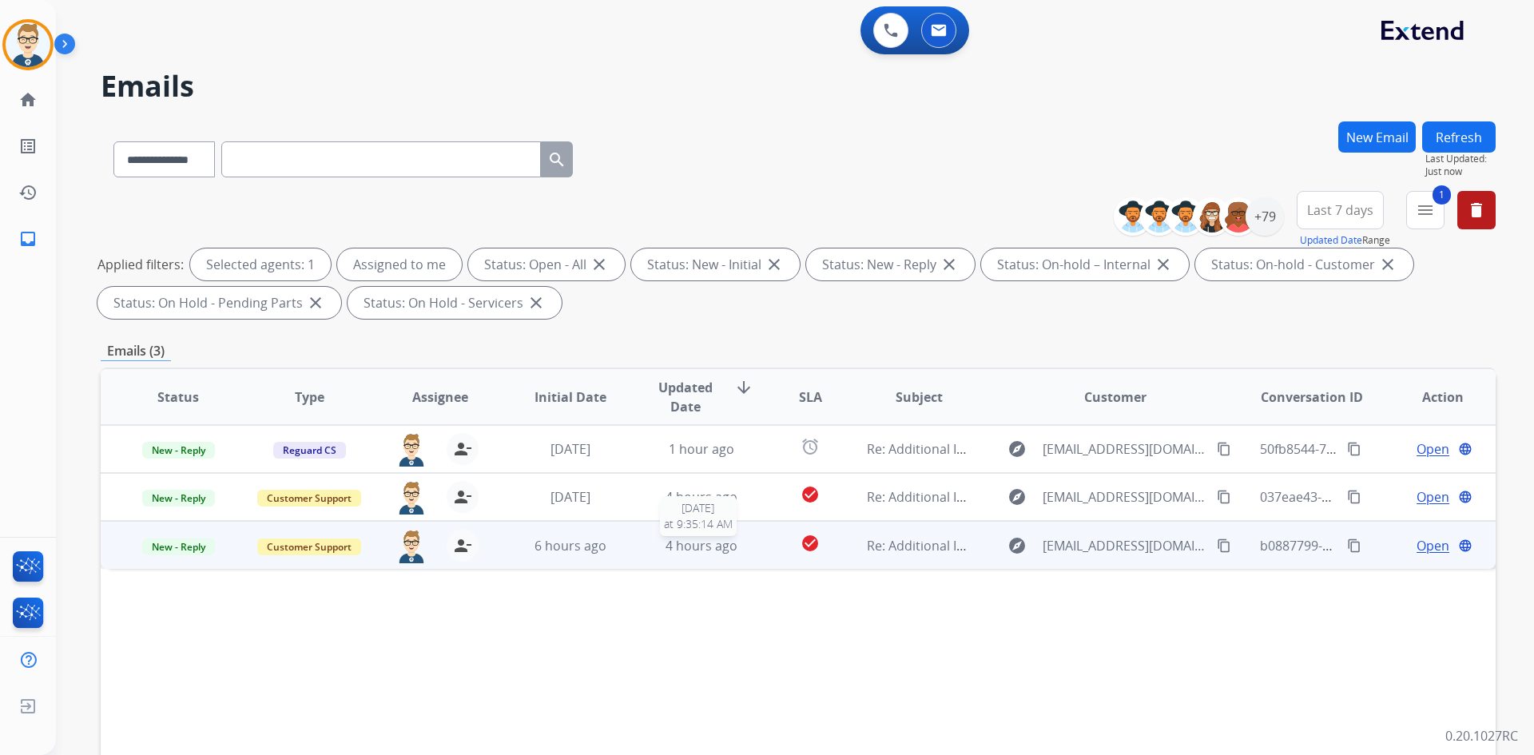
click at [740, 541] on div "4 hours ago" at bounding box center [701, 545] width 105 height 19
click at [974, 547] on td "explore [EMAIL_ADDRESS][DOMAIN_NAME] content_copy" at bounding box center [1102, 545] width 261 height 48
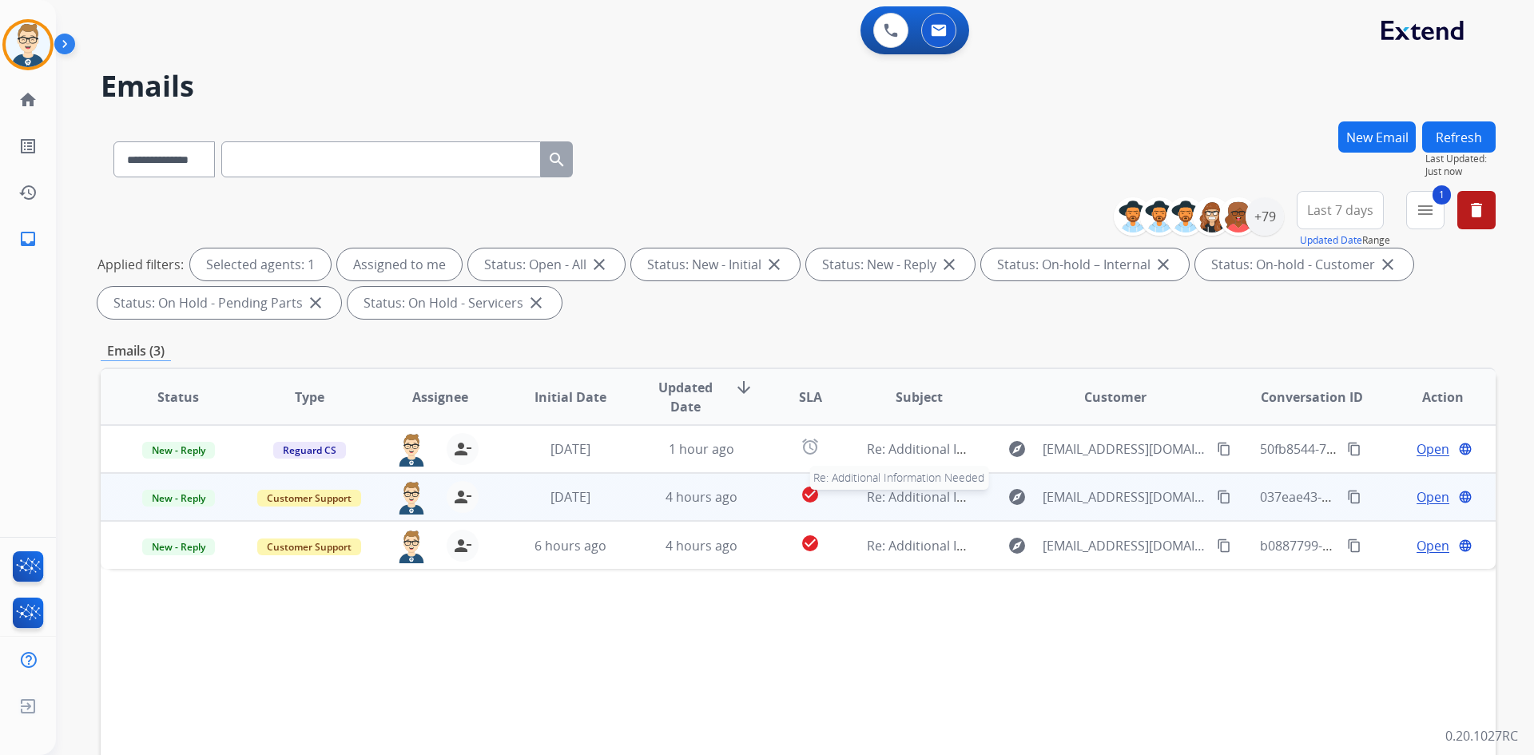
click at [963, 496] on span "Re: Additional Information Needed" at bounding box center [971, 497] width 208 height 18
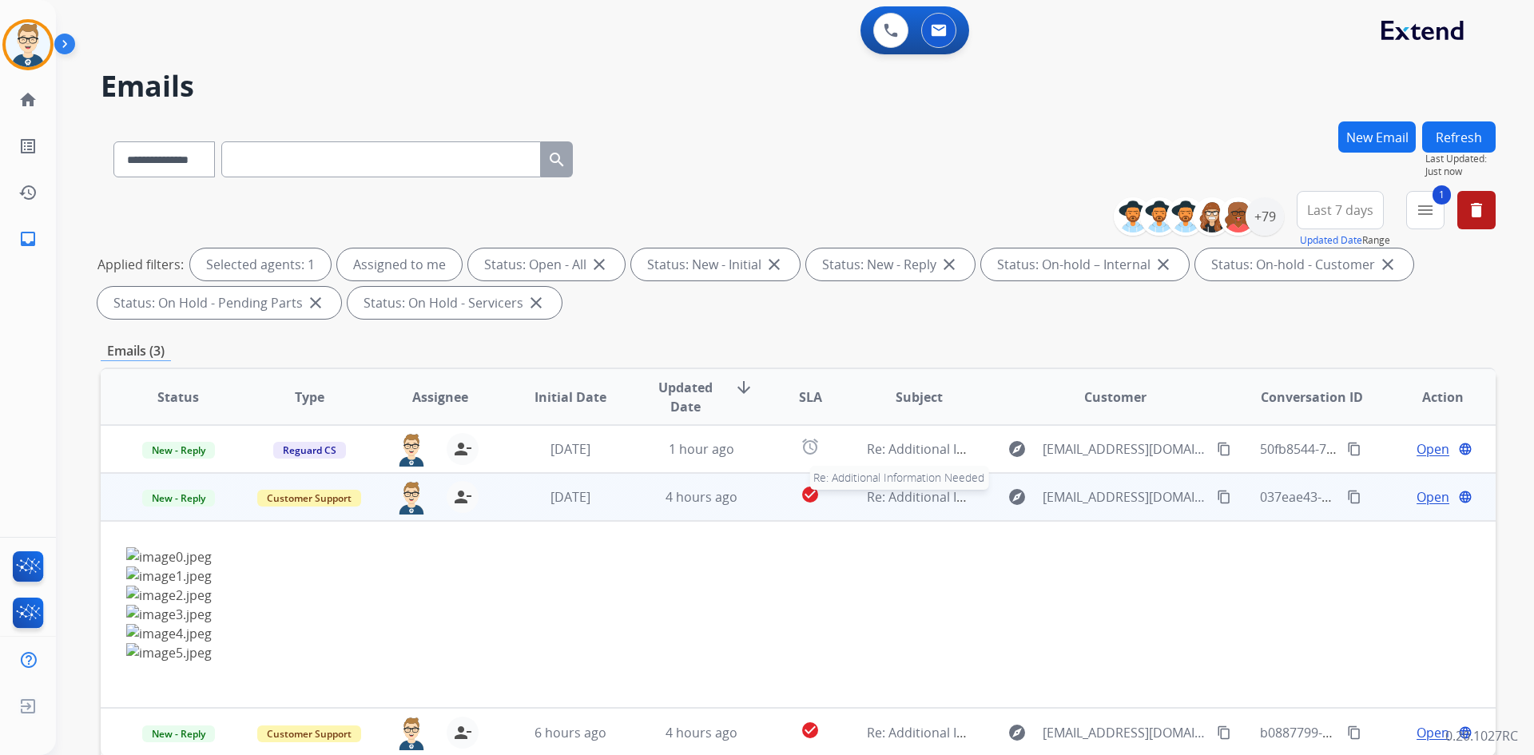
click at [963, 496] on span "Re: Additional Information Needed" at bounding box center [971, 497] width 208 height 18
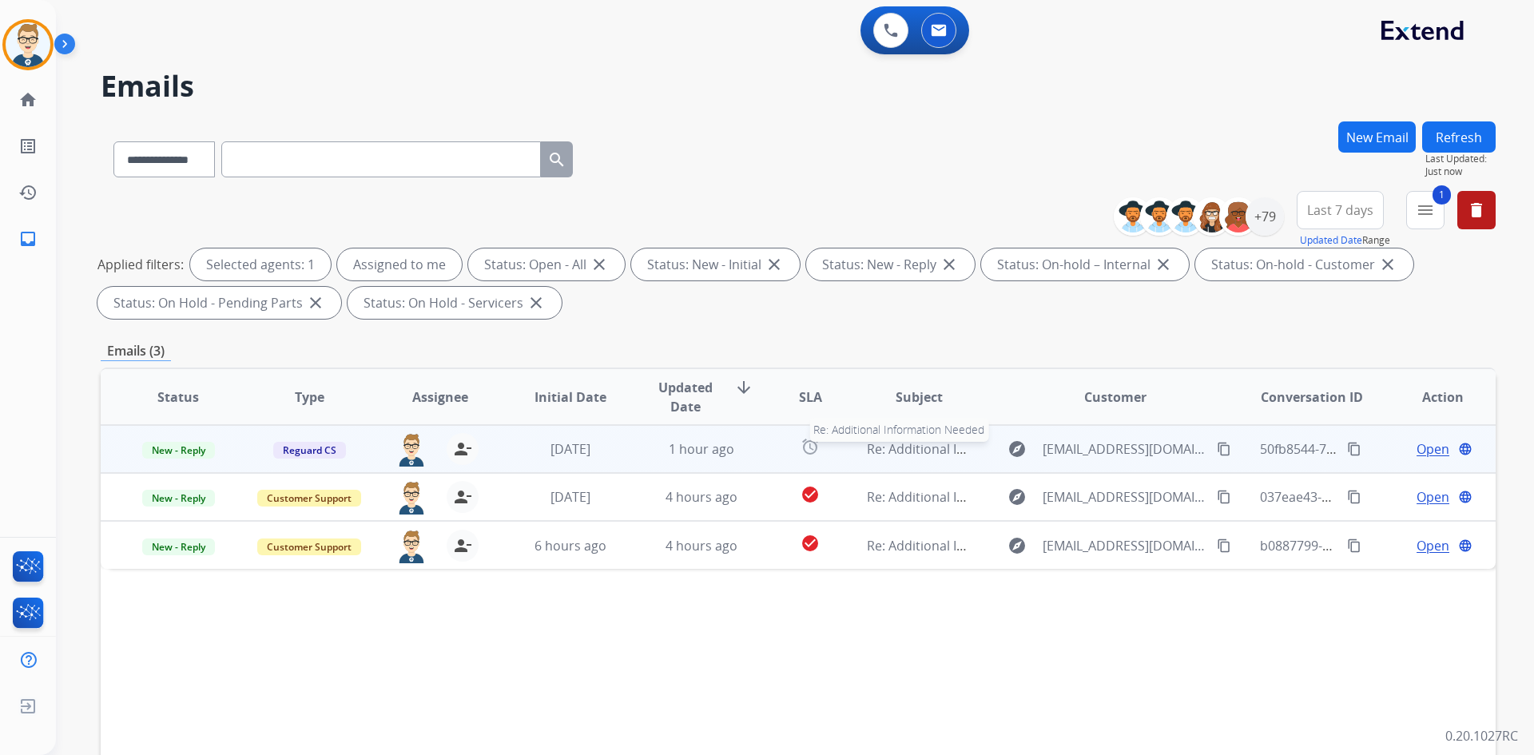
click at [954, 452] on span "Re: Additional Information Needed" at bounding box center [971, 449] width 208 height 18
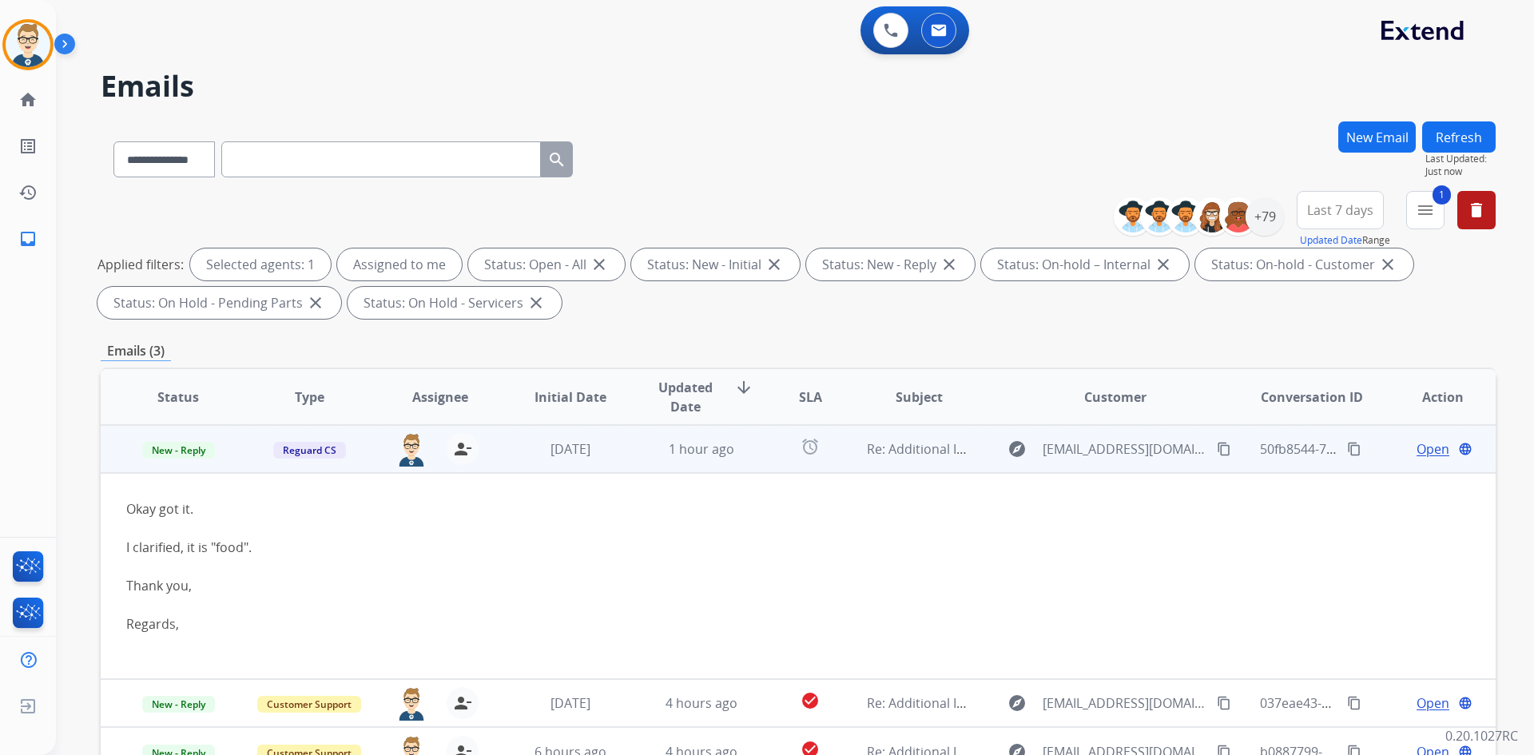
click at [1423, 440] on span "Open" at bounding box center [1432, 448] width 33 height 19
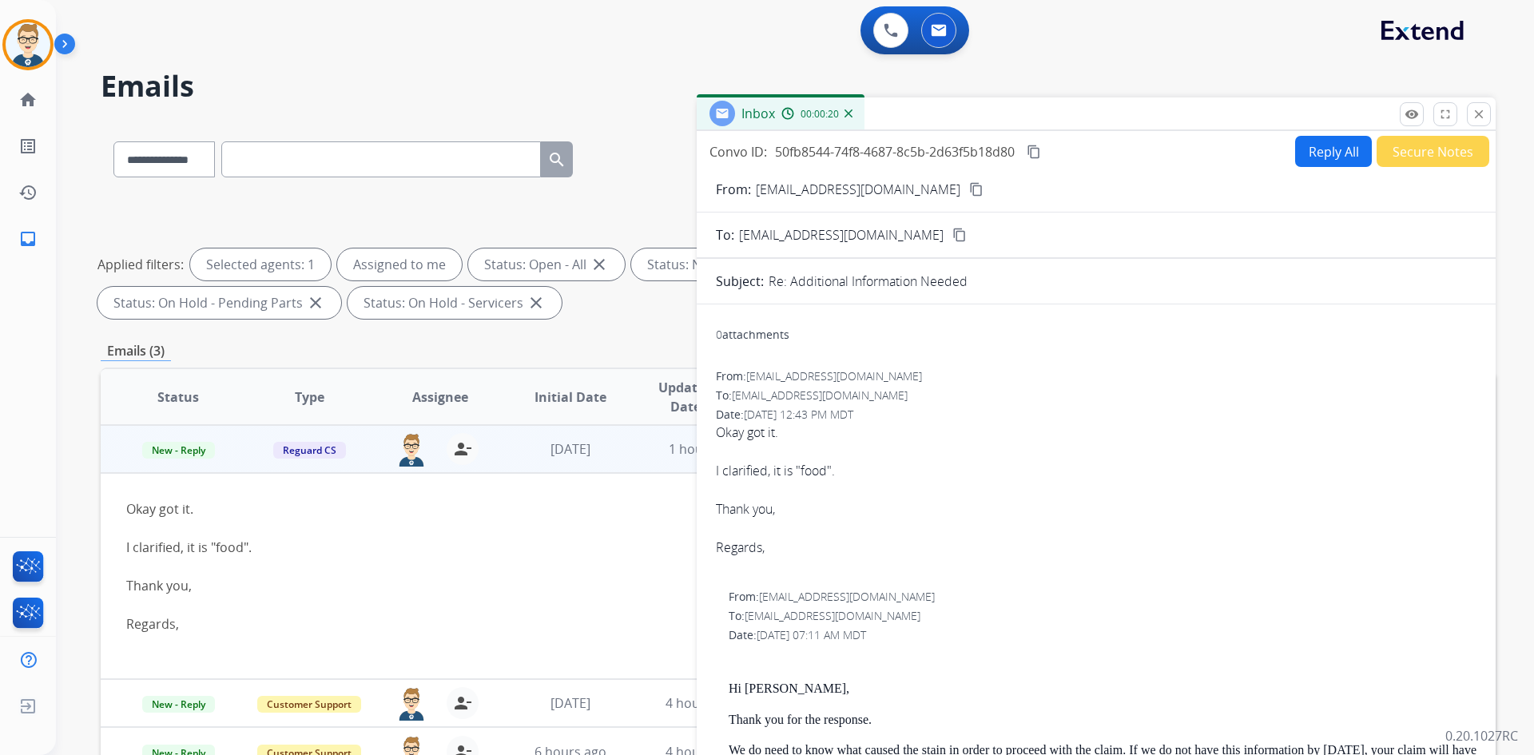
click at [969, 185] on mat-icon "content_copy" at bounding box center [976, 189] width 14 height 14
click at [1041, 146] on mat-icon "content_copy" at bounding box center [1033, 152] width 14 height 14
click at [1302, 156] on button "Reply All" at bounding box center [1333, 151] width 77 height 31
select select "**********"
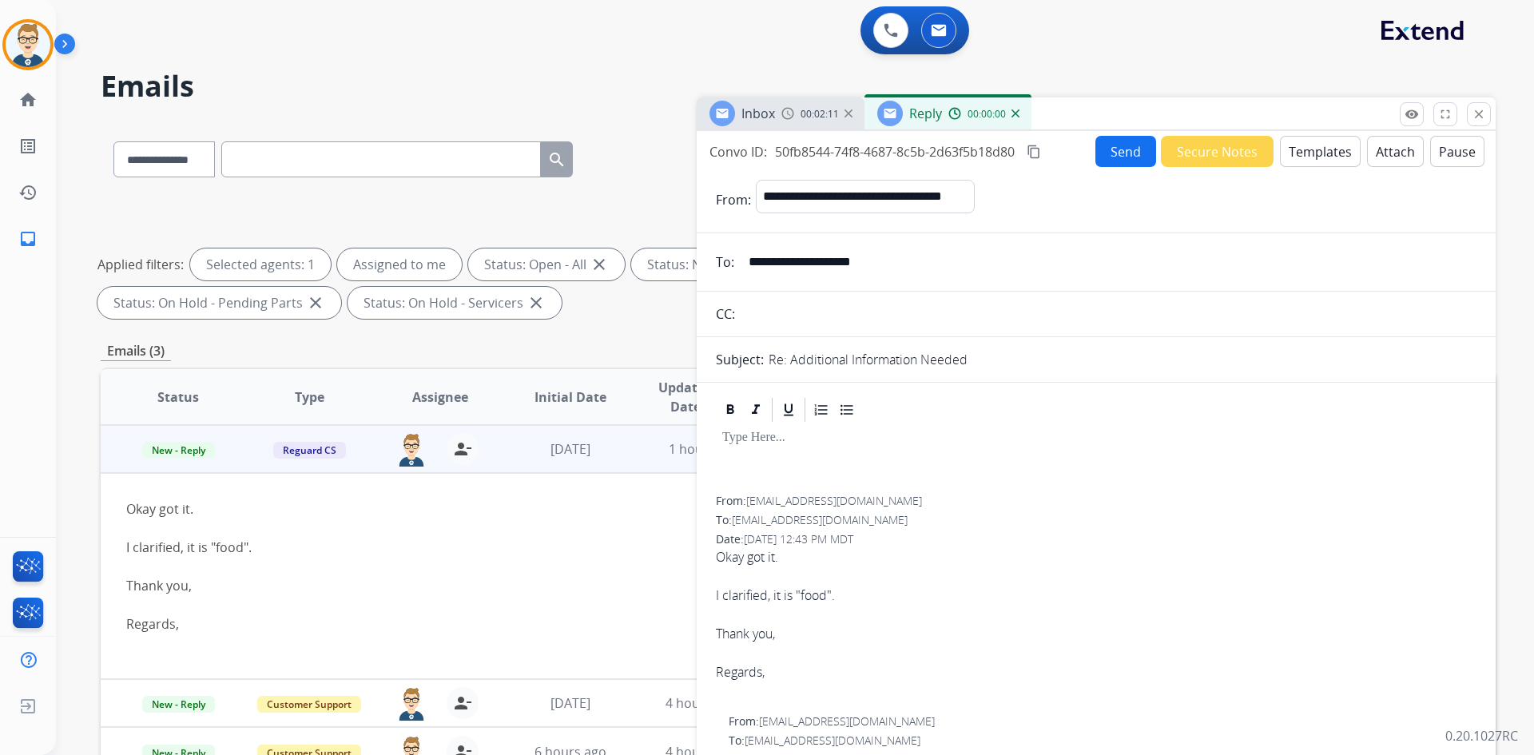
click at [1302, 156] on button "Templates" at bounding box center [1320, 151] width 81 height 31
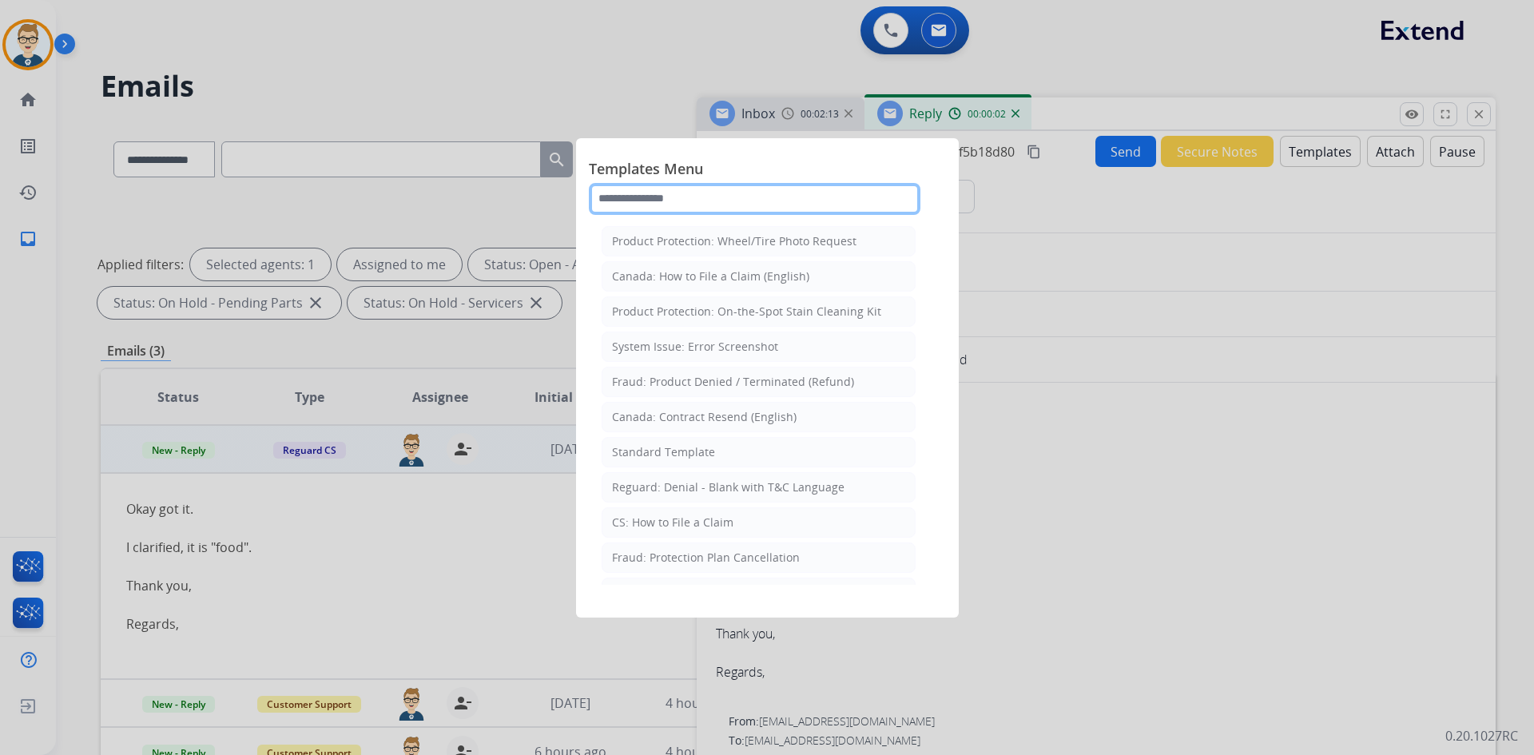
click at [693, 212] on input "text" at bounding box center [754, 199] width 331 height 32
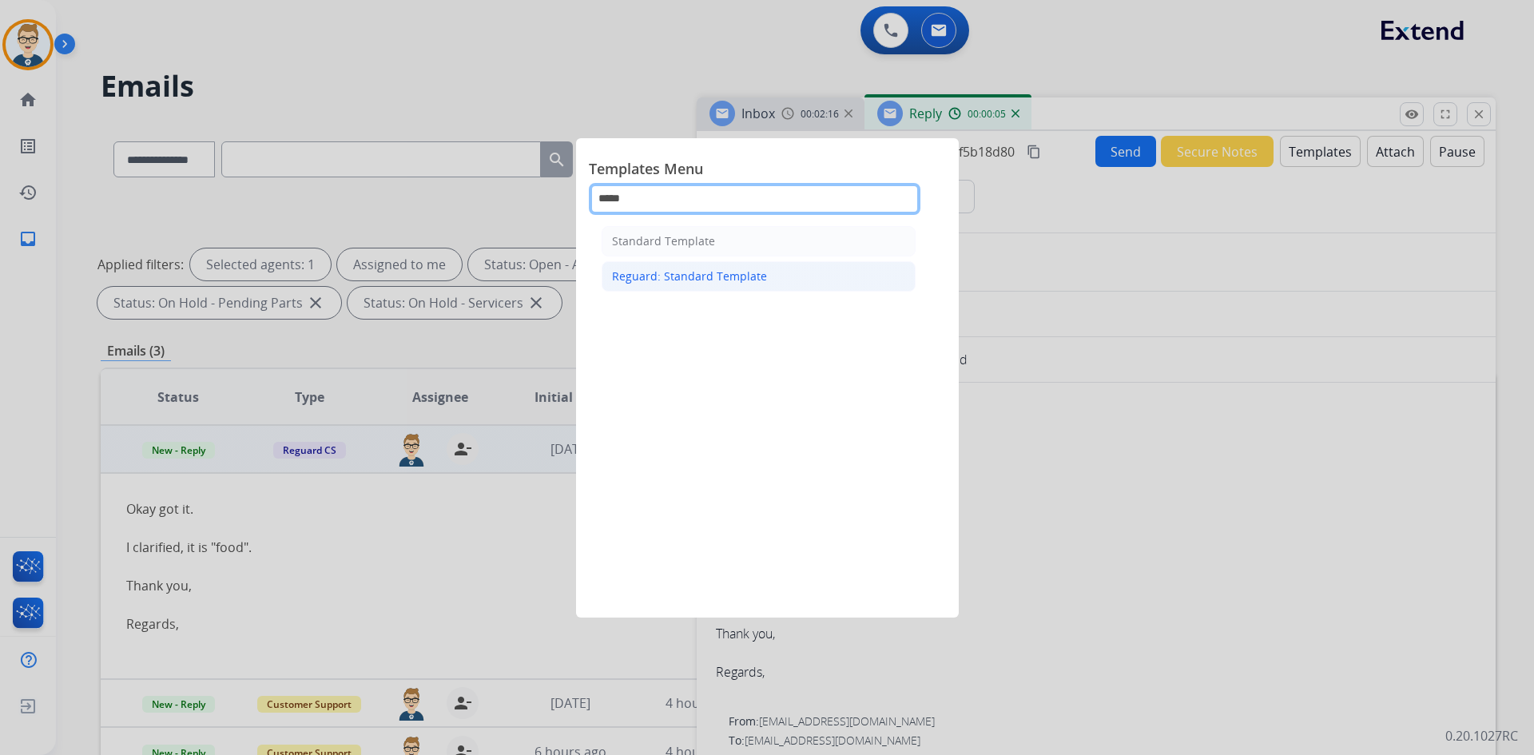
type input "*****"
click at [712, 281] on div "Reguard: Standard Template" at bounding box center [689, 276] width 155 height 16
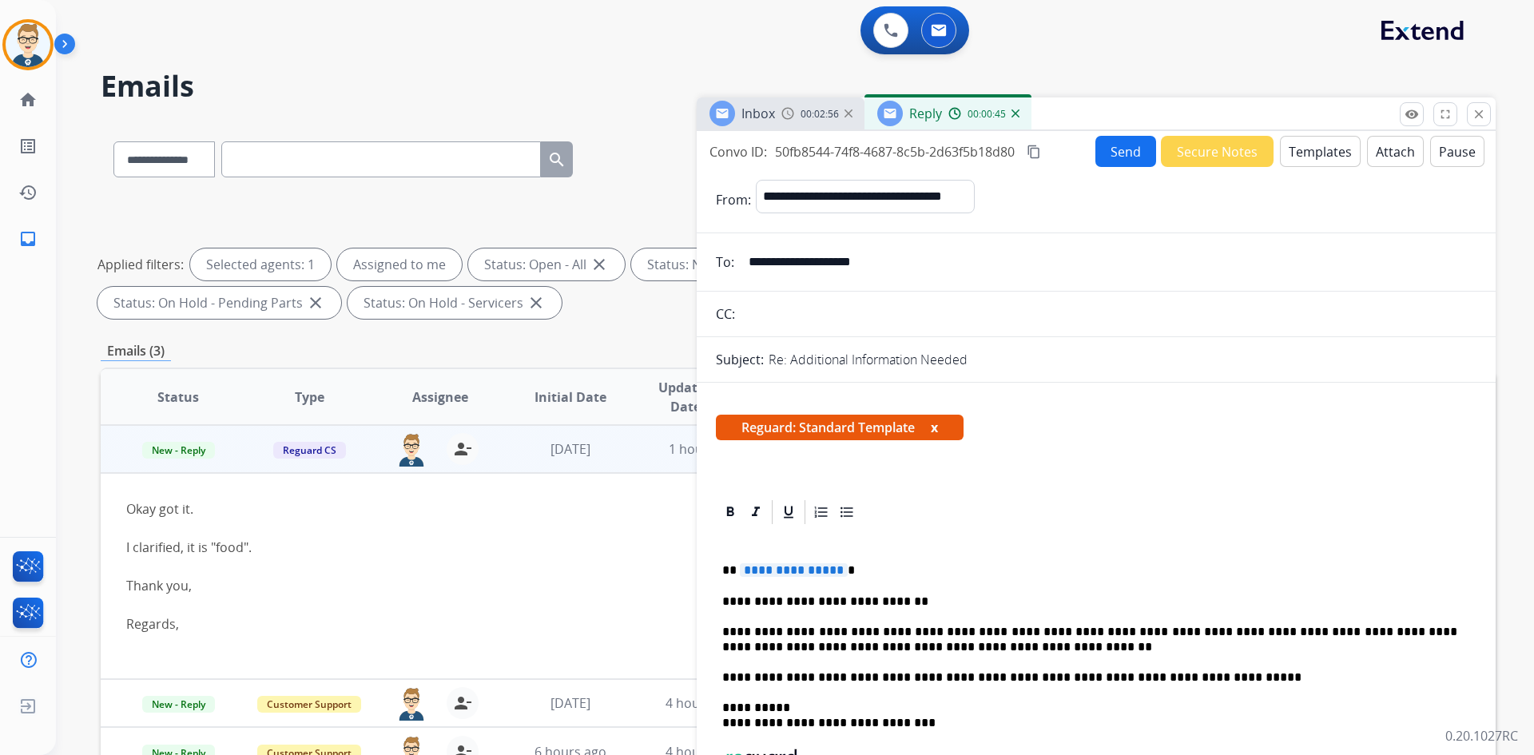
click at [1109, 629] on p "**********" at bounding box center [1089, 640] width 735 height 30
click at [1430, 633] on p "**********" at bounding box center [1089, 640] width 735 height 30
click at [1043, 647] on p "**********" at bounding box center [1089, 640] width 735 height 30
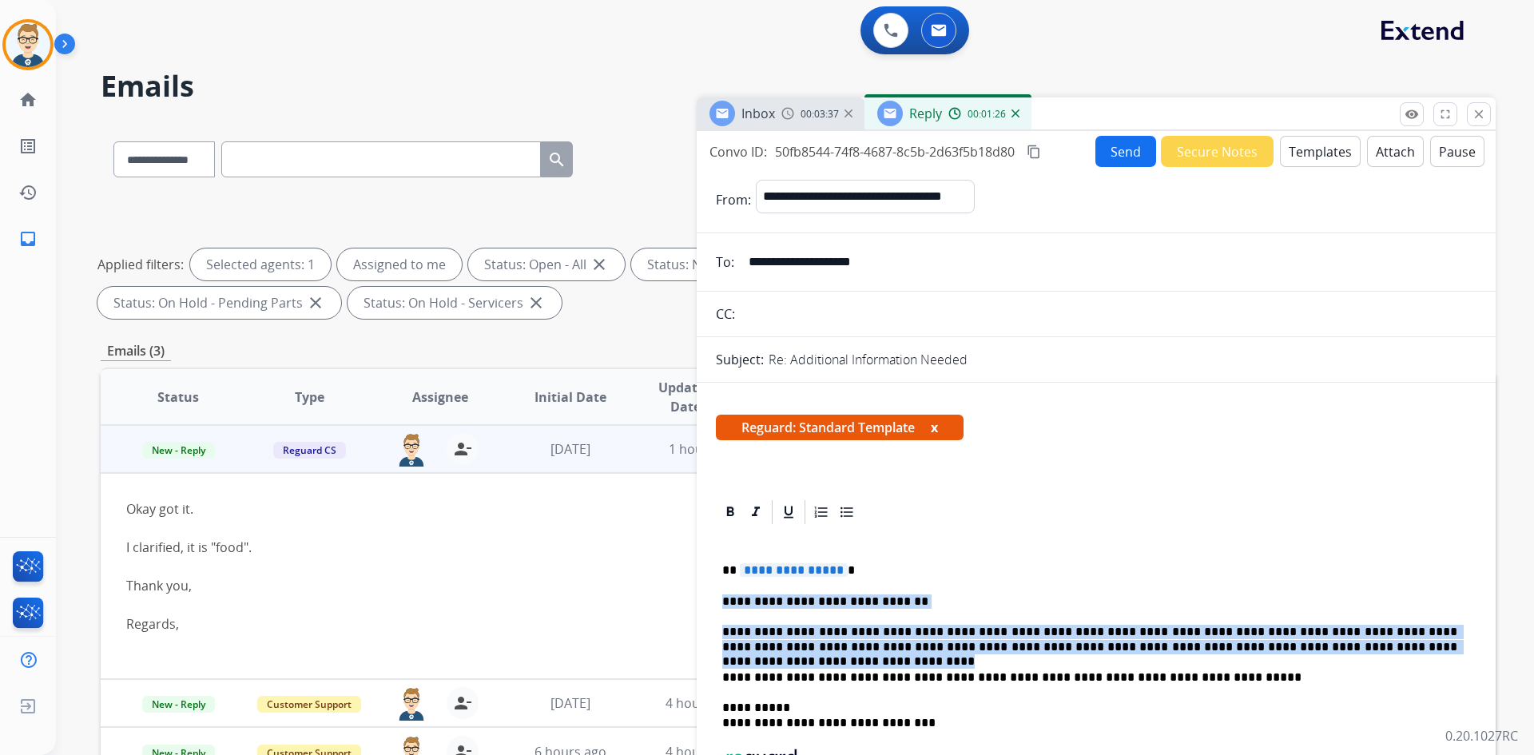
drag, startPoint x: 1394, startPoint y: 647, endPoint x: 709, endPoint y: 601, distance: 686.0
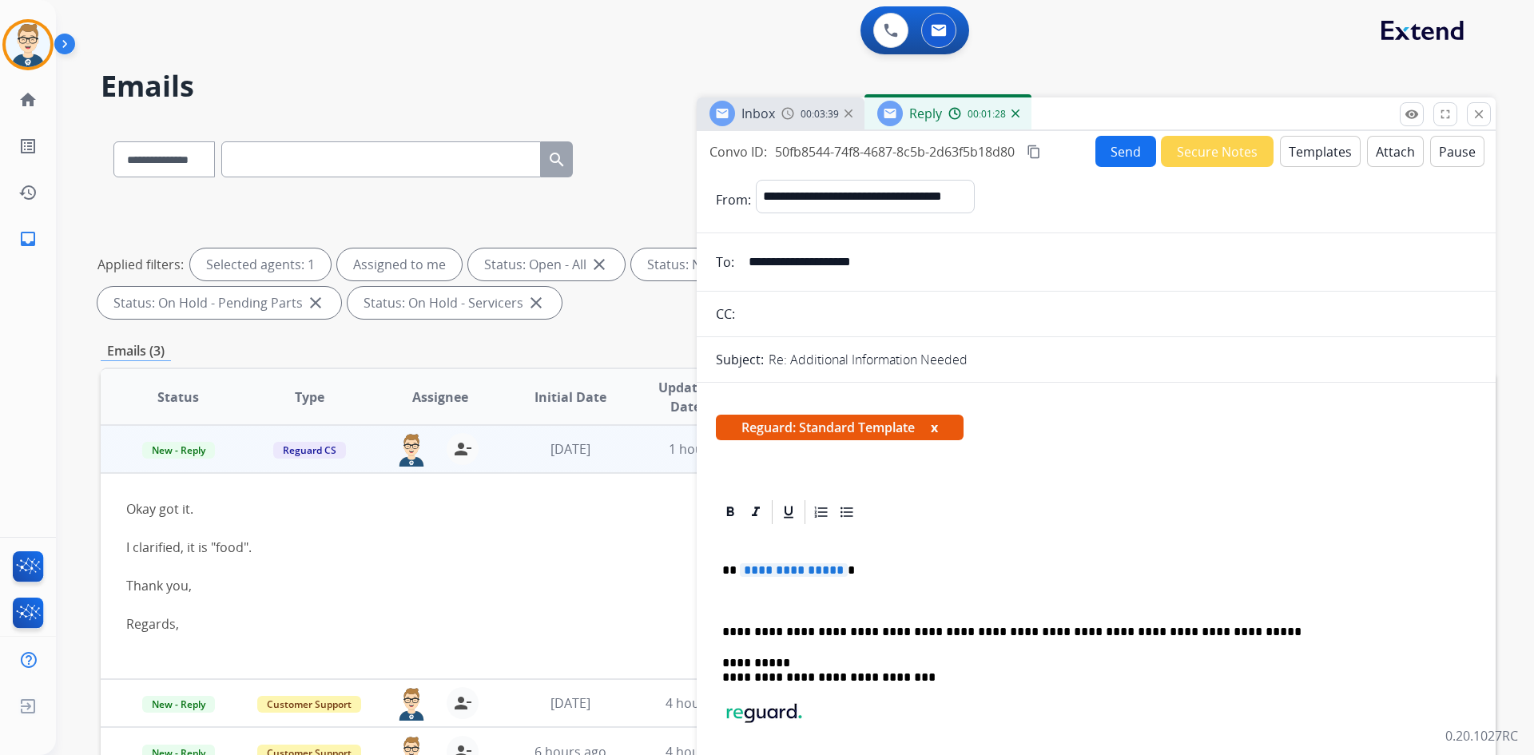
click at [1306, 148] on button "Templates" at bounding box center [1320, 151] width 81 height 31
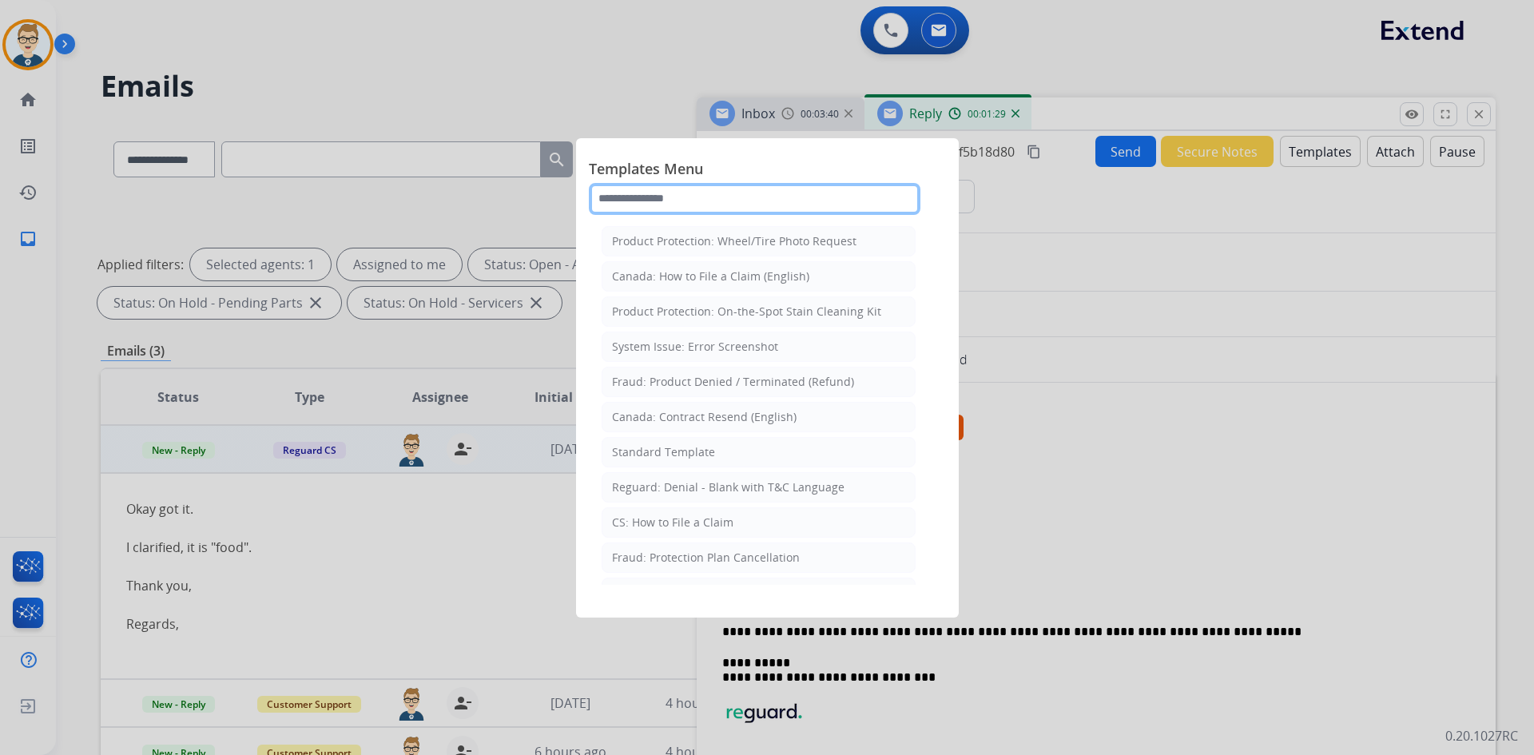
click at [849, 192] on input "text" at bounding box center [754, 199] width 331 height 32
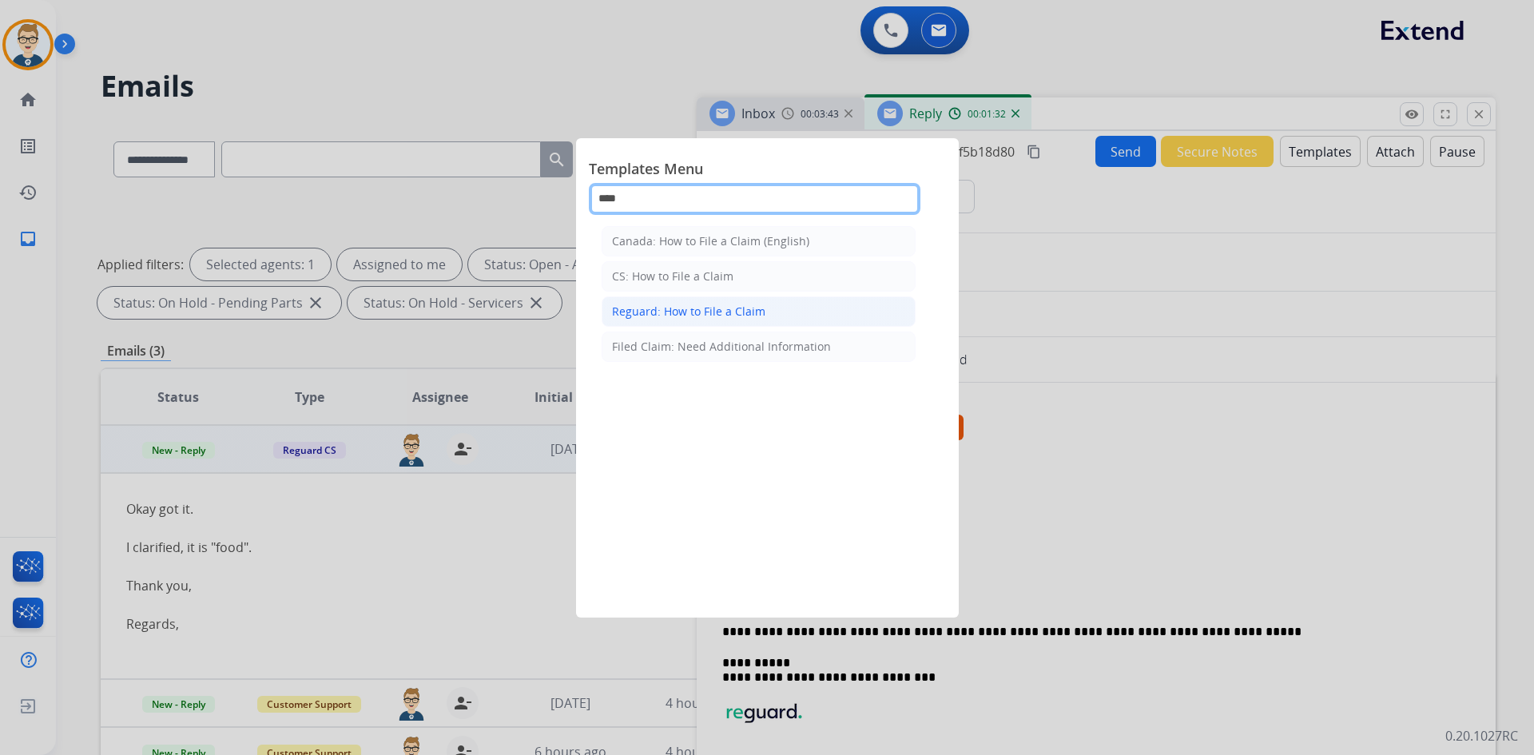
type input "****"
click at [728, 318] on div "Reguard: How to File a Claim" at bounding box center [688, 312] width 153 height 16
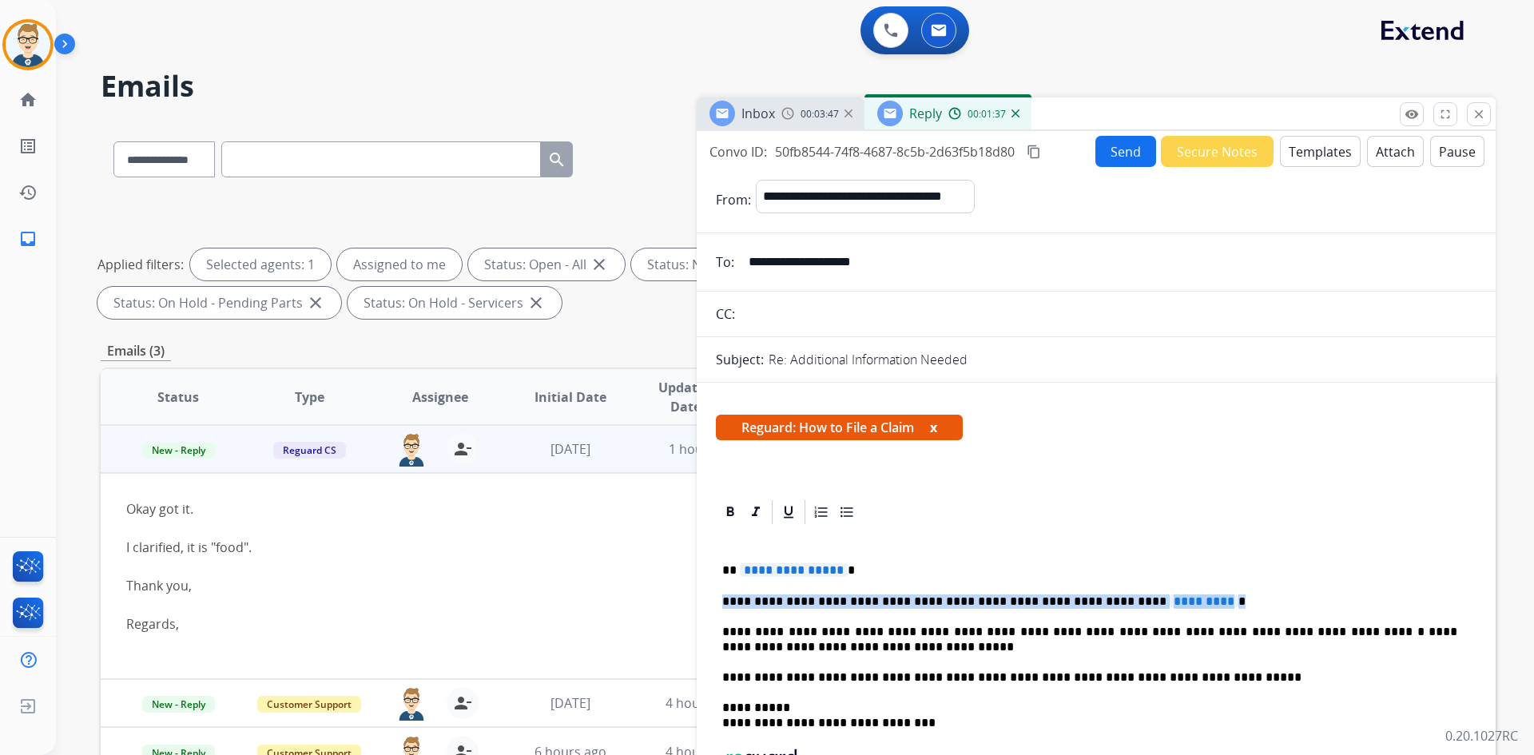
drag, startPoint x: 1200, startPoint y: 600, endPoint x: 721, endPoint y: 603, distance: 478.5
click at [721, 603] on div "**********" at bounding box center [1096, 706] width 760 height 360
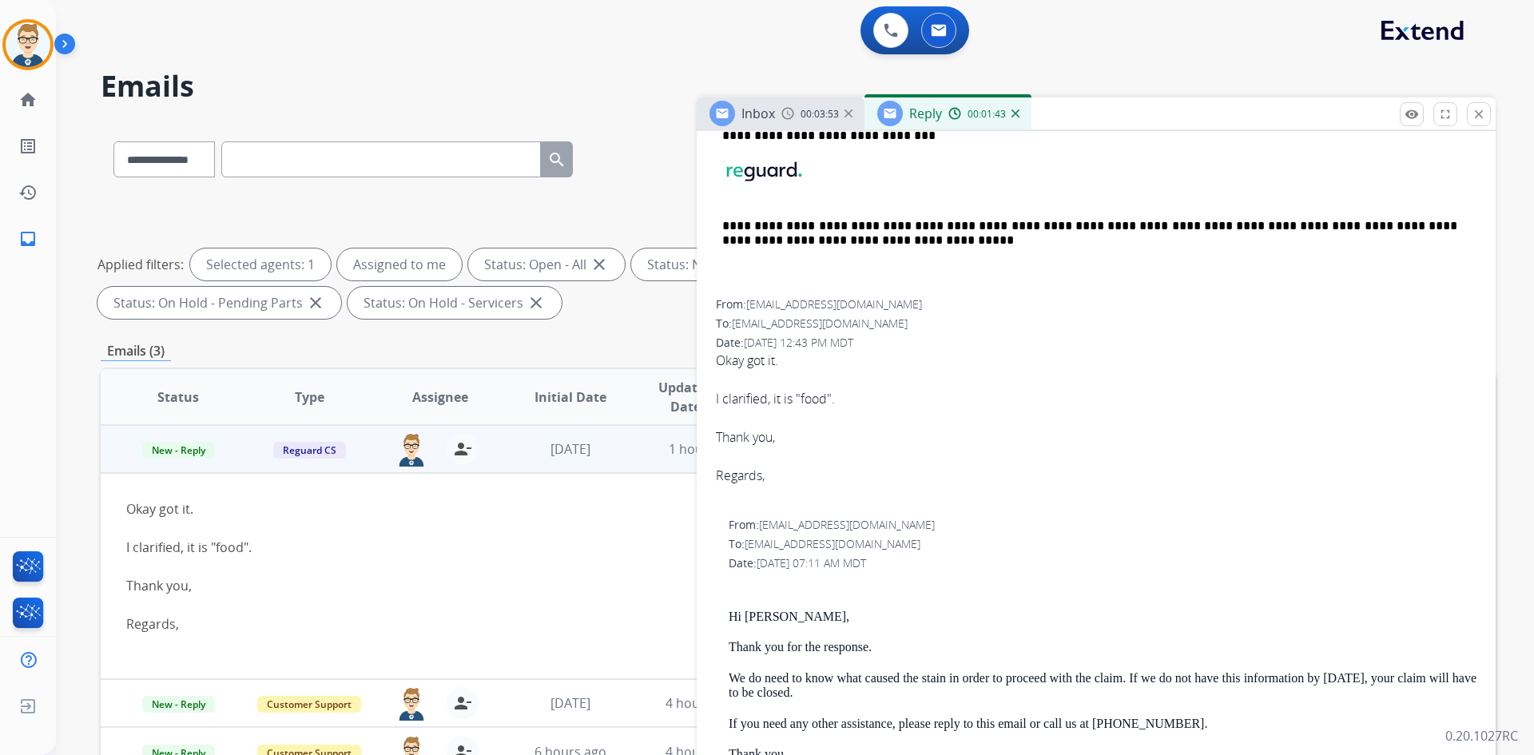
scroll to position [719, 0]
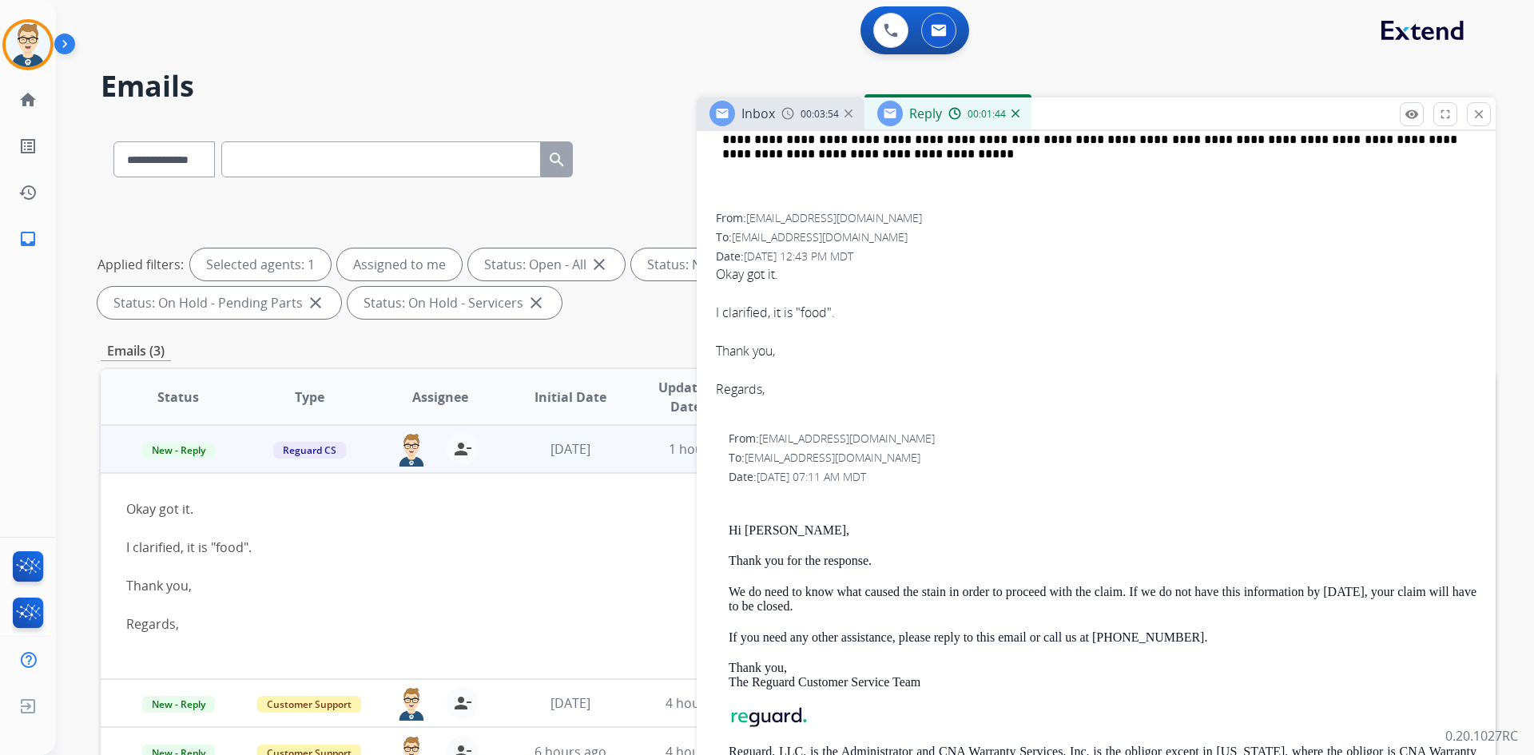
click at [755, 530] on p "Hi [PERSON_NAME]," at bounding box center [1102, 530] width 748 height 14
copy p "[PERSON_NAME]"
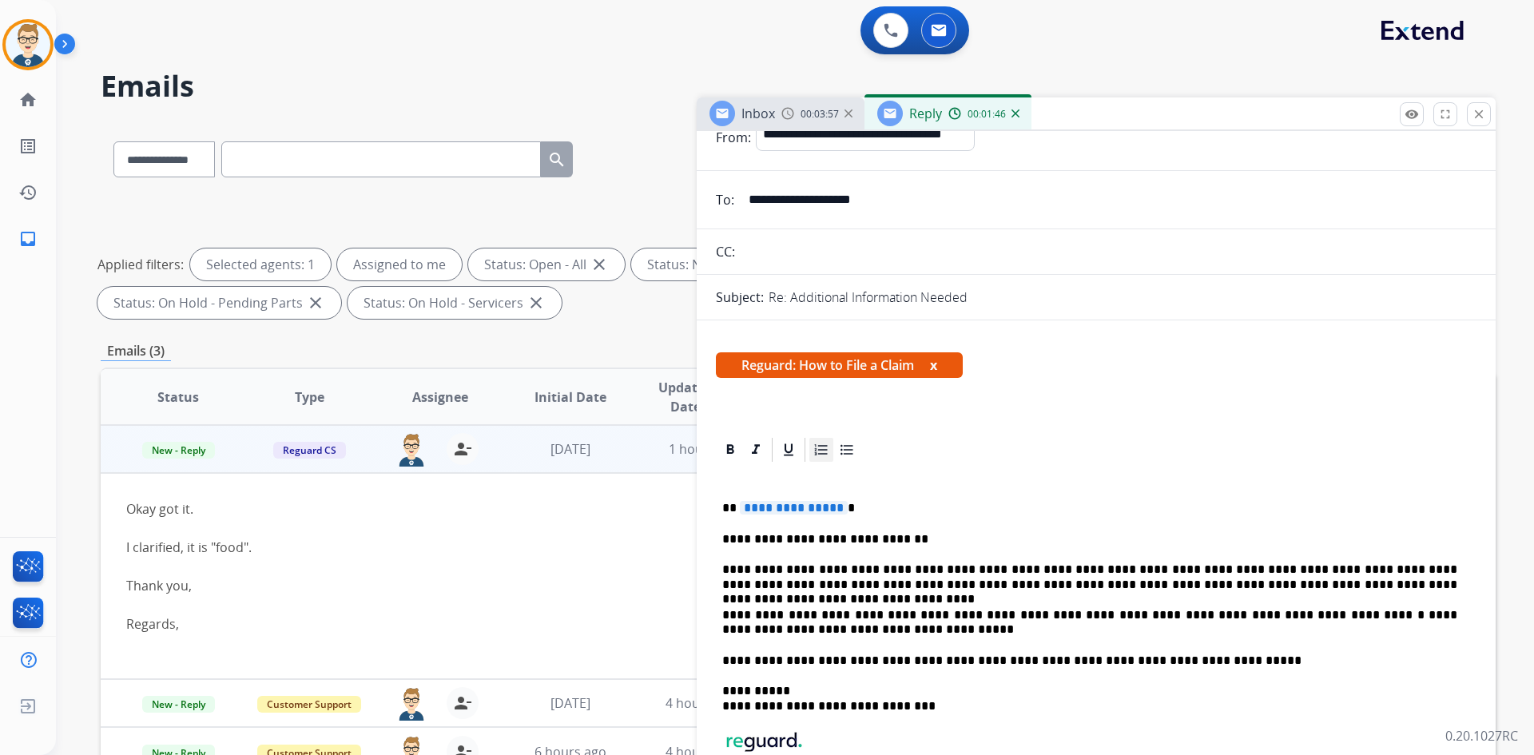
scroll to position [0, 0]
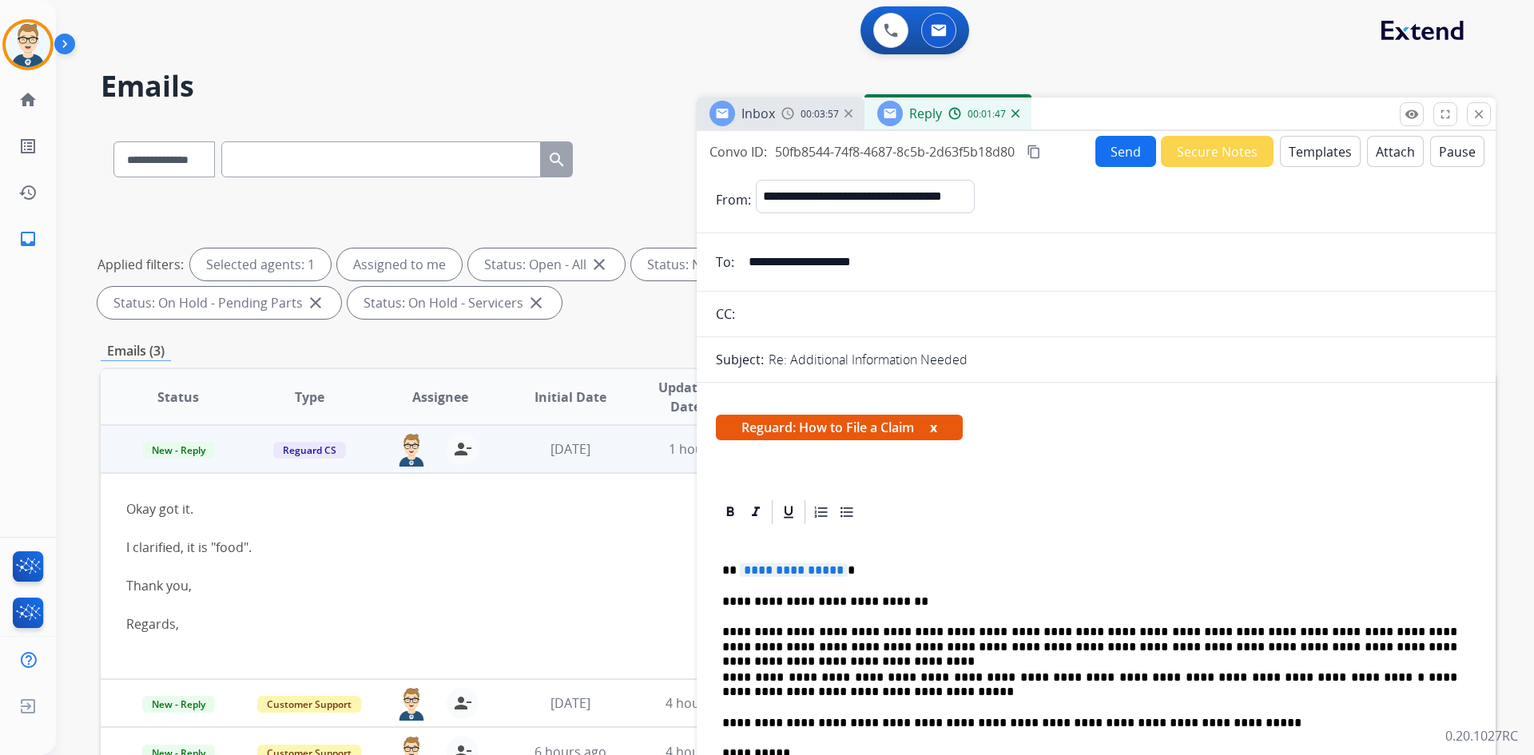
click at [806, 566] on span "**********" at bounding box center [794, 570] width 108 height 14
click at [1041, 148] on mat-icon "content_copy" at bounding box center [1033, 152] width 14 height 14
click at [1107, 149] on button "Send" at bounding box center [1125, 151] width 61 height 31
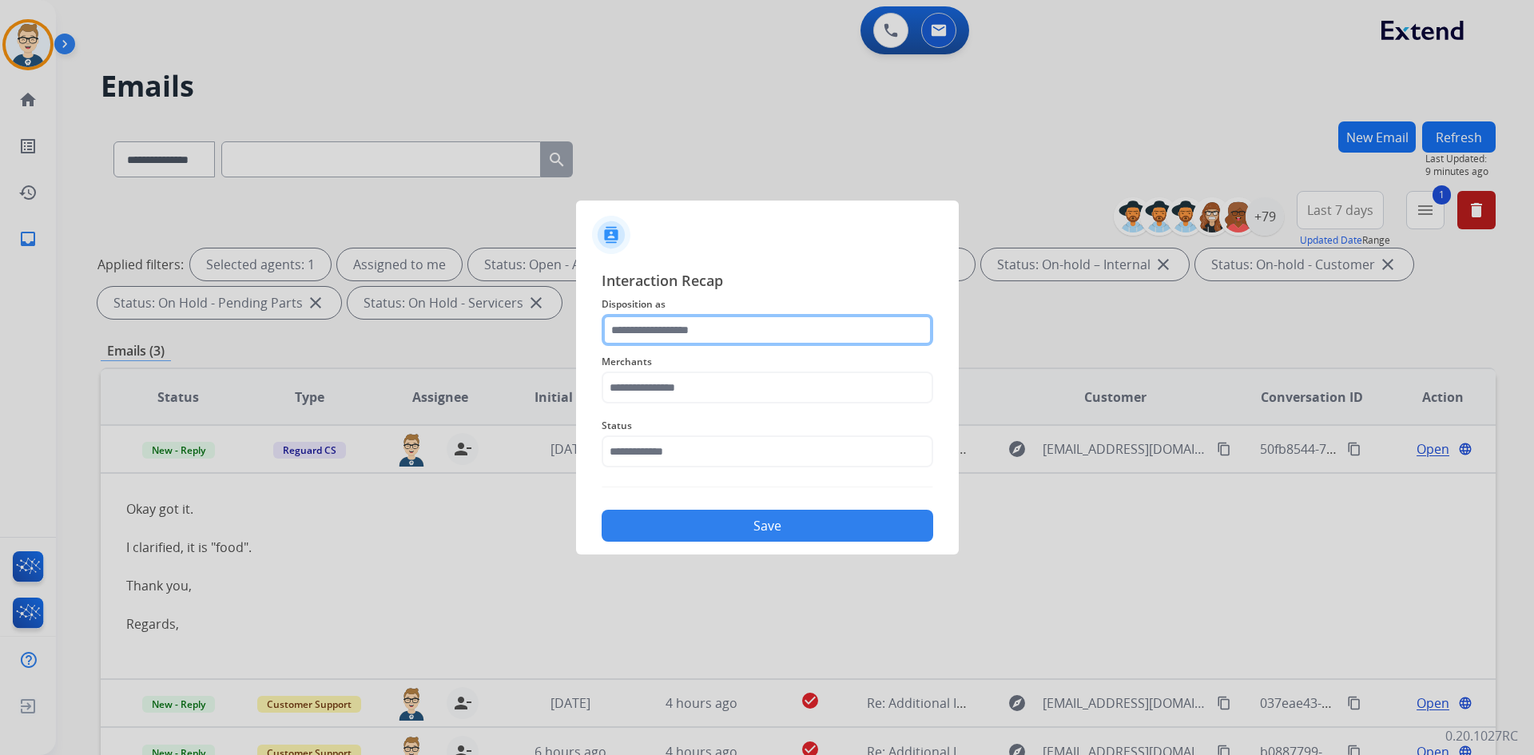
click at [740, 319] on input "text" at bounding box center [766, 330] width 331 height 32
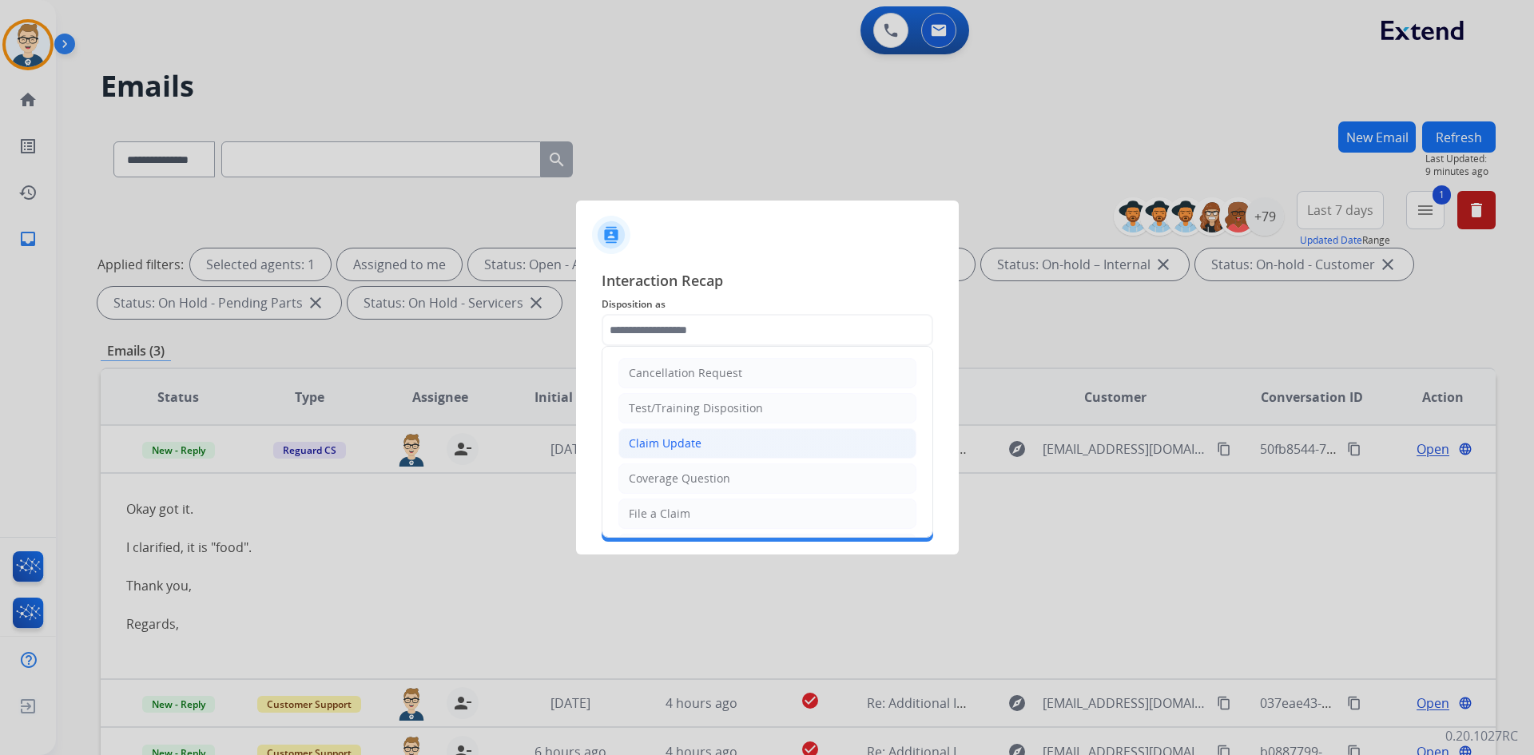
click at [733, 443] on li "Claim Update" at bounding box center [767, 443] width 298 height 30
type input "**********"
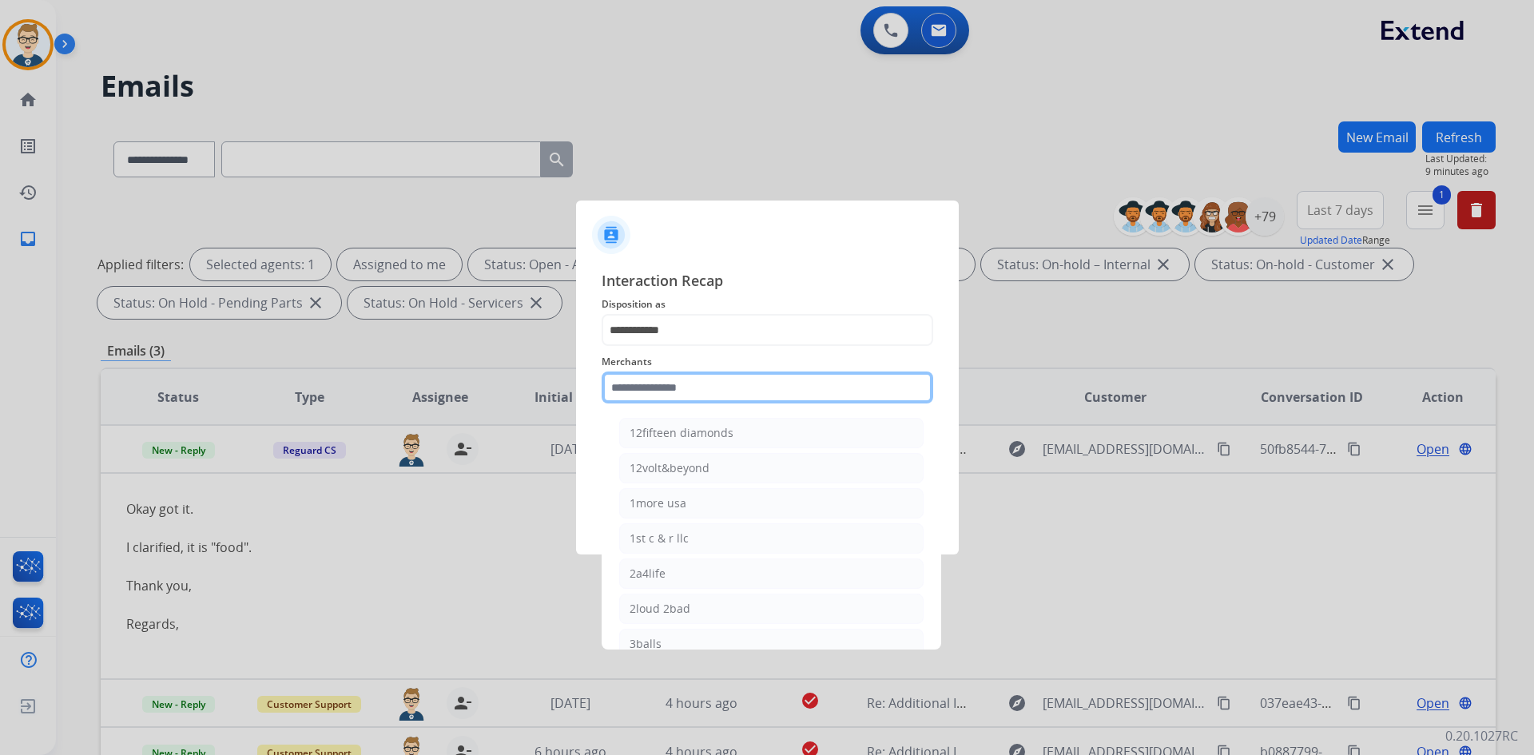
click at [690, 384] on input "text" at bounding box center [766, 387] width 331 height 32
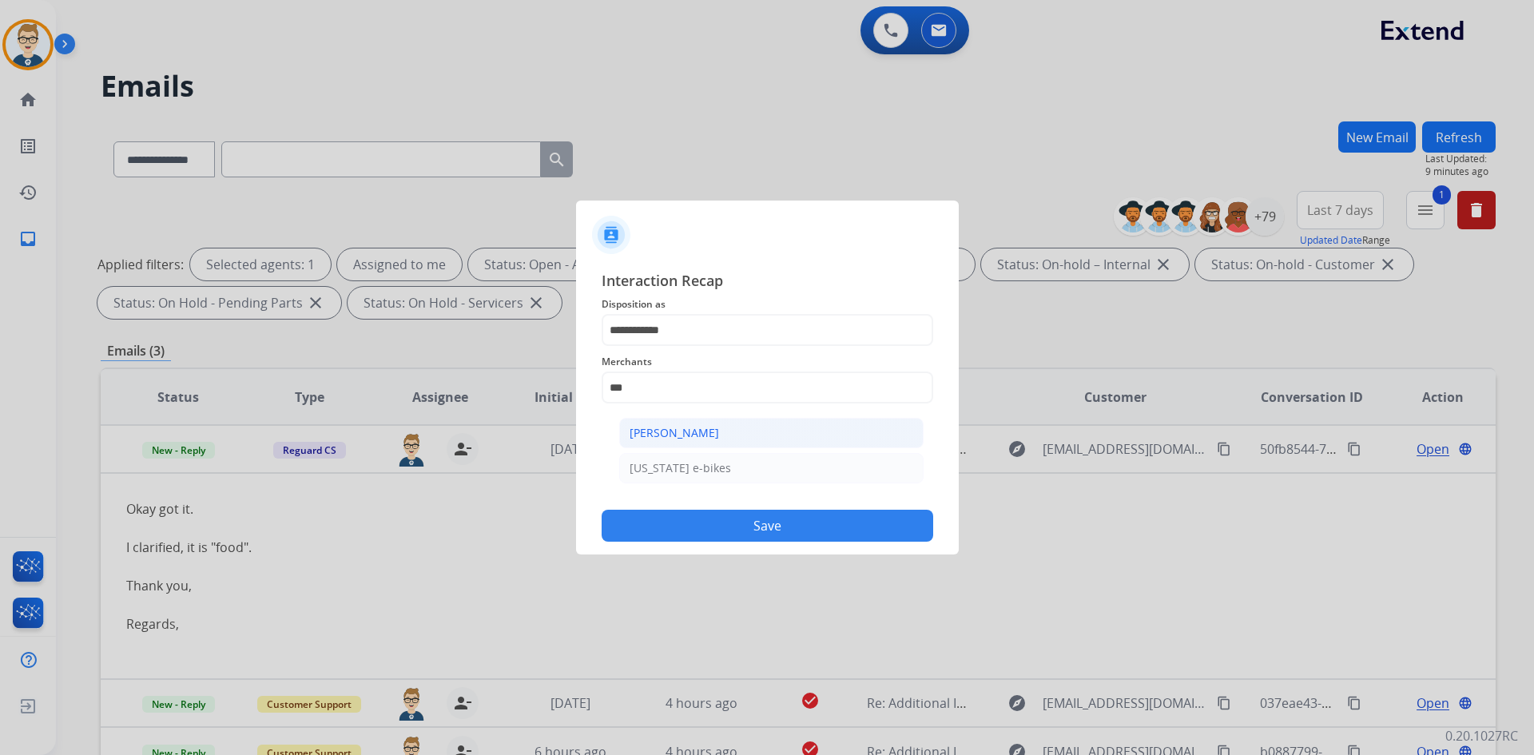
click at [698, 429] on div "[PERSON_NAME]" at bounding box center [673, 433] width 89 height 16
type input "**********"
click at [694, 433] on span "Status" at bounding box center [766, 425] width 331 height 19
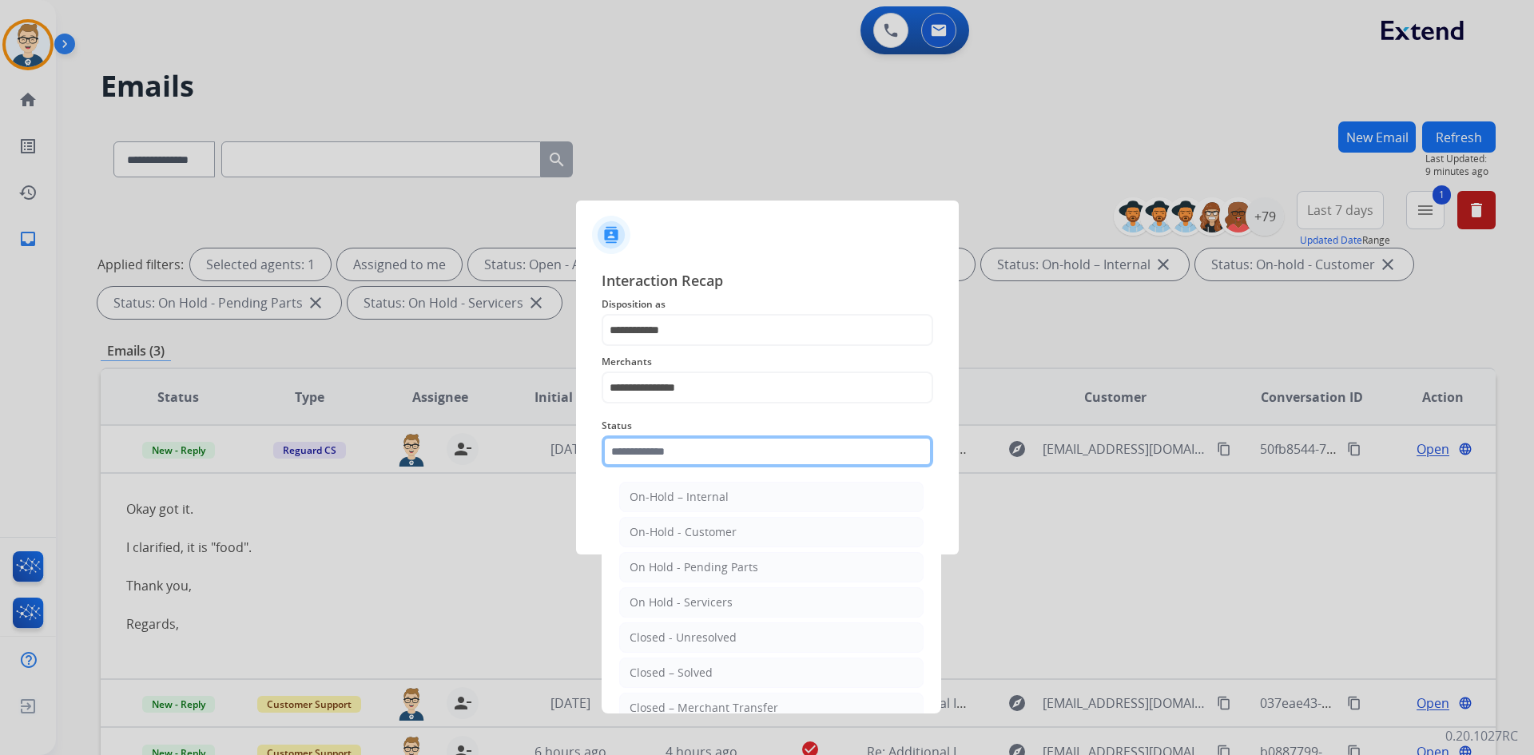
click at [696, 451] on input "text" at bounding box center [766, 451] width 331 height 32
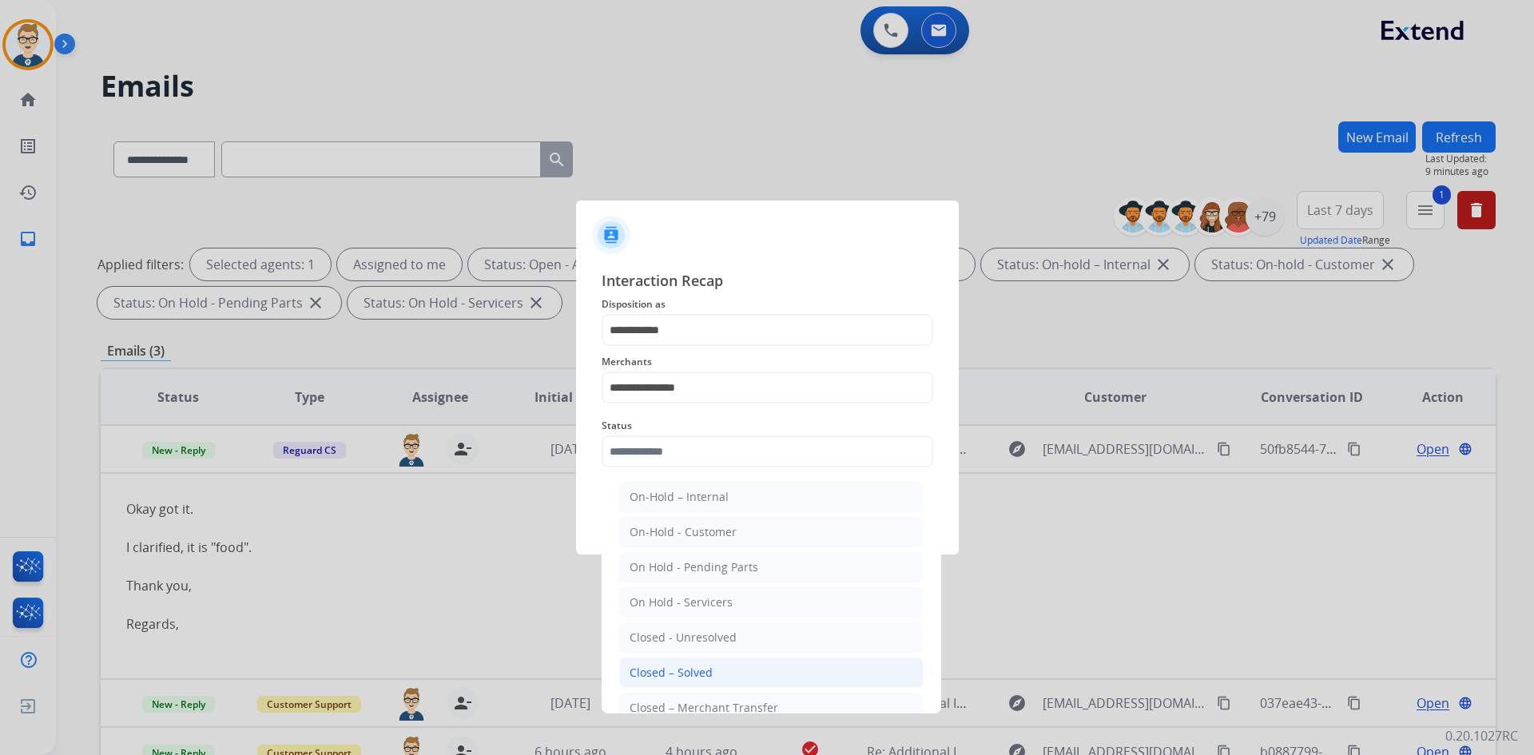
click at [678, 675] on div "Closed – Solved" at bounding box center [670, 673] width 83 height 16
type input "**********"
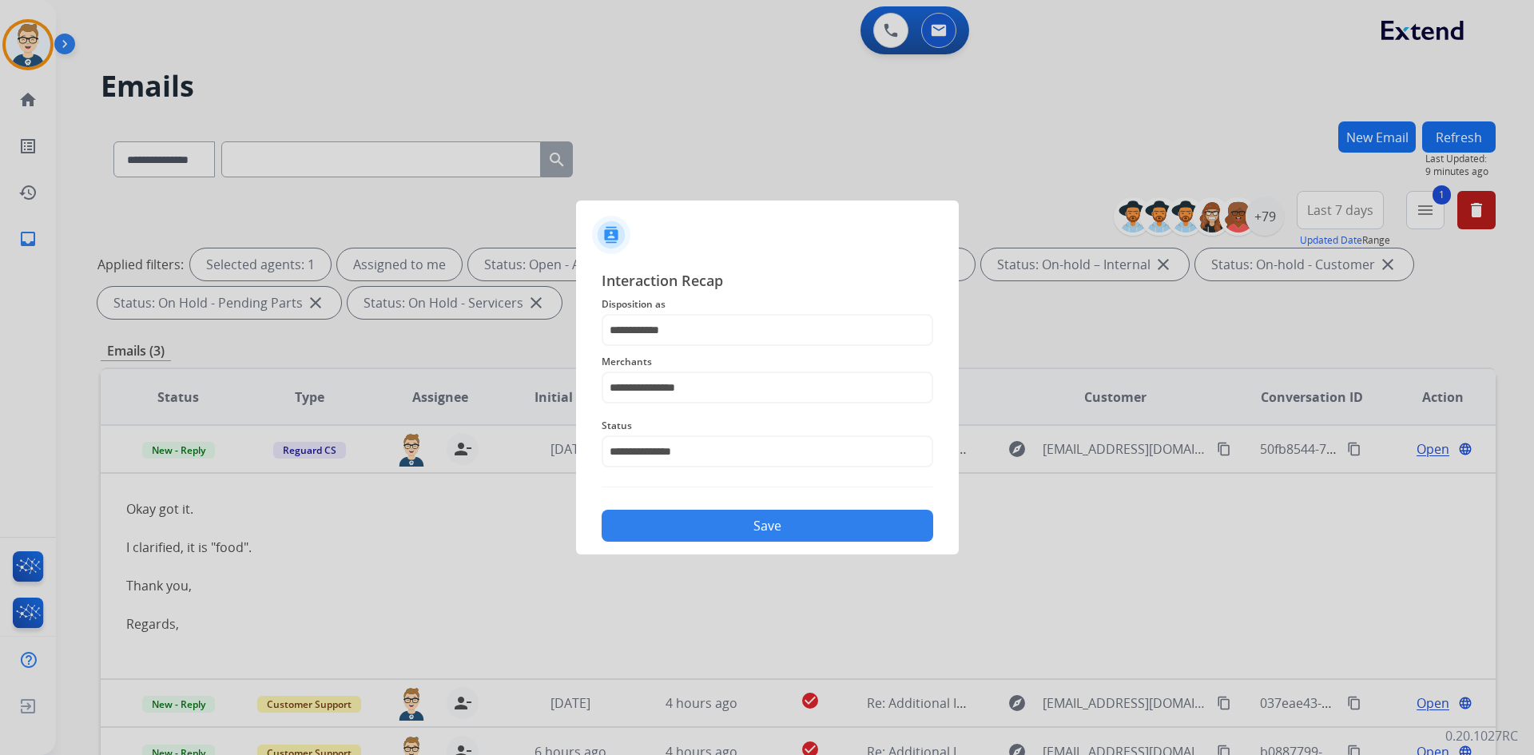
click at [736, 511] on button "Save" at bounding box center [766, 526] width 331 height 32
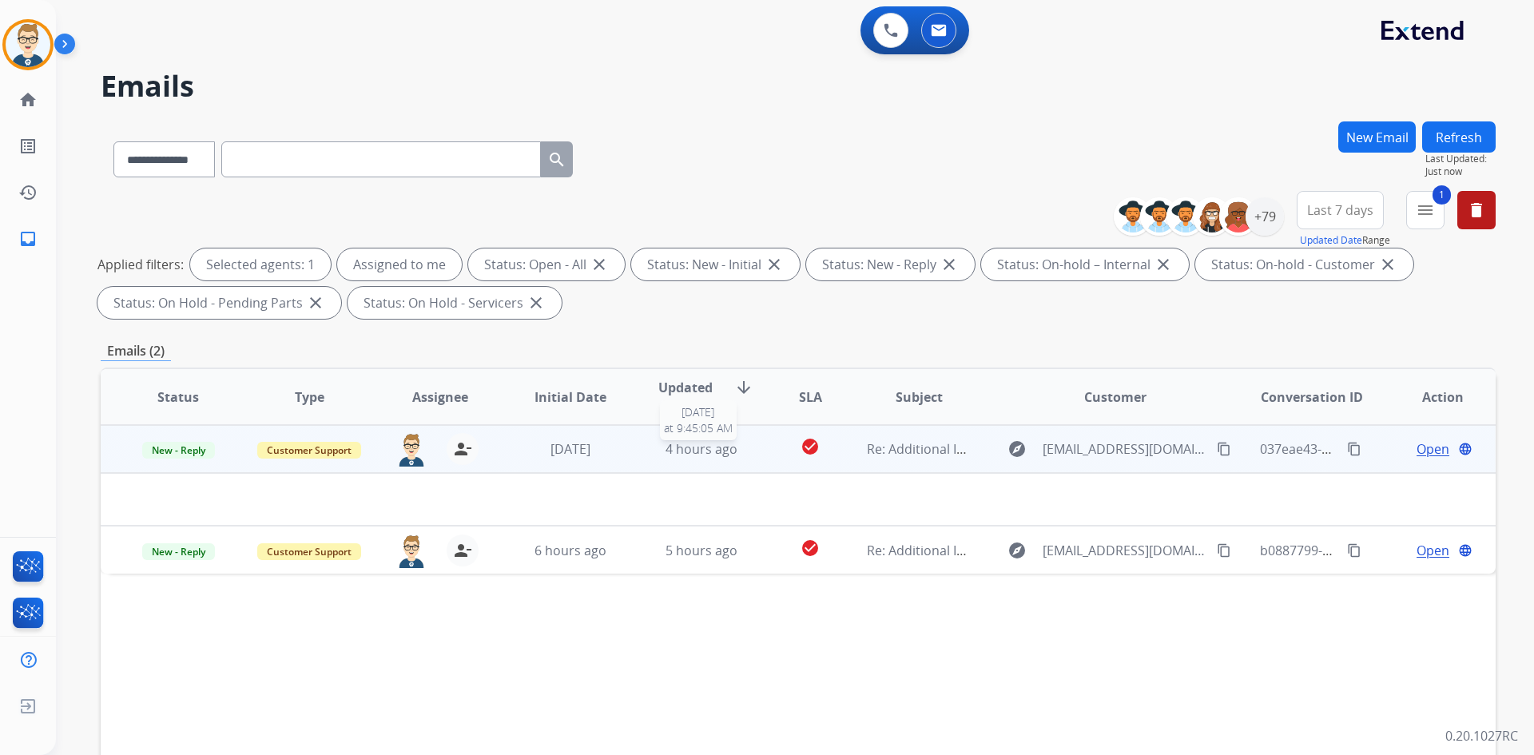
click at [747, 449] on div "4 hours ago" at bounding box center [701, 448] width 105 height 19
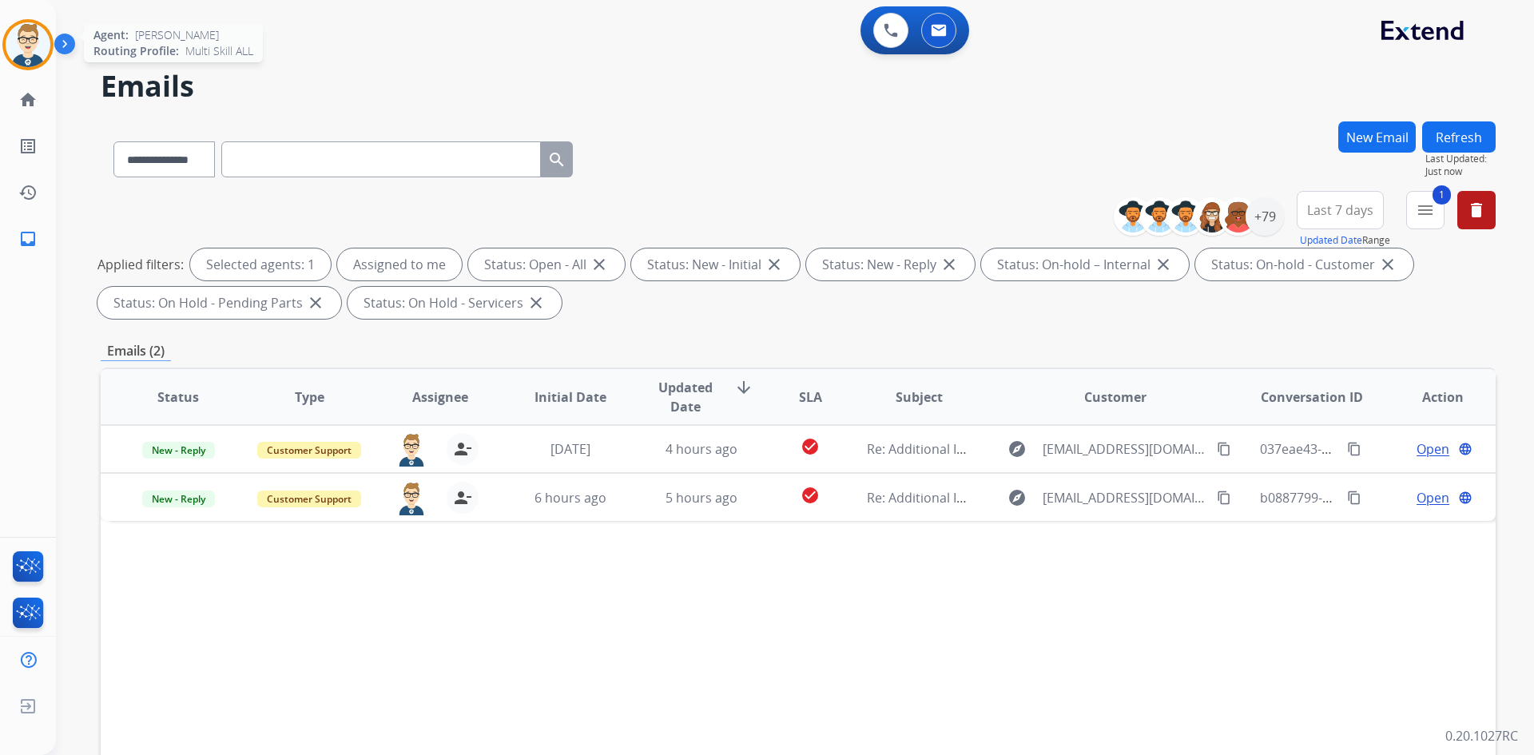
click at [18, 46] on img at bounding box center [28, 44] width 45 height 45
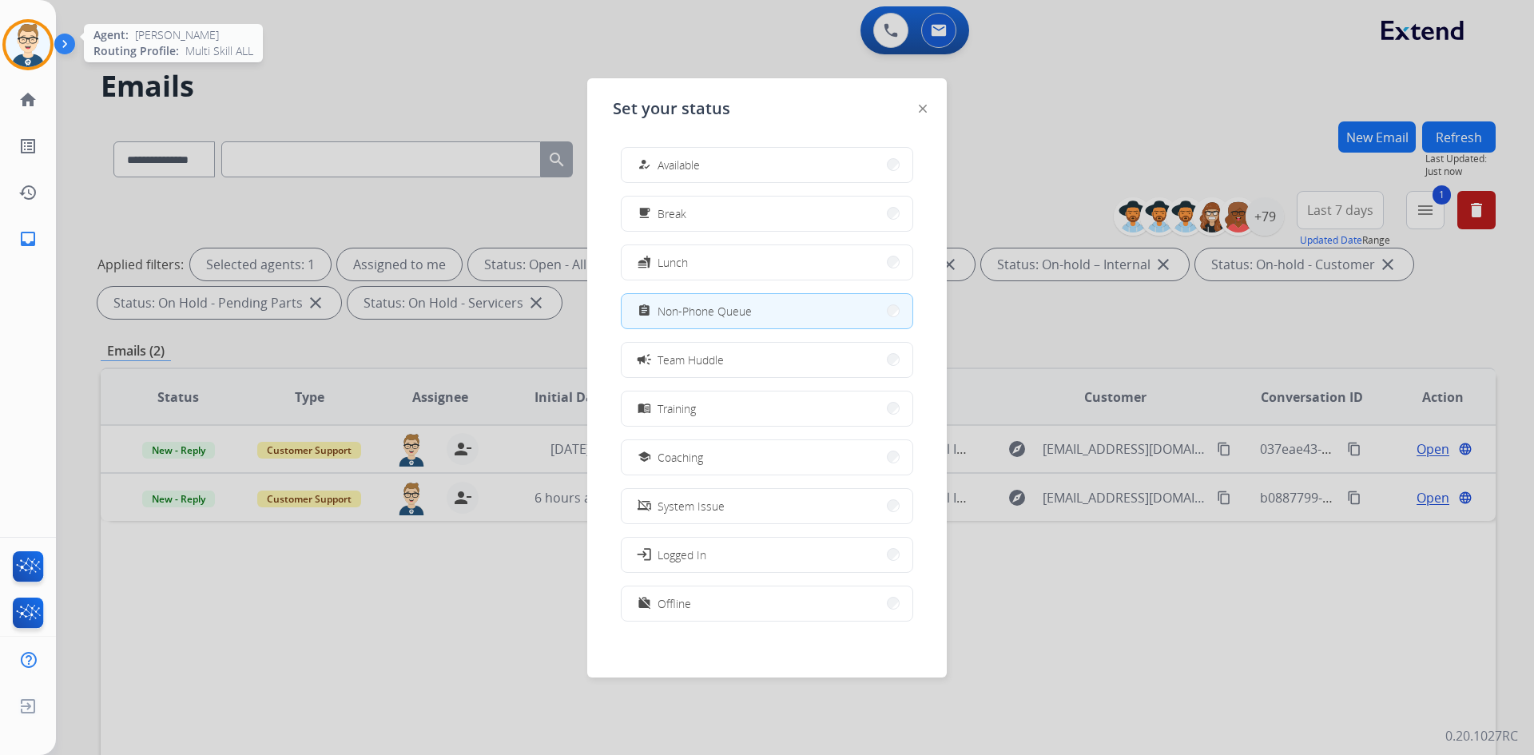
click at [18, 46] on img at bounding box center [28, 44] width 45 height 45
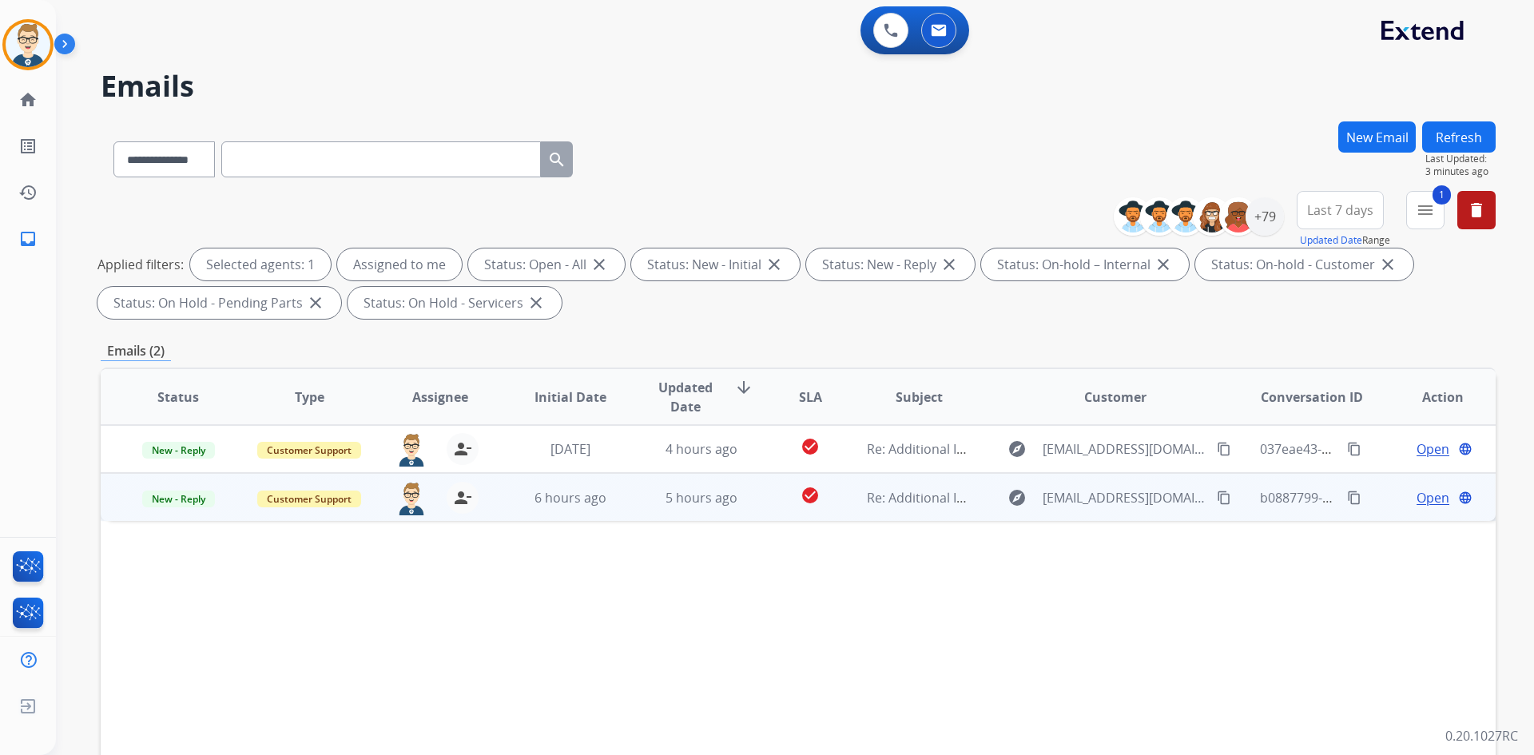
click at [1424, 494] on span "Open" at bounding box center [1432, 497] width 33 height 19
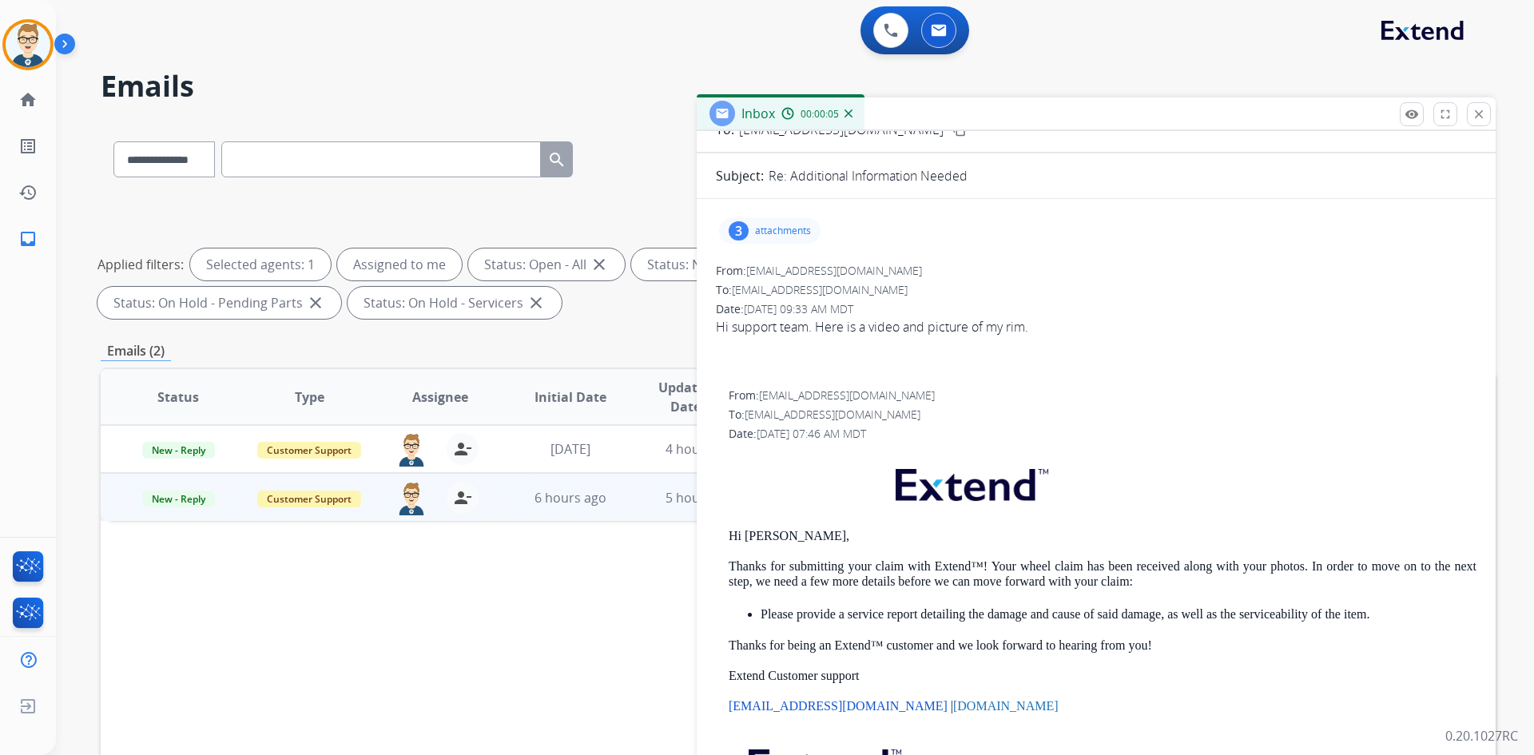
scroll to position [80, 0]
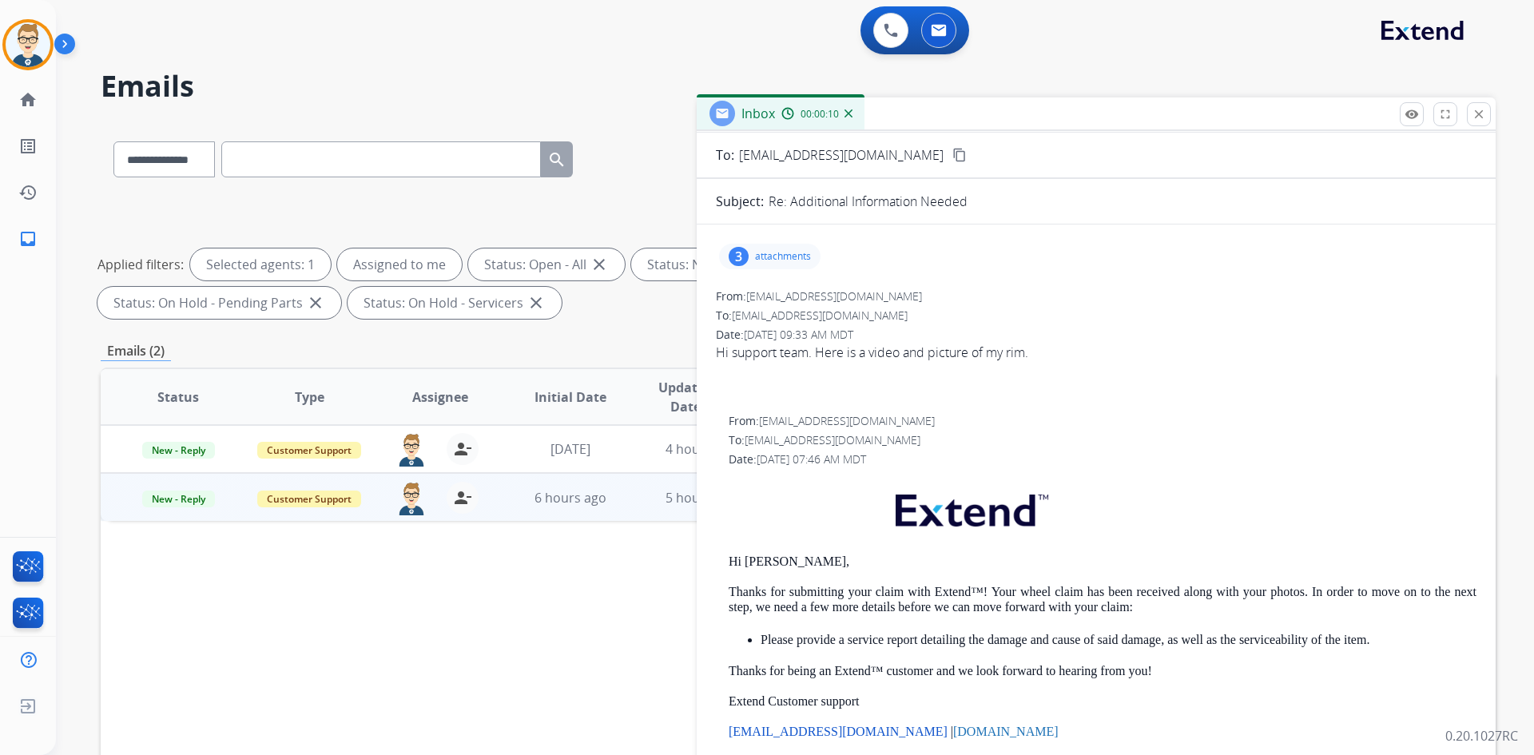
click at [783, 255] on p "attachments" at bounding box center [783, 256] width 56 height 13
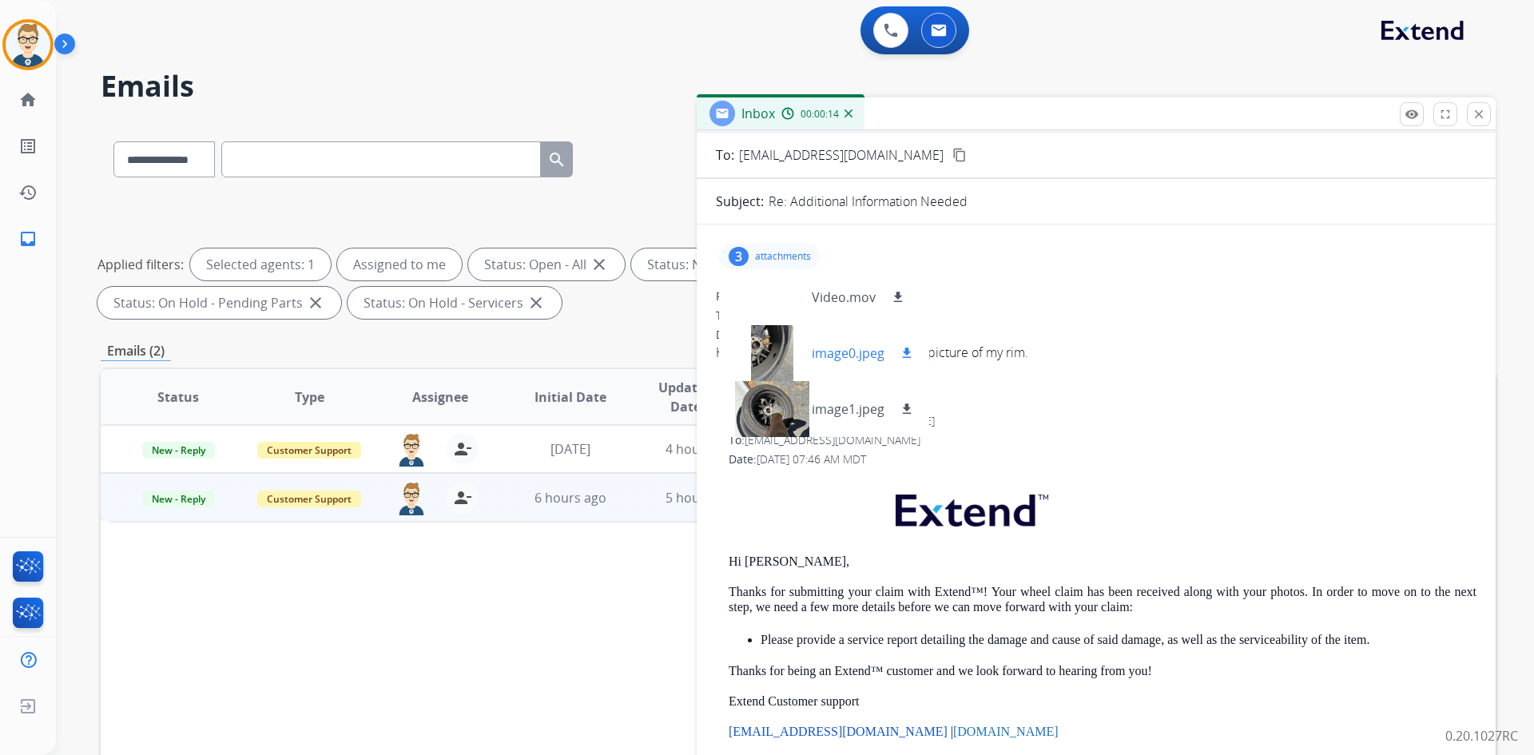
click at [841, 358] on p "image0.jpeg" at bounding box center [848, 352] width 73 height 19
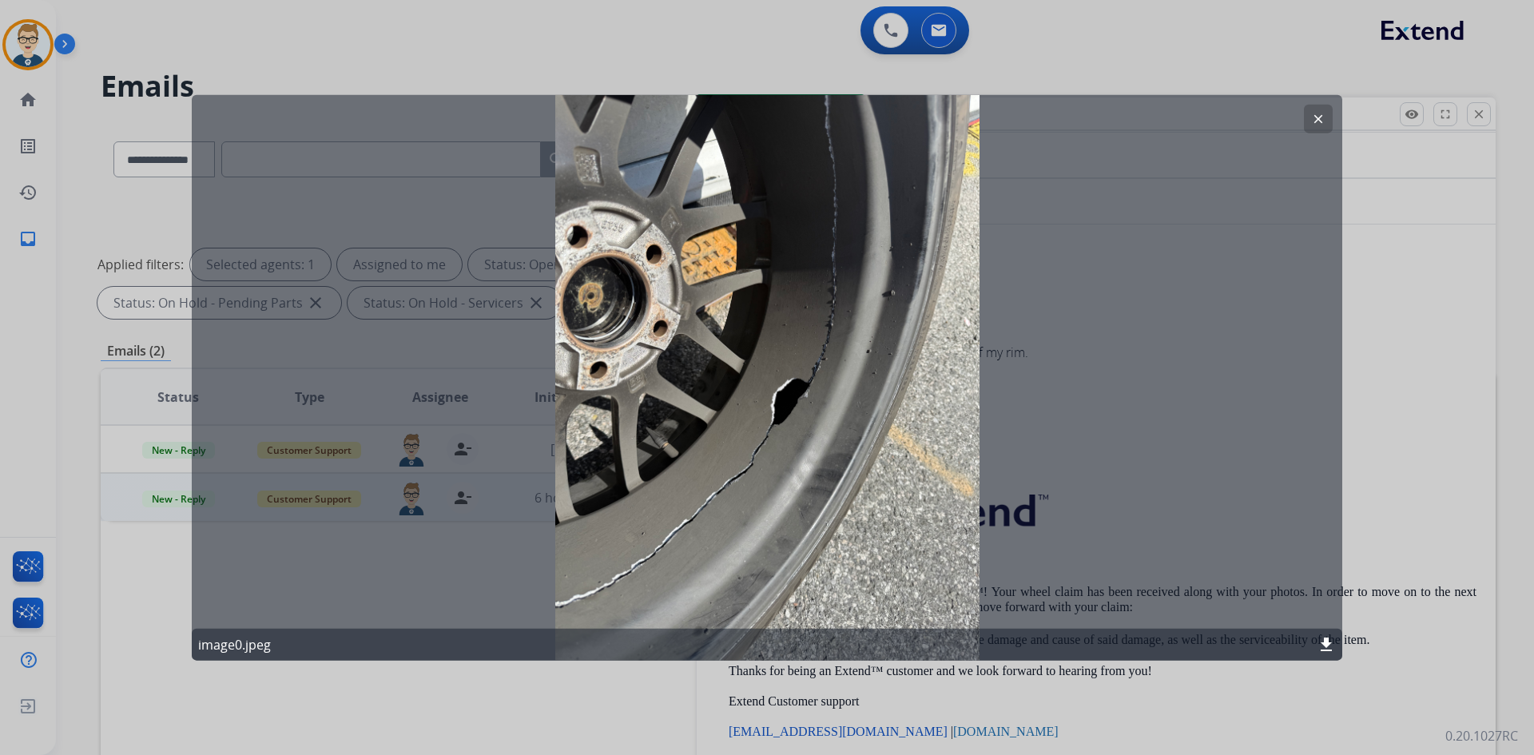
click at [1317, 114] on mat-icon "clear" at bounding box center [1318, 118] width 14 height 14
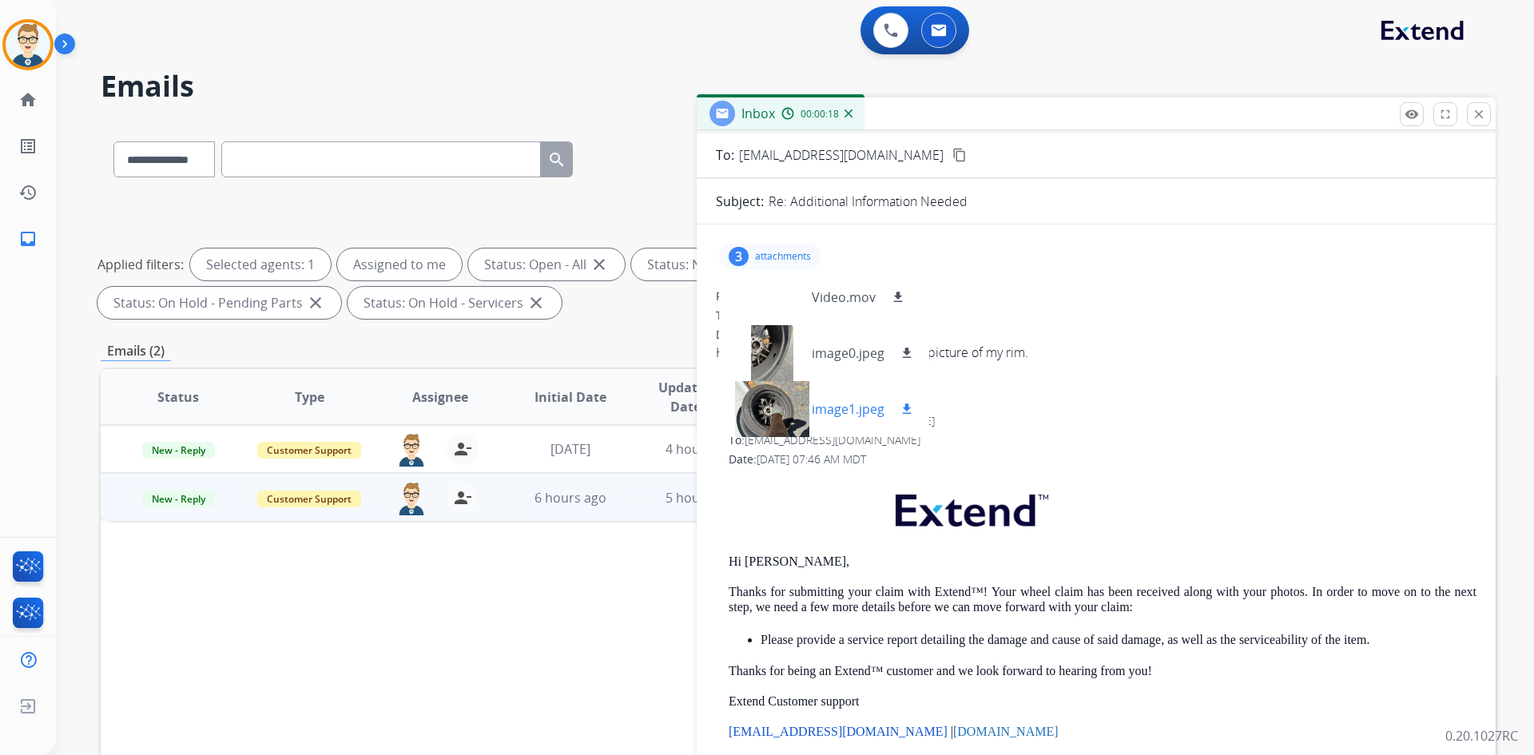
click at [827, 411] on p "image1.jpeg" at bounding box center [848, 408] width 73 height 19
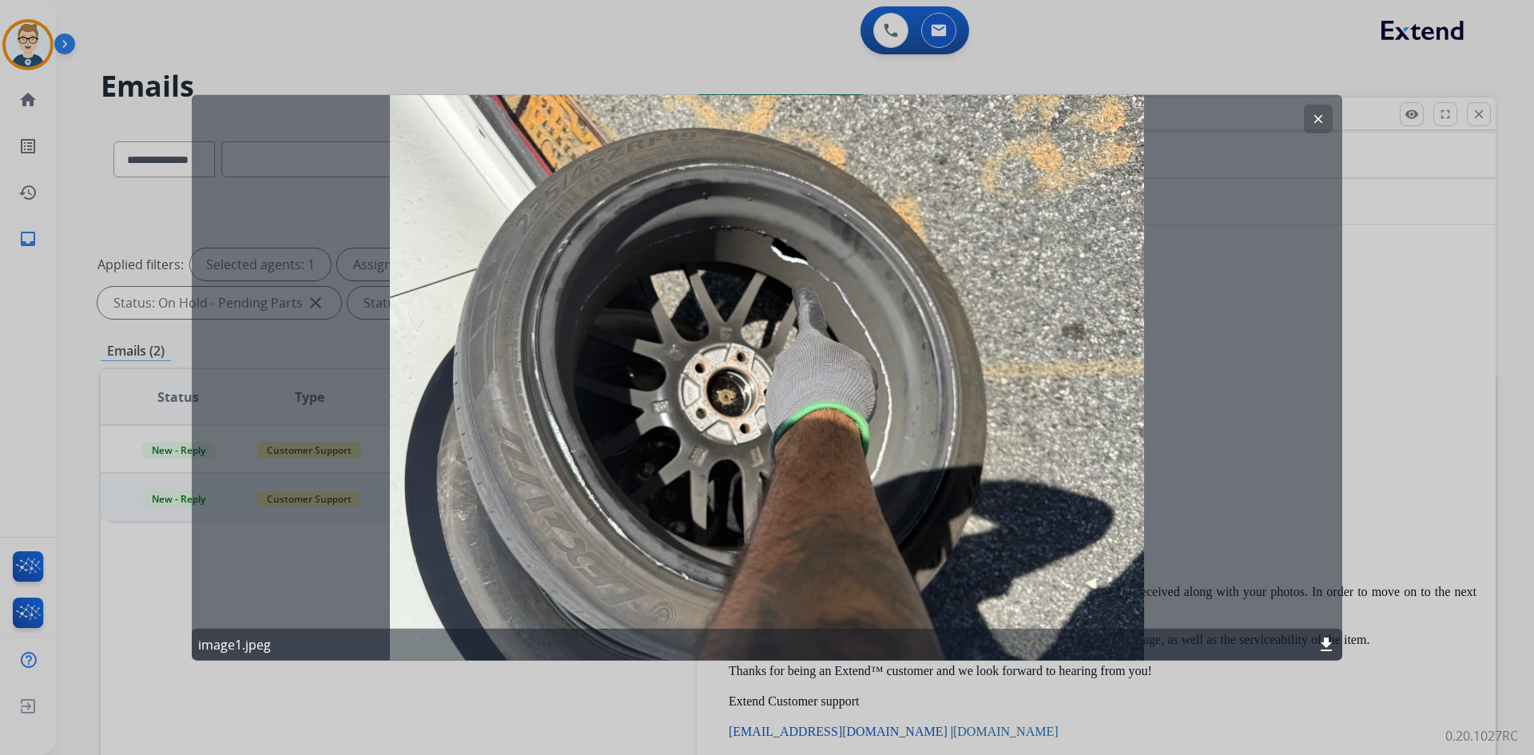
click at [1313, 123] on mat-icon "clear" at bounding box center [1318, 118] width 14 height 14
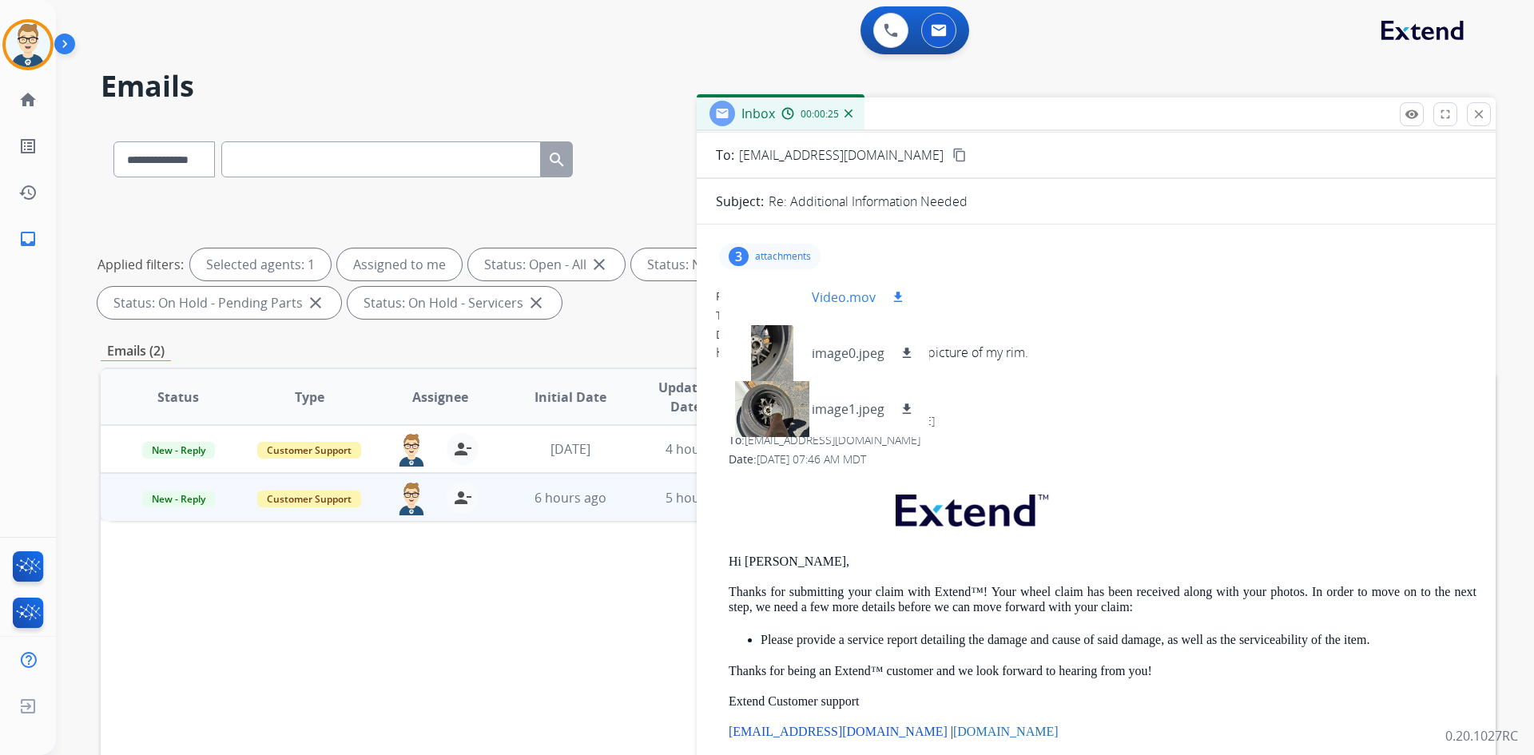
click at [899, 293] on mat-icon "download" at bounding box center [898, 297] width 14 height 14
click at [760, 256] on p "attachments" at bounding box center [783, 256] width 56 height 13
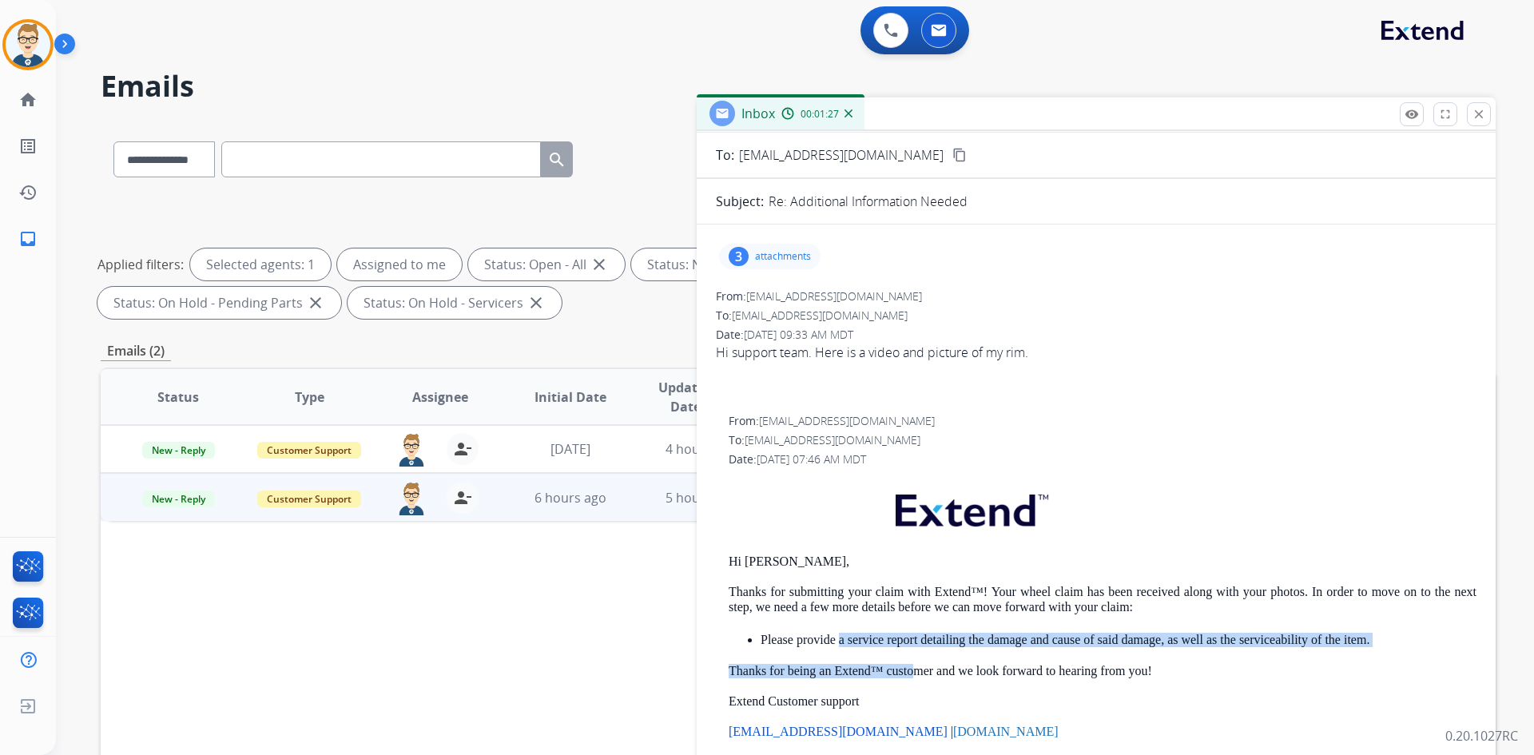
drag, startPoint x: 838, startPoint y: 641, endPoint x: 916, endPoint y: 649, distance: 78.7
click at [916, 649] on div "Hi [PERSON_NAME], Thanks for submitting your claim with Extend™! Your wheel cla…" at bounding box center [1102, 682] width 748 height 415
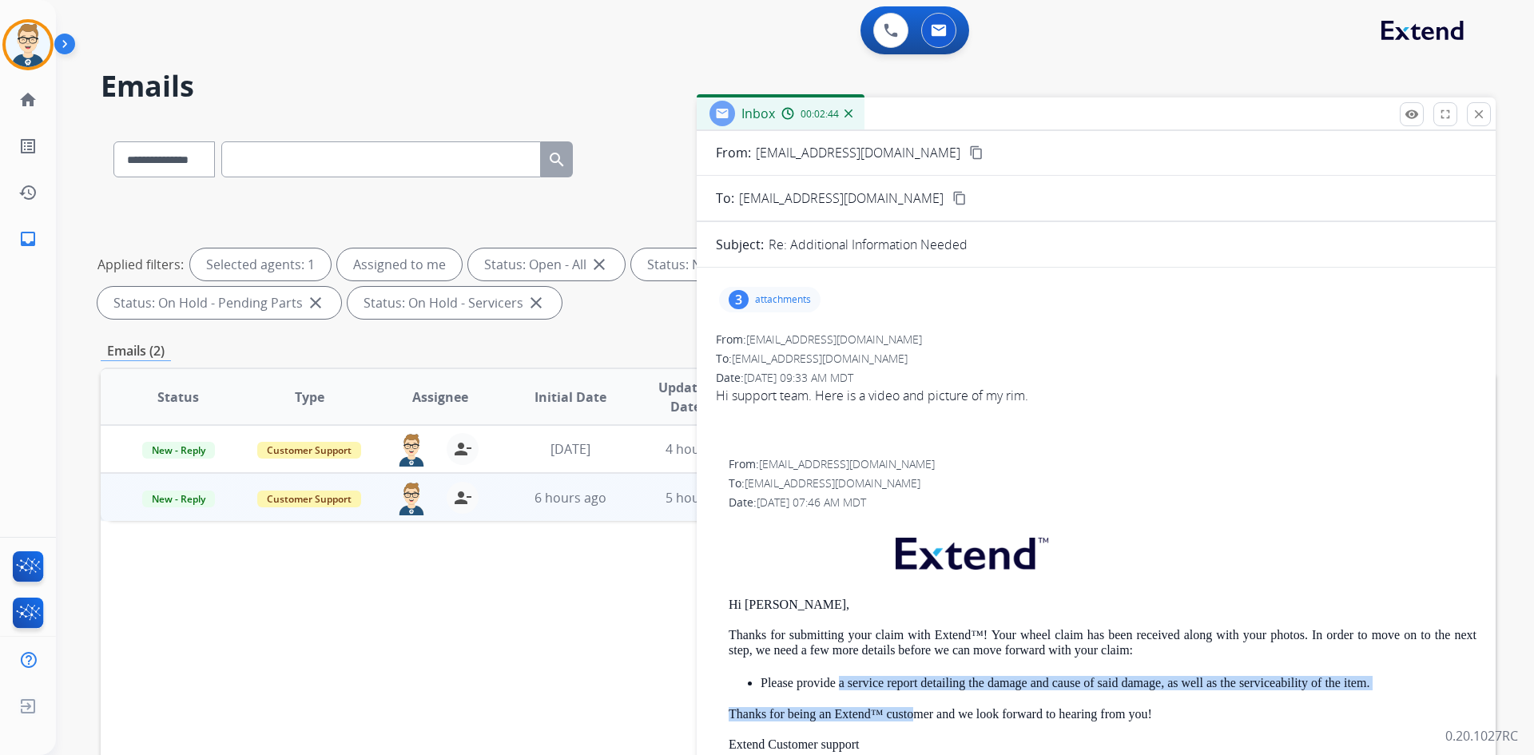
scroll to position [0, 0]
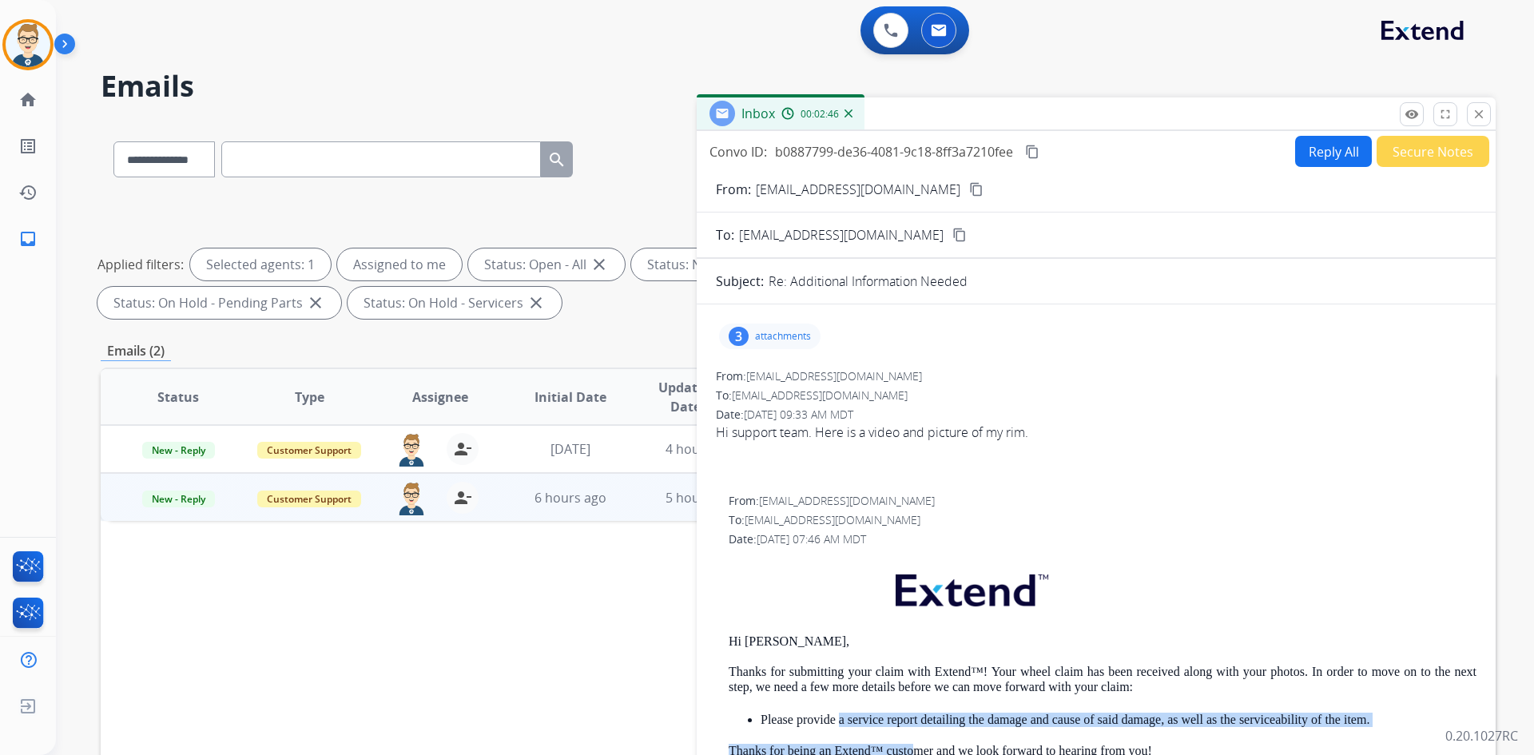
click at [1035, 147] on mat-icon "content_copy" at bounding box center [1032, 152] width 14 height 14
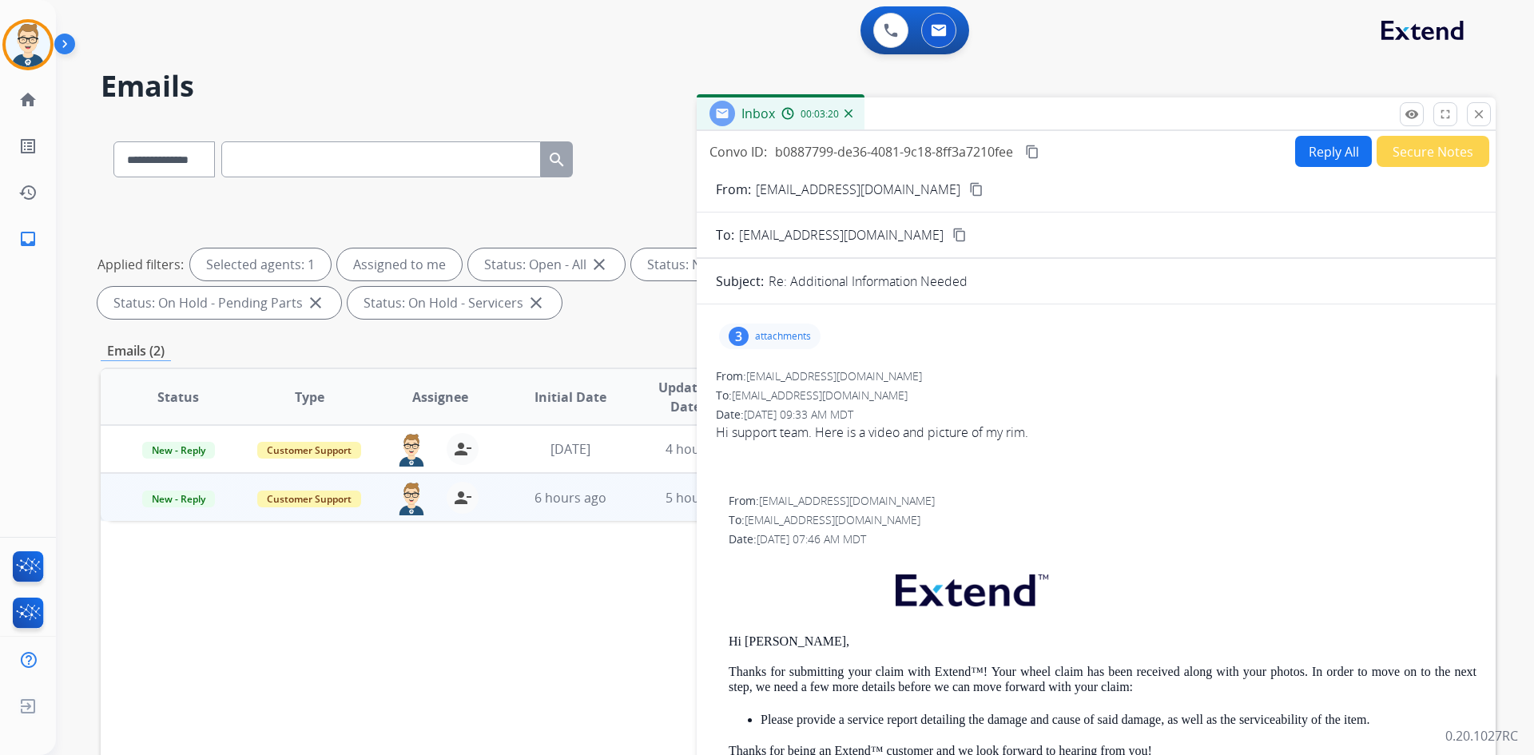
click at [887, 424] on div "Hi support team. Here is a video and picture of my rim." at bounding box center [1096, 432] width 760 height 19
click at [1479, 113] on mat-icon "close" at bounding box center [1478, 114] width 14 height 14
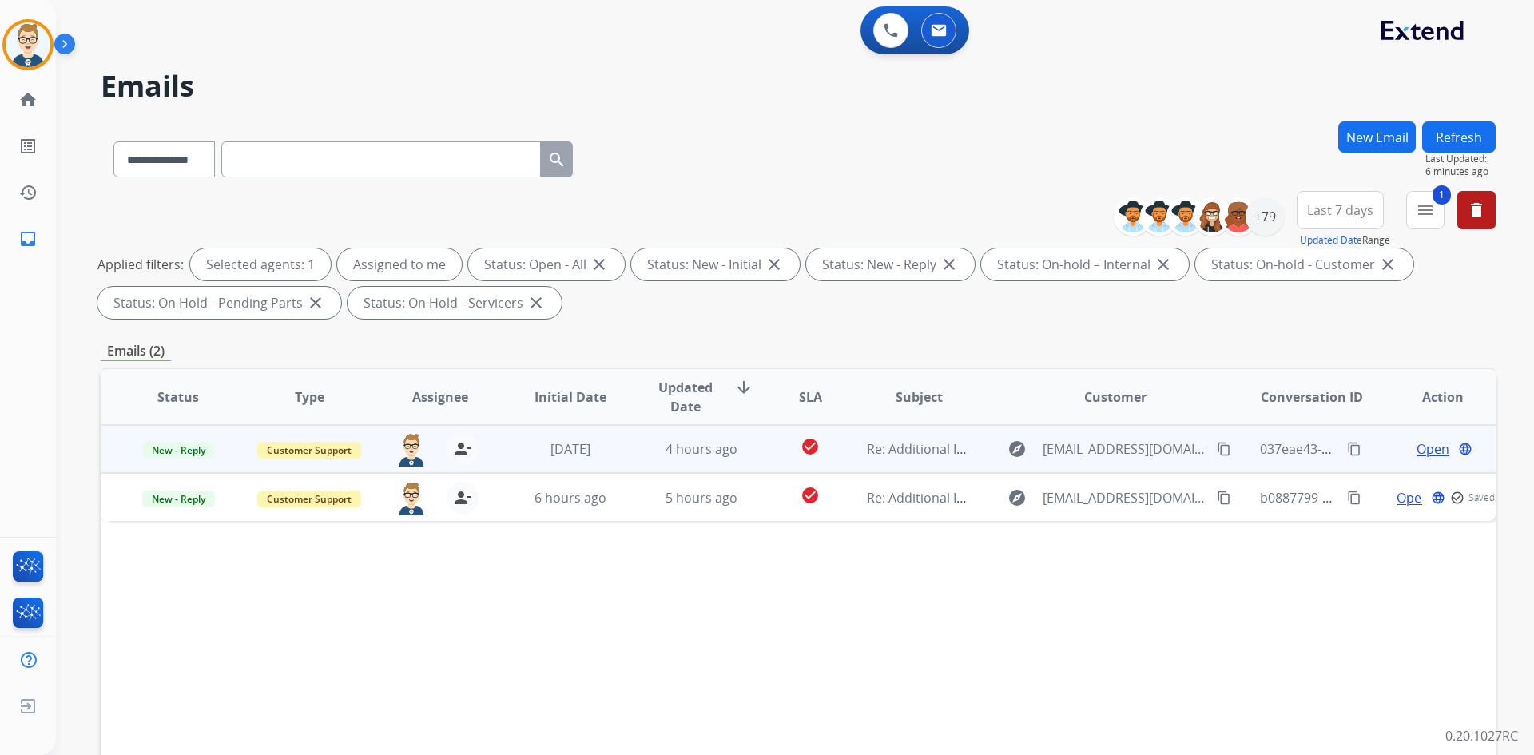
click at [1416, 441] on span "Open" at bounding box center [1432, 448] width 33 height 19
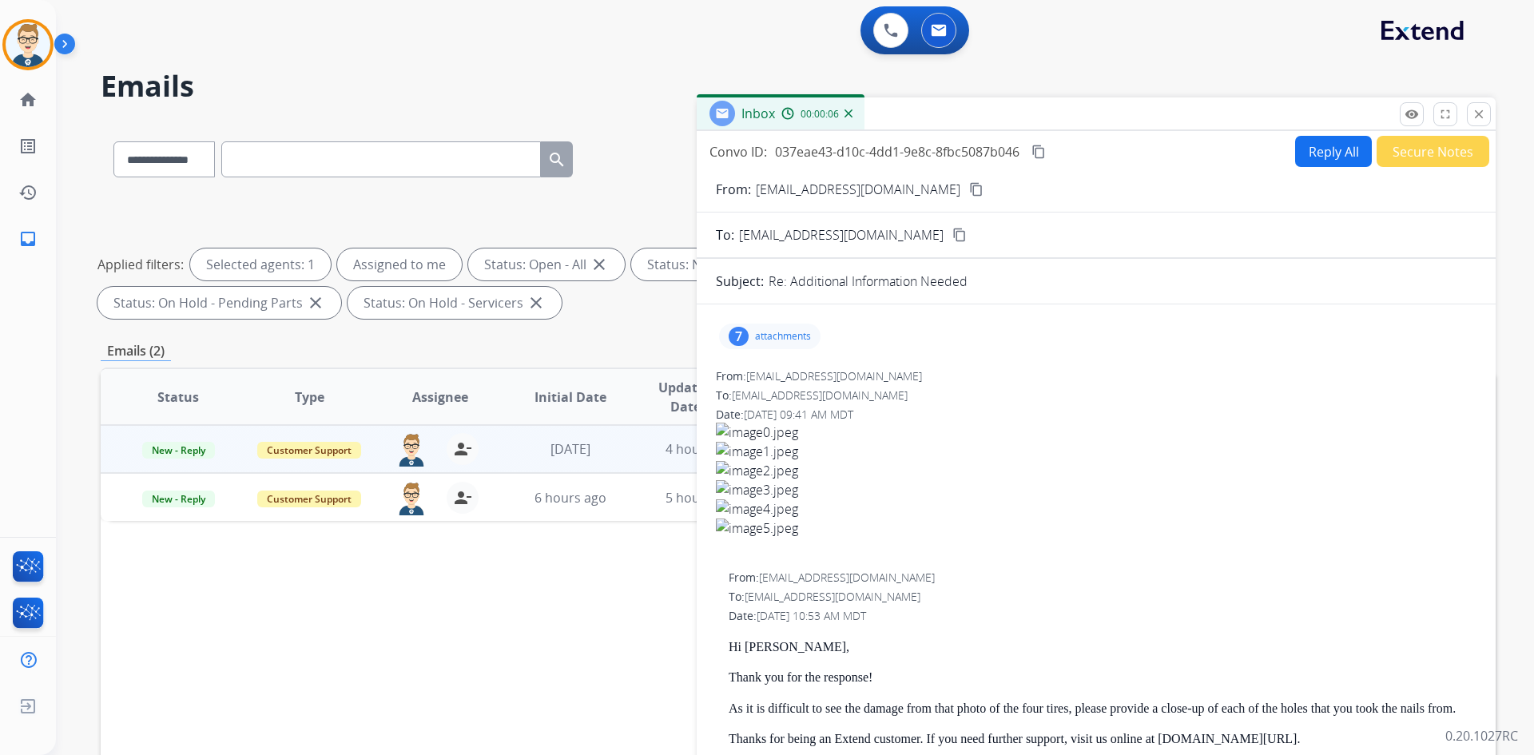
click at [969, 187] on mat-icon "content_copy" at bounding box center [976, 189] width 14 height 14
click at [766, 347] on div "7 attachments" at bounding box center [769, 336] width 101 height 26
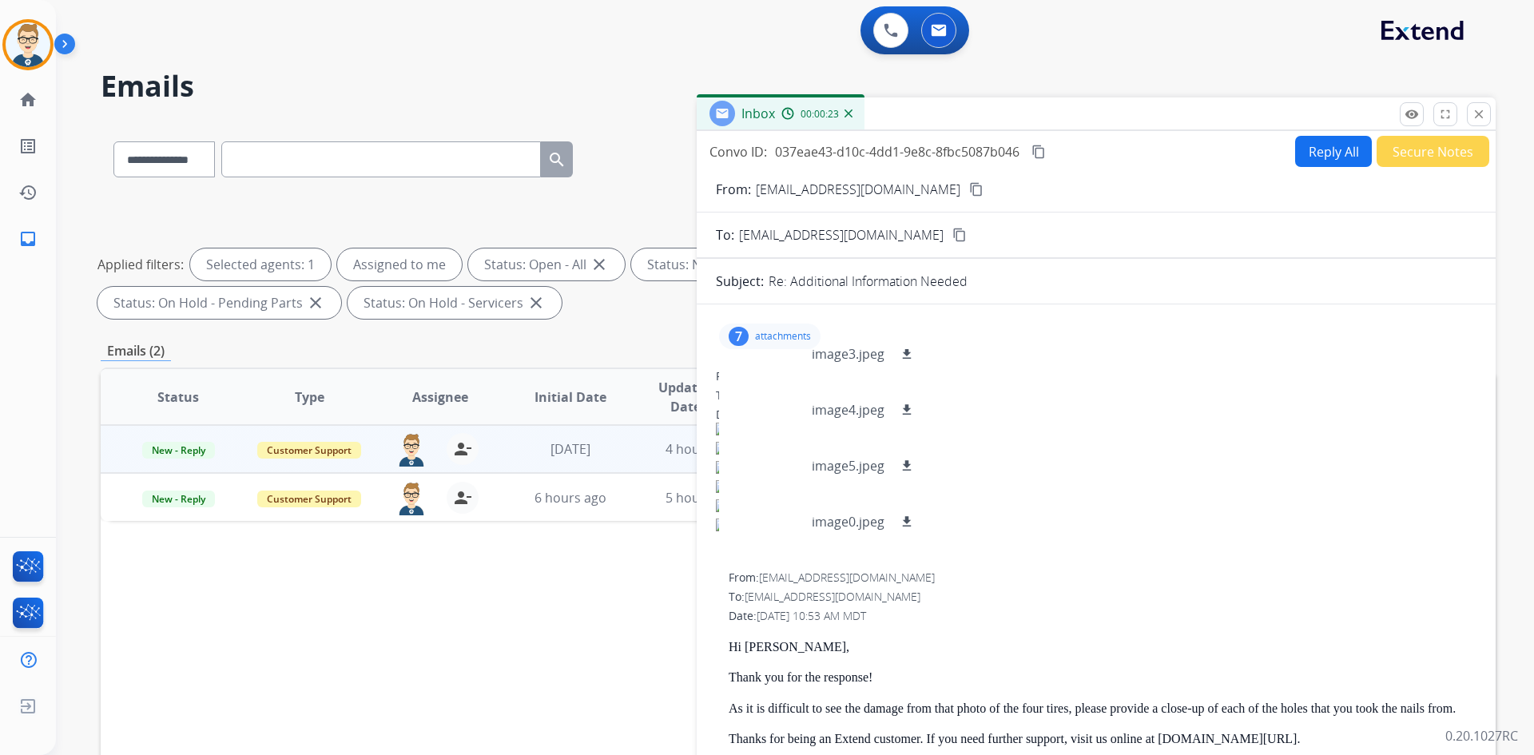
scroll to position [192, 0]
click at [850, 464] on p "image5.jpeg" at bounding box center [848, 464] width 73 height 19
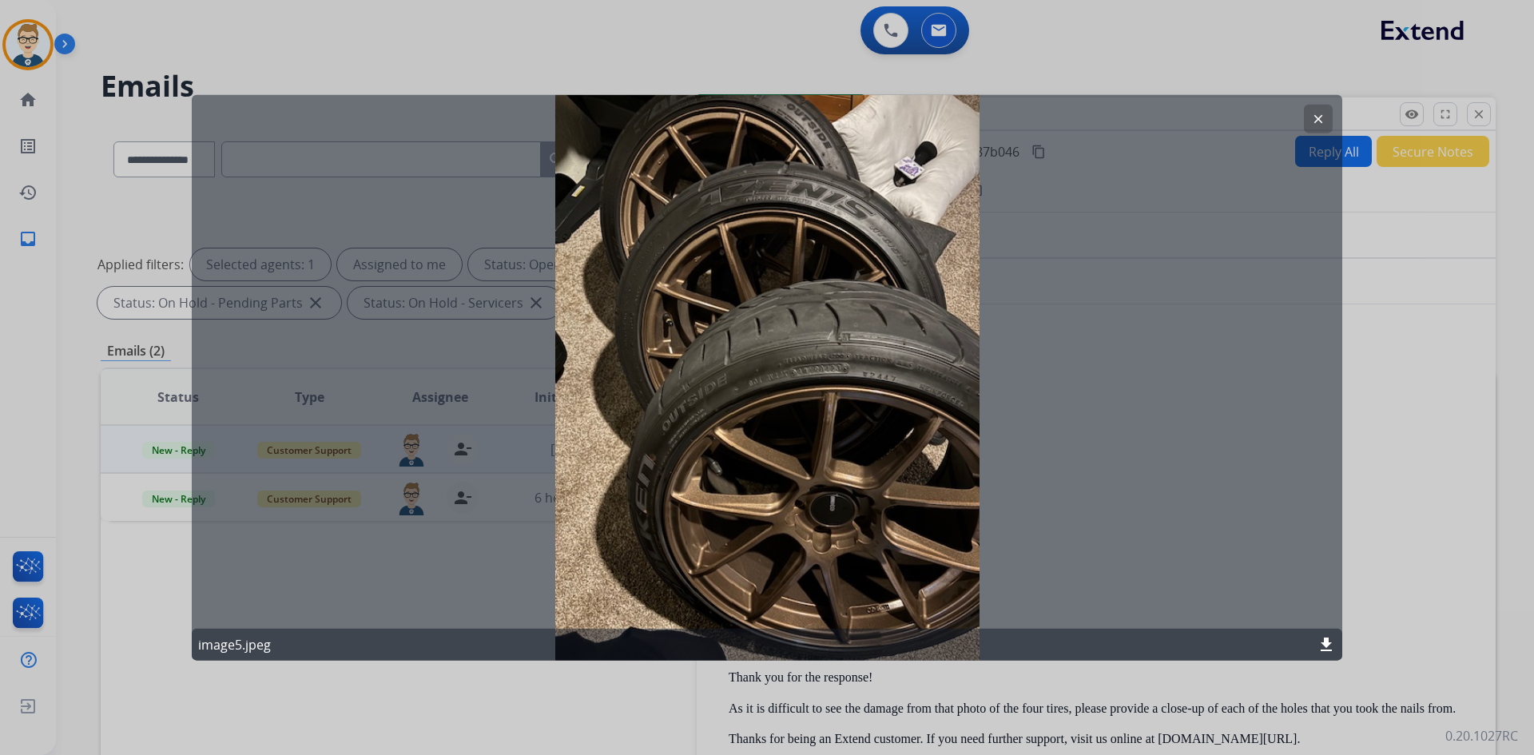
click at [1307, 118] on button "clear" at bounding box center [1318, 118] width 29 height 29
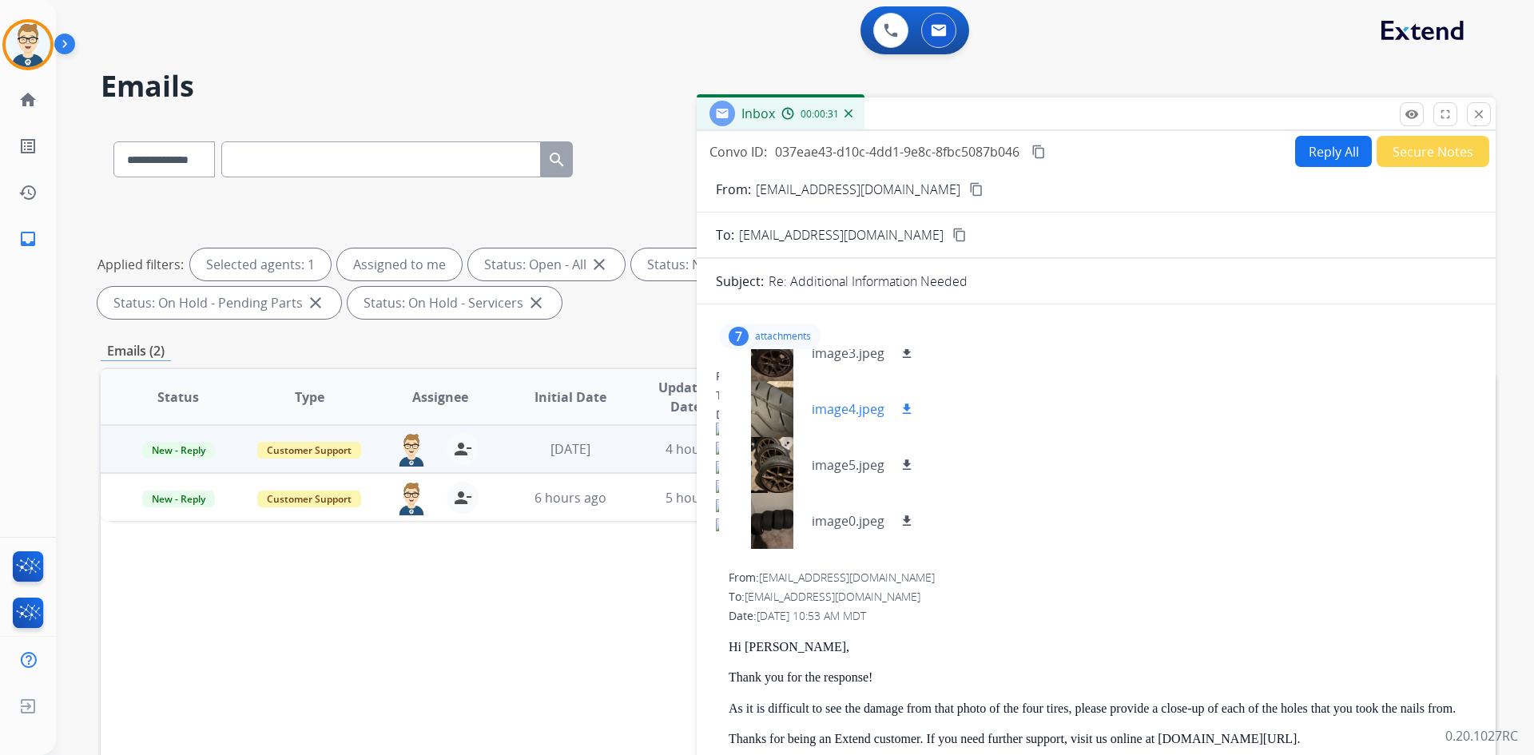
click at [827, 411] on p "image4.jpeg" at bounding box center [848, 408] width 73 height 19
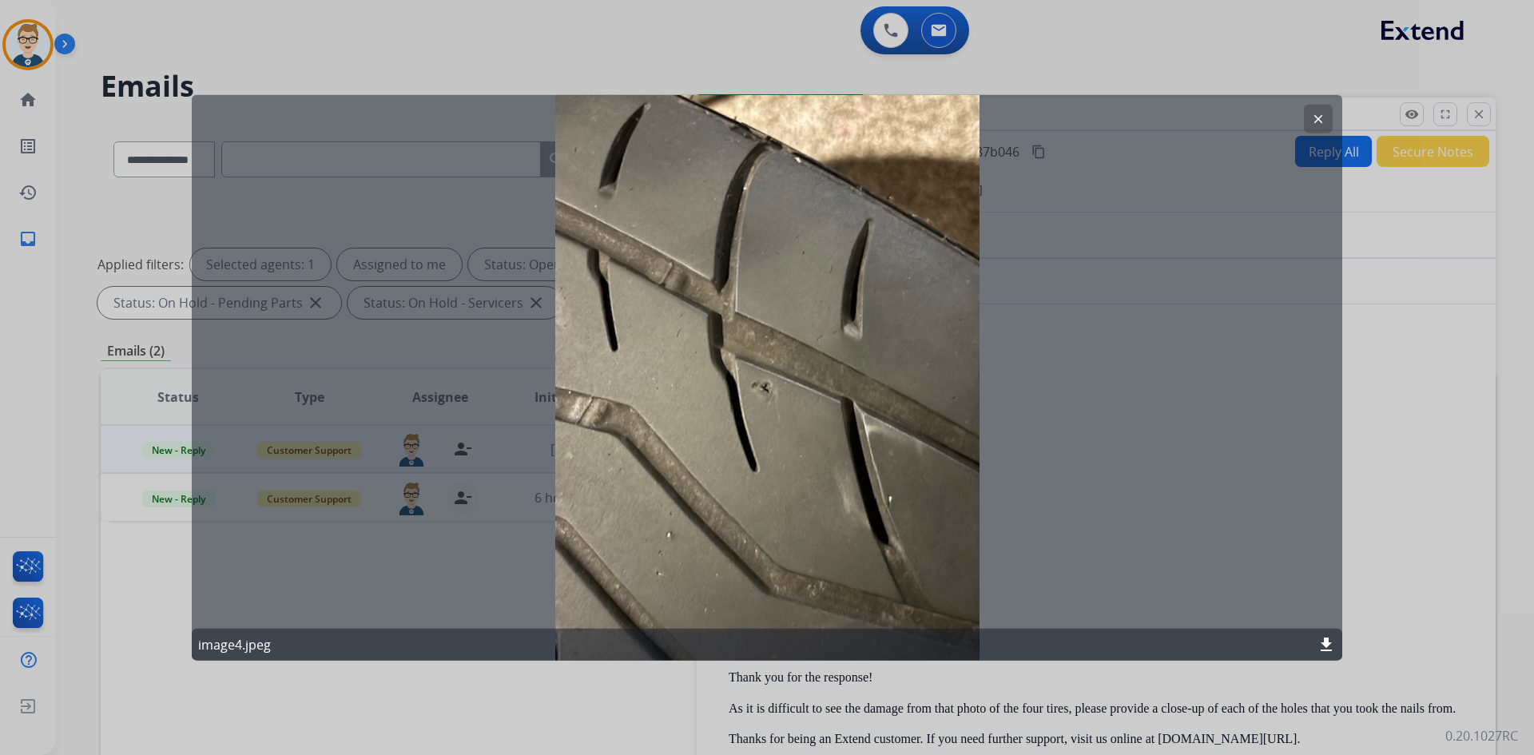
click at [1315, 114] on mat-icon "clear" at bounding box center [1318, 118] width 14 height 14
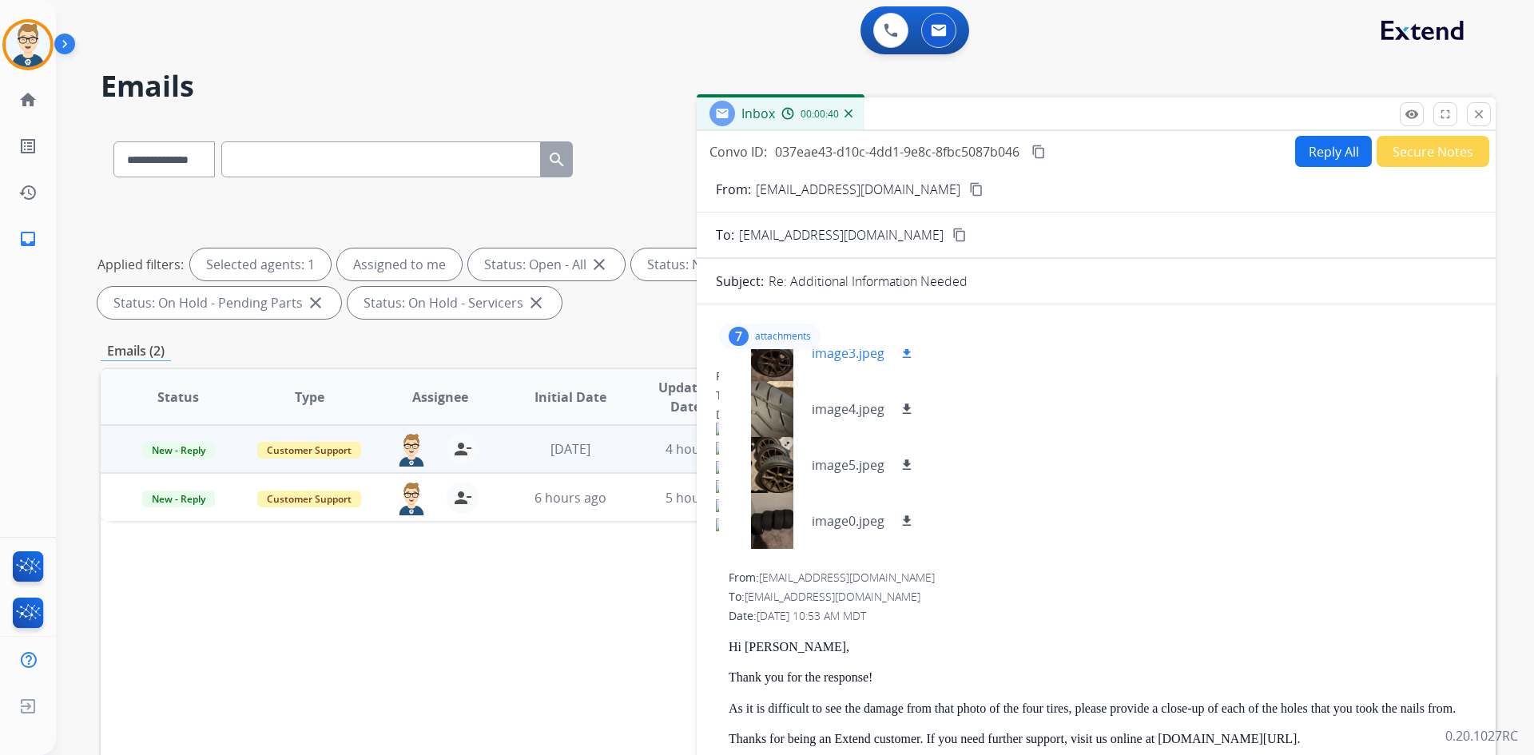
click at [860, 355] on p "image3.jpeg" at bounding box center [848, 352] width 73 height 19
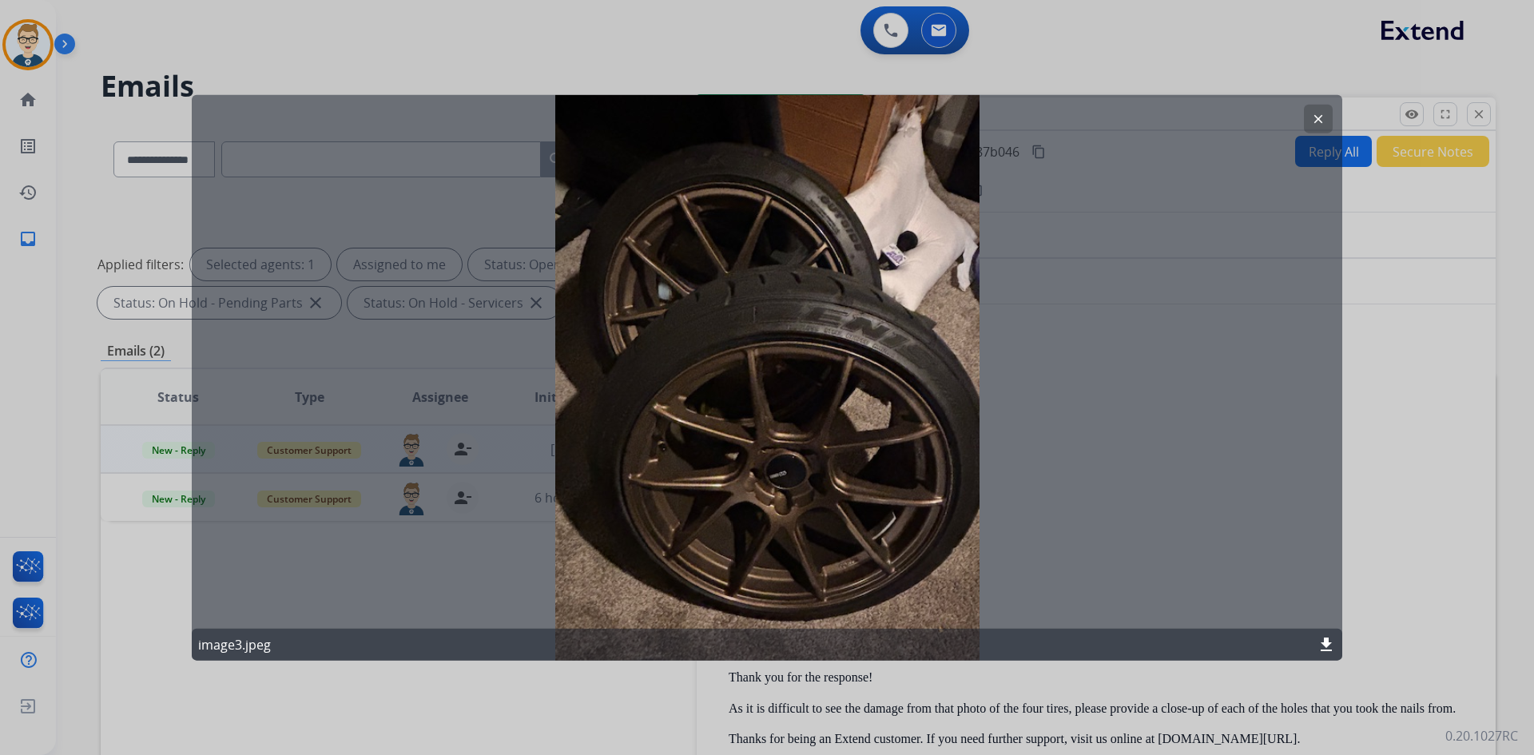
click at [1312, 121] on mat-icon "clear" at bounding box center [1318, 118] width 14 height 14
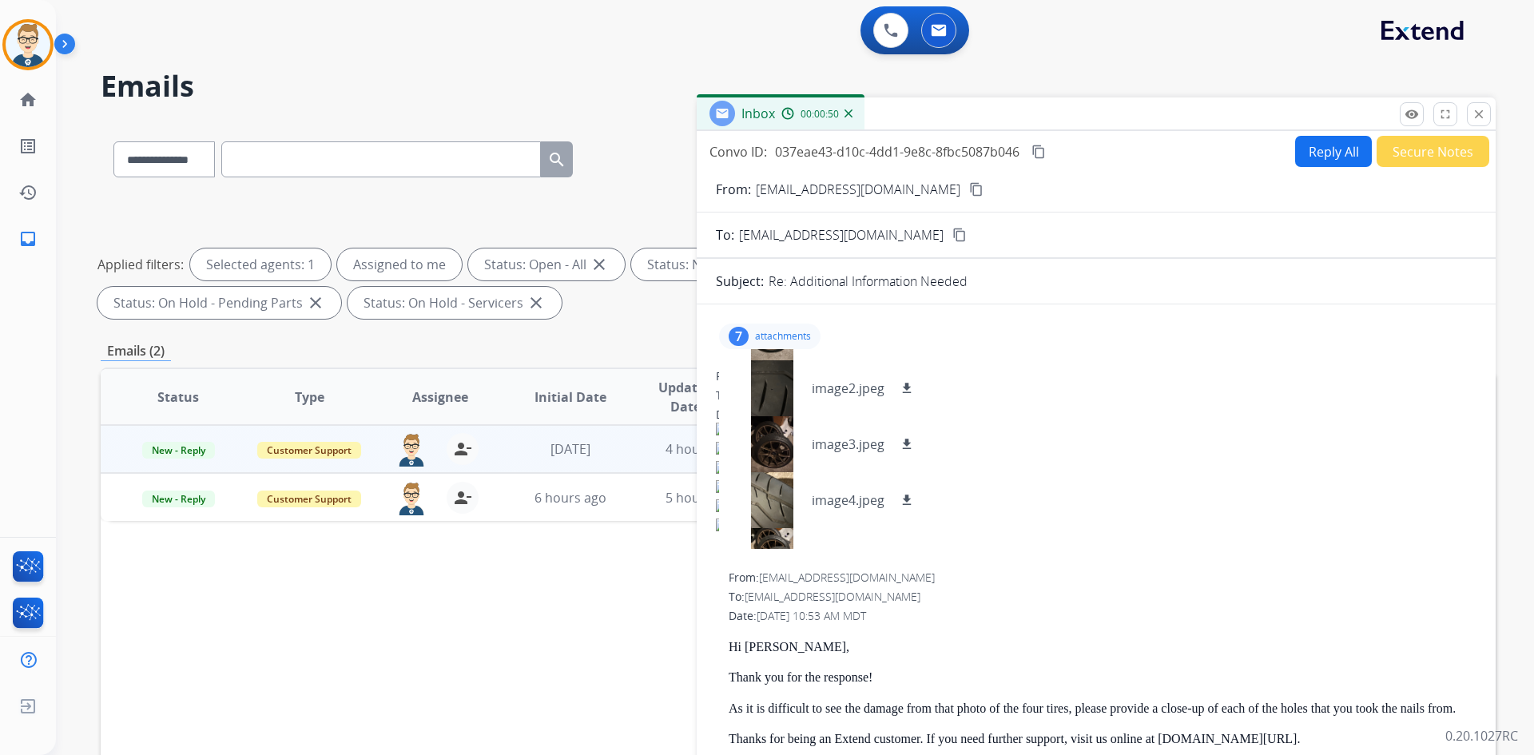
scroll to position [74, 0]
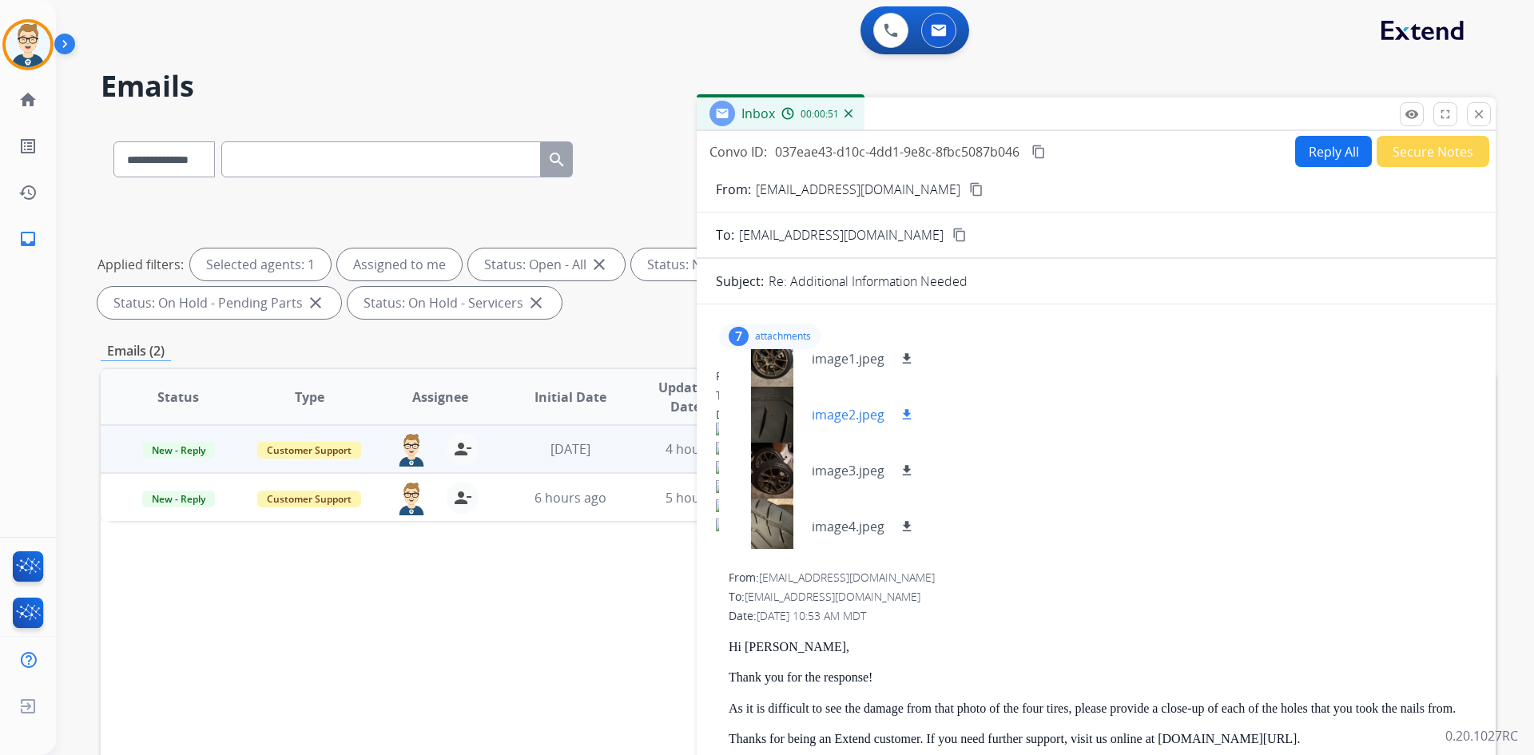
click at [848, 413] on p "image2.jpeg" at bounding box center [848, 414] width 73 height 19
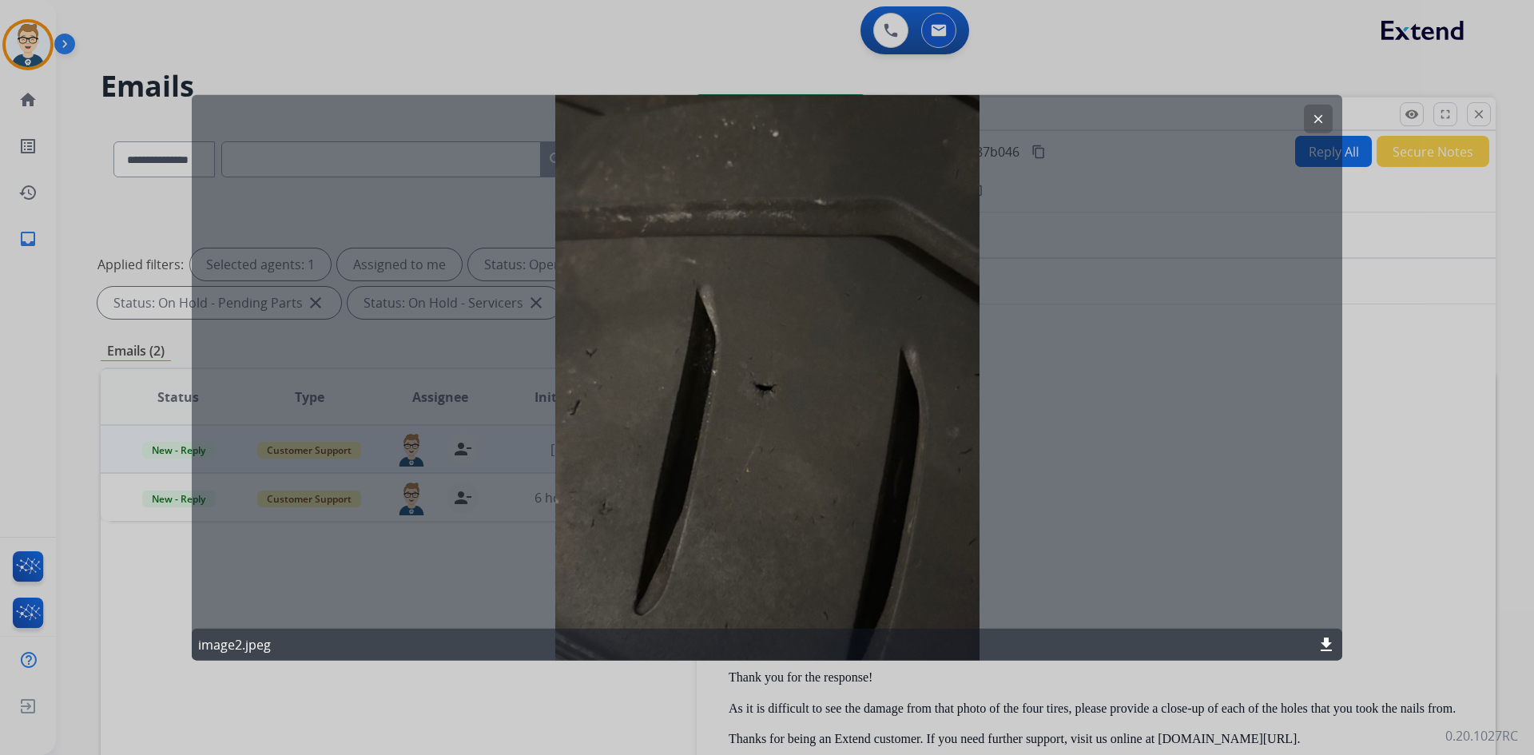
click at [1315, 111] on button "clear" at bounding box center [1318, 118] width 29 height 29
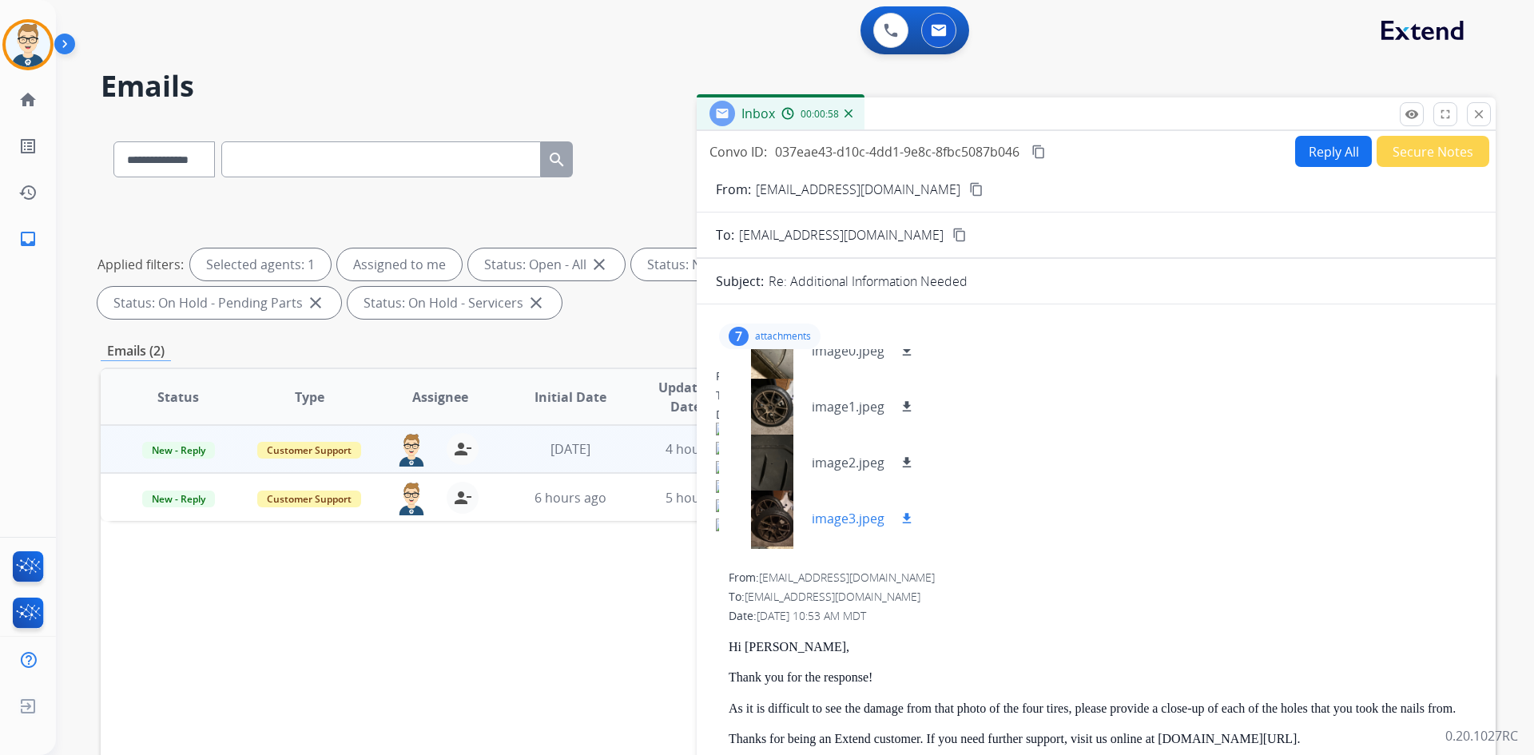
scroll to position [0, 0]
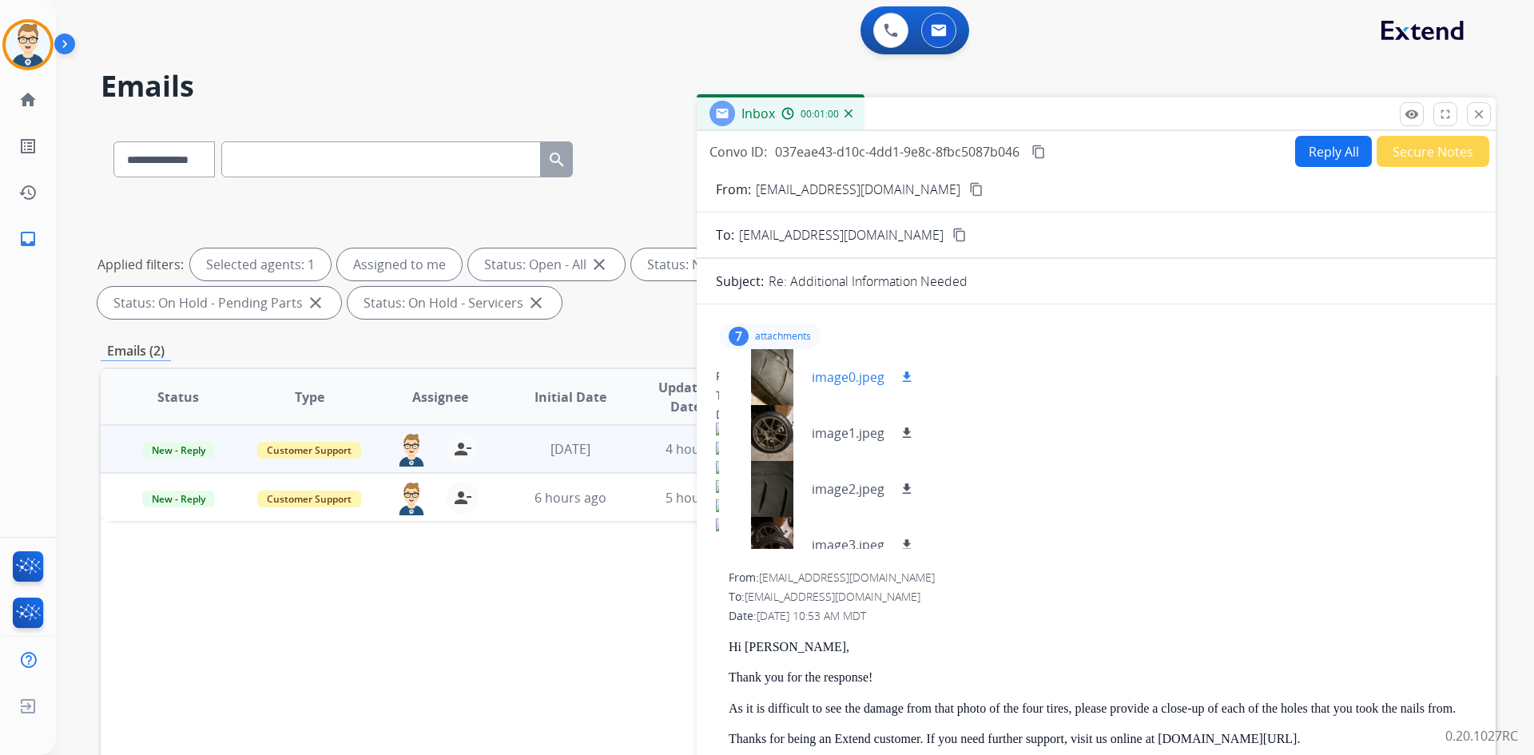
click at [860, 366] on div "image0.jpeg download" at bounding box center [824, 377] width 210 height 56
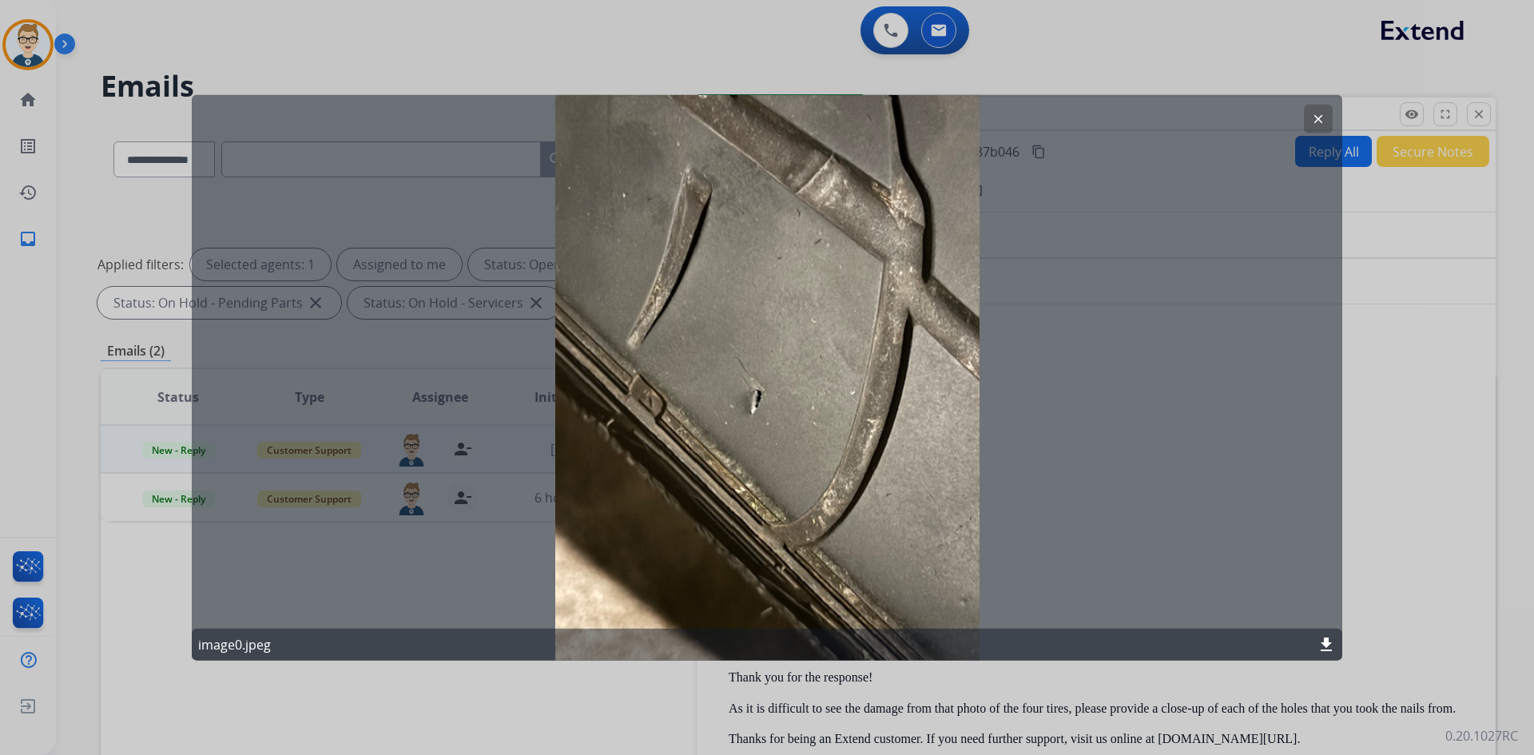
click at [1324, 121] on mat-icon "clear" at bounding box center [1318, 118] width 14 height 14
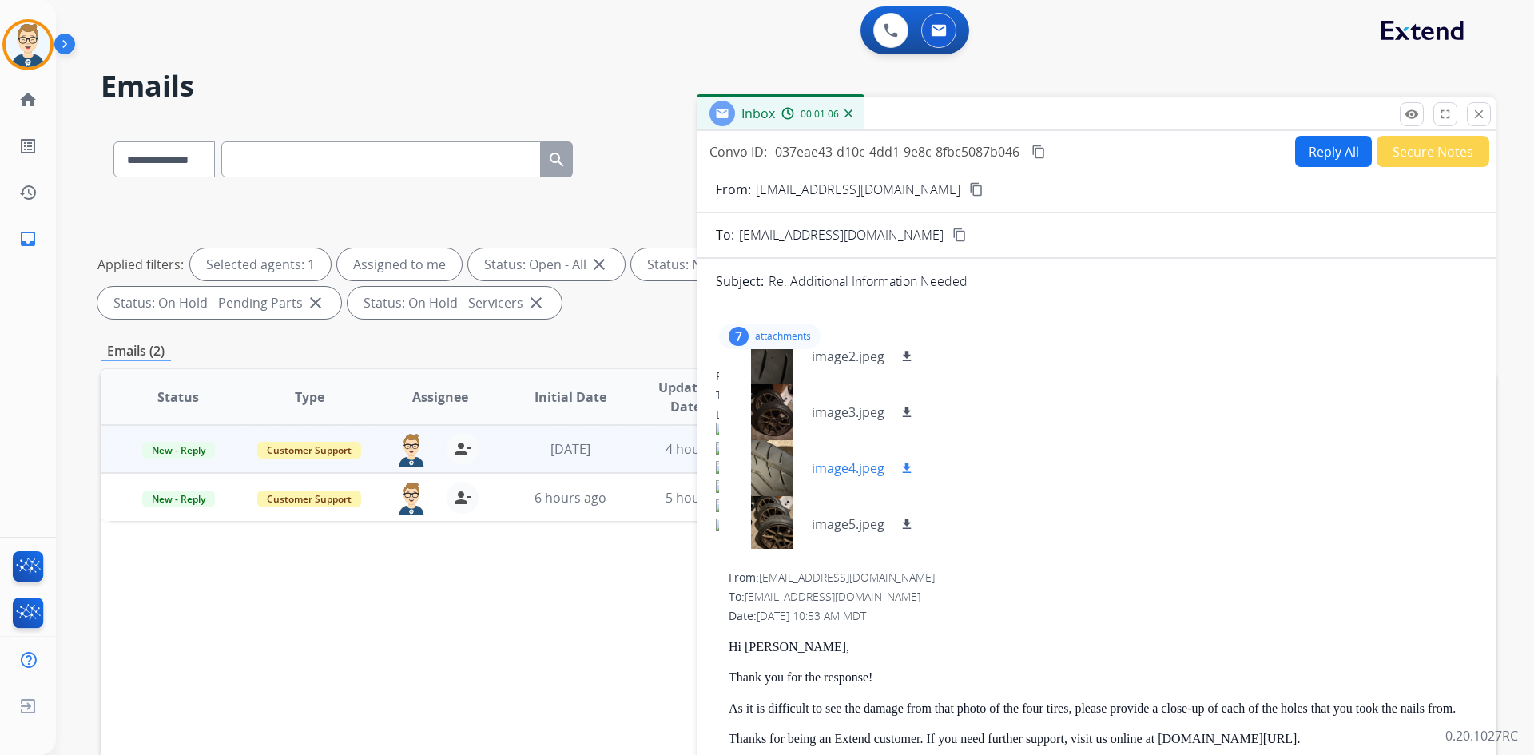
scroll to position [160, 0]
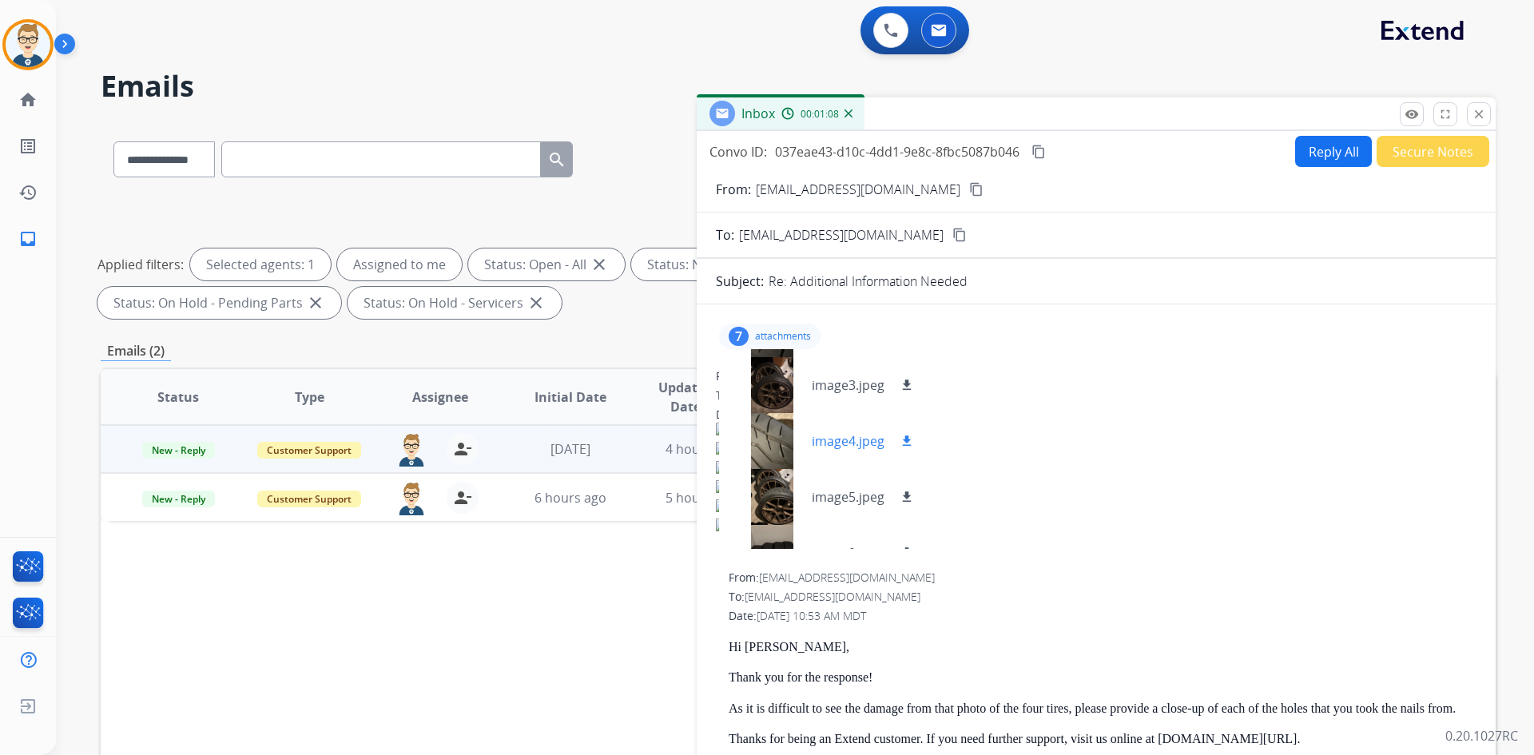
click at [851, 437] on p "image4.jpeg" at bounding box center [848, 440] width 73 height 19
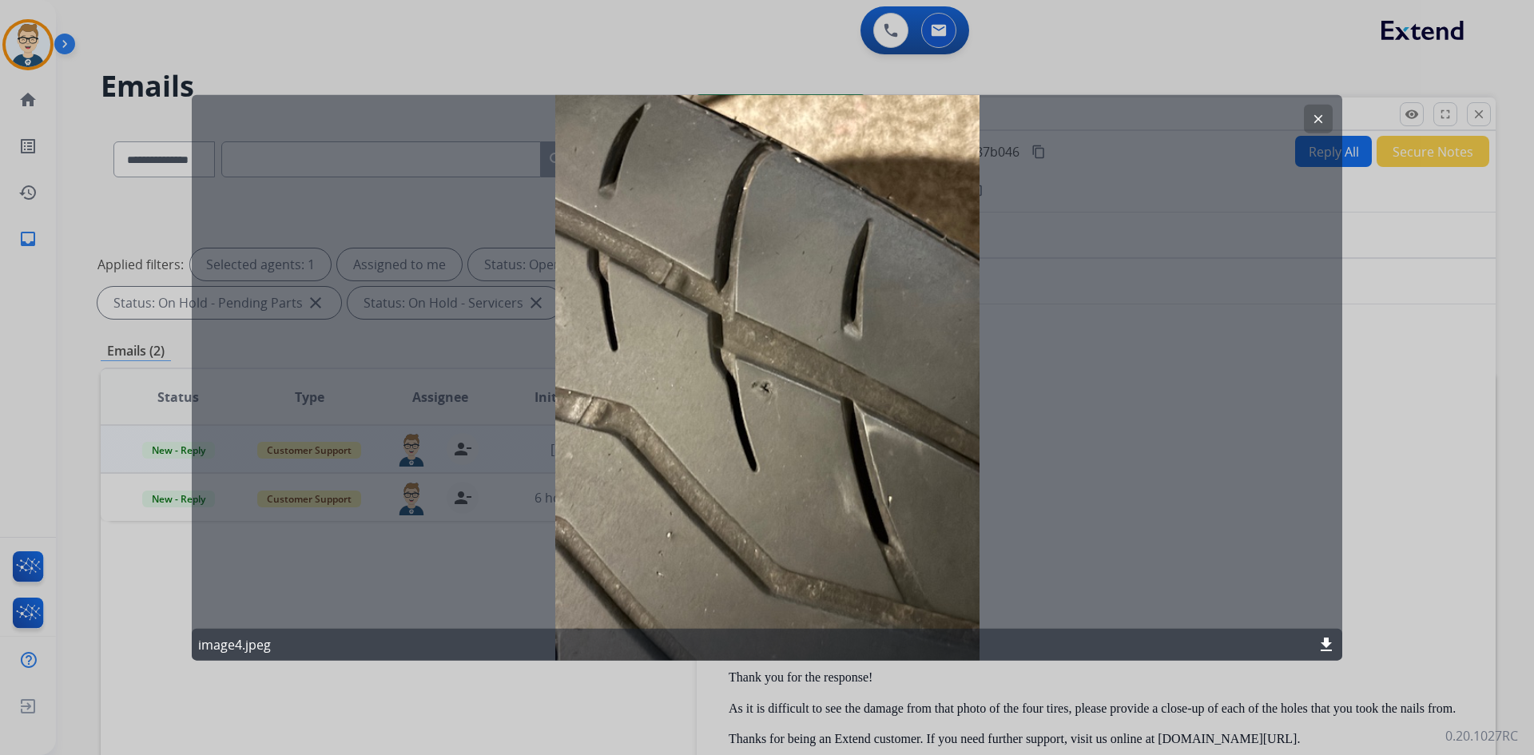
click at [1320, 115] on mat-icon "clear" at bounding box center [1318, 118] width 14 height 14
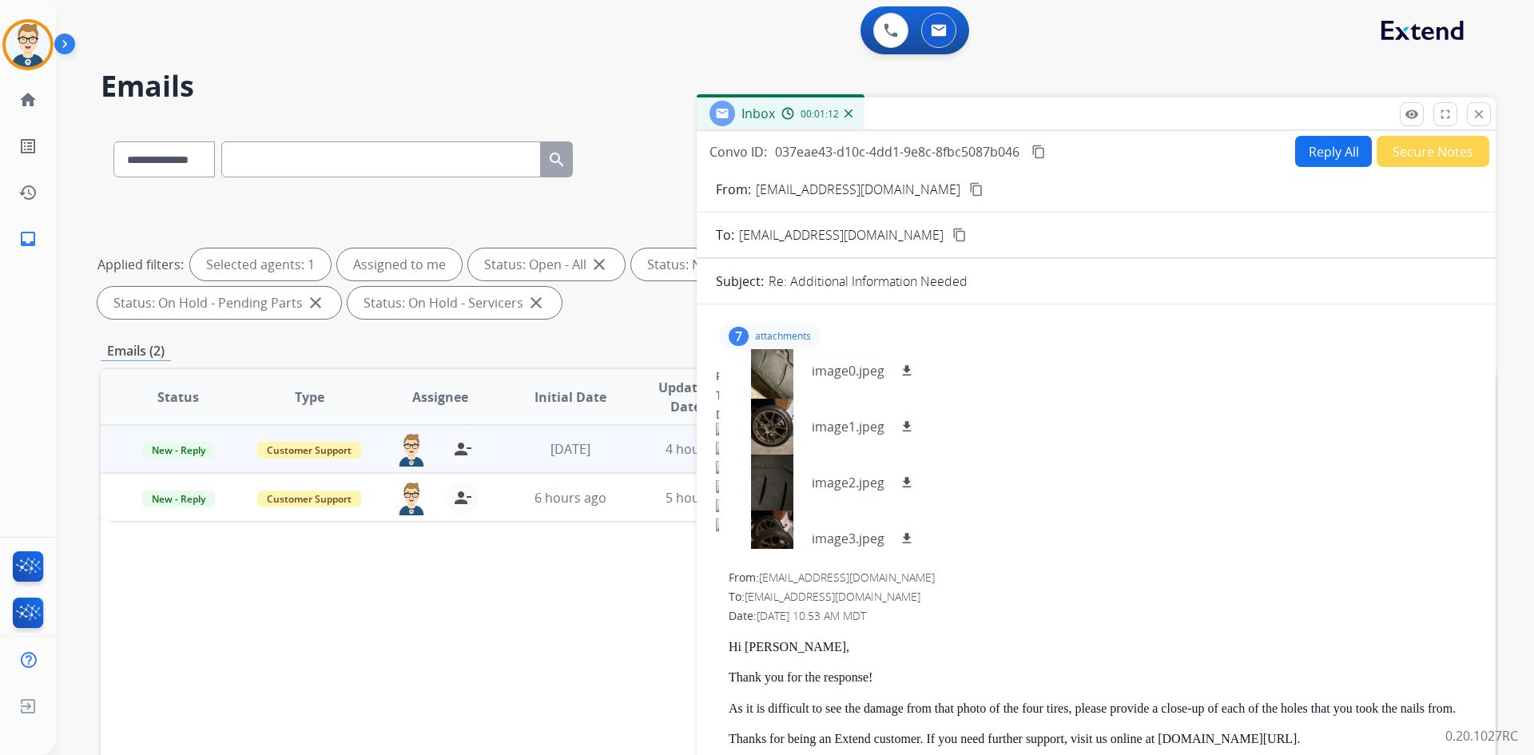
scroll to position [0, 0]
click at [825, 485] on p "image2.jpeg" at bounding box center [848, 488] width 73 height 19
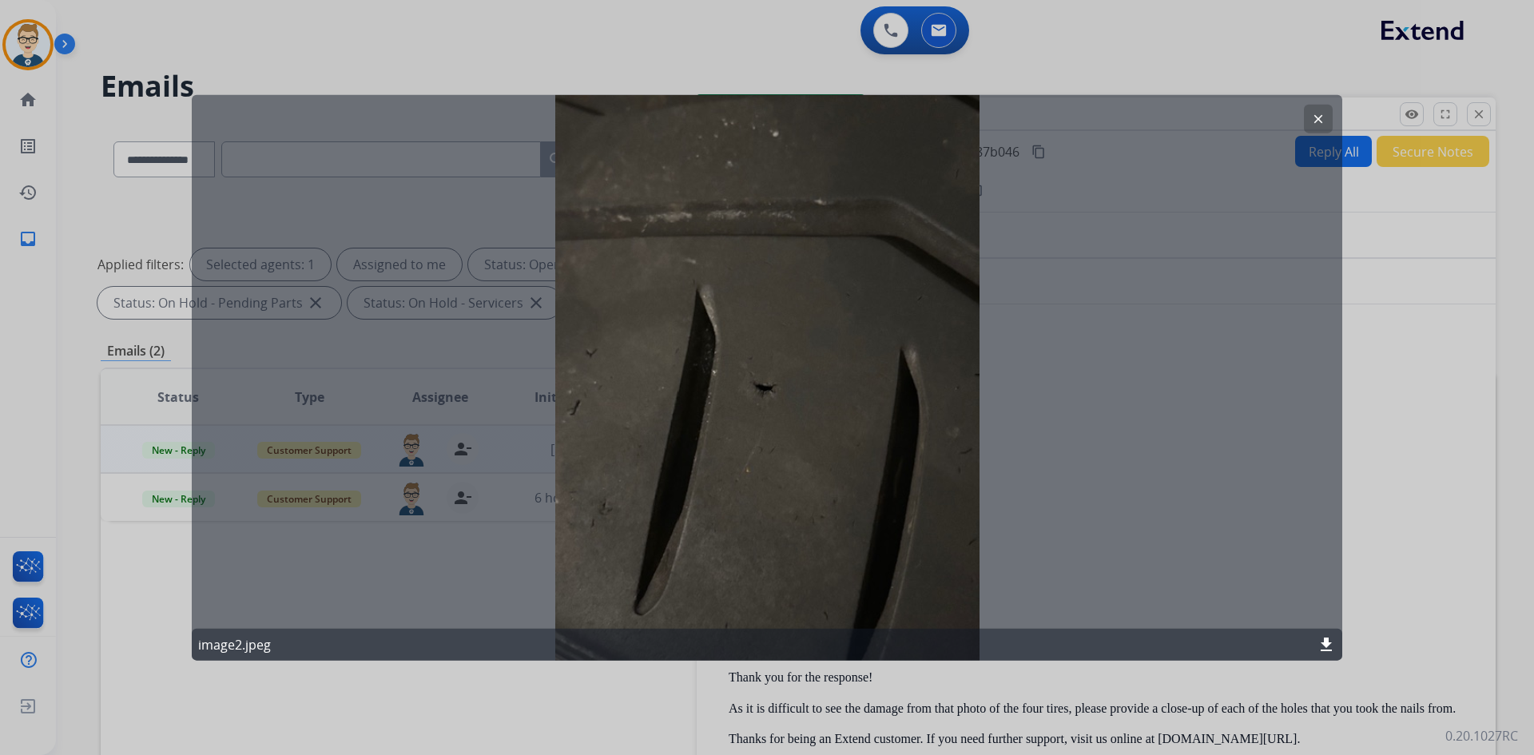
click at [1321, 113] on mat-icon "clear" at bounding box center [1318, 118] width 14 height 14
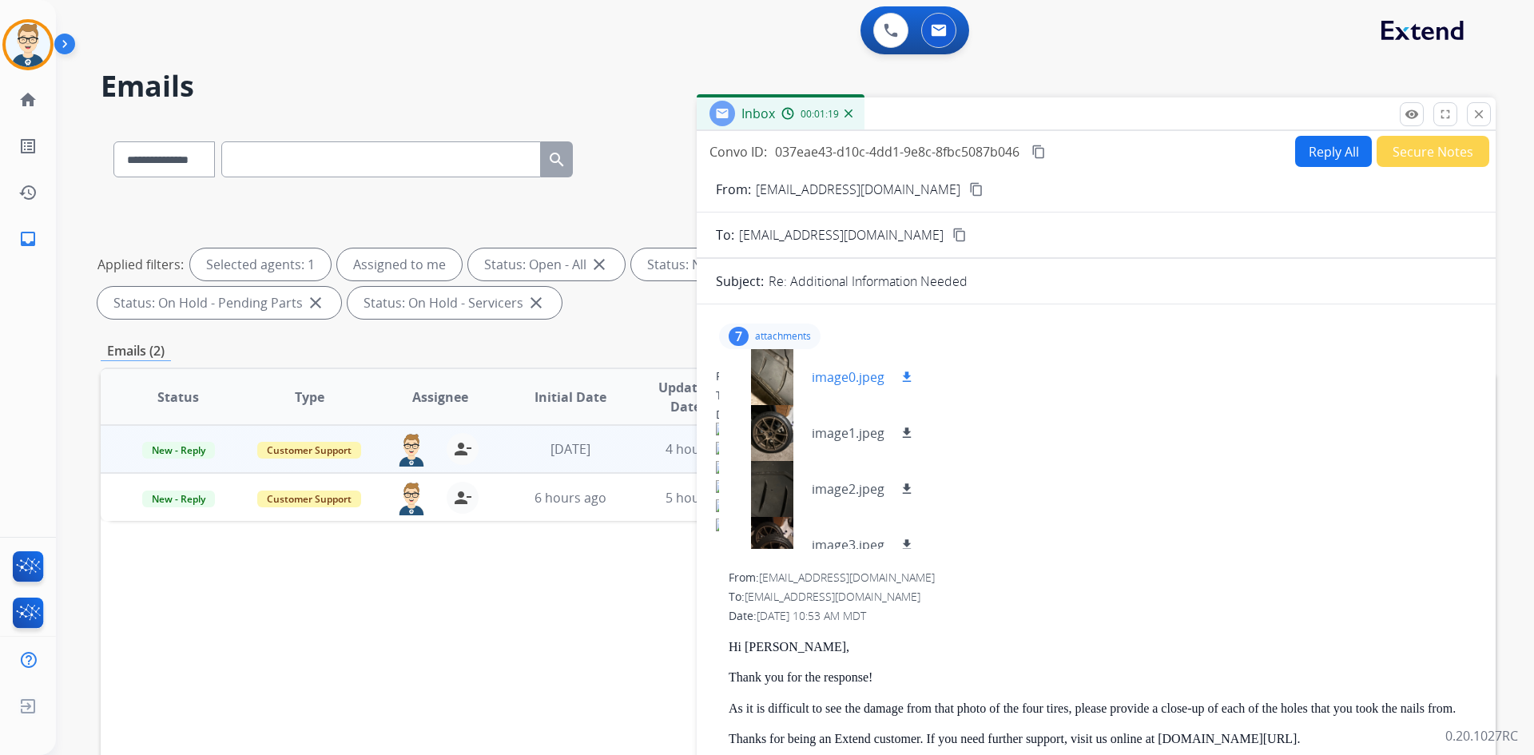
click at [833, 372] on p "image0.jpeg" at bounding box center [848, 376] width 73 height 19
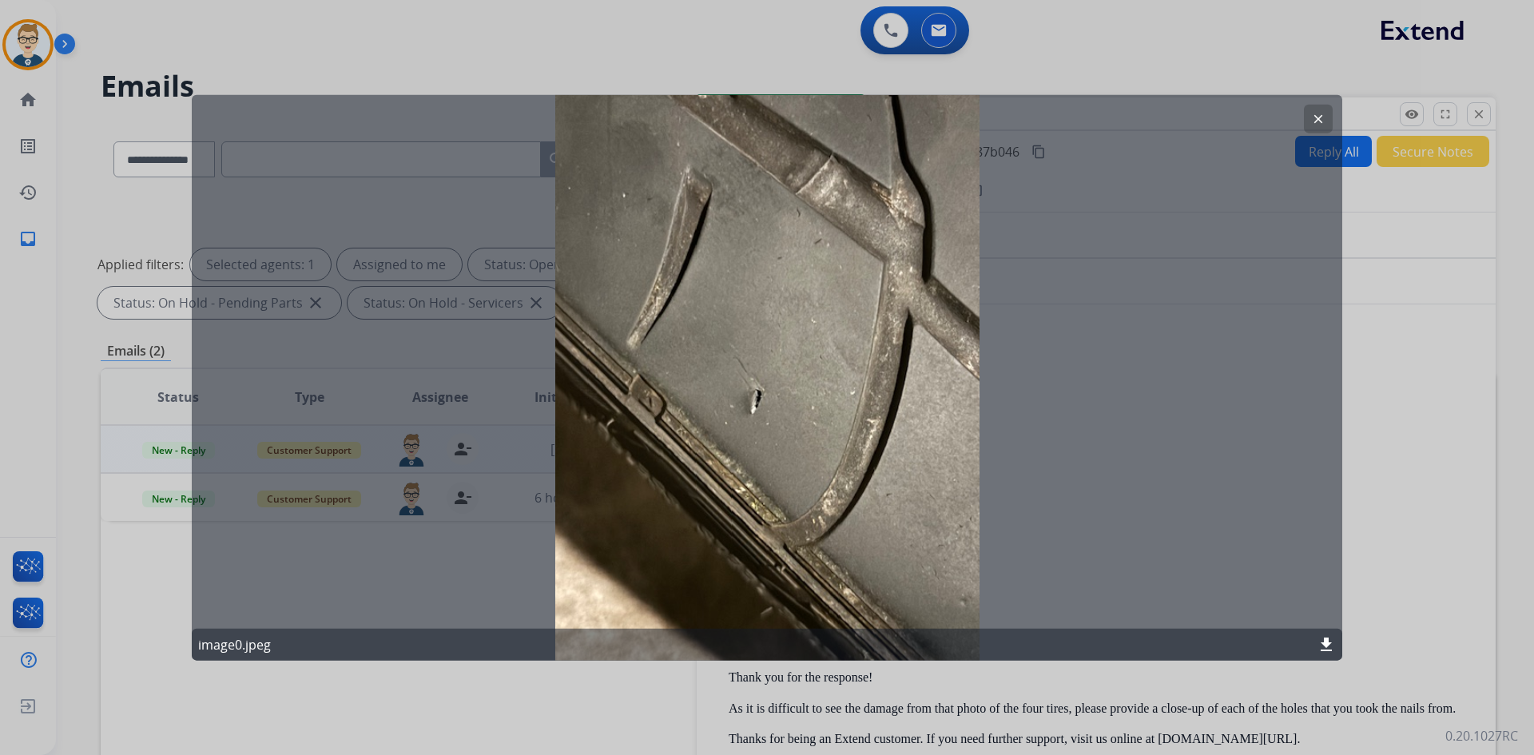
click at [1315, 124] on mat-icon "clear" at bounding box center [1318, 118] width 14 height 14
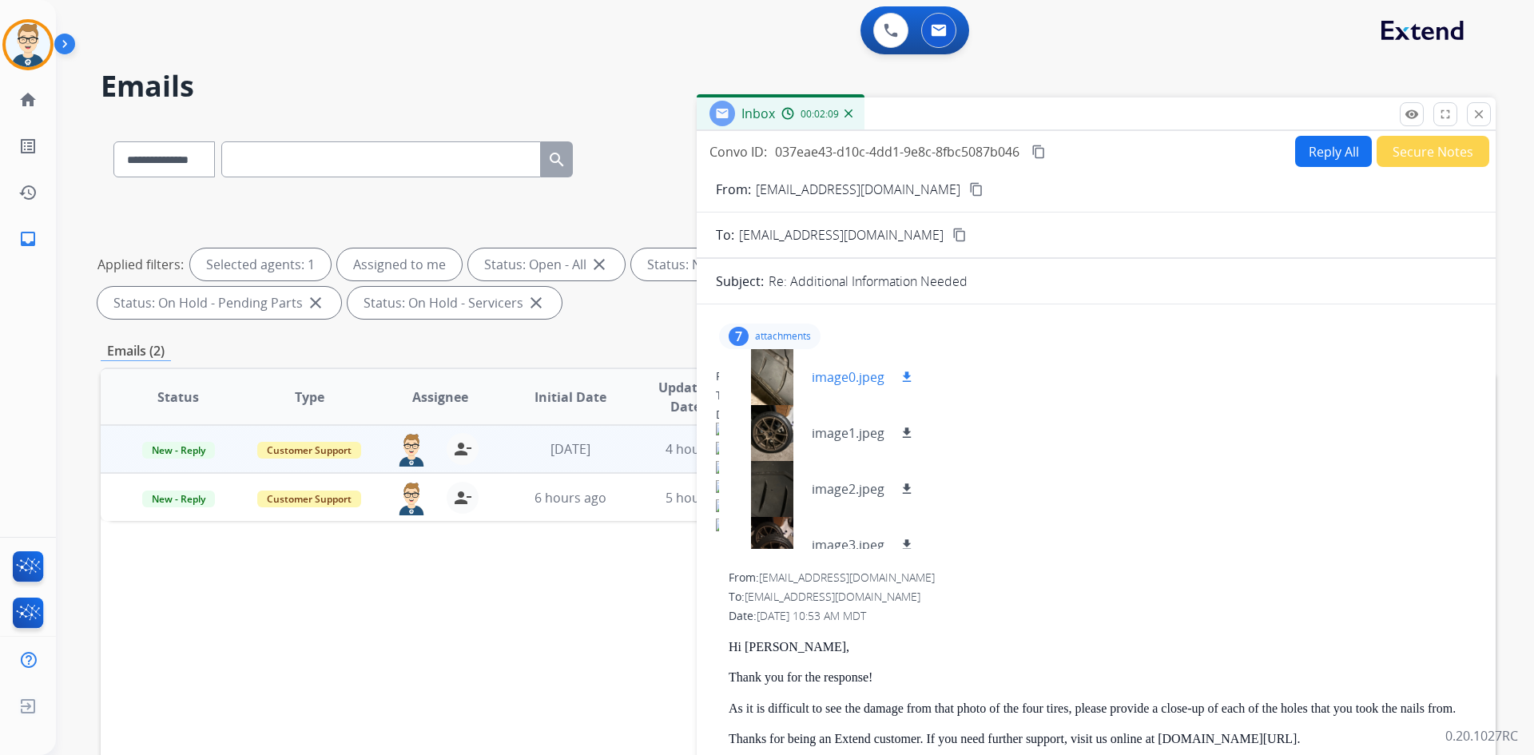
click at [830, 374] on p "image0.jpeg" at bounding box center [848, 376] width 73 height 19
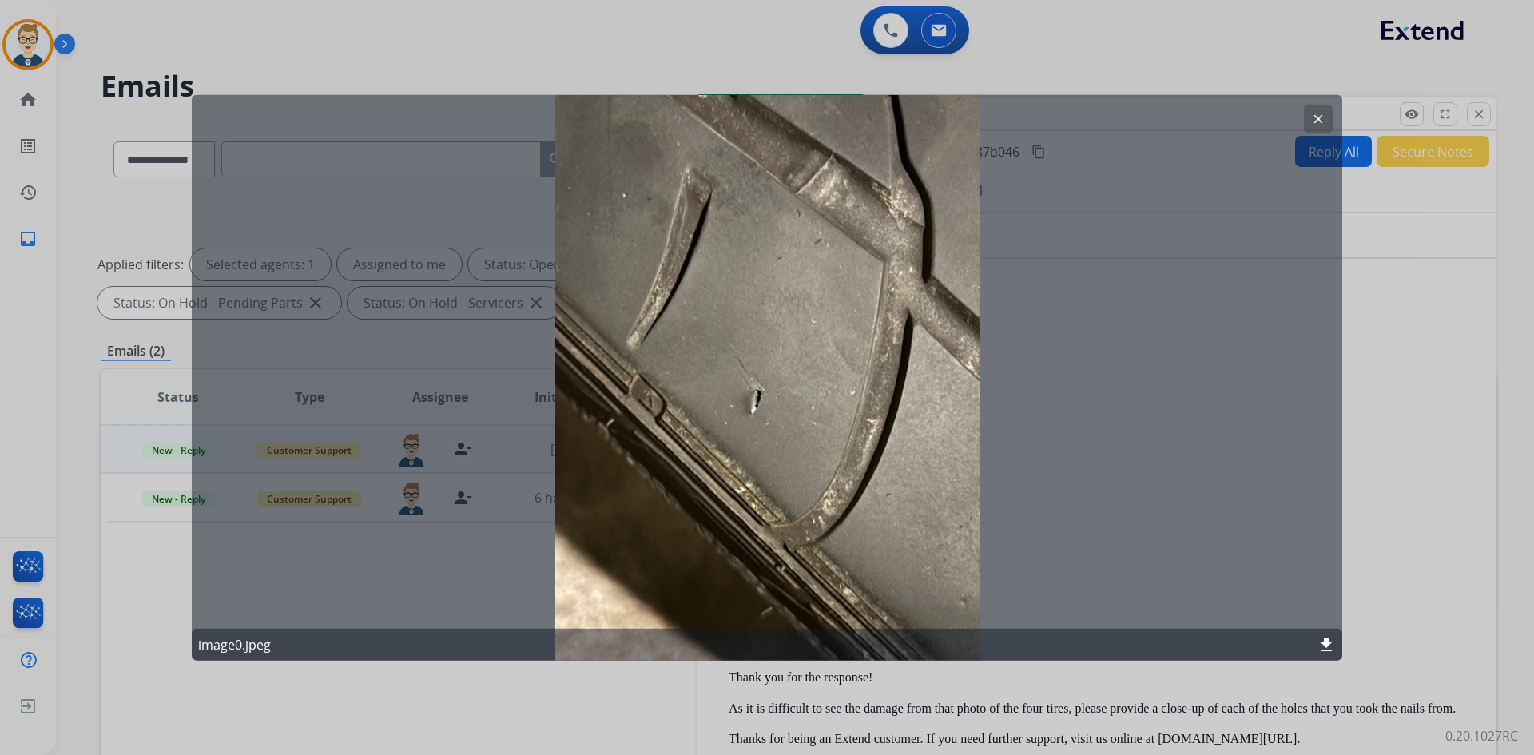
click at [1320, 117] on mat-icon "clear" at bounding box center [1318, 118] width 14 height 14
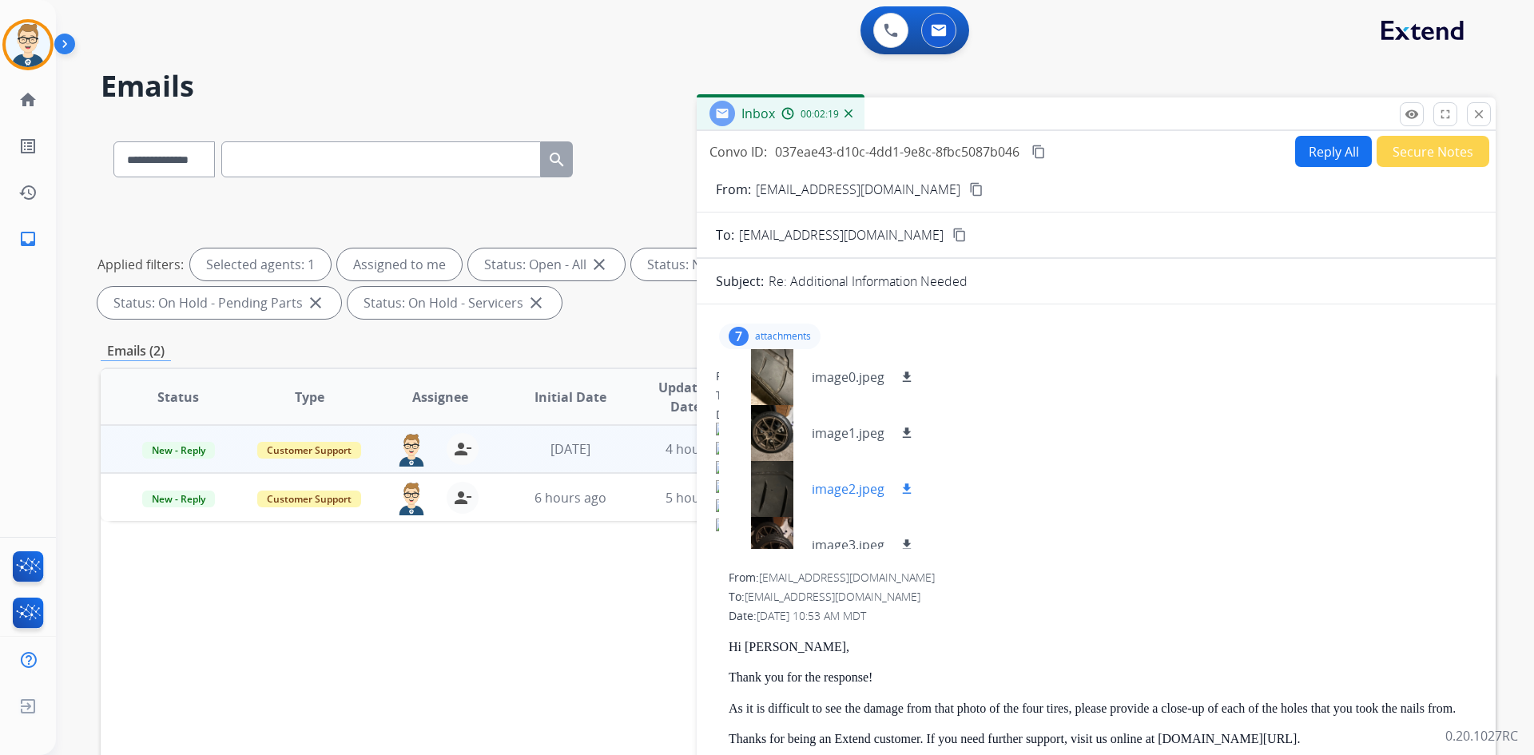
click at [825, 494] on p "image2.jpeg" at bounding box center [848, 488] width 73 height 19
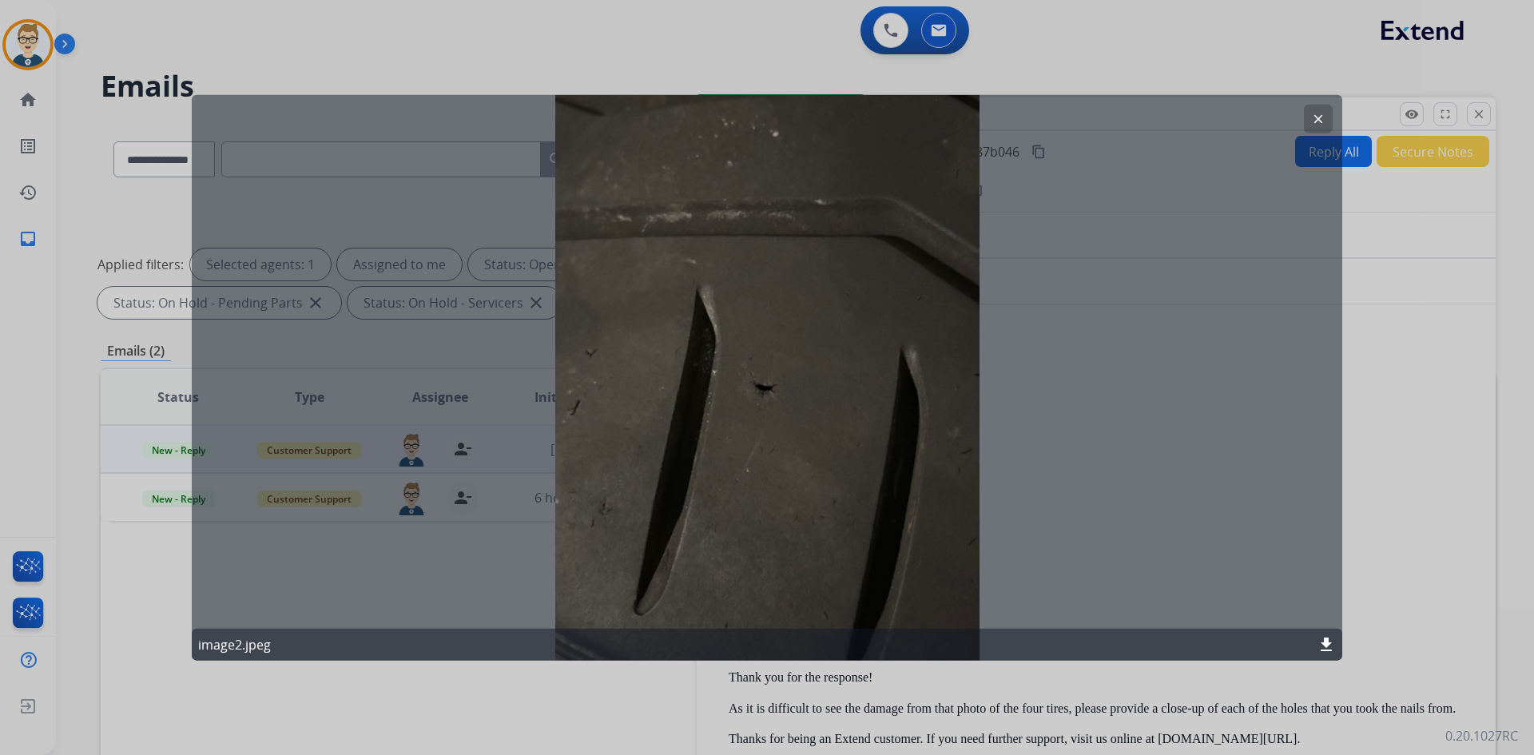
click at [1310, 129] on button "clear" at bounding box center [1318, 118] width 29 height 29
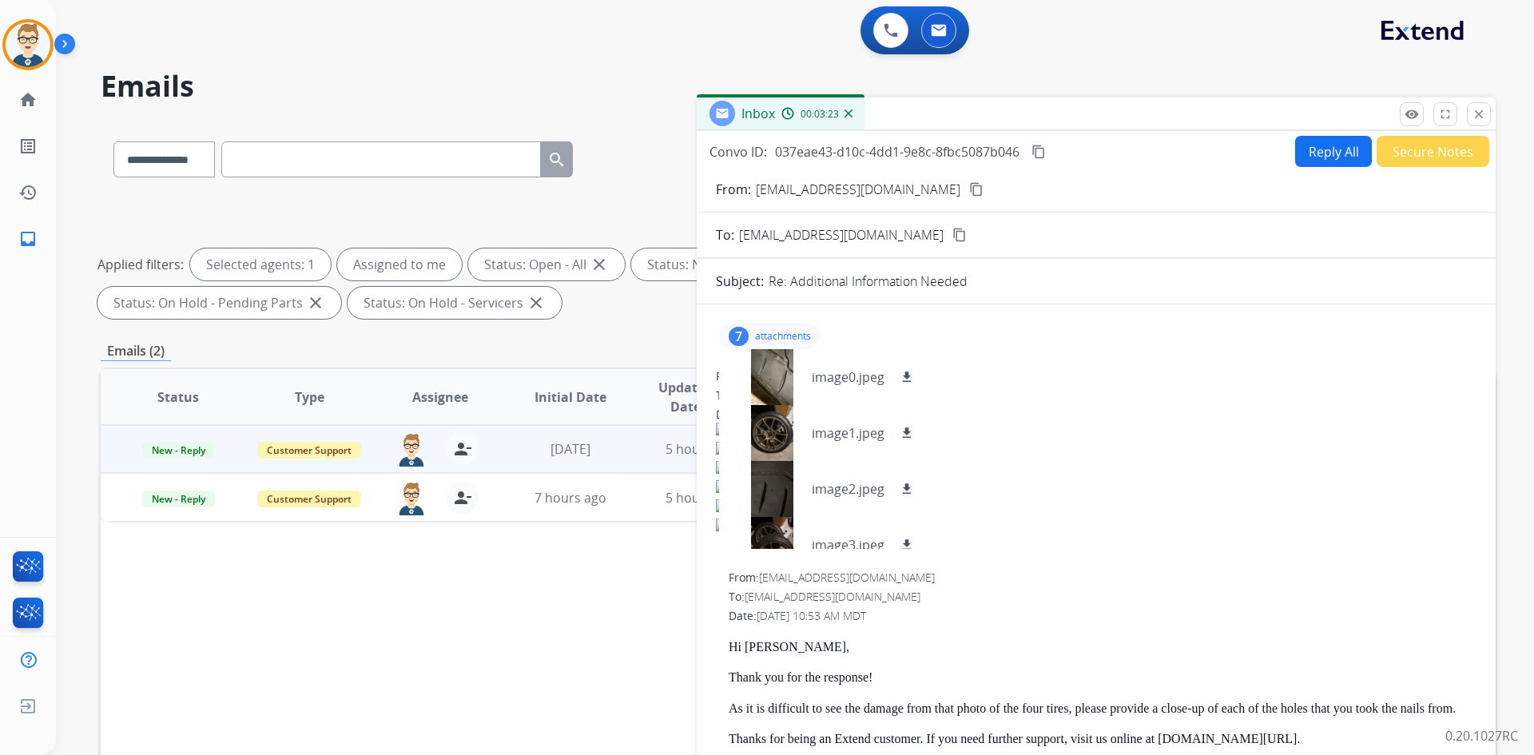
click at [760, 332] on p "attachments" at bounding box center [783, 336] width 56 height 13
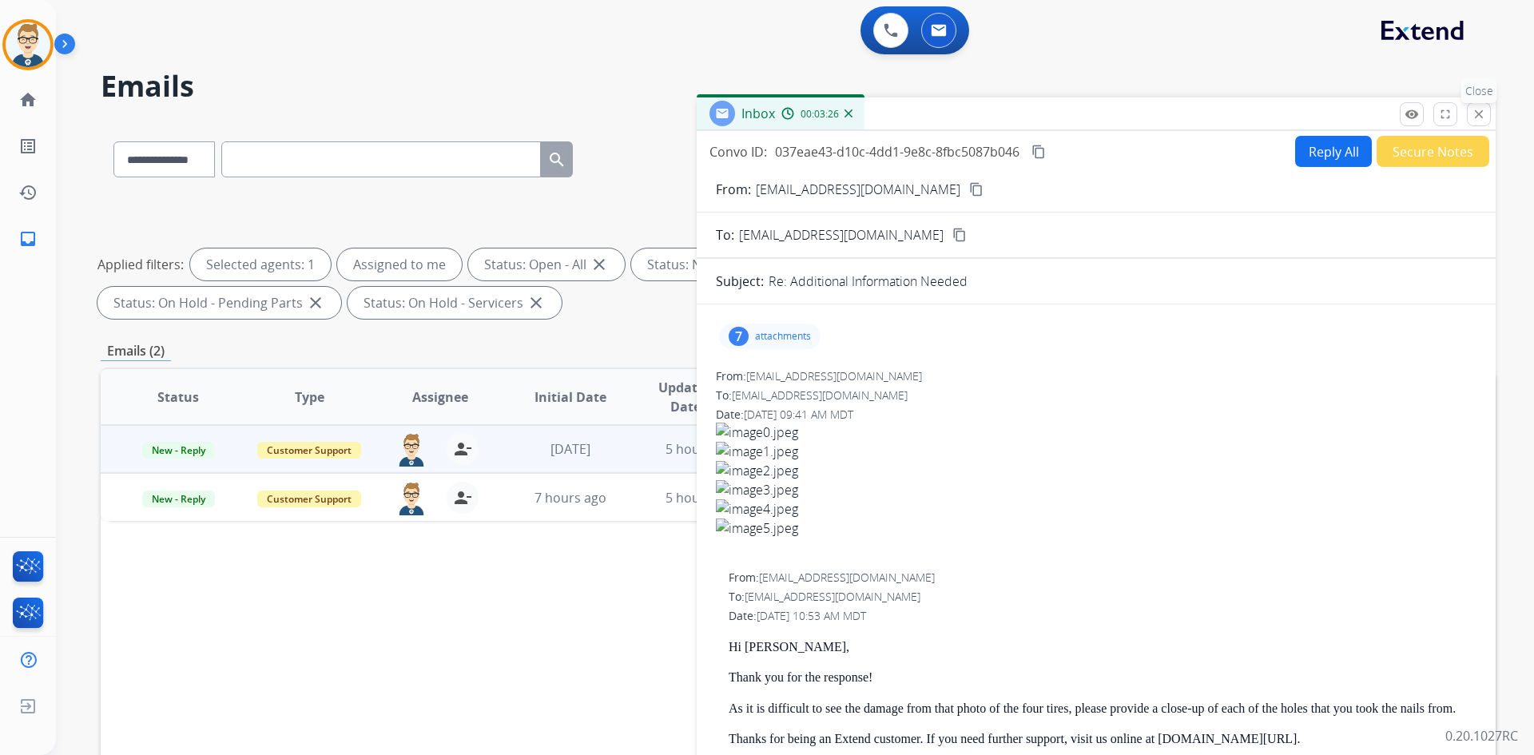
click at [1474, 117] on mat-icon "close" at bounding box center [1478, 114] width 14 height 14
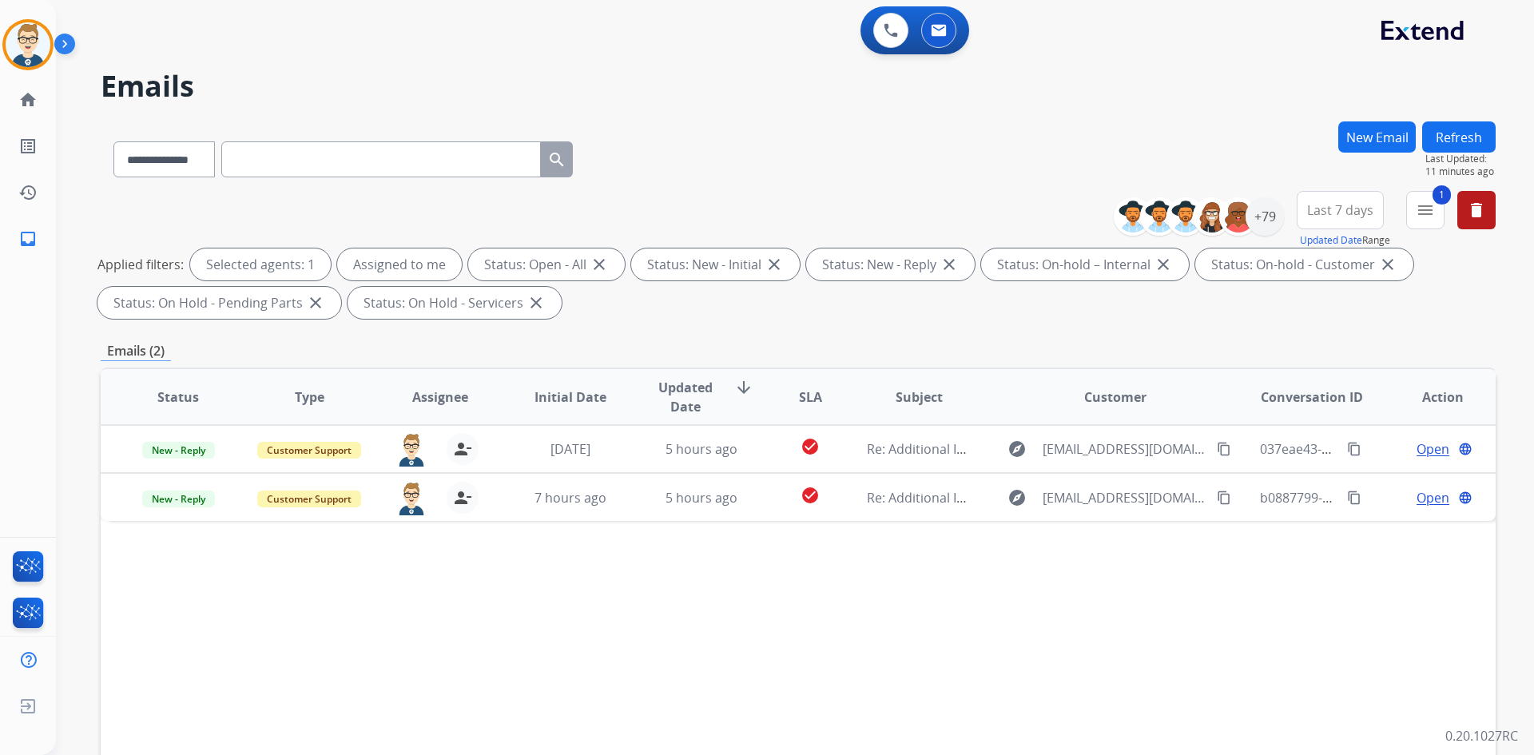
select select "**********"
